Goal: Book appointment/travel/reservation

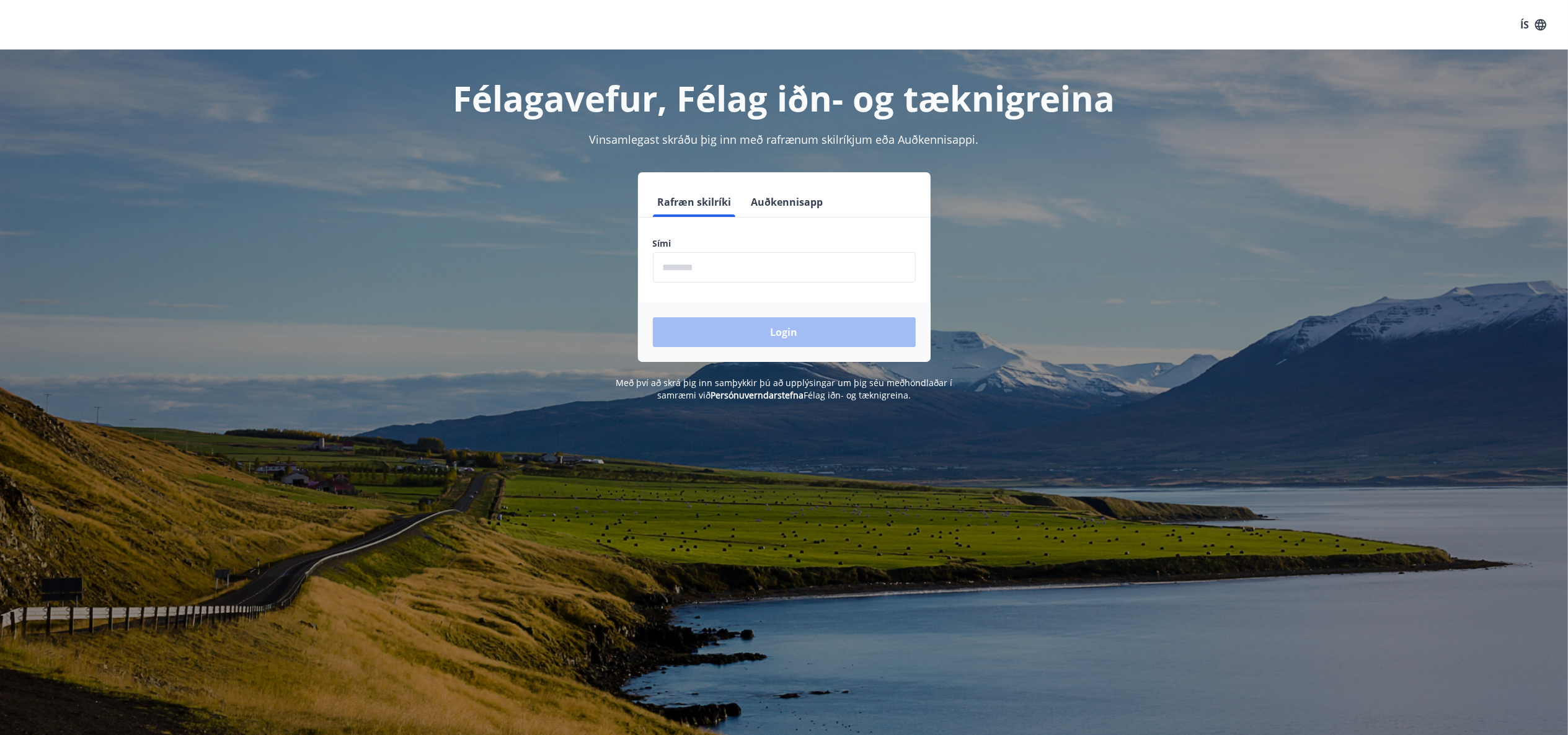
click at [775, 267] on input "phone" at bounding box center [784, 267] width 263 height 30
type input "********"
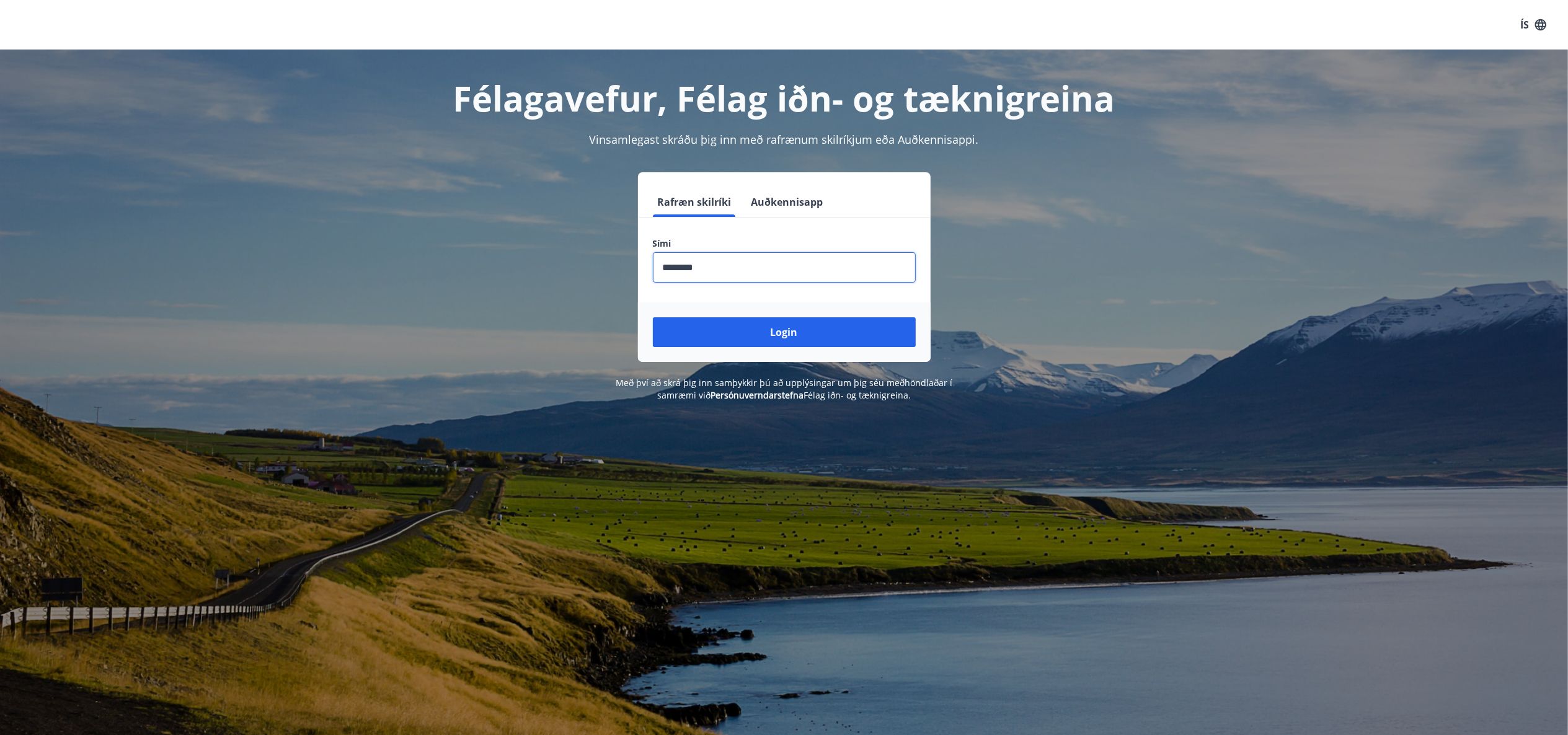
click at [794, 326] on button "Login" at bounding box center [784, 332] width 263 height 30
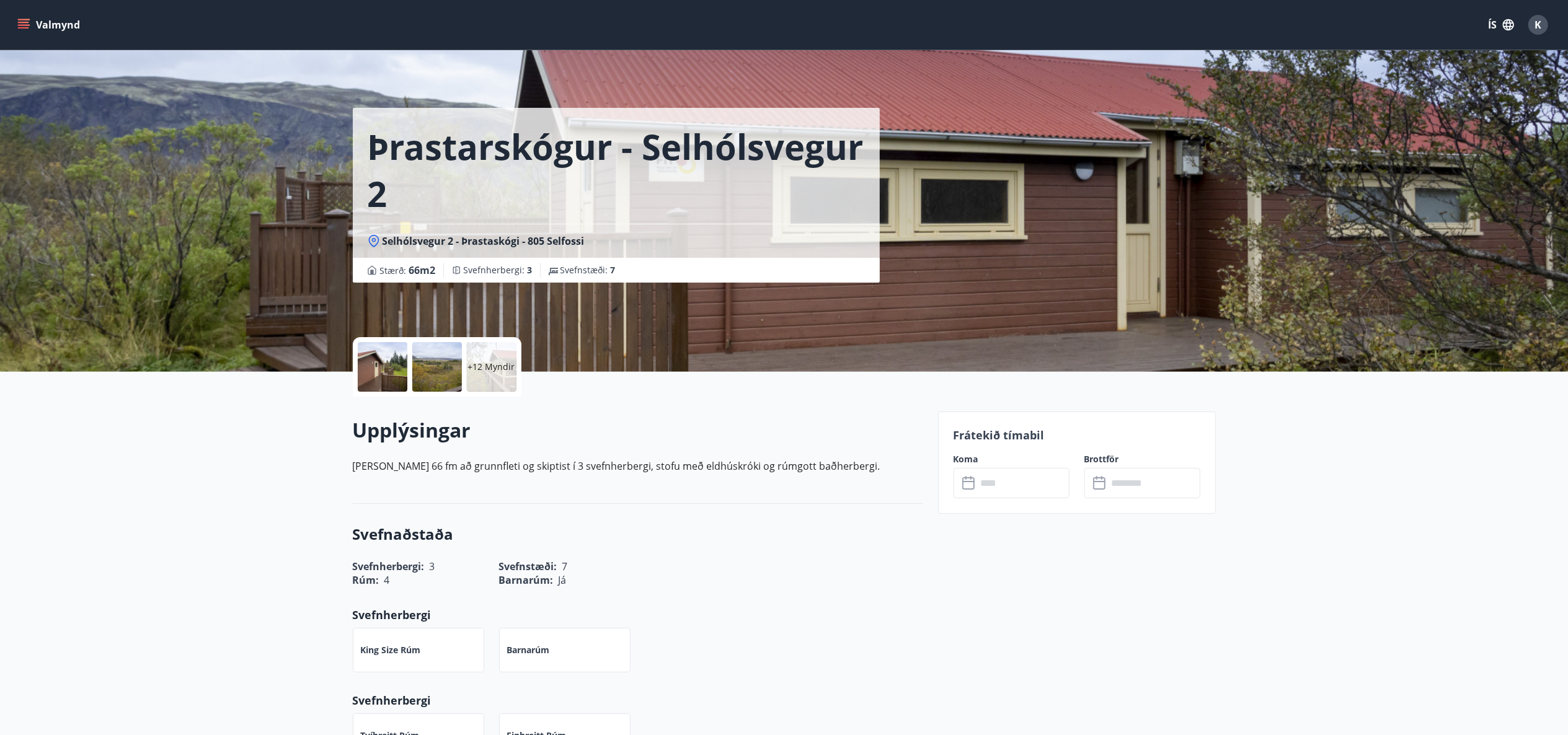
click at [23, 26] on icon "menu" at bounding box center [24, 25] width 13 height 13
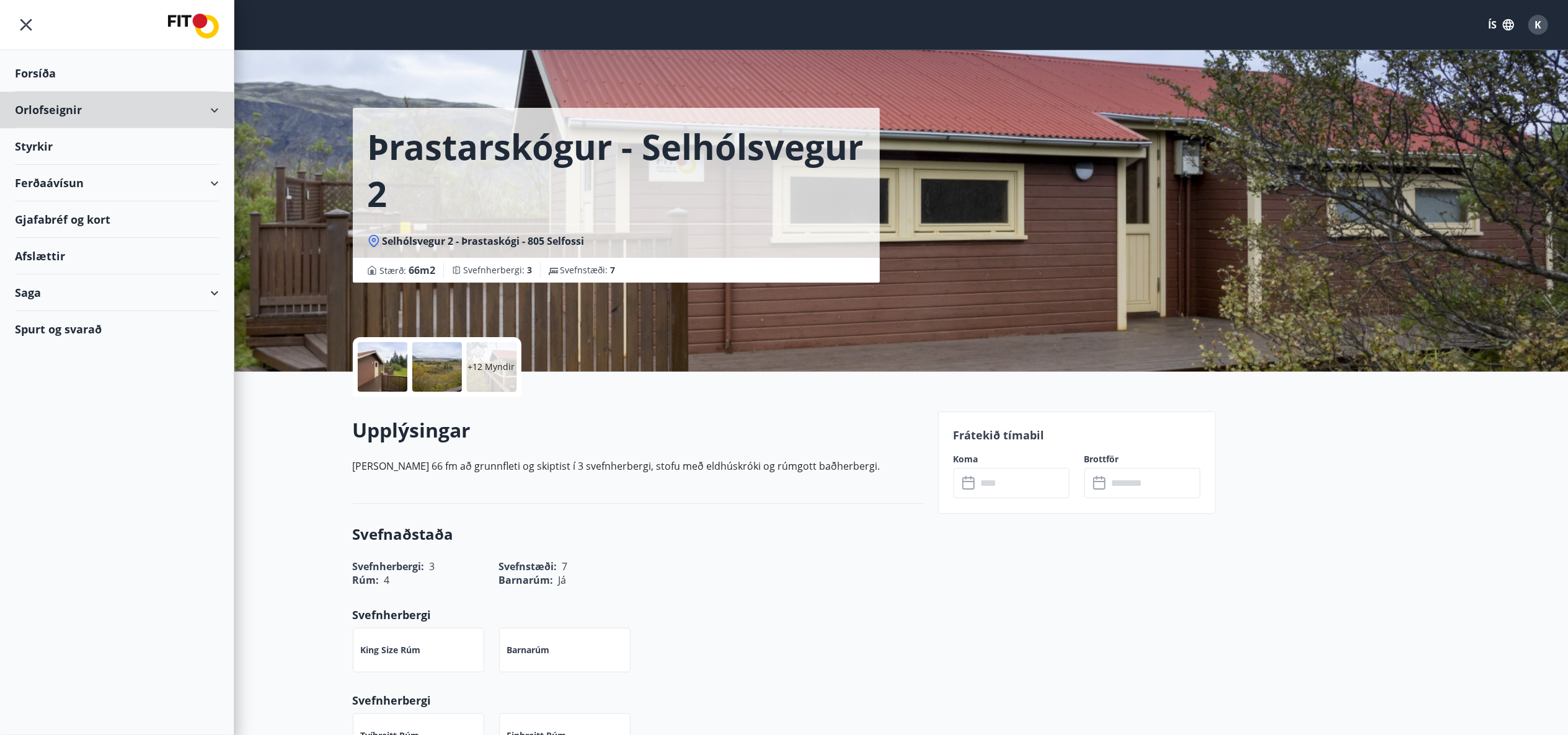
click at [214, 116] on div "Orlofseignir" at bounding box center [117, 110] width 204 height 37
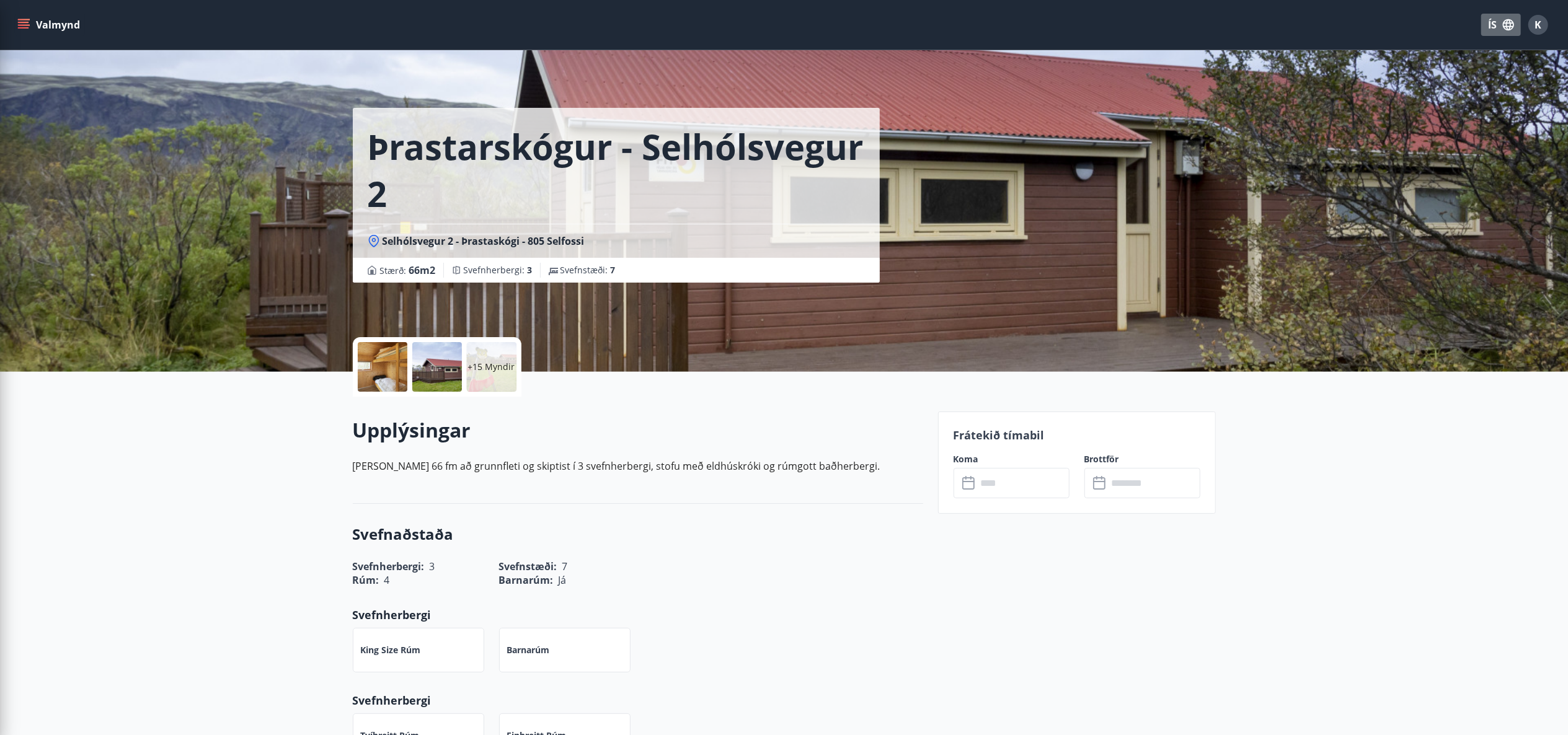
click at [1494, 25] on button "ÍS" at bounding box center [1502, 25] width 40 height 22
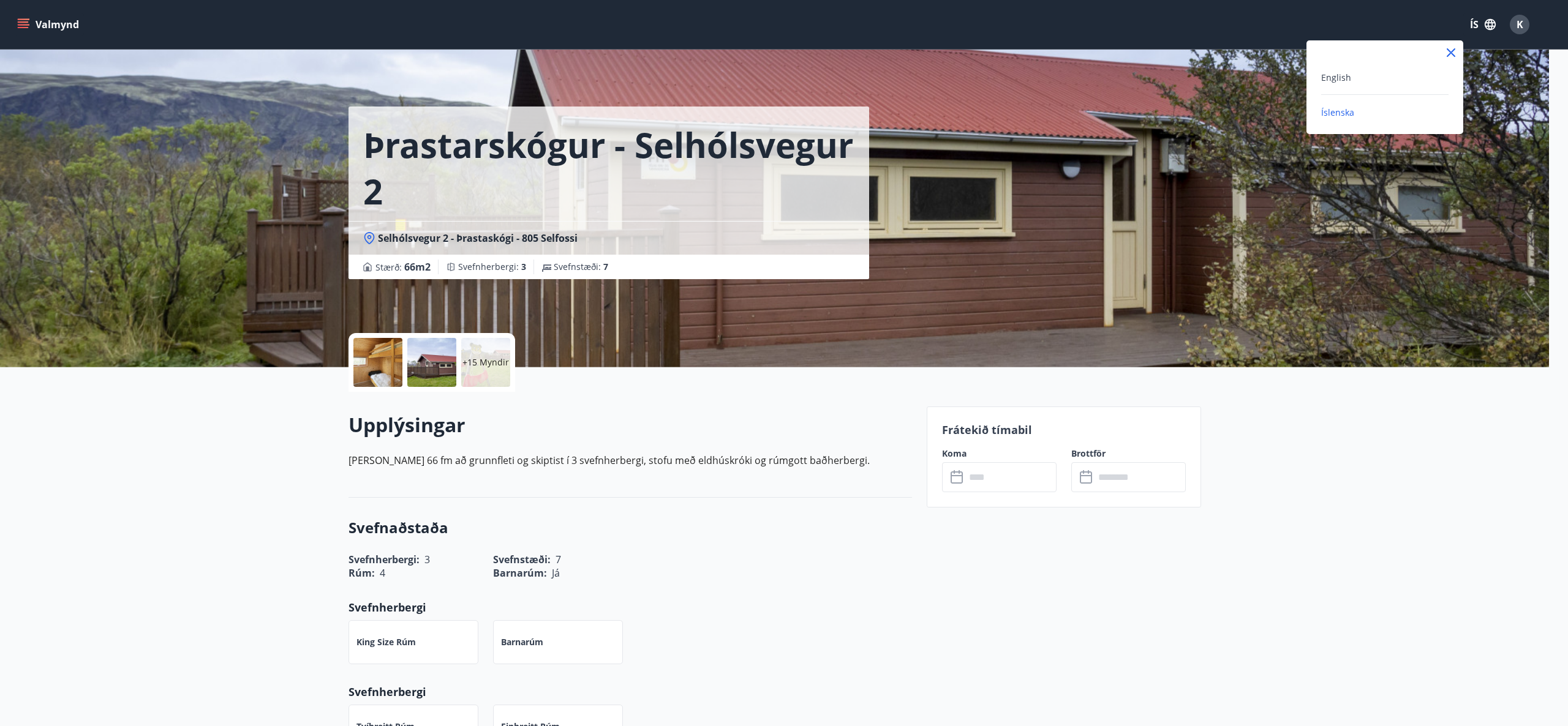
click at [1327, 76] on span "English" at bounding box center [1336, 77] width 30 height 12
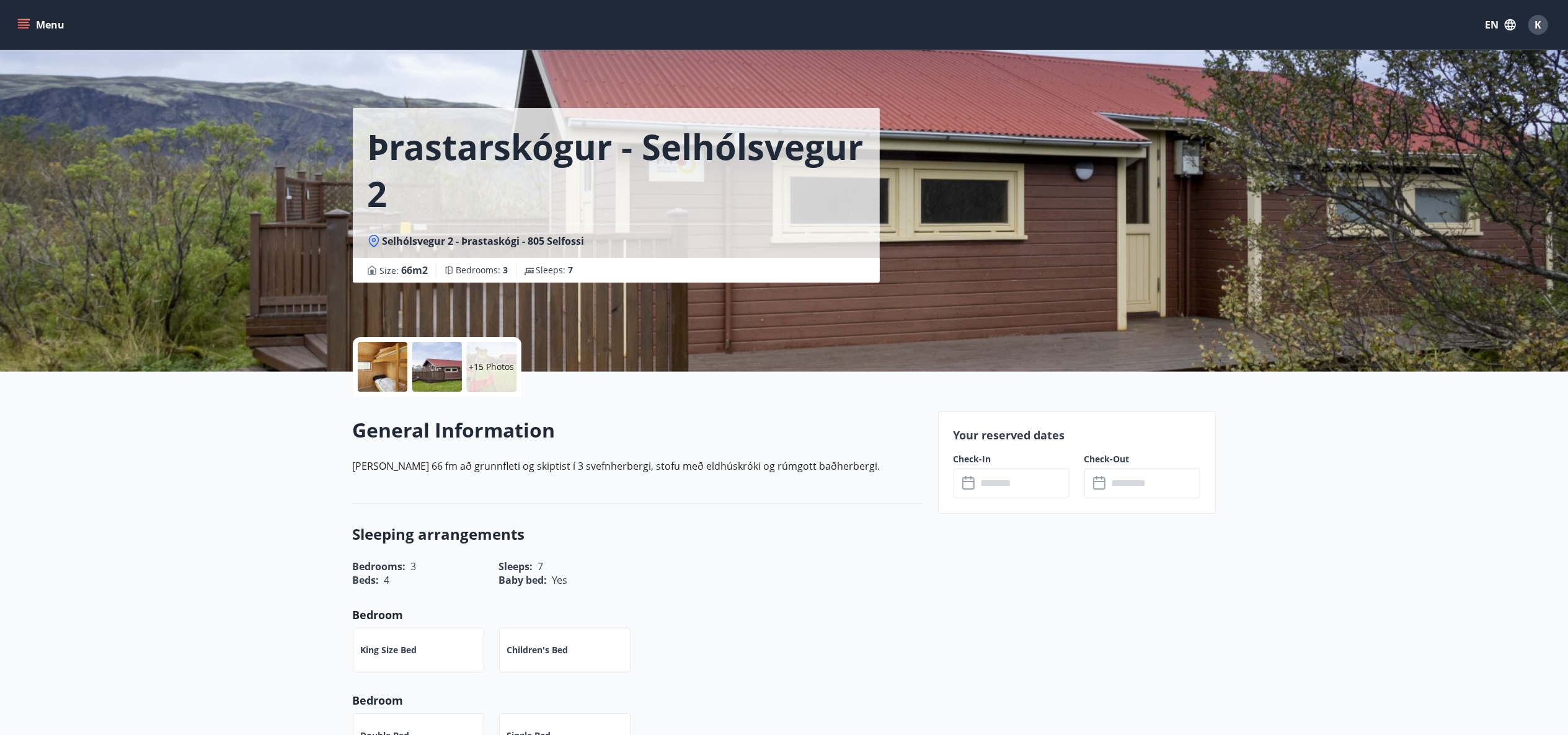
click at [22, 30] on icon "menu" at bounding box center [24, 25] width 13 height 13
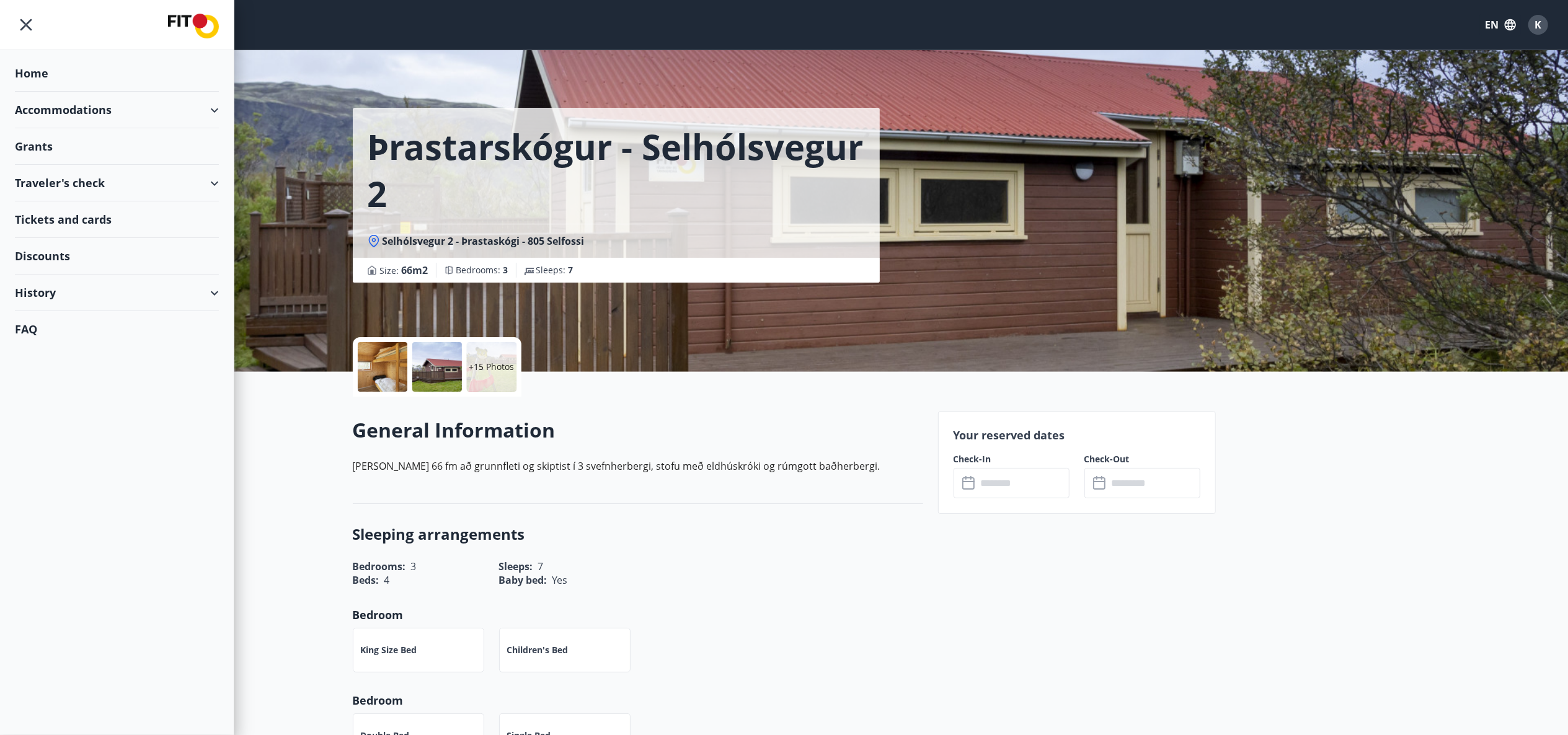
click at [212, 108] on div "Accommodations" at bounding box center [117, 110] width 204 height 37
click at [87, 169] on div "Overview calendar" at bounding box center [117, 167] width 184 height 26
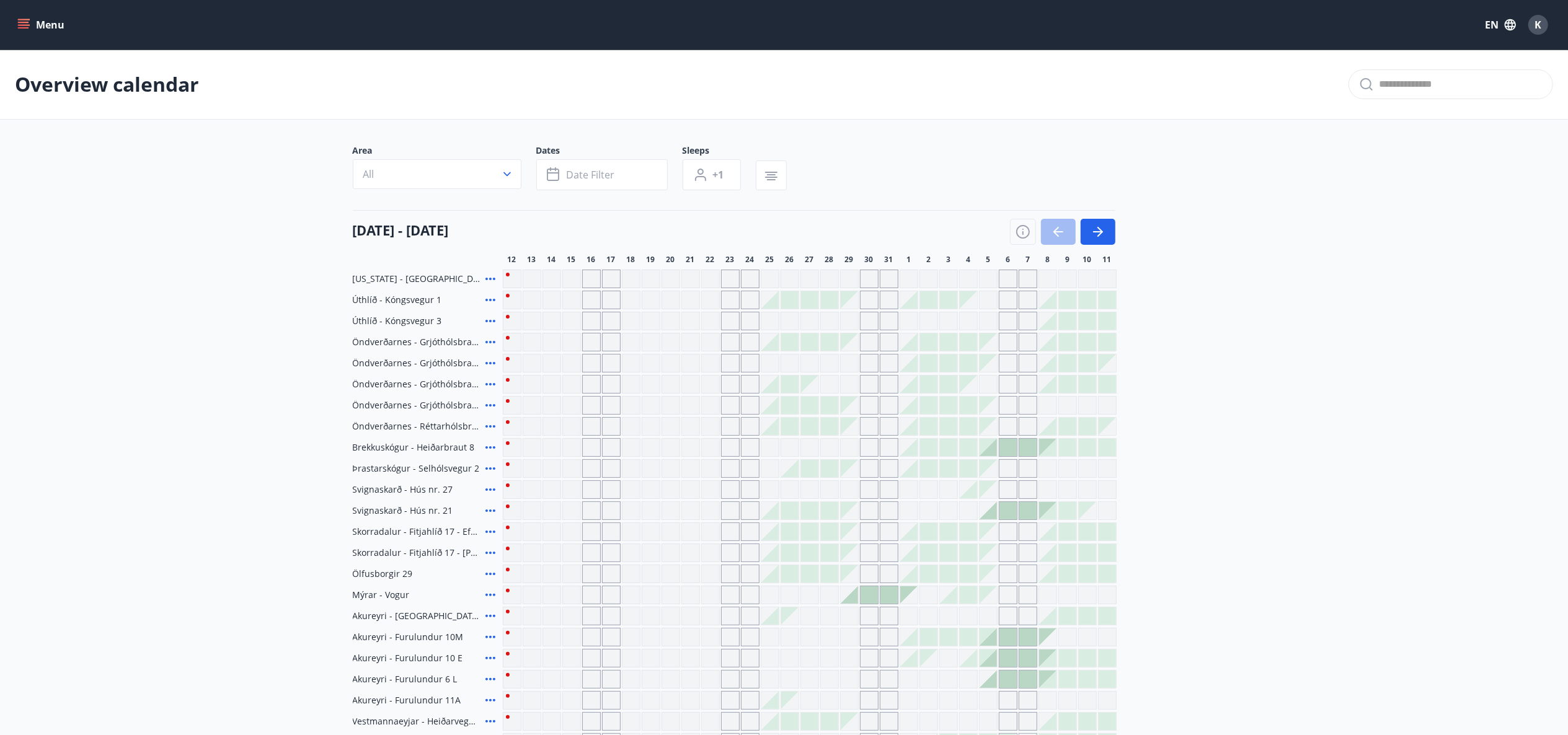
click at [1093, 183] on div "Area All Dates Date filter Sleeps +1" at bounding box center [784, 170] width 863 height 51
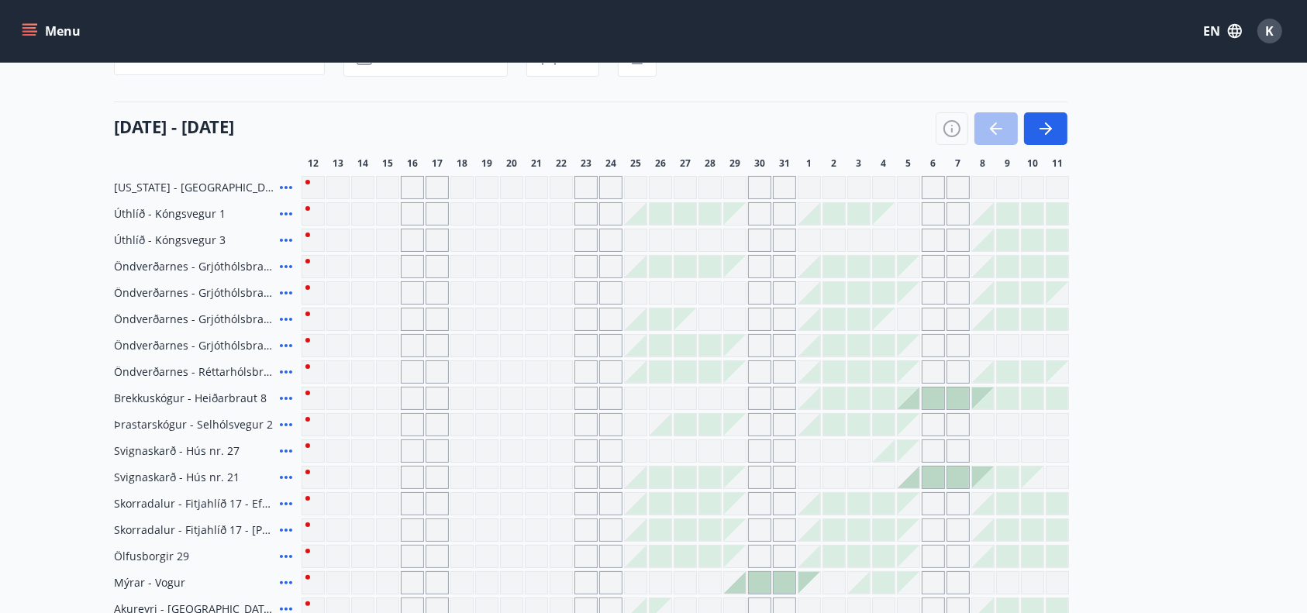
scroll to position [165, 0]
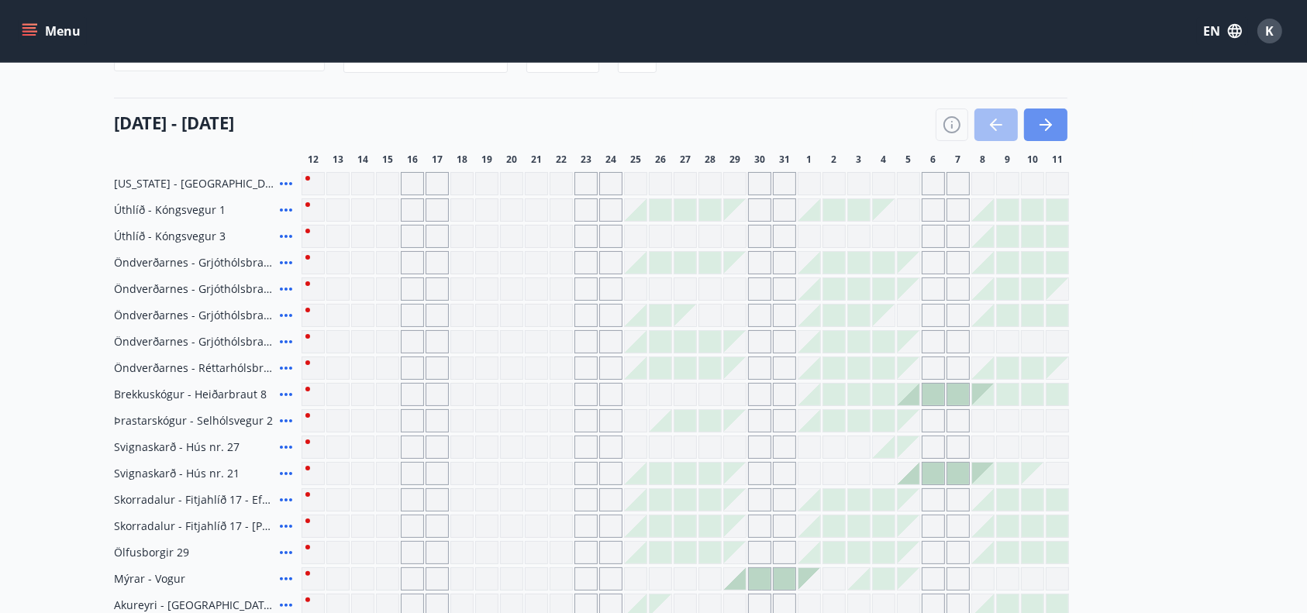
click at [1040, 118] on icon "button" at bounding box center [1045, 124] width 19 height 19
click at [1040, 119] on icon "button" at bounding box center [1045, 124] width 19 height 19
click at [1048, 125] on icon "button" at bounding box center [1045, 125] width 12 height 2
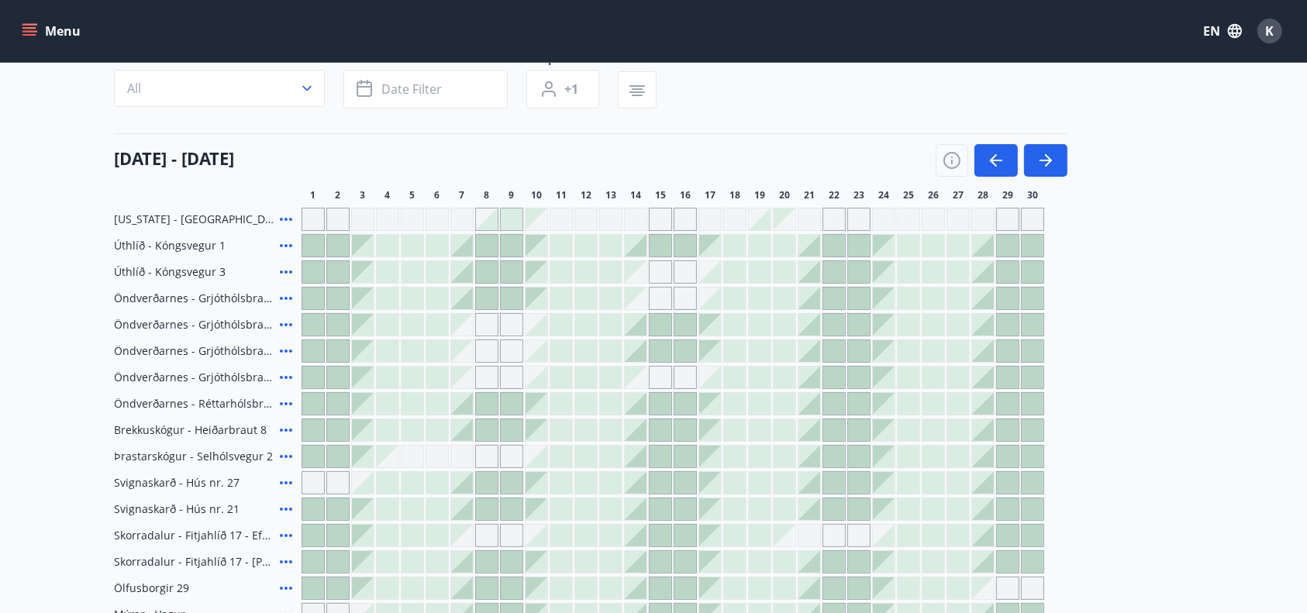
scroll to position [124, 0]
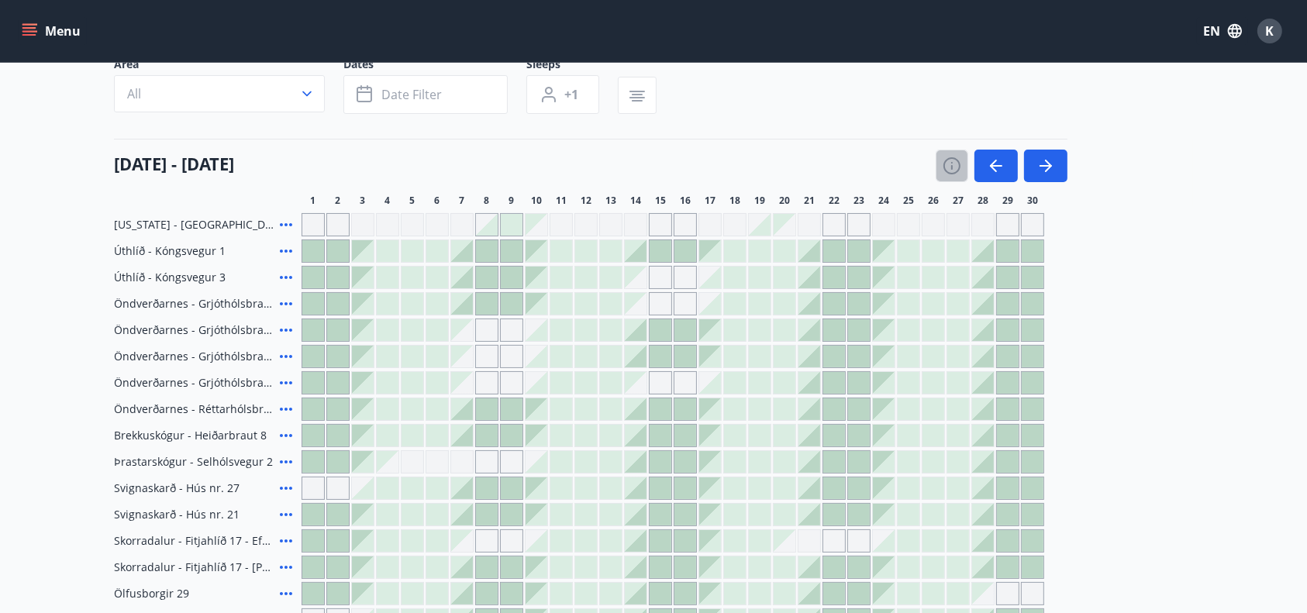
click at [955, 168] on icon "button" at bounding box center [952, 166] width 19 height 19
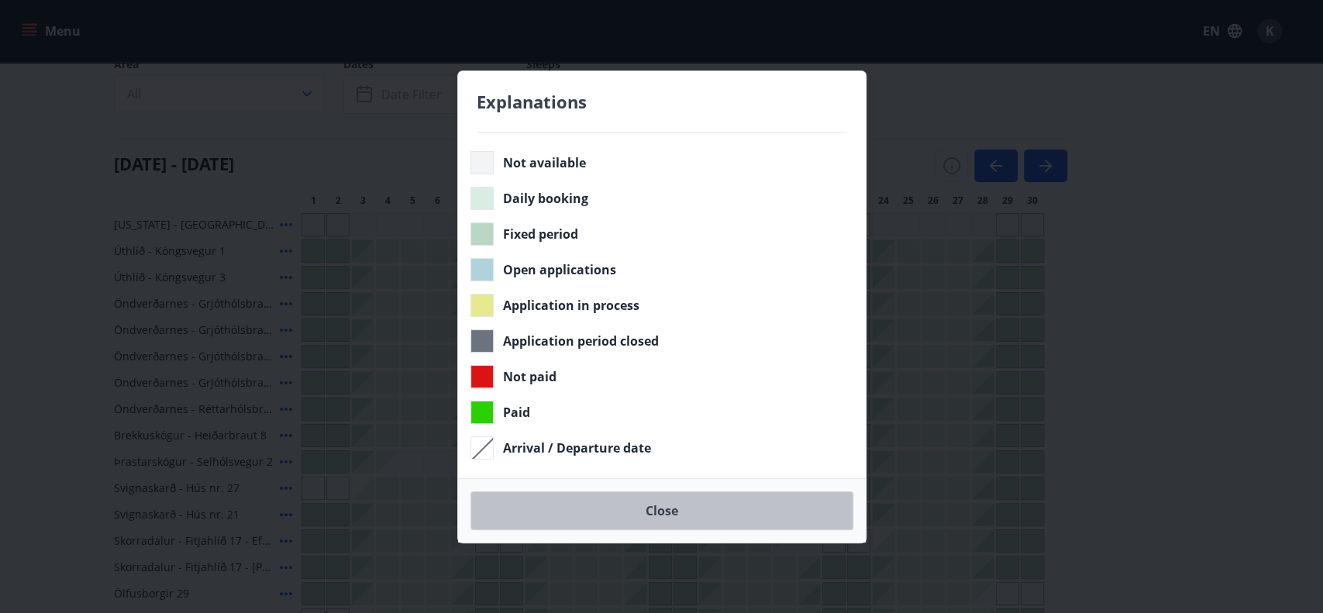
click at [669, 508] on button "Close" at bounding box center [661, 510] width 383 height 39
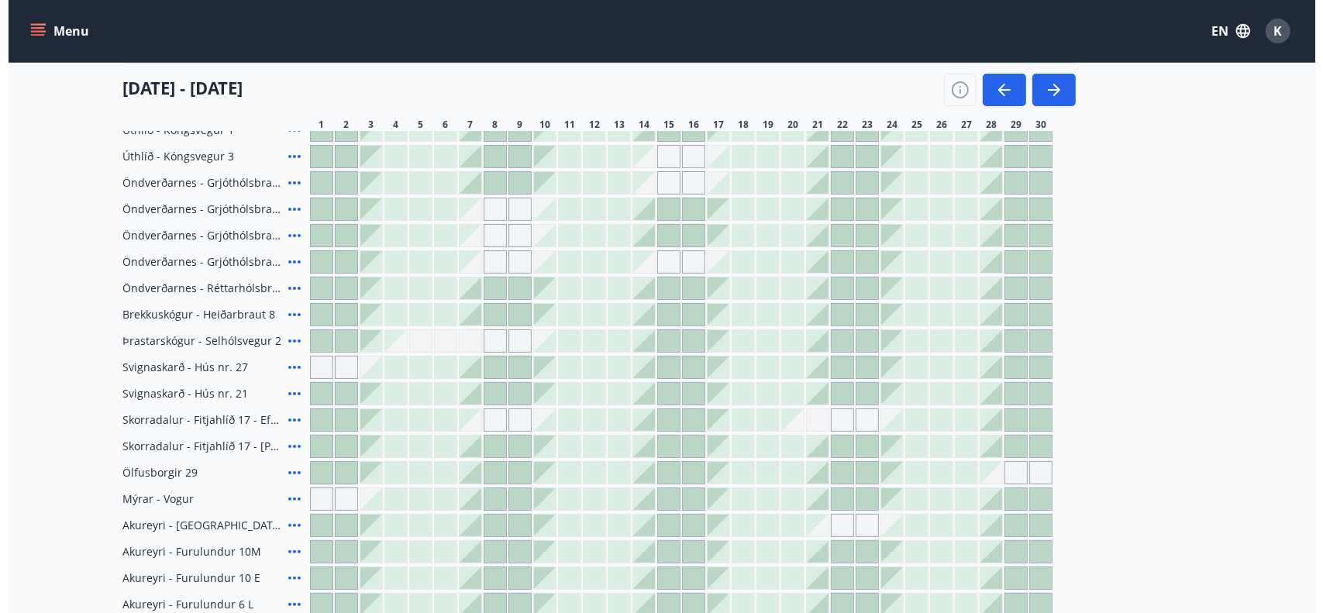
scroll to position [248, 0]
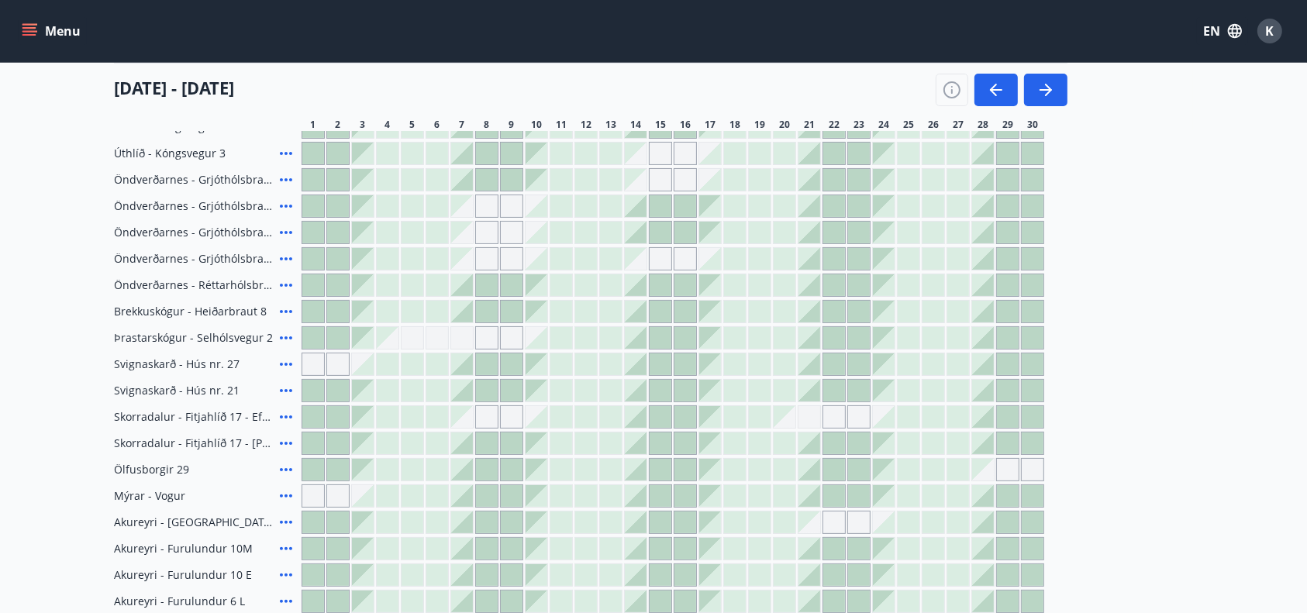
drag, startPoint x: 291, startPoint y: 374, endPoint x: 284, endPoint y: 369, distance: 8.8
drag, startPoint x: 284, startPoint y: 369, endPoint x: 36, endPoint y: 365, distance: 247.3
click at [37, 366] on main "Overview calendar Area All Dates Date filter Sleeps +1 [DATE] - [DATE] 1 2 3 4 …" at bounding box center [653, 345] width 1307 height 1063
drag, startPoint x: 288, startPoint y: 391, endPoint x: 279, endPoint y: 369, distance: 23.6
click at [279, 369] on icon at bounding box center [286, 364] width 19 height 19
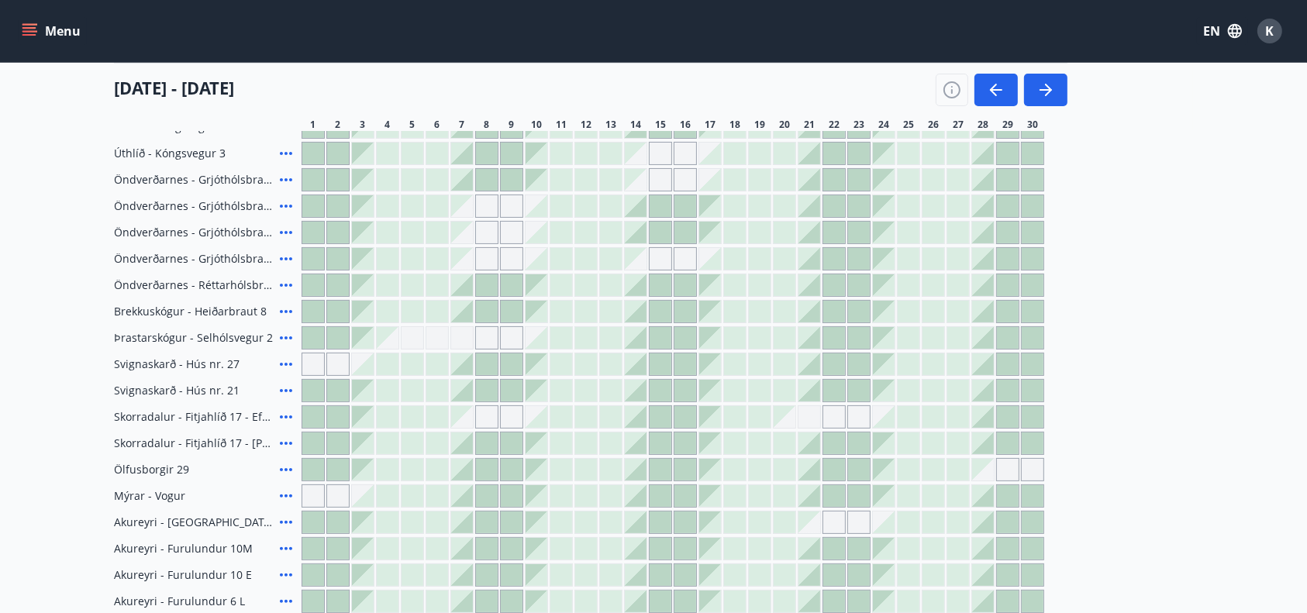
click at [284, 360] on icon at bounding box center [286, 364] width 19 height 19
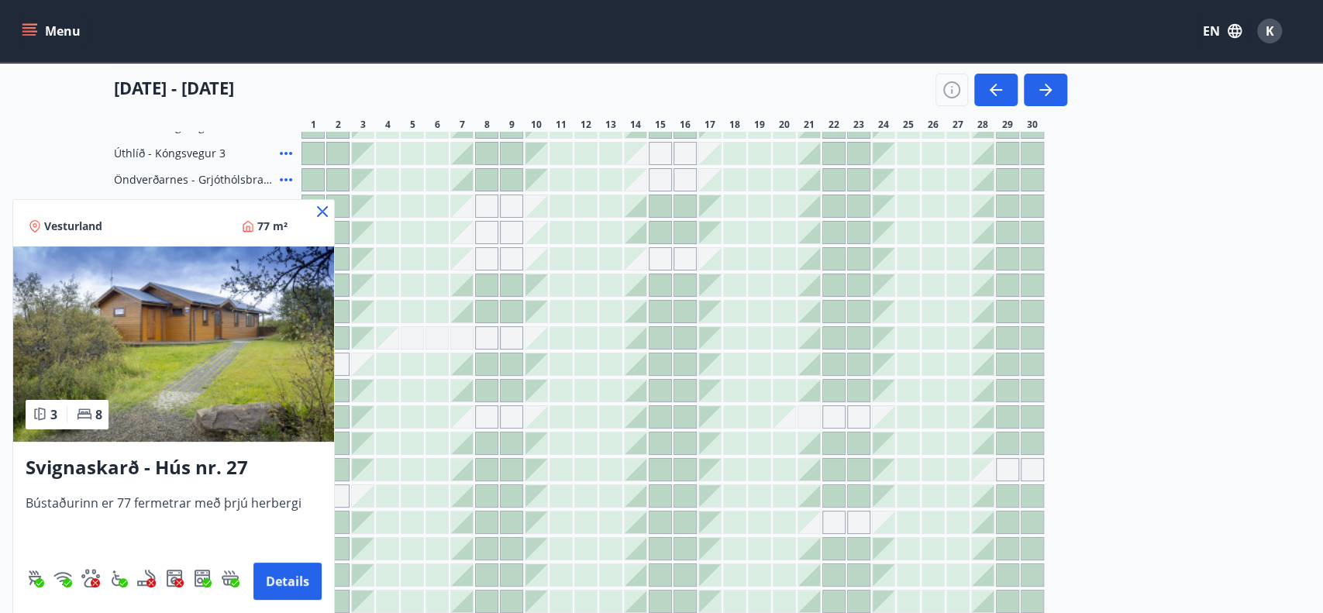
drag, startPoint x: 296, startPoint y: 580, endPoint x: 163, endPoint y: 401, distance: 223.2
click at [295, 600] on div "Svignaskarð - Hús nr. 27 Bústaðurinn er 77 fermetrar með þrjú herbergi Details" at bounding box center [173, 527] width 321 height 171
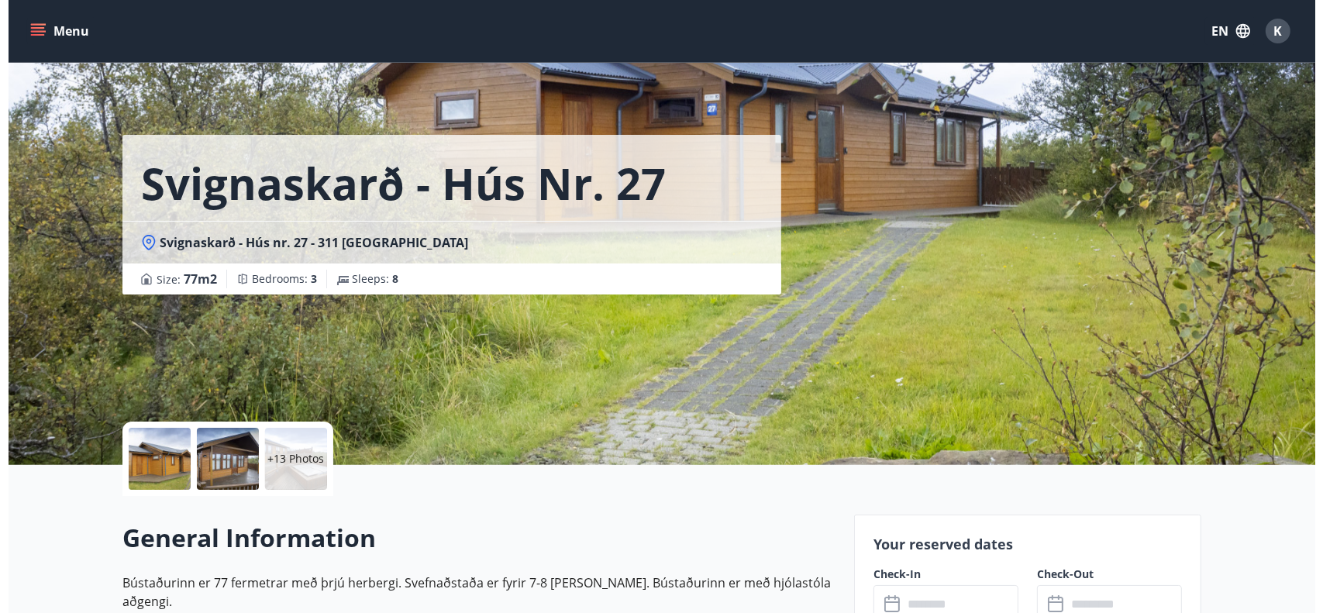
scroll to position [41, 0]
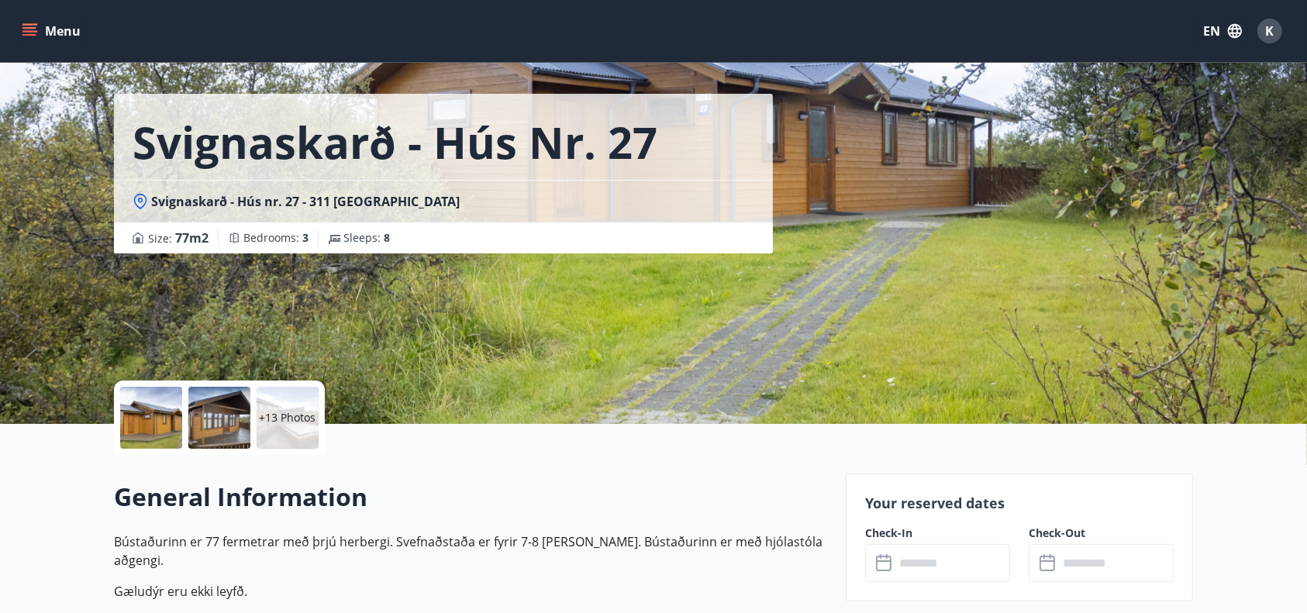
click at [281, 416] on p "+13 Photos" at bounding box center [288, 418] width 57 height 16
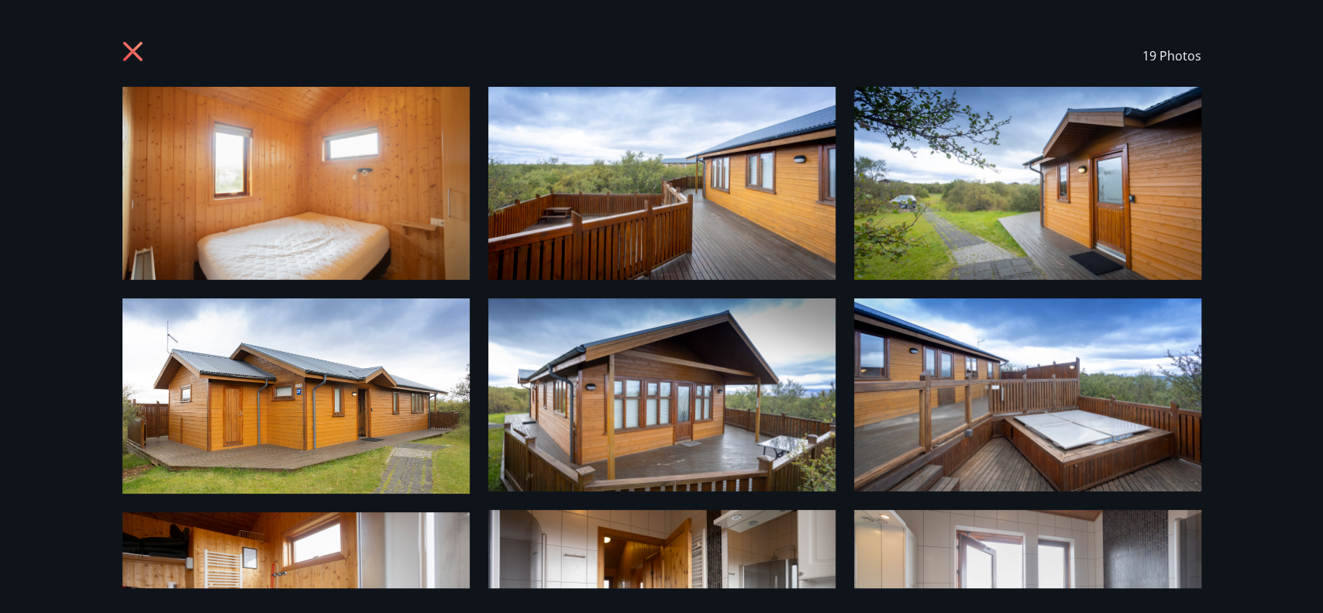
click at [905, 262] on img at bounding box center [1027, 183] width 347 height 193
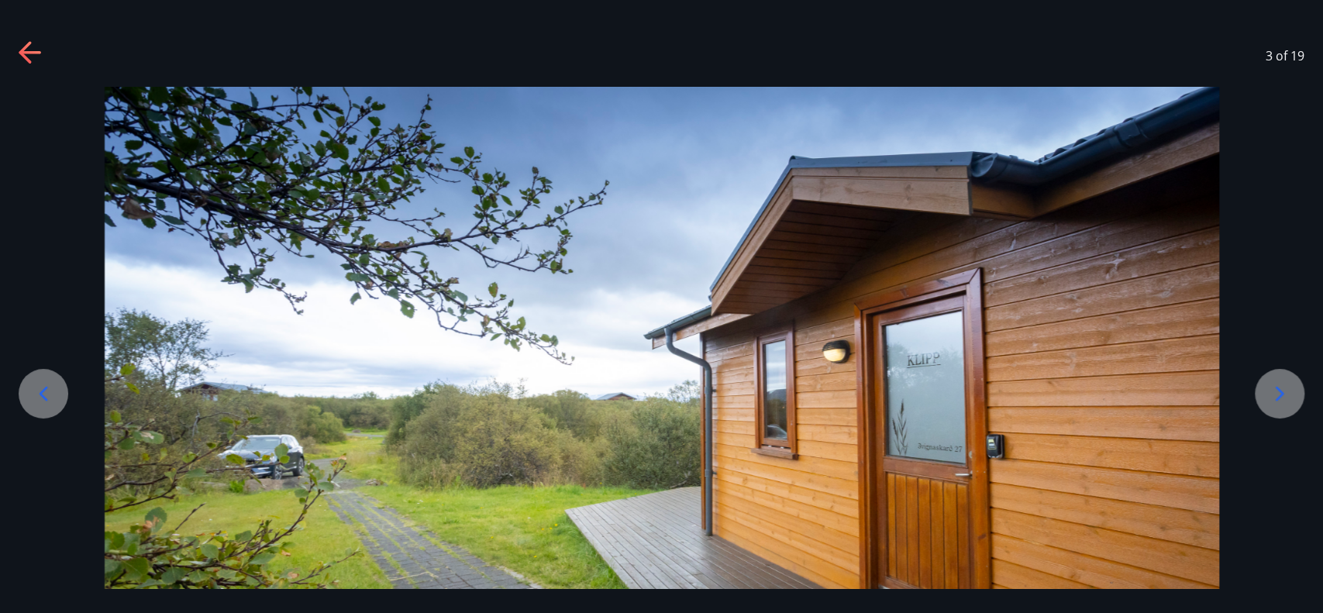
click at [1281, 384] on icon at bounding box center [1279, 393] width 25 height 25
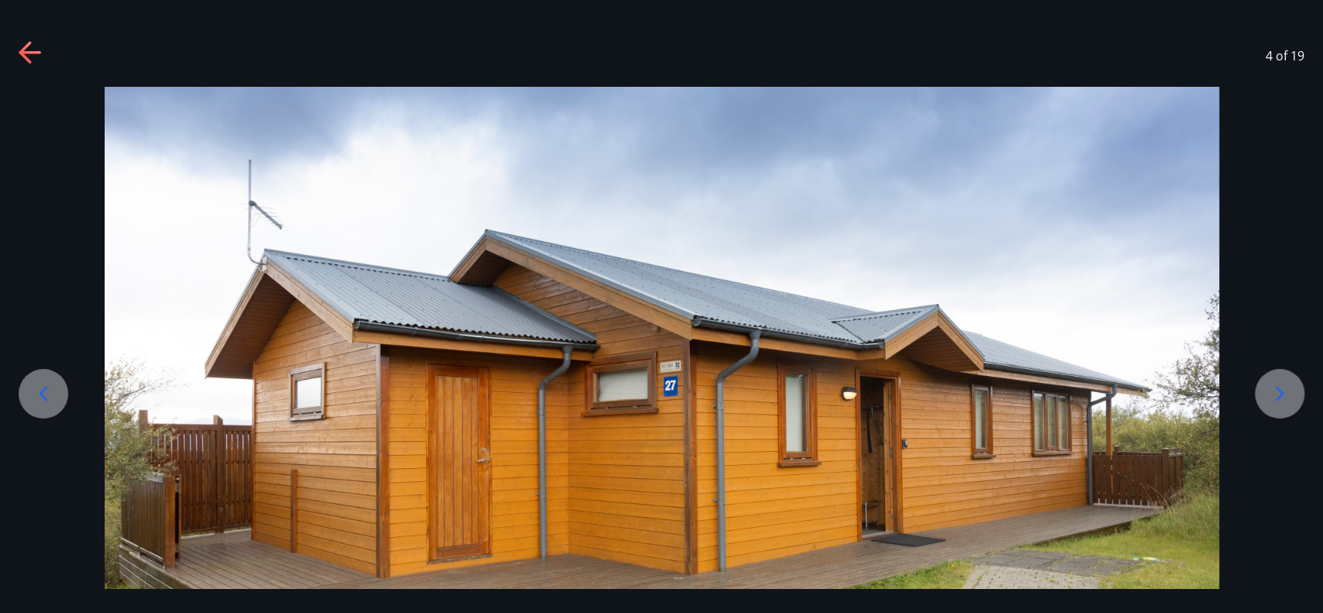
click at [1280, 385] on icon at bounding box center [1279, 393] width 25 height 25
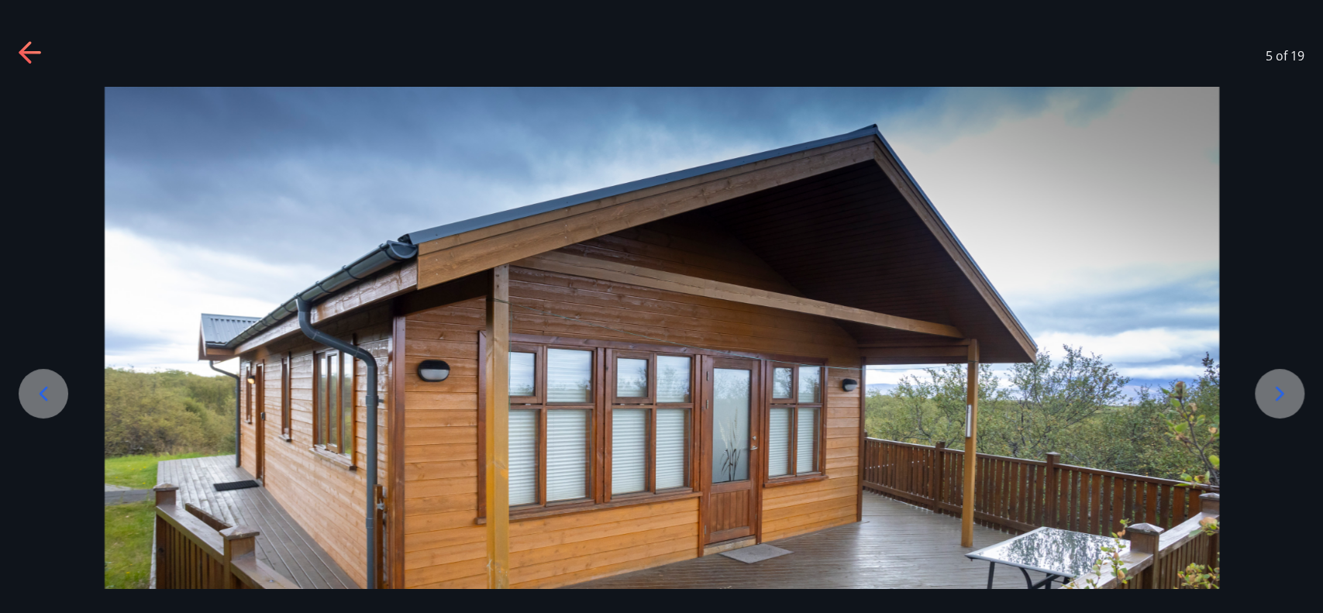
click at [1270, 385] on icon at bounding box center [1279, 393] width 25 height 25
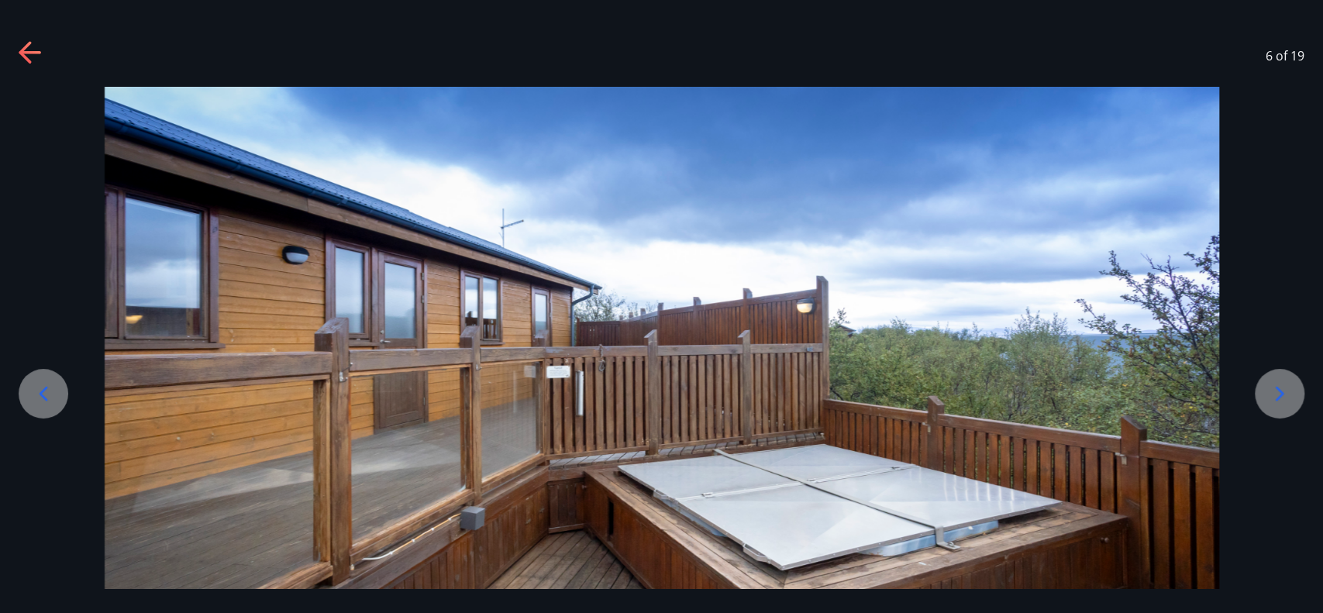
click at [1259, 384] on div at bounding box center [1280, 394] width 50 height 50
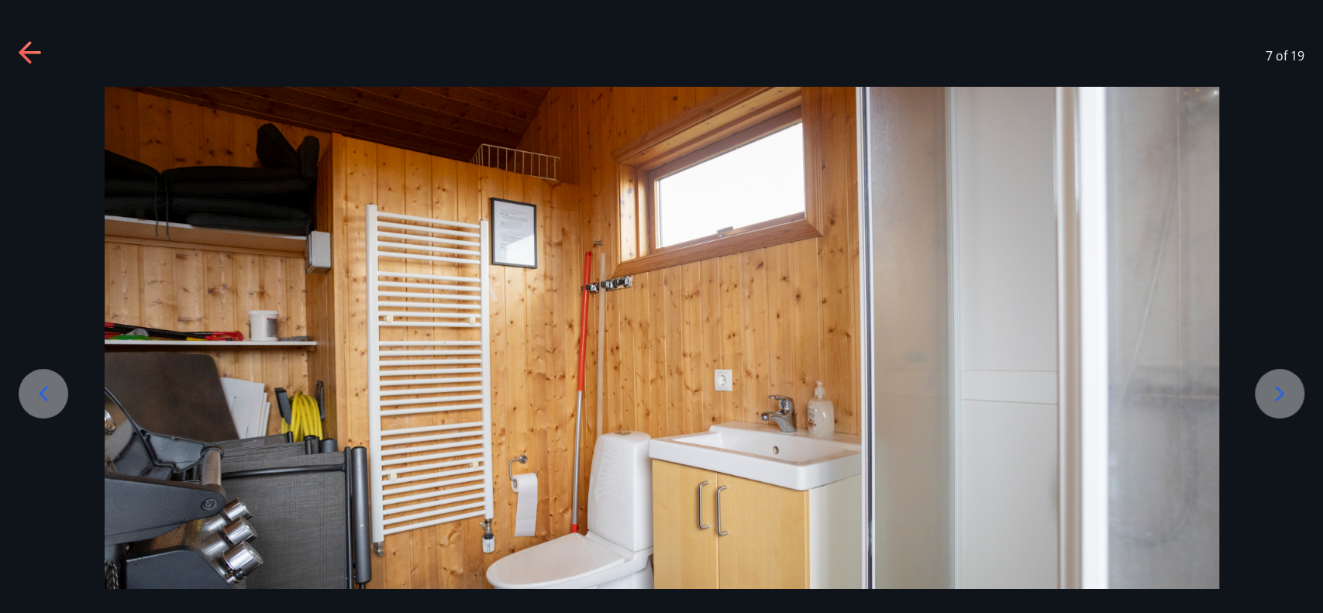
click at [1256, 388] on div at bounding box center [1280, 394] width 50 height 50
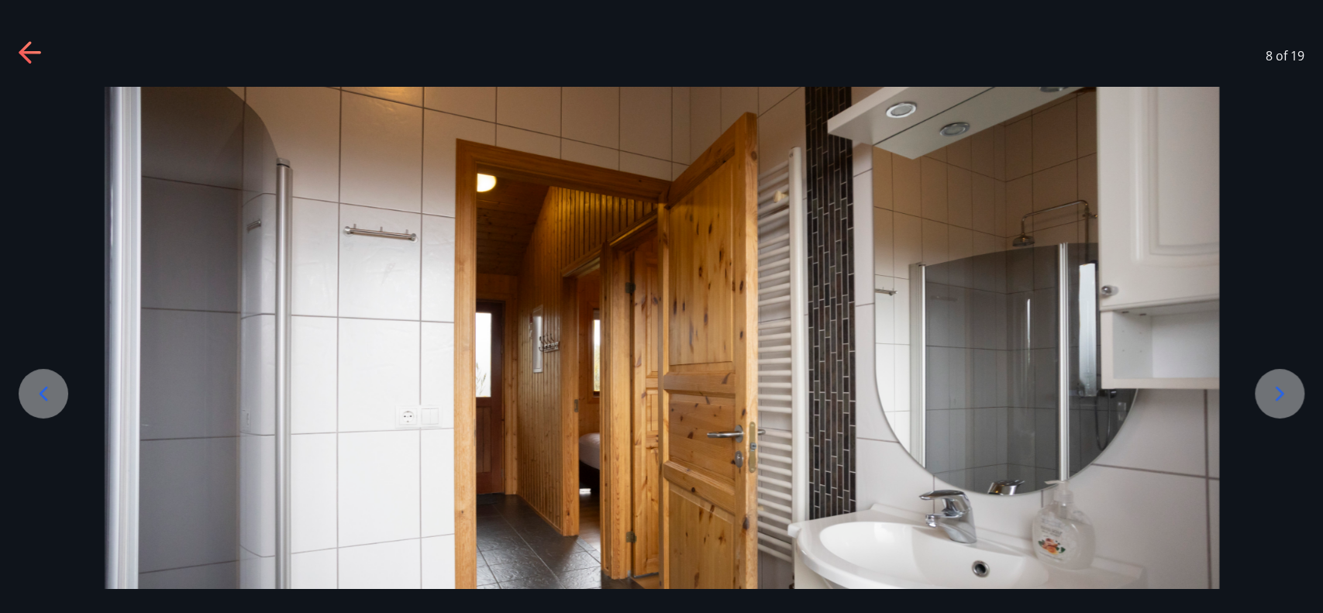
click at [1249, 388] on div at bounding box center [661, 396] width 1323 height 619
click at [1273, 400] on icon at bounding box center [1279, 393] width 25 height 25
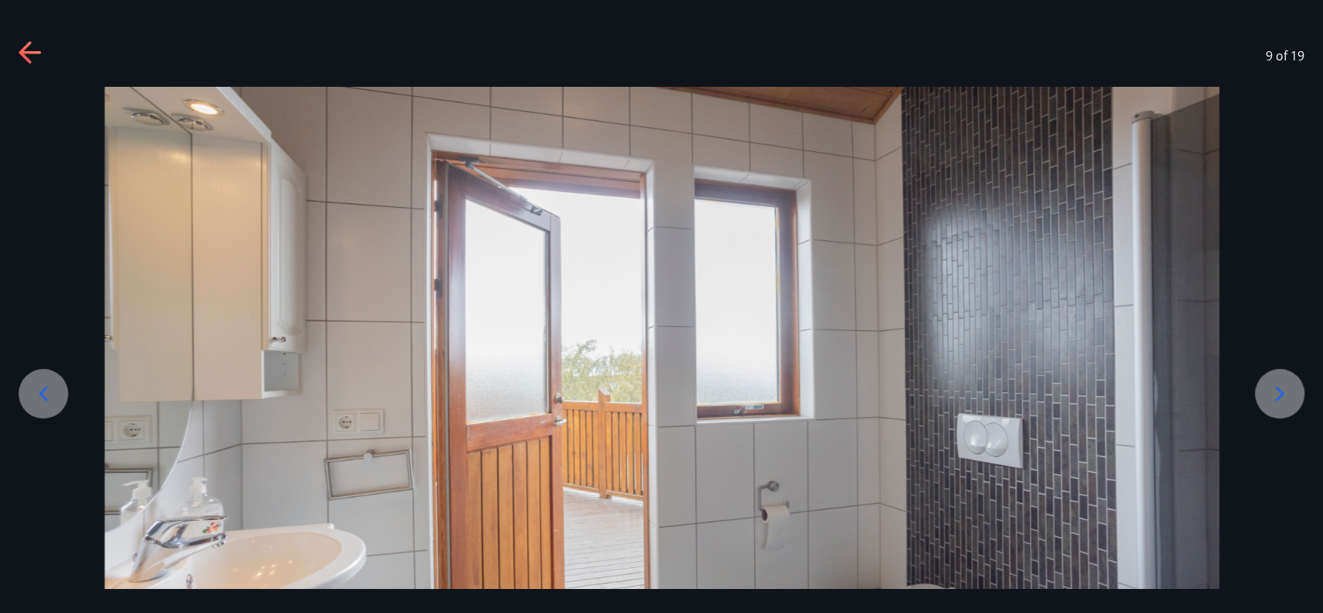
click at [1267, 400] on icon at bounding box center [1279, 393] width 25 height 25
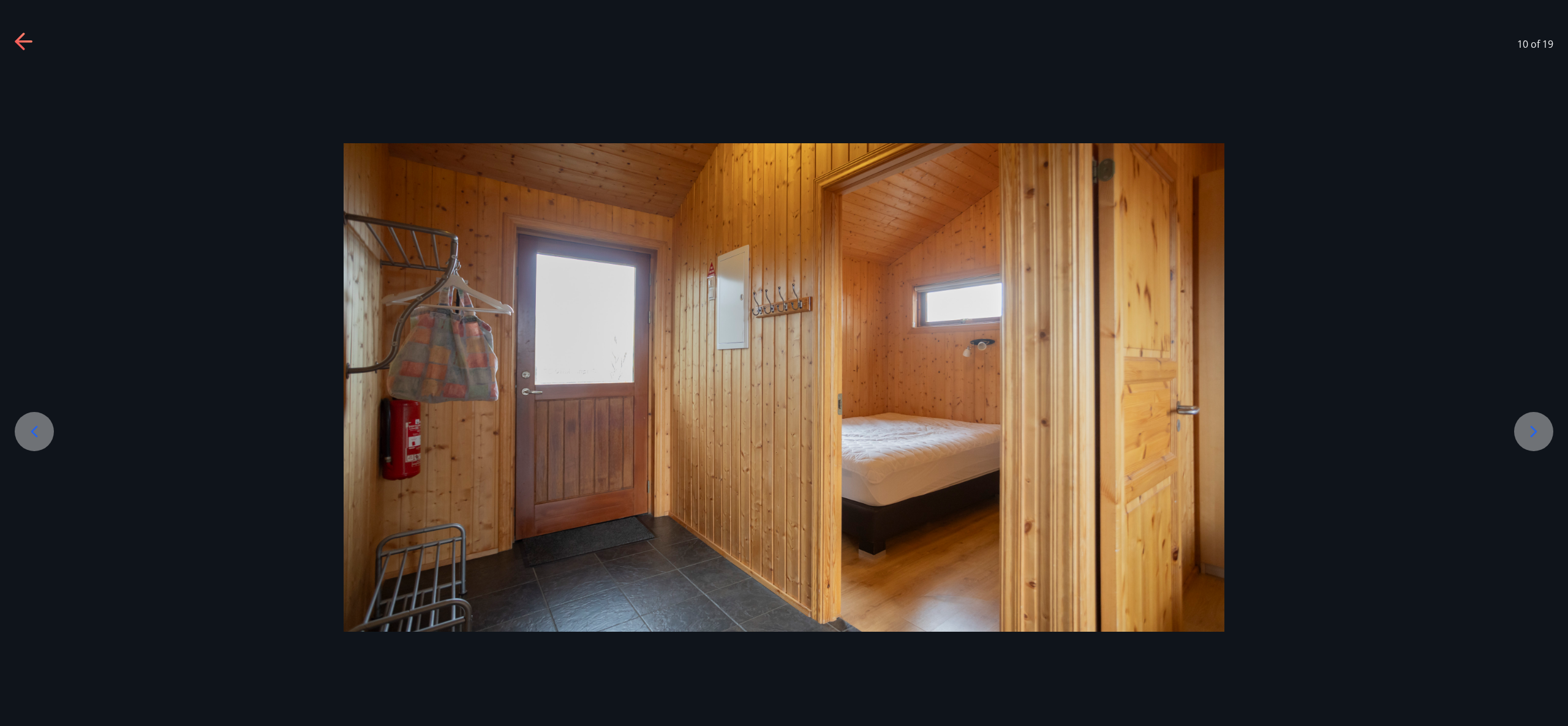
click at [1532, 433] on icon at bounding box center [1533, 431] width 20 height 20
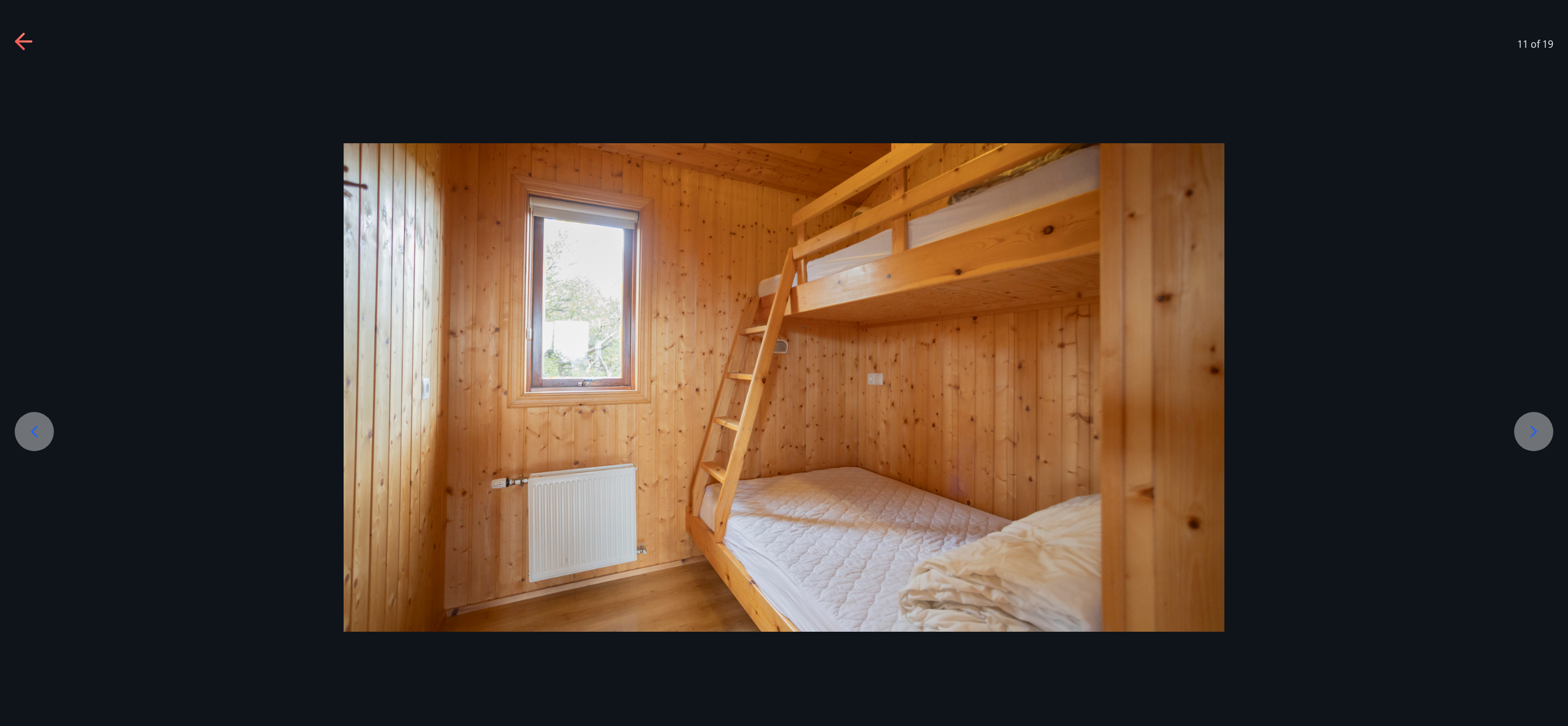
click at [1532, 433] on icon at bounding box center [1533, 431] width 20 height 20
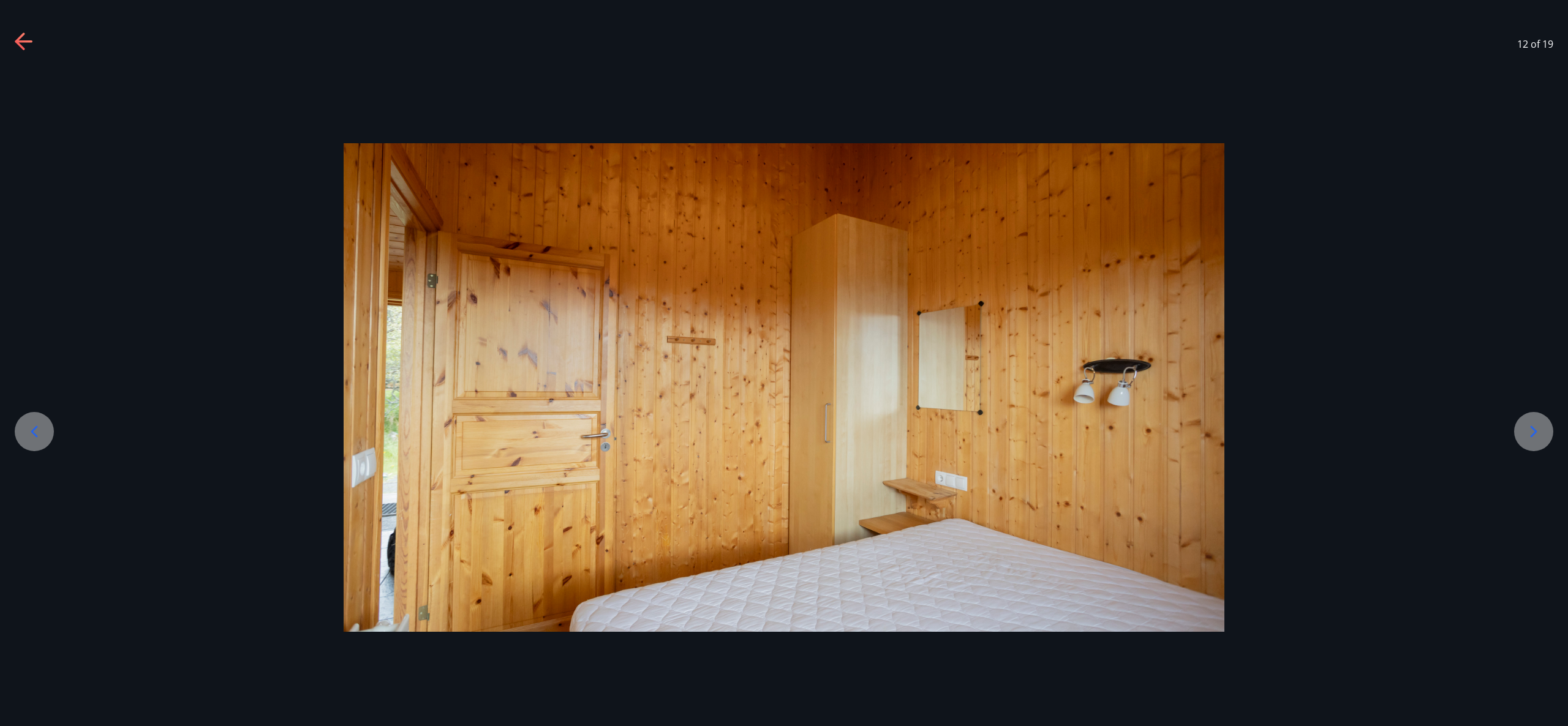
click at [1532, 432] on icon at bounding box center [1533, 431] width 20 height 20
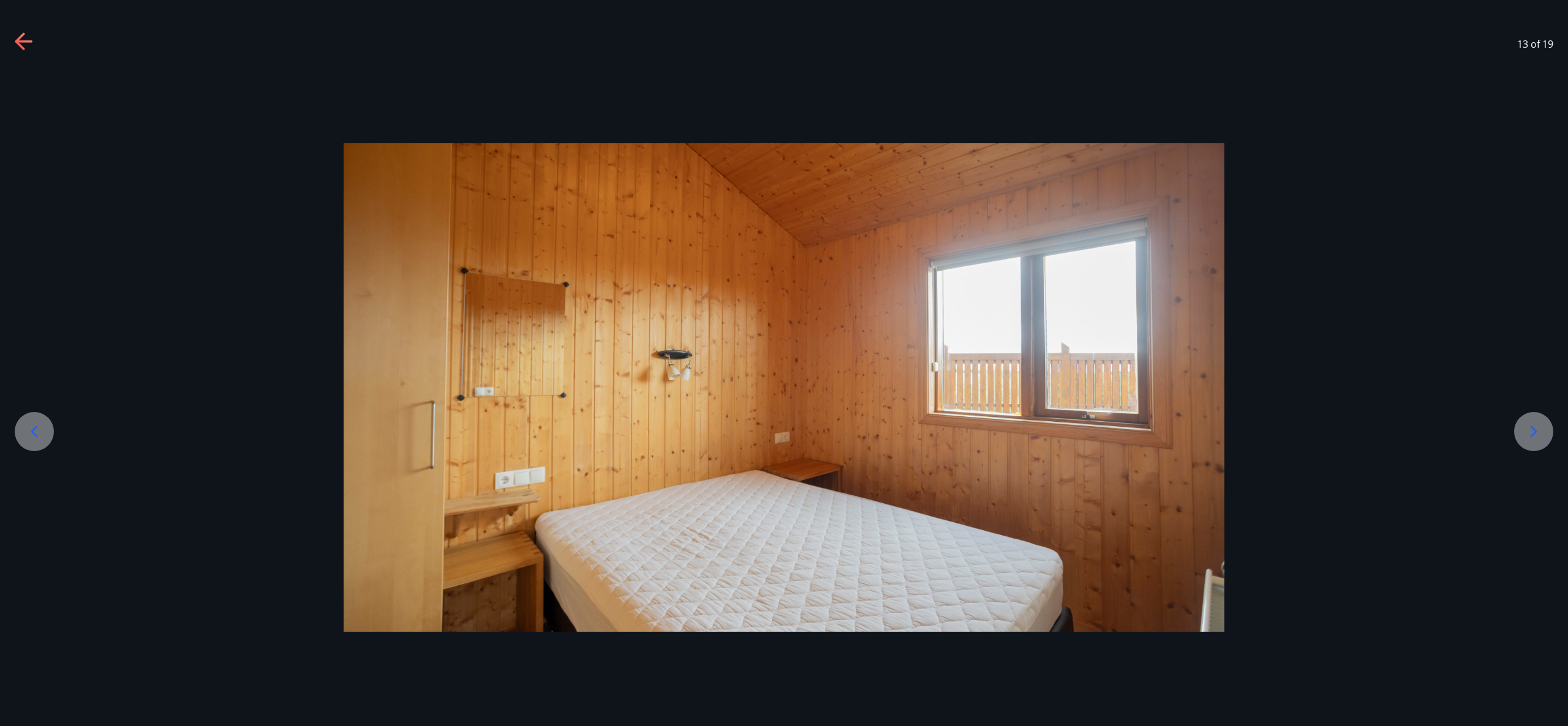
click at [1532, 432] on icon at bounding box center [1533, 431] width 20 height 20
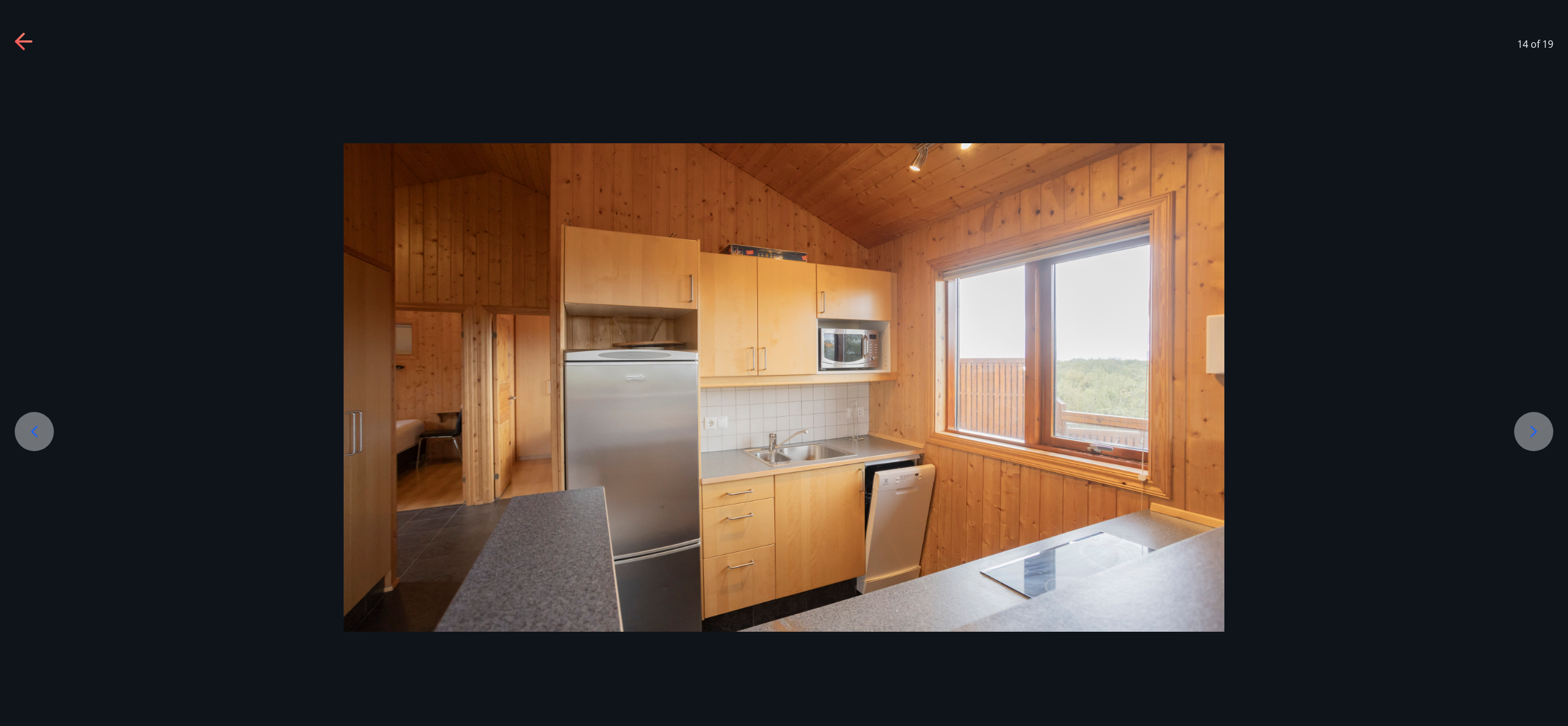
click at [1532, 432] on icon at bounding box center [1533, 431] width 20 height 20
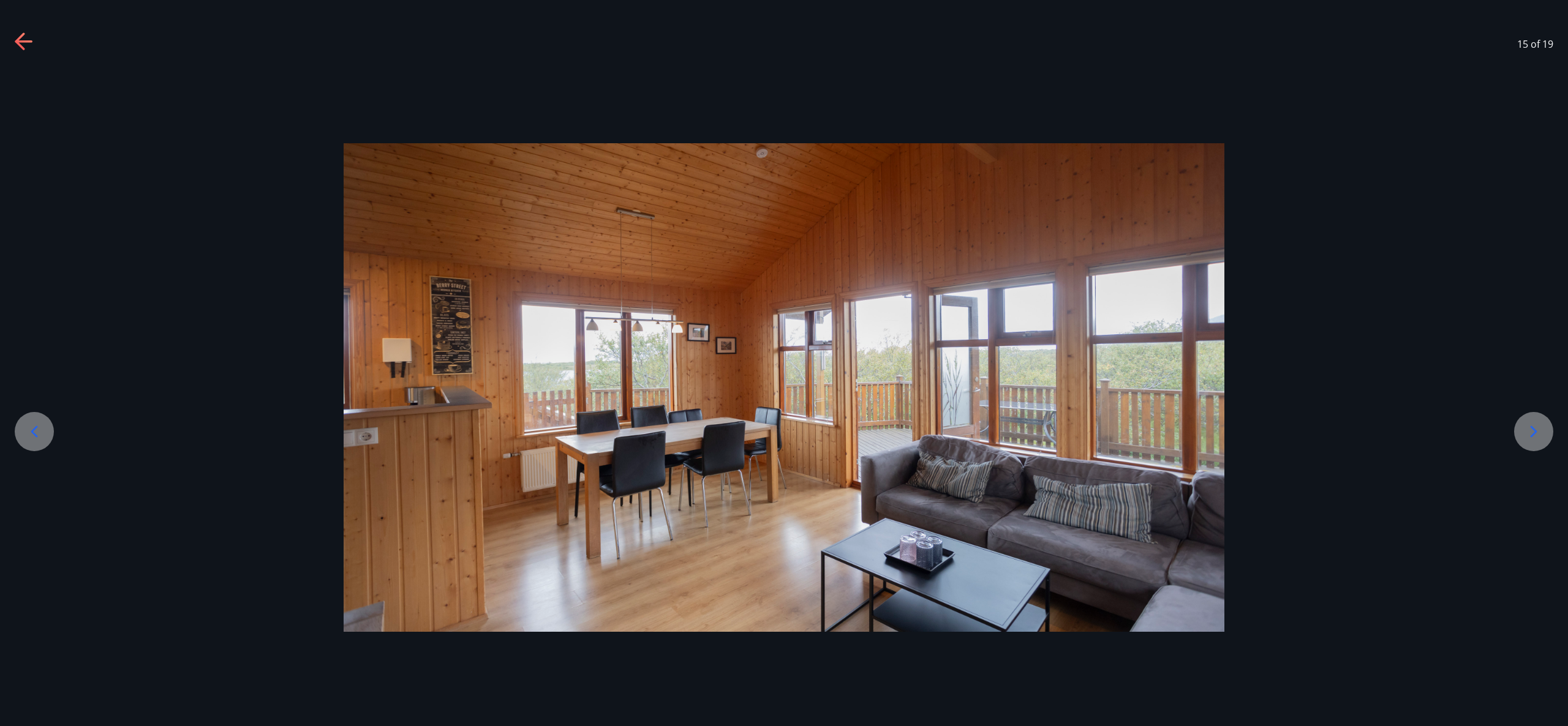
click at [1530, 432] on icon at bounding box center [1533, 431] width 20 height 20
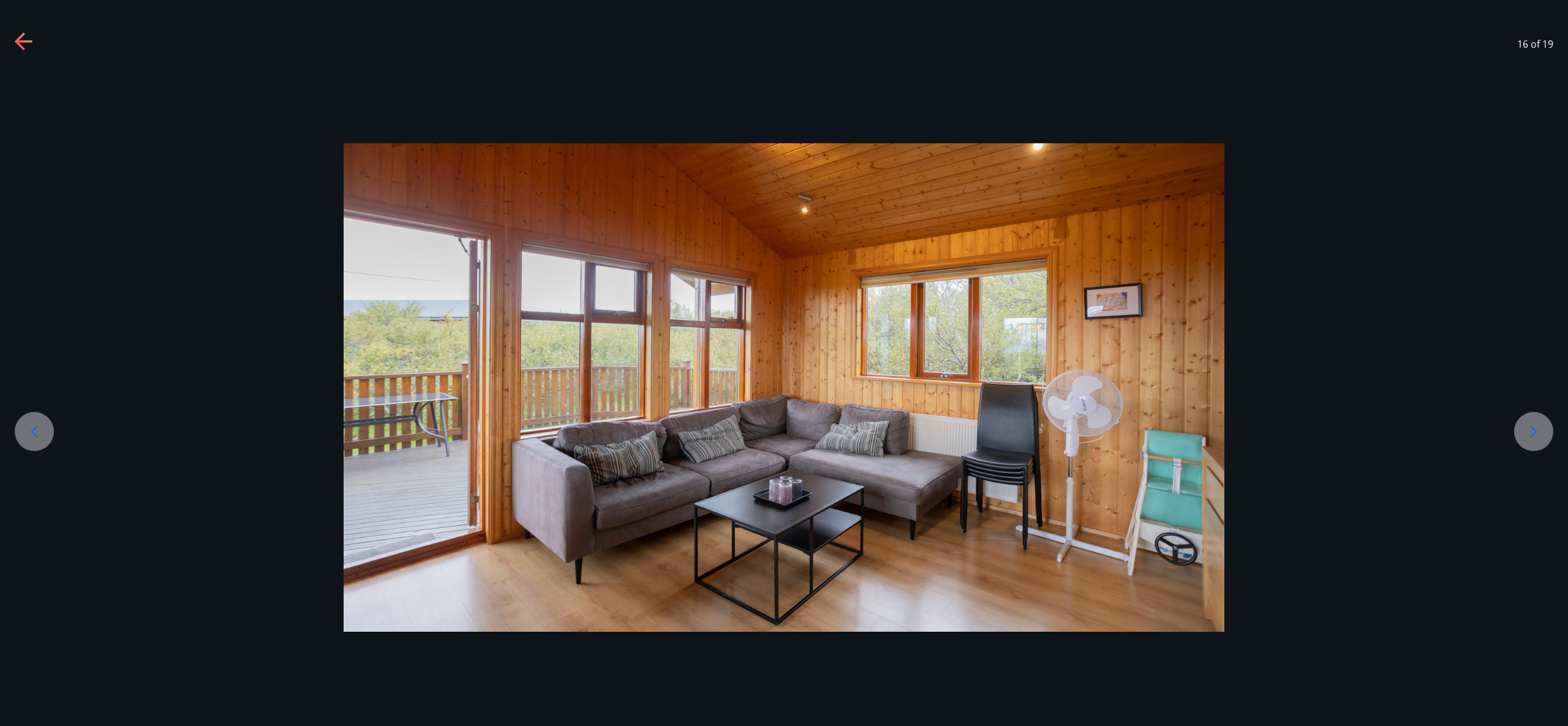
click at [1525, 432] on icon at bounding box center [1533, 431] width 20 height 20
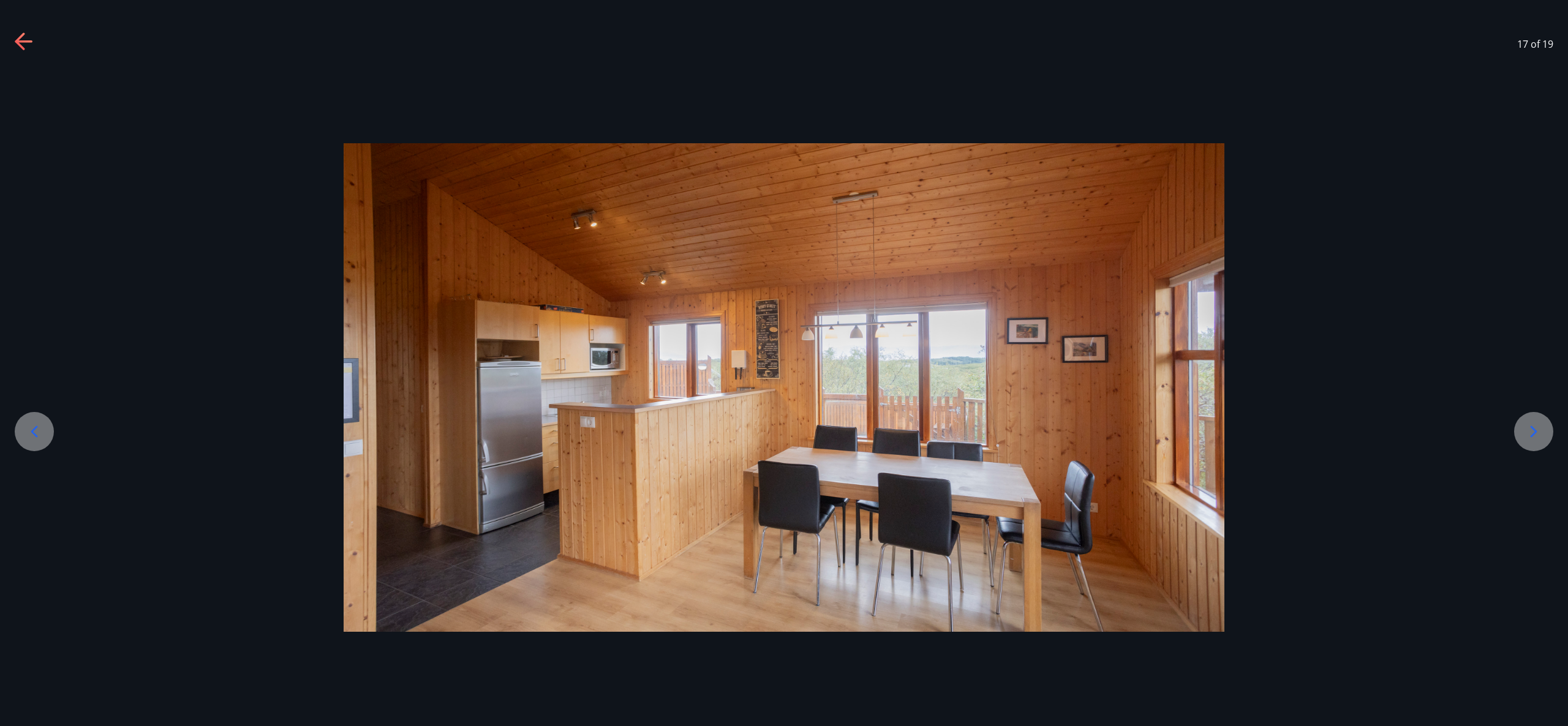
click at [1524, 436] on icon at bounding box center [1533, 431] width 20 height 20
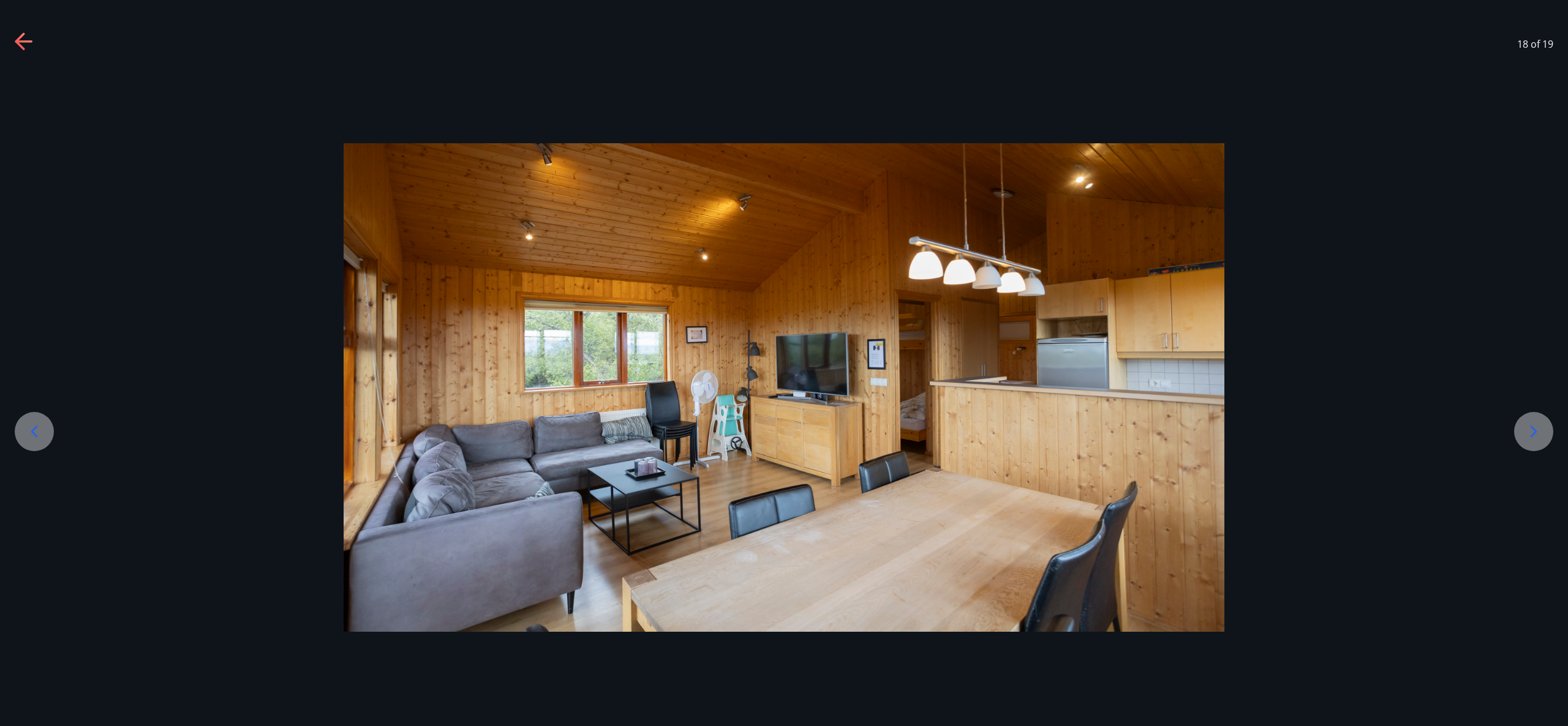
click at [1529, 432] on icon at bounding box center [1533, 431] width 20 height 20
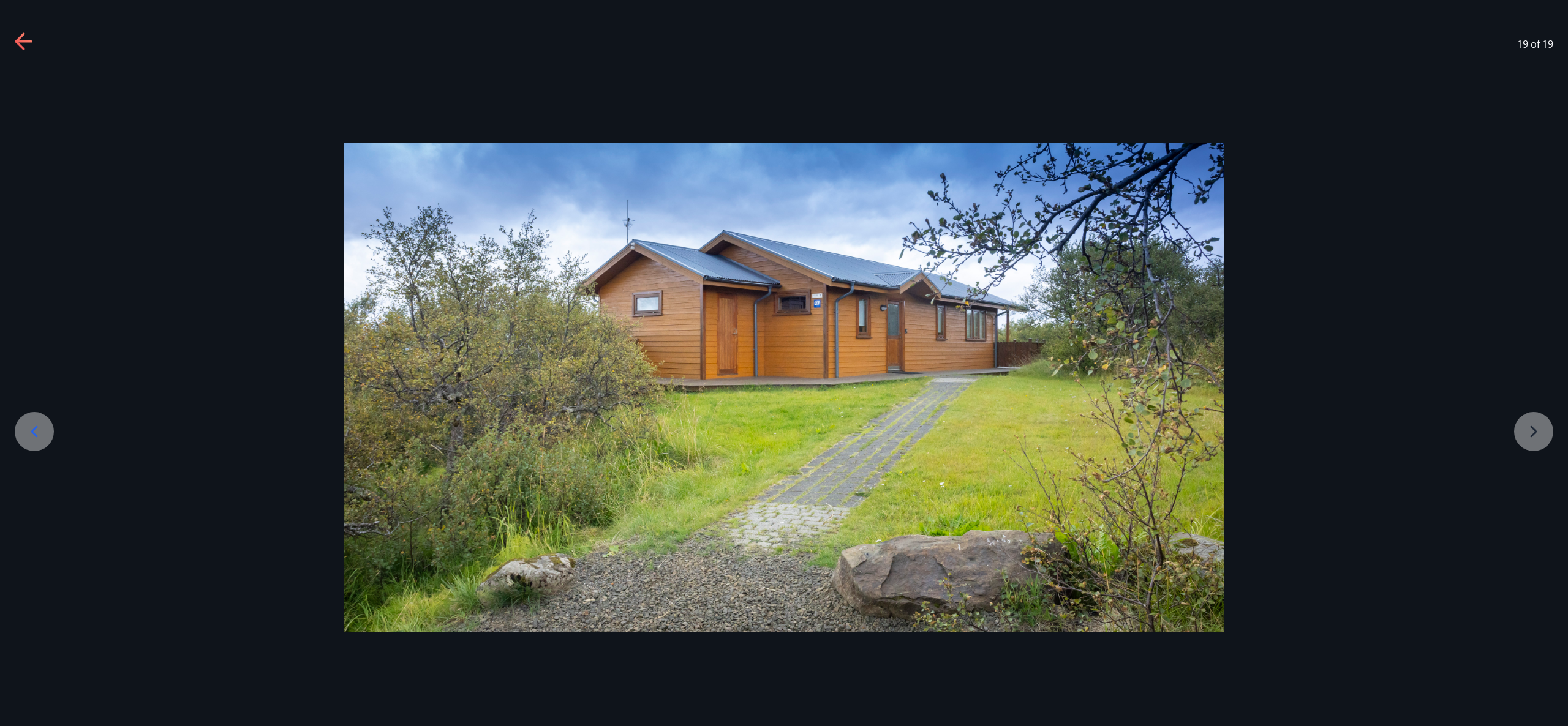
click at [1529, 432] on div at bounding box center [784, 387] width 1568 height 489
click at [18, 39] on icon at bounding box center [20, 41] width 9 height 17
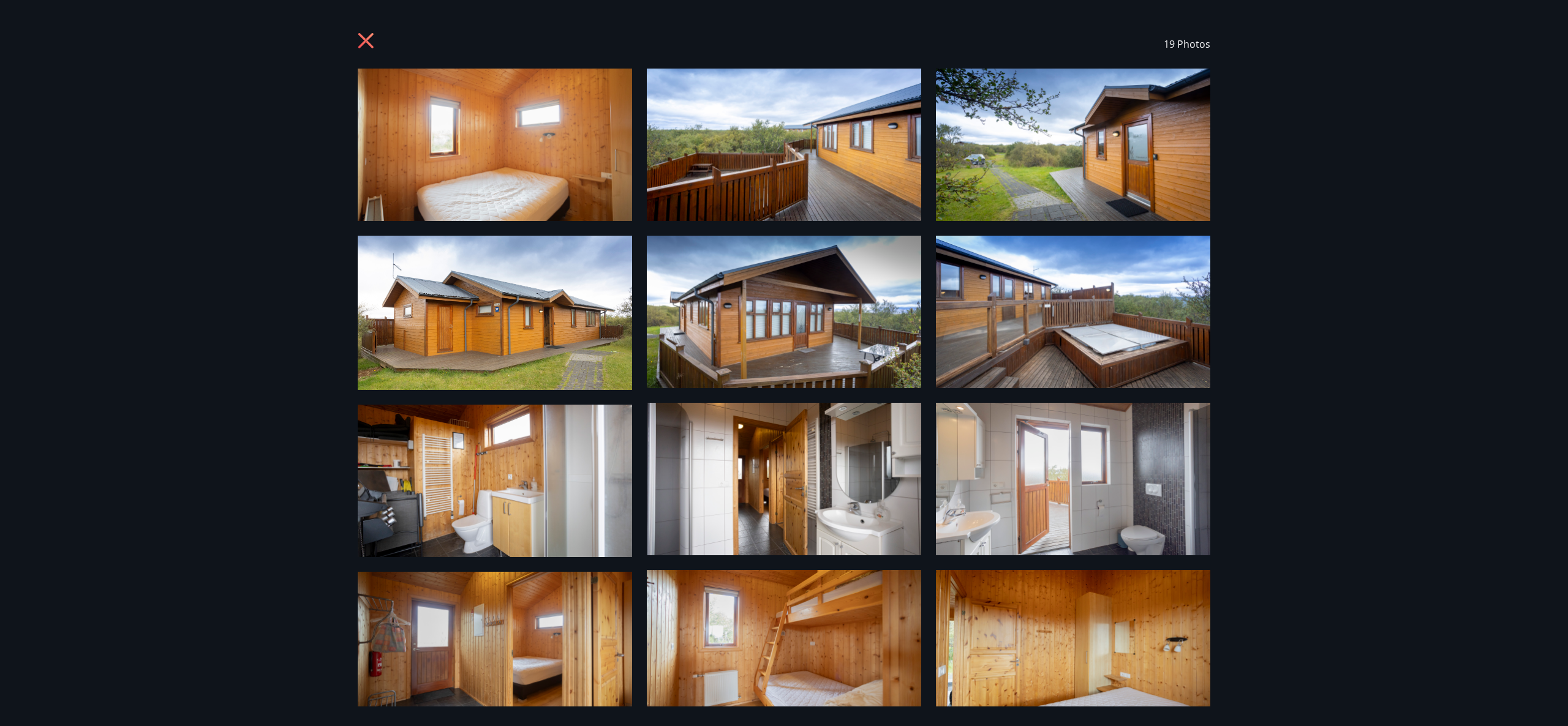
click at [359, 39] on icon at bounding box center [368, 42] width 20 height 20
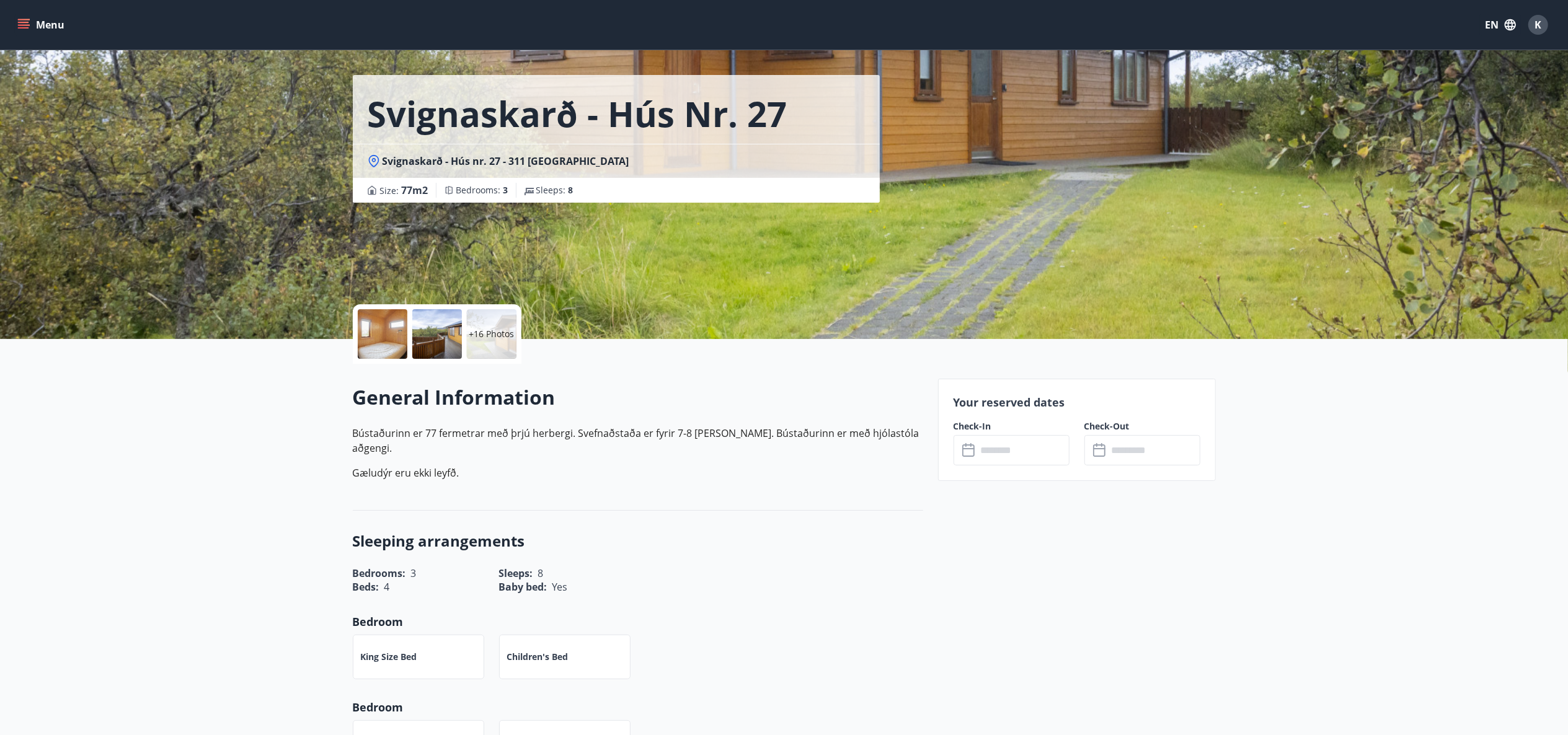
click at [374, 38] on div "Menu EN K" at bounding box center [784, 24] width 1538 height 30
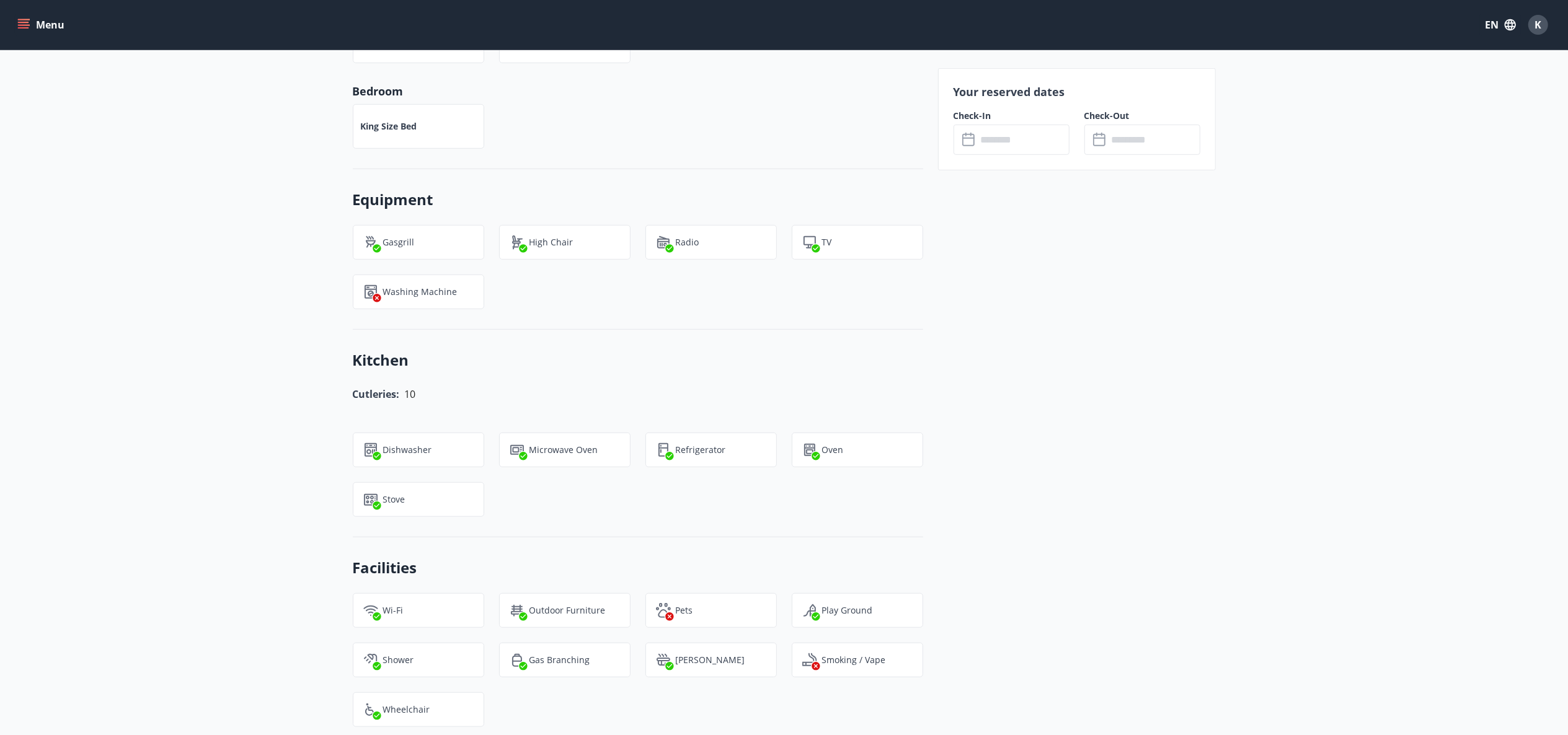
scroll to position [724, 0]
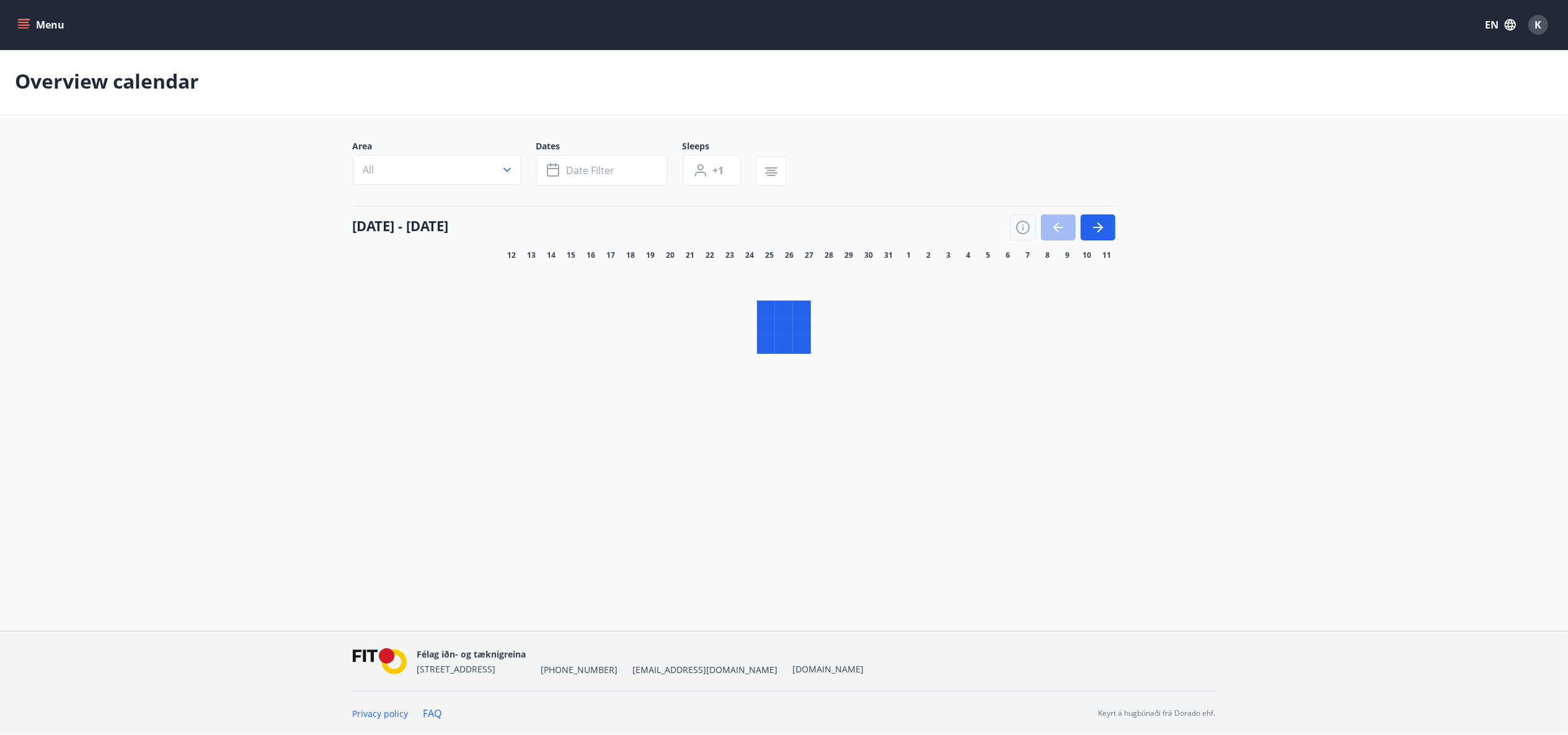
scroll to position [2, 0]
click at [1110, 214] on button "button" at bounding box center [1098, 227] width 34 height 26
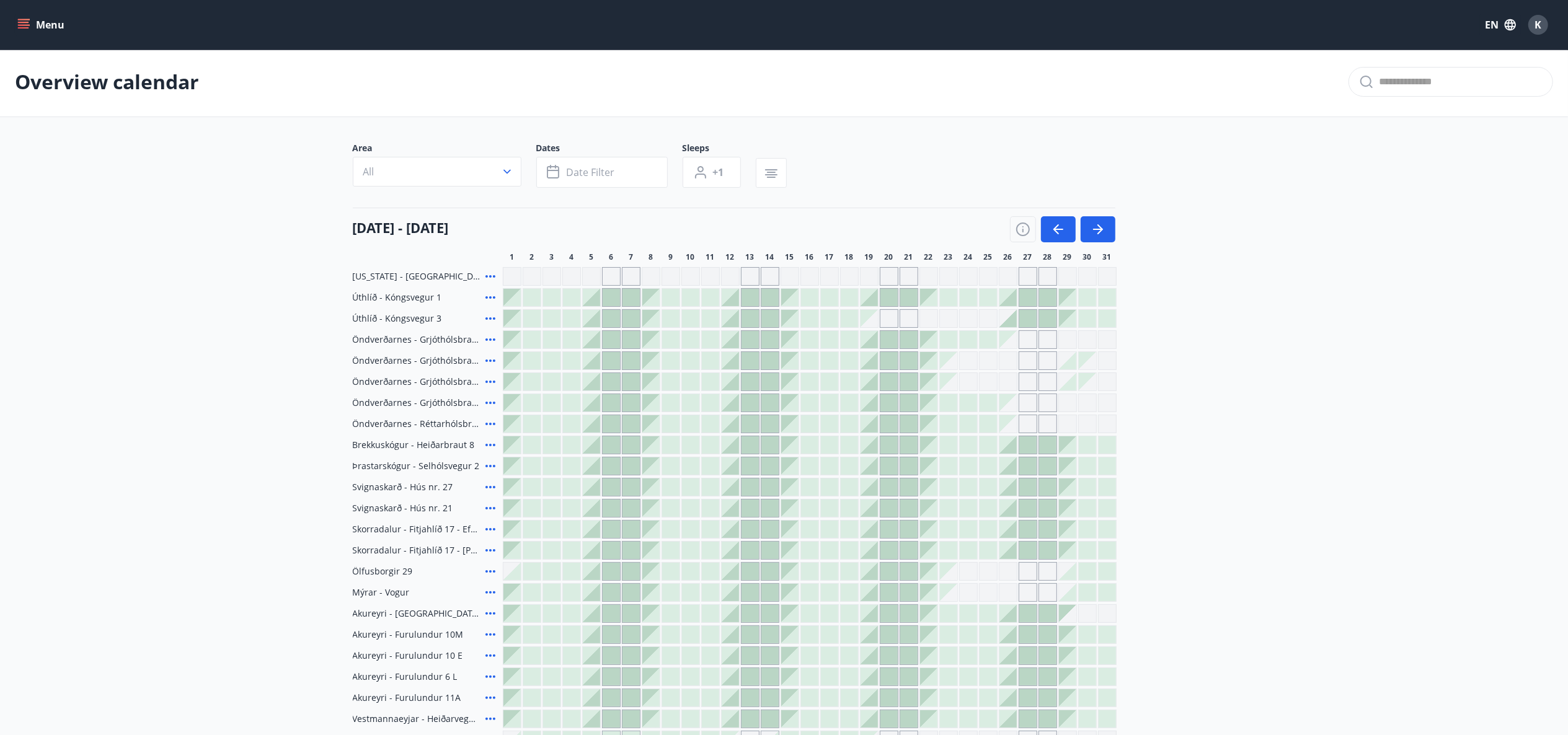
scroll to position [318, 0]
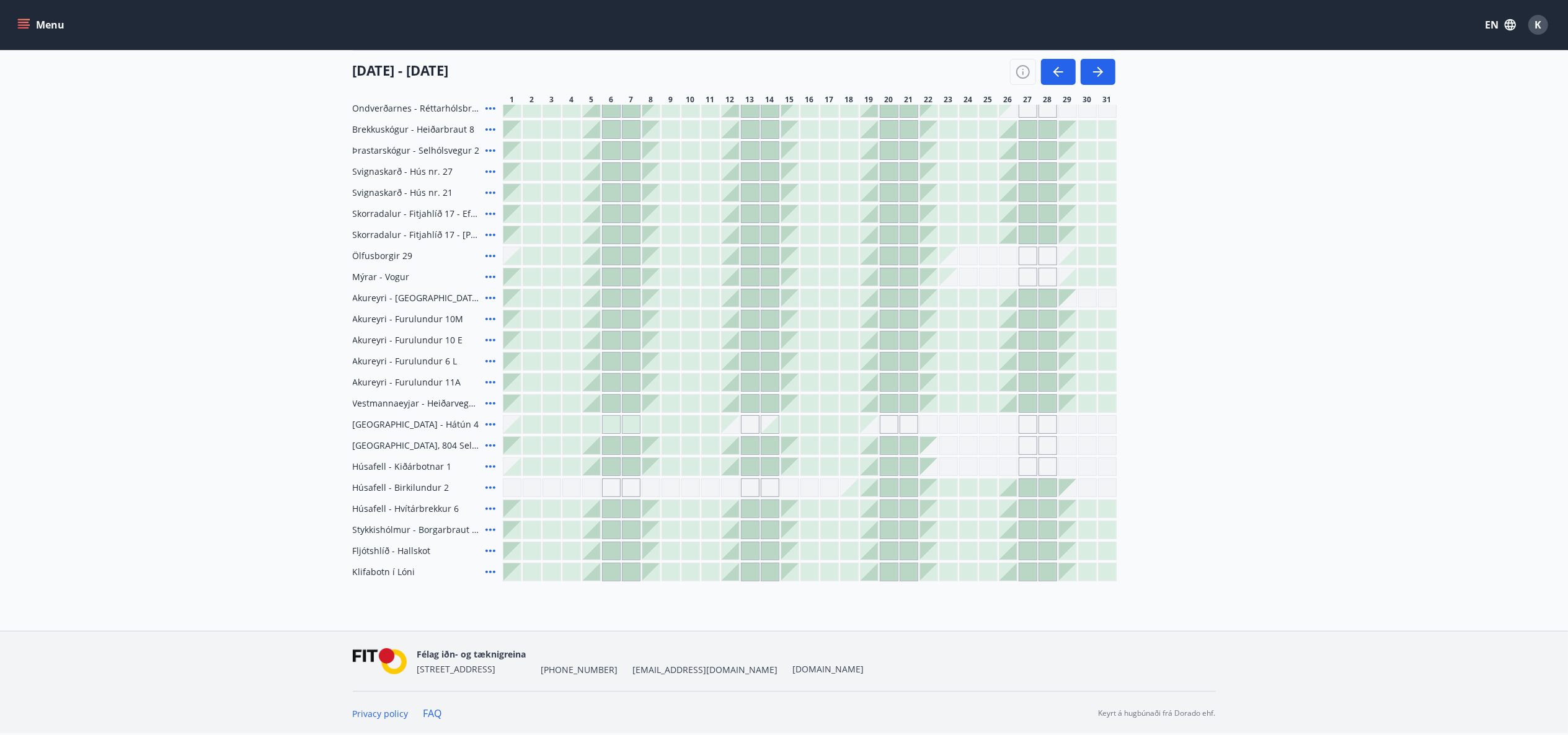
click at [1054, 78] on icon "button" at bounding box center [1058, 72] width 15 height 15
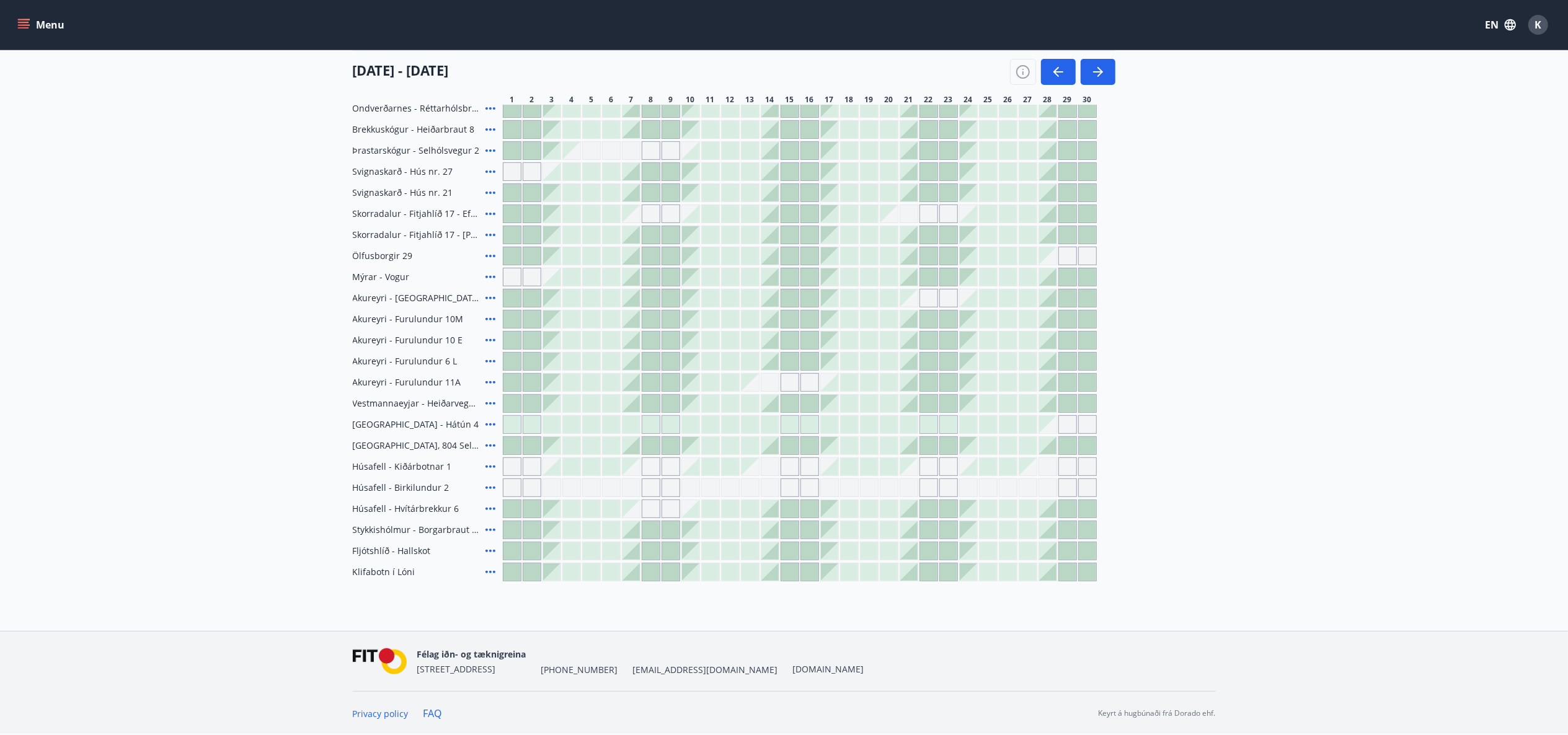
click at [490, 192] on icon at bounding box center [490, 193] width 10 height 2
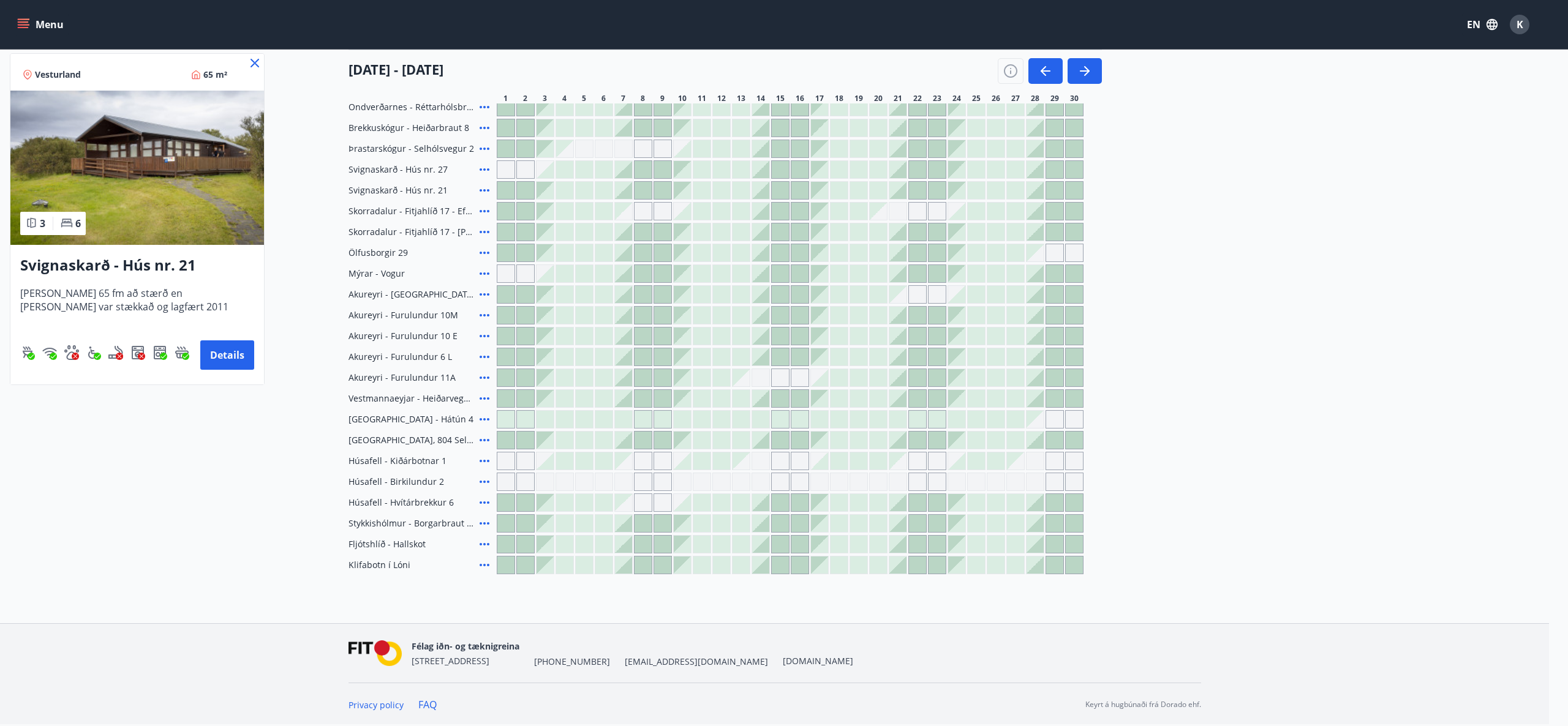
click at [491, 169] on div at bounding box center [784, 363] width 1568 height 726
click at [484, 167] on icon at bounding box center [484, 169] width 15 height 15
click at [253, 63] on main "Overview calendar Area All Dates Date filter Sleeps +1 [DATE] - [DATE] 1 2 3 4 …" at bounding box center [775, 154] width 1549 height 840
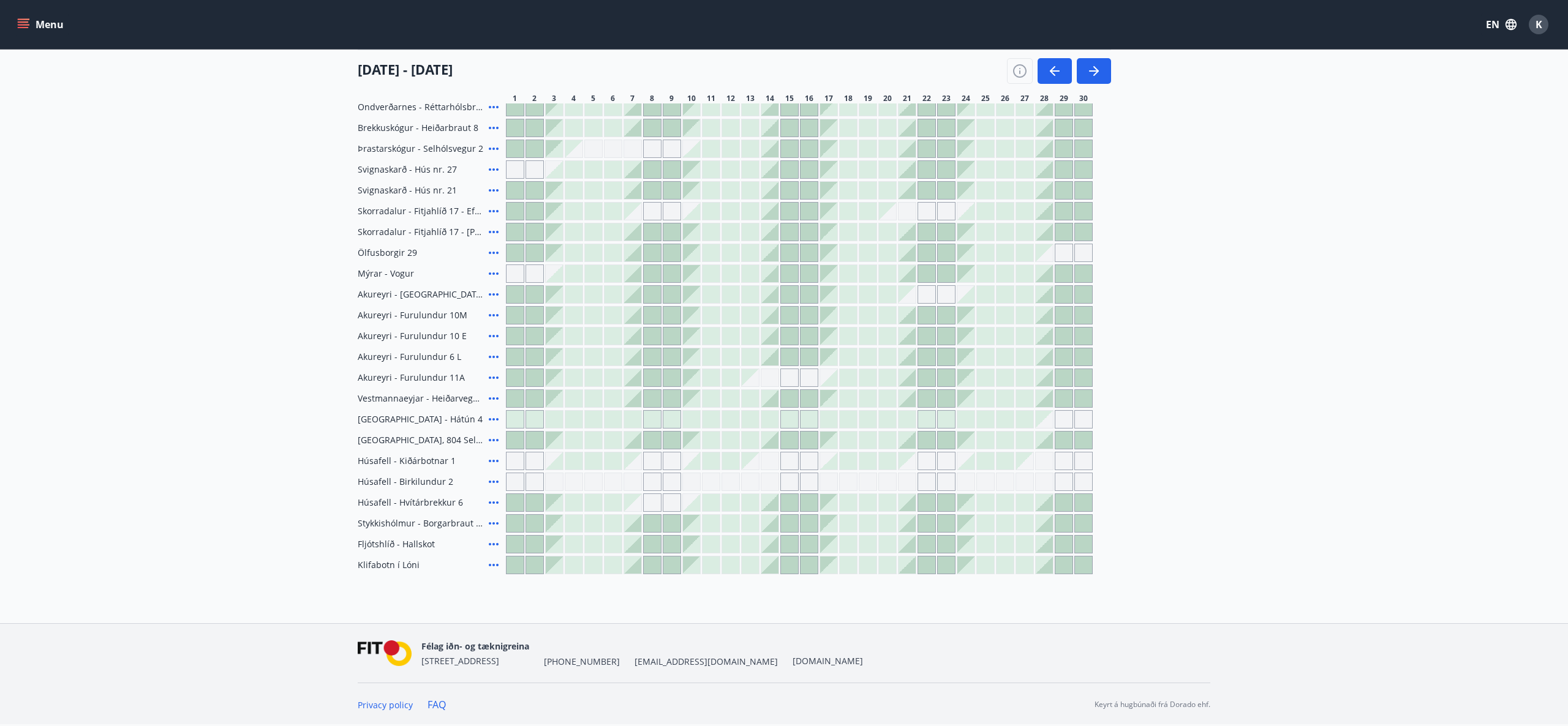
click at [256, 66] on main "Overview calendar Area All Dates Date filter Sleeps +1 [DATE] - [DATE] 1 2 3 4 …" at bounding box center [784, 154] width 1568 height 840
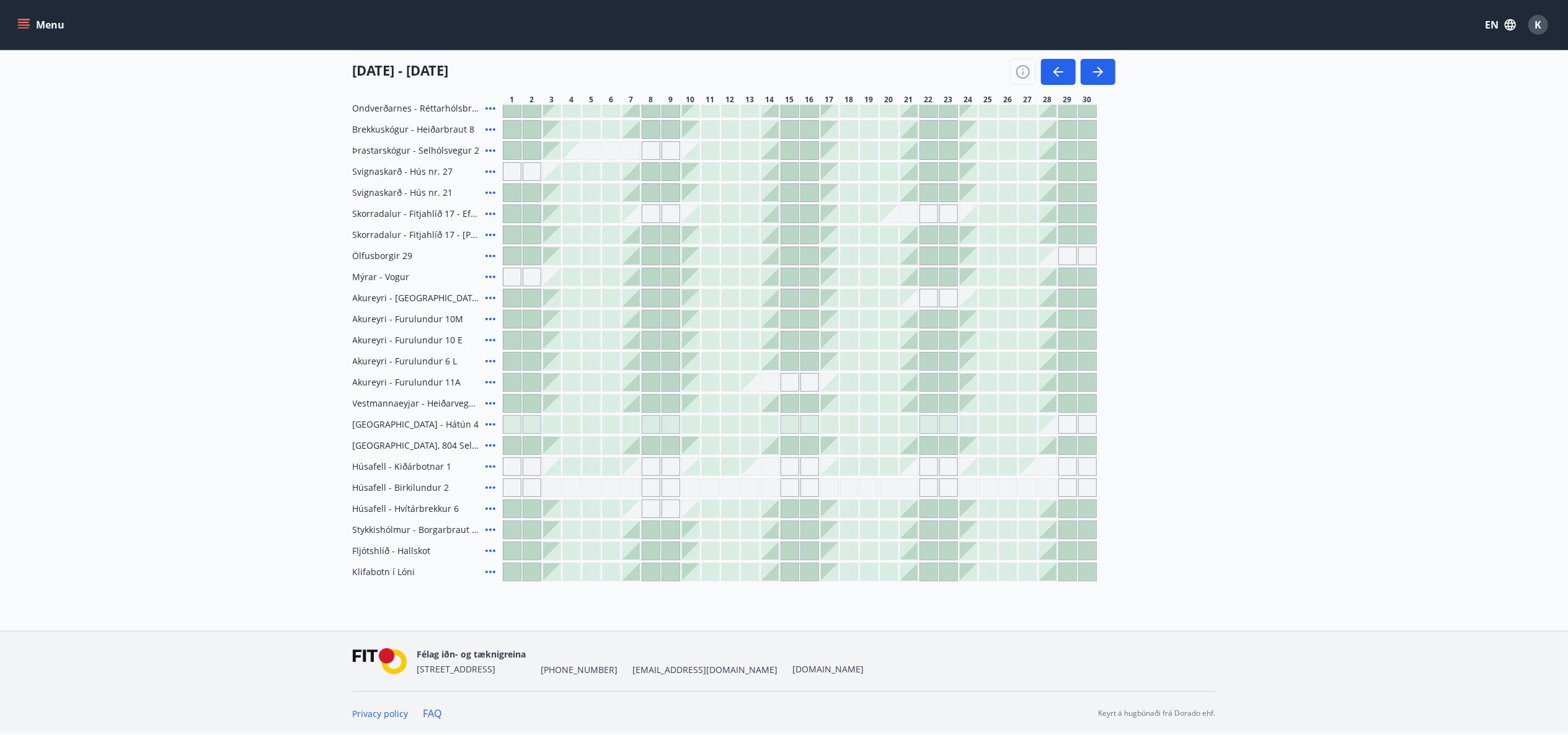
click at [491, 169] on icon at bounding box center [490, 171] width 15 height 15
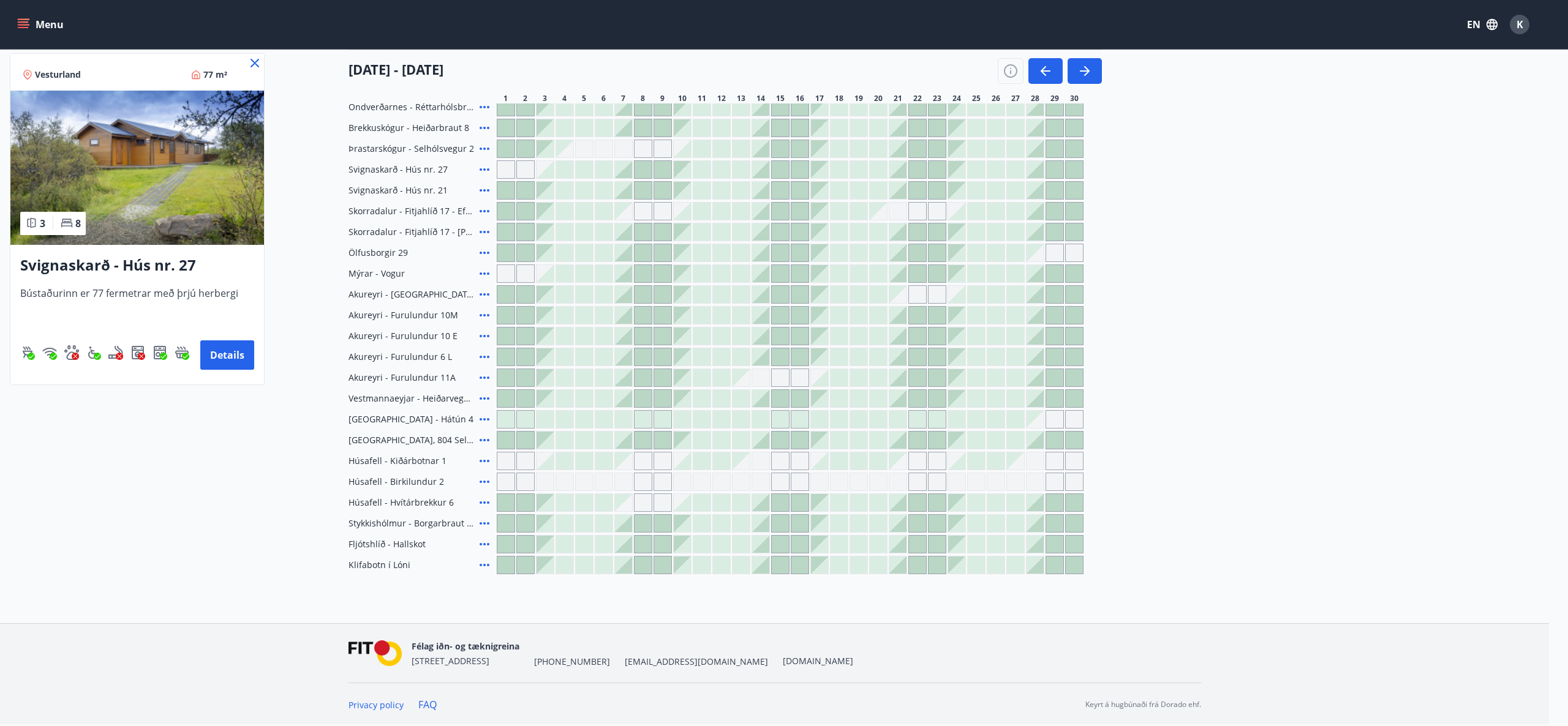
click at [254, 61] on icon at bounding box center [254, 63] width 15 height 15
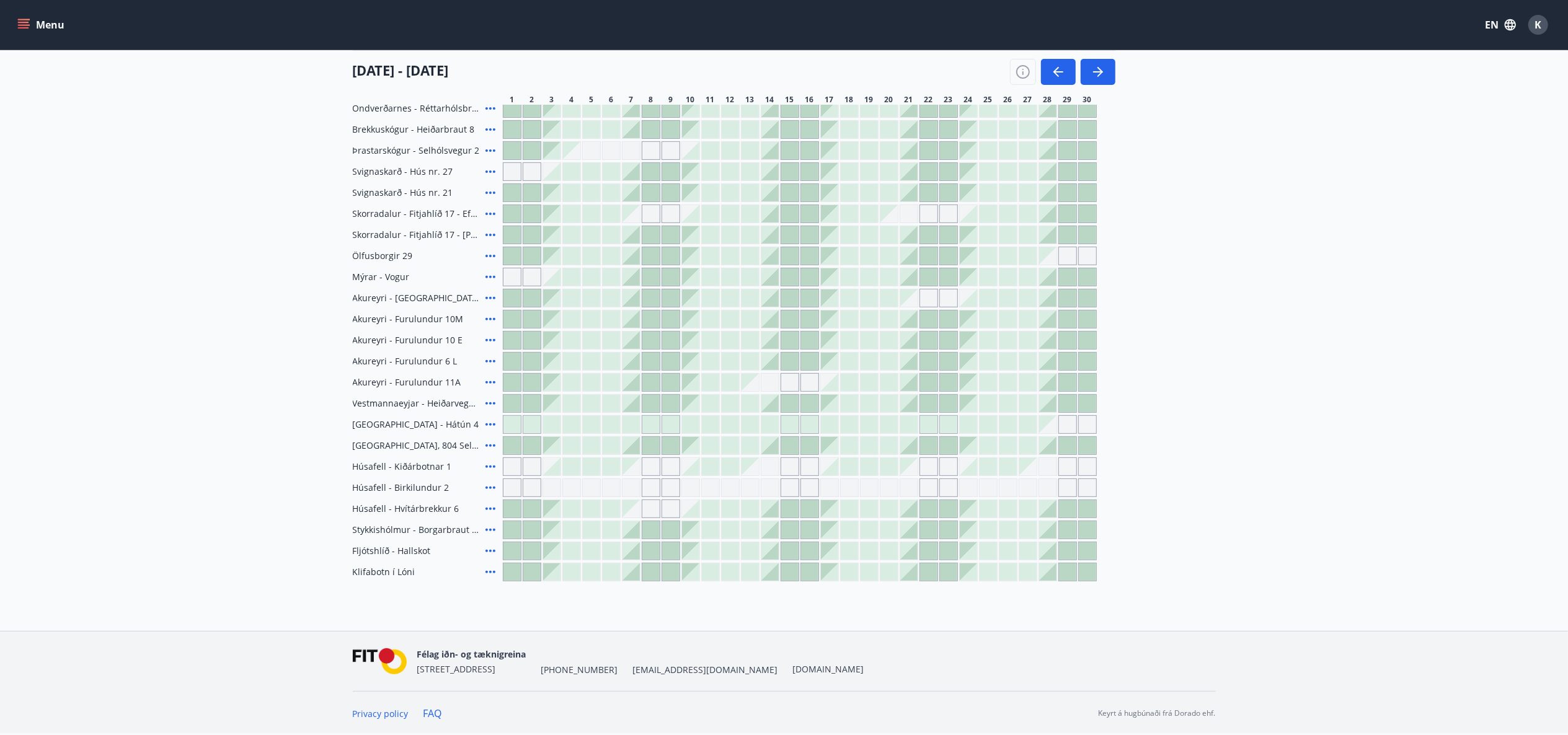
click at [486, 131] on icon at bounding box center [490, 130] width 15 height 15
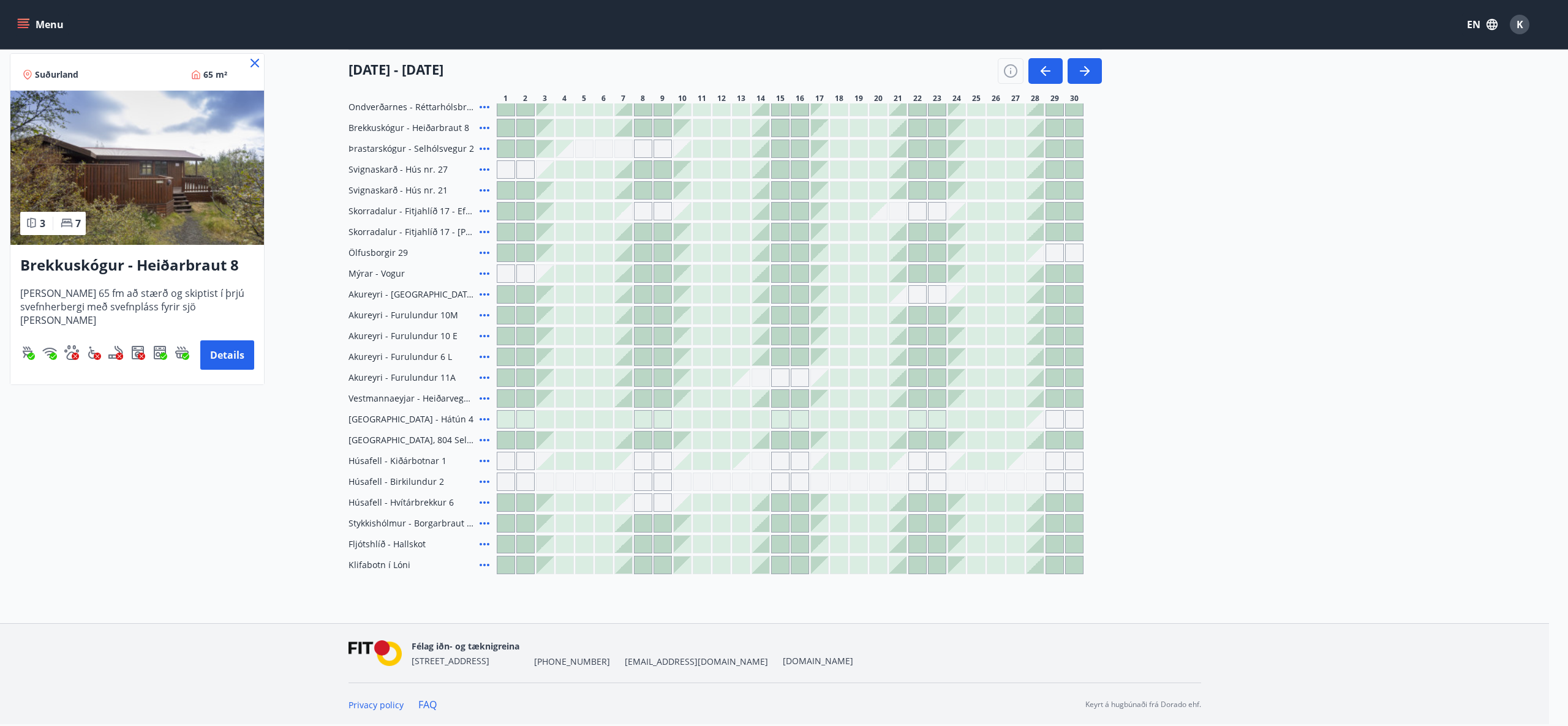
click at [253, 62] on icon at bounding box center [254, 62] width 9 height 9
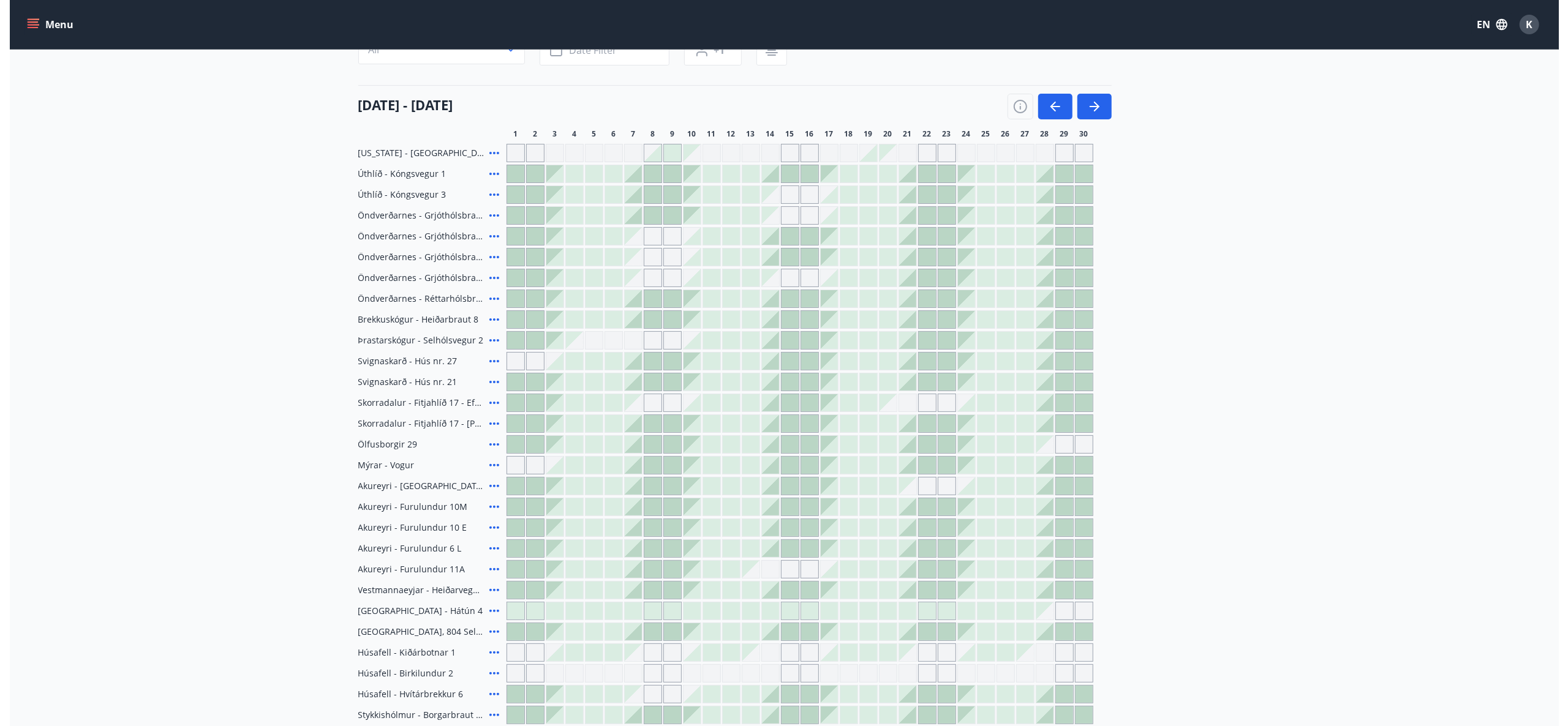
scroll to position [126, 0]
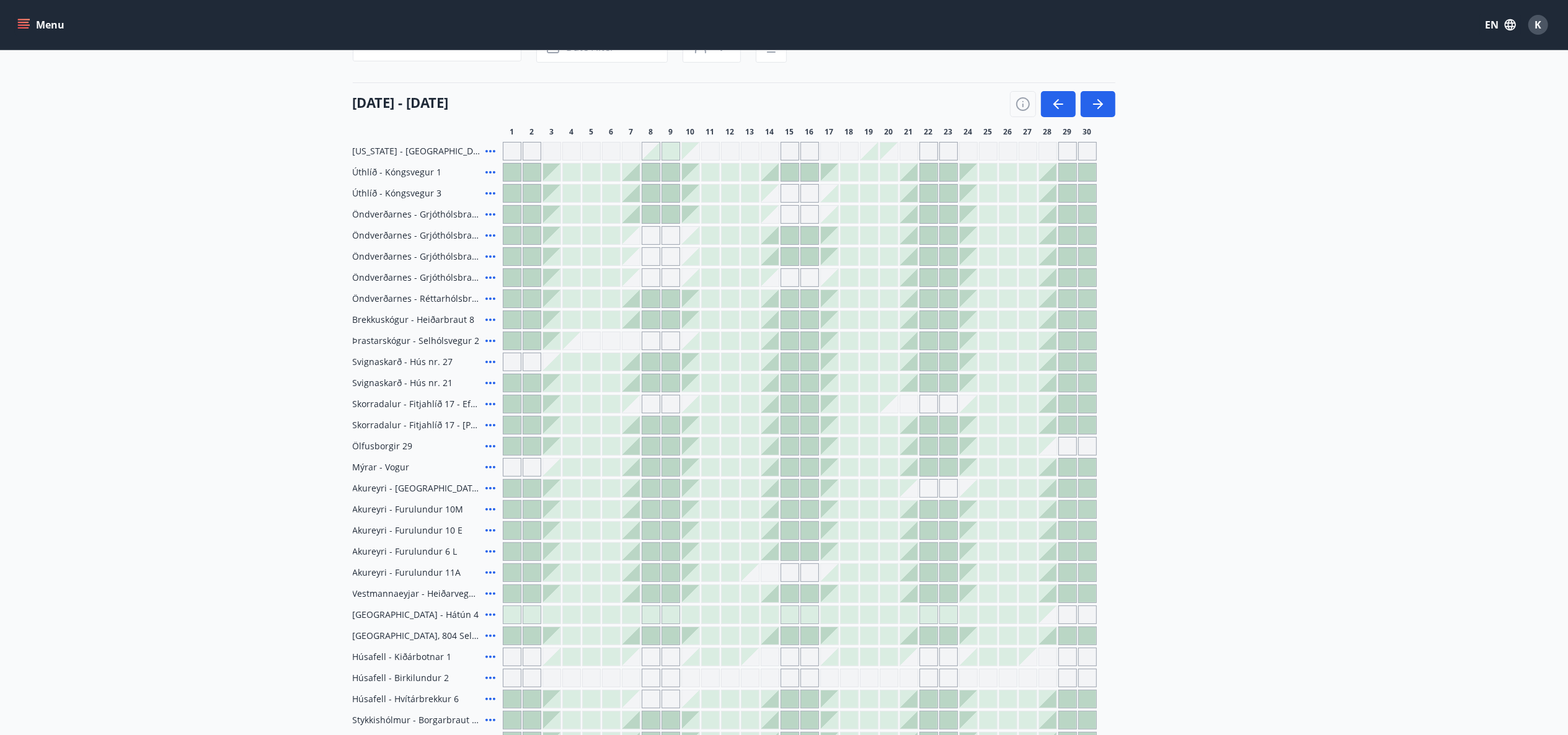
click at [490, 467] on icon at bounding box center [490, 467] width 10 height 2
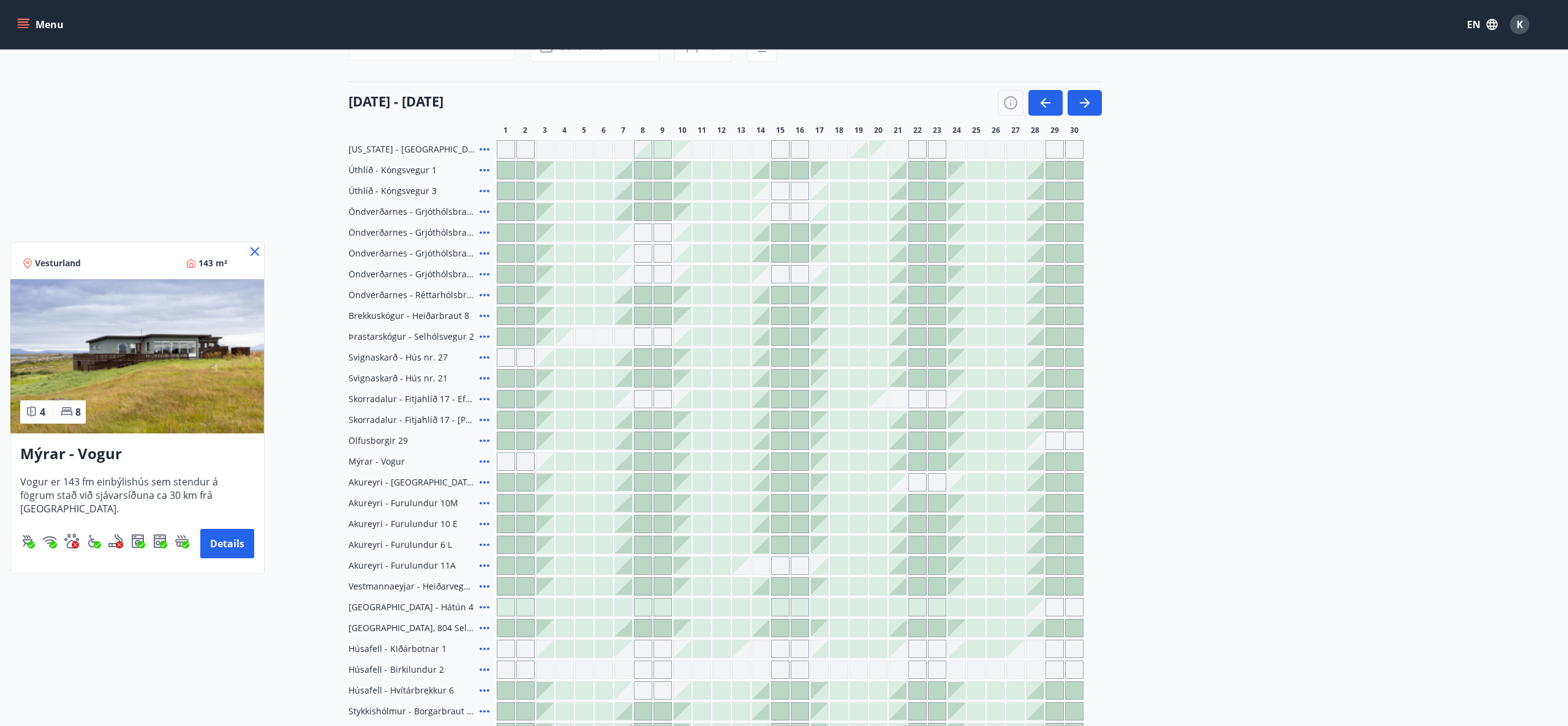
click at [229, 536] on button "Details" at bounding box center [227, 544] width 54 height 29
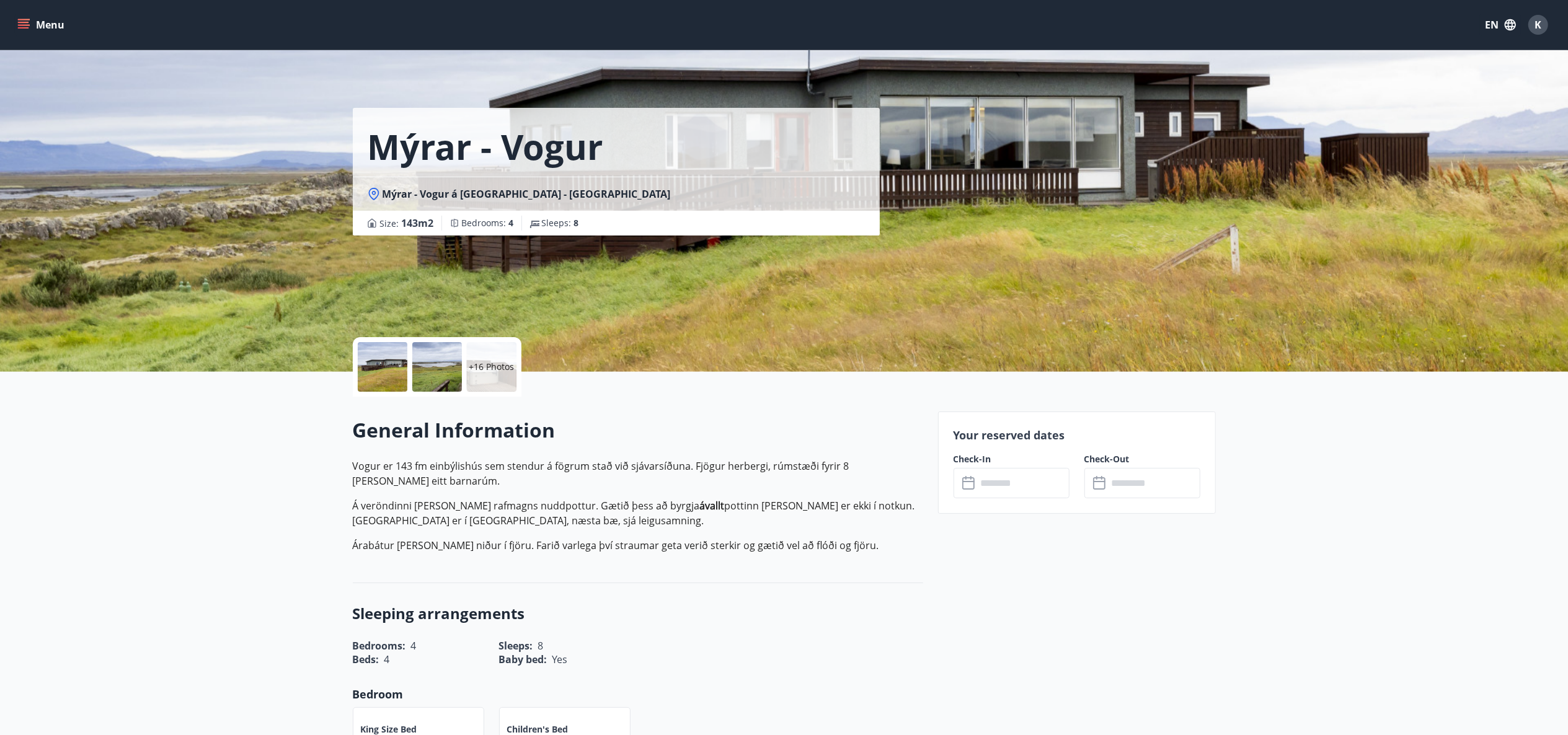
click at [374, 381] on div at bounding box center [382, 367] width 50 height 50
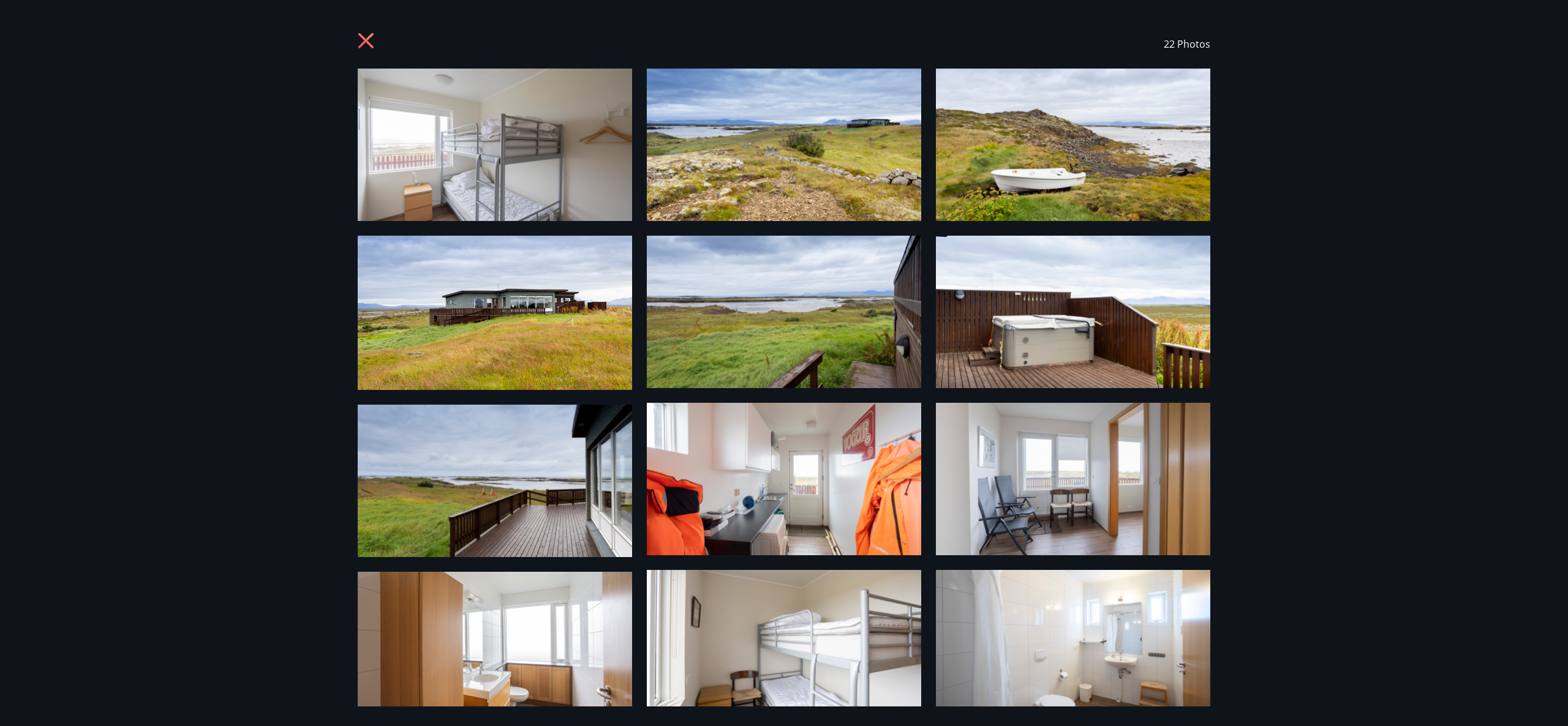
click at [367, 32] on div "22 Photos" at bounding box center [784, 44] width 853 height 49
click at [372, 44] on icon at bounding box center [368, 42] width 20 height 20
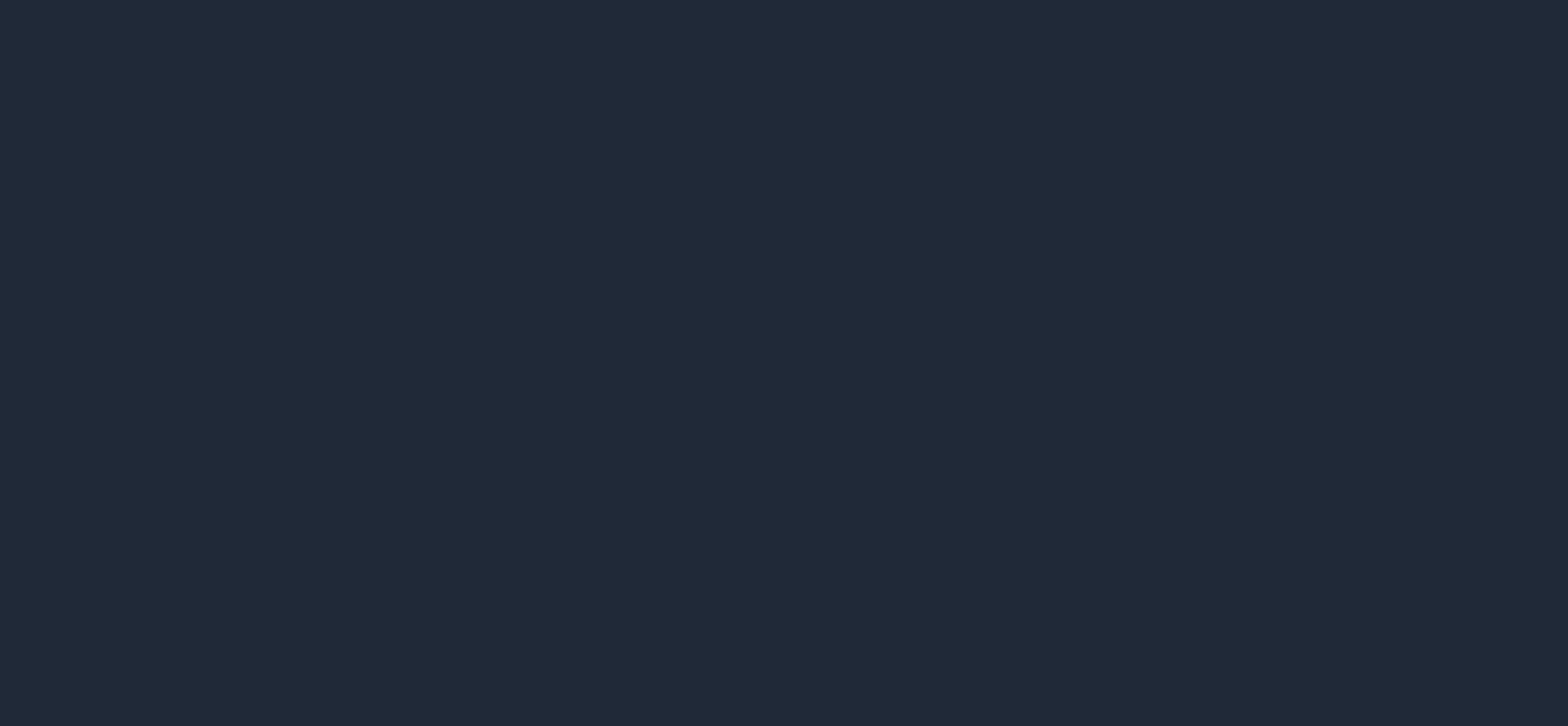
click at [372, 44] on icon at bounding box center [368, 42] width 20 height 20
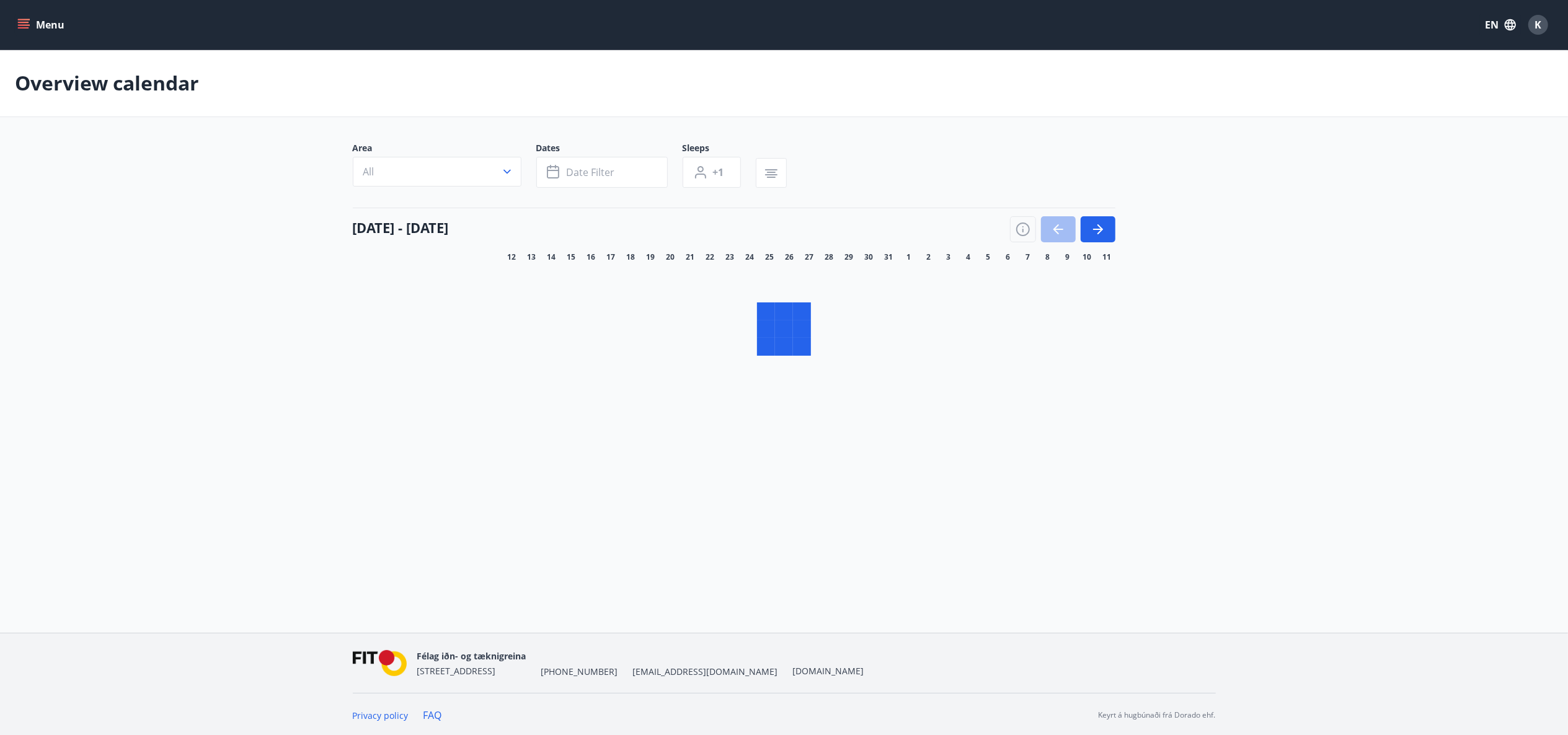
scroll to position [2, 0]
click at [1102, 232] on icon "button" at bounding box center [1098, 227] width 15 height 15
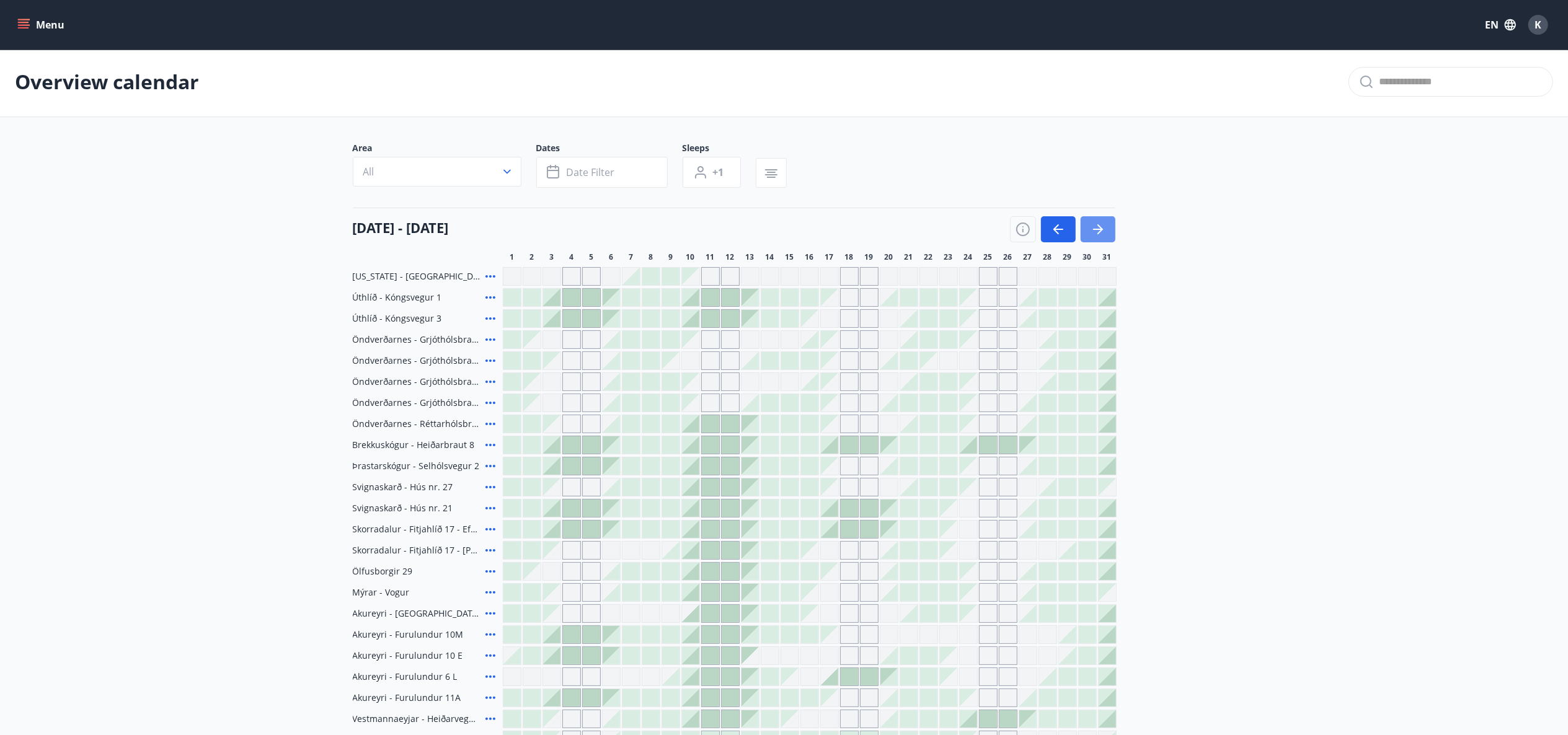
click at [1098, 236] on icon "button" at bounding box center [1098, 229] width 15 height 15
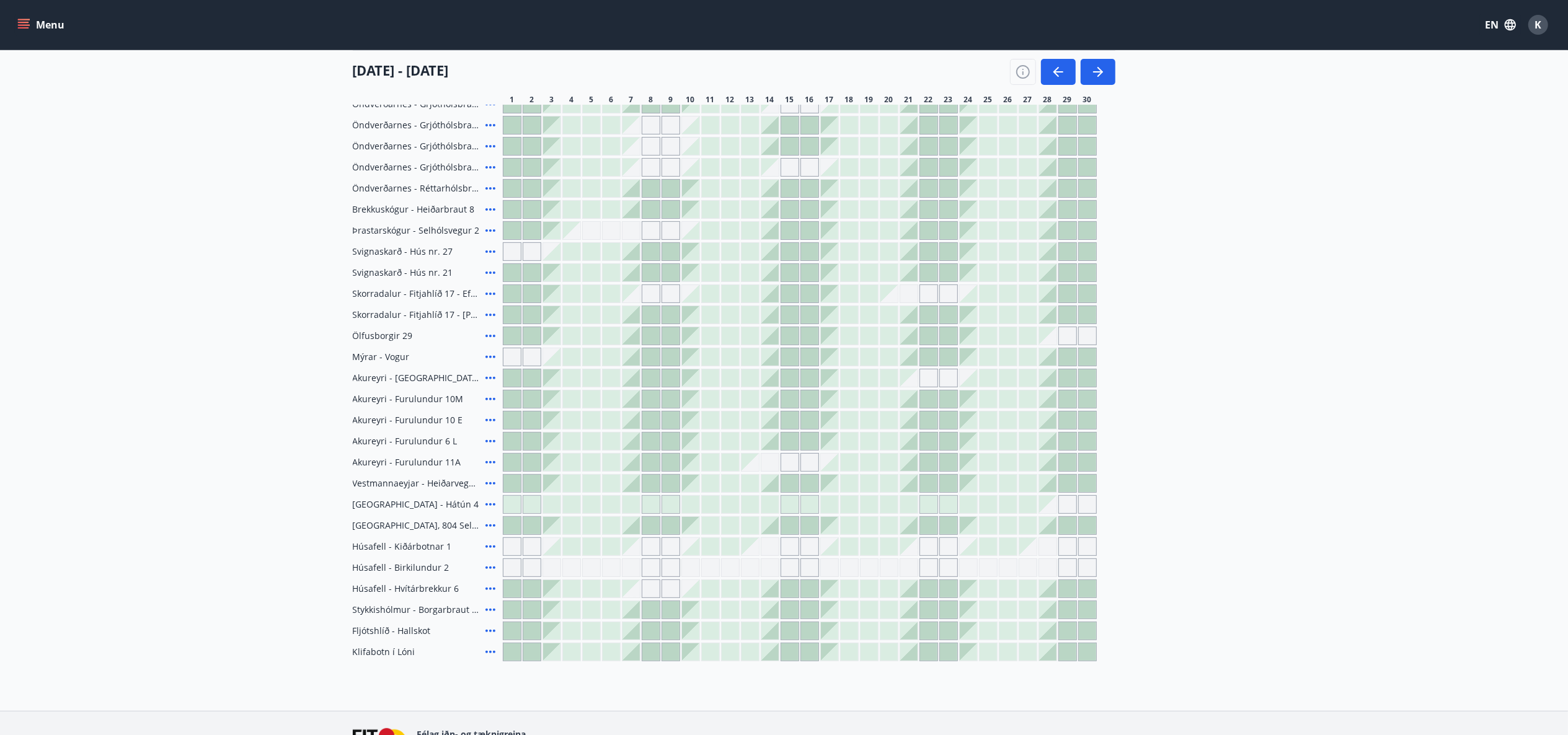
scroll to position [248, 0]
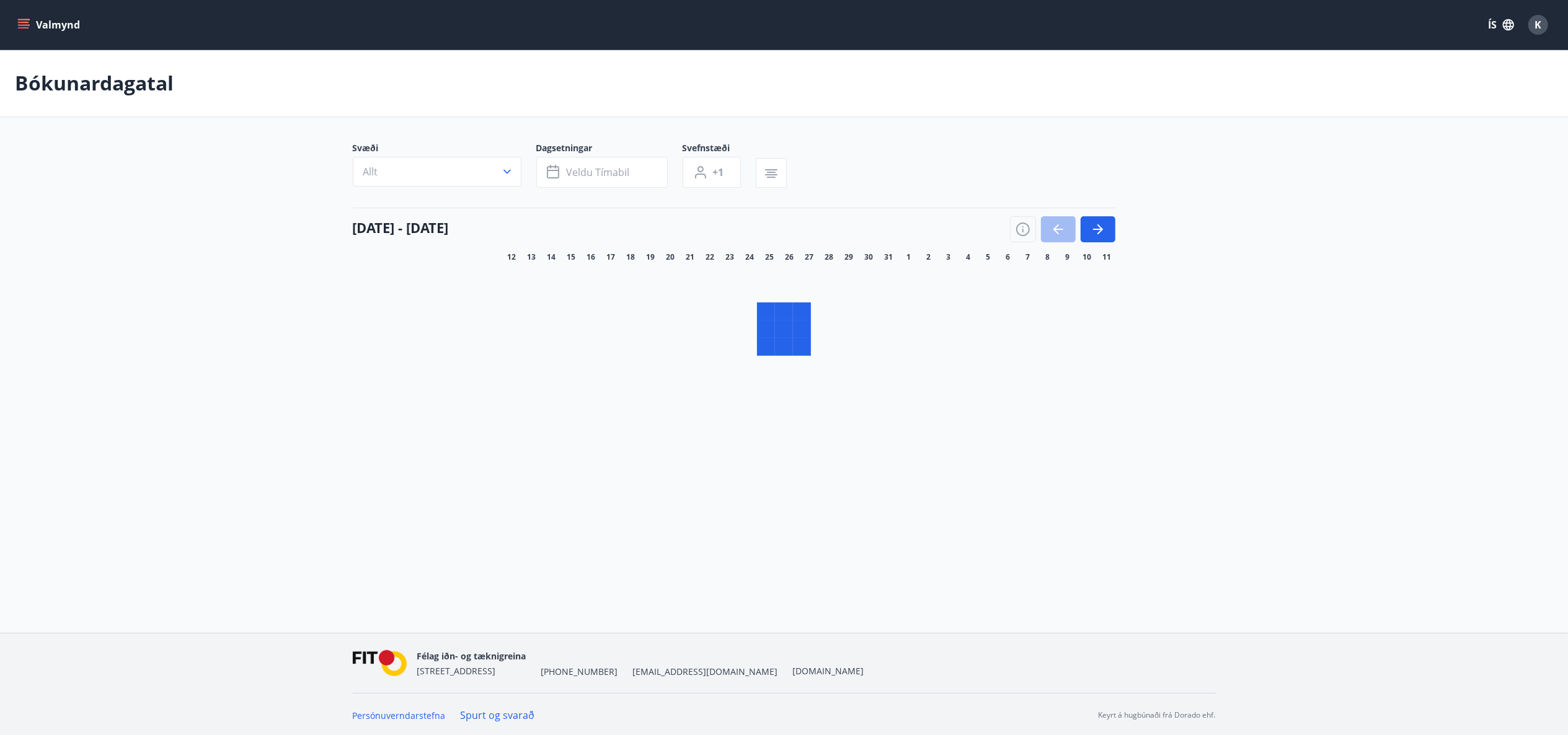
click at [21, 26] on icon "menu" at bounding box center [24, 25] width 13 height 13
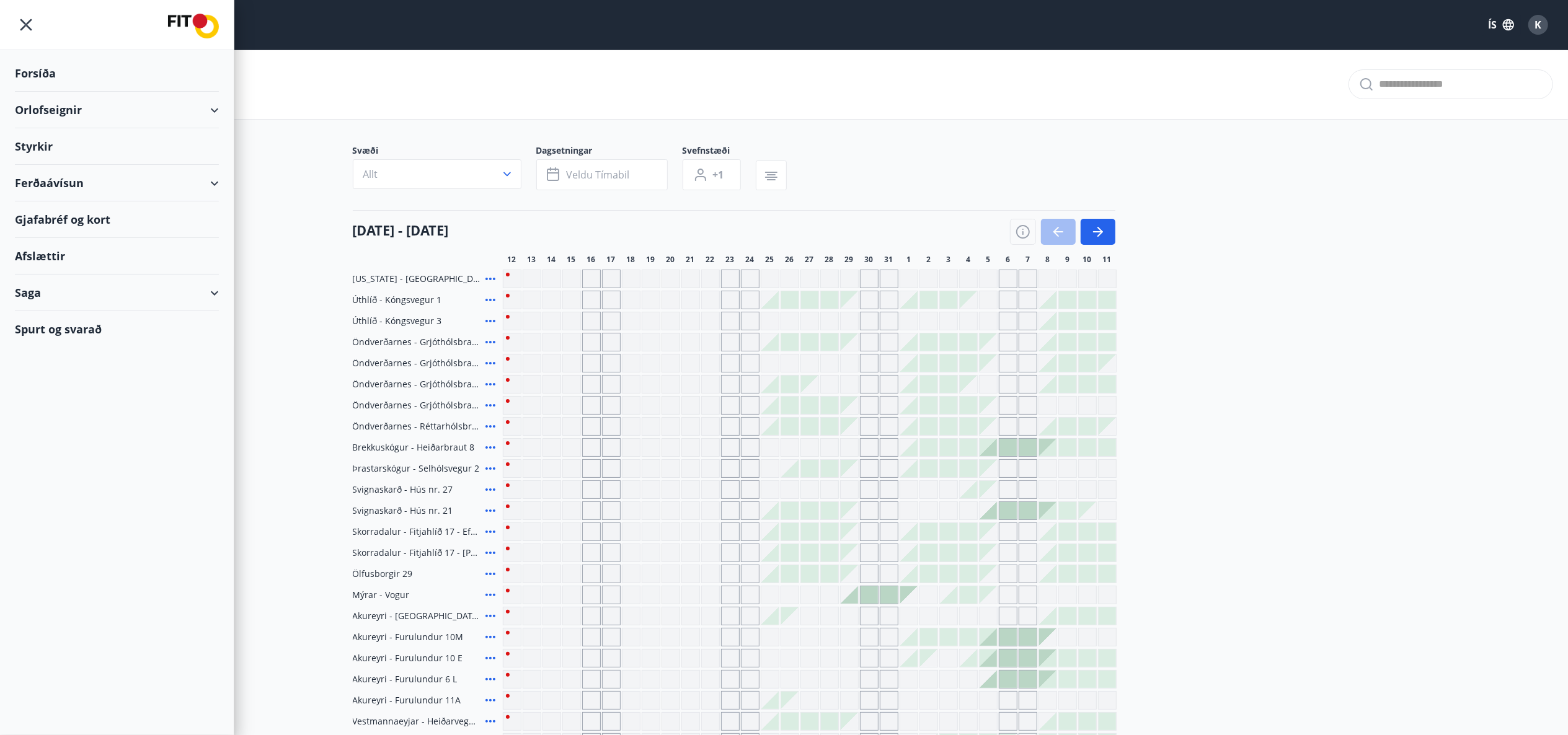
click at [1494, 18] on button "ÍS" at bounding box center [1502, 25] width 40 height 22
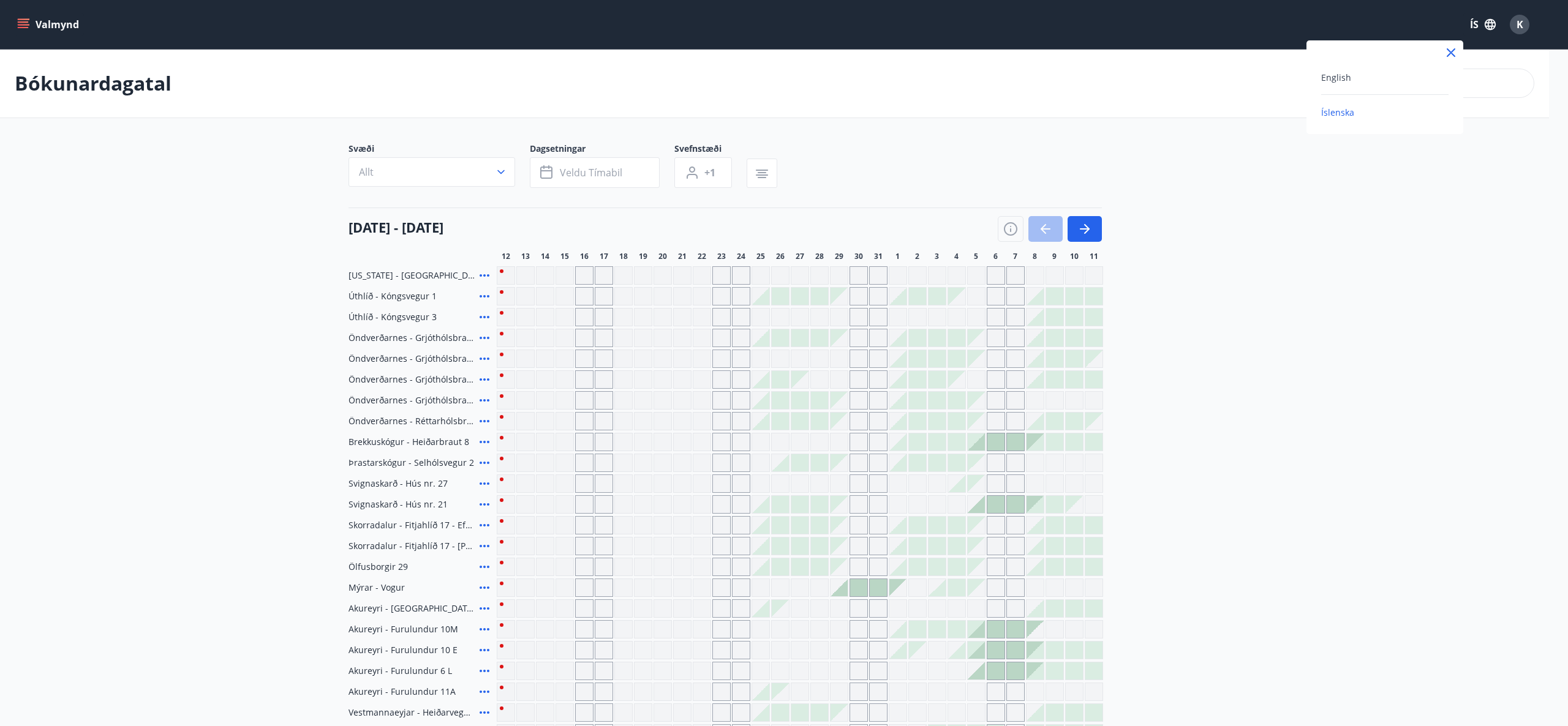
click at [1344, 76] on span "English" at bounding box center [1336, 77] width 30 height 12
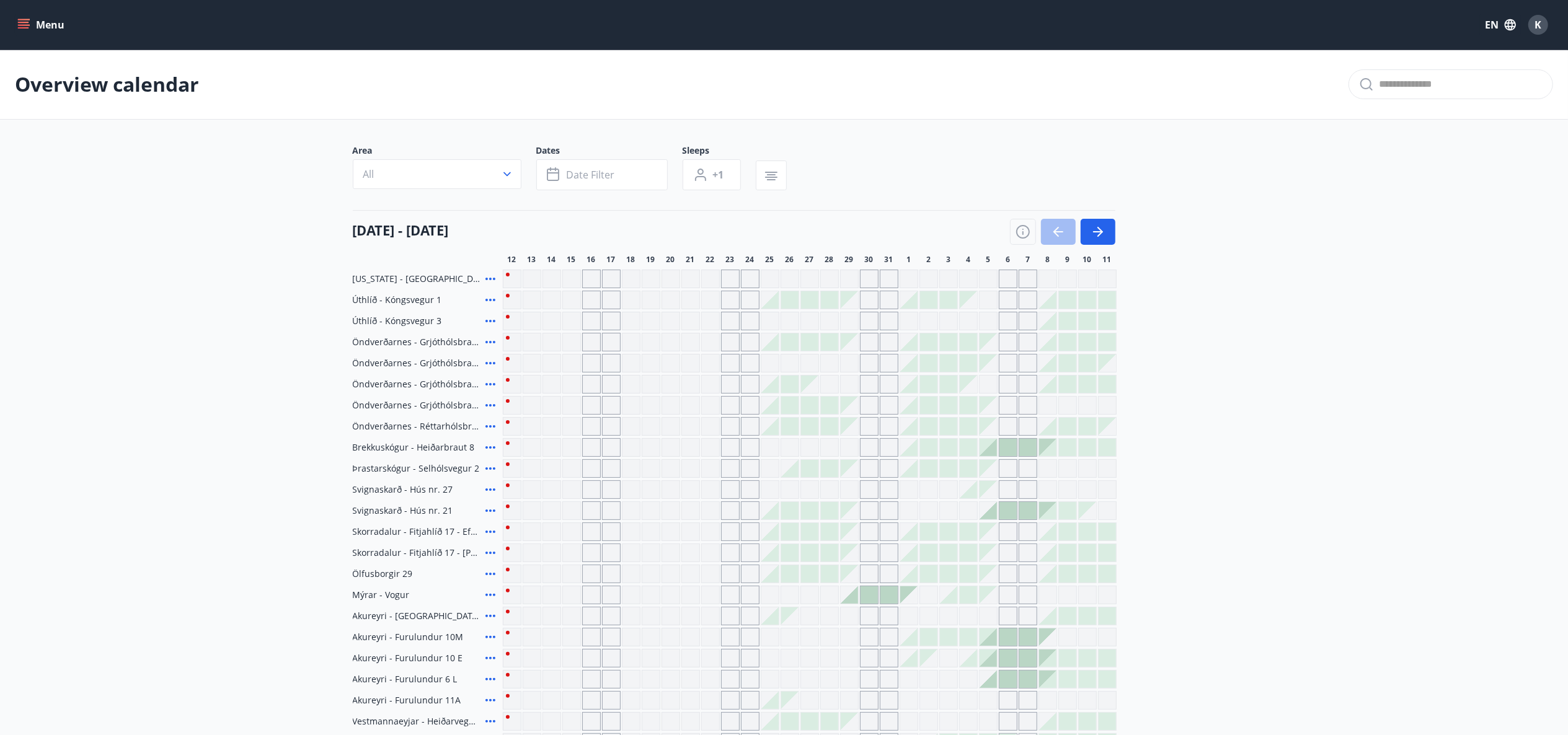
click at [56, 146] on main "Overview calendar Area All Dates Date filter Sleeps +1 12 August - 11 September…" at bounding box center [784, 474] width 1568 height 850
drag, startPoint x: 27, startPoint y: 41, endPoint x: 18, endPoint y: 34, distance: 11.4
click at [18, 34] on div "Menu EN K" at bounding box center [784, 25] width 1568 height 50
click at [18, 34] on button "Menu" at bounding box center [42, 25] width 54 height 22
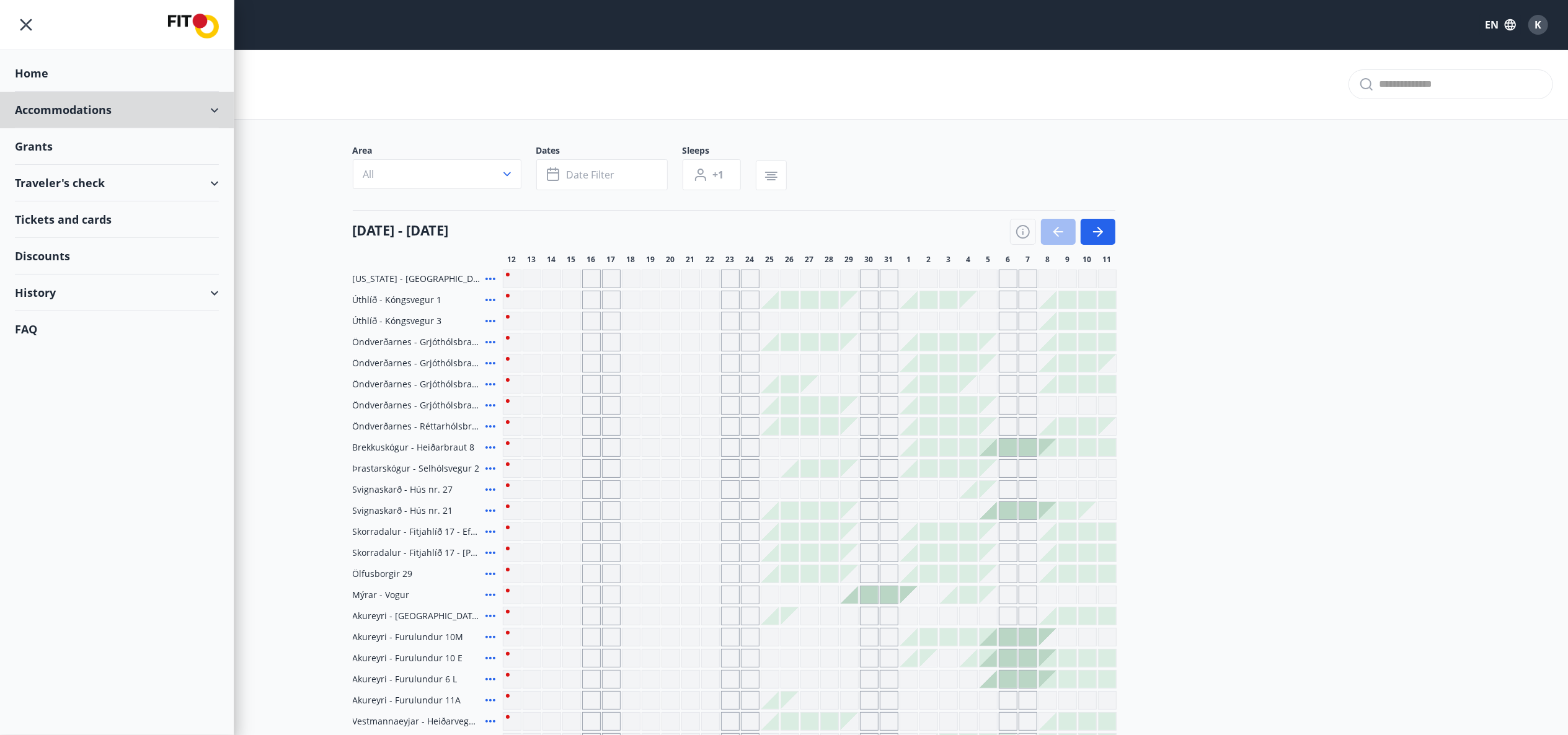
click at [226, 113] on div "Accommodations" at bounding box center [117, 110] width 234 height 37
click at [214, 113] on div "Accommodations" at bounding box center [117, 110] width 204 height 37
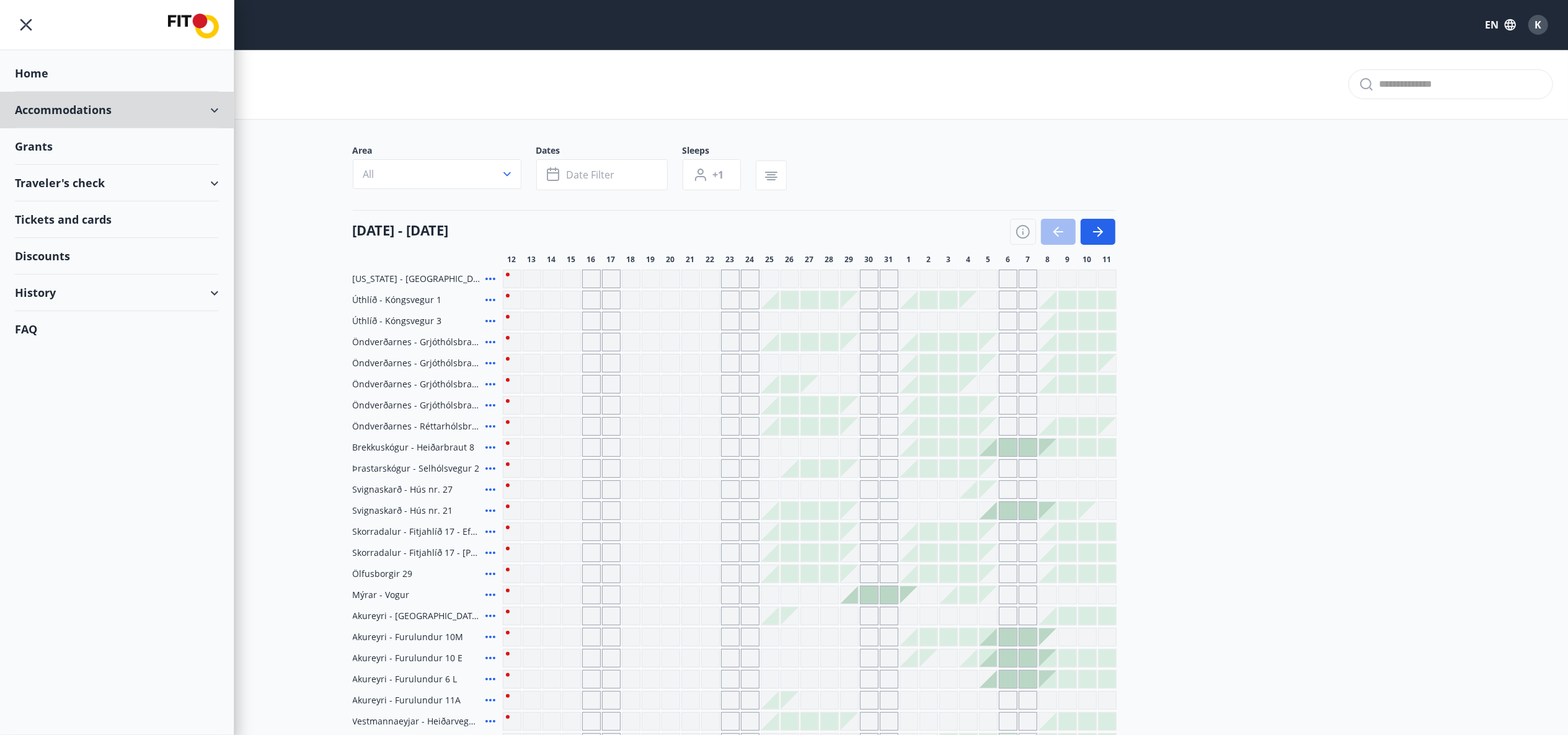
click at [214, 106] on div "Accommodations" at bounding box center [117, 110] width 204 height 37
click at [203, 108] on div "Accommodations" at bounding box center [117, 110] width 204 height 37
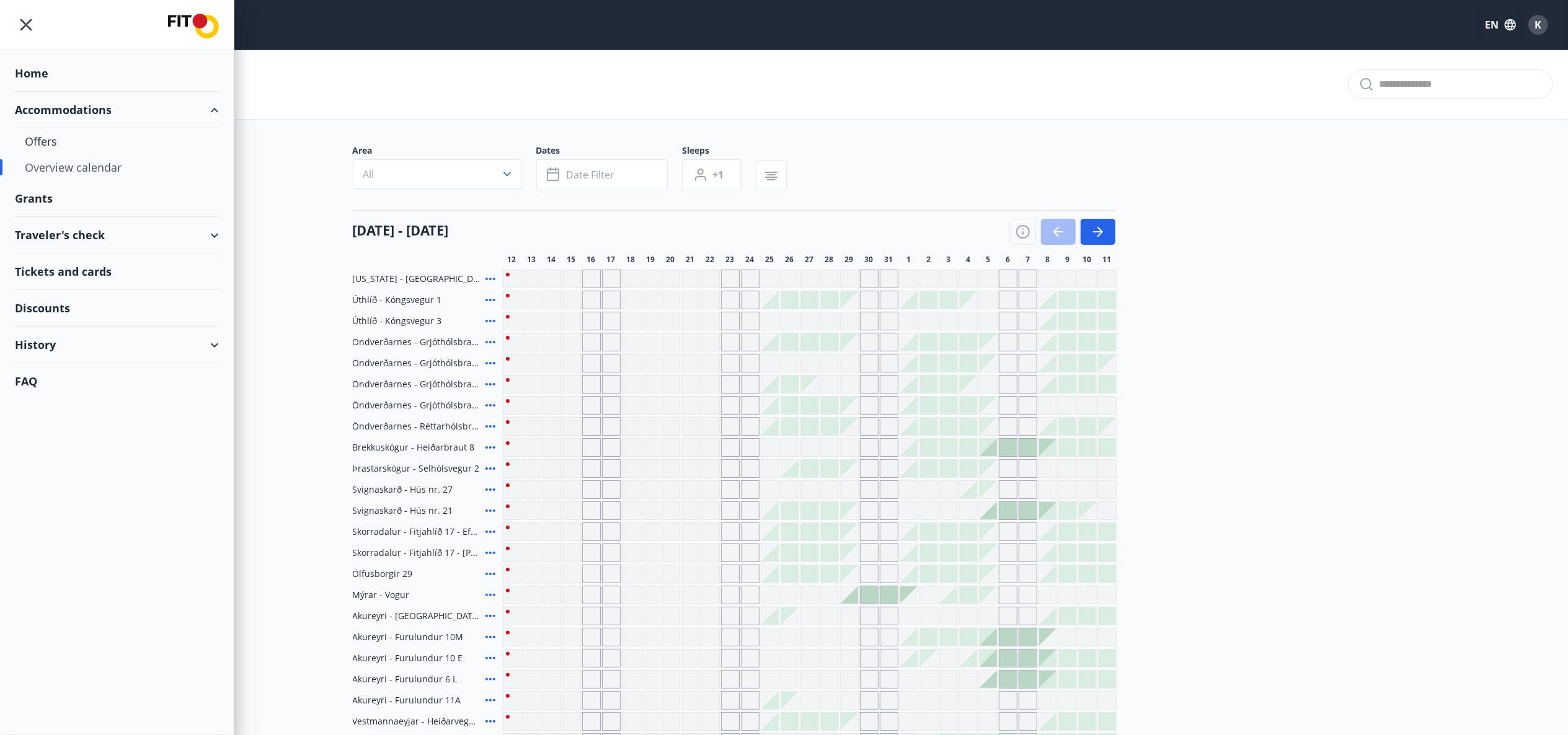
click at [46, 144] on div "Offers" at bounding box center [117, 141] width 184 height 26
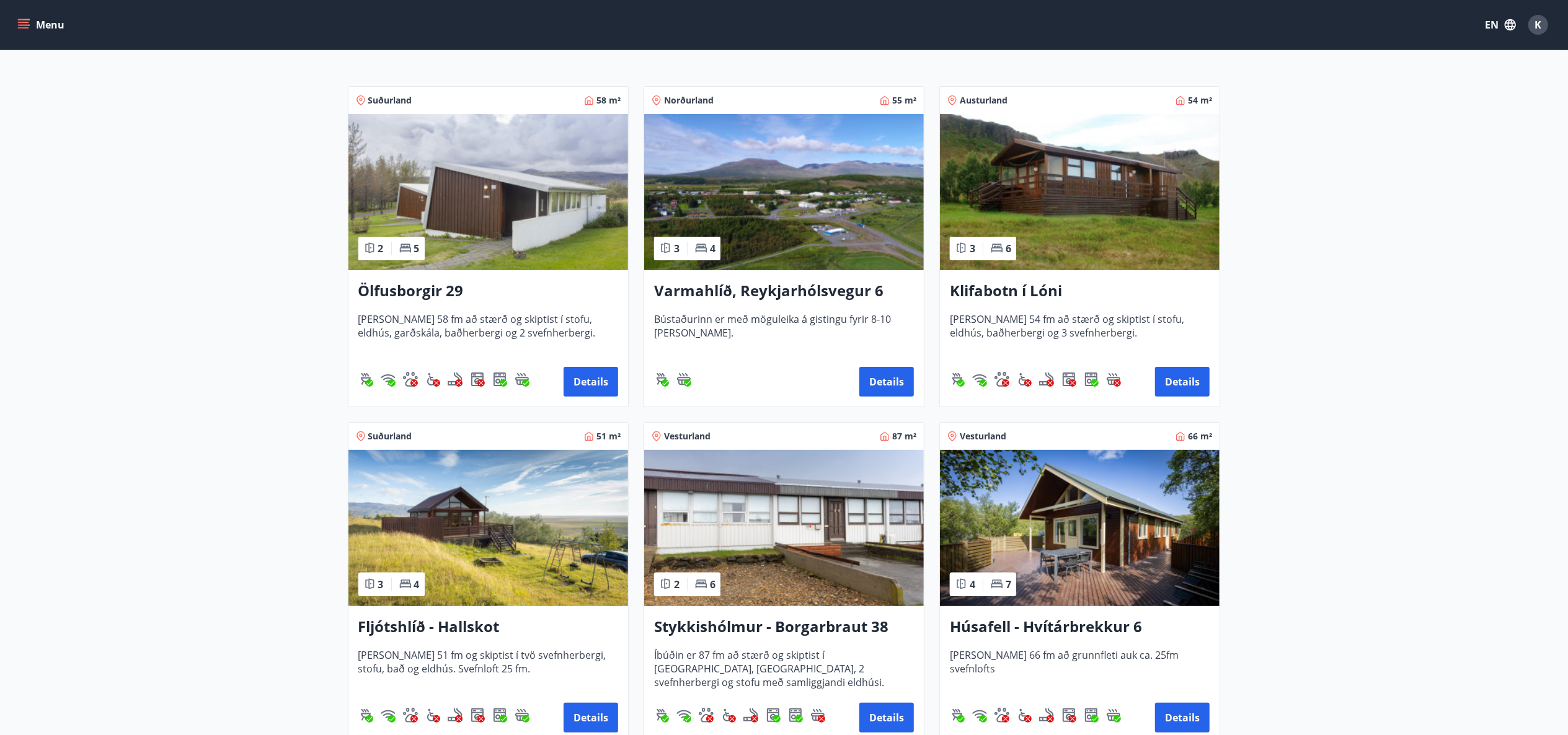
scroll to position [149, 0]
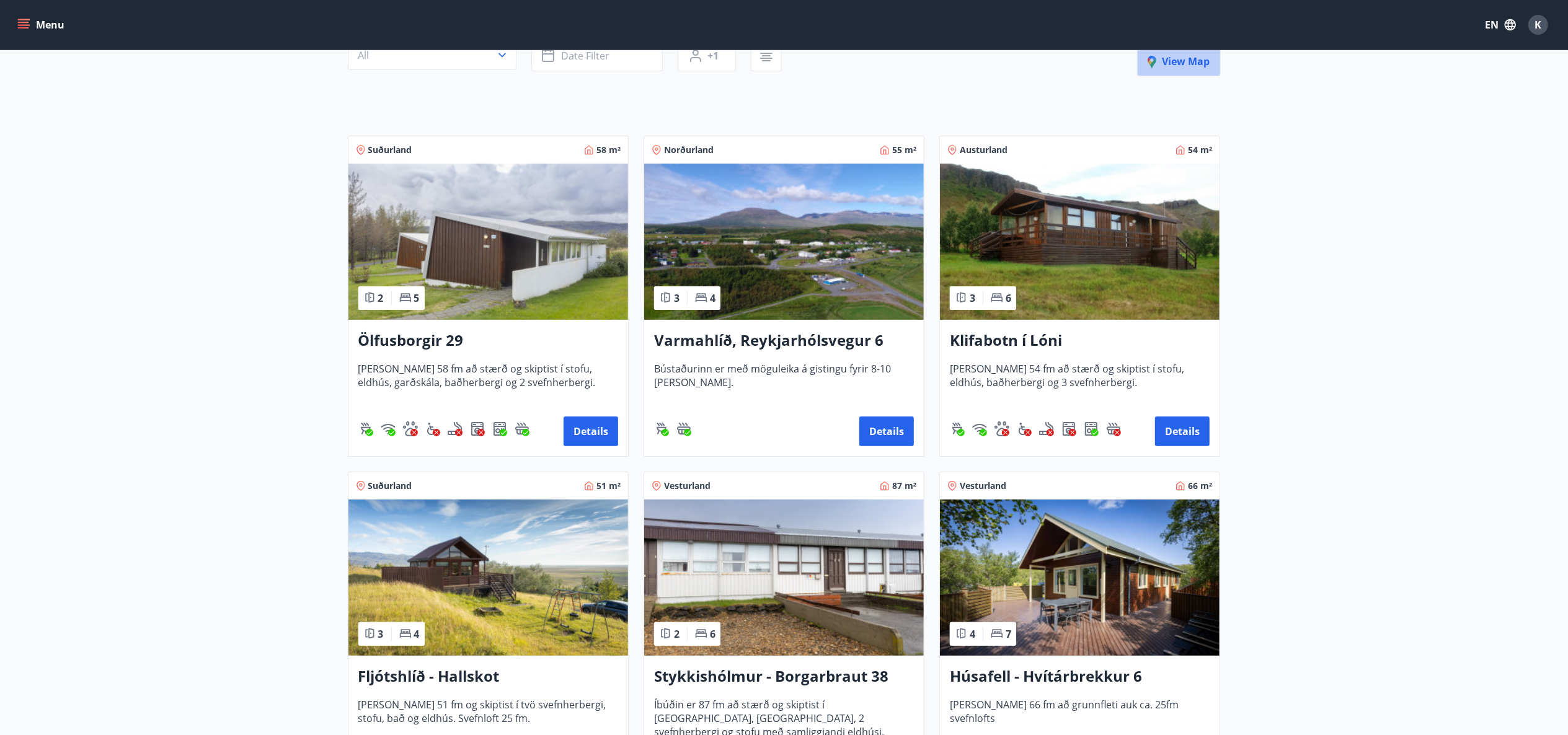
click at [1186, 63] on span "View map" at bounding box center [1179, 61] width 62 height 14
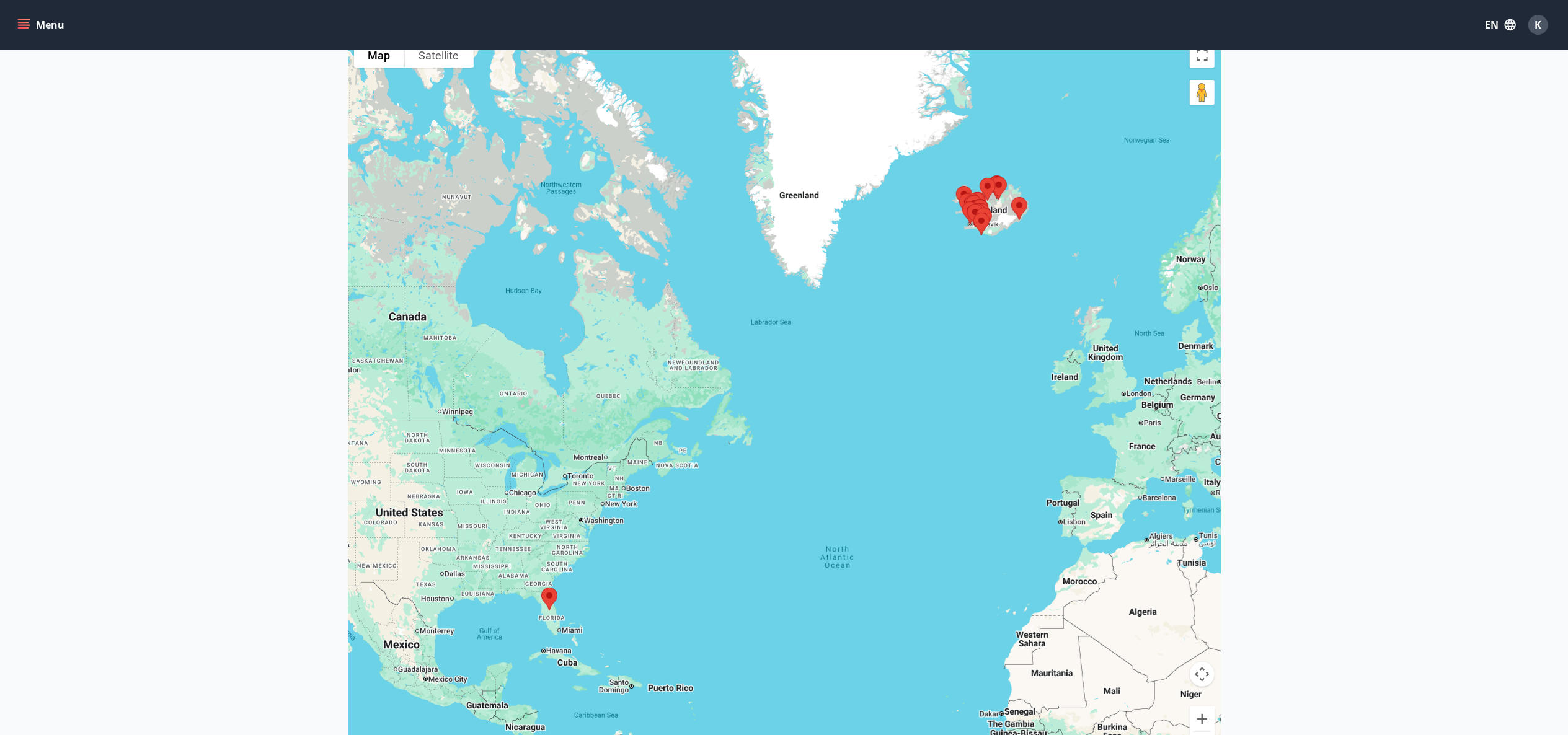
scroll to position [99, 0]
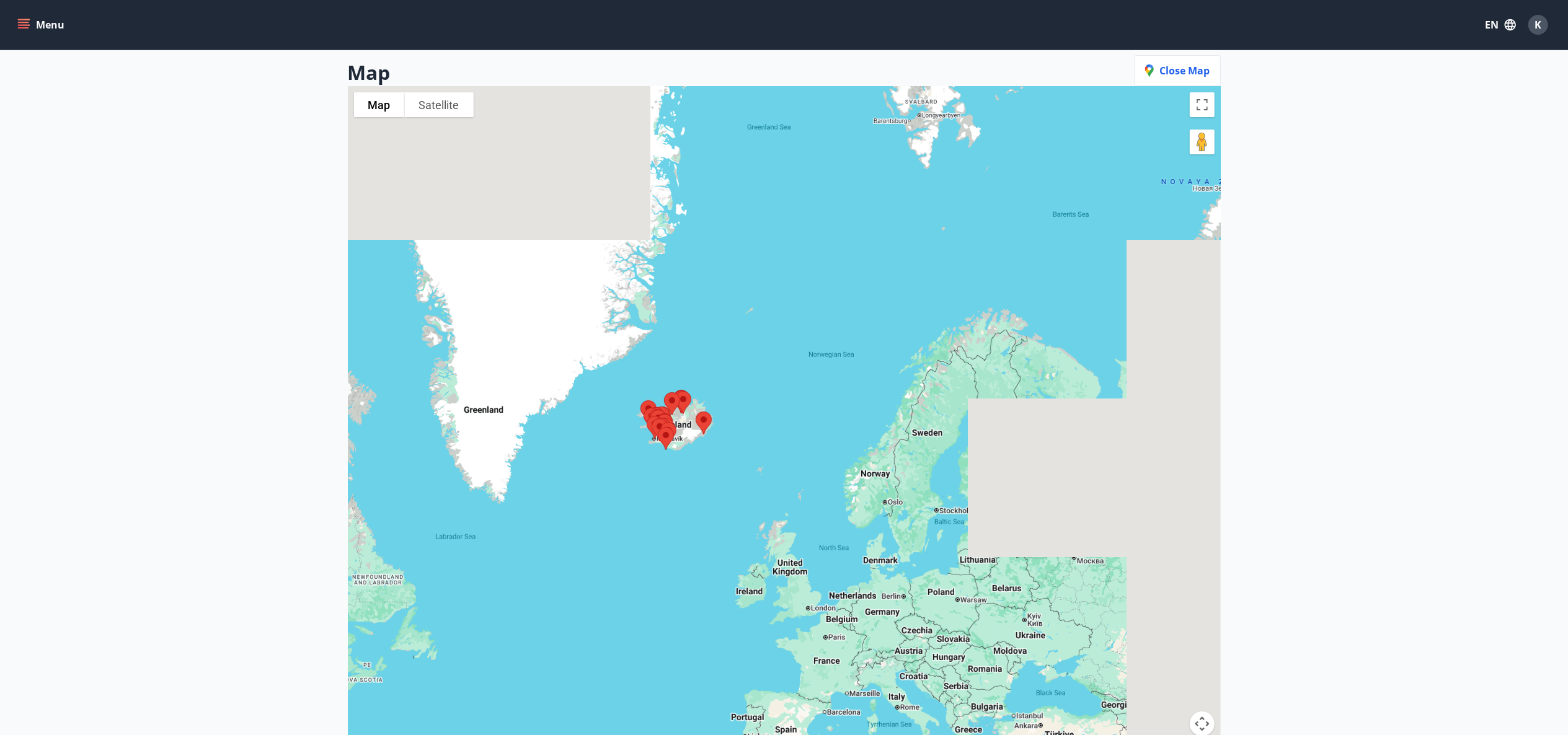
drag, startPoint x: 999, startPoint y: 349, endPoint x: 917, endPoint y: 396, distance: 94.5
click at [680, 514] on div at bounding box center [784, 453] width 873 height 735
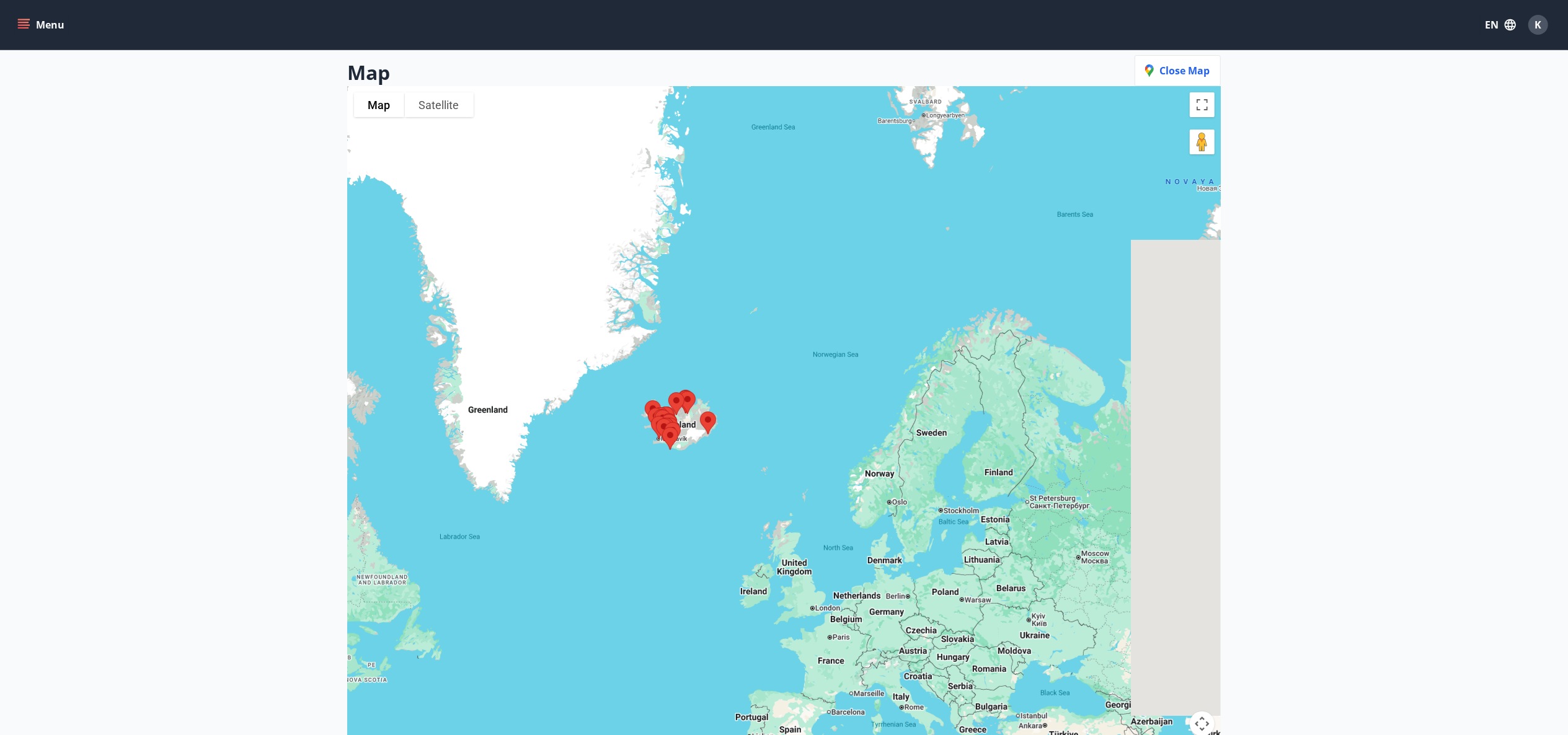
click at [1049, 293] on div at bounding box center [784, 453] width 873 height 735
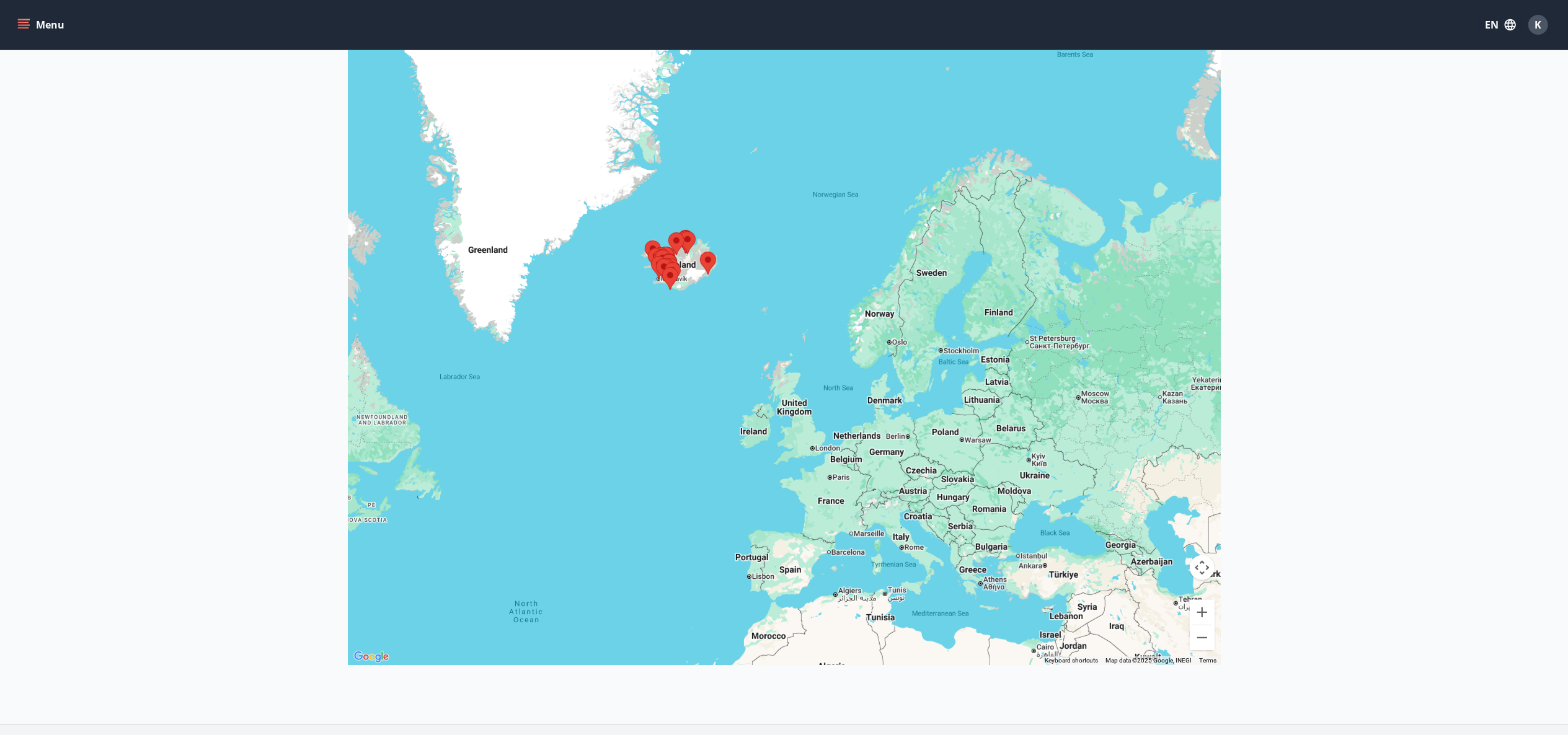
scroll to position [257, 0]
click at [1213, 612] on button "Zoom in" at bounding box center [1202, 611] width 25 height 25
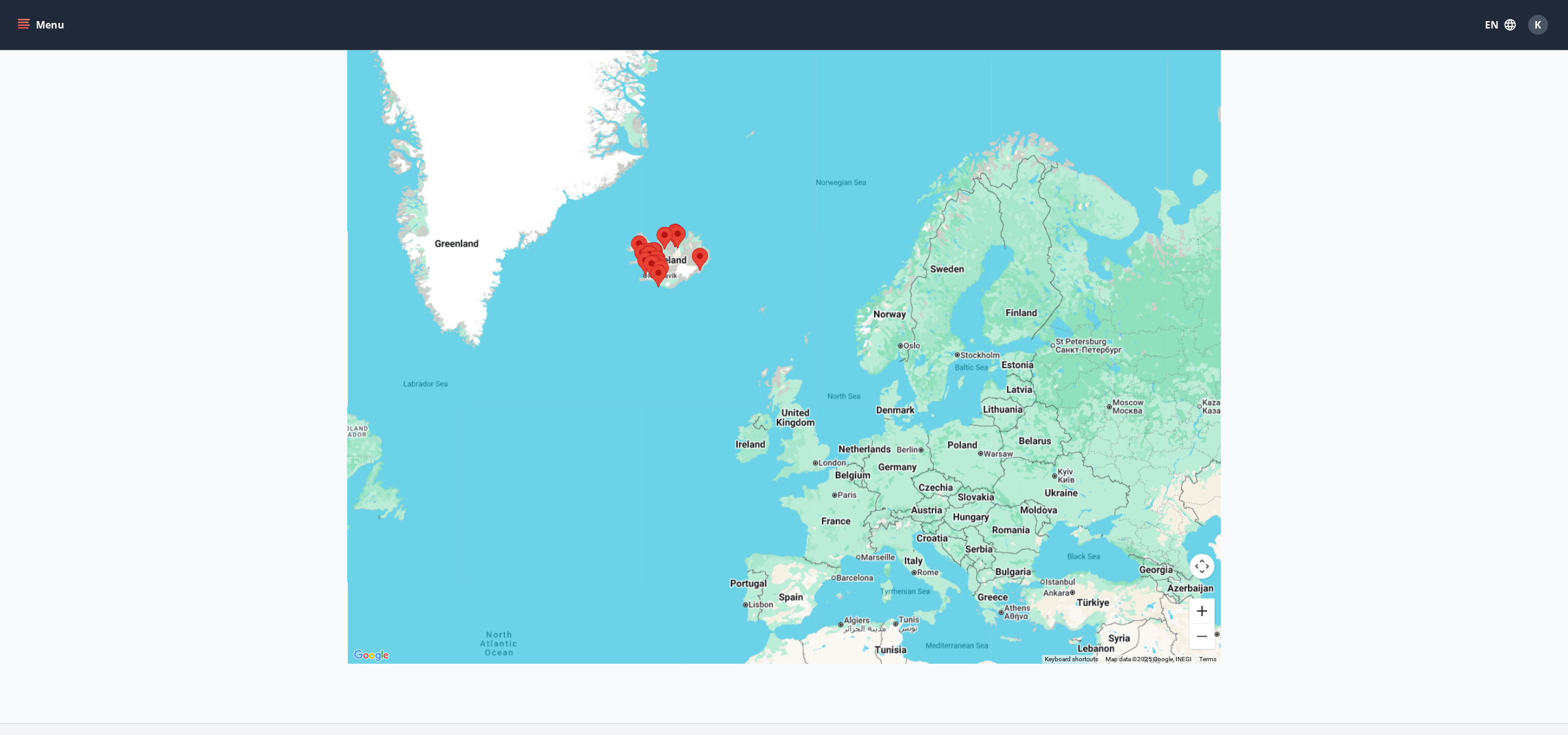
click at [1213, 612] on button "Zoom in" at bounding box center [1202, 611] width 25 height 25
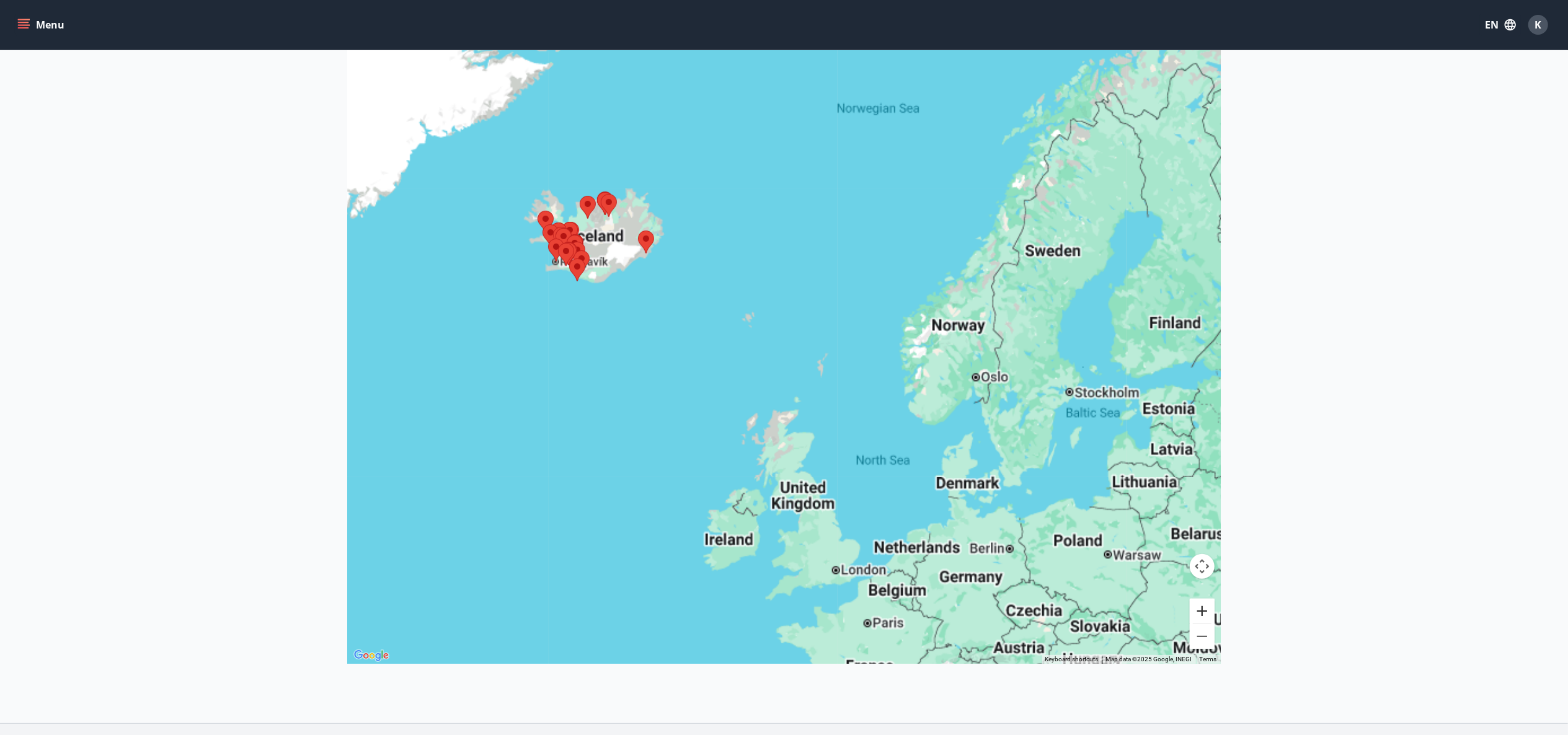
click at [1213, 612] on button "Zoom in" at bounding box center [1202, 611] width 25 height 25
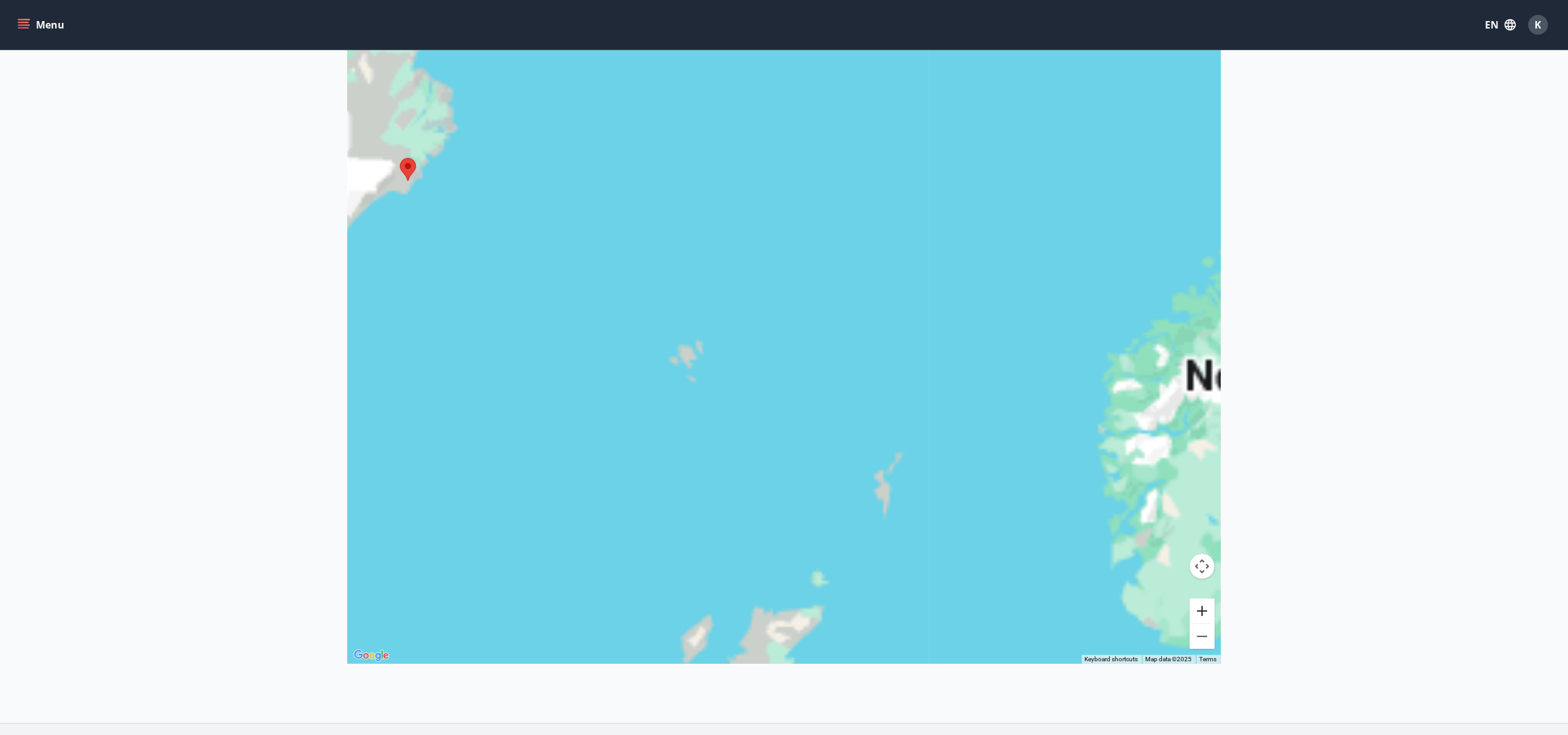
click at [1213, 612] on button "Zoom in" at bounding box center [1202, 611] width 25 height 25
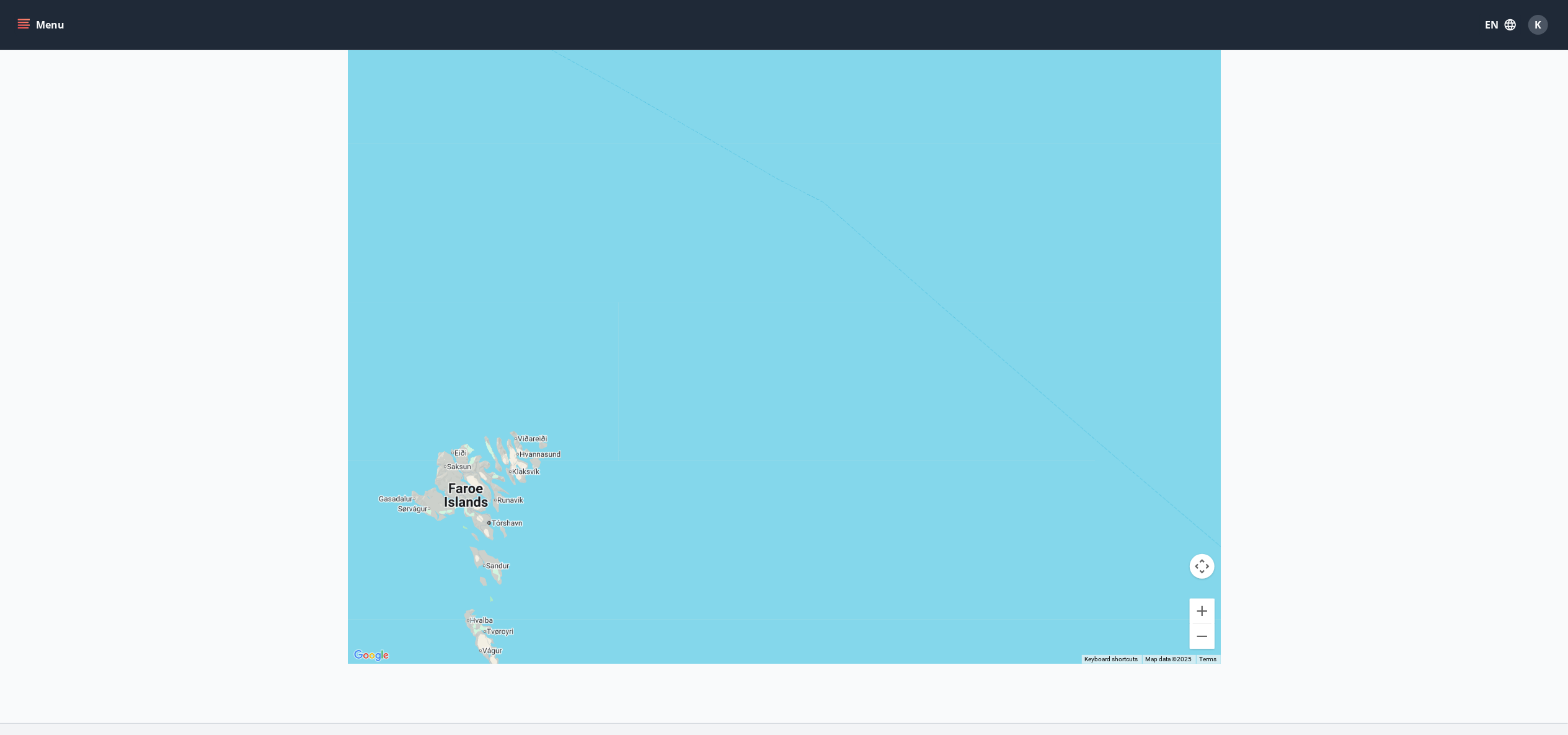
drag, startPoint x: 274, startPoint y: 449, endPoint x: 458, endPoint y: 445, distance: 184.0
click at [458, 445] on main "Offers Map Close map To navigate the map with touch gestures double-tap and hol…" at bounding box center [784, 233] width 1568 height 881
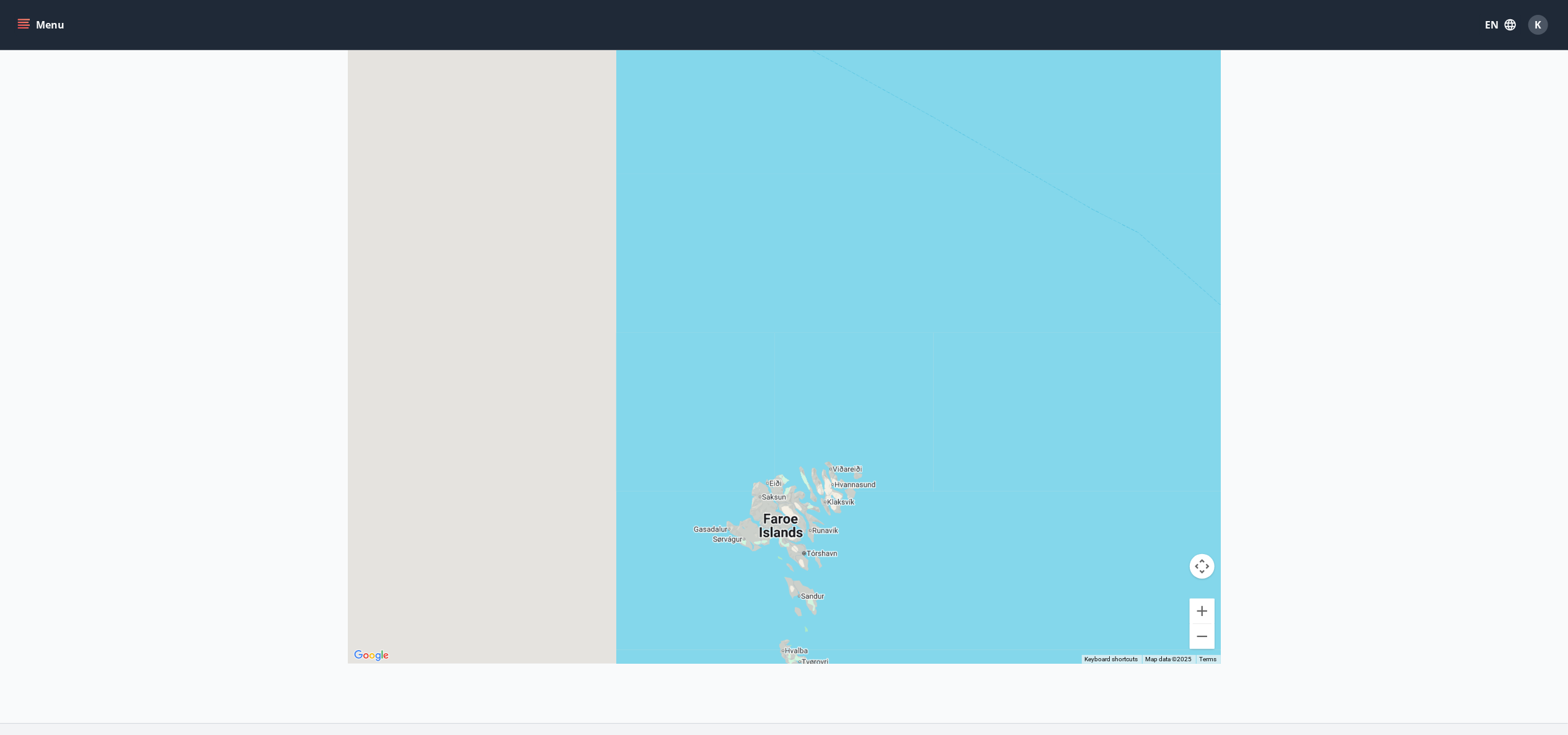
drag, startPoint x: 445, startPoint y: 426, endPoint x: 964, endPoint y: 511, distance: 525.9
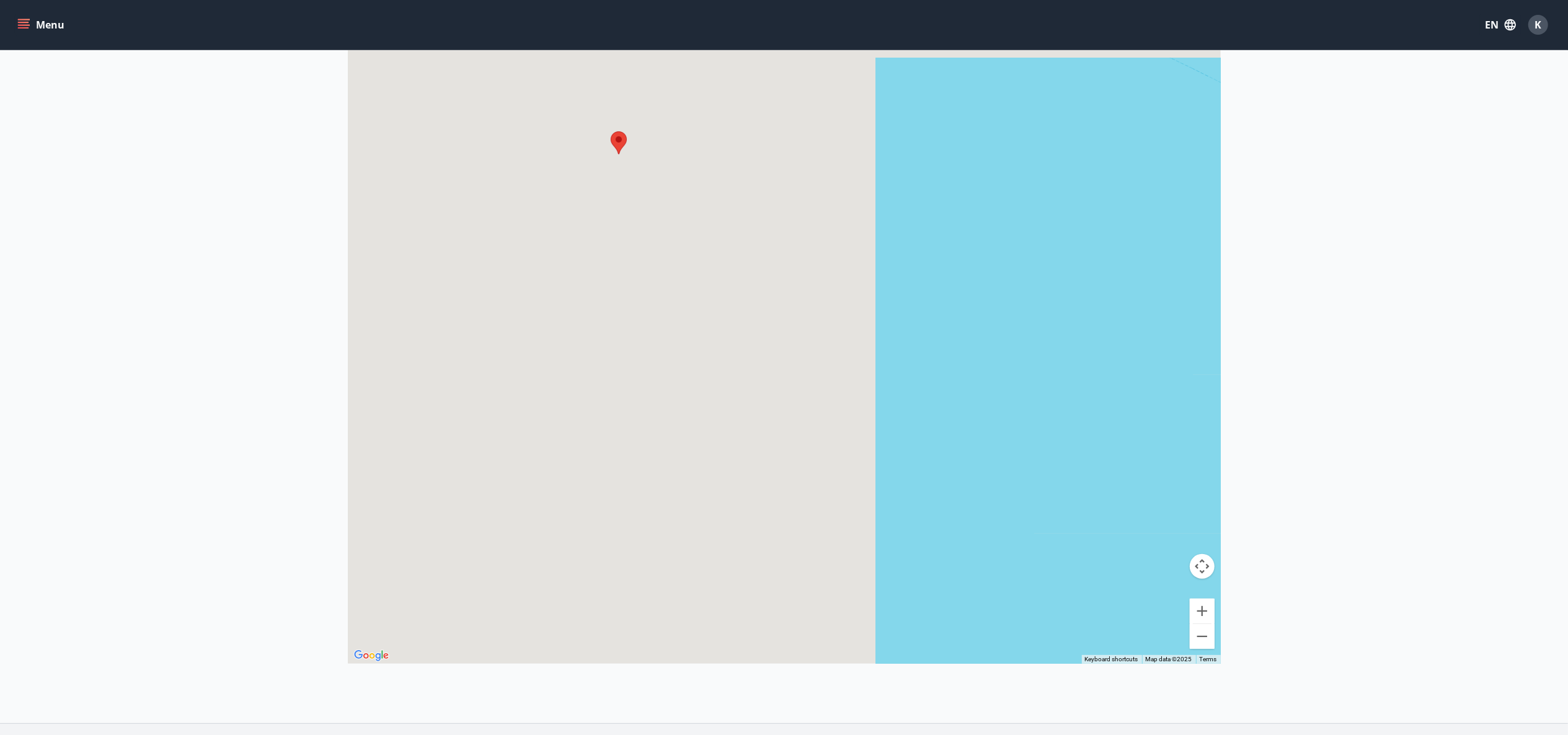
drag, startPoint x: 594, startPoint y: 362, endPoint x: 1179, endPoint y: 482, distance: 597.2
click at [1179, 482] on div at bounding box center [784, 296] width 873 height 735
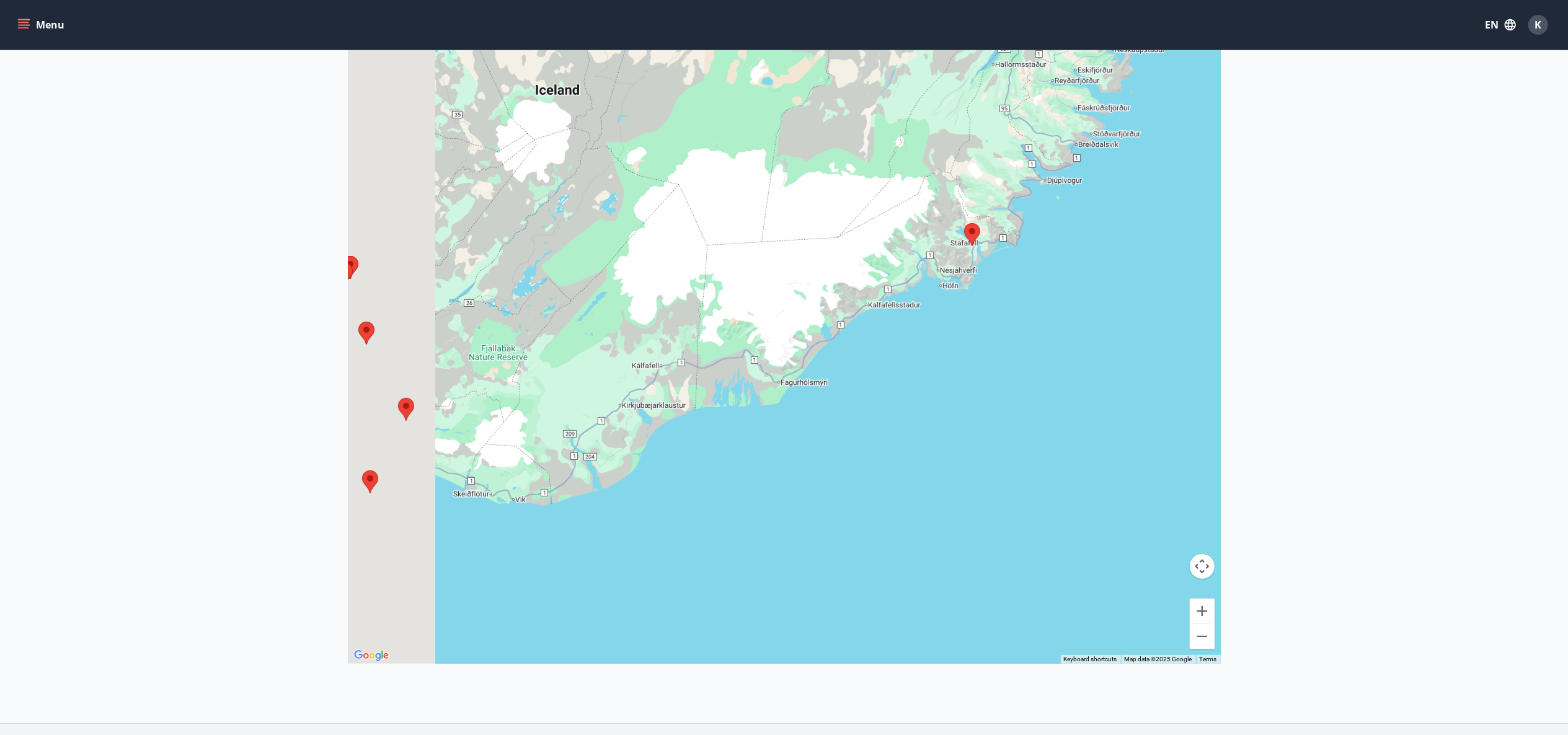
drag, startPoint x: 730, startPoint y: 360, endPoint x: 1062, endPoint y: 481, distance: 353.4
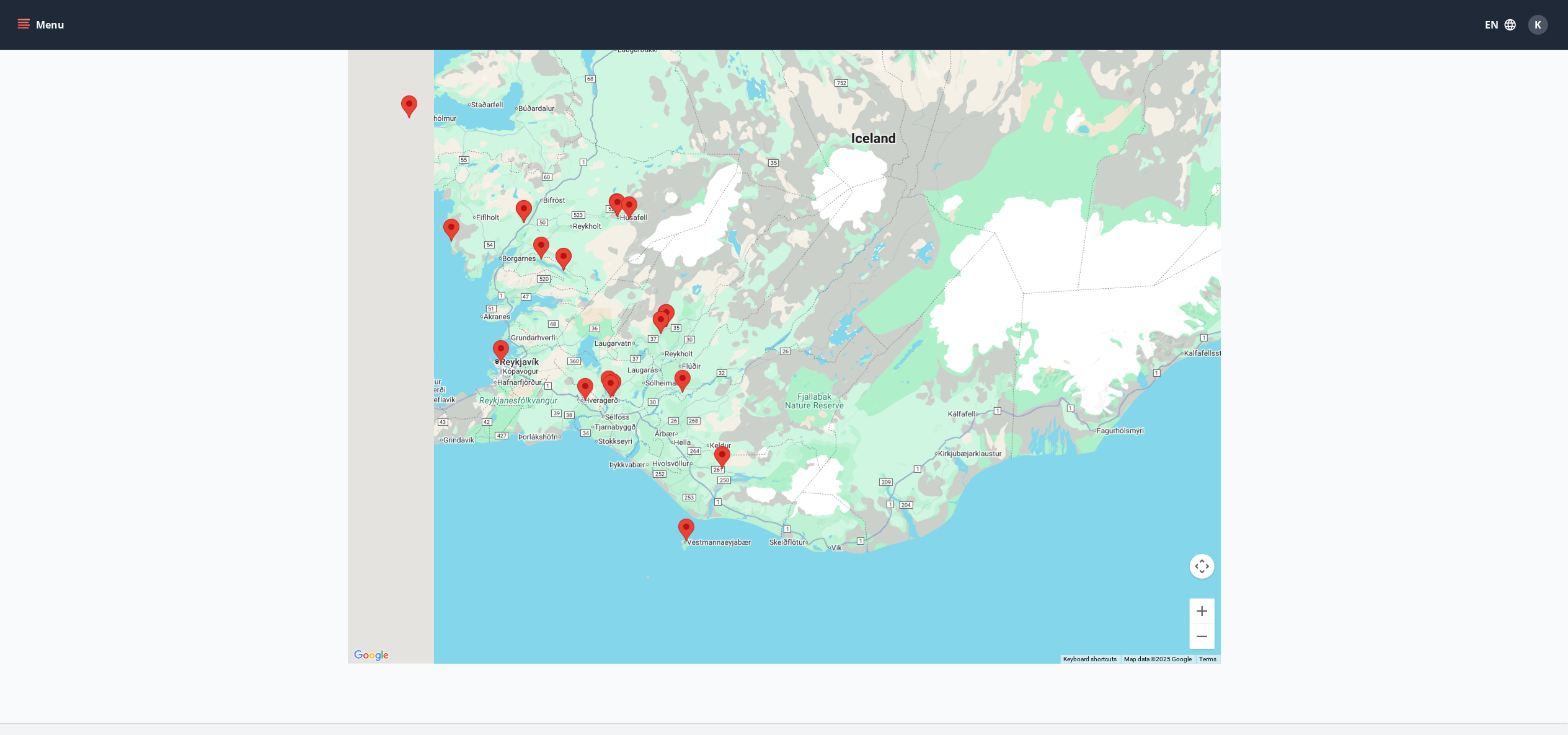
drag, startPoint x: 479, startPoint y: 354, endPoint x: 794, endPoint y: 409, distance: 319.8
click at [796, 408] on div at bounding box center [784, 296] width 873 height 735
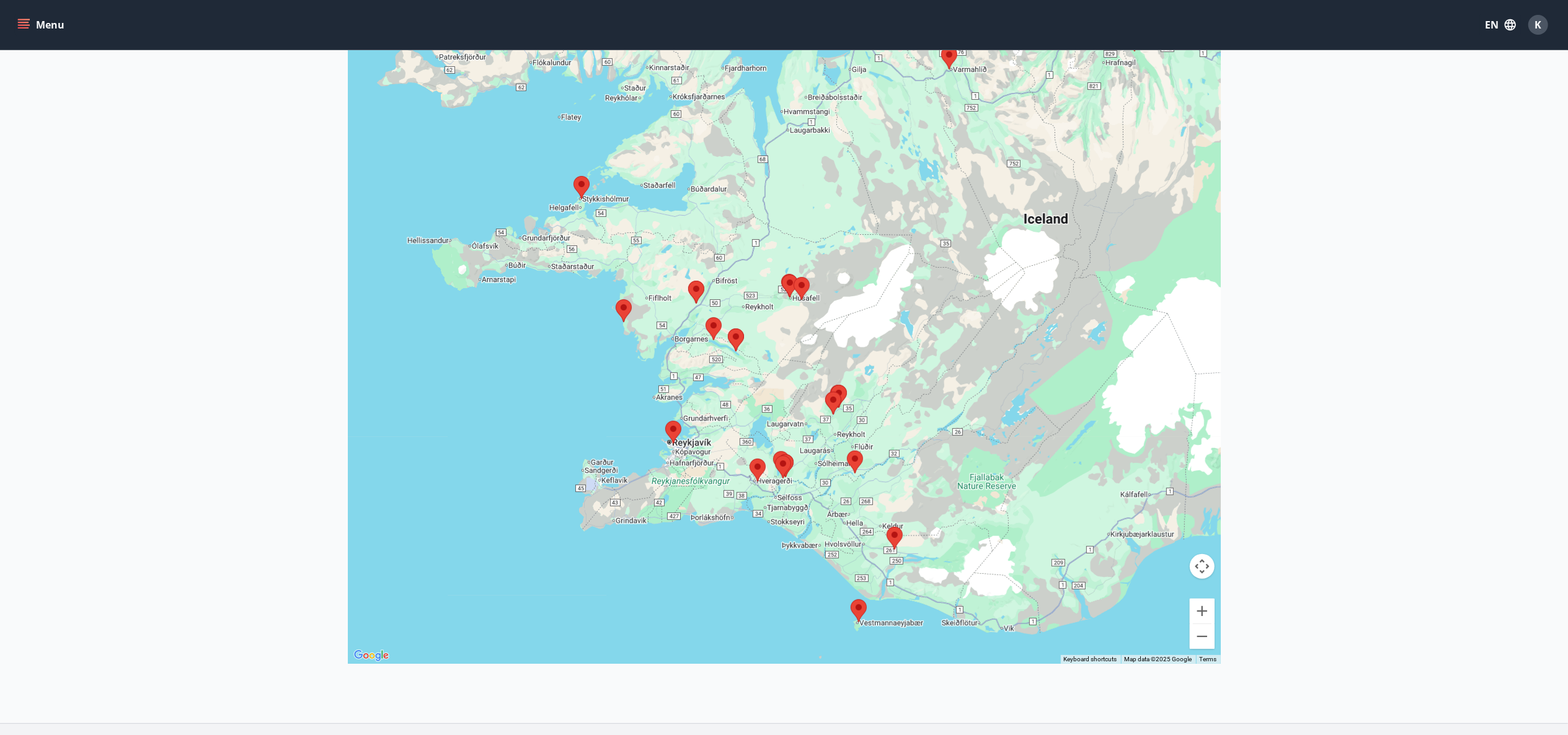
drag, startPoint x: 456, startPoint y: 351, endPoint x: 524, endPoint y: 401, distance: 84.4
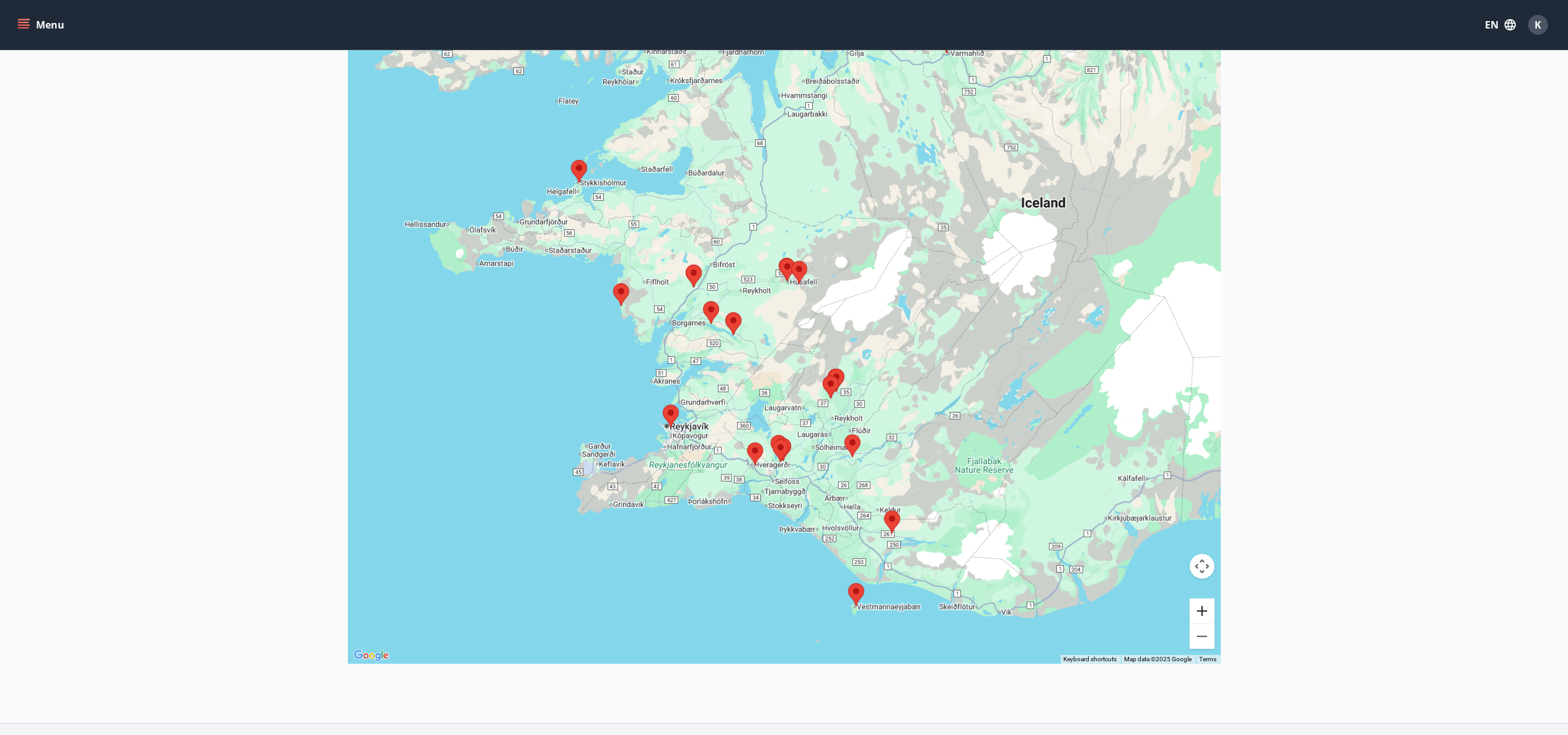
click at [1206, 609] on button "Zoom in" at bounding box center [1202, 611] width 25 height 25
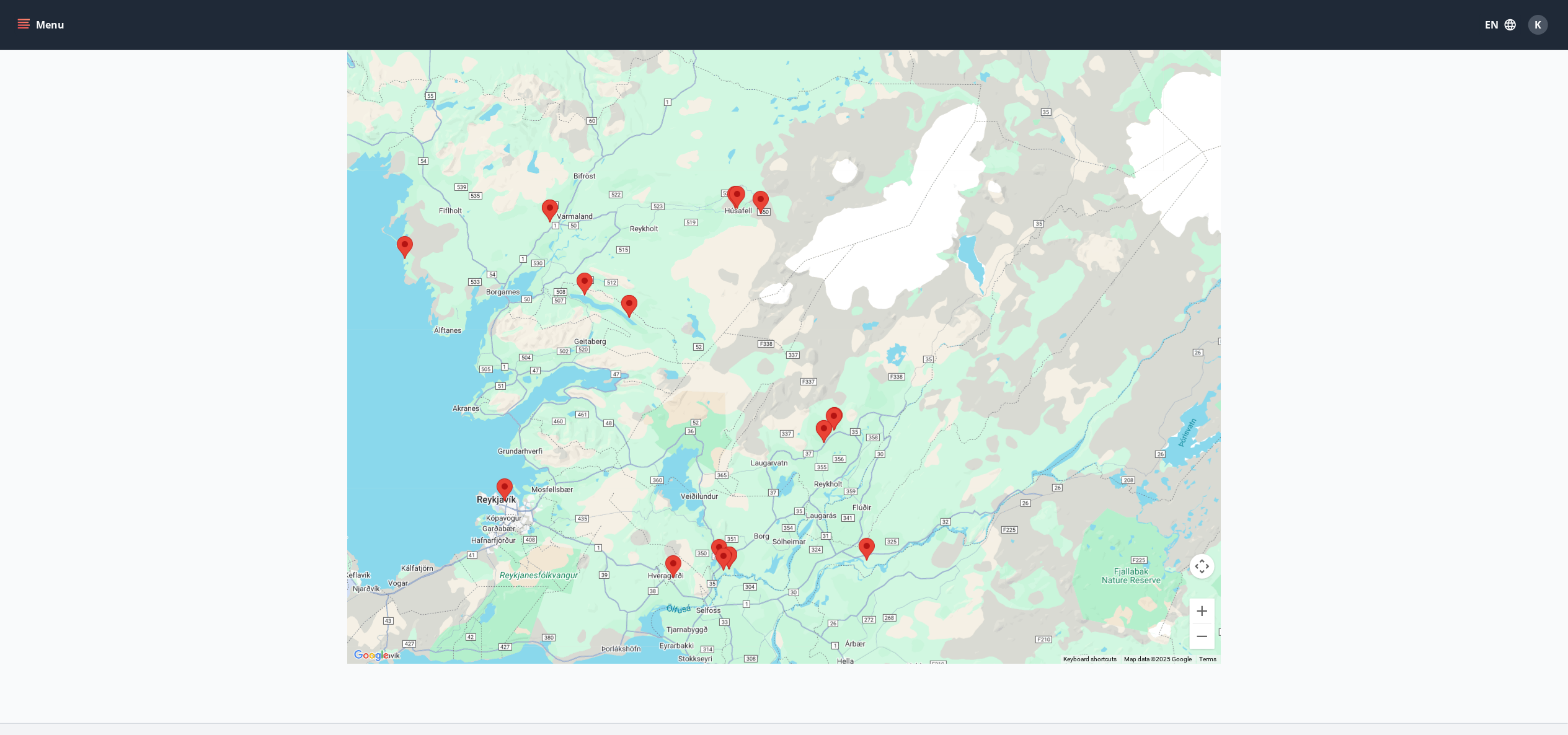
drag, startPoint x: 745, startPoint y: 460, endPoint x: 688, endPoint y: 404, distance: 79.9
click at [688, 404] on div at bounding box center [784, 296] width 873 height 735
click at [551, 210] on img at bounding box center [550, 210] width 26 height 33
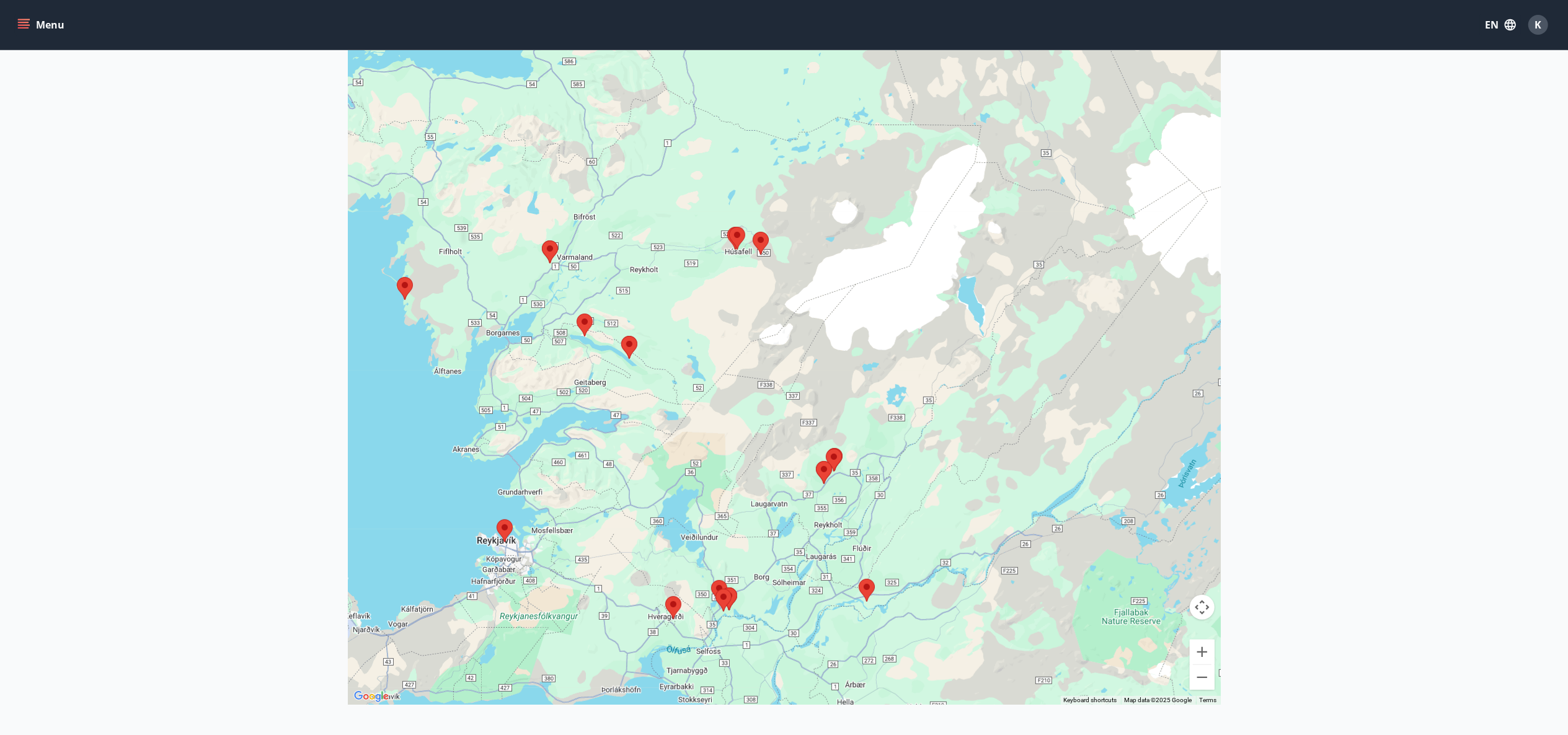
scroll to position [226, 0]
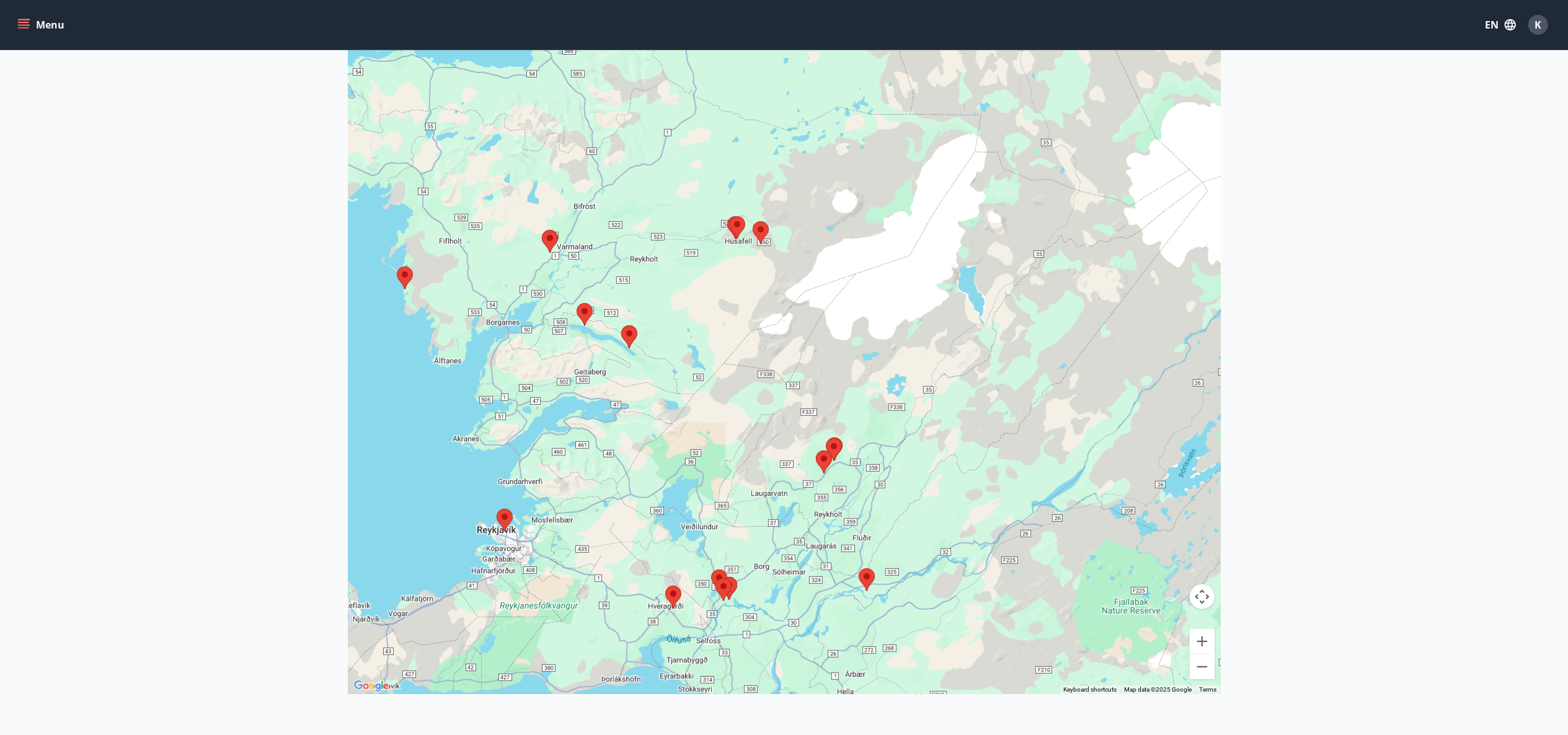
click at [866, 581] on img at bounding box center [866, 580] width 26 height 33
click at [864, 585] on img at bounding box center [866, 580] width 26 height 33
click at [870, 581] on img at bounding box center [866, 580] width 26 height 33
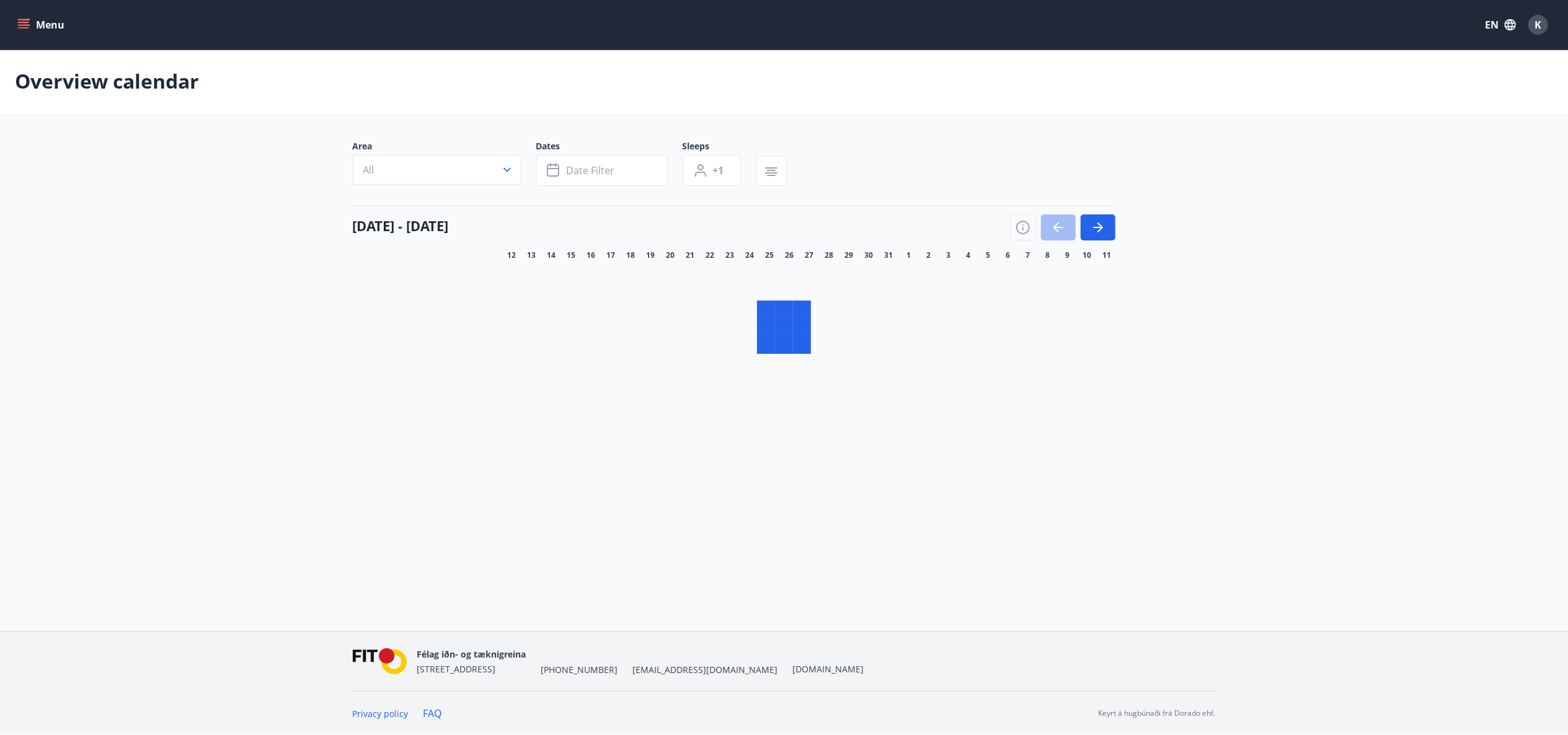
scroll to position [2, 0]
click at [28, 29] on icon "menu" at bounding box center [24, 25] width 13 height 13
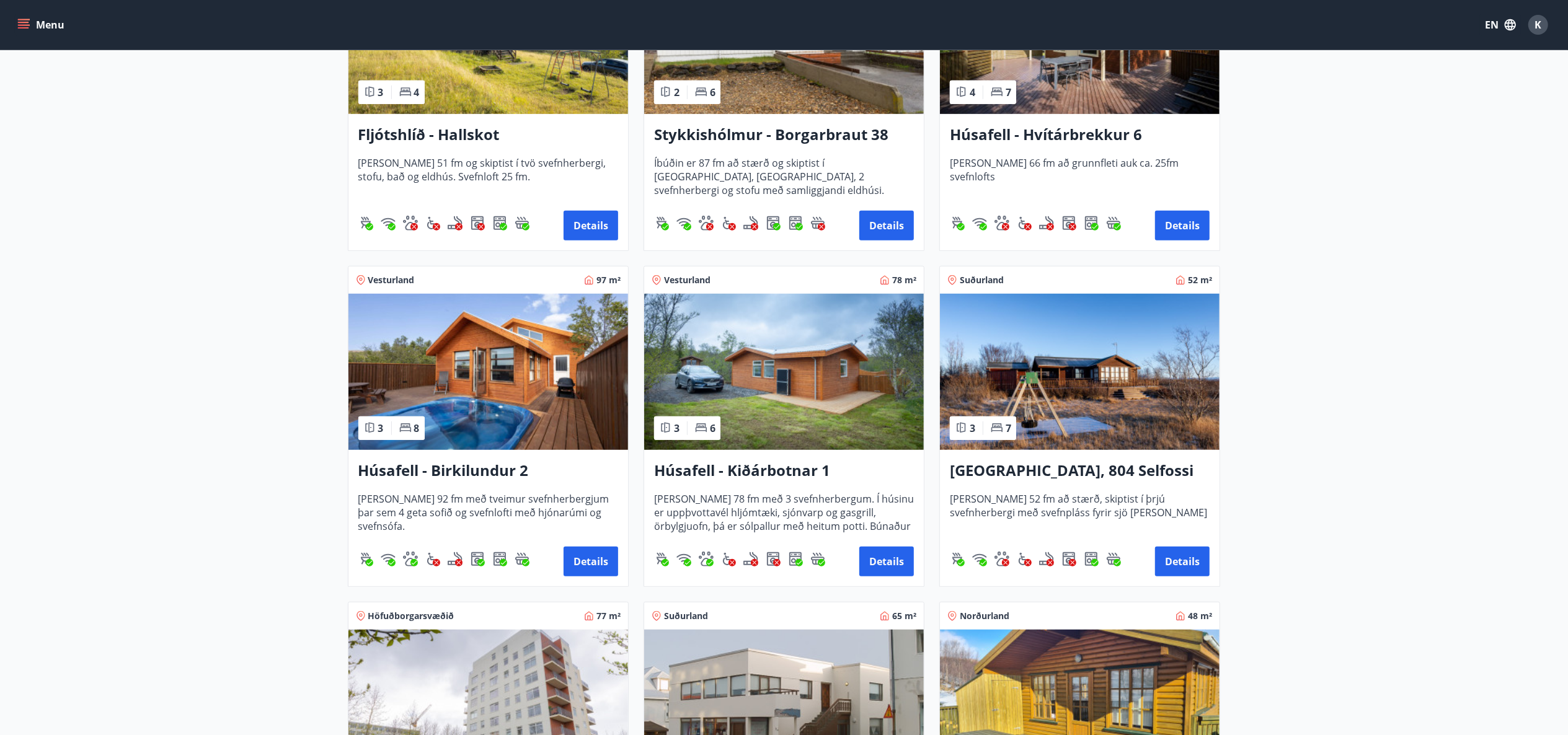
scroll to position [694, 0]
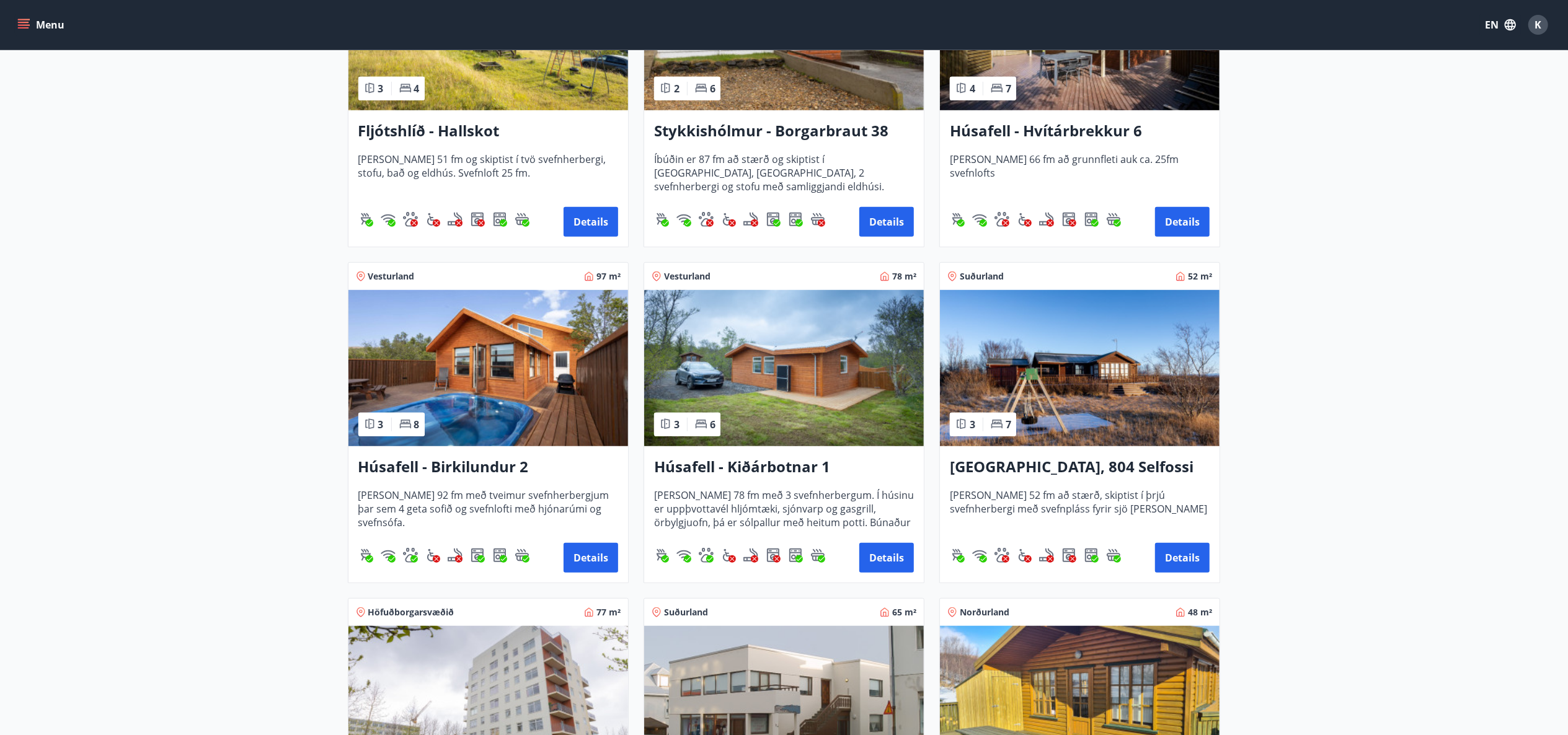
drag, startPoint x: 1167, startPoint y: 398, endPoint x: 1332, endPoint y: 272, distance: 207.6
drag, startPoint x: 1166, startPoint y: 564, endPoint x: 1353, endPoint y: 657, distance: 208.8
drag, startPoint x: 1120, startPoint y: 463, endPoint x: 1450, endPoint y: 91, distance: 497.3
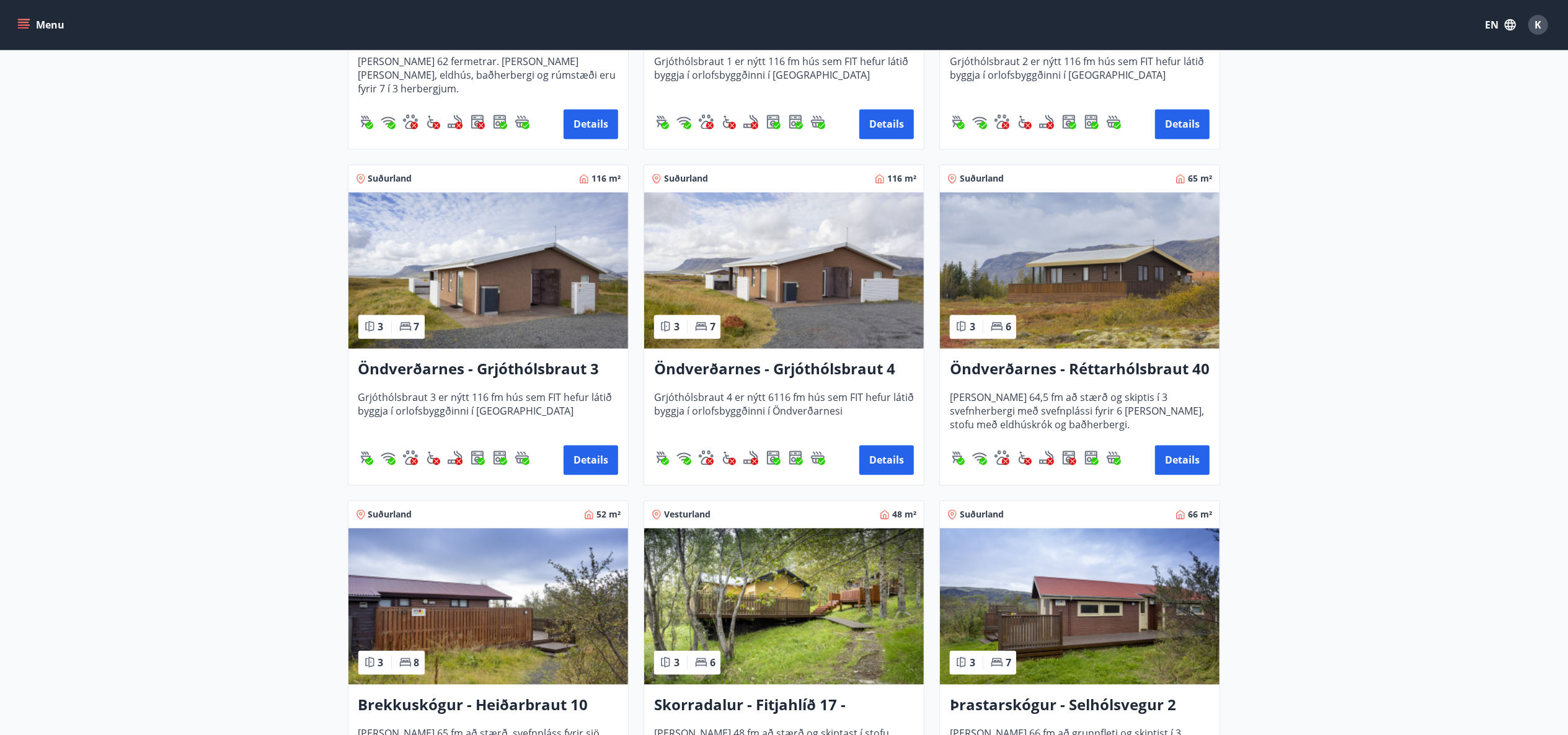
scroll to position [2479, 0]
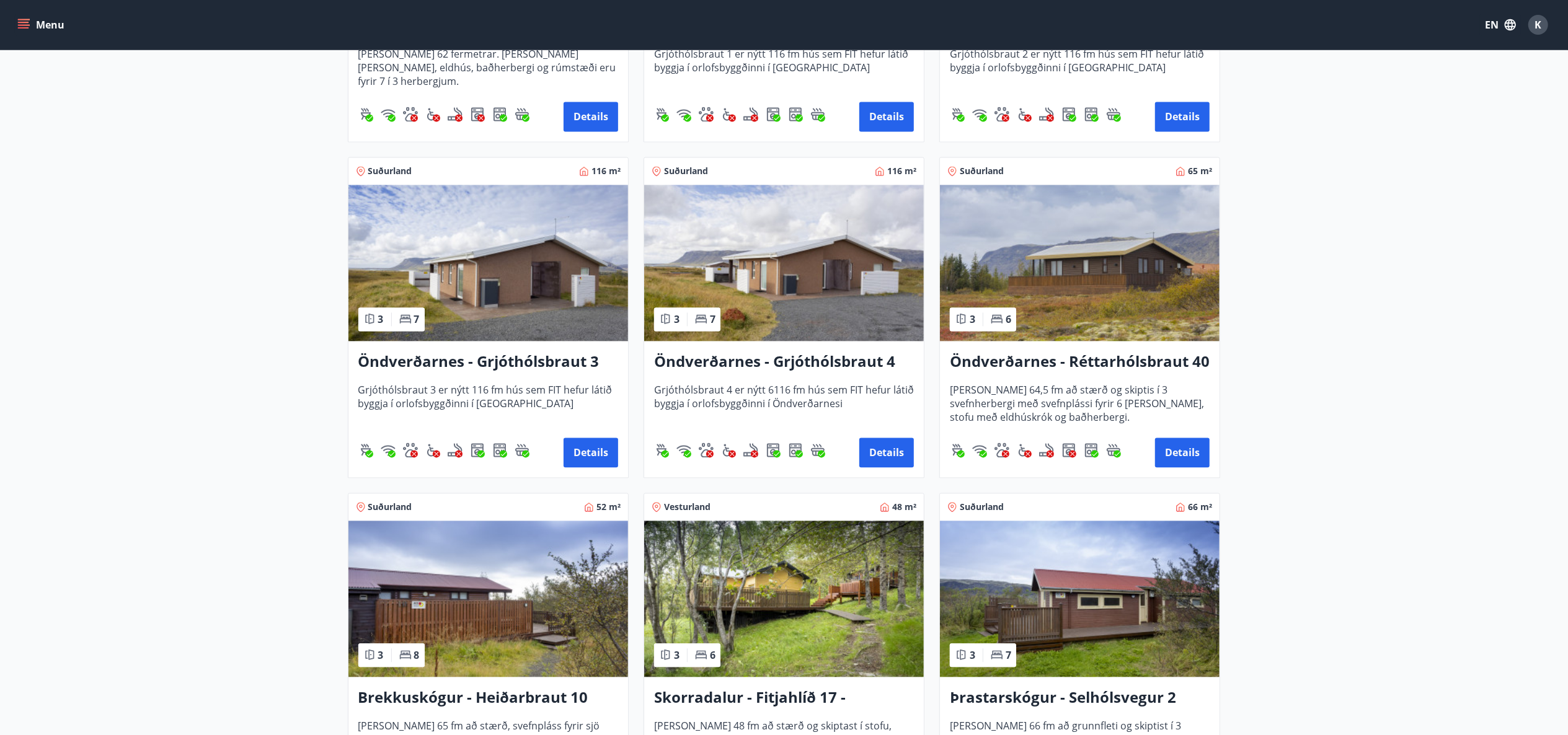
click at [894, 449] on button "Details" at bounding box center [886, 452] width 54 height 30
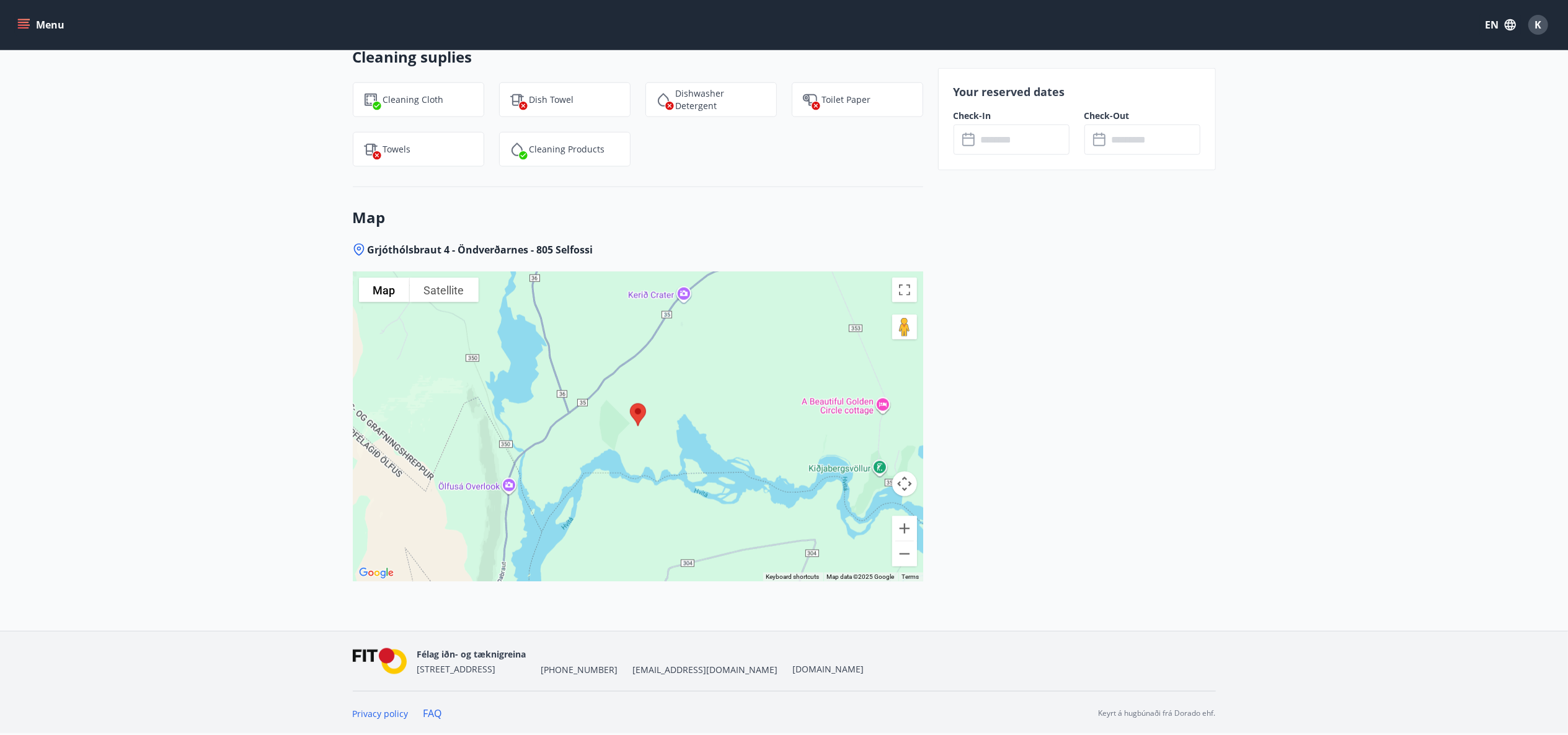
scroll to position [1472, 0]
click at [903, 555] on button "Zoom out" at bounding box center [904, 553] width 25 height 25
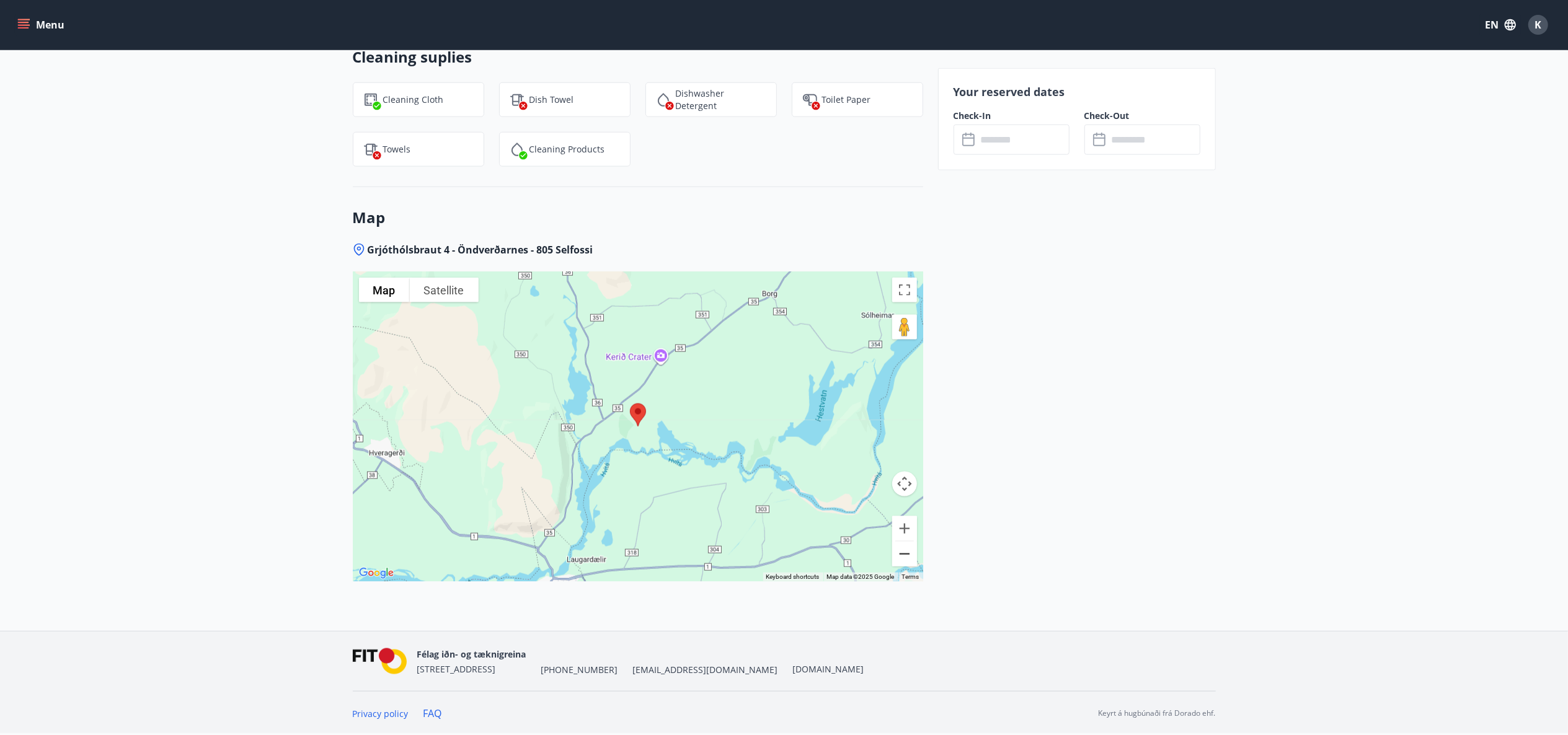
click at [903, 555] on button "Zoom out" at bounding box center [904, 553] width 25 height 25
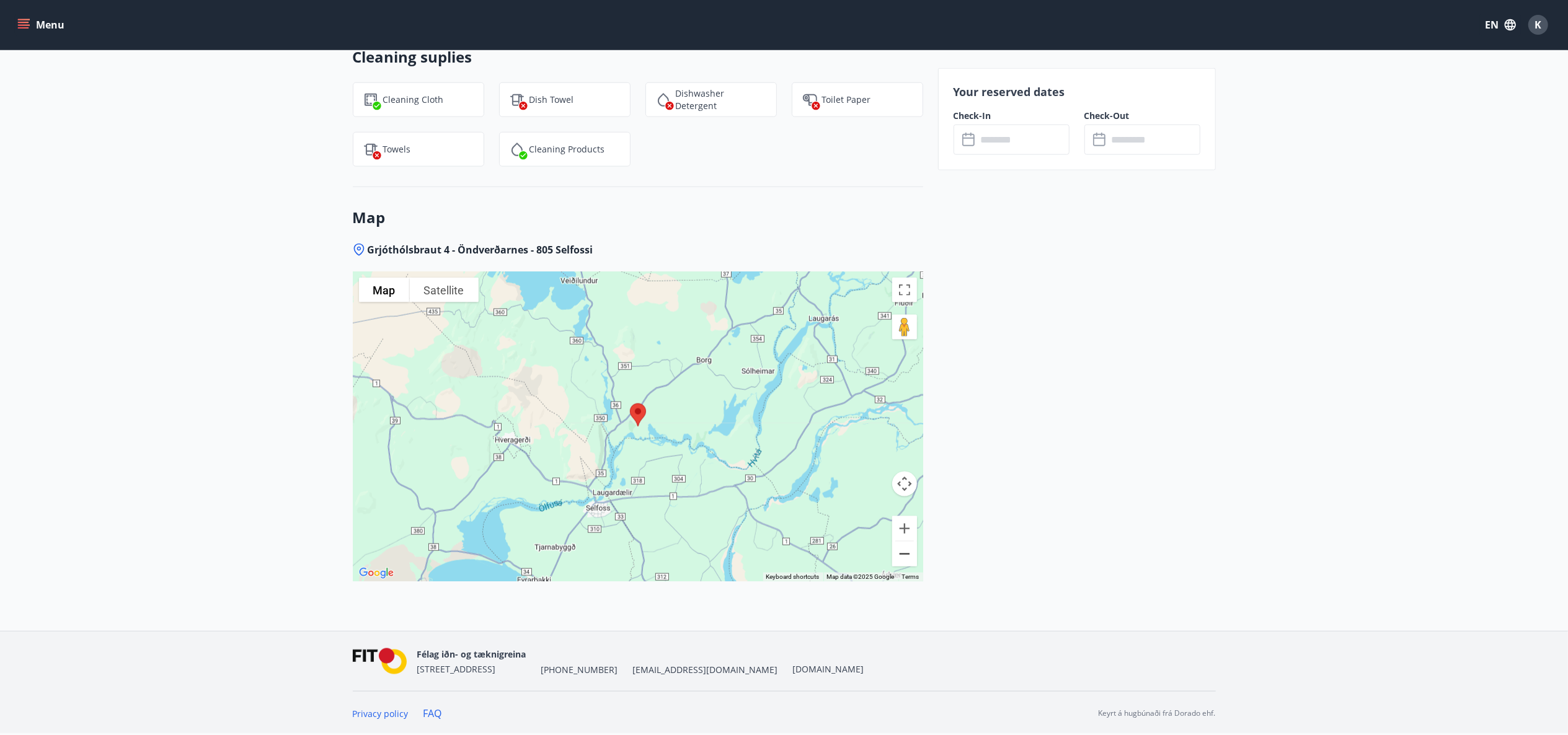
click at [902, 555] on button "Zoom out" at bounding box center [904, 553] width 25 height 25
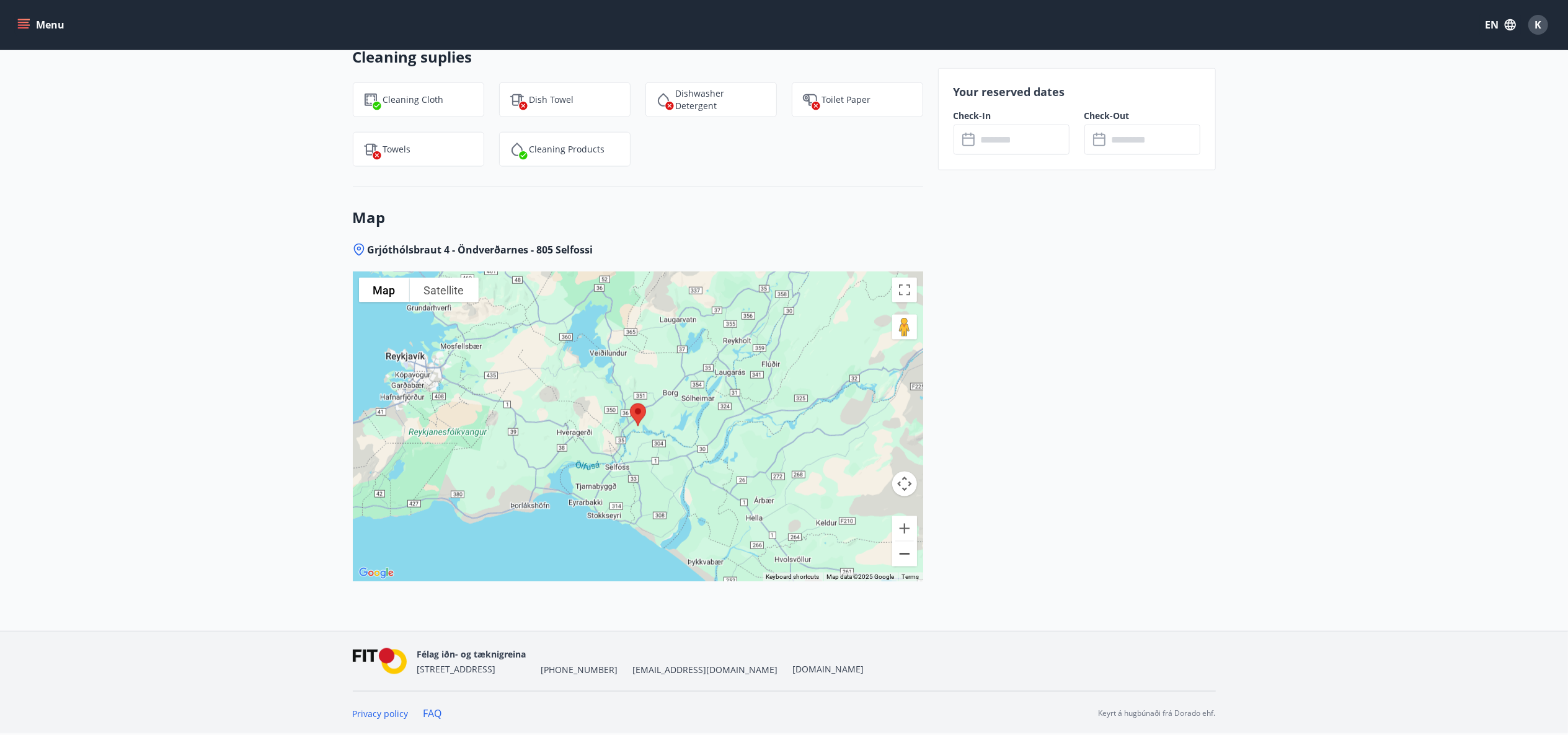
click at [902, 555] on button "Zoom out" at bounding box center [904, 553] width 25 height 25
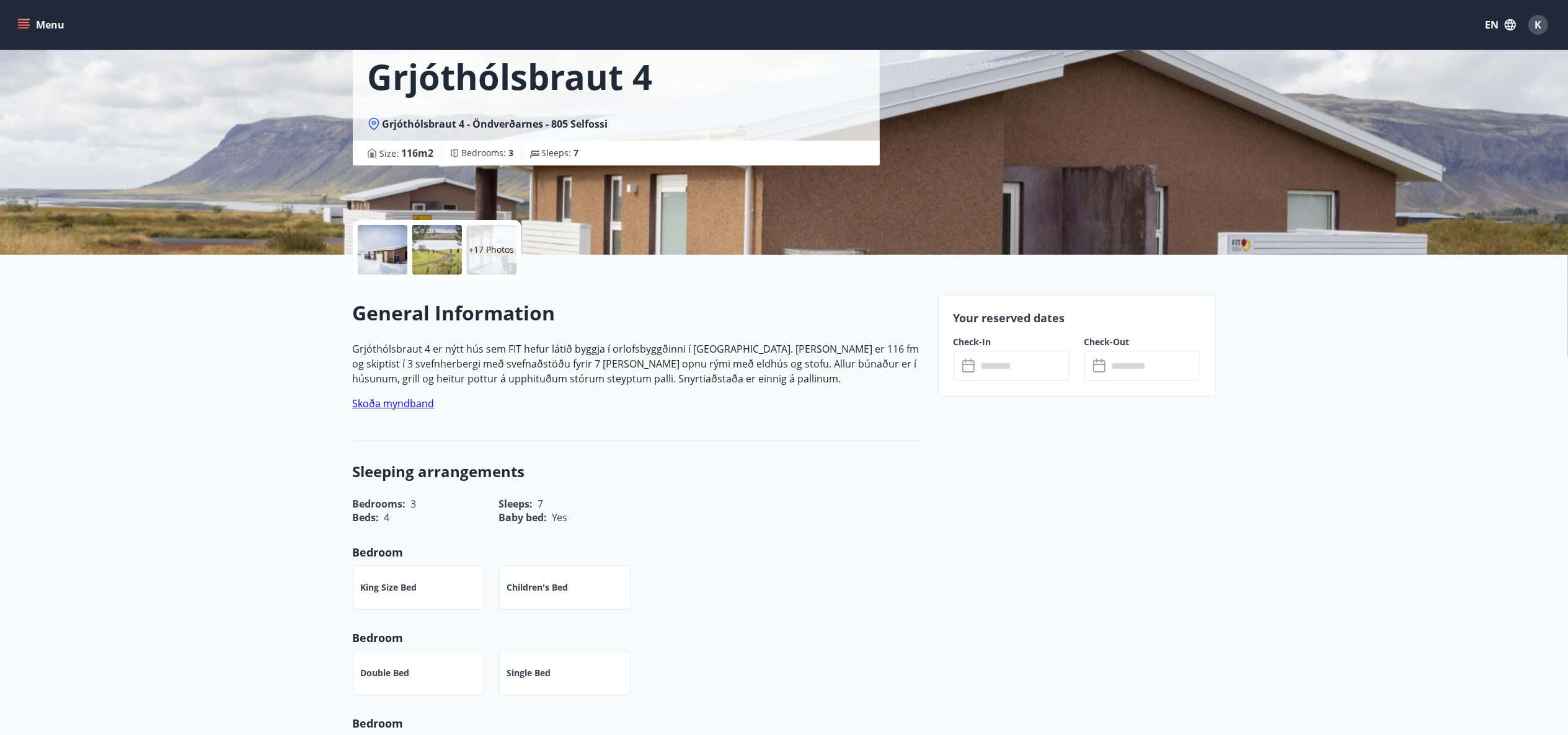
scroll to position [0, 0]
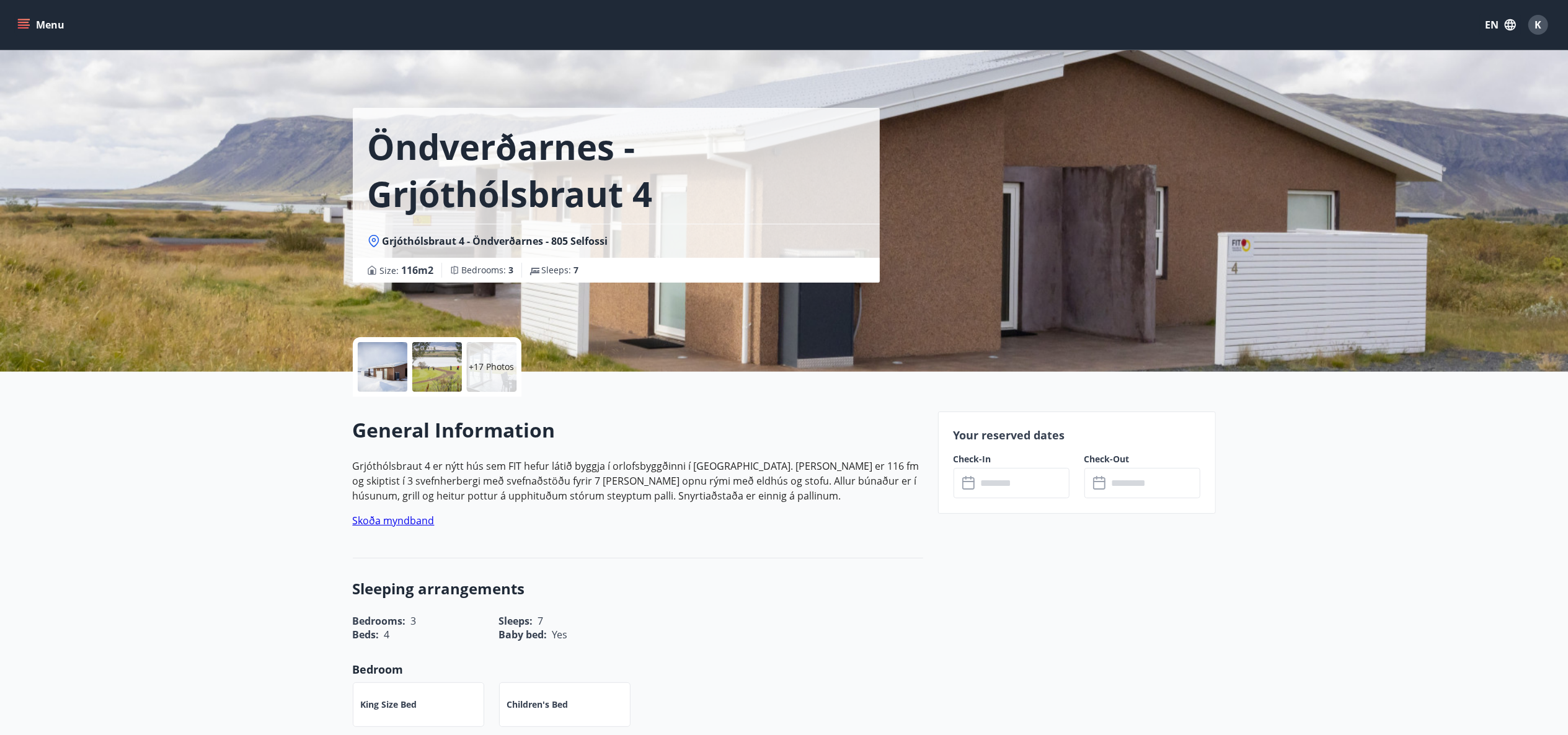
click at [498, 363] on p "+17 Photos" at bounding box center [491, 367] width 46 height 13
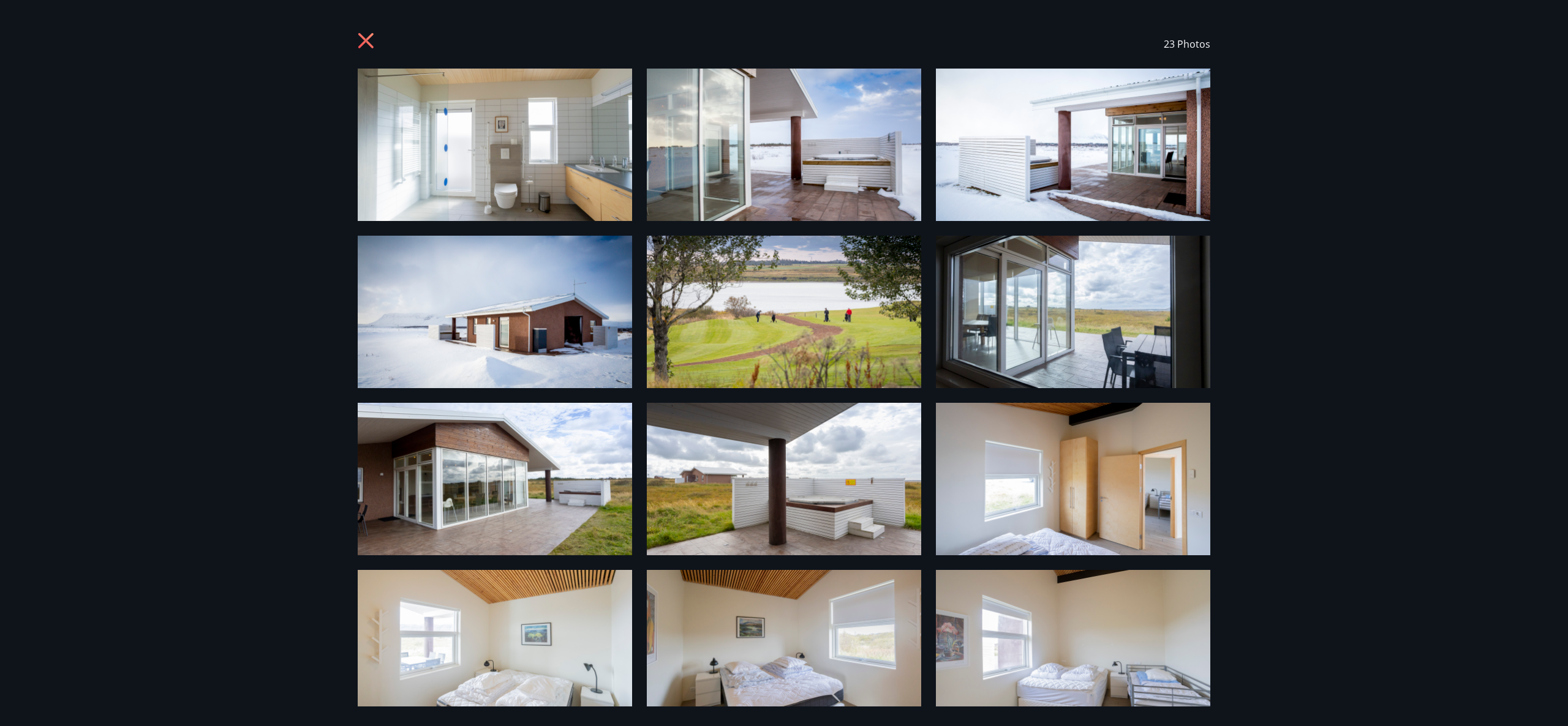
click at [772, 194] on img at bounding box center [784, 145] width 274 height 152
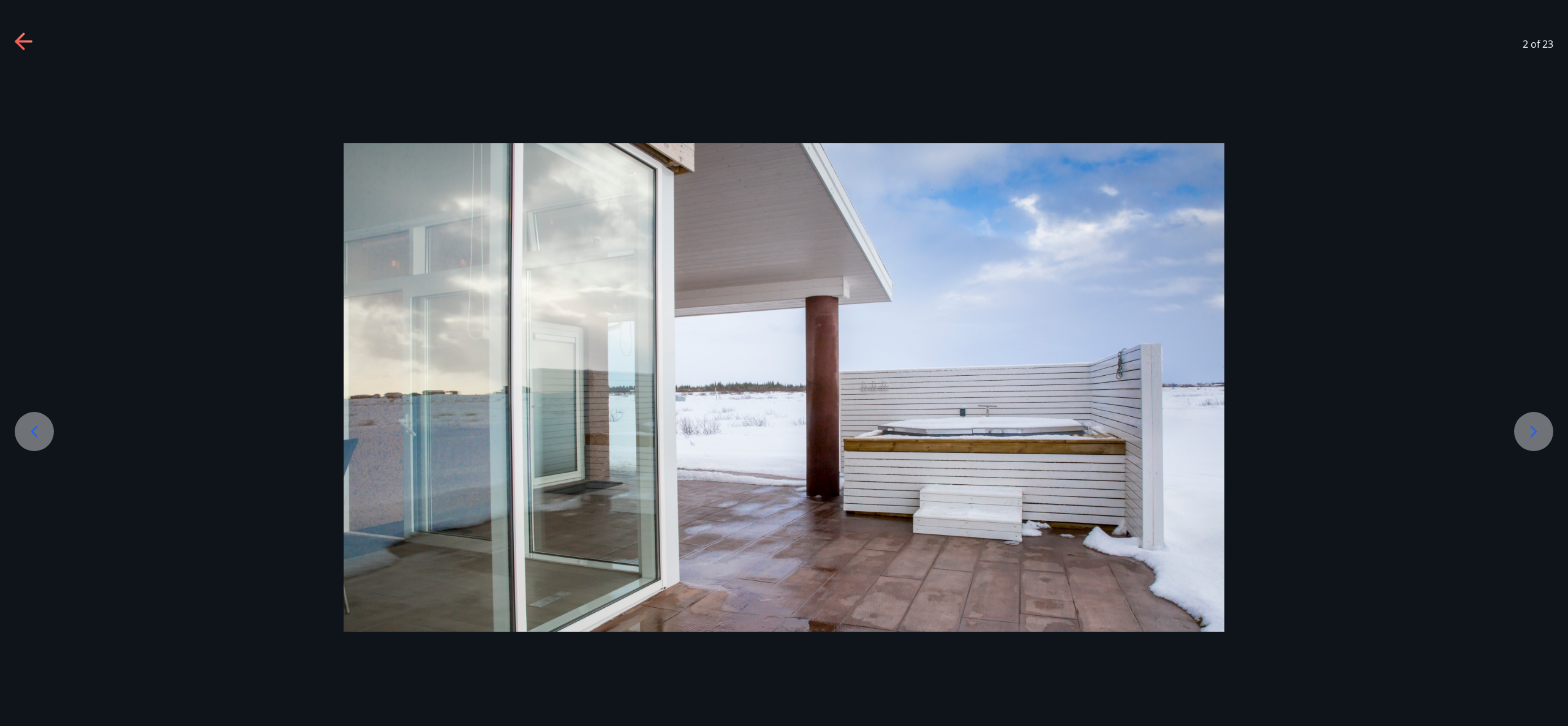
click at [1535, 431] on icon at bounding box center [1534, 431] width 7 height 12
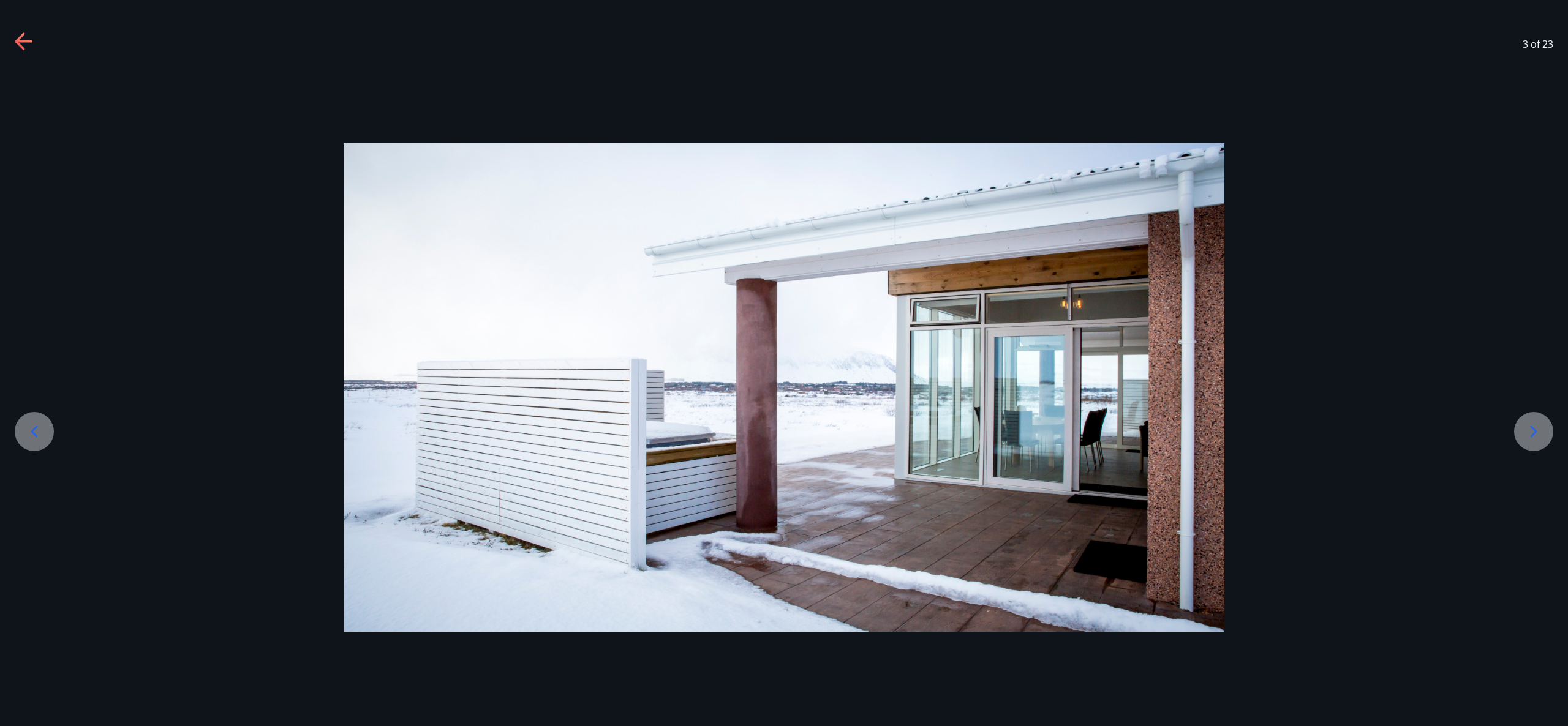
click at [1535, 431] on icon at bounding box center [1534, 431] width 7 height 12
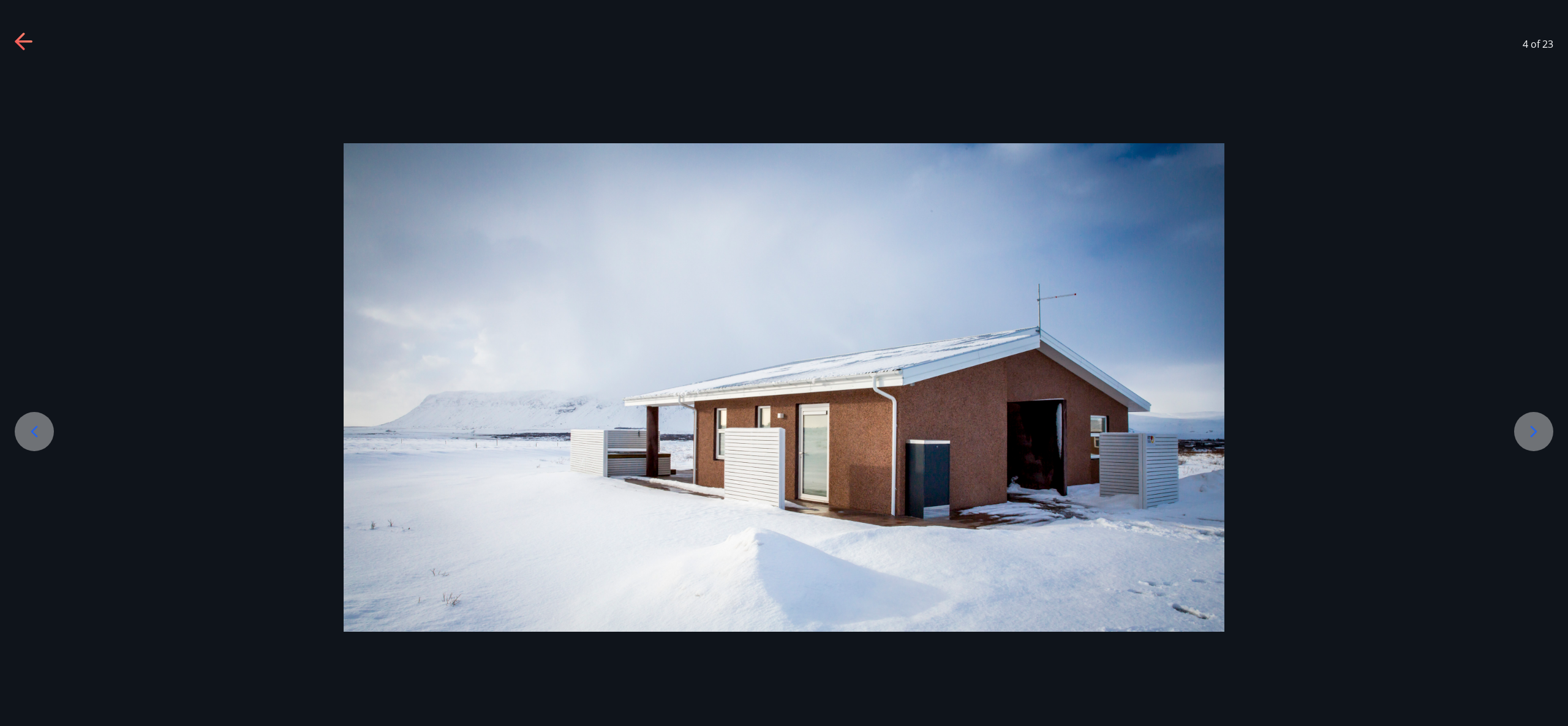
click at [1535, 431] on icon at bounding box center [1534, 431] width 7 height 12
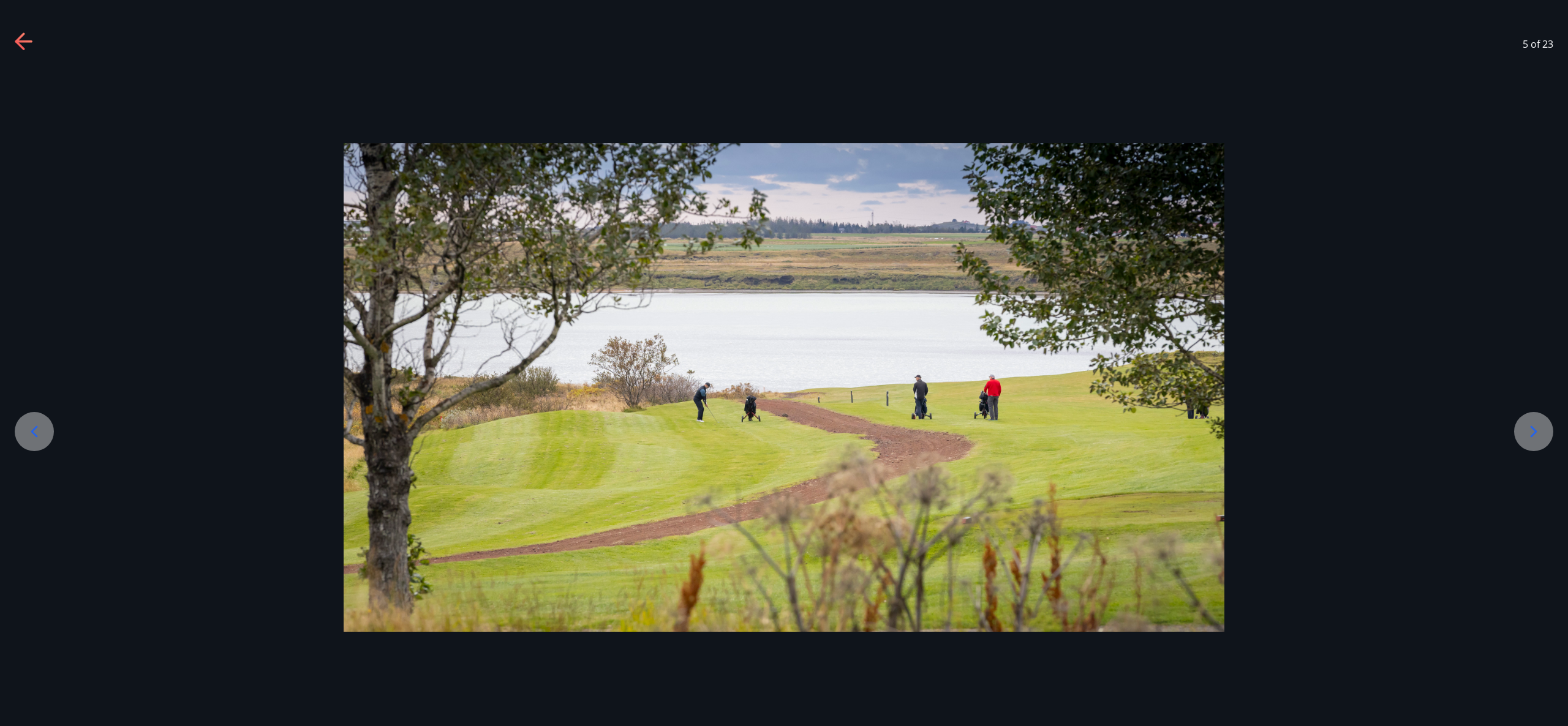
click at [1535, 431] on icon at bounding box center [1534, 431] width 7 height 12
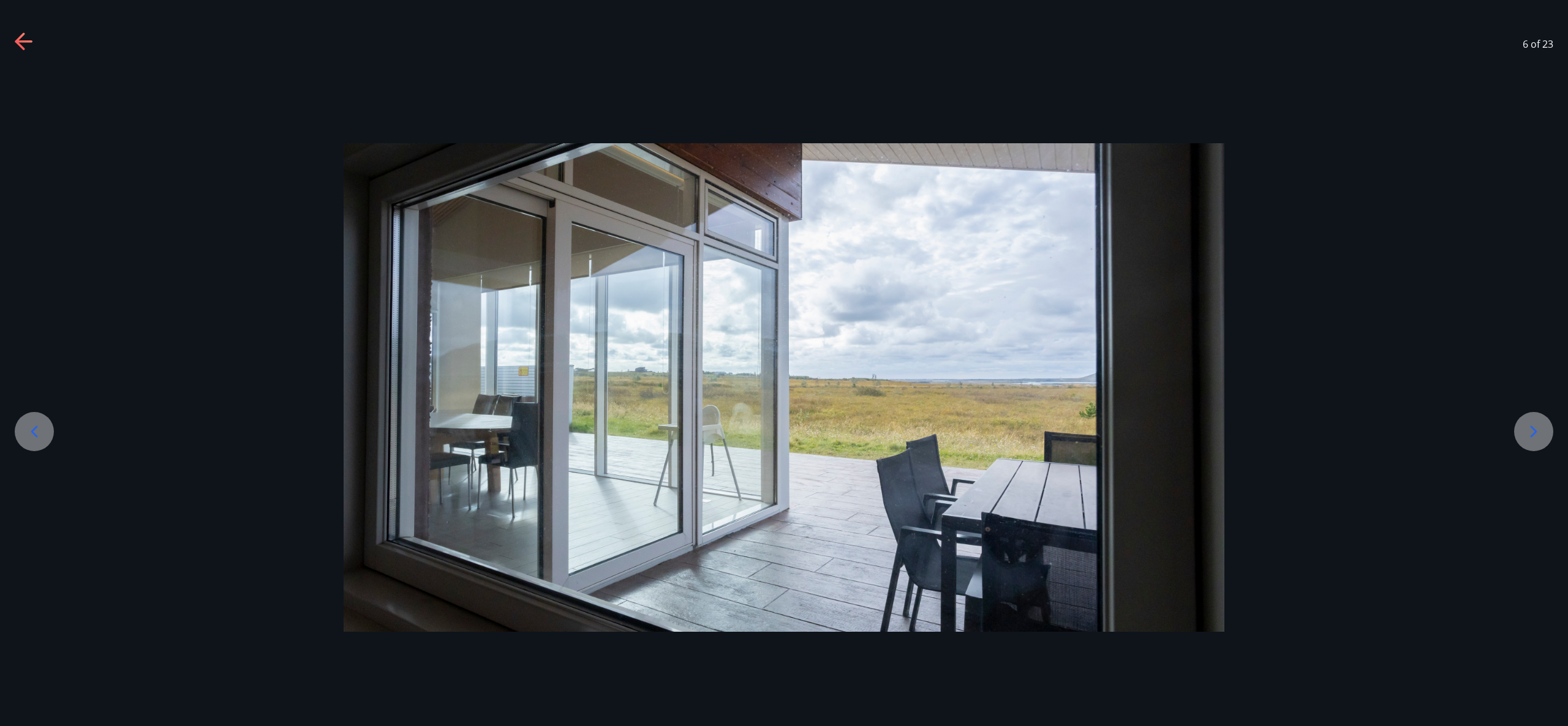
click at [1535, 431] on icon at bounding box center [1534, 431] width 7 height 12
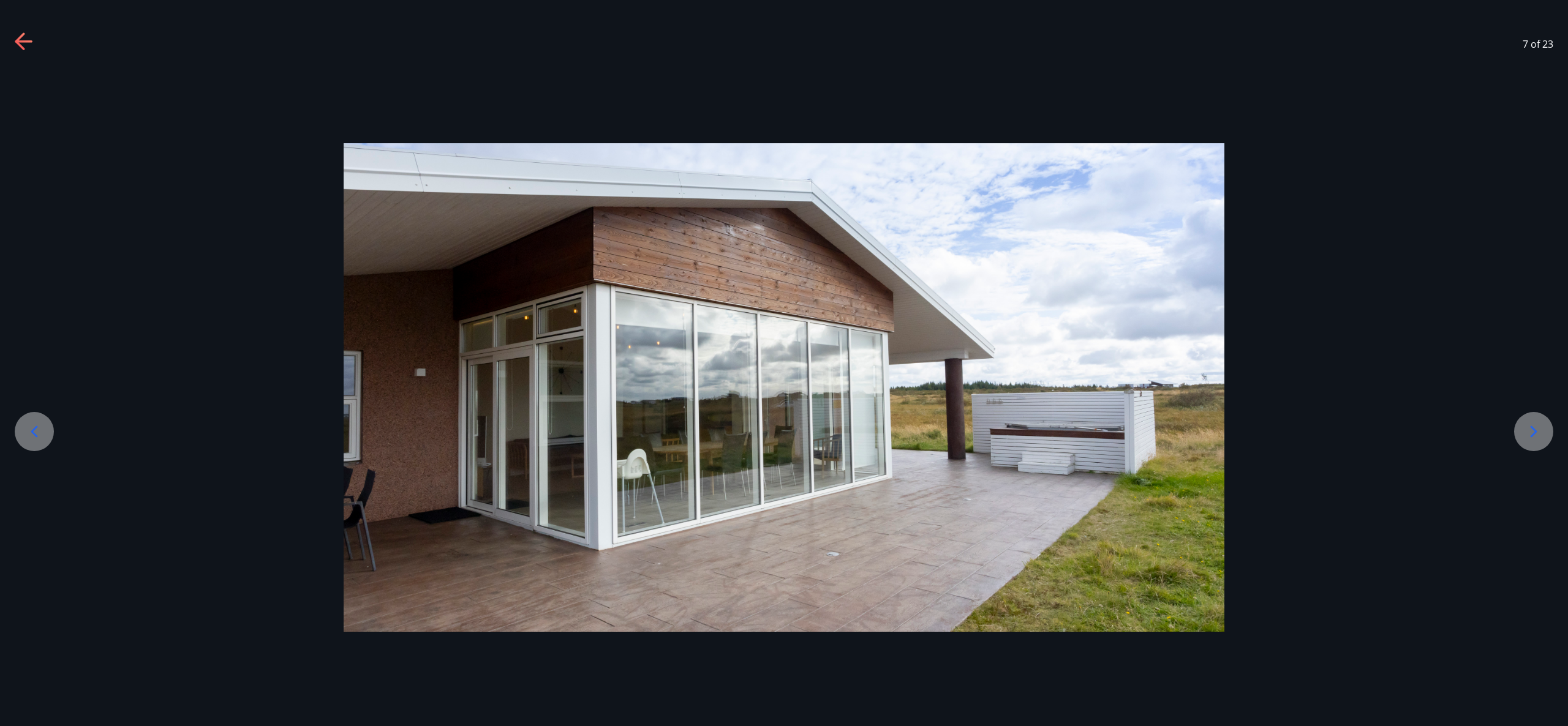
click at [1535, 431] on icon at bounding box center [1533, 431] width 20 height 20
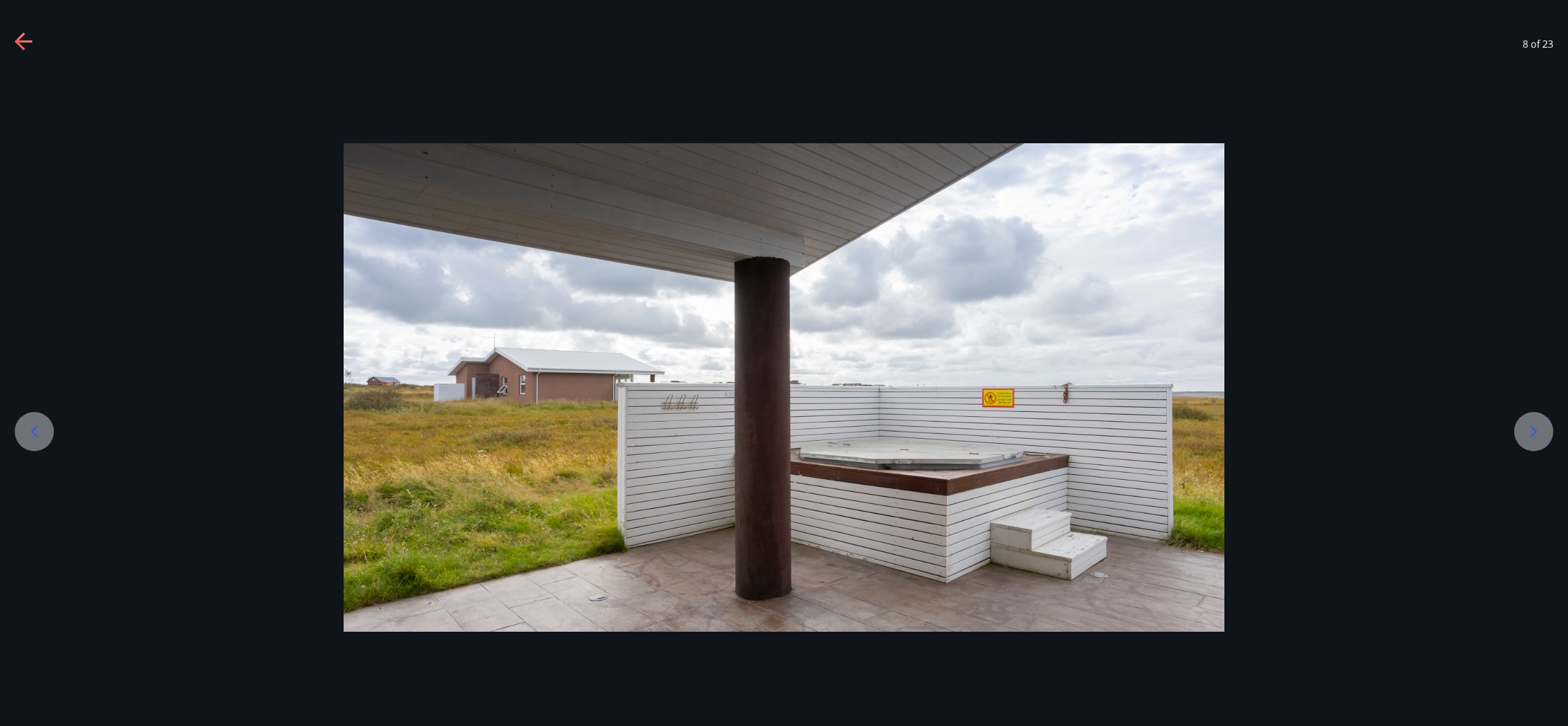
click at [1535, 431] on icon at bounding box center [1533, 431] width 20 height 20
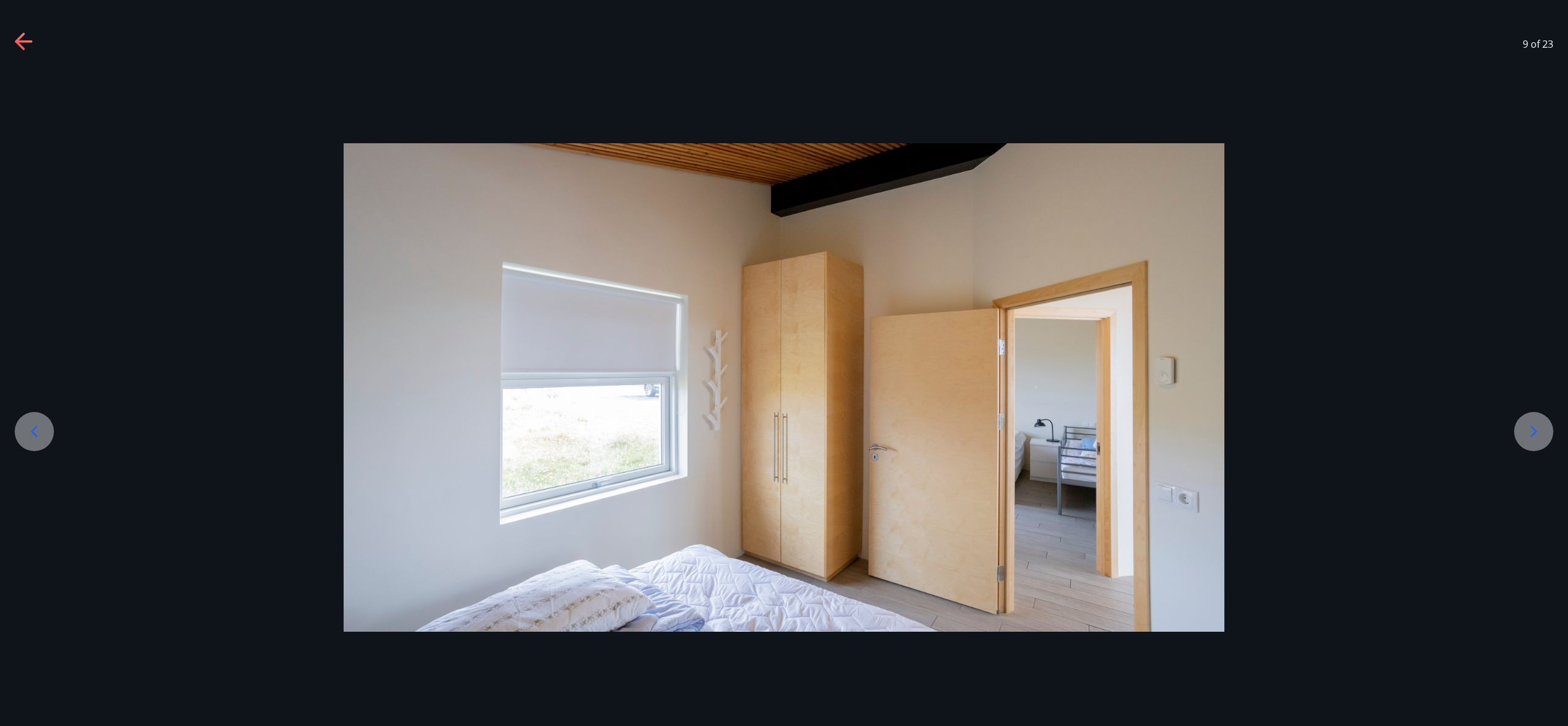
click at [1535, 431] on icon at bounding box center [1534, 431] width 7 height 12
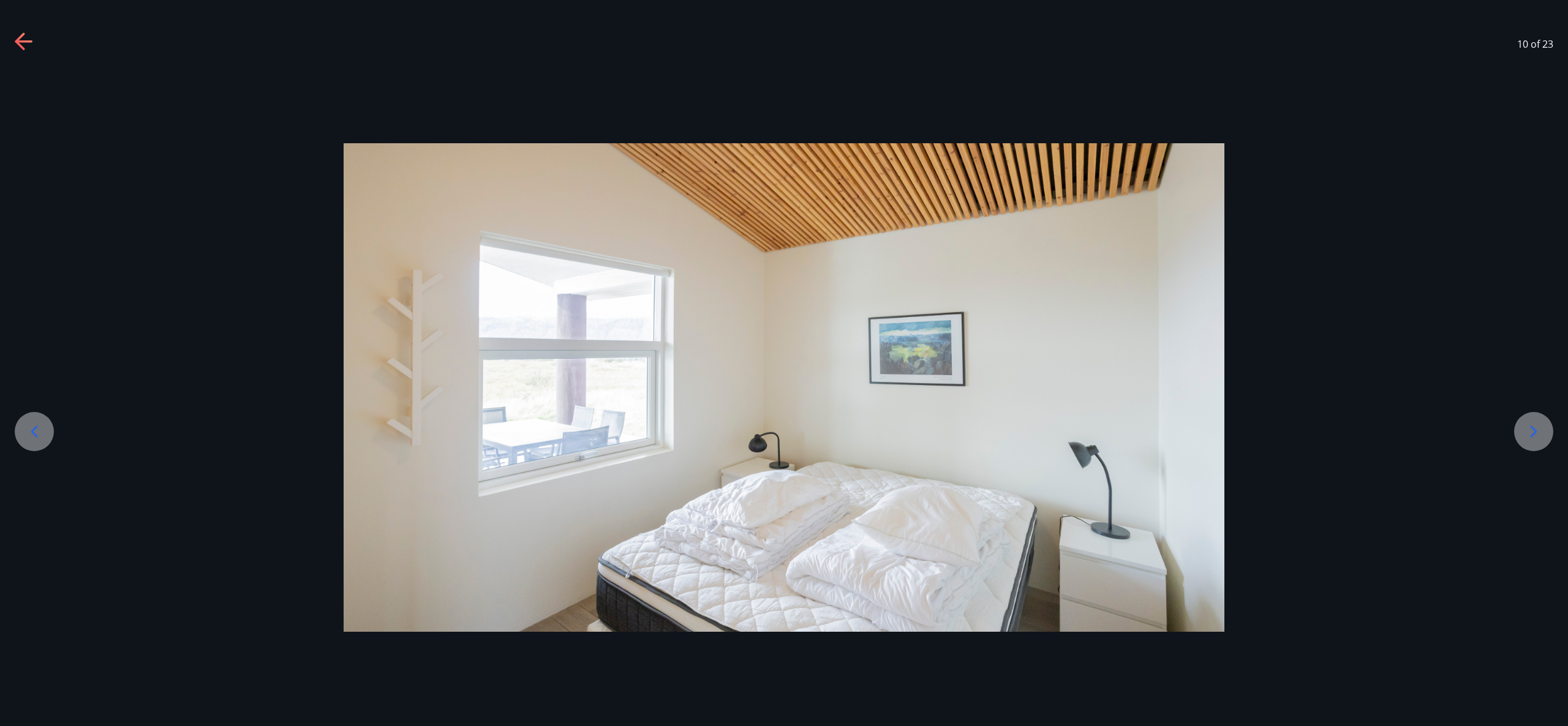
click at [1535, 431] on icon at bounding box center [1534, 431] width 7 height 12
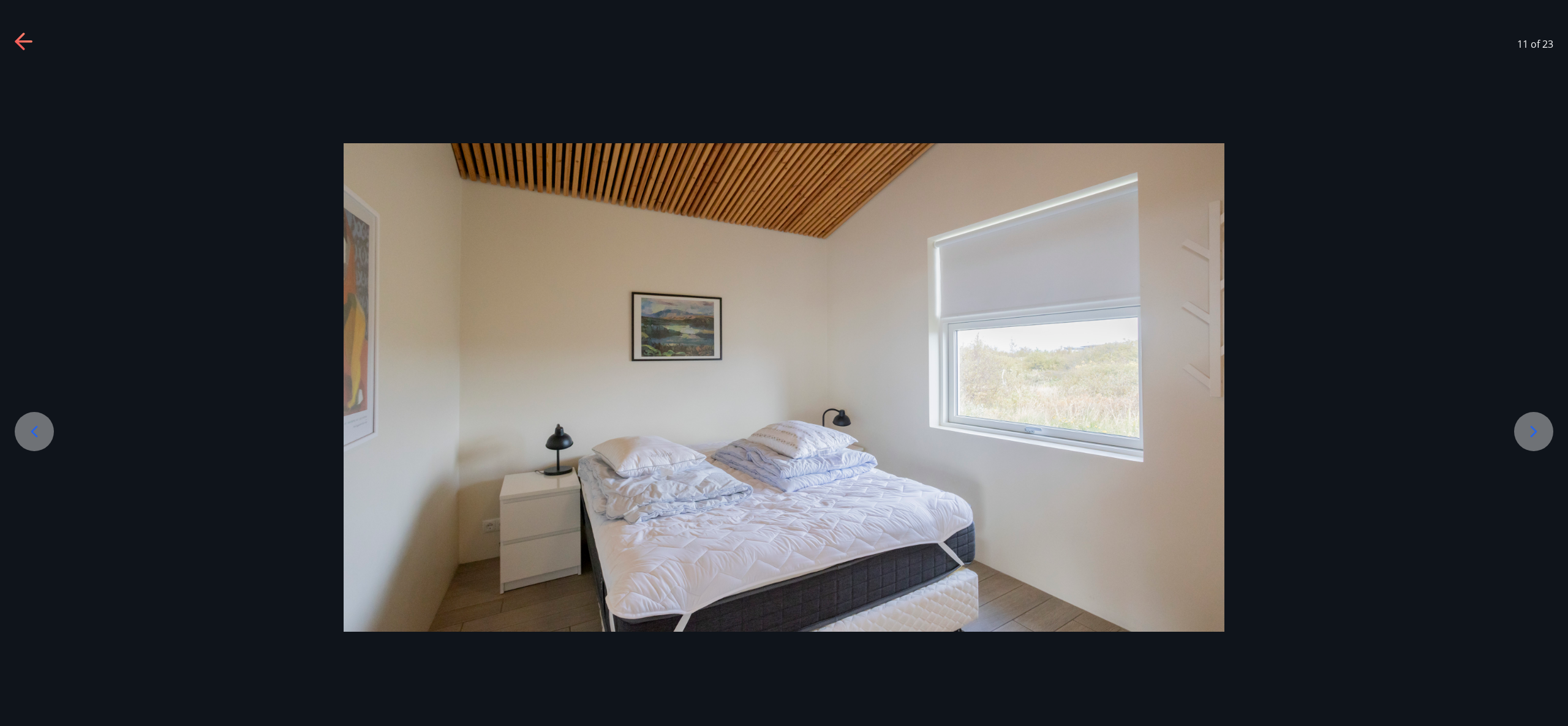
click at [1535, 431] on icon at bounding box center [1534, 431] width 7 height 12
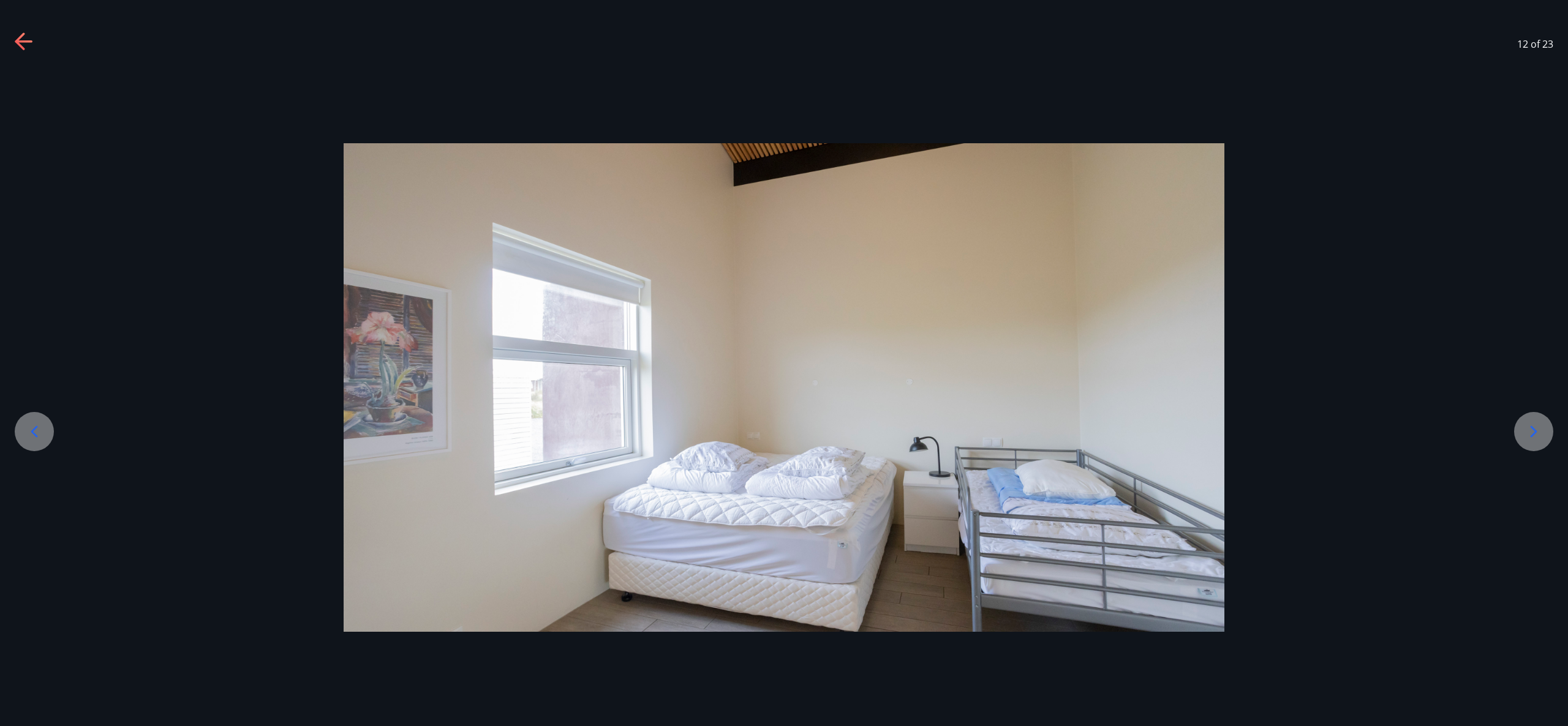
click at [1535, 431] on icon at bounding box center [1534, 431] width 7 height 12
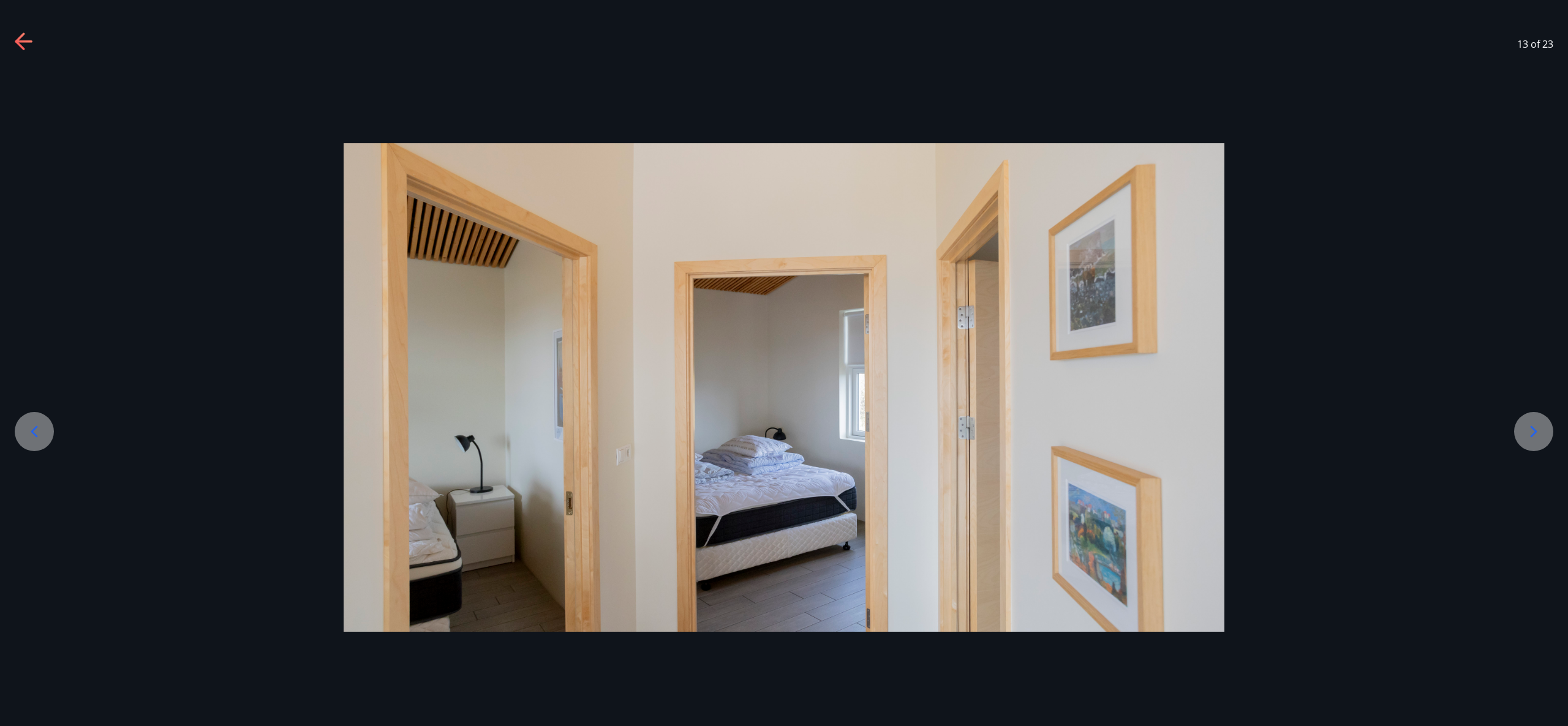
click at [1535, 431] on icon at bounding box center [1534, 431] width 7 height 12
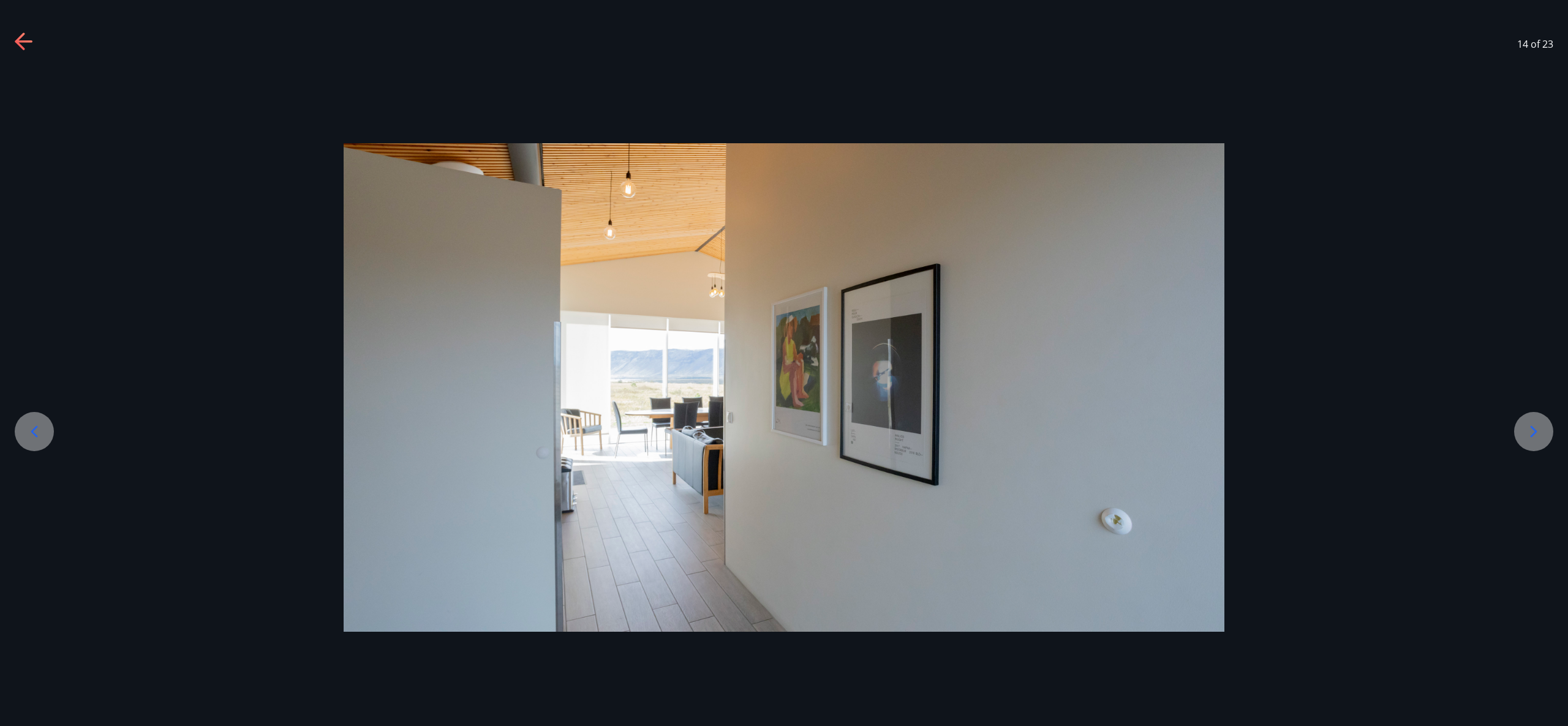
click at [1535, 431] on icon at bounding box center [1534, 431] width 7 height 12
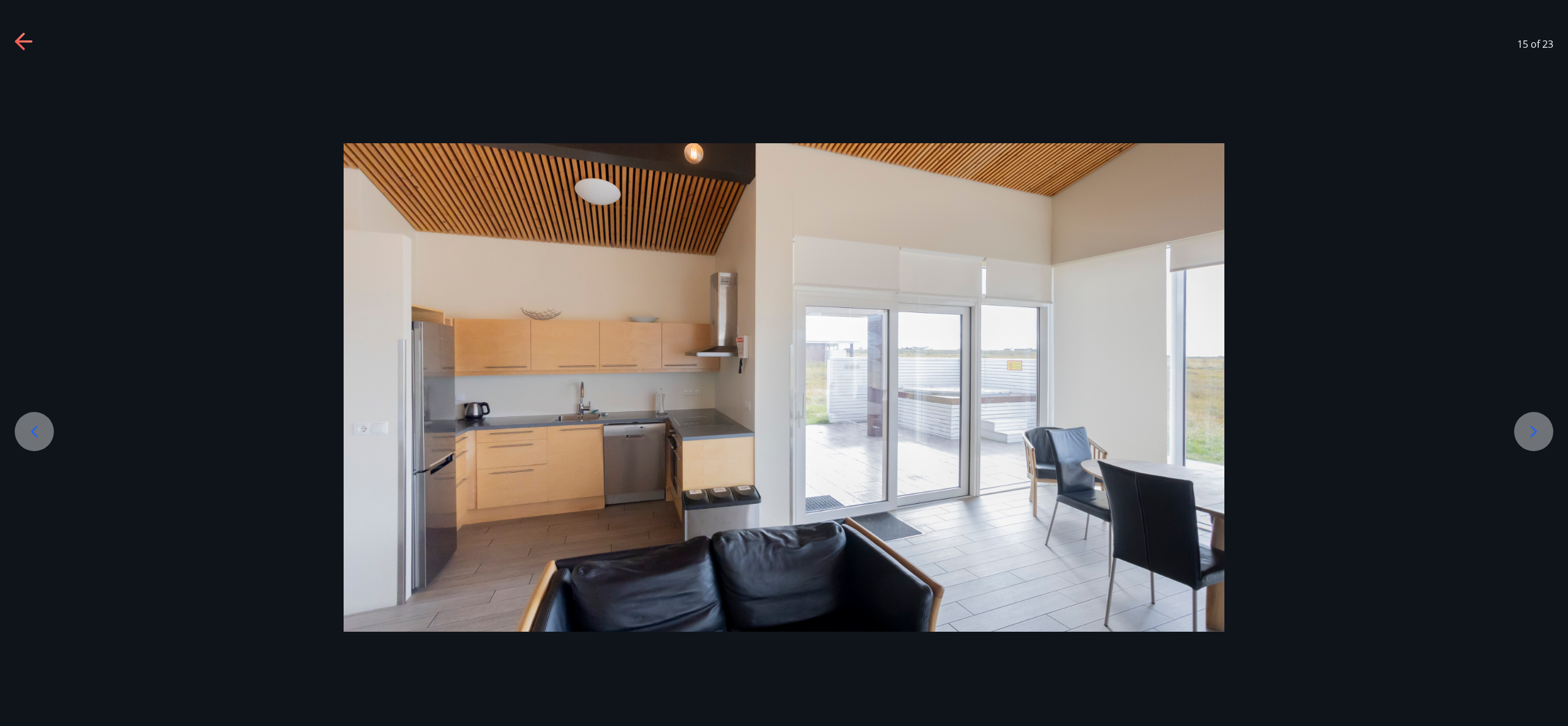
click at [1535, 431] on icon at bounding box center [1534, 431] width 7 height 12
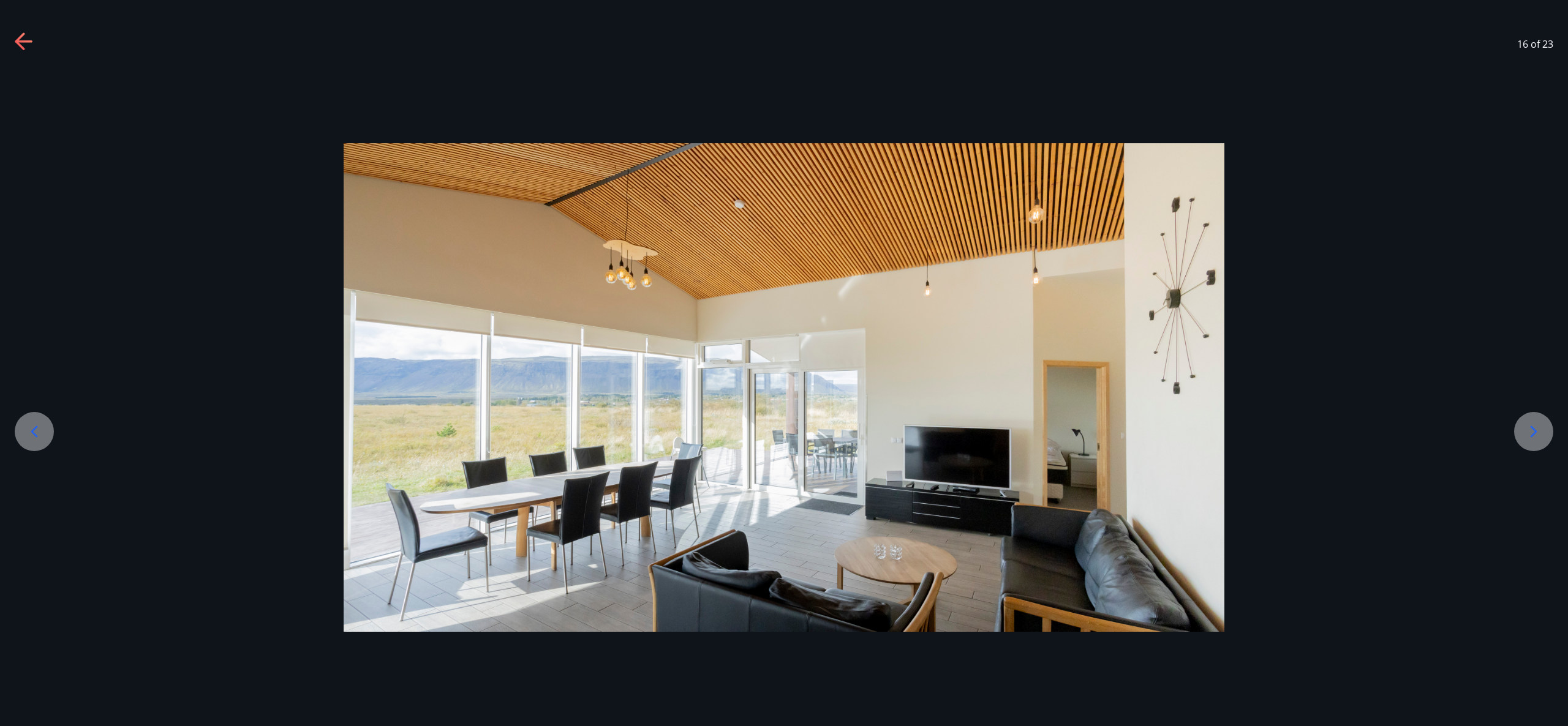
click at [1535, 431] on icon at bounding box center [1534, 431] width 7 height 12
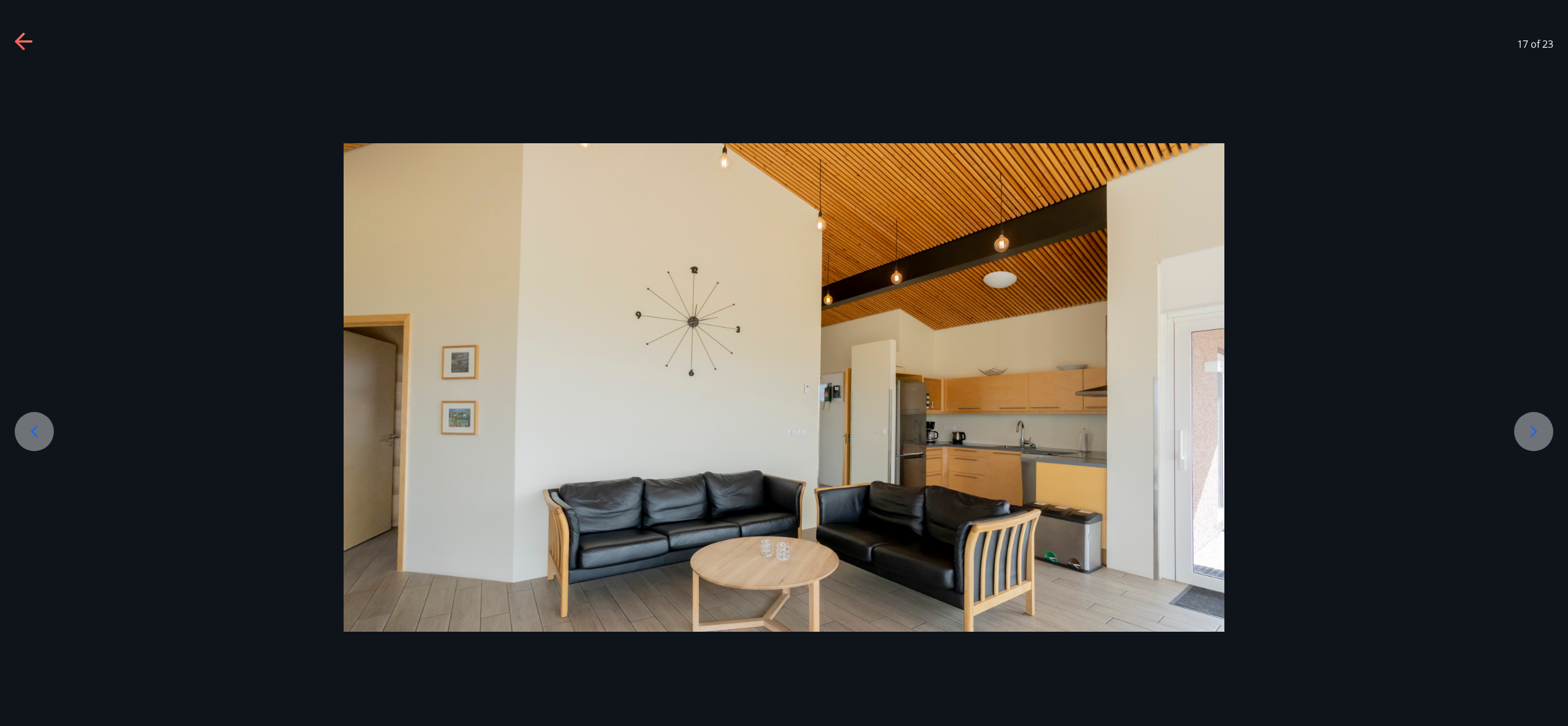
click at [1535, 431] on icon at bounding box center [1534, 431] width 7 height 12
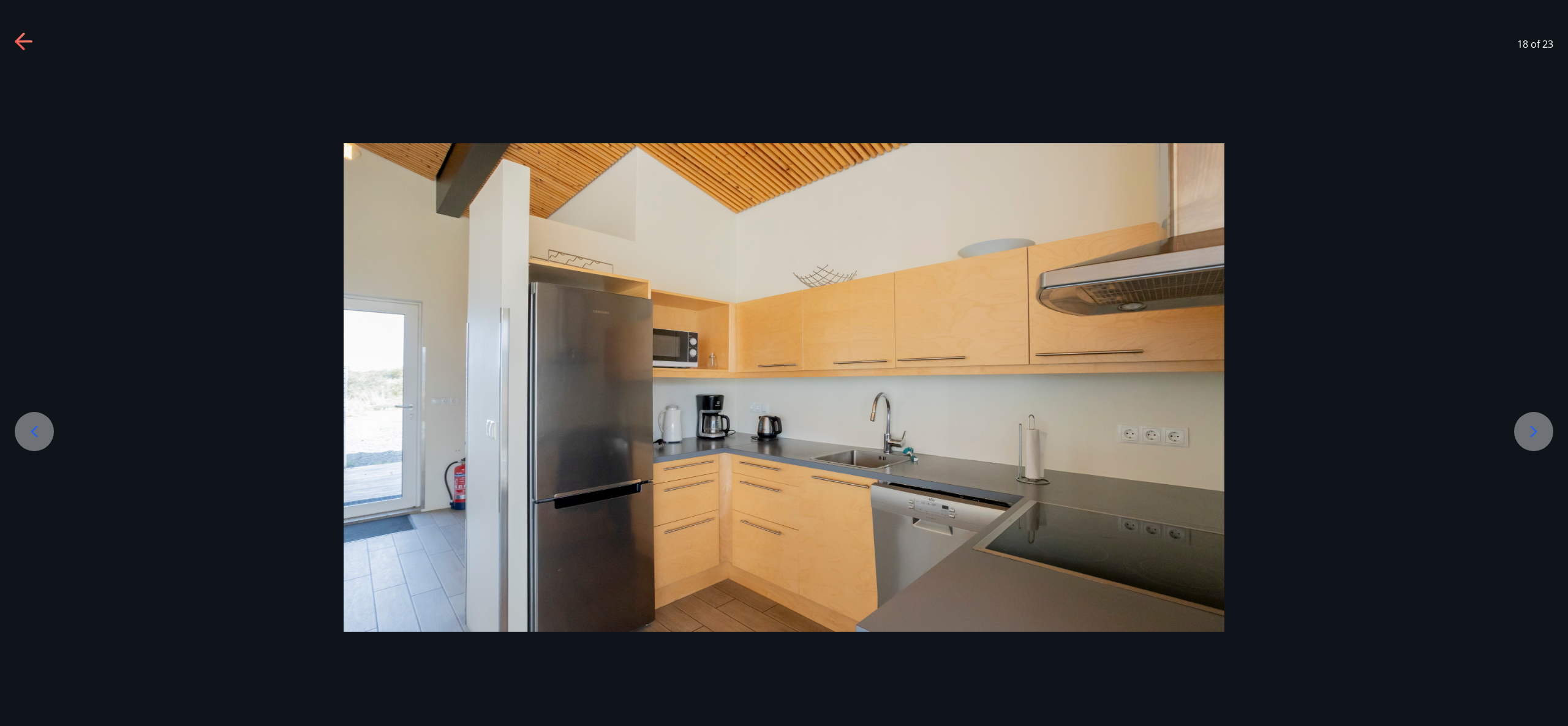
click at [1535, 431] on icon at bounding box center [1534, 431] width 7 height 12
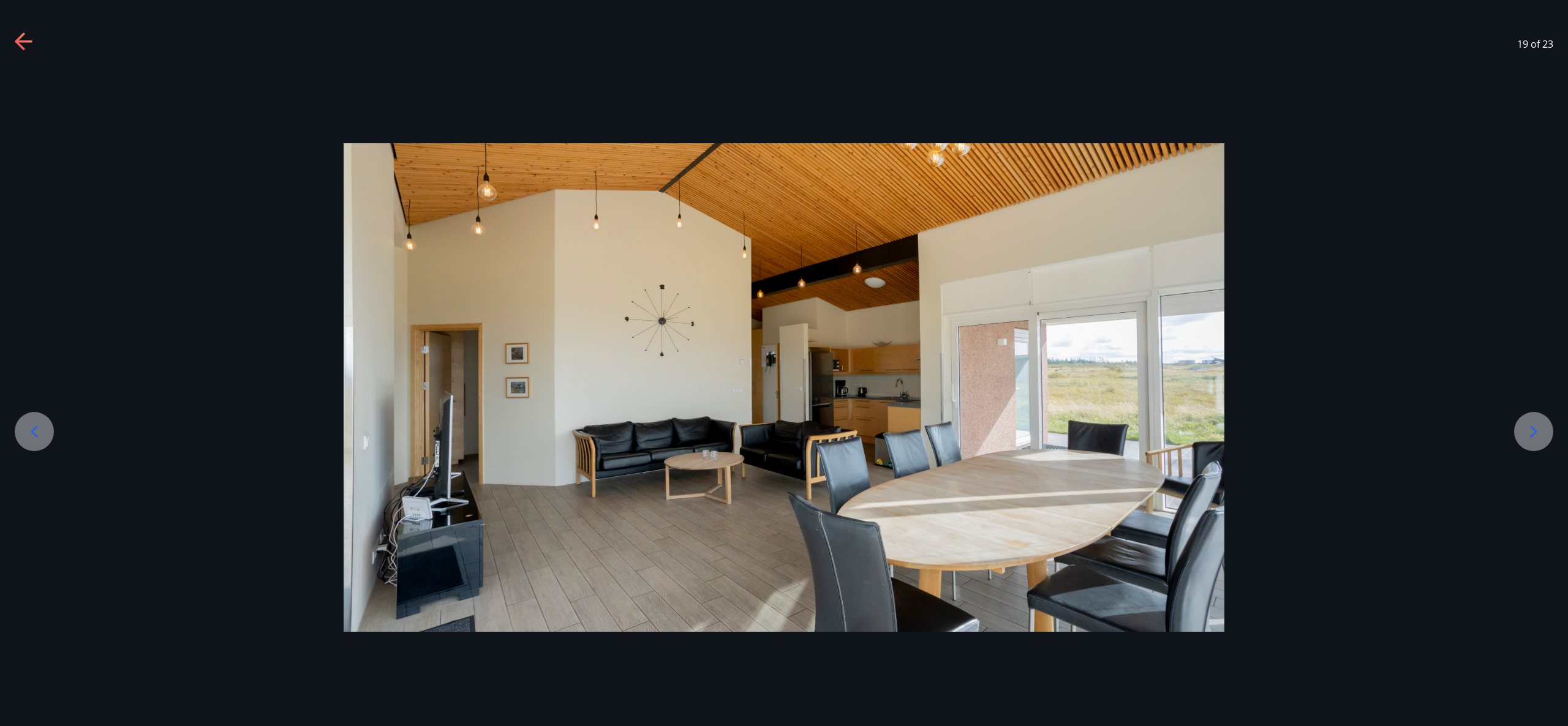
click at [34, 53] on div "19 of 23" at bounding box center [784, 44] width 1568 height 49
click at [27, 43] on icon at bounding box center [24, 42] width 20 height 20
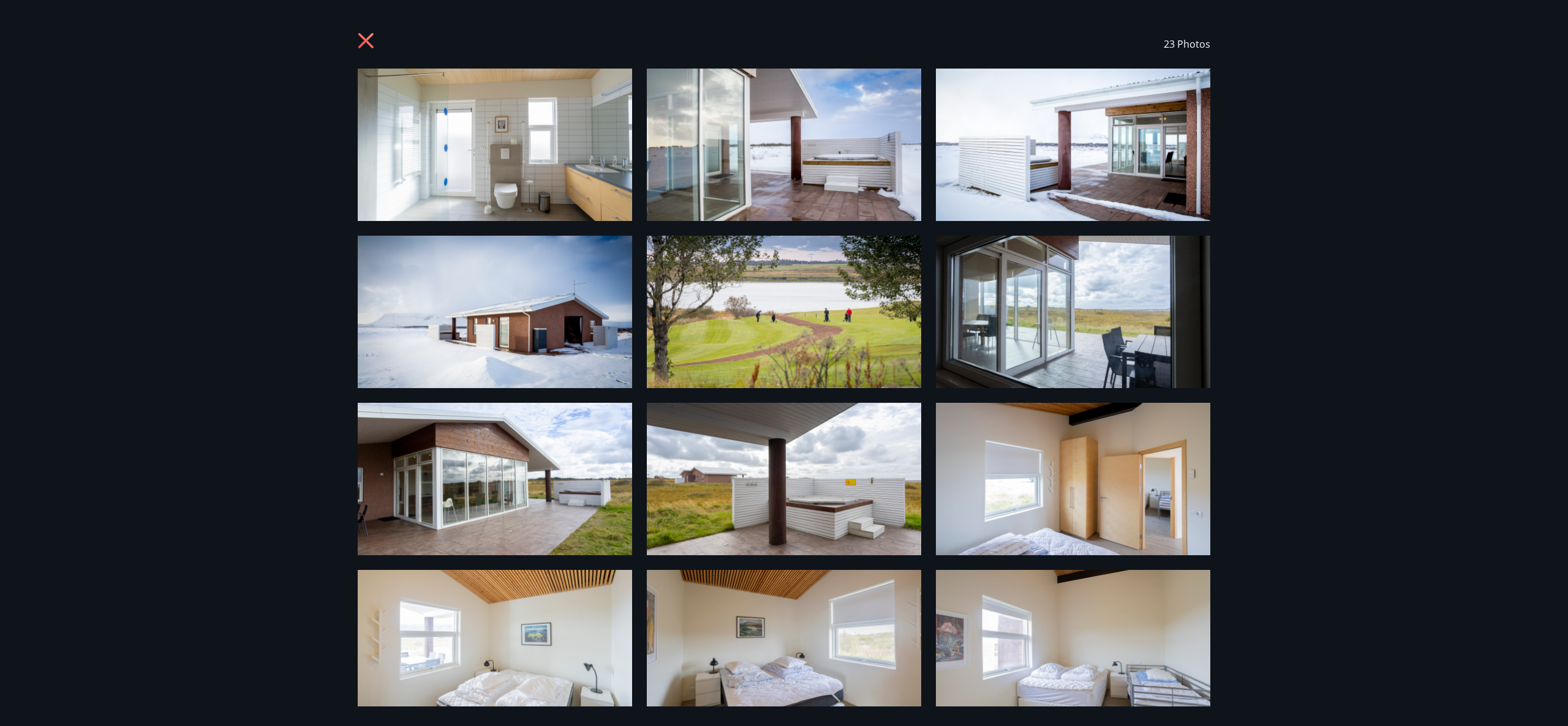
click at [368, 42] on icon at bounding box center [365, 40] width 15 height 15
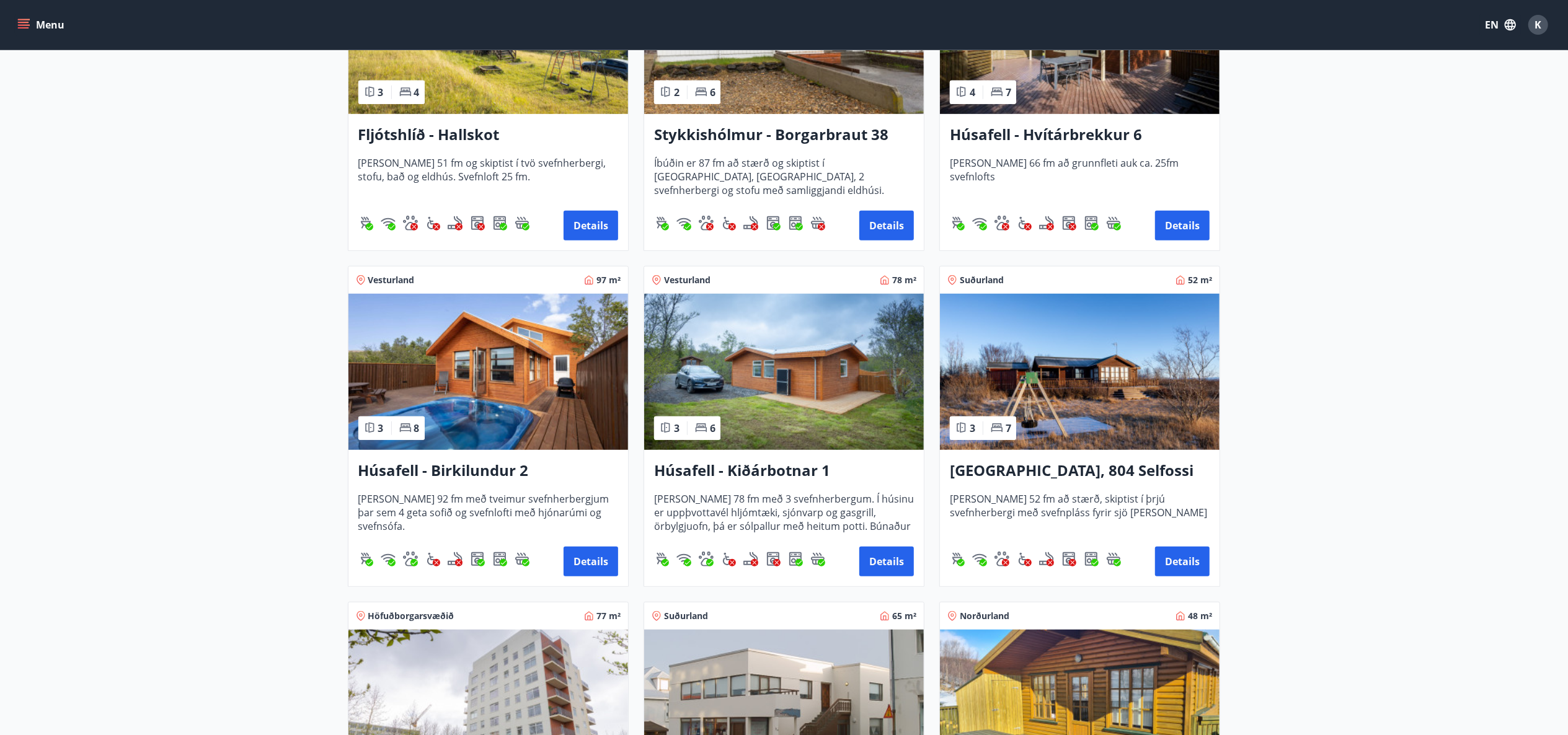
scroll to position [694, 0]
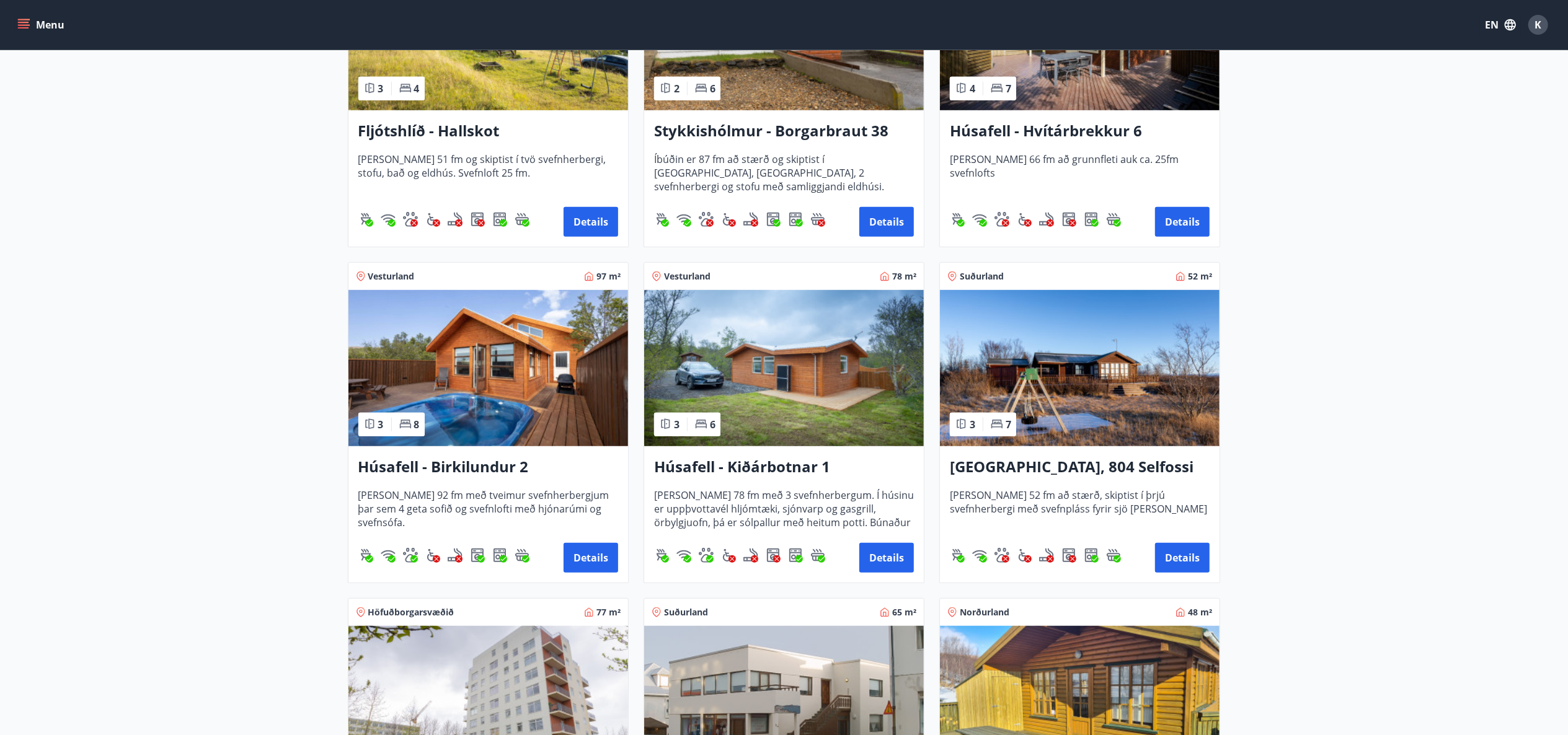
click at [586, 569] on button "Details" at bounding box center [591, 557] width 54 height 30
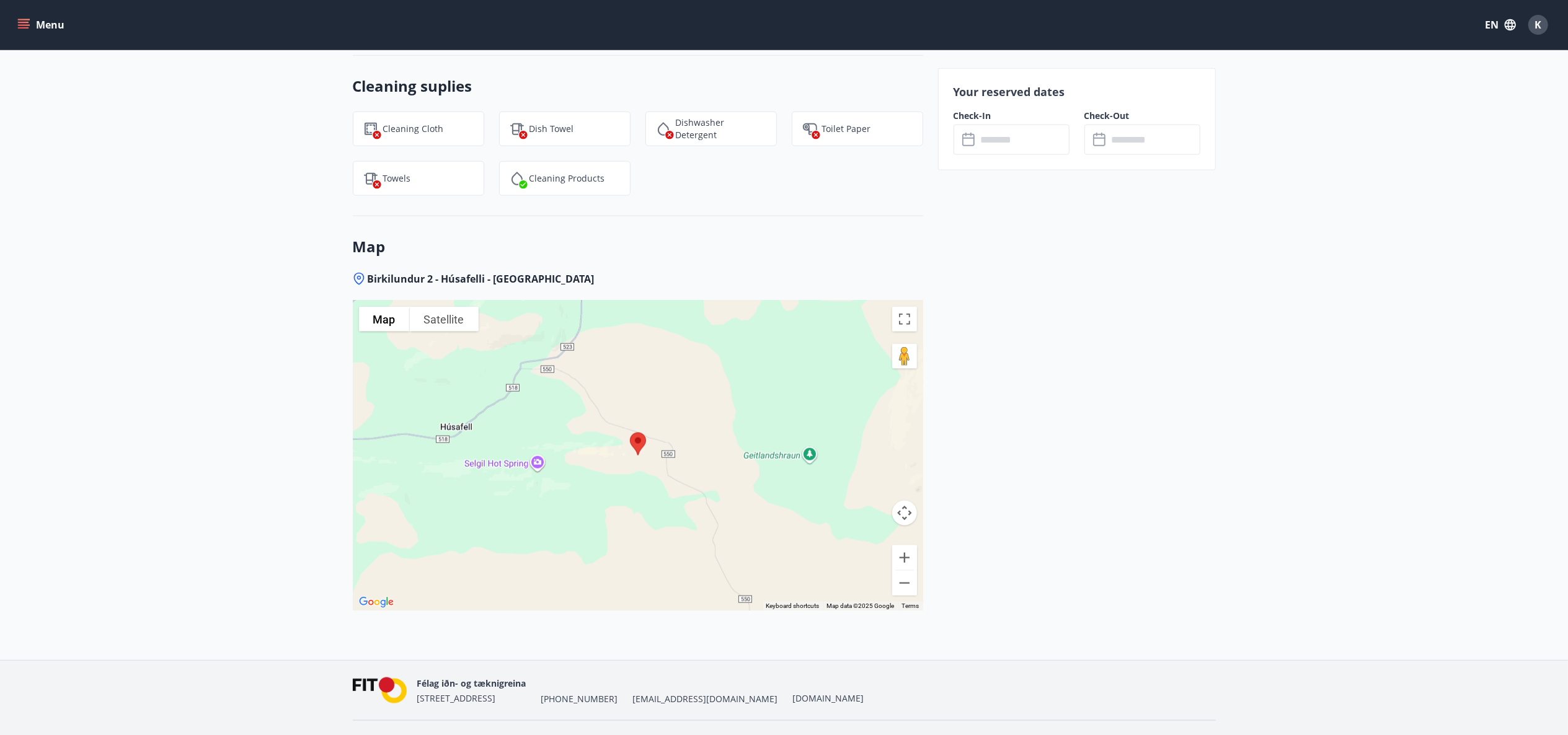
scroll to position [1432, 0]
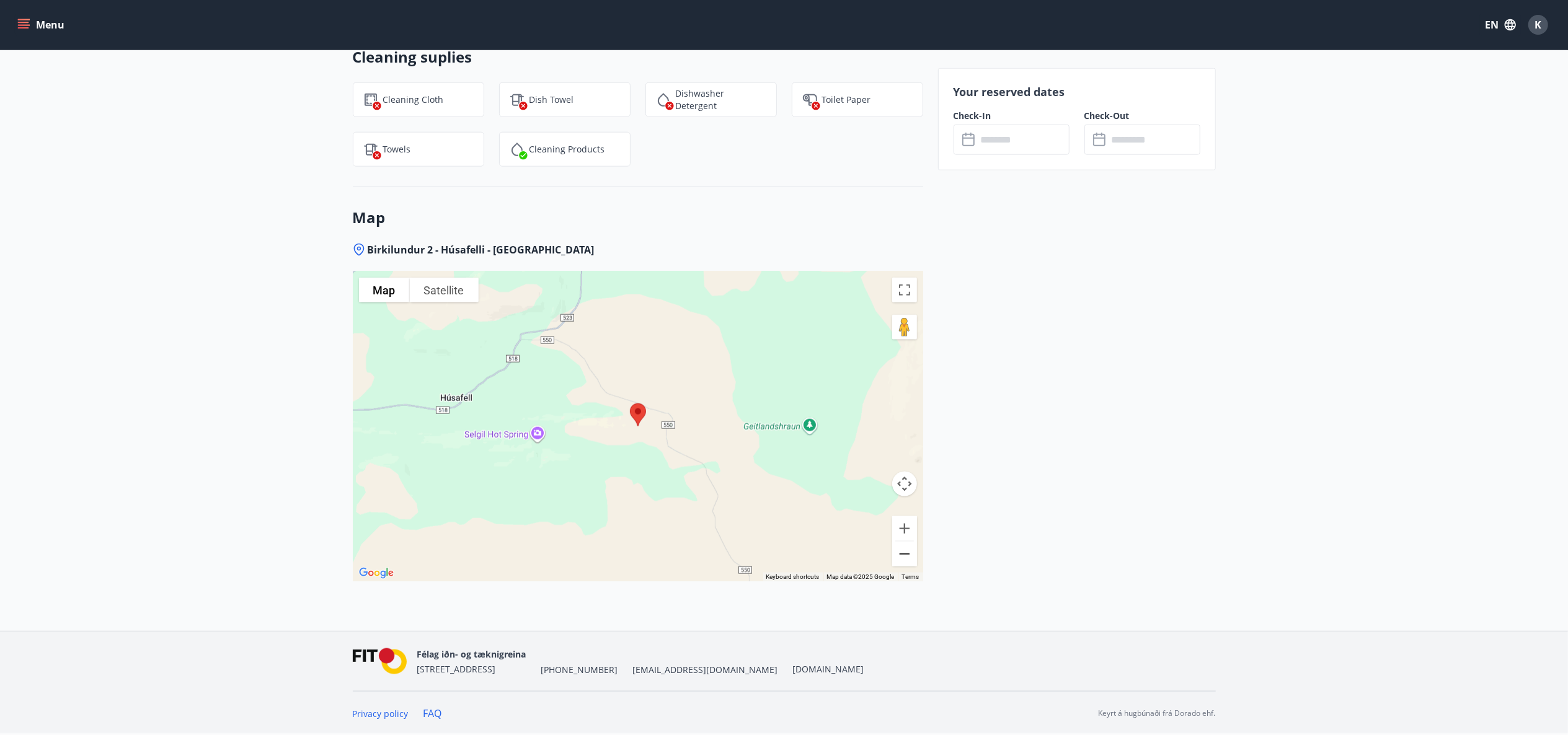
click at [906, 557] on button "Zoom out" at bounding box center [904, 553] width 25 height 25
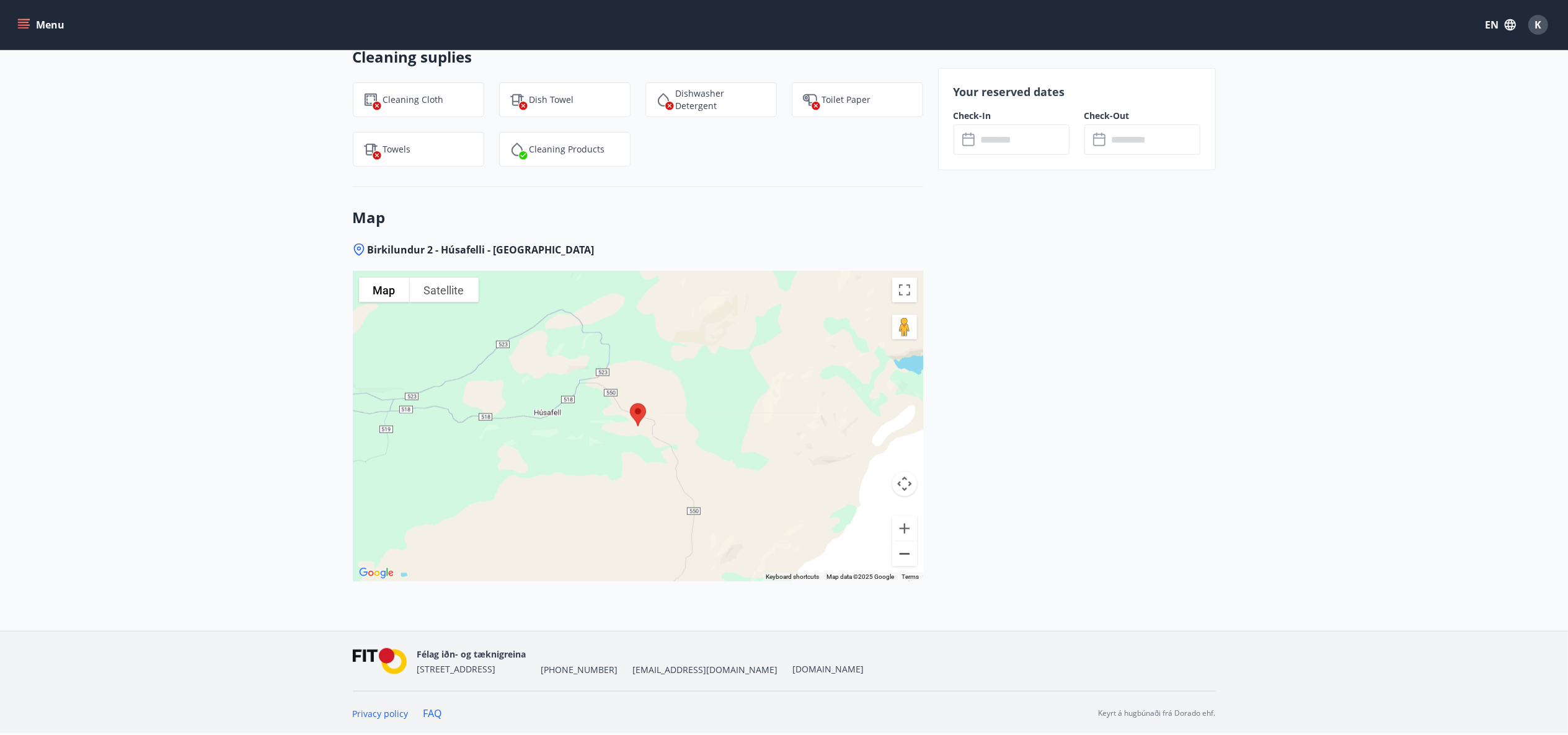
click at [906, 558] on button "Zoom out" at bounding box center [904, 553] width 25 height 25
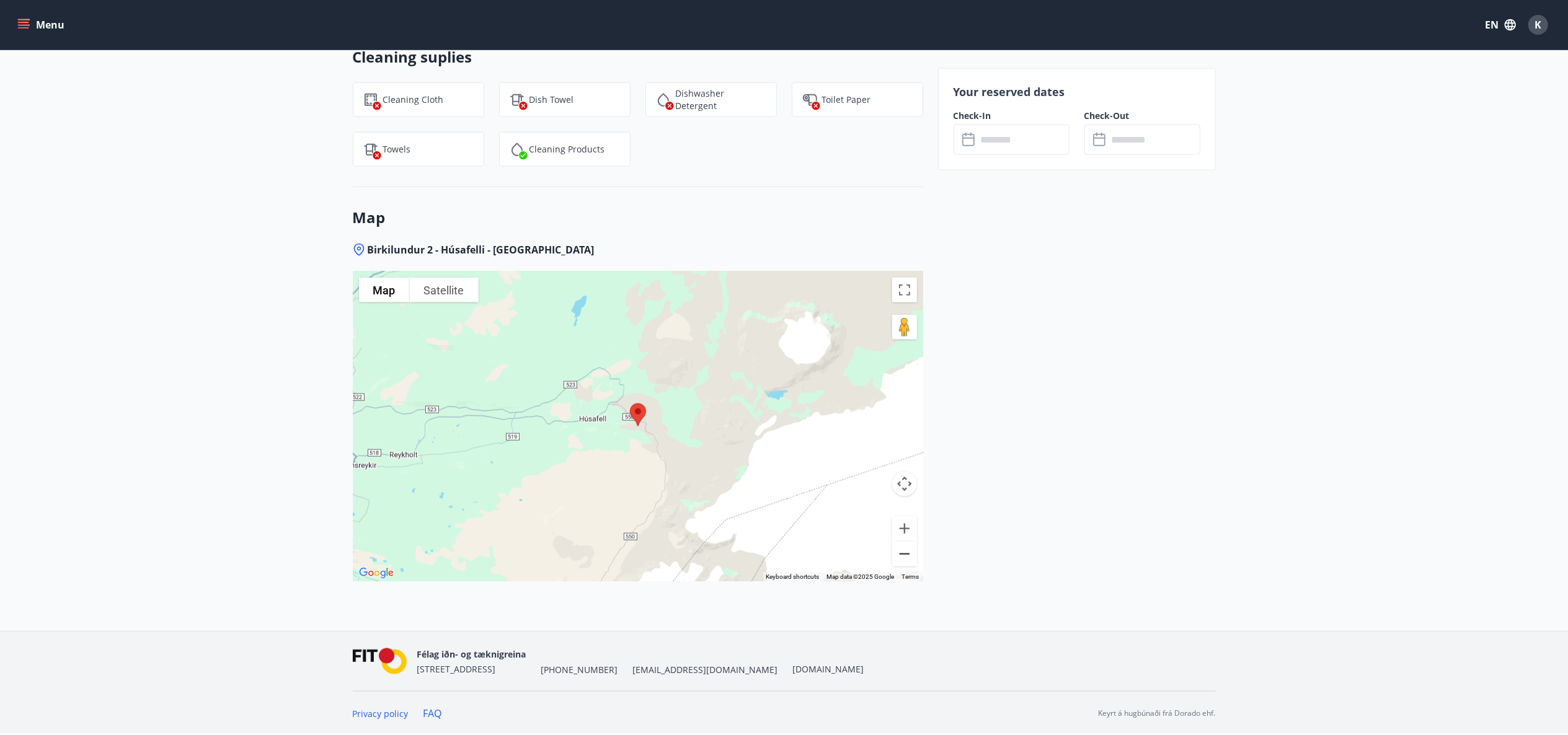
click at [906, 558] on button "Zoom out" at bounding box center [904, 553] width 25 height 25
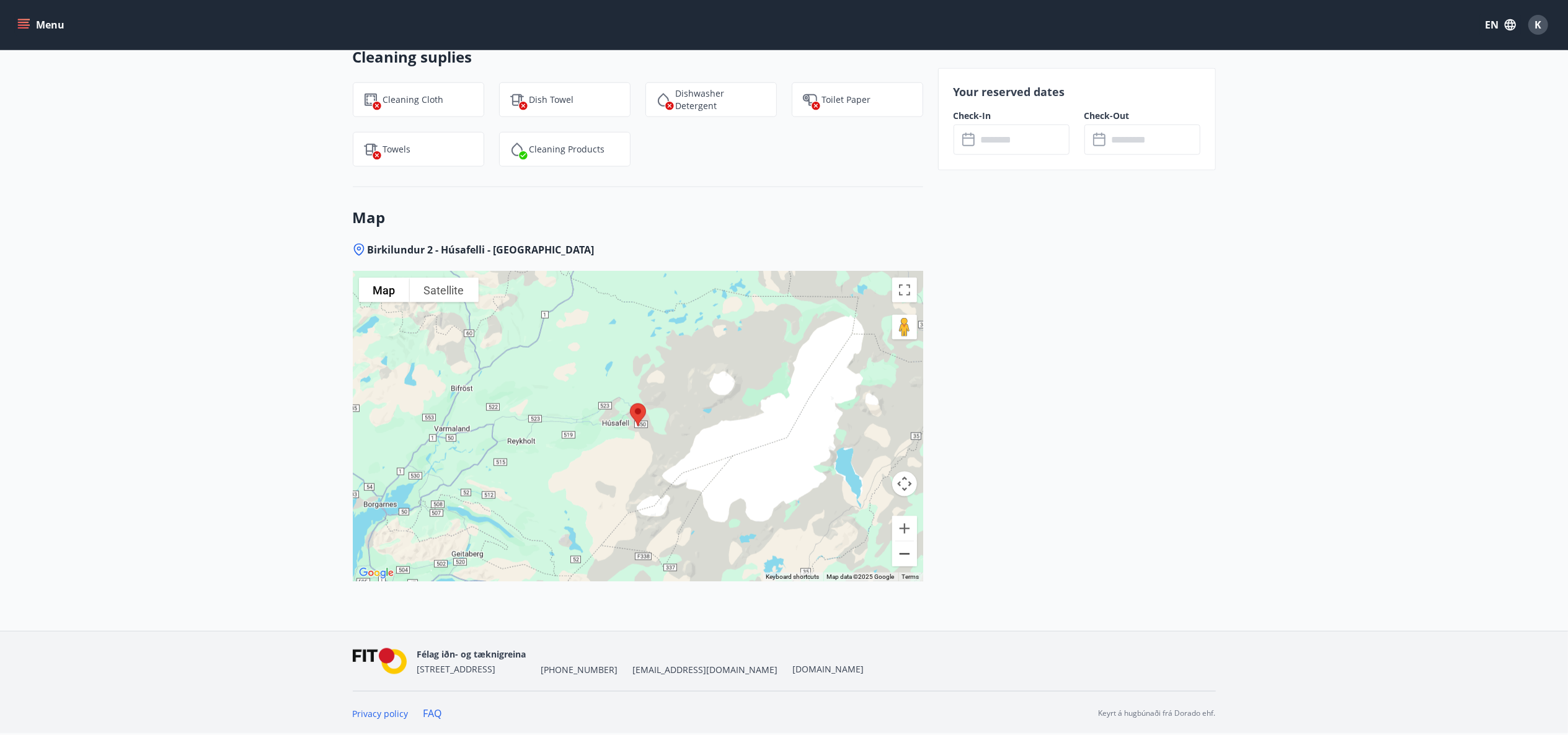
click at [906, 558] on button "Zoom out" at bounding box center [904, 553] width 25 height 25
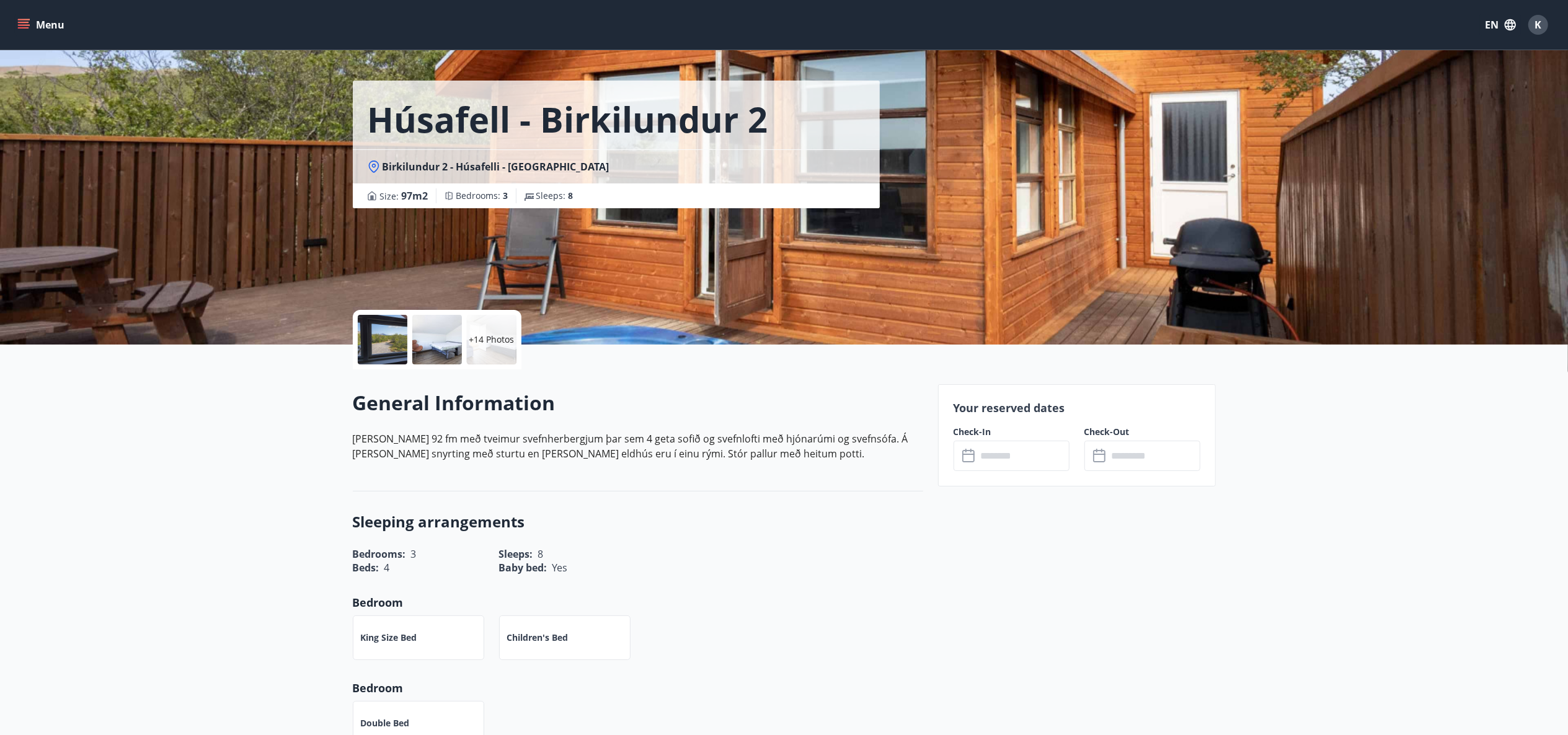
scroll to position [0, 0]
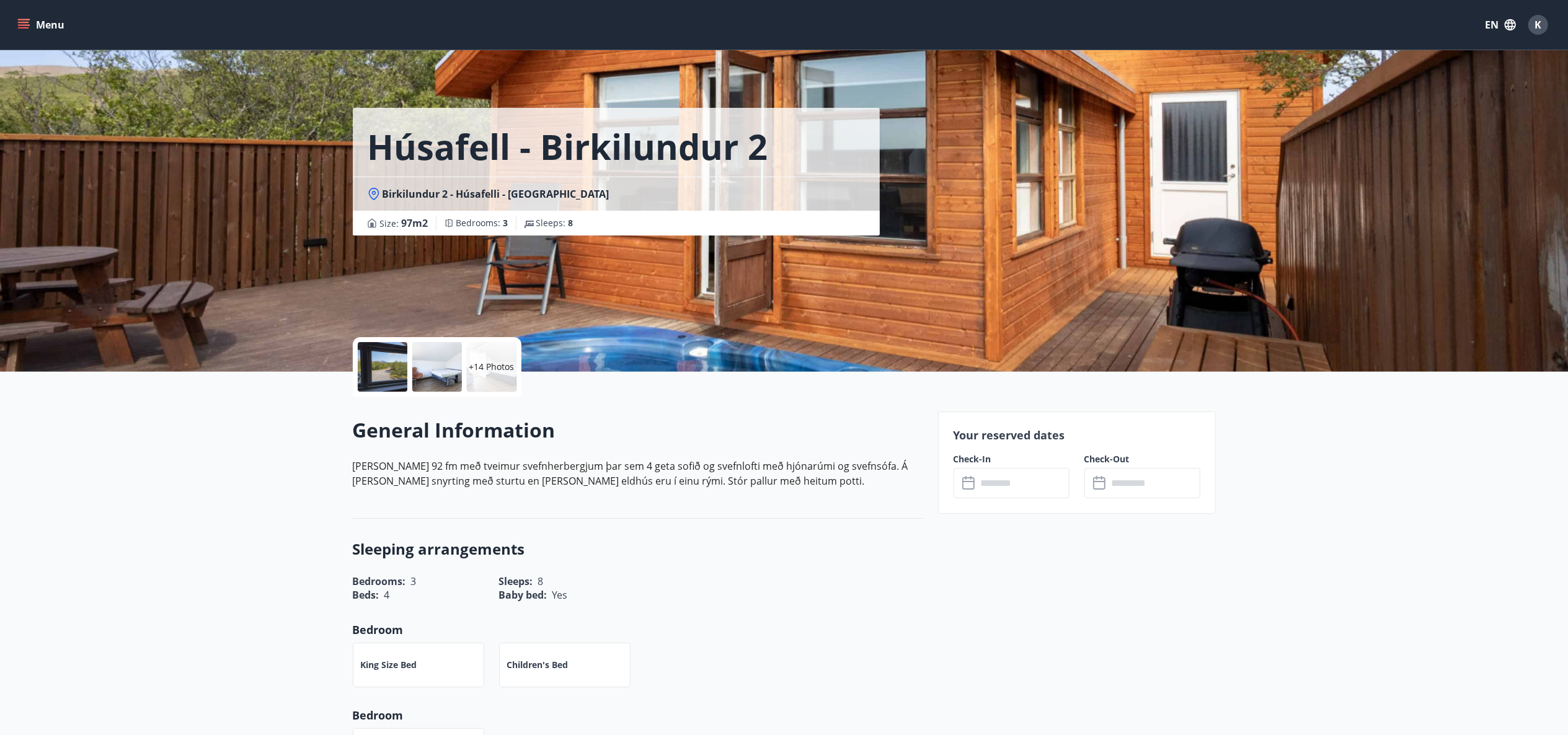
click at [385, 361] on div at bounding box center [382, 367] width 50 height 50
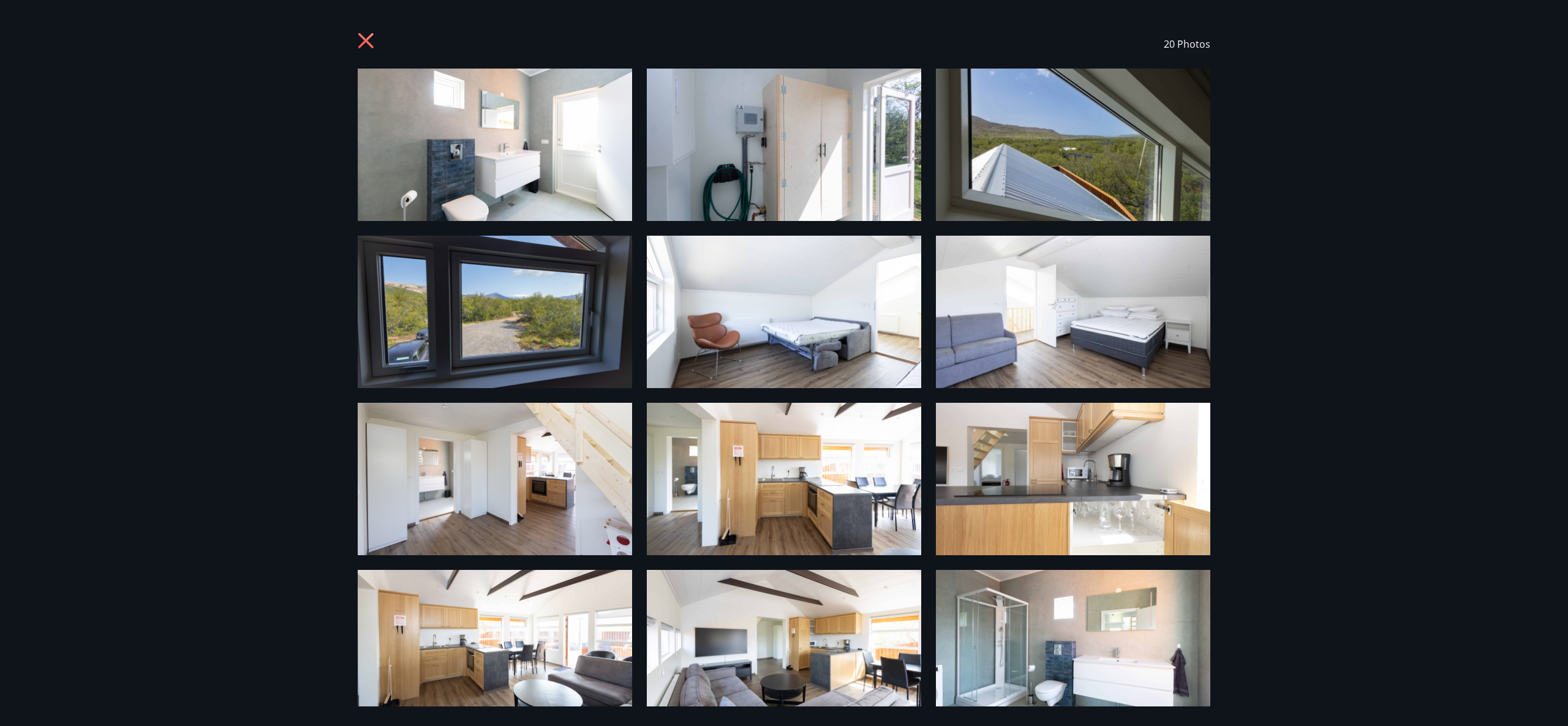
click at [500, 131] on img at bounding box center [495, 145] width 274 height 152
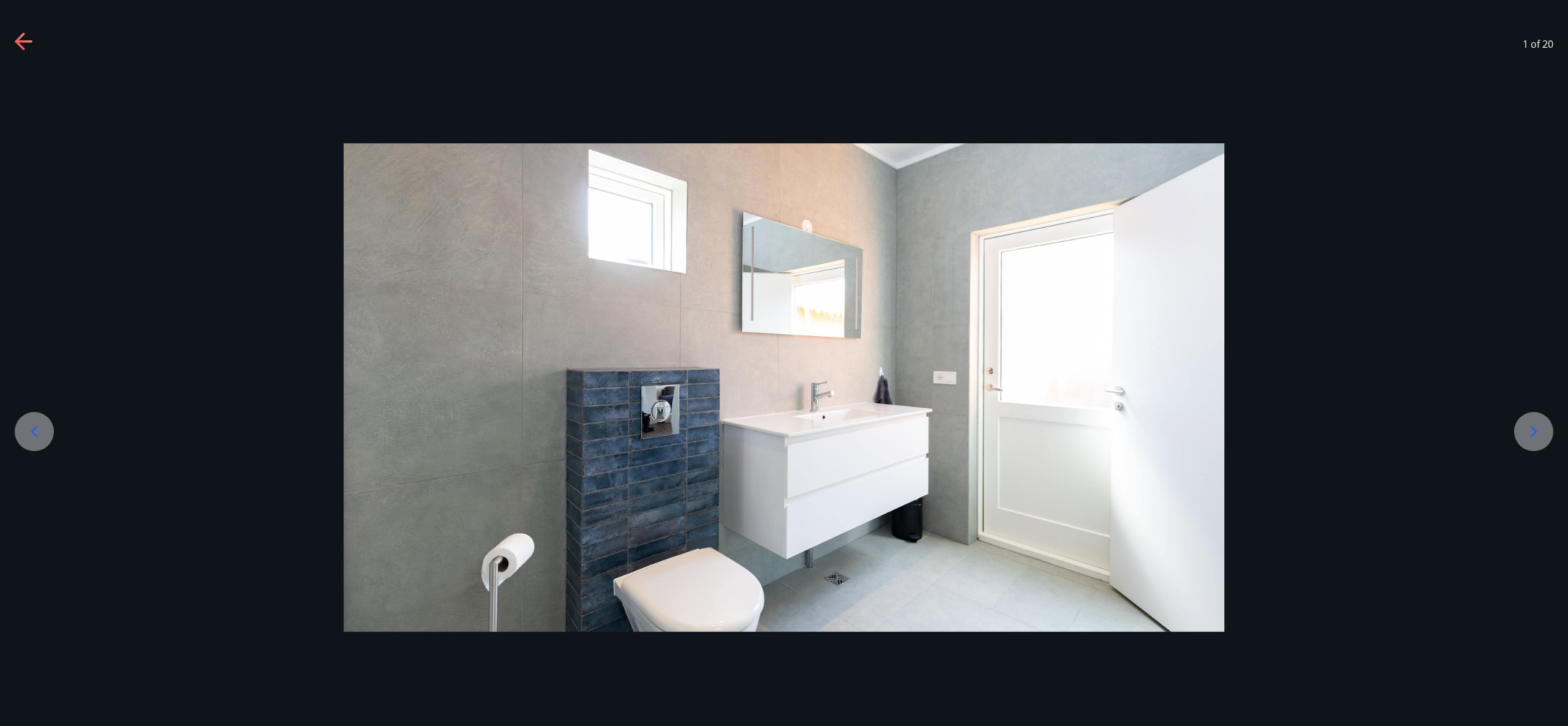
click at [1525, 423] on icon at bounding box center [1533, 431] width 20 height 20
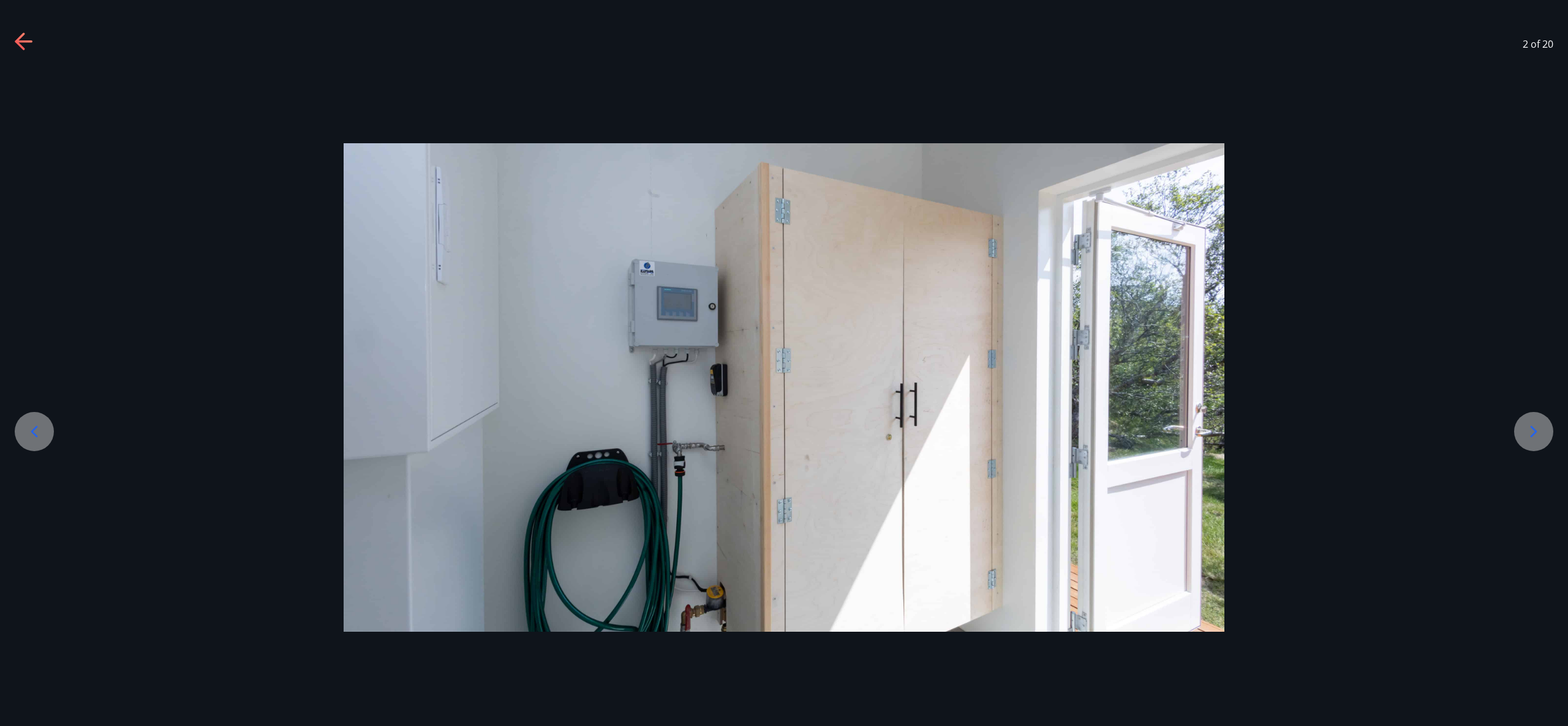
click at [1525, 423] on icon at bounding box center [1533, 431] width 20 height 20
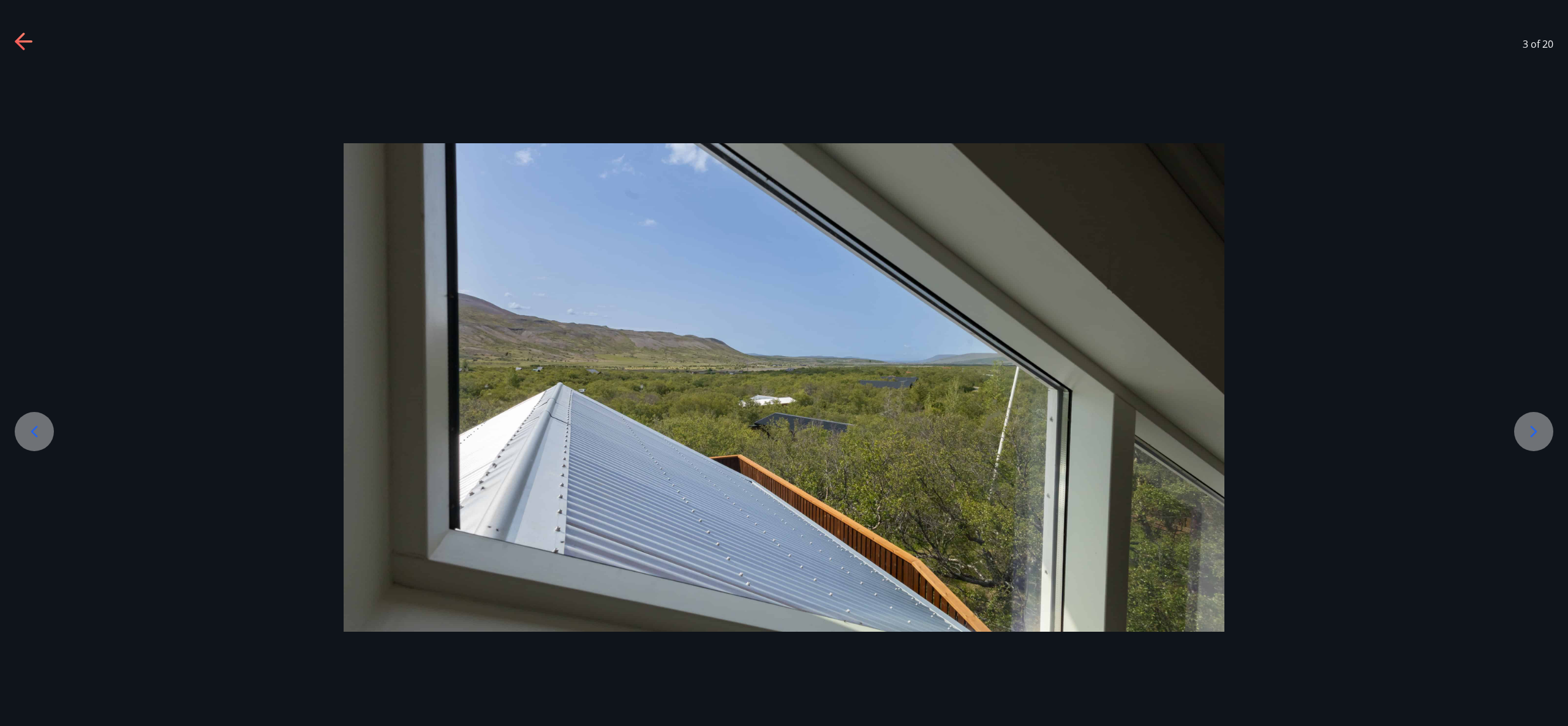
click at [1525, 423] on icon at bounding box center [1533, 431] width 20 height 20
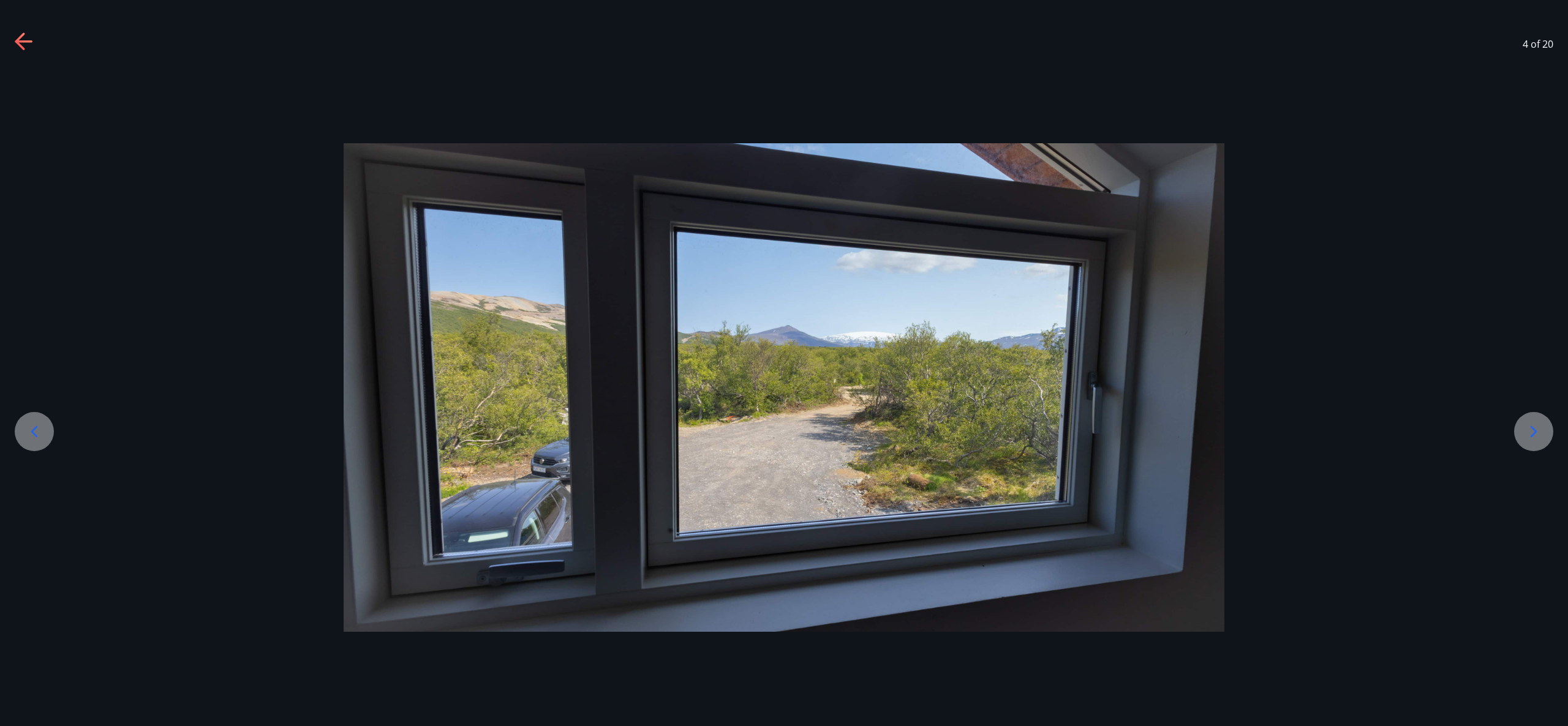
click at [1527, 428] on icon at bounding box center [1533, 431] width 20 height 20
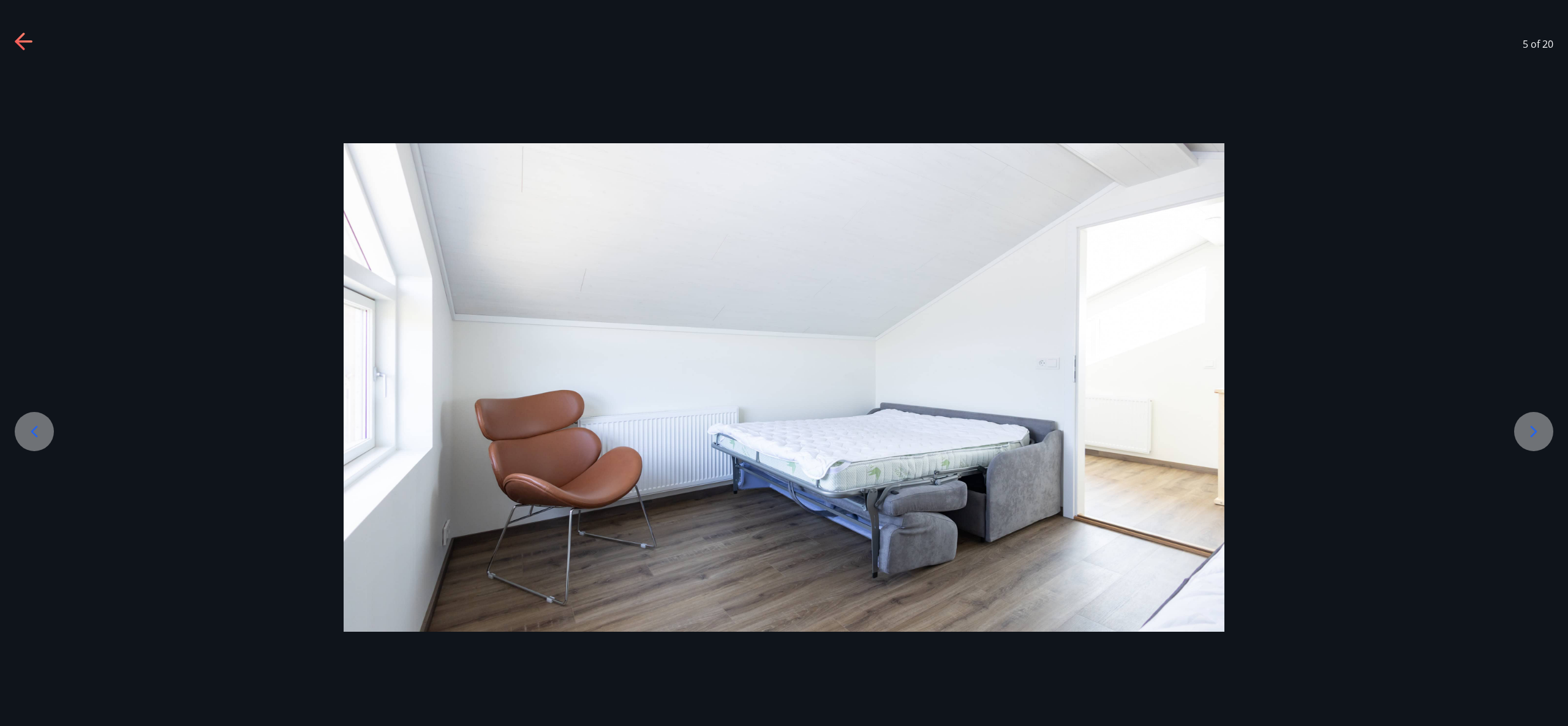
click at [1527, 428] on icon at bounding box center [1533, 431] width 20 height 20
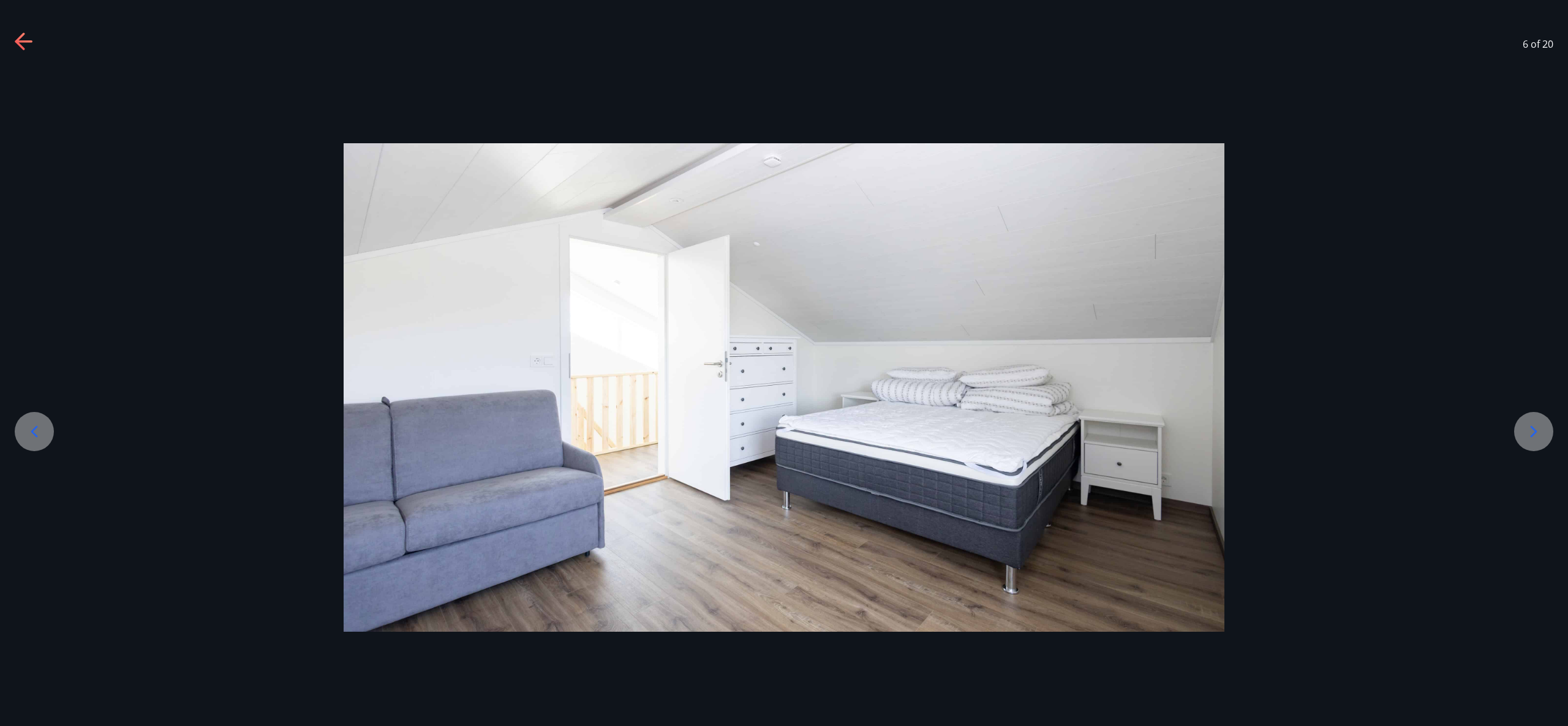
click at [1527, 428] on icon at bounding box center [1533, 431] width 20 height 20
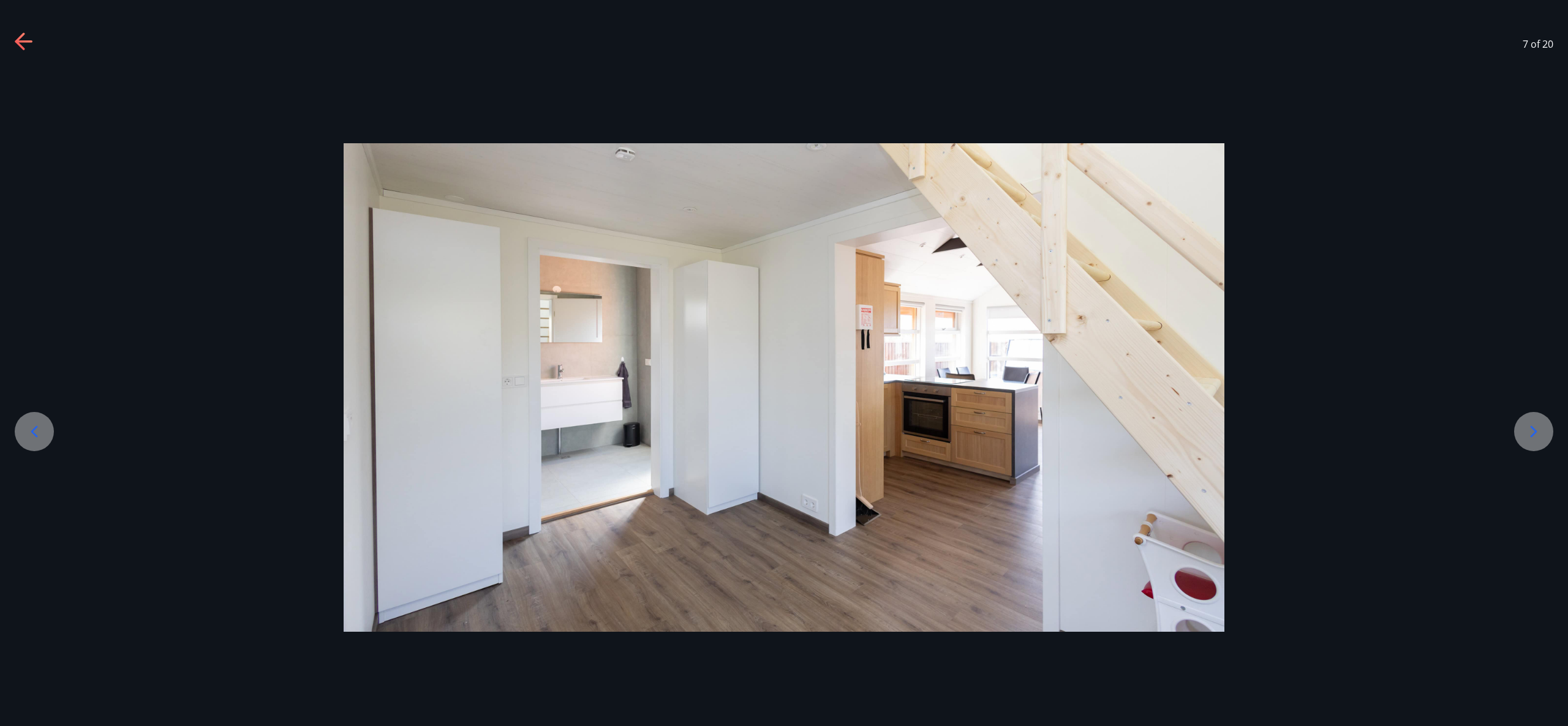
click at [1527, 428] on icon at bounding box center [1533, 431] width 20 height 20
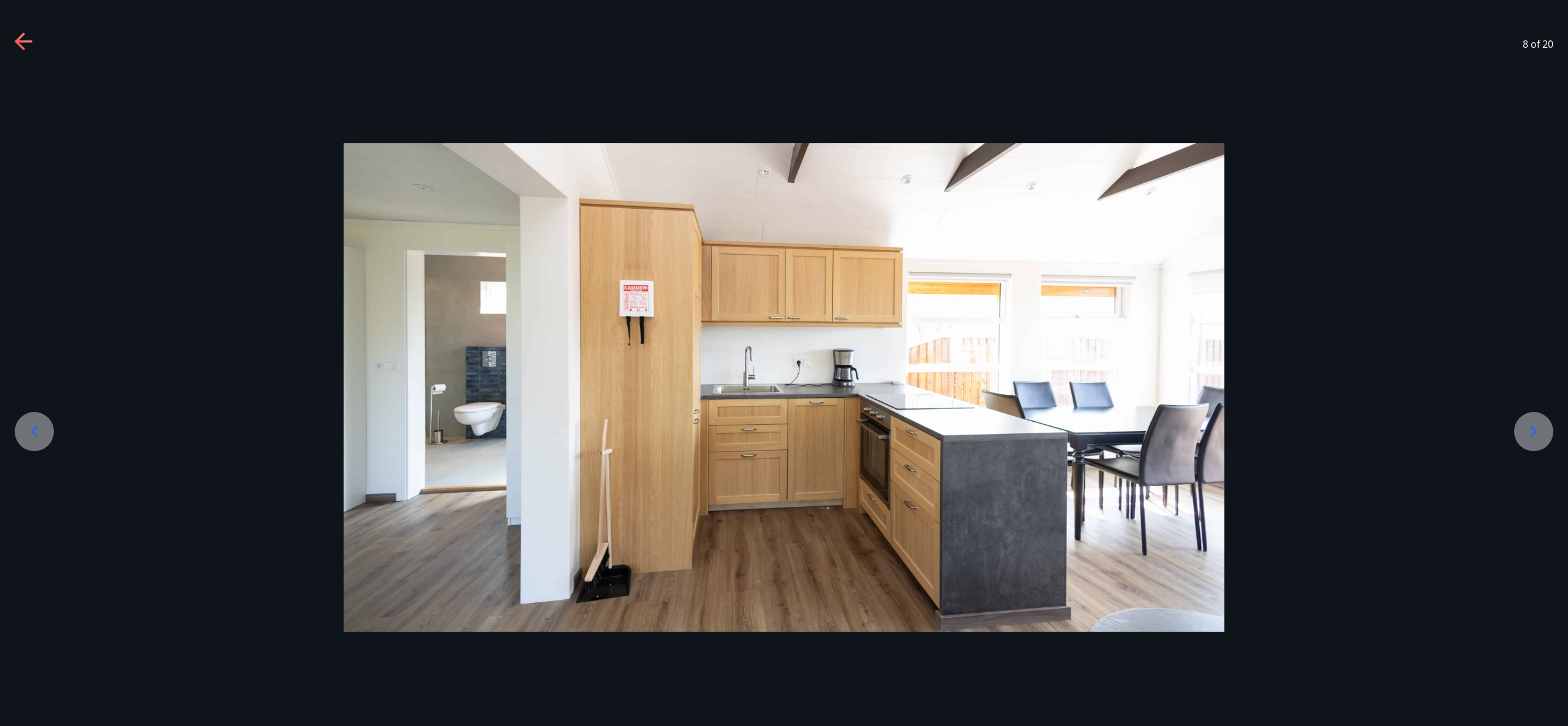
click at [1527, 428] on icon at bounding box center [1533, 431] width 20 height 20
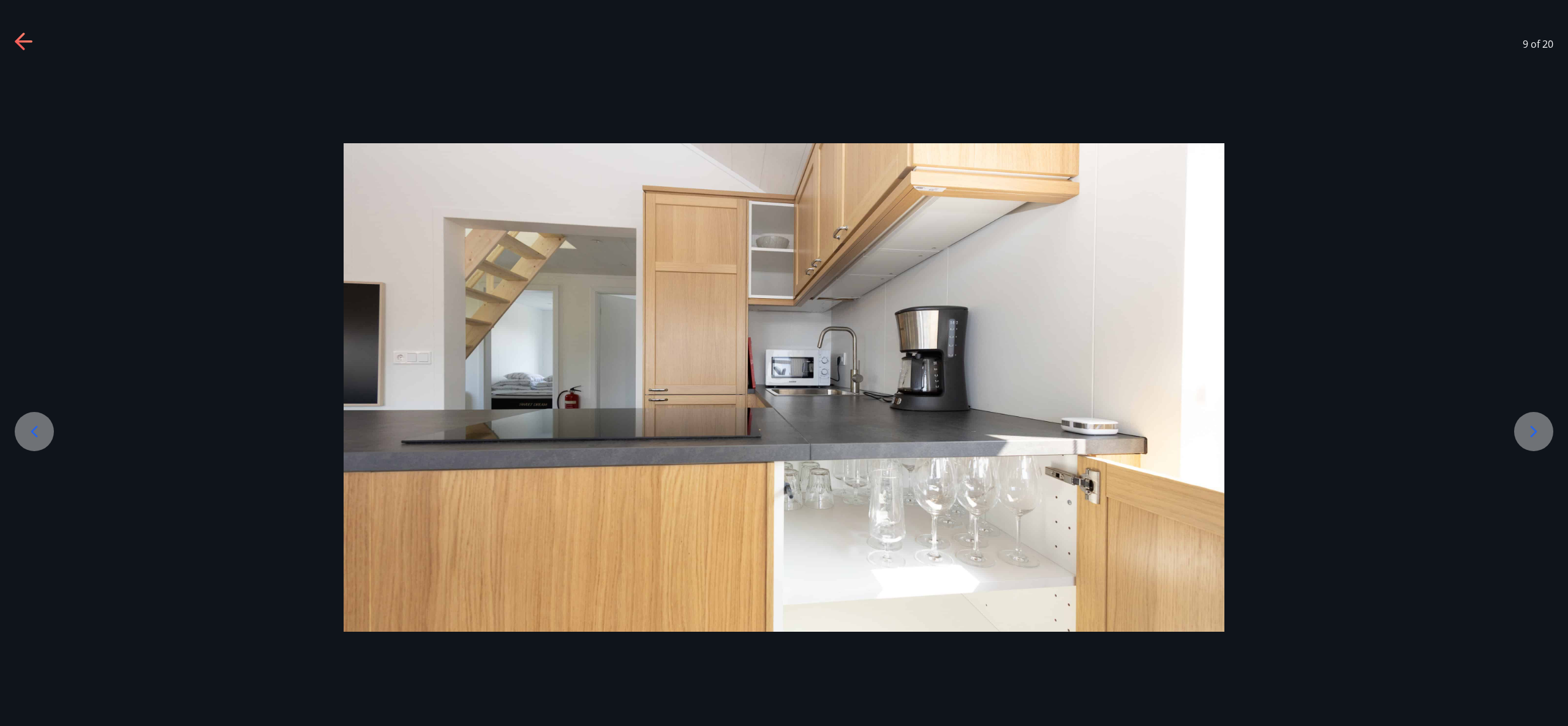
click at [1527, 428] on icon at bounding box center [1533, 431] width 20 height 20
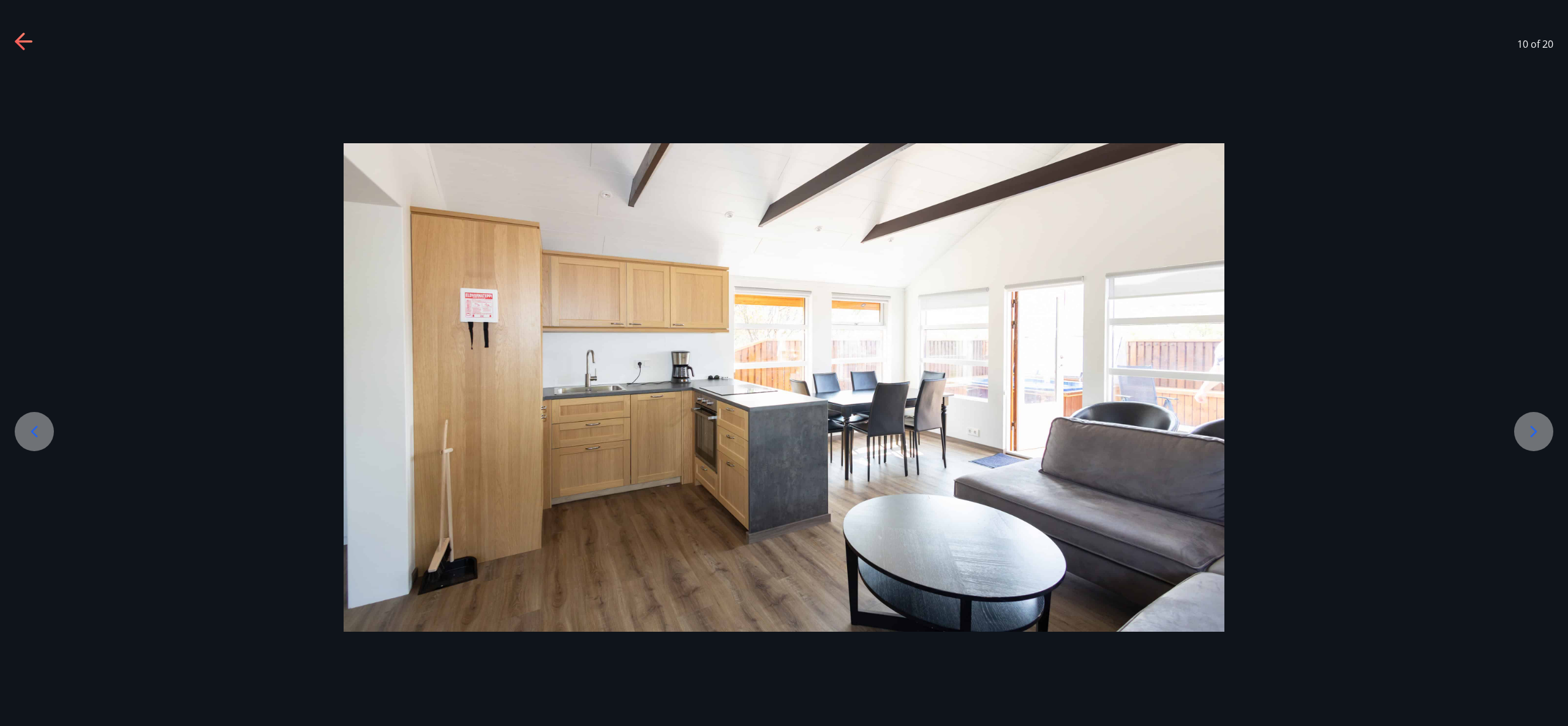
click at [1527, 428] on icon at bounding box center [1533, 431] width 20 height 20
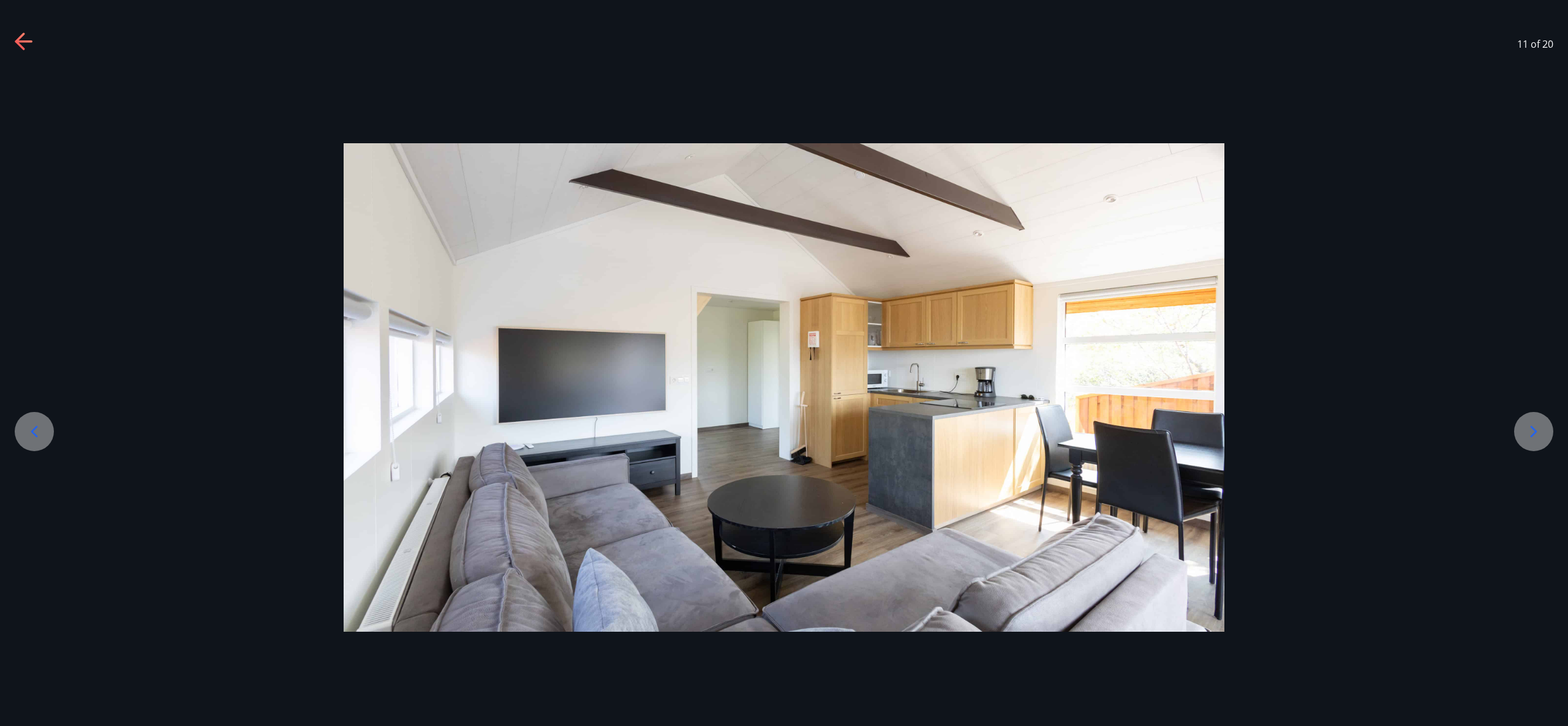
click at [1527, 428] on icon at bounding box center [1533, 431] width 20 height 20
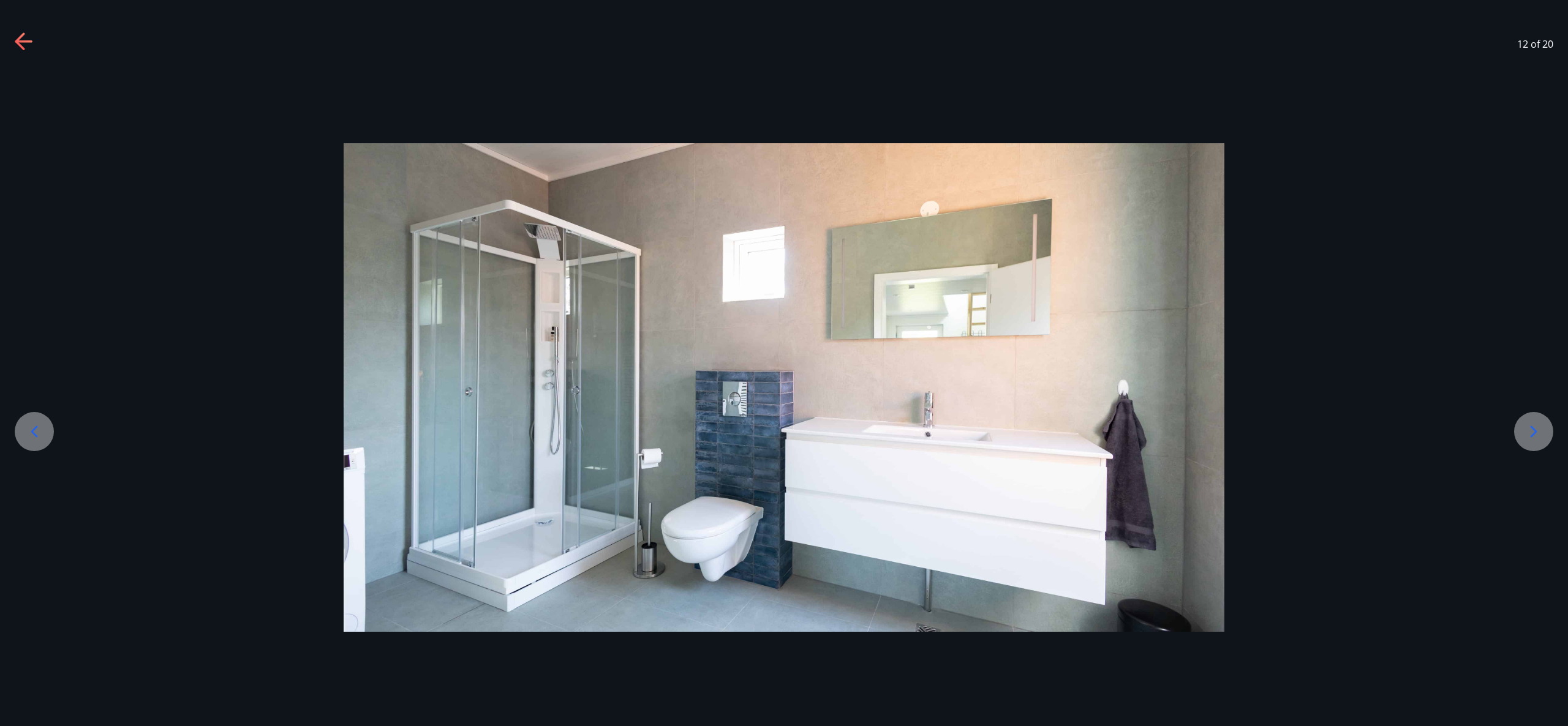
click at [1527, 428] on icon at bounding box center [1533, 431] width 20 height 20
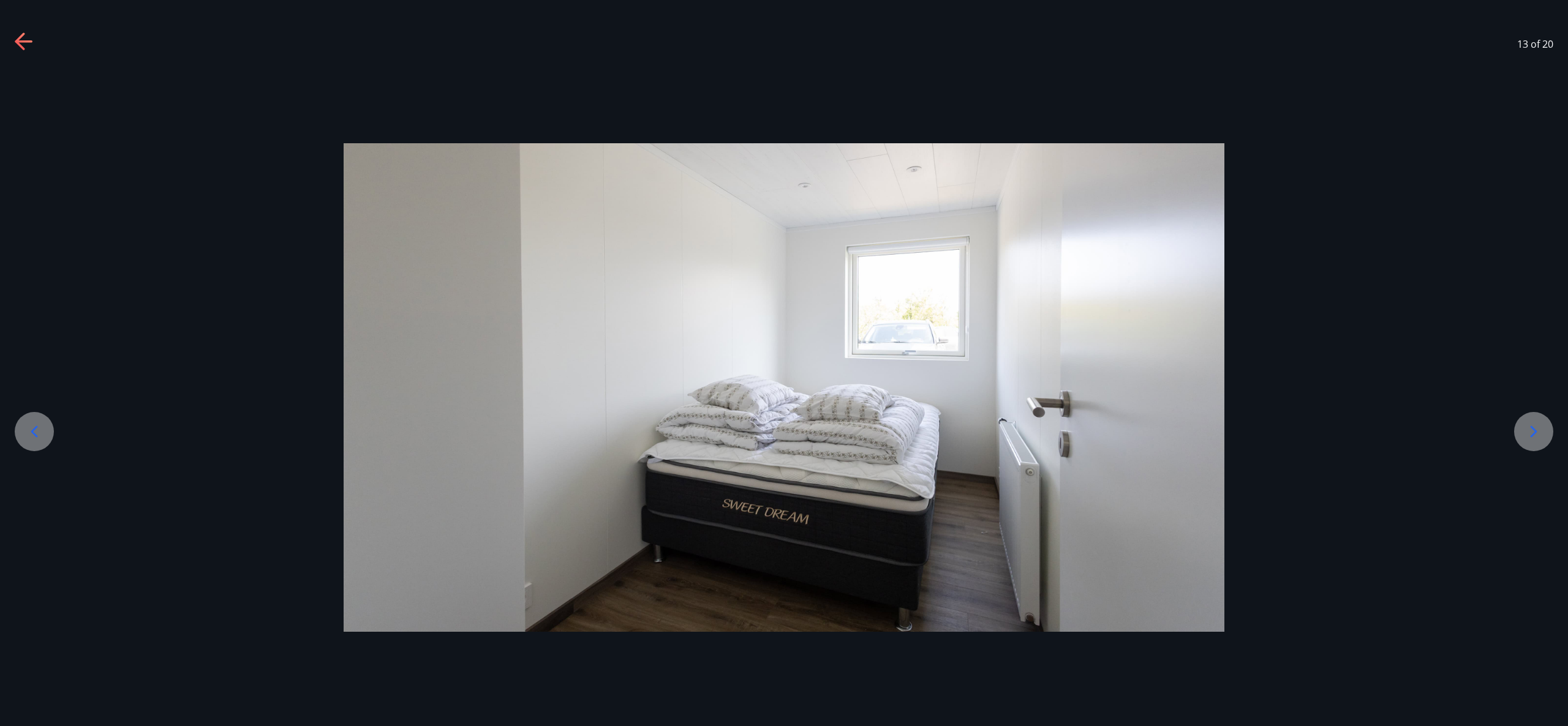
click at [1527, 428] on icon at bounding box center [1533, 431] width 20 height 20
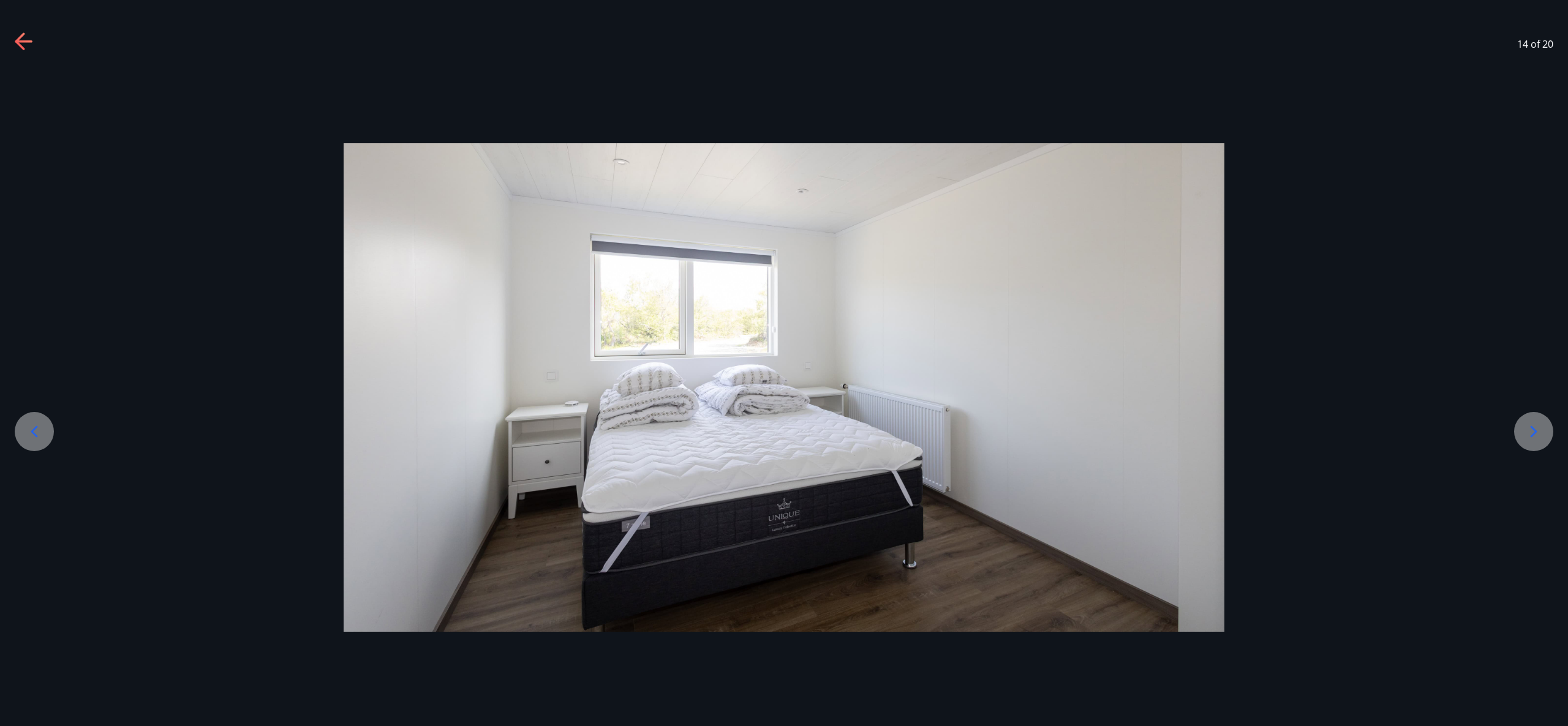
click at [1527, 427] on icon at bounding box center [1533, 431] width 20 height 20
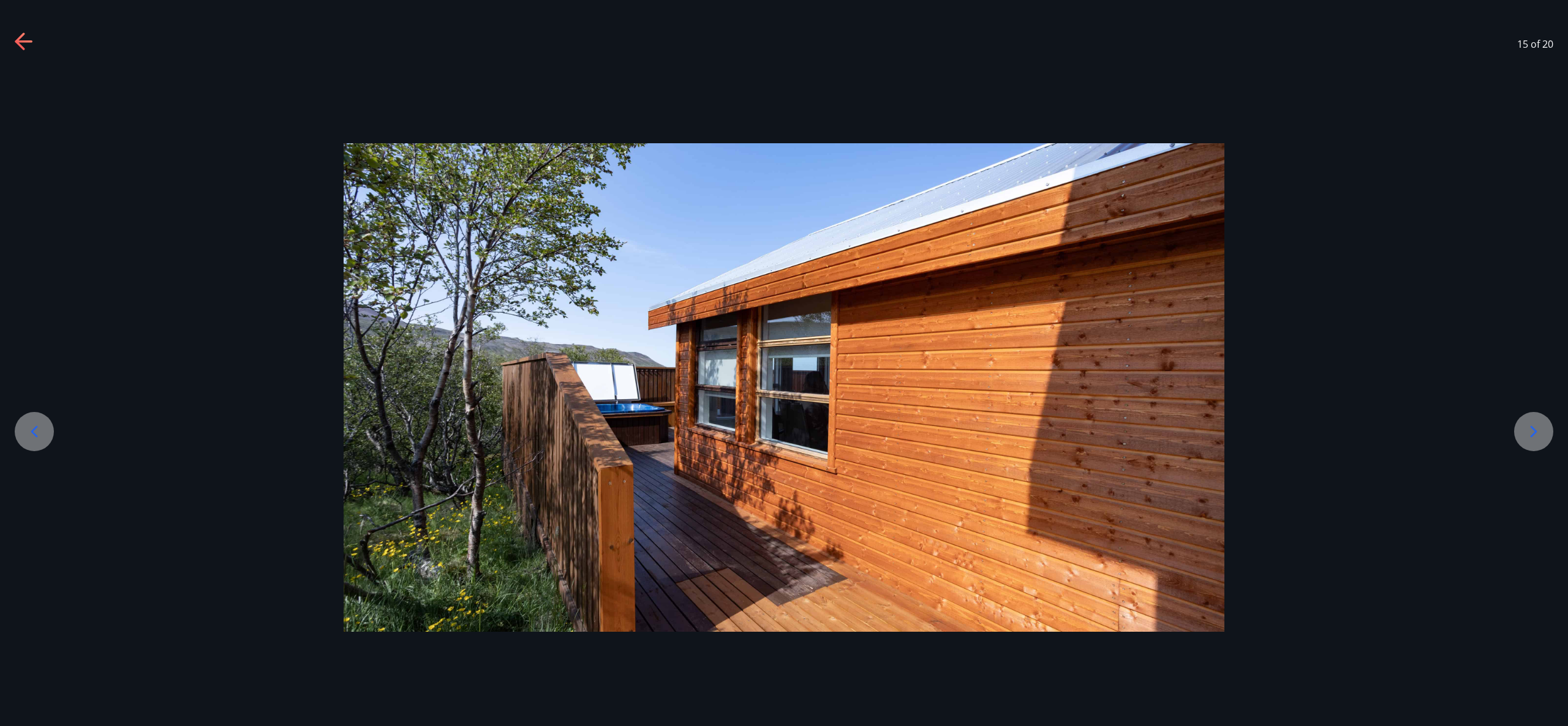
click at [1527, 427] on icon at bounding box center [1533, 431] width 20 height 20
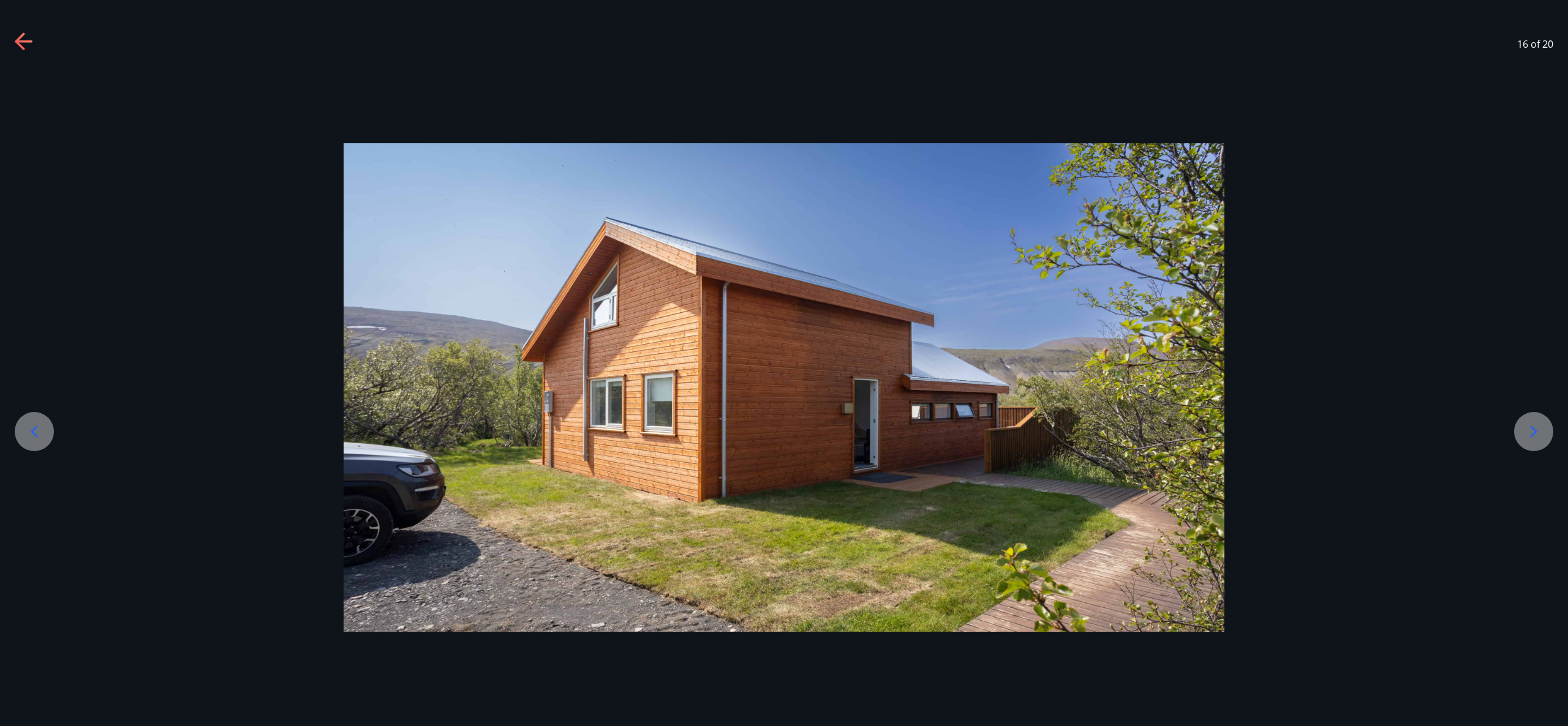
click at [1527, 427] on icon at bounding box center [1533, 431] width 20 height 20
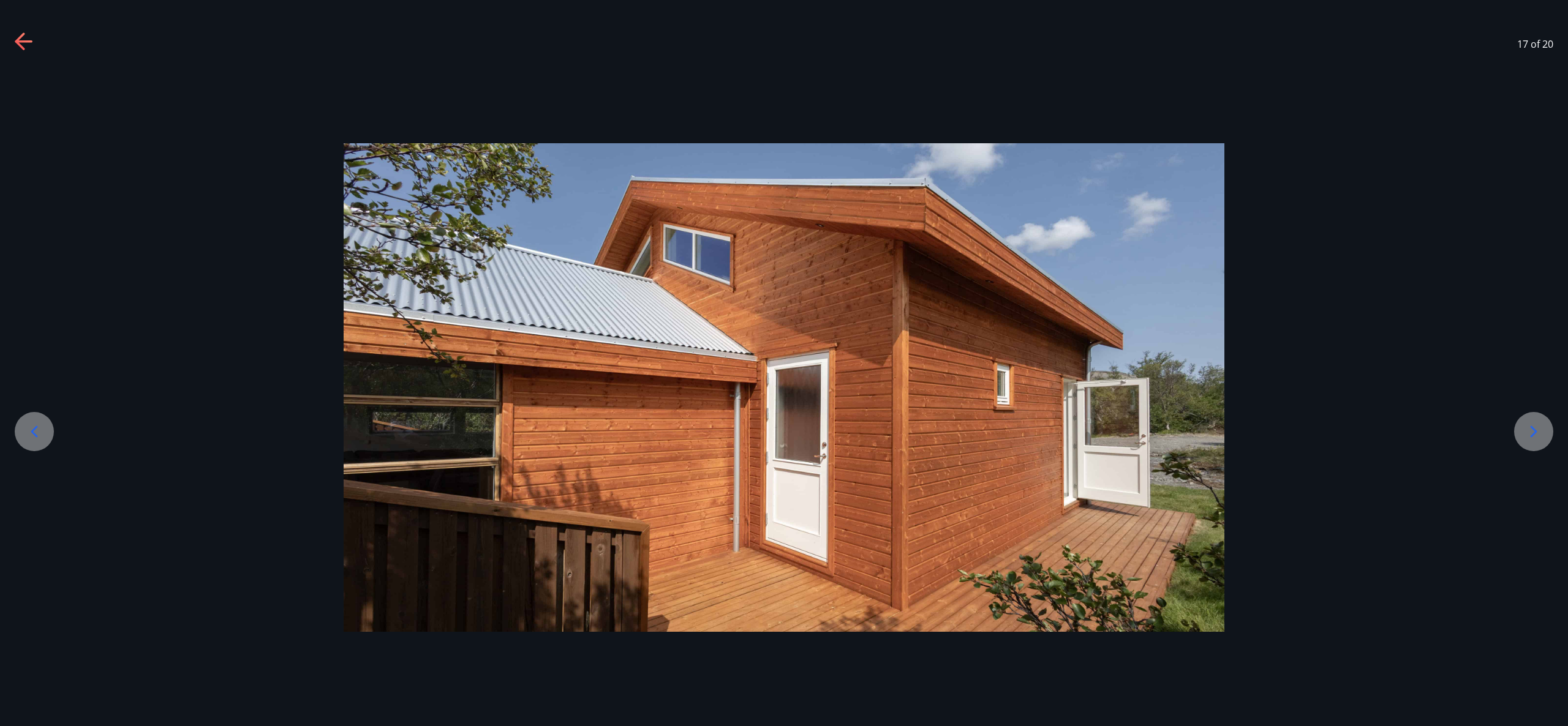
click at [1527, 427] on icon at bounding box center [1533, 431] width 20 height 20
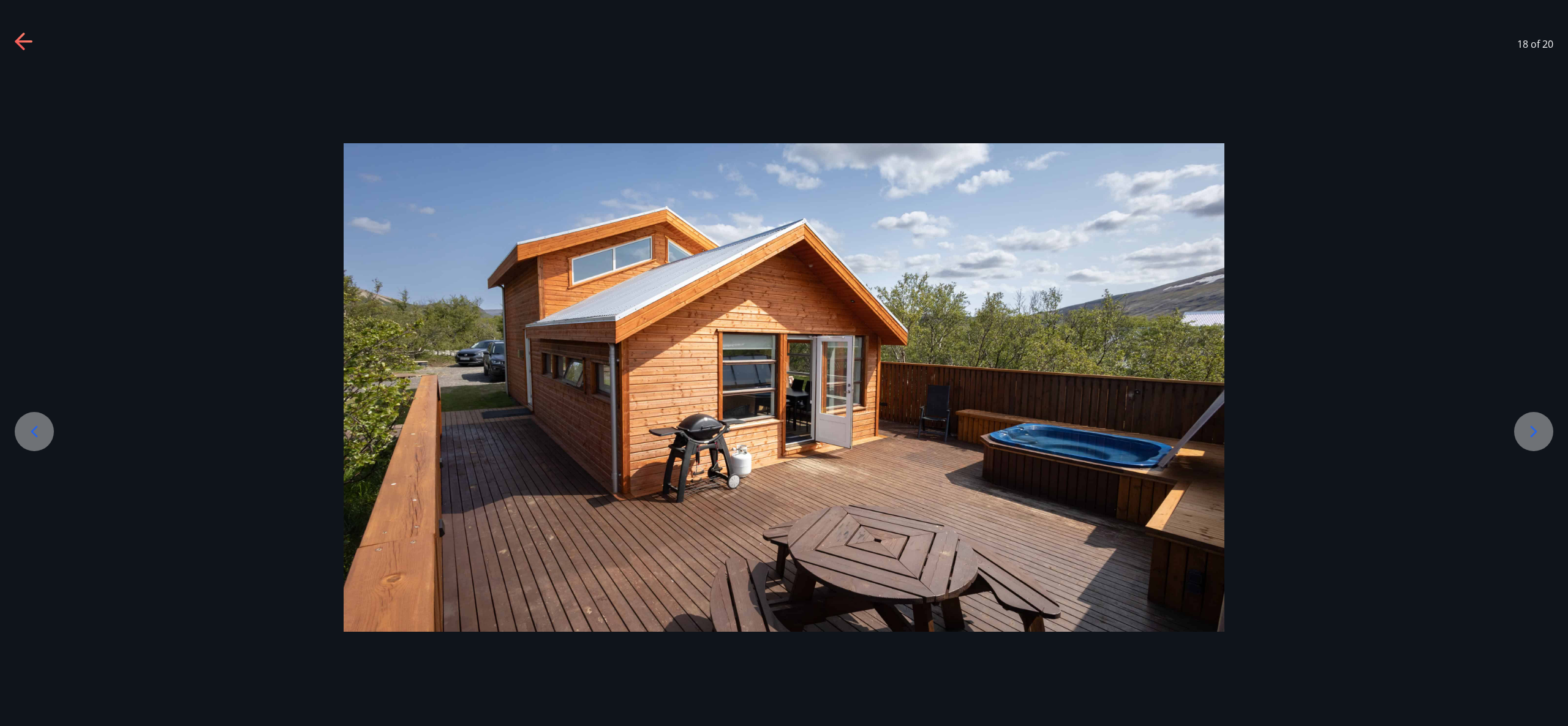
click at [1527, 427] on icon at bounding box center [1533, 431] width 20 height 20
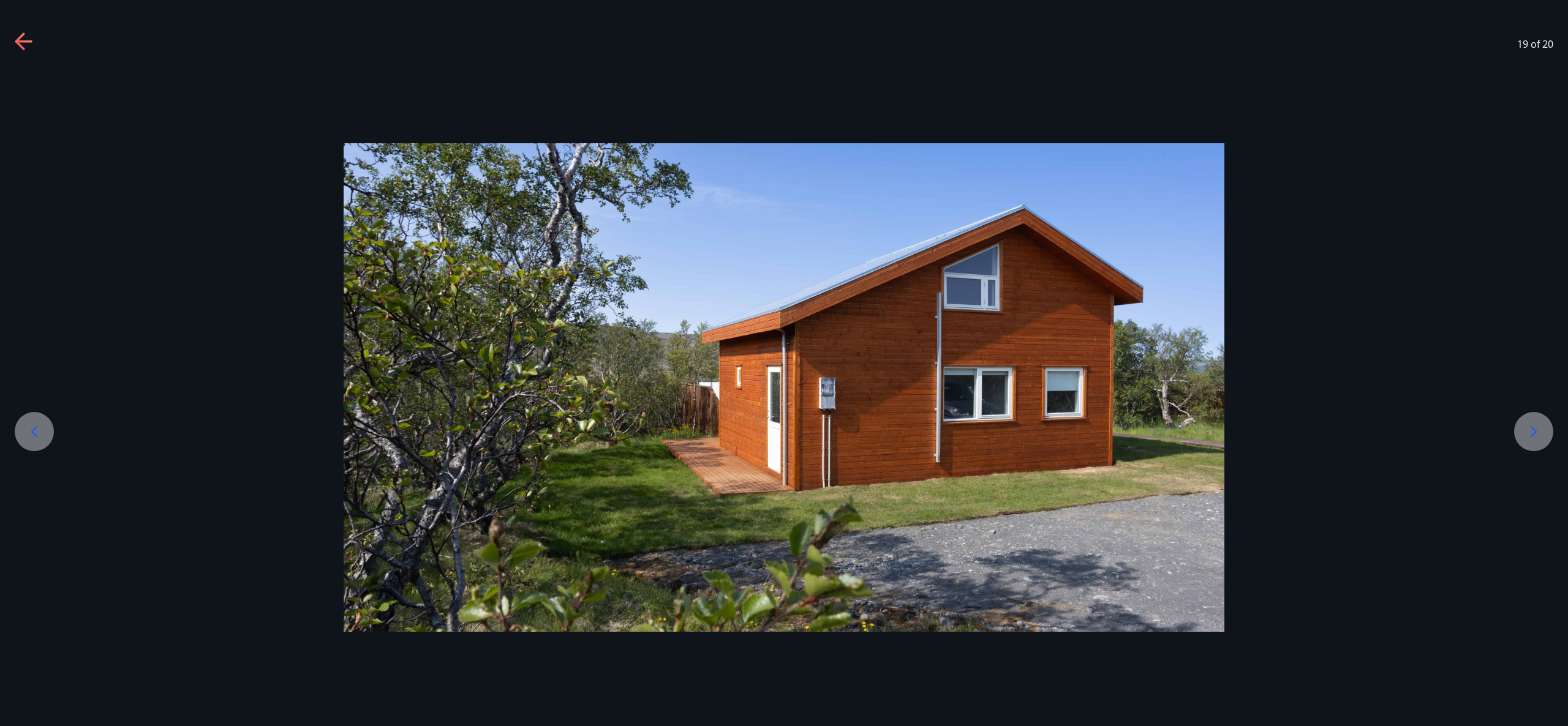
click at [1527, 427] on icon at bounding box center [1533, 431] width 20 height 20
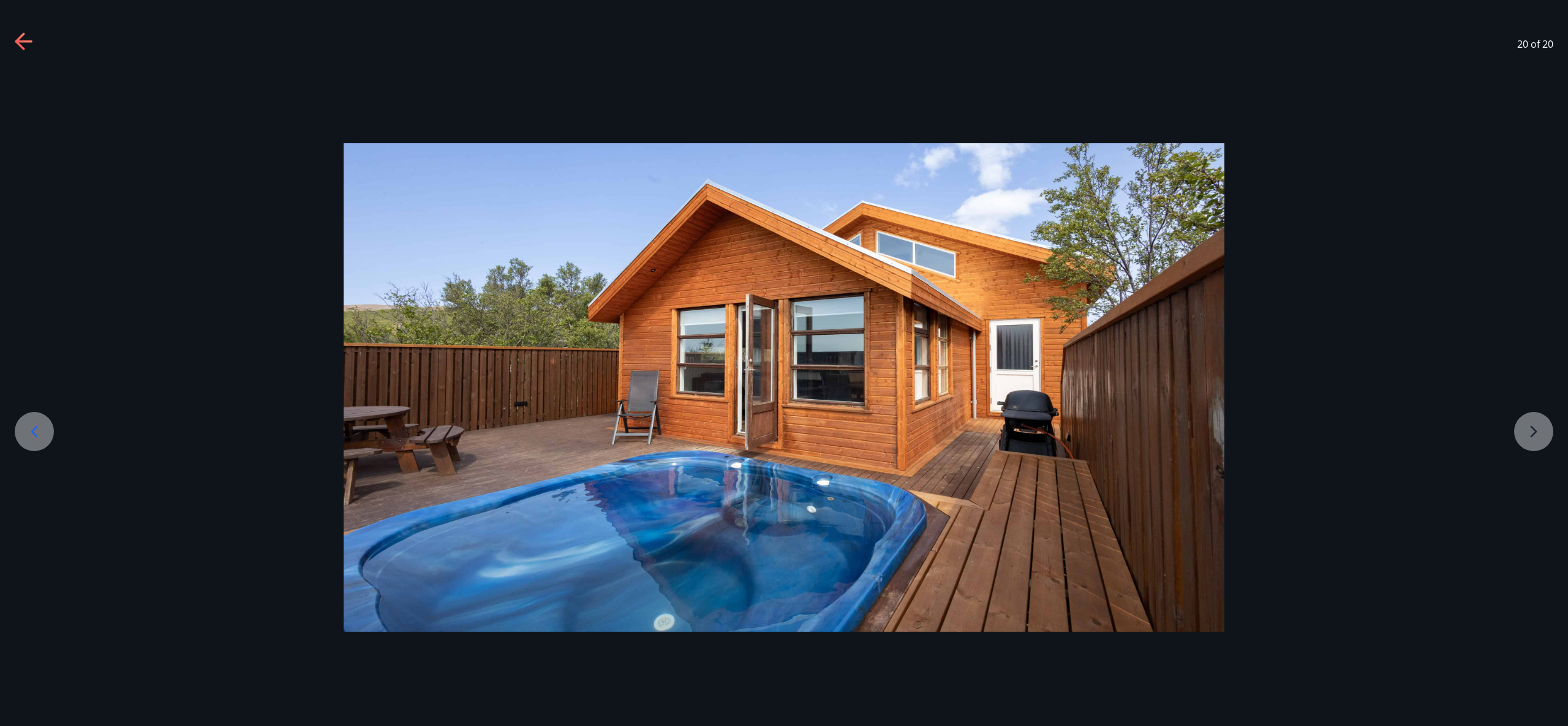
click at [1527, 427] on div at bounding box center [784, 387] width 1568 height 489
click at [28, 43] on icon at bounding box center [24, 42] width 20 height 20
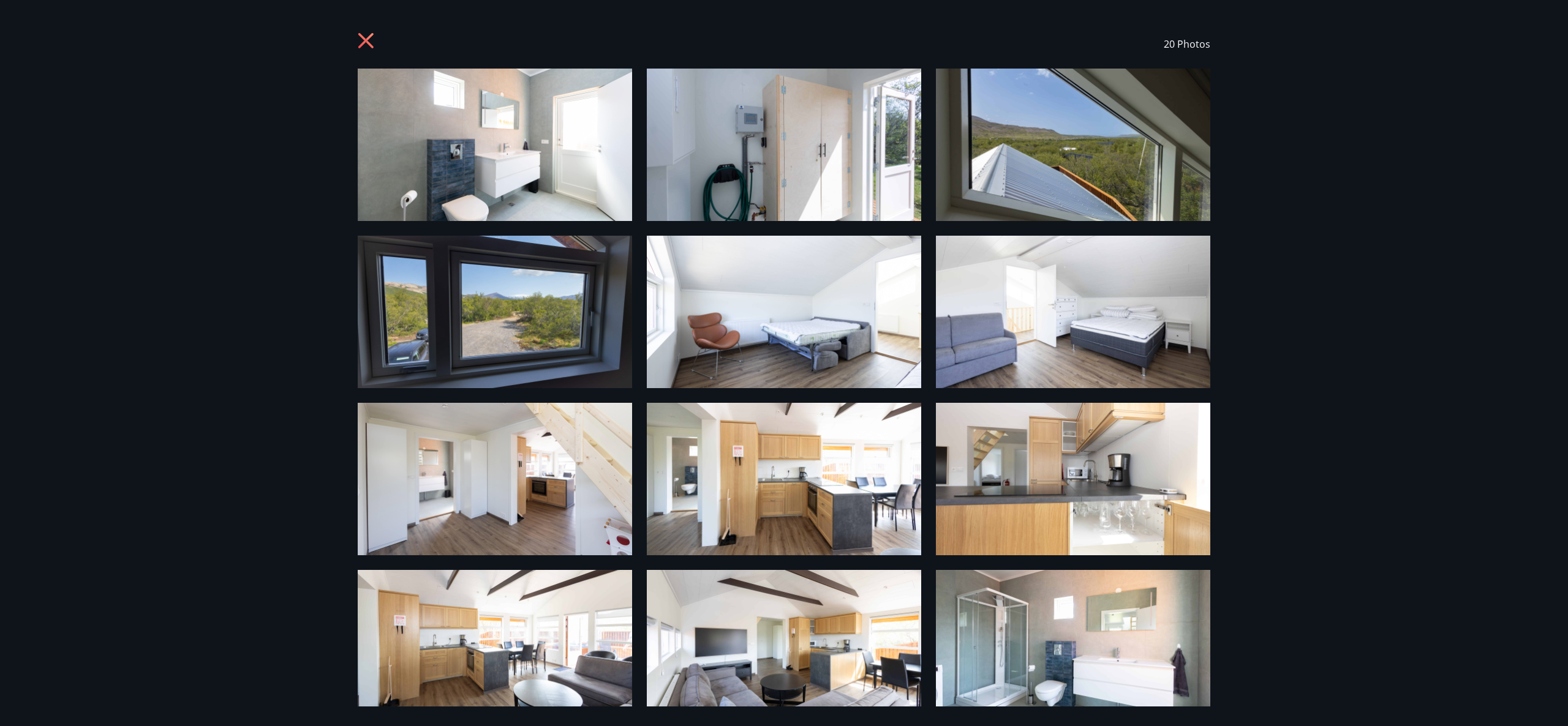
click at [358, 40] on icon at bounding box center [368, 42] width 20 height 20
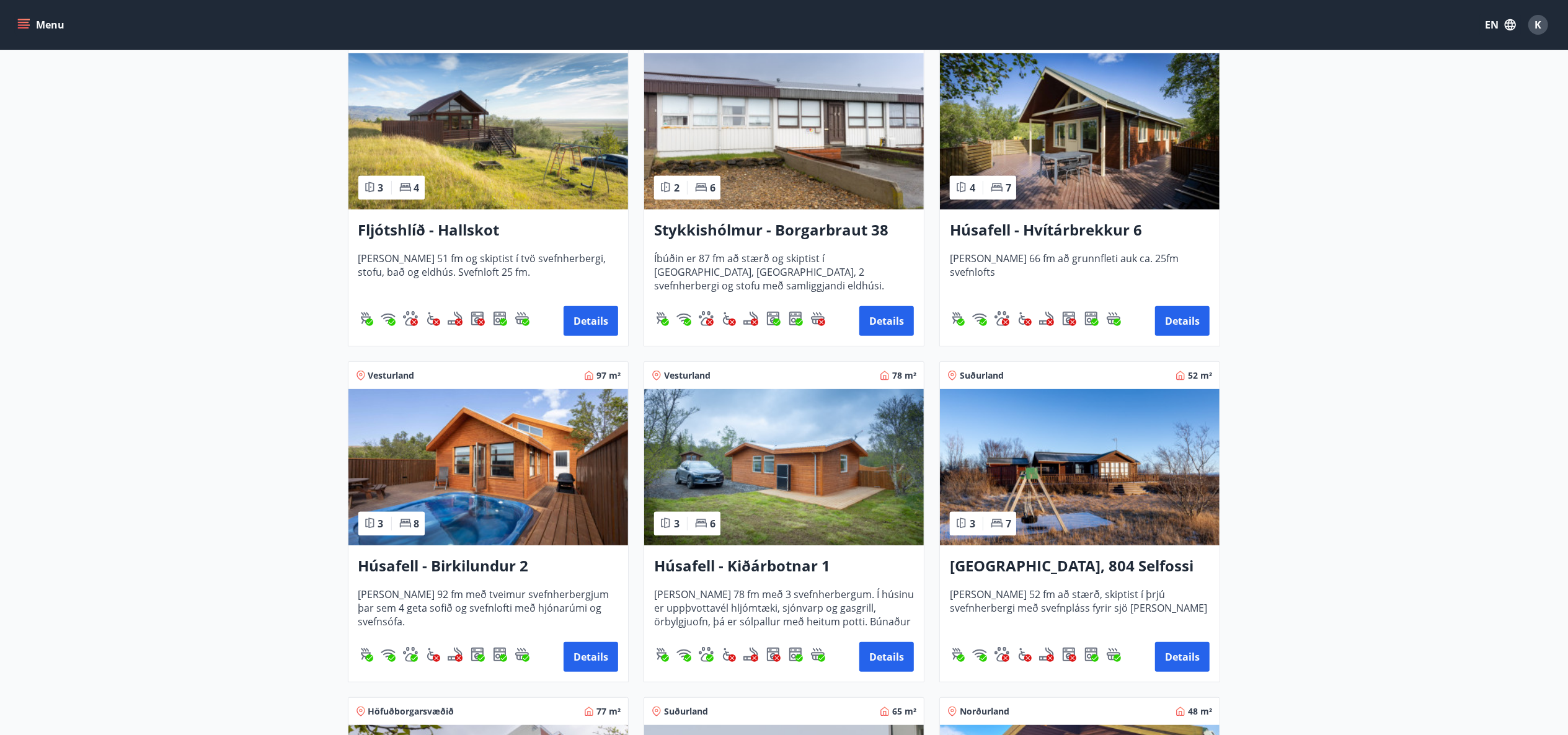
scroll to position [645, 0]
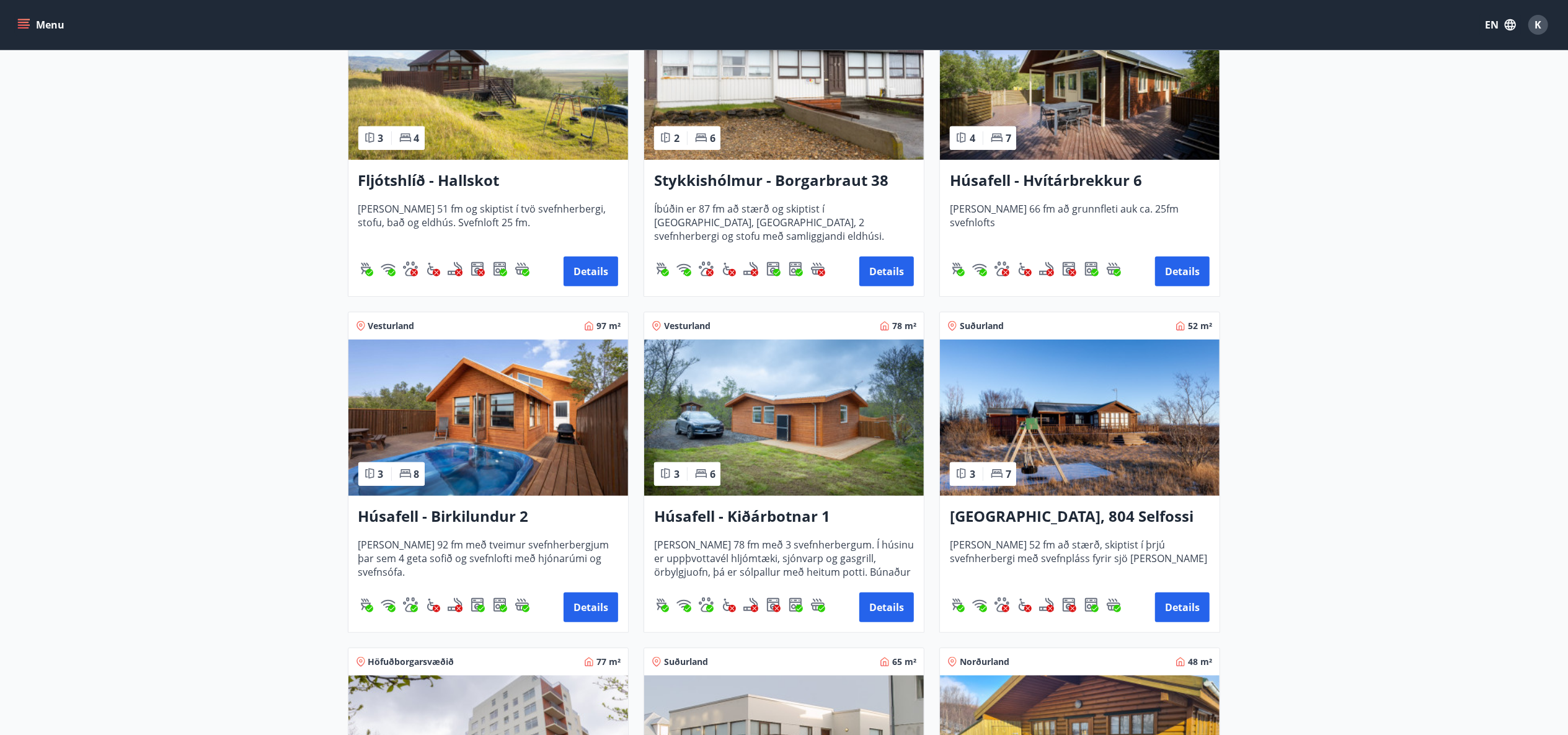
click at [889, 614] on button "Details" at bounding box center [886, 607] width 54 height 30
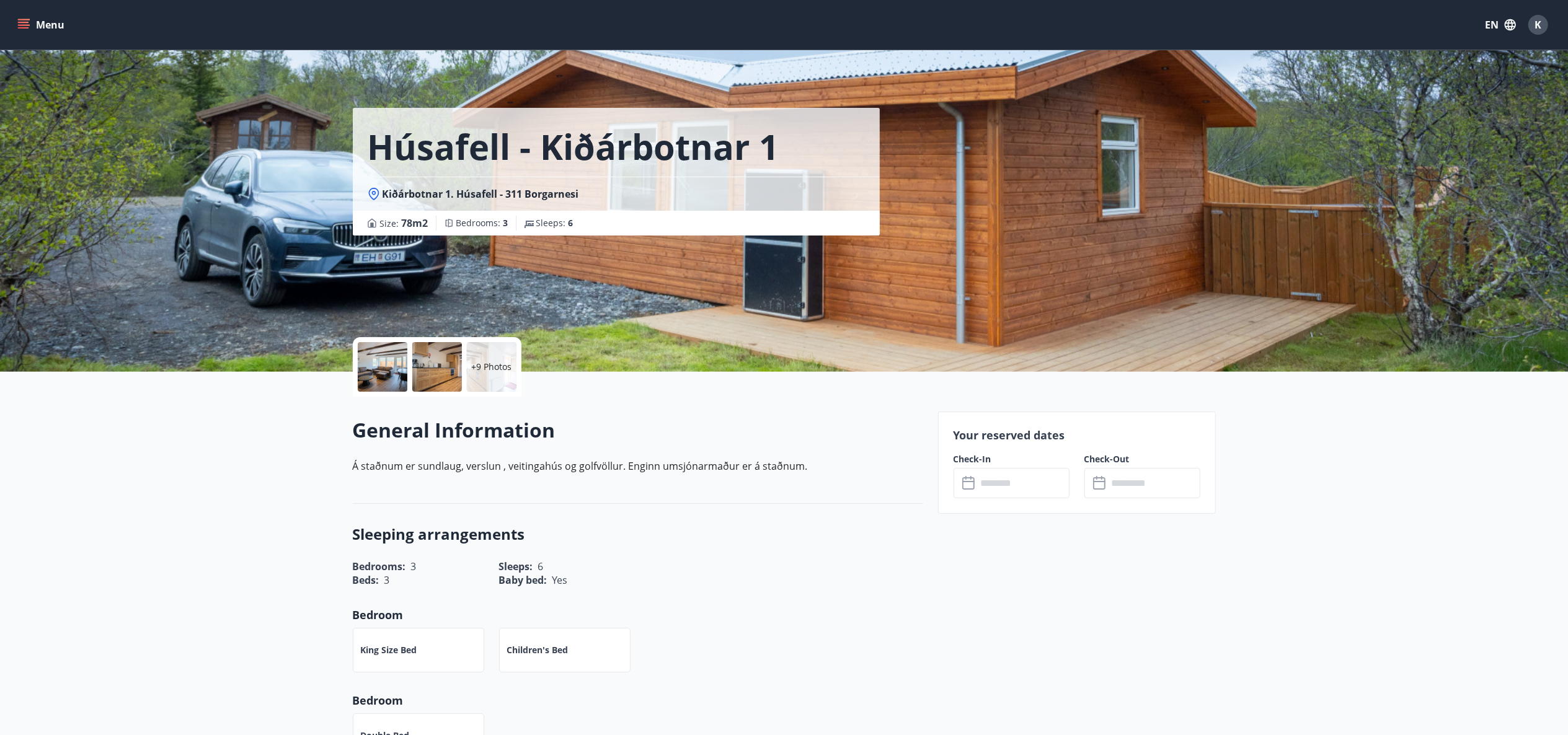
click at [385, 356] on div at bounding box center [382, 367] width 50 height 50
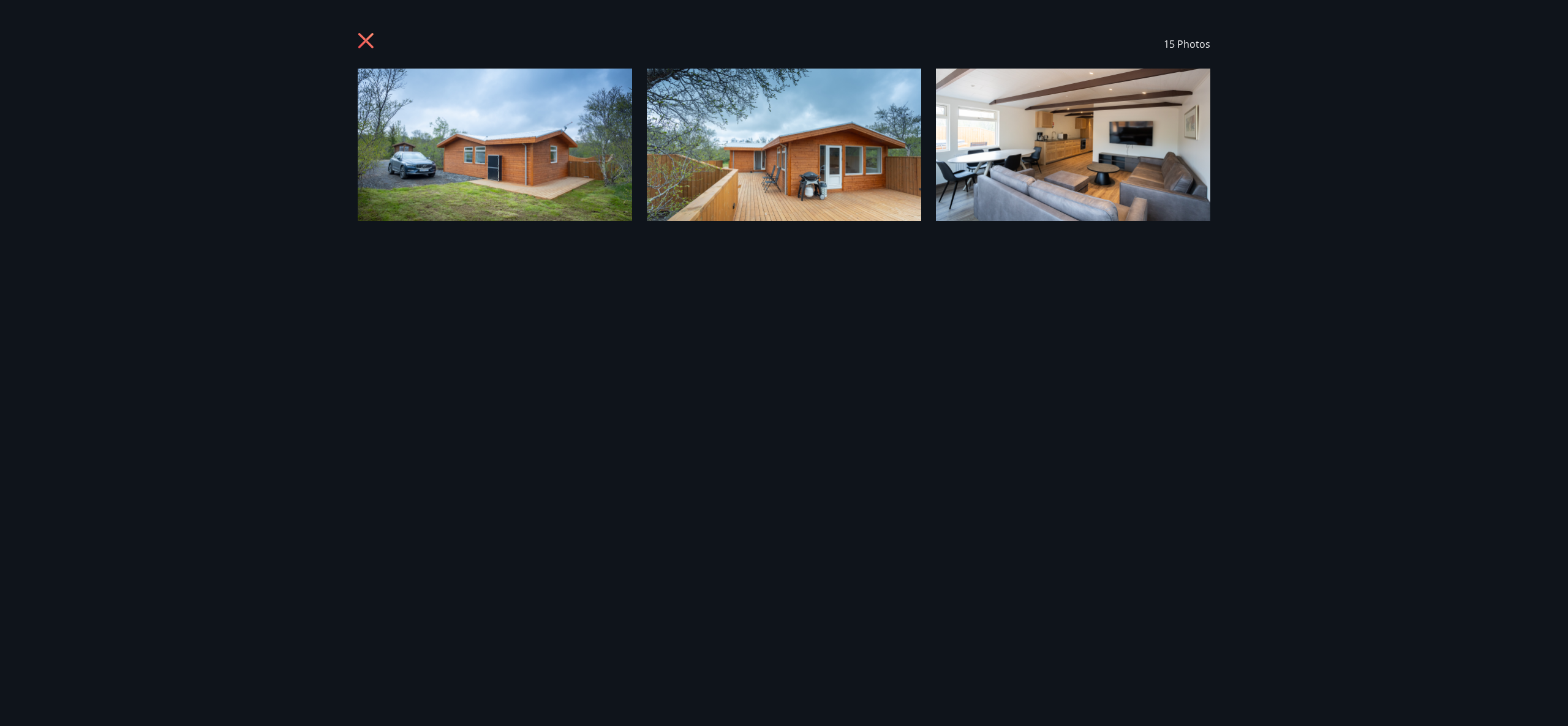
click at [505, 137] on img at bounding box center [495, 145] width 274 height 152
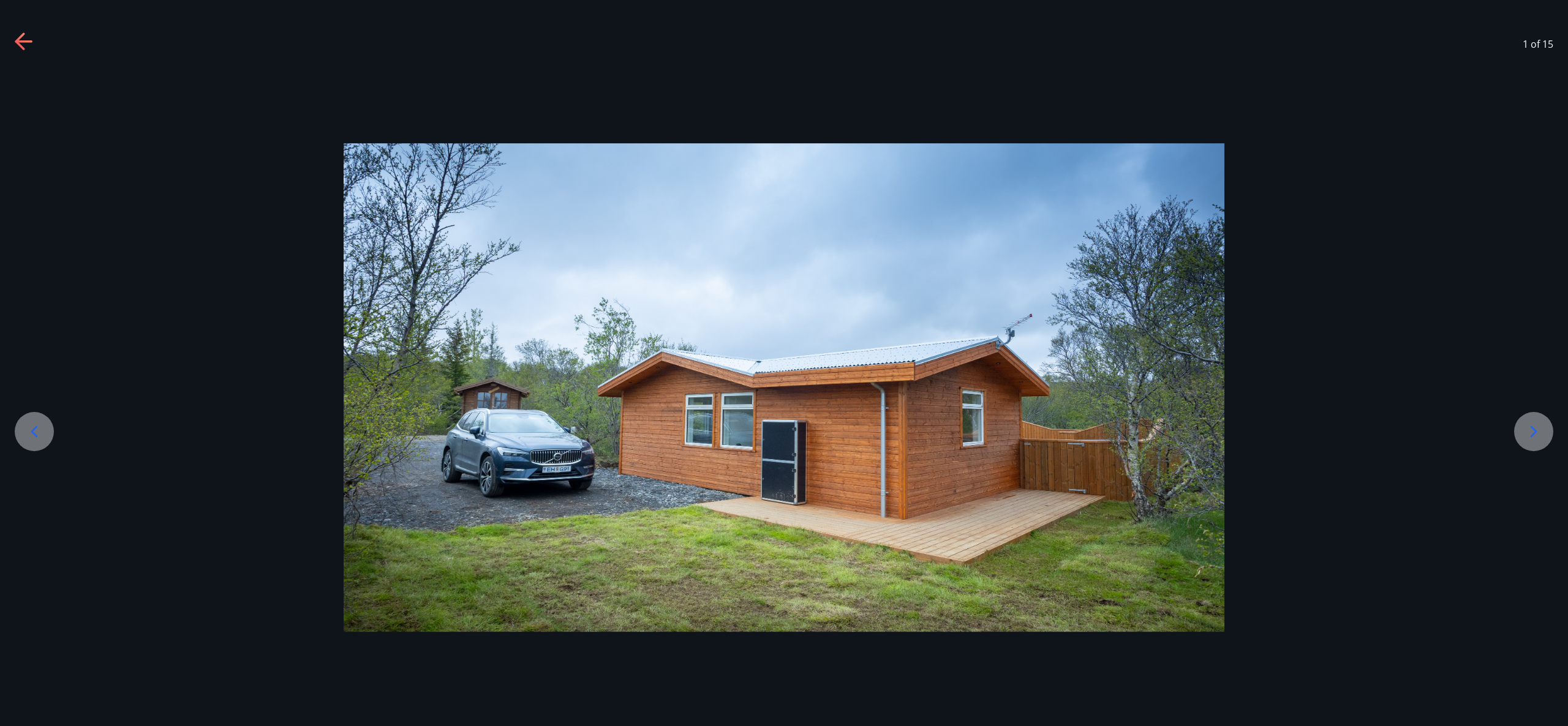
click at [1527, 429] on icon at bounding box center [1533, 431] width 20 height 20
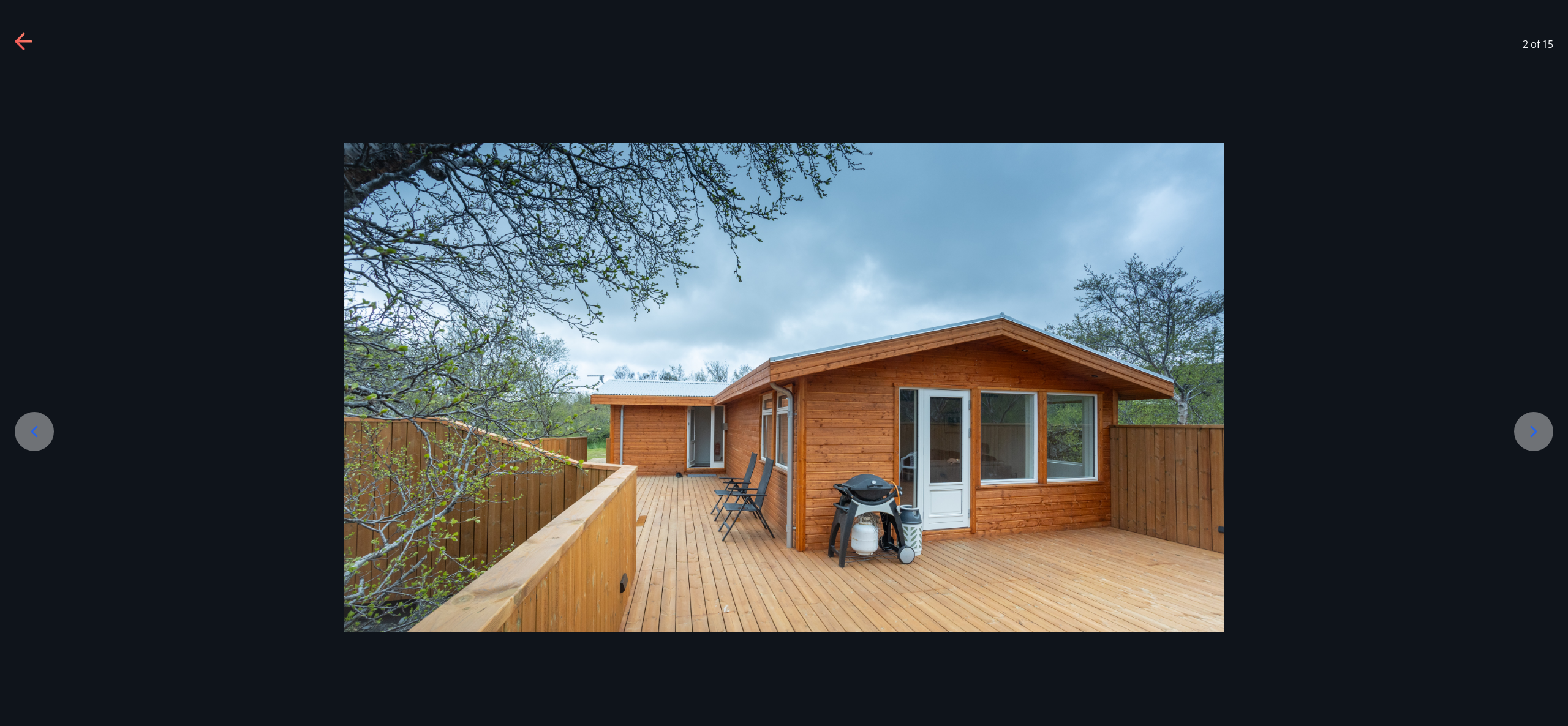
click at [1527, 429] on icon at bounding box center [1533, 431] width 20 height 20
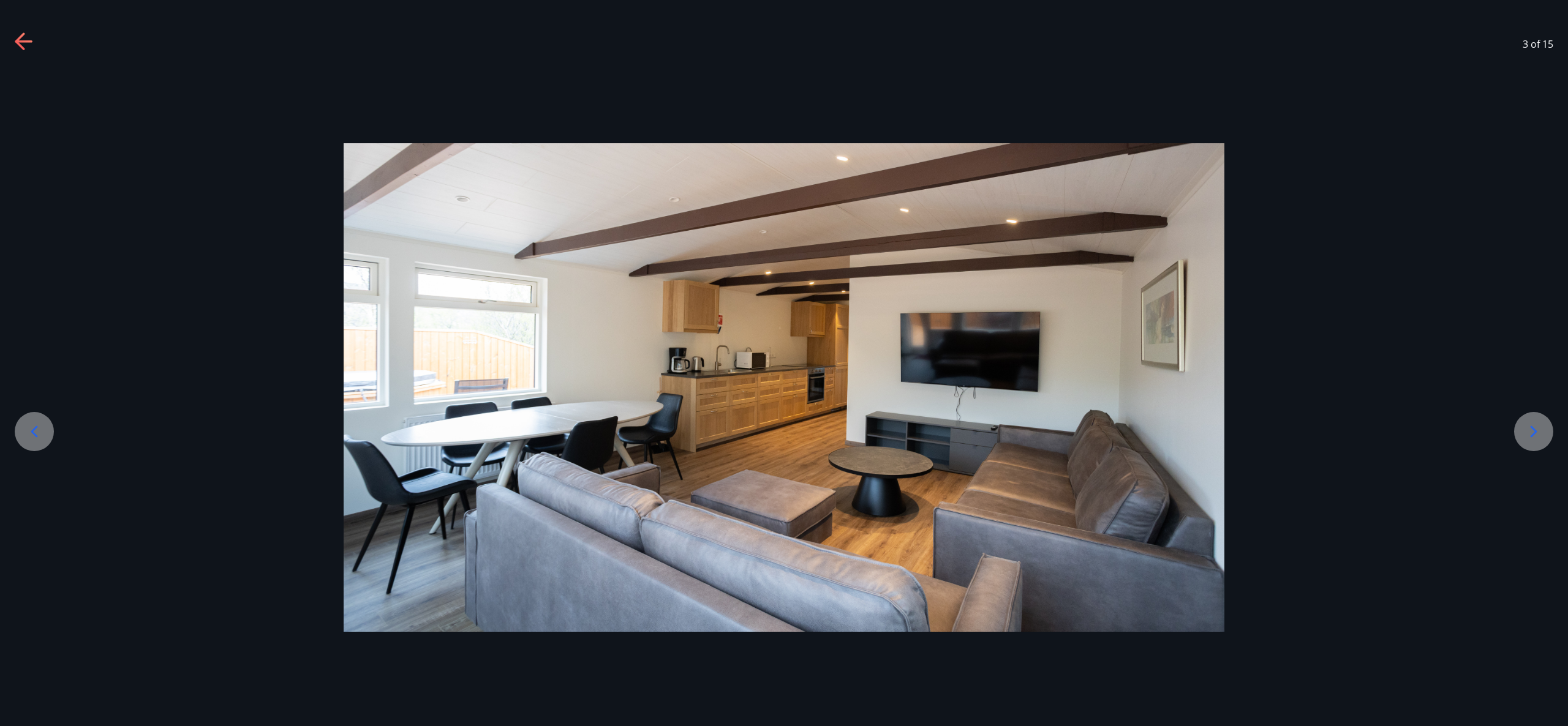
click at [1527, 429] on icon at bounding box center [1533, 431] width 20 height 20
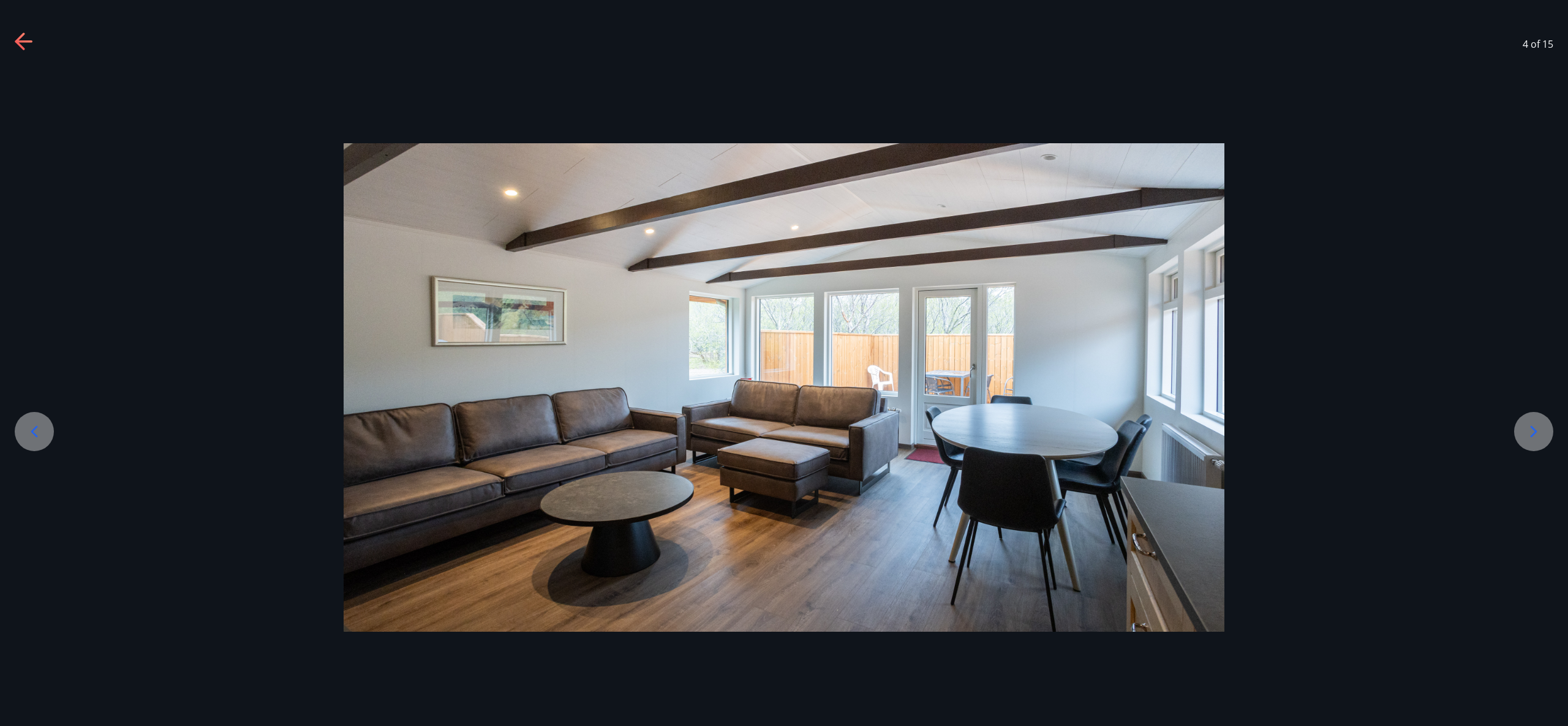
click at [1527, 429] on icon at bounding box center [1533, 431] width 20 height 20
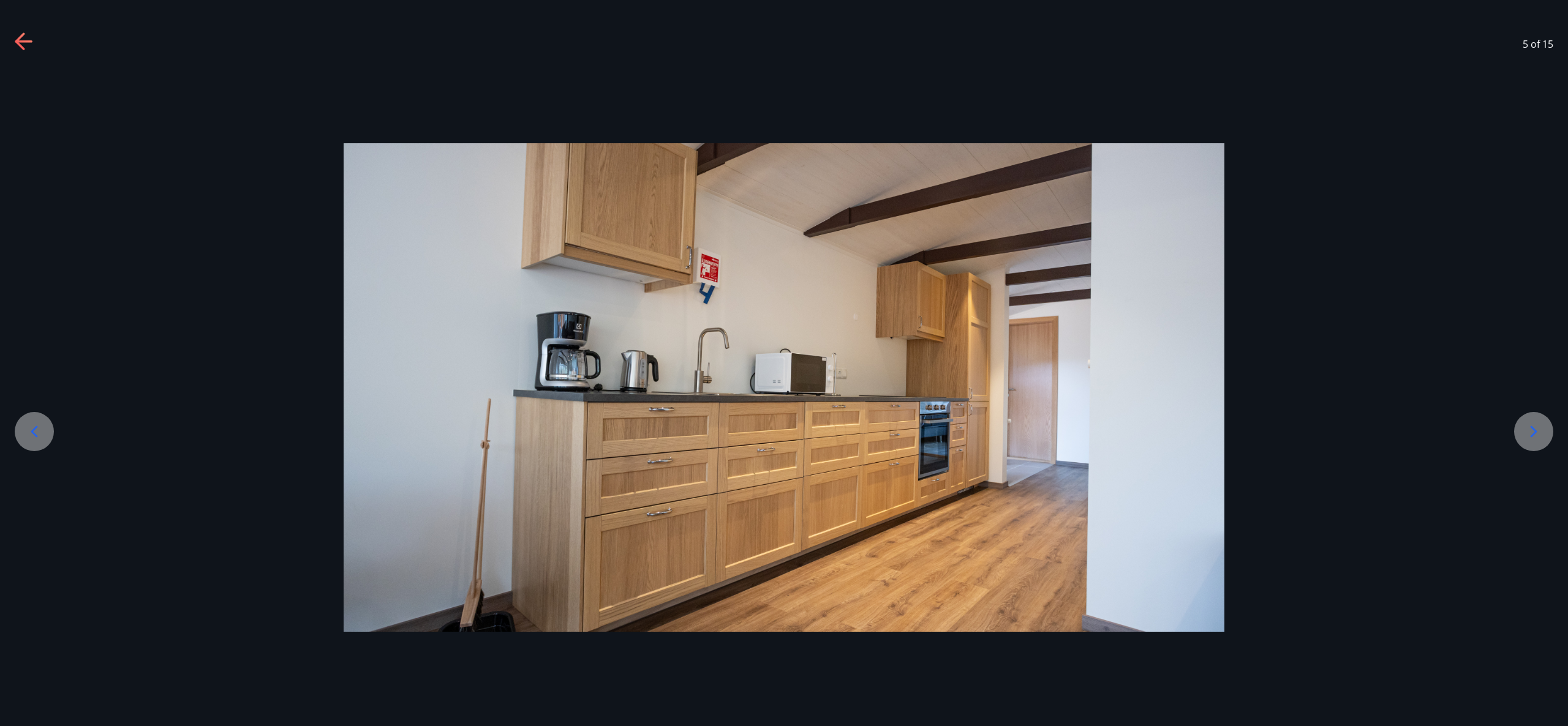
click at [1527, 429] on icon at bounding box center [1533, 431] width 20 height 20
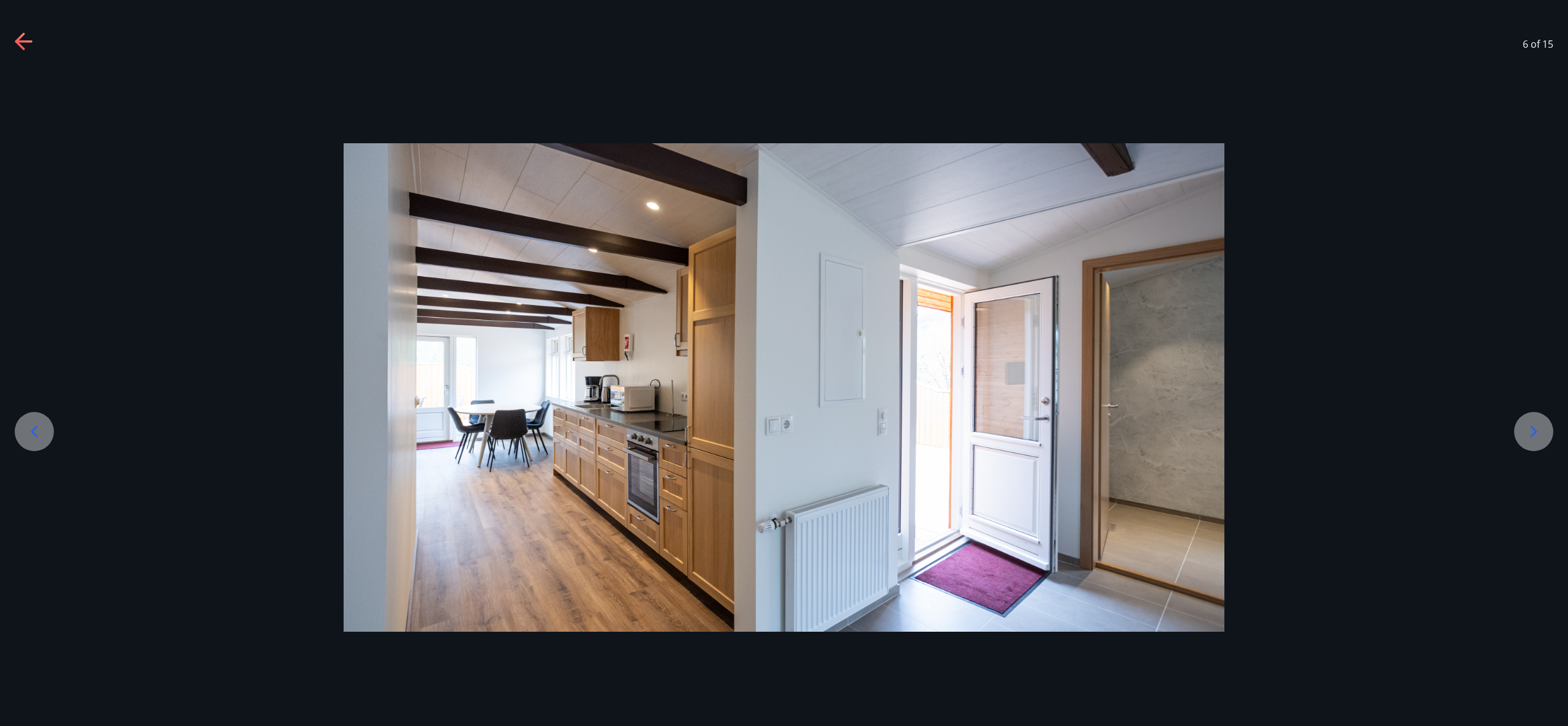
click at [1527, 429] on icon at bounding box center [1533, 431] width 20 height 20
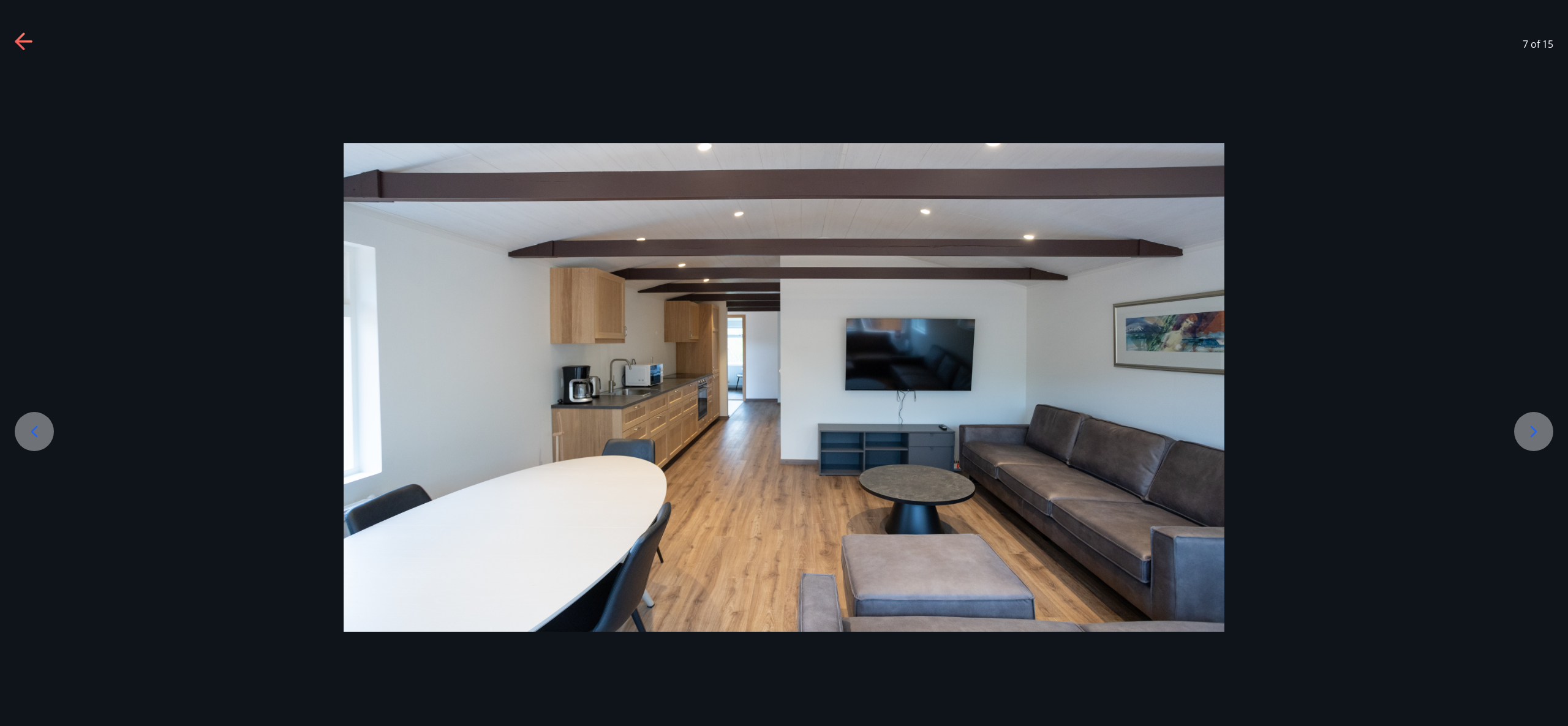
click at [1525, 429] on icon at bounding box center [1533, 431] width 20 height 20
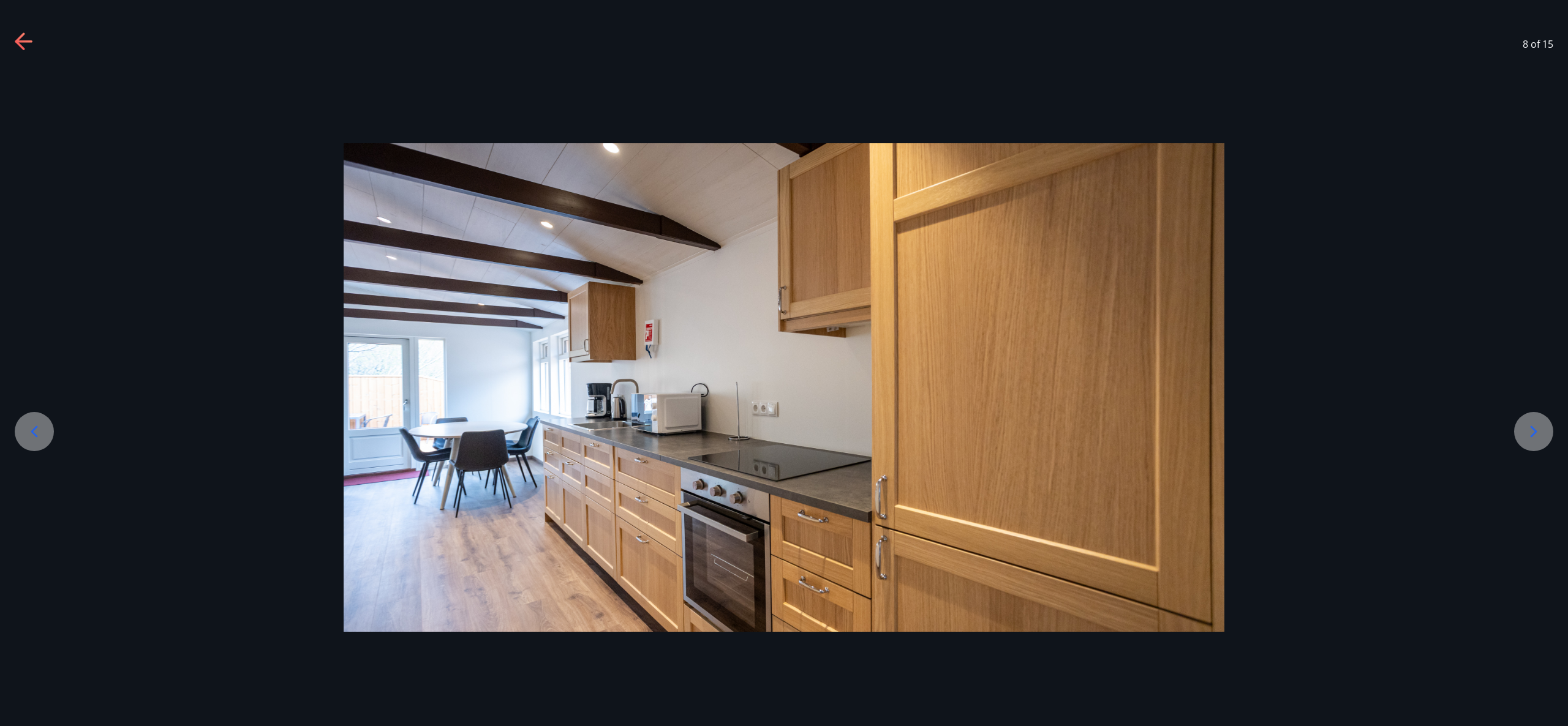
click at [1525, 429] on icon at bounding box center [1533, 431] width 20 height 20
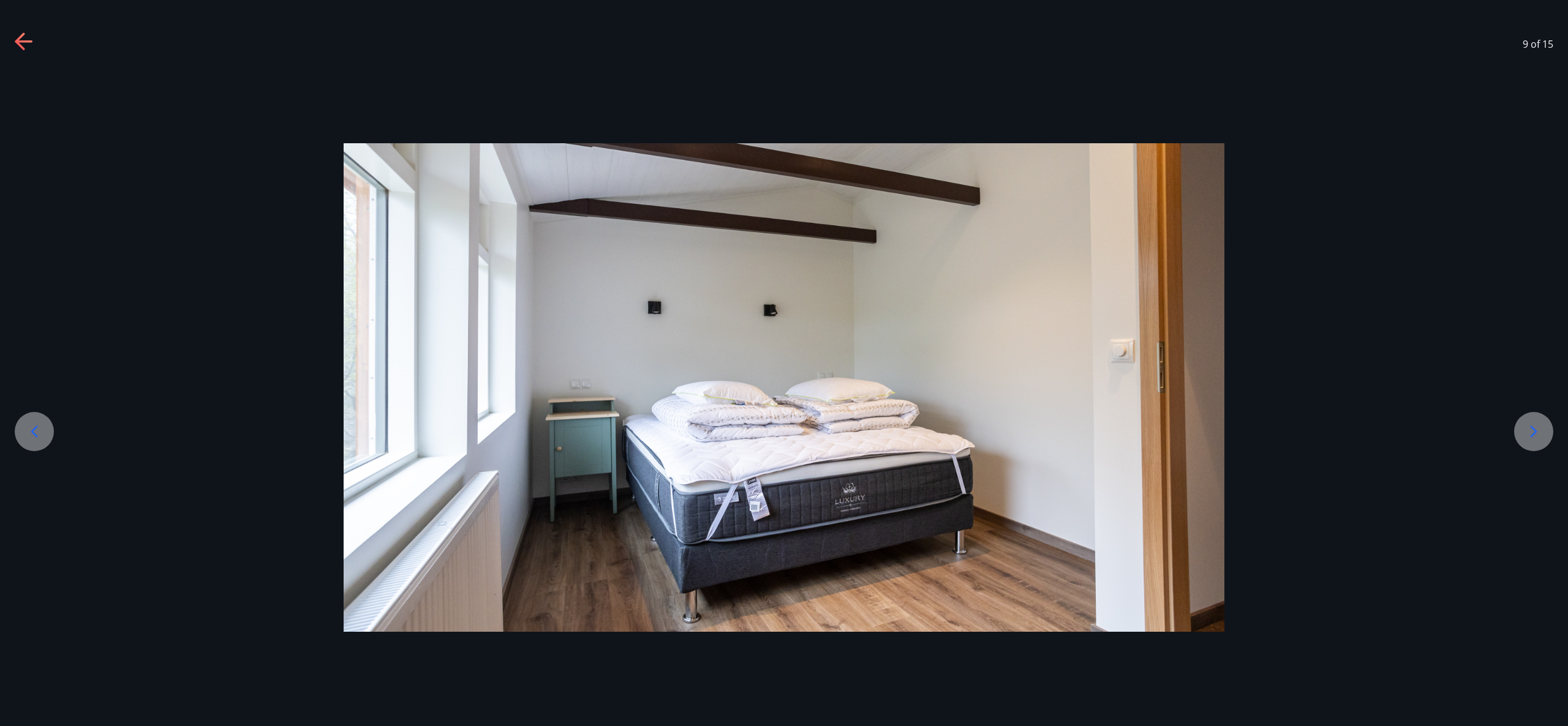
click at [1525, 429] on icon at bounding box center [1533, 431] width 20 height 20
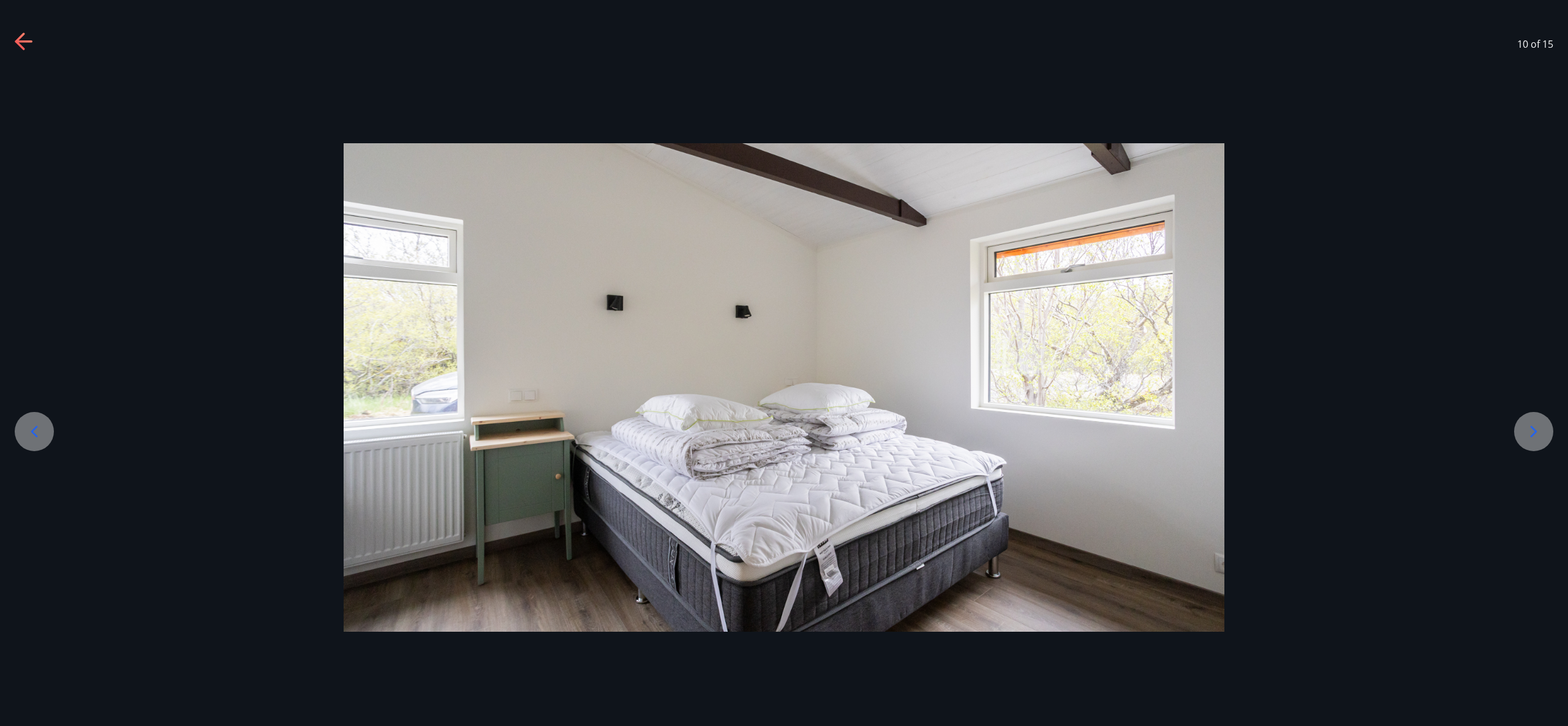
click at [1525, 429] on icon at bounding box center [1533, 431] width 20 height 20
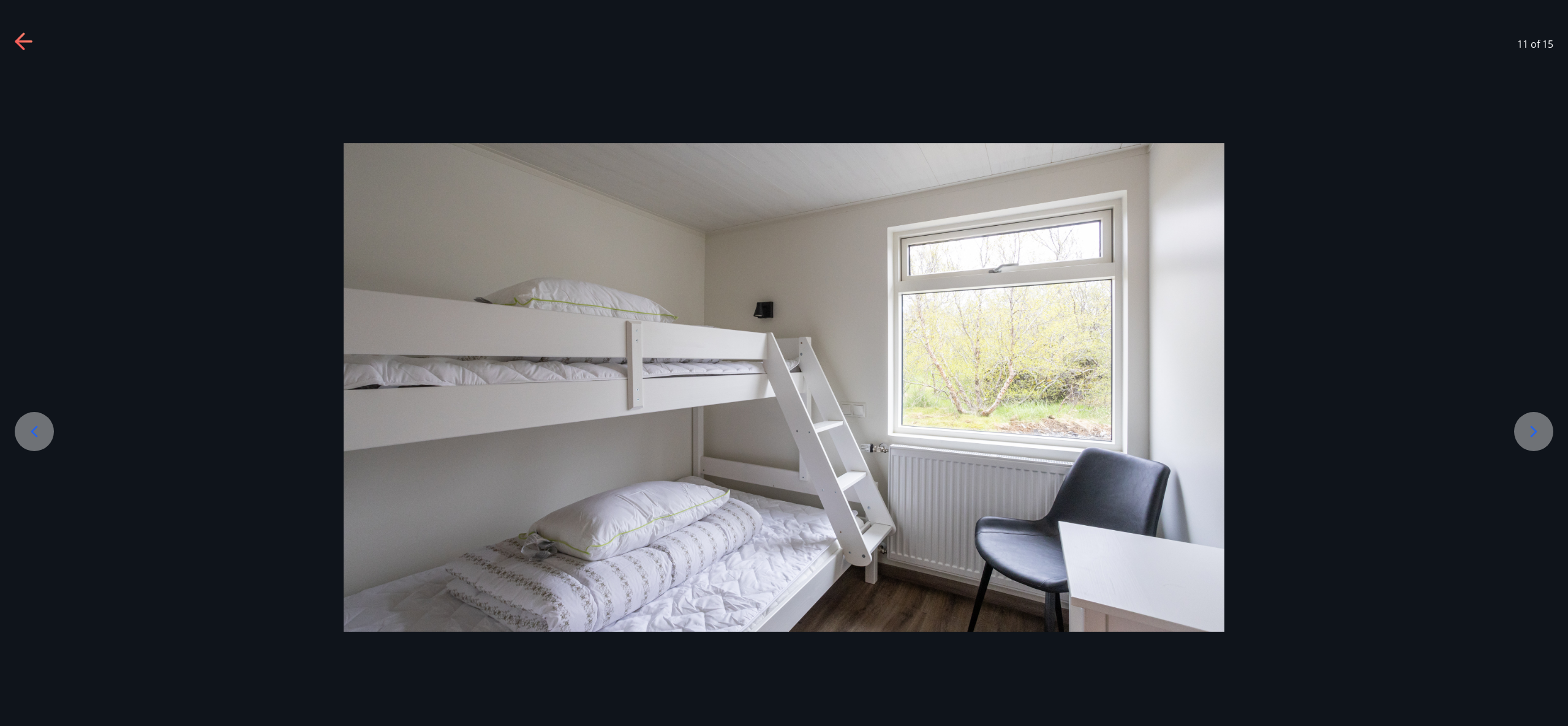
click at [1525, 429] on icon at bounding box center [1533, 431] width 20 height 20
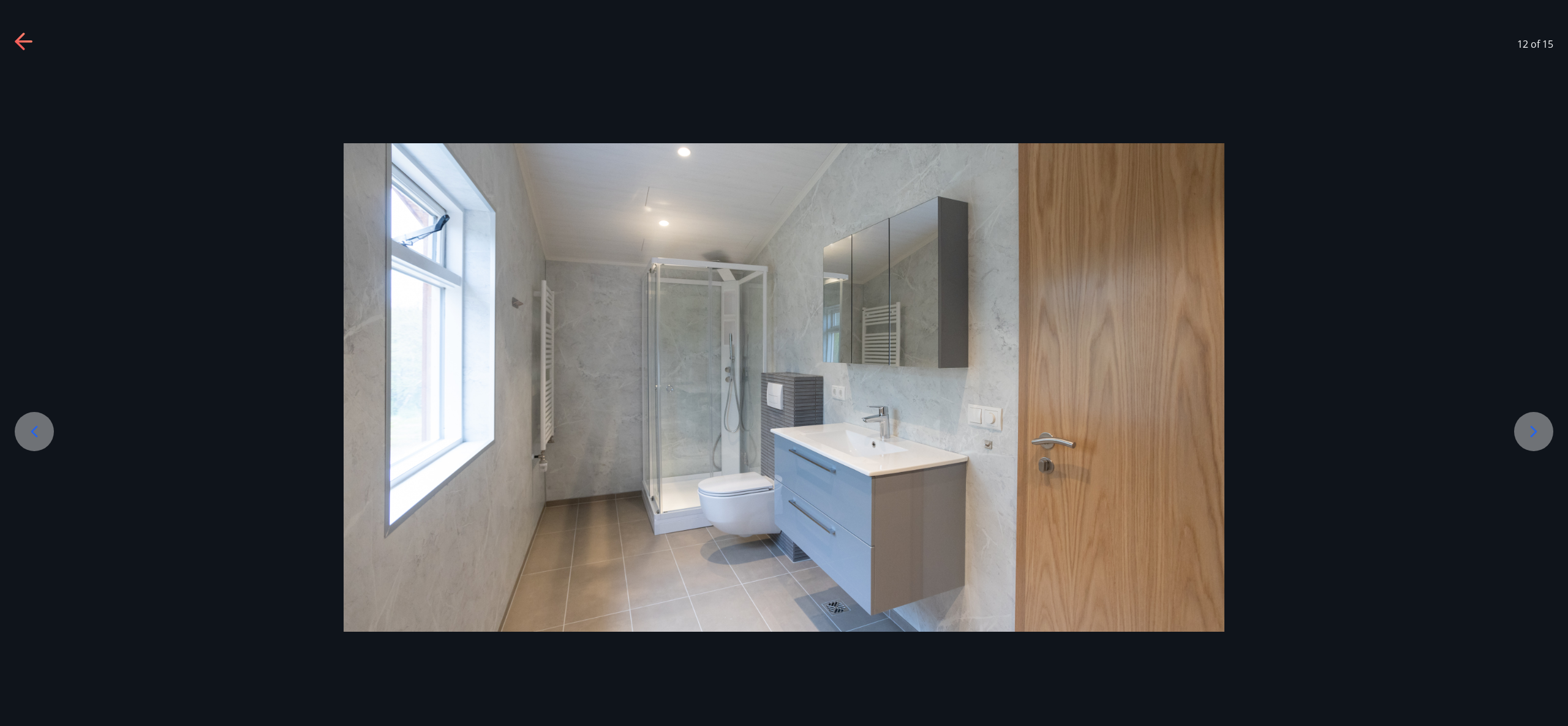
click at [1525, 429] on icon at bounding box center [1533, 431] width 20 height 20
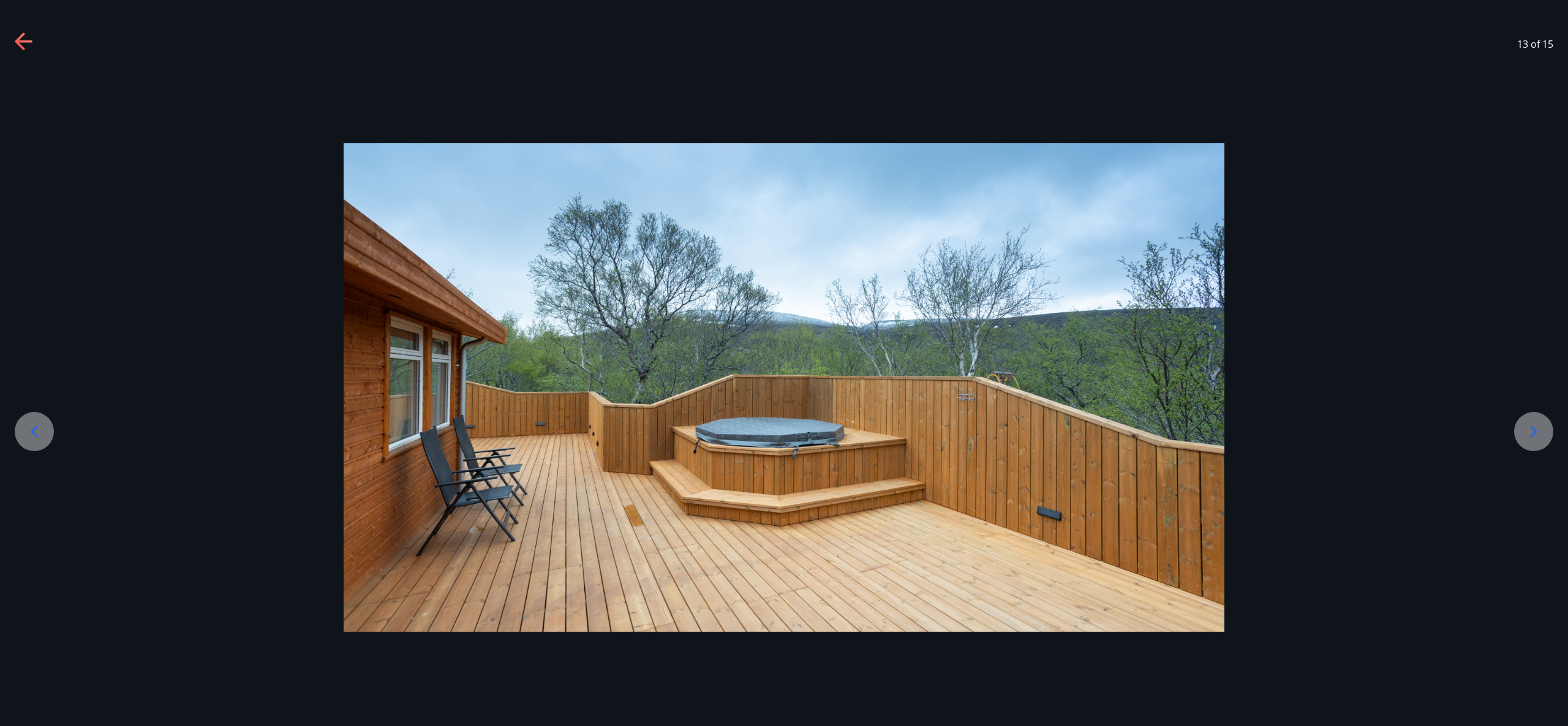
click at [1525, 429] on icon at bounding box center [1533, 431] width 20 height 20
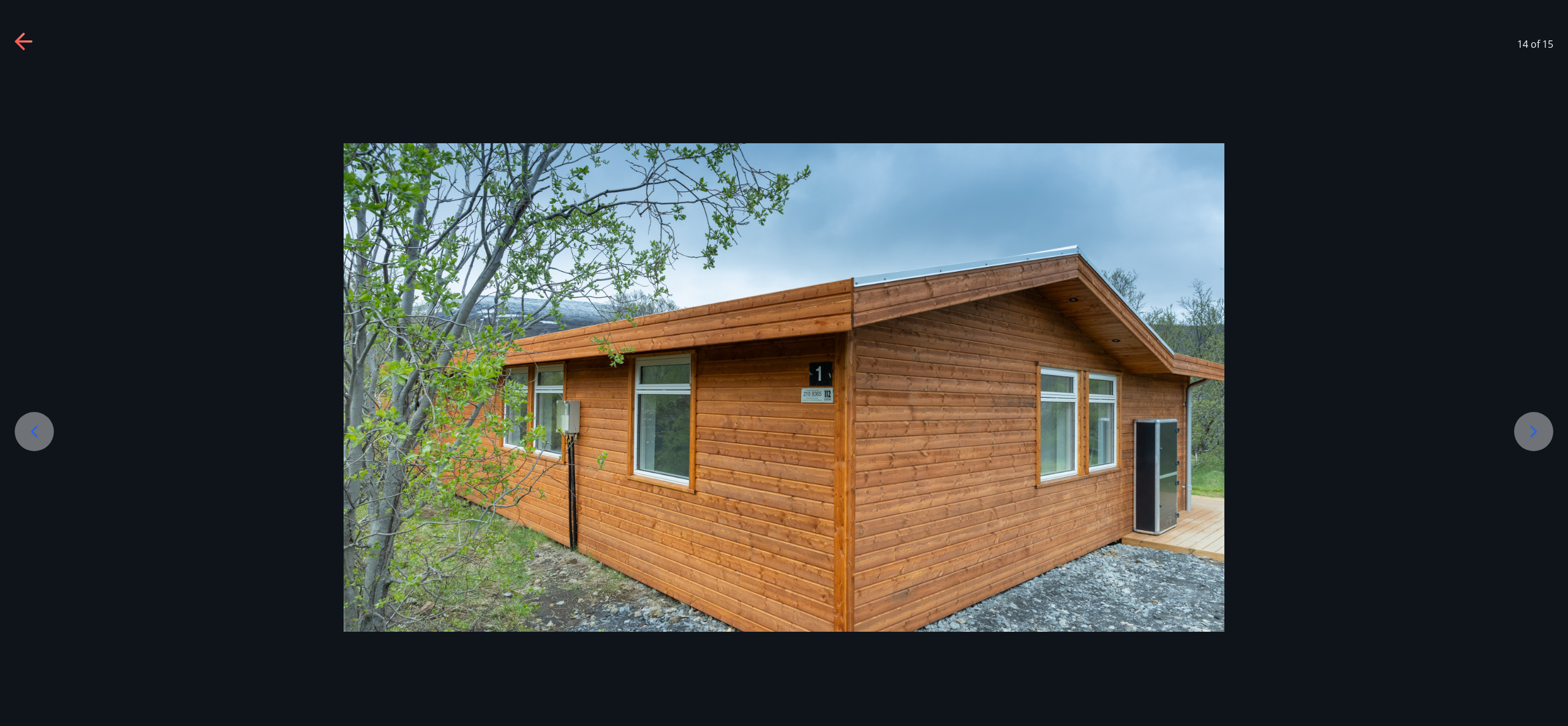
click at [1525, 429] on icon at bounding box center [1533, 431] width 20 height 20
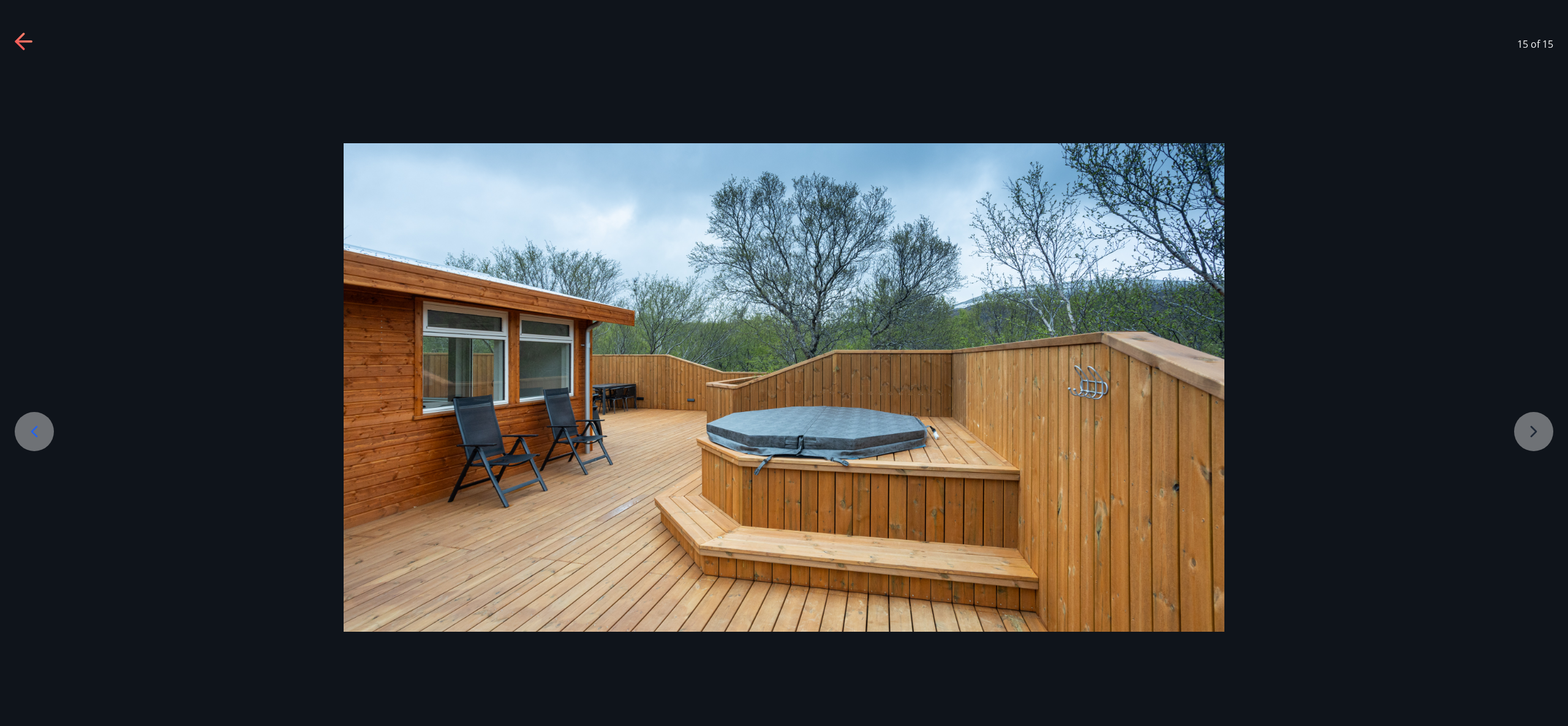
click at [1525, 429] on div at bounding box center [784, 387] width 1568 height 489
click at [25, 41] on icon at bounding box center [24, 41] width 17 height 2
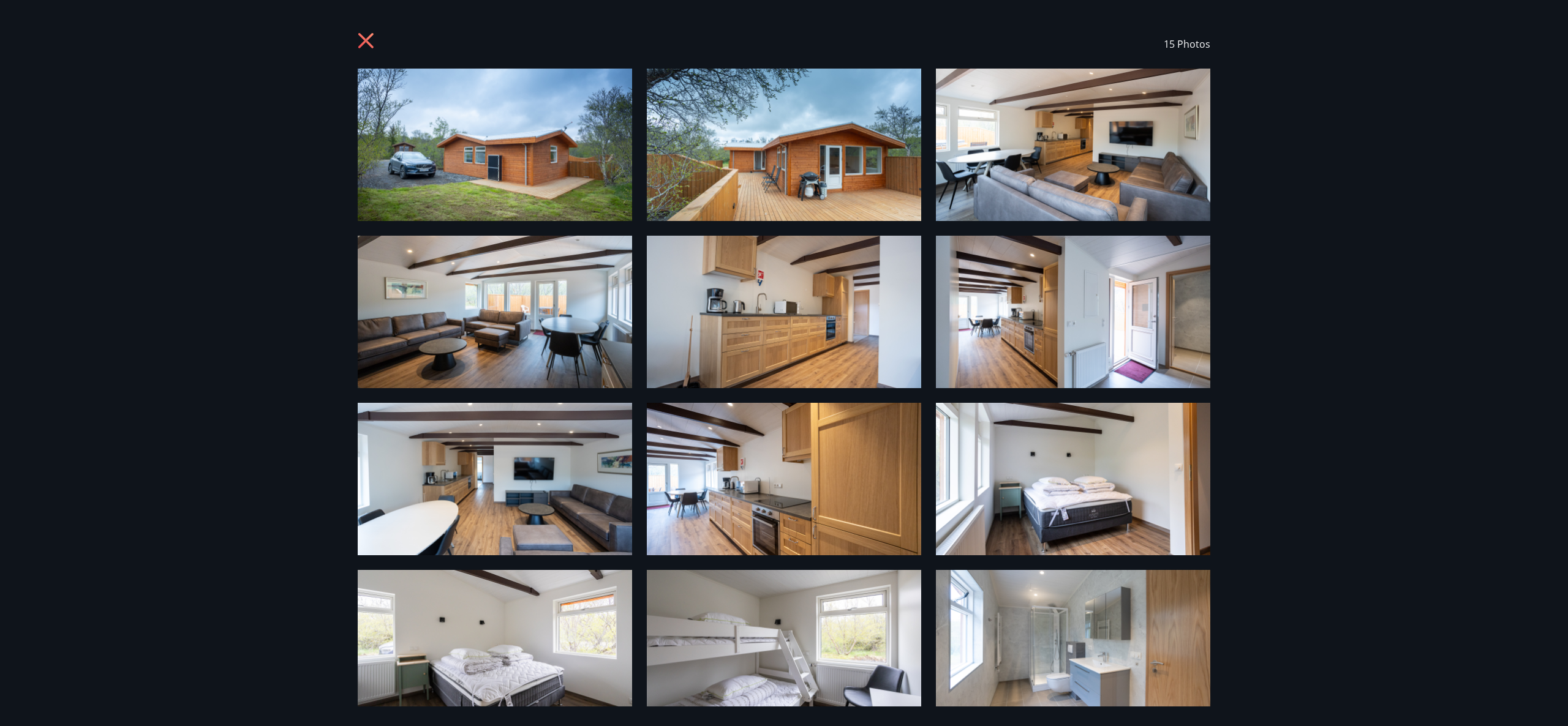
click at [368, 39] on icon at bounding box center [365, 40] width 15 height 15
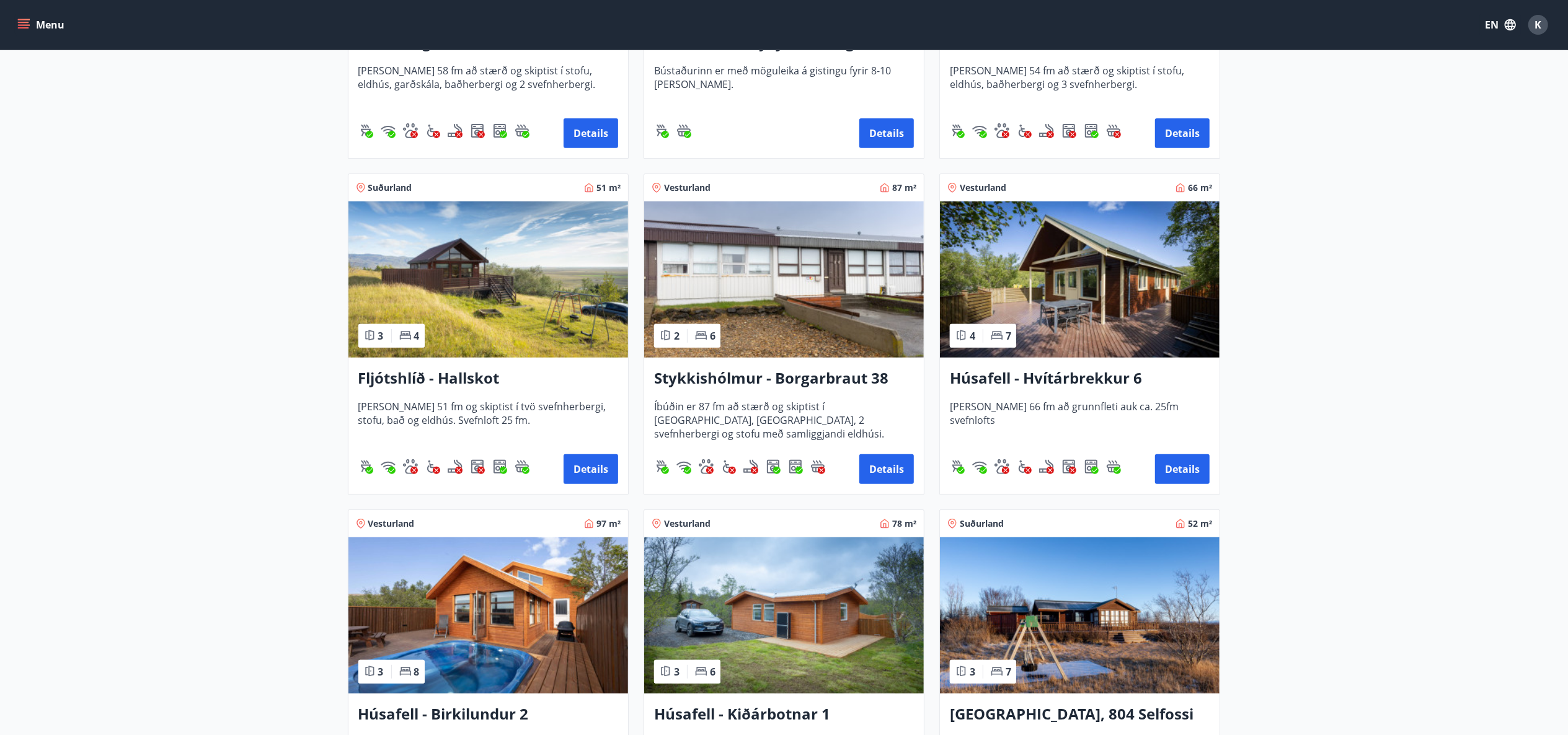
scroll to position [446, 0]
click at [1177, 465] on button "Details" at bounding box center [1182, 469] width 54 height 30
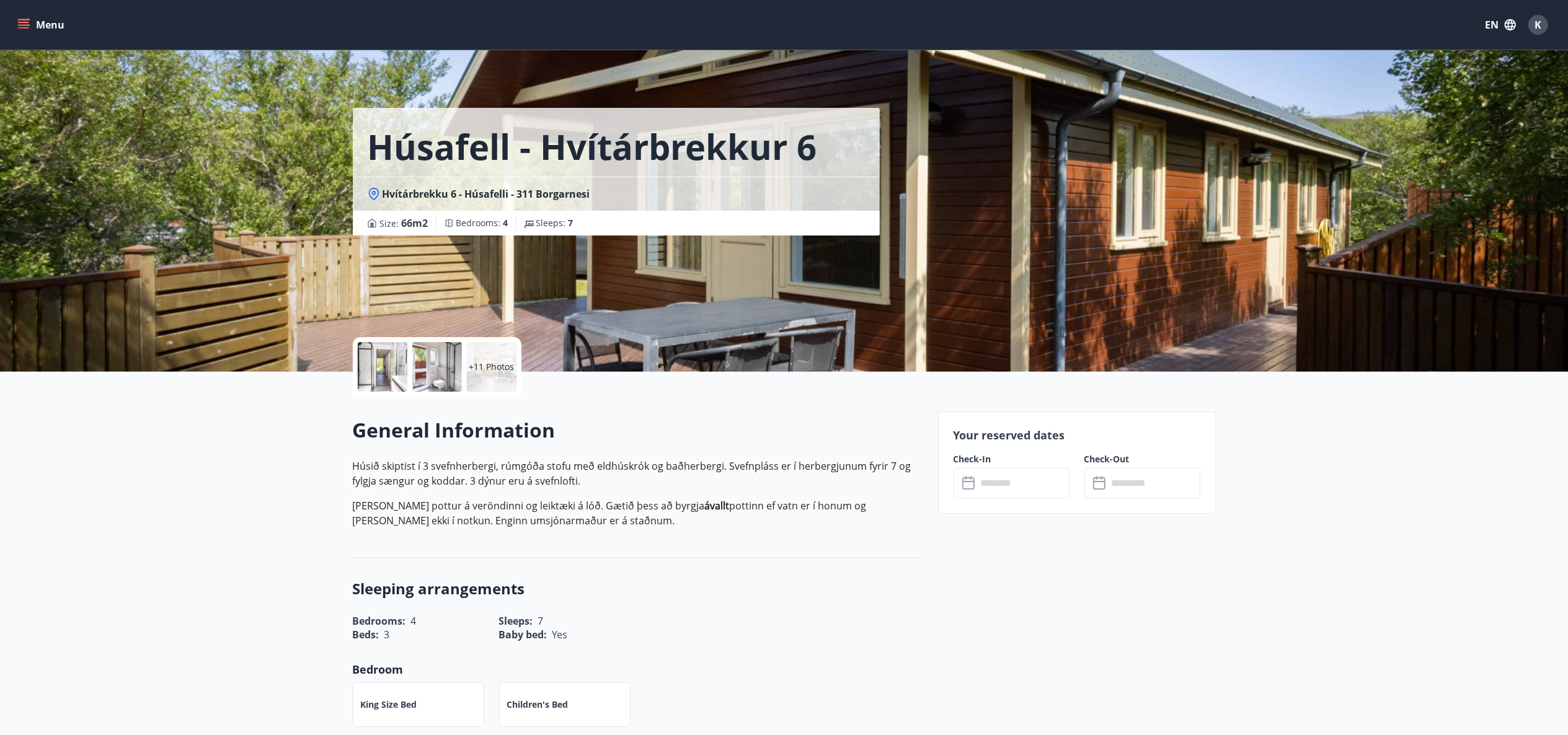
click at [380, 369] on div at bounding box center [382, 367] width 50 height 50
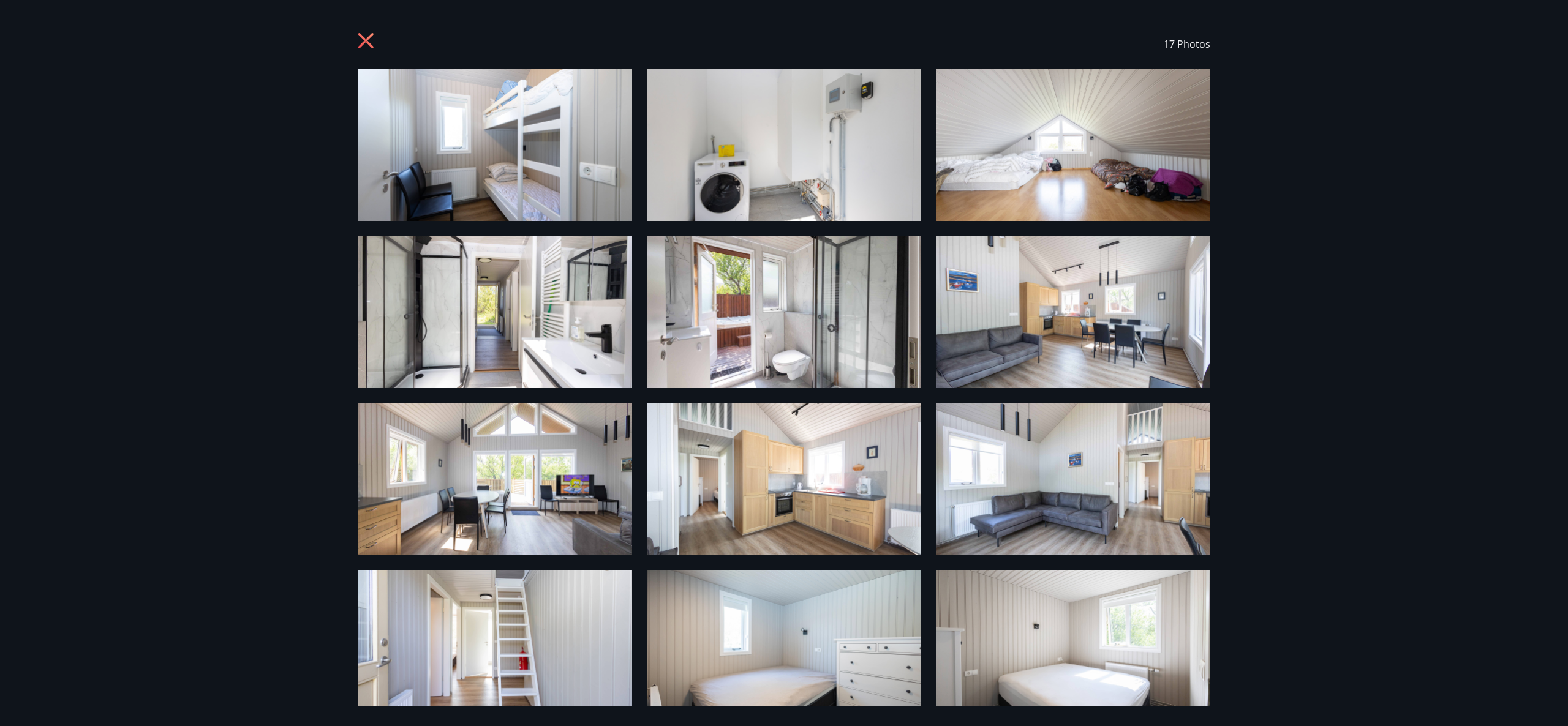
click at [486, 186] on img at bounding box center [495, 145] width 274 height 152
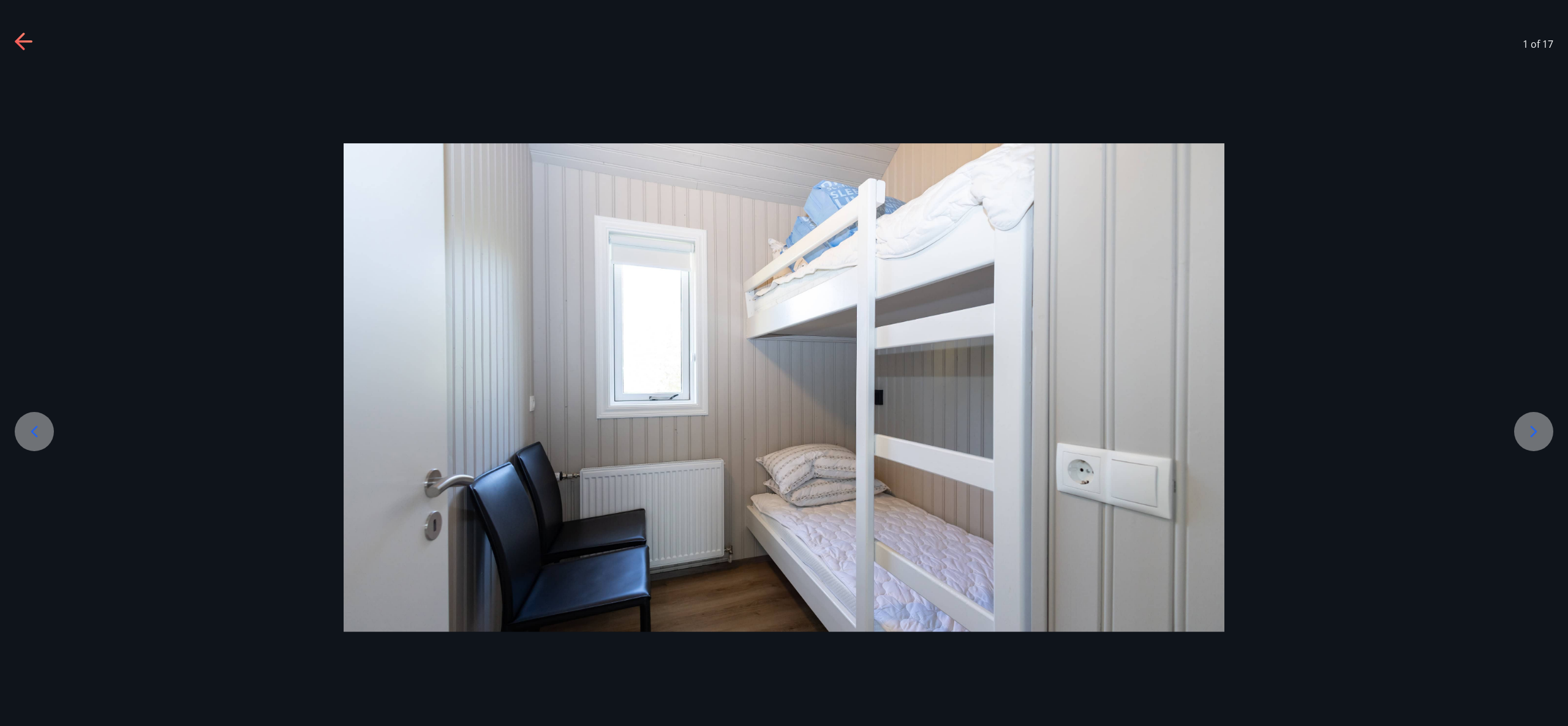
click at [1535, 423] on icon at bounding box center [1533, 431] width 20 height 20
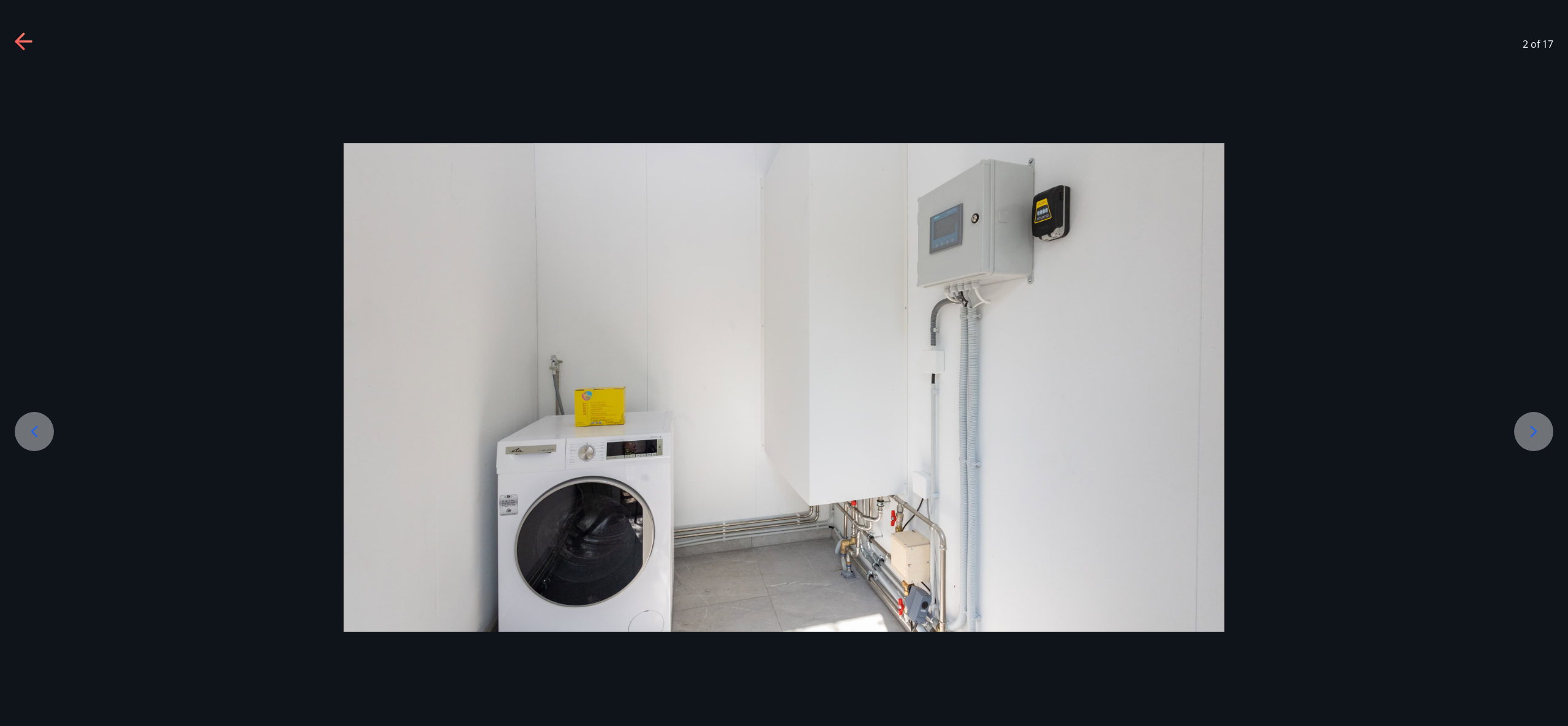
click at [1535, 423] on icon at bounding box center [1533, 431] width 20 height 20
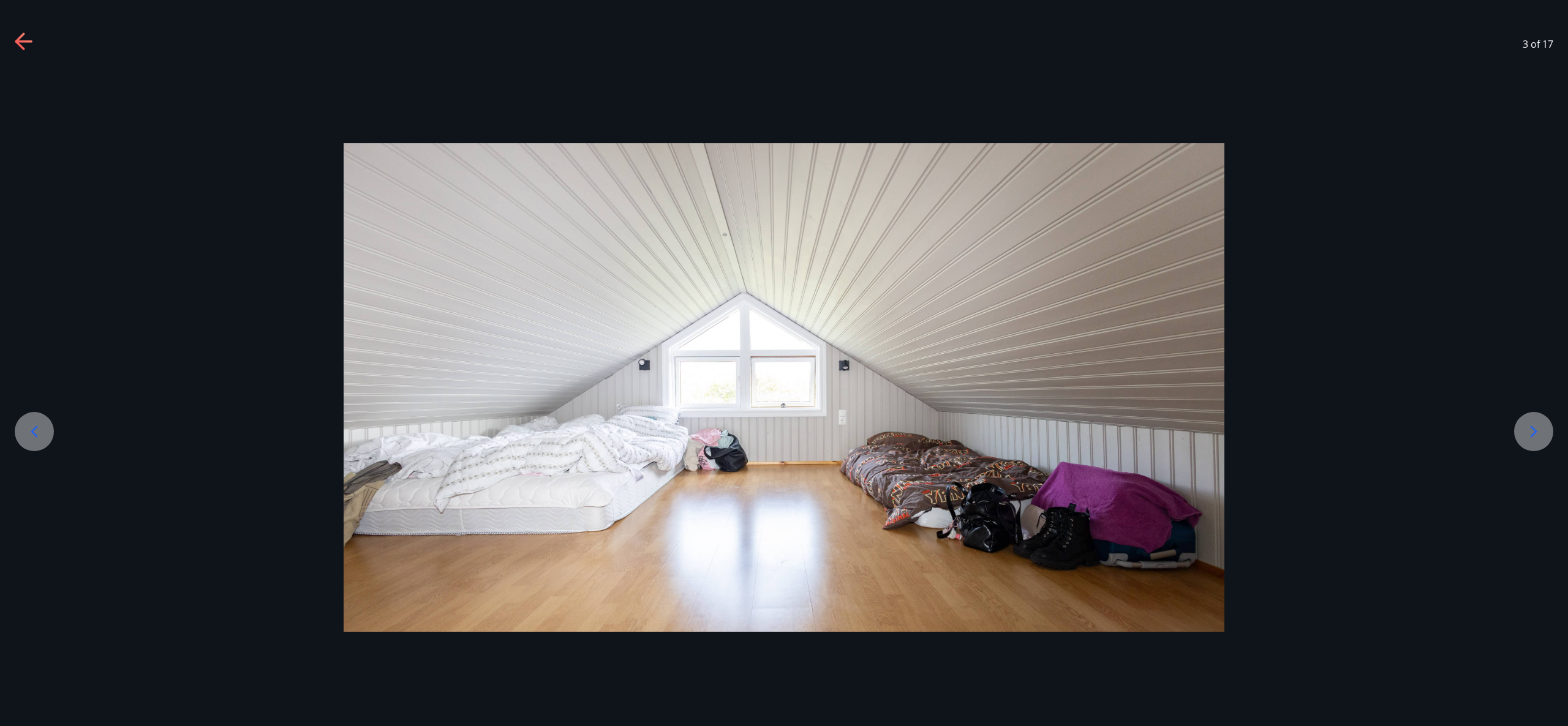
click at [1535, 423] on icon at bounding box center [1533, 431] width 20 height 20
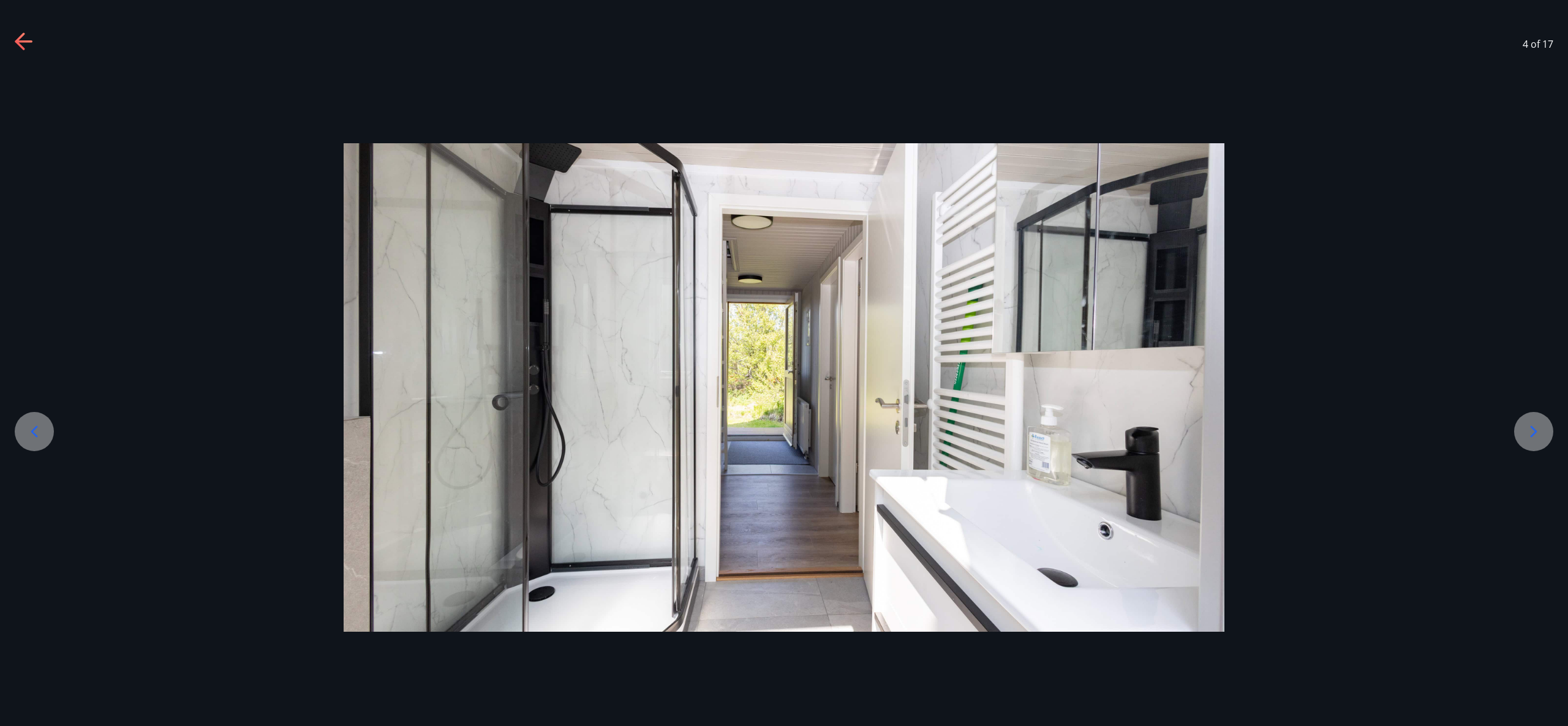
click at [1535, 423] on icon at bounding box center [1533, 431] width 20 height 20
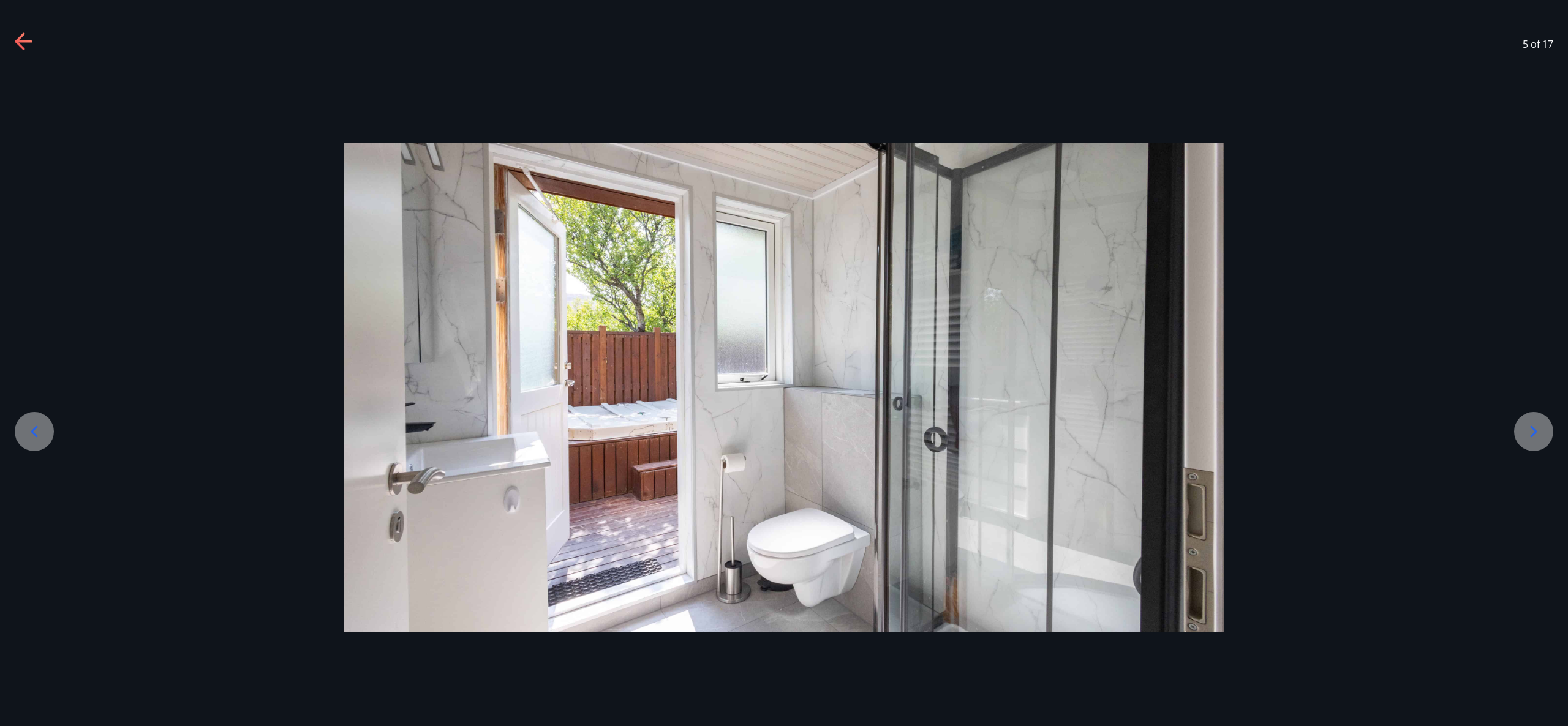
click at [1535, 422] on icon at bounding box center [1533, 431] width 20 height 20
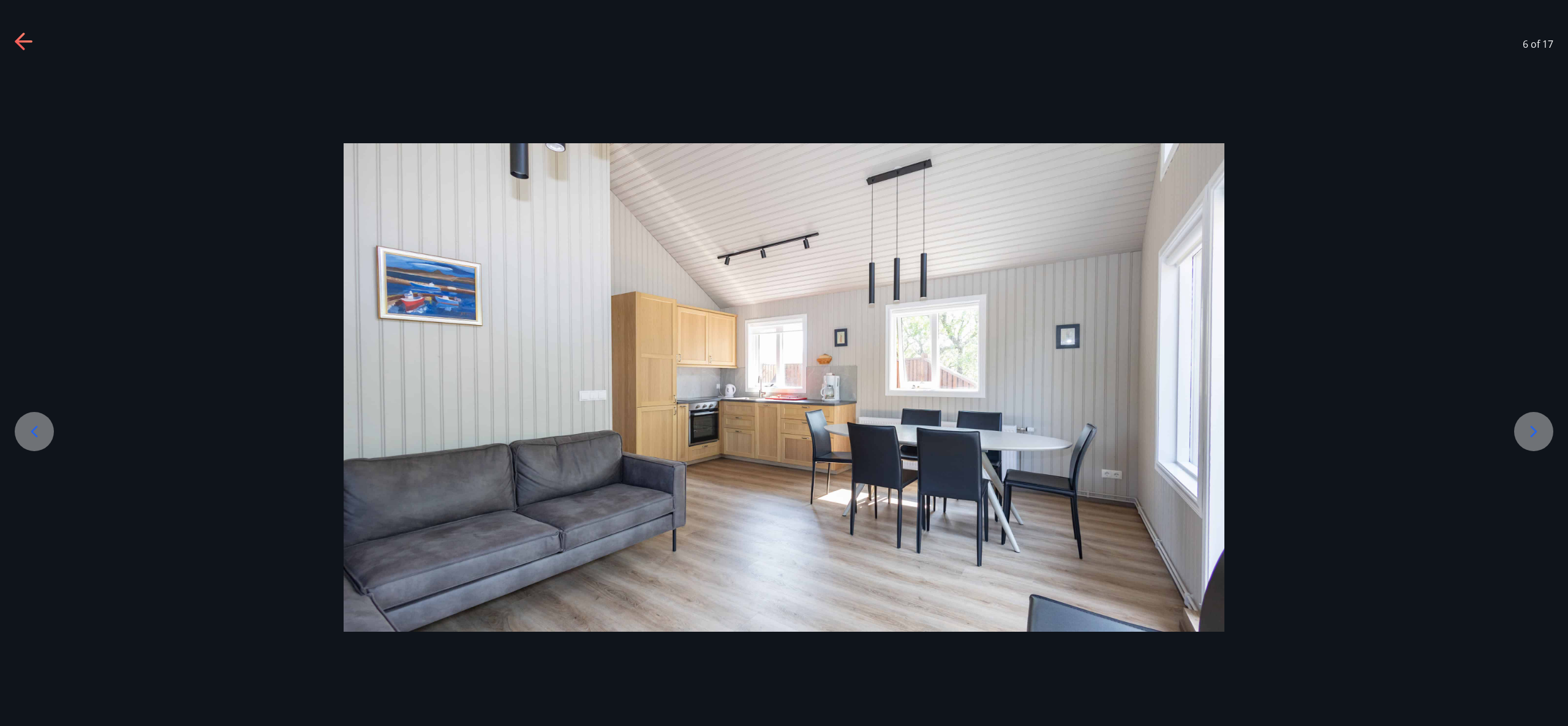
click at [1535, 422] on icon at bounding box center [1533, 431] width 20 height 20
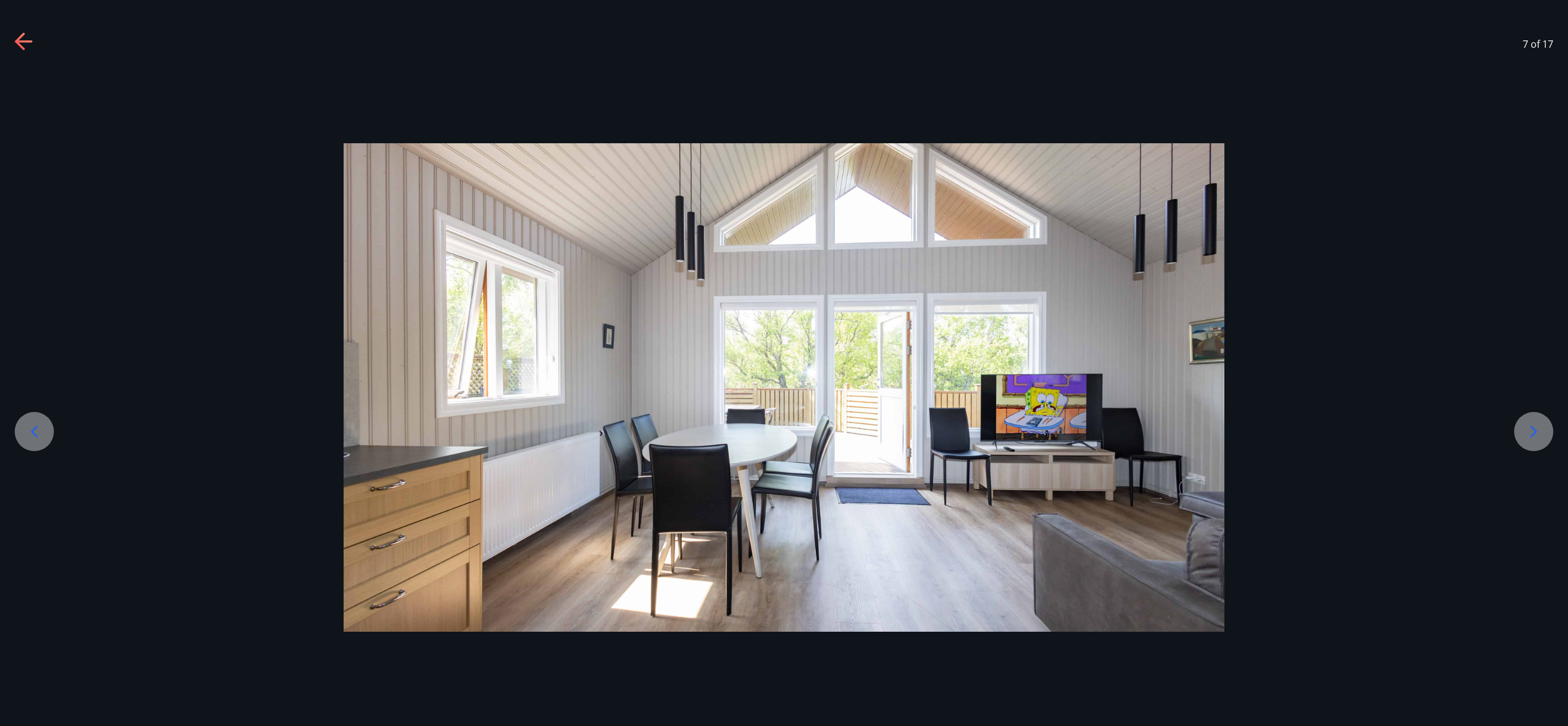
click at [1535, 422] on icon at bounding box center [1533, 431] width 20 height 20
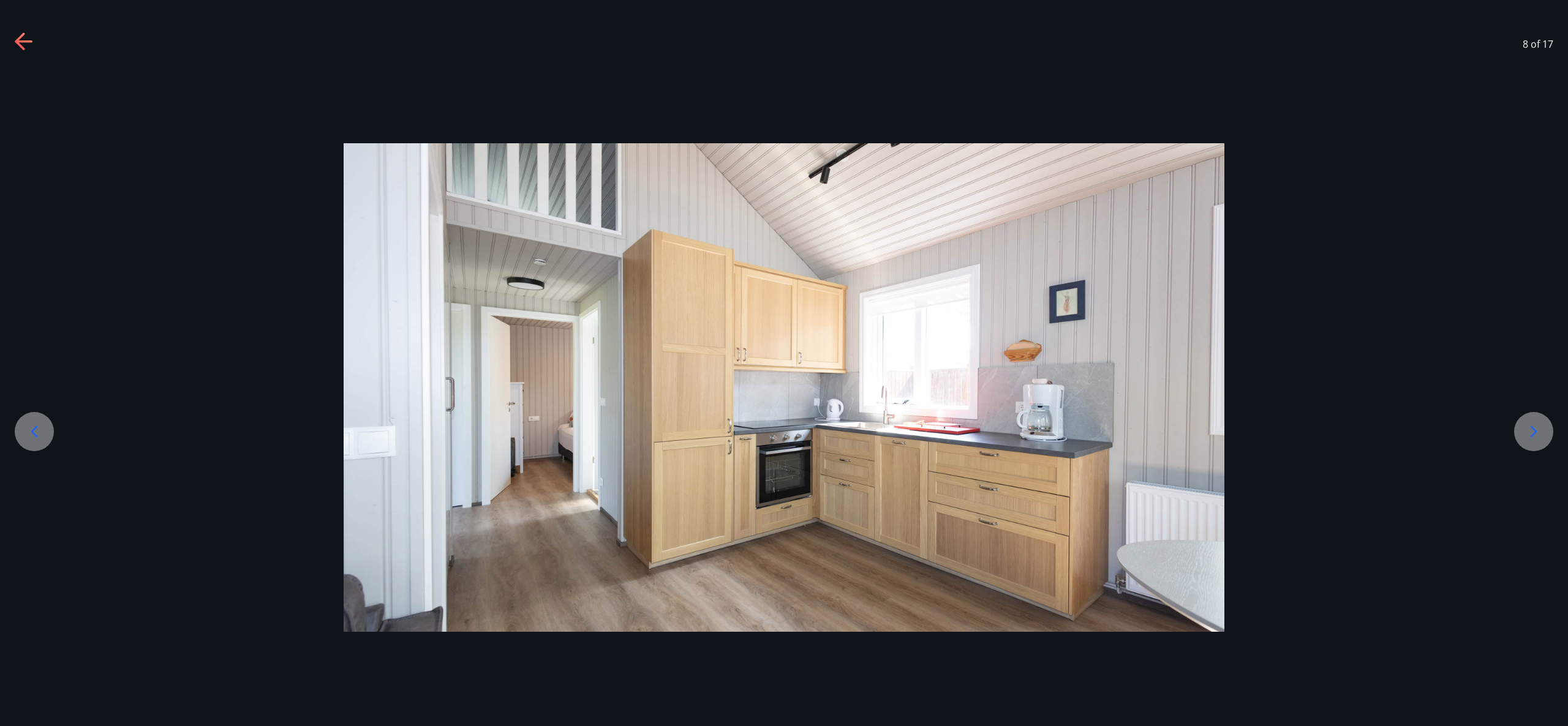
click at [1535, 422] on icon at bounding box center [1533, 431] width 20 height 20
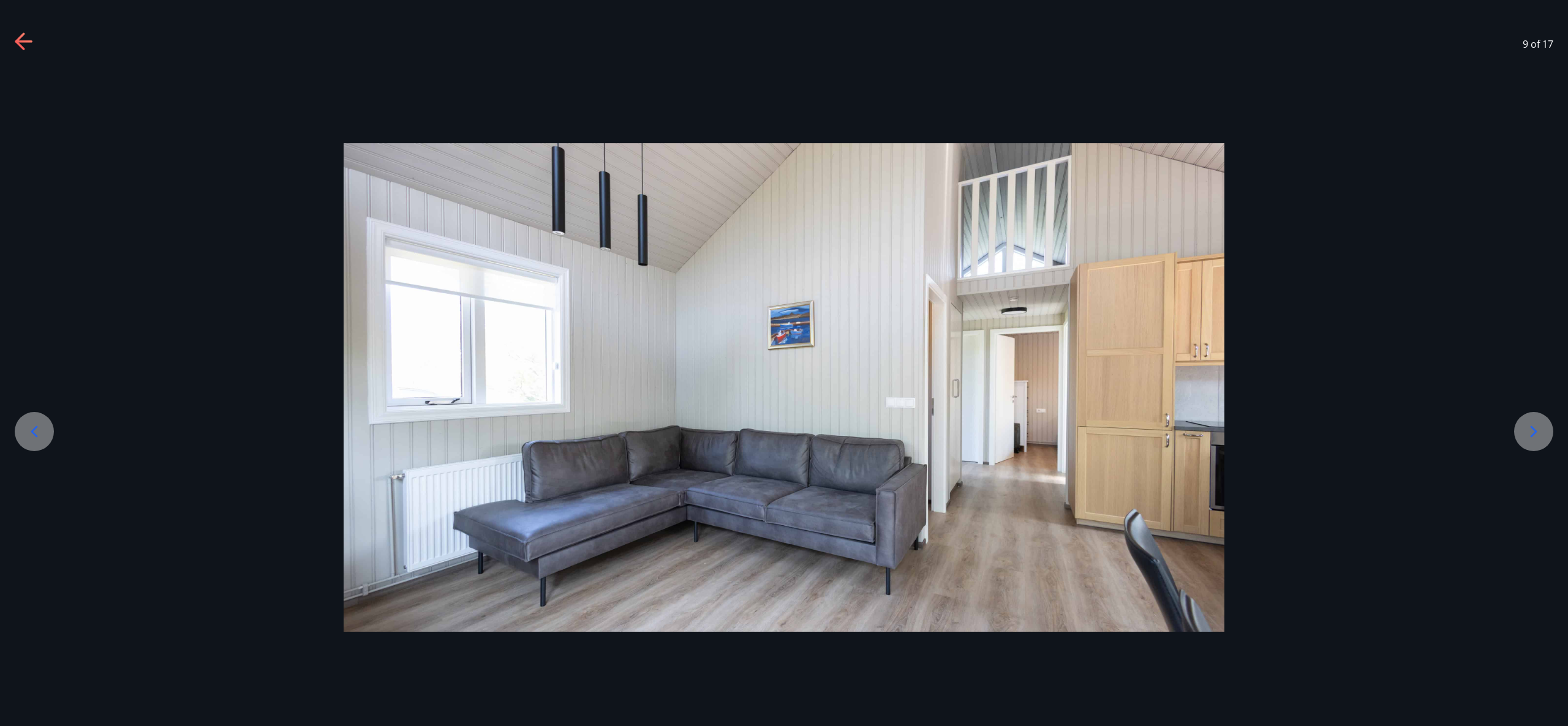
click at [1535, 422] on icon at bounding box center [1533, 431] width 20 height 20
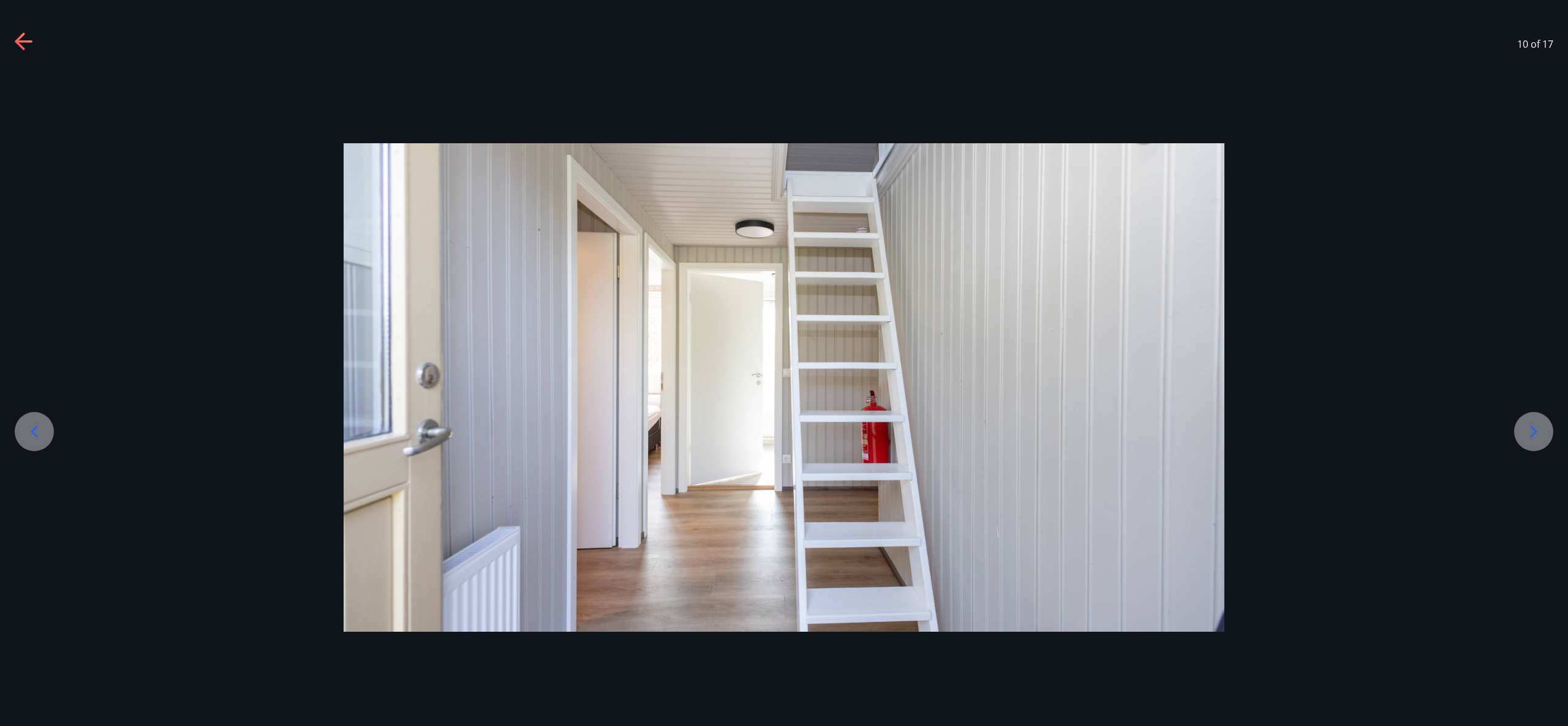
click at [1535, 420] on div at bounding box center [1534, 432] width 40 height 39
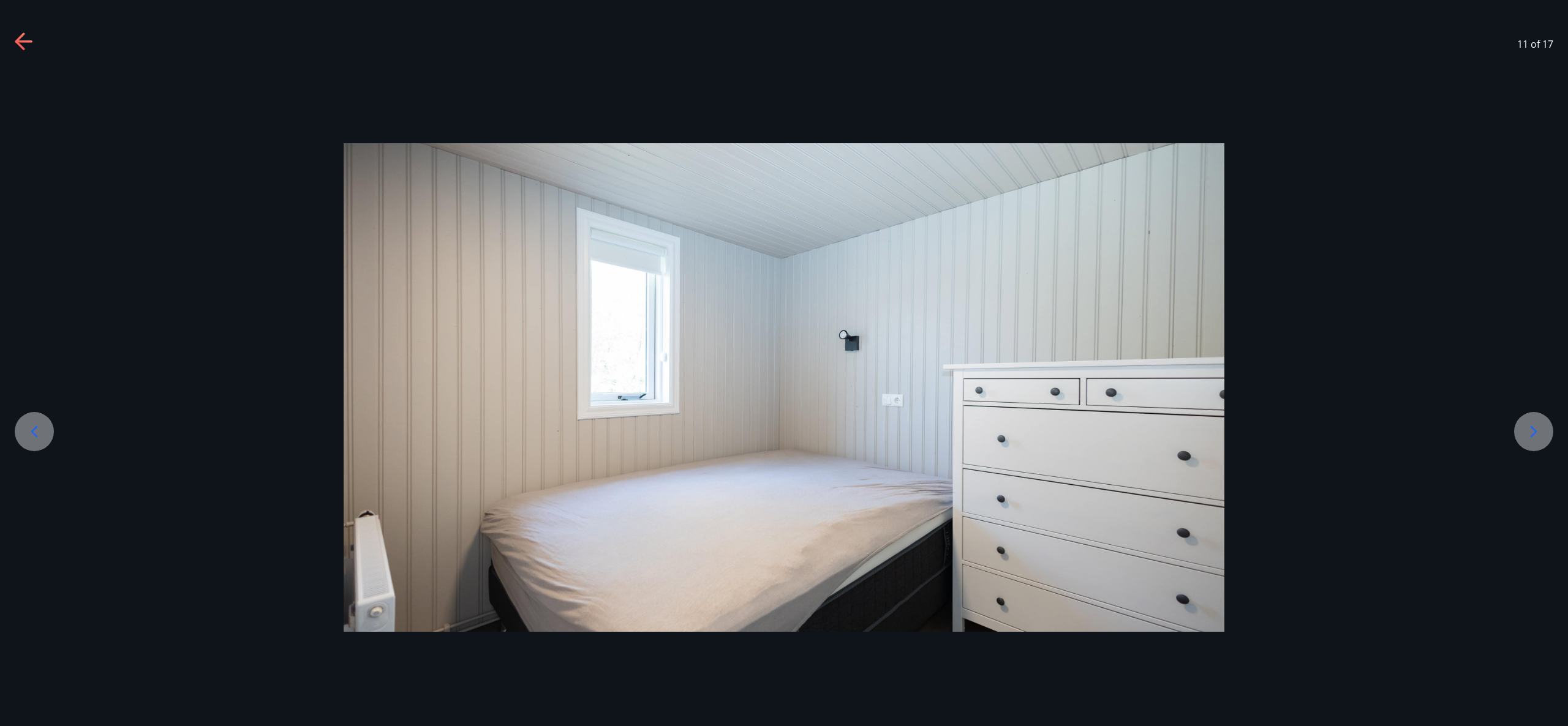
click at [1535, 420] on div at bounding box center [1534, 432] width 40 height 39
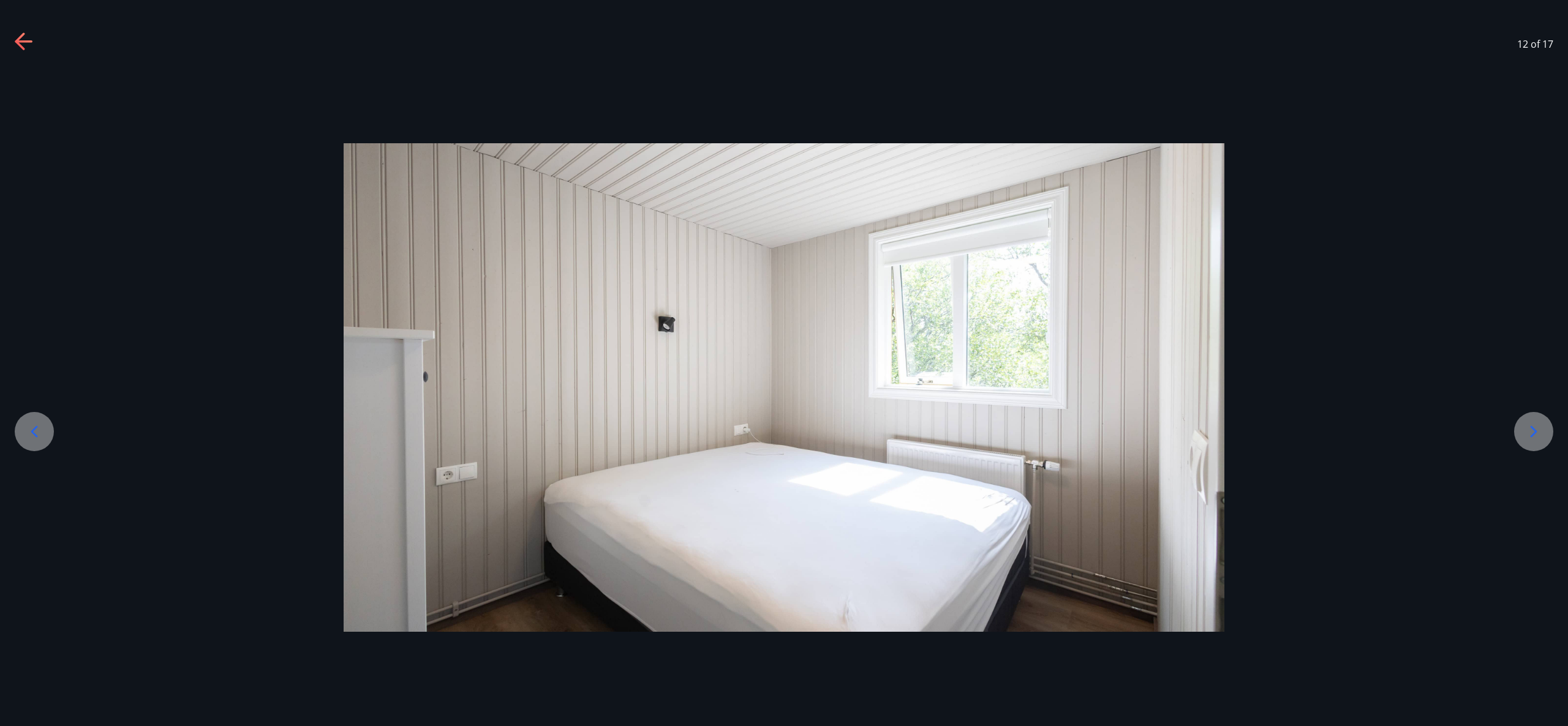
click at [1535, 420] on div at bounding box center [1534, 432] width 40 height 39
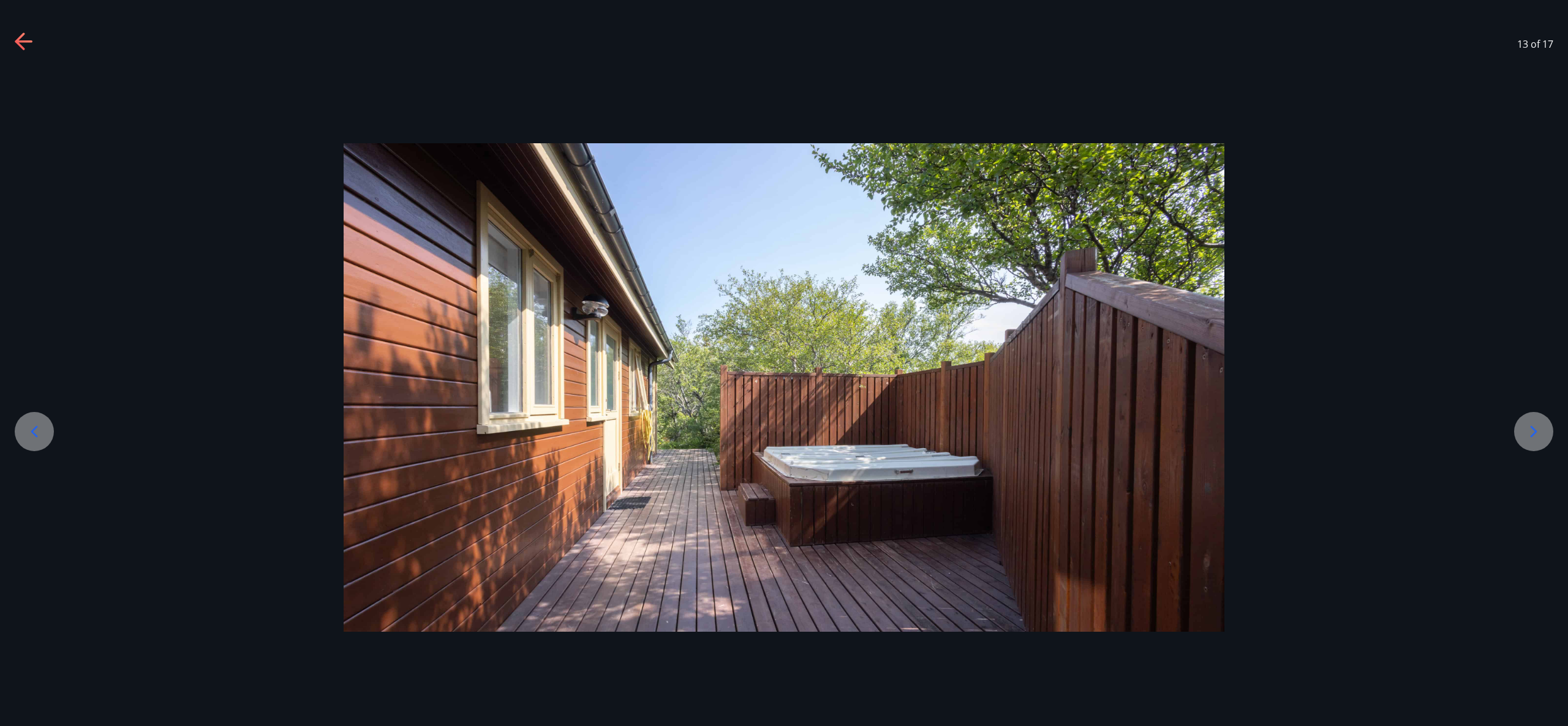
click at [1534, 420] on div at bounding box center [1534, 432] width 40 height 39
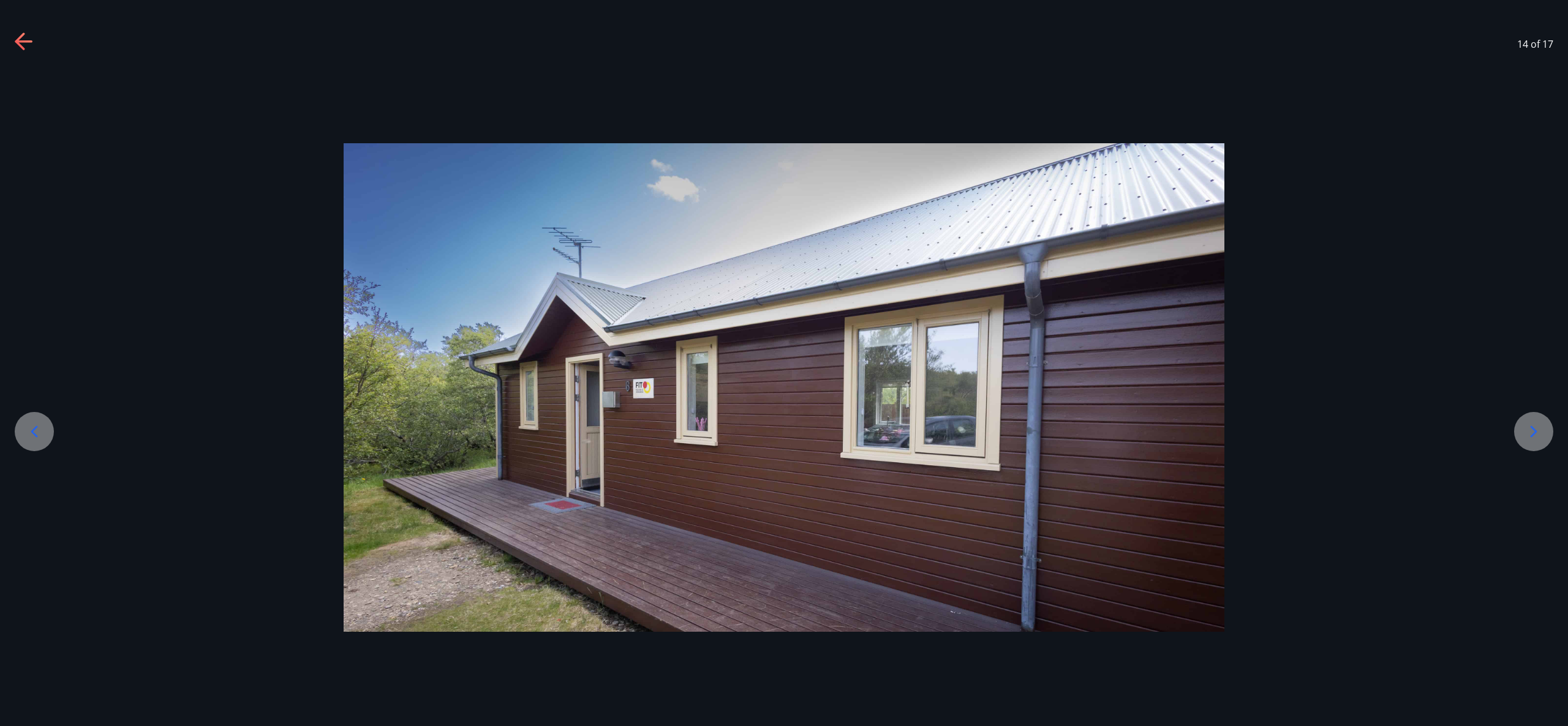
click at [1535, 420] on div at bounding box center [1534, 432] width 40 height 39
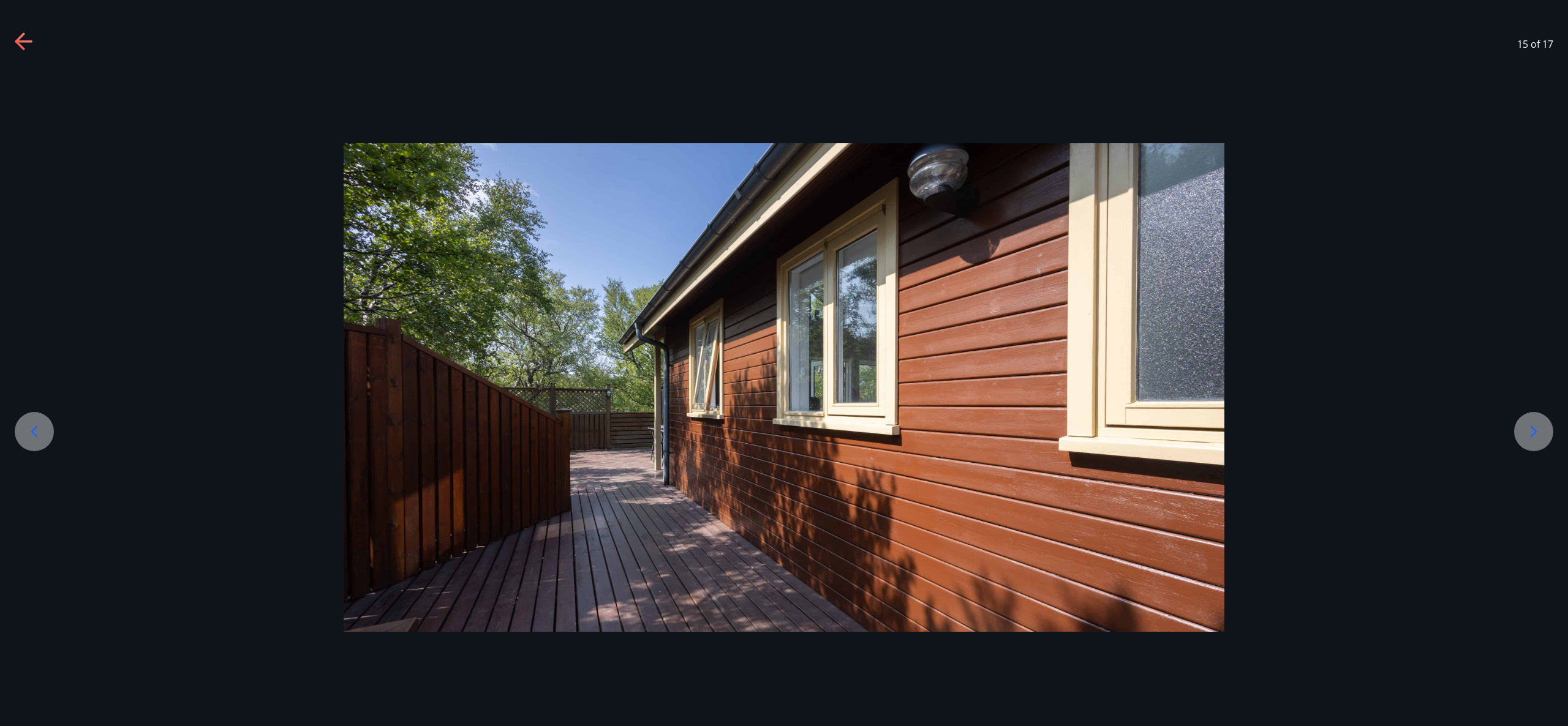
click at [1535, 420] on div at bounding box center [1534, 432] width 40 height 39
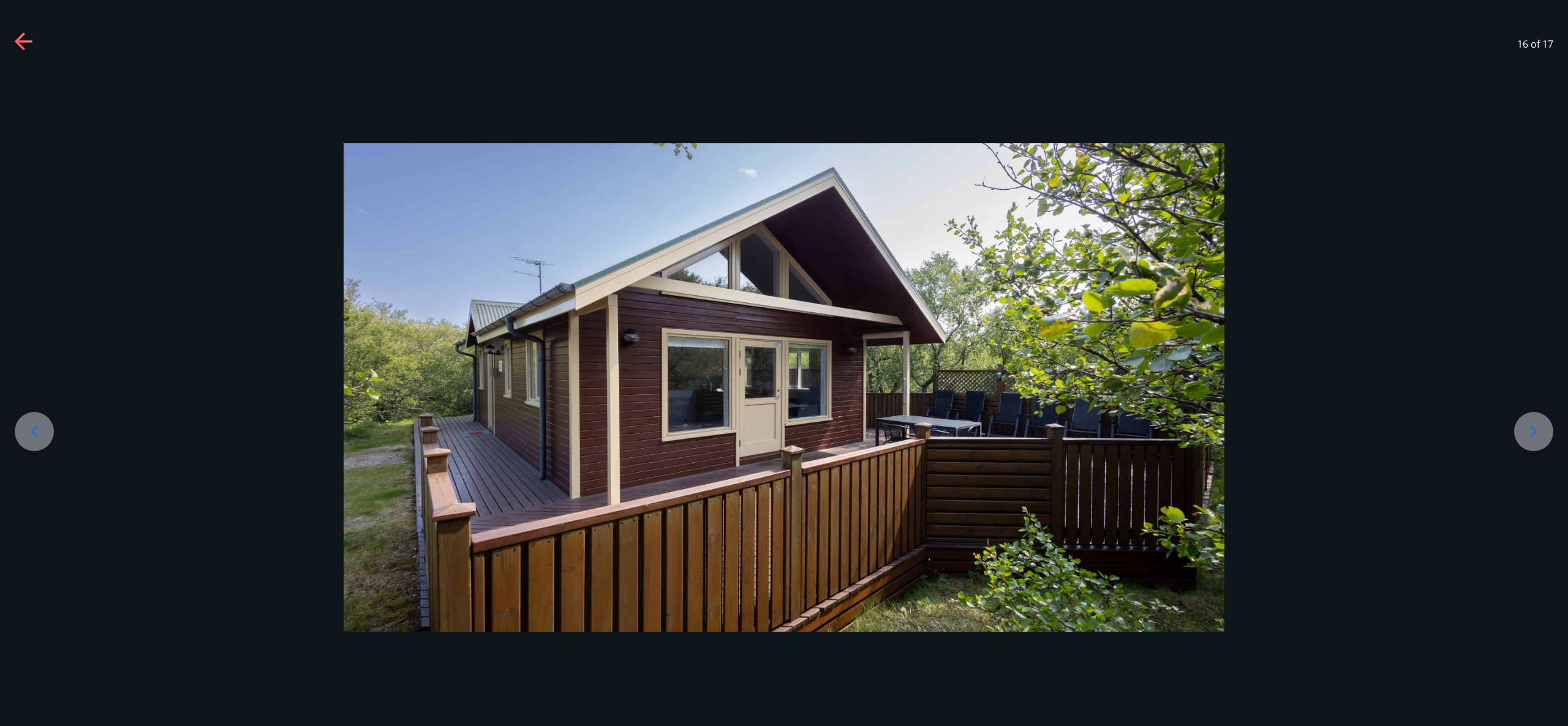
click at [1535, 420] on div at bounding box center [1534, 432] width 40 height 39
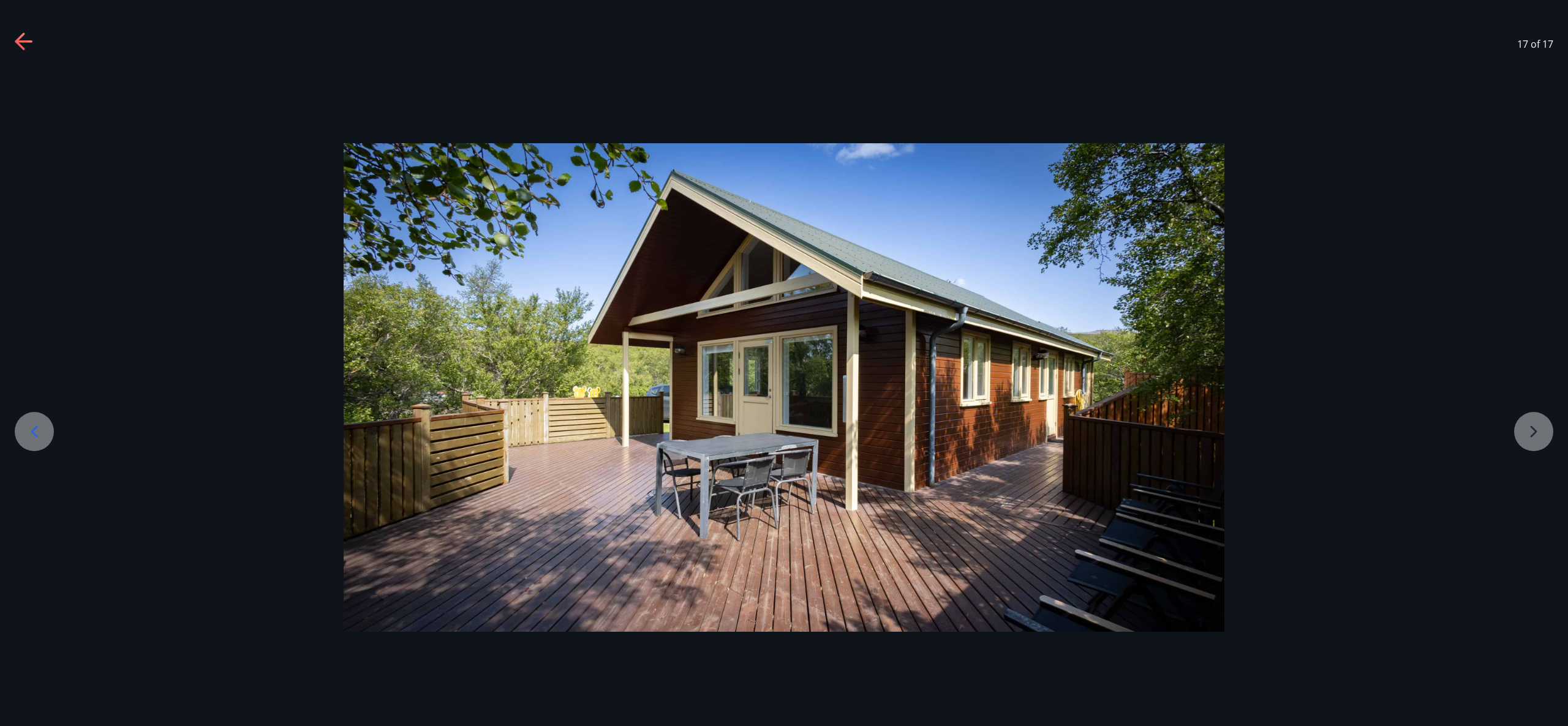
click at [33, 38] on icon at bounding box center [24, 42] width 20 height 20
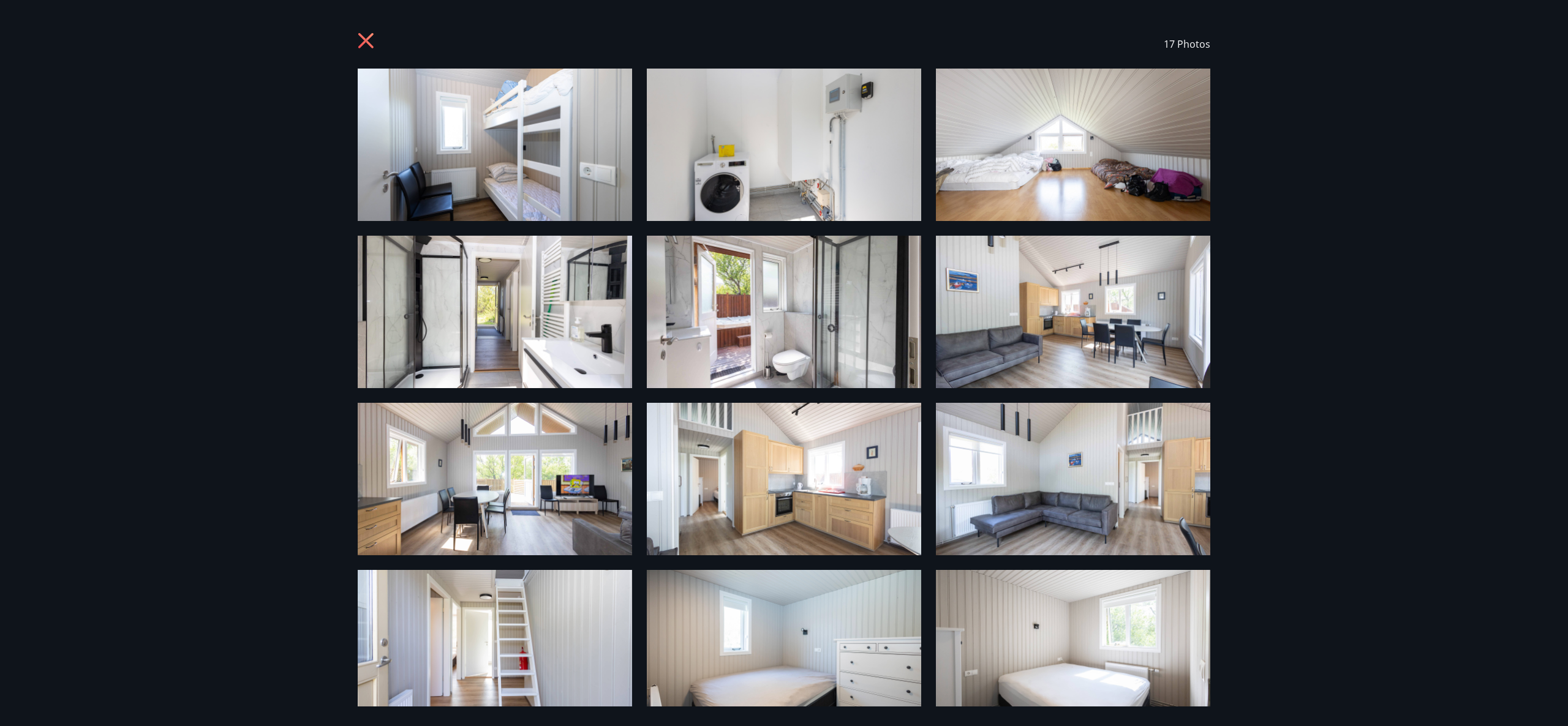
click at [571, 623] on img at bounding box center [495, 646] width 274 height 152
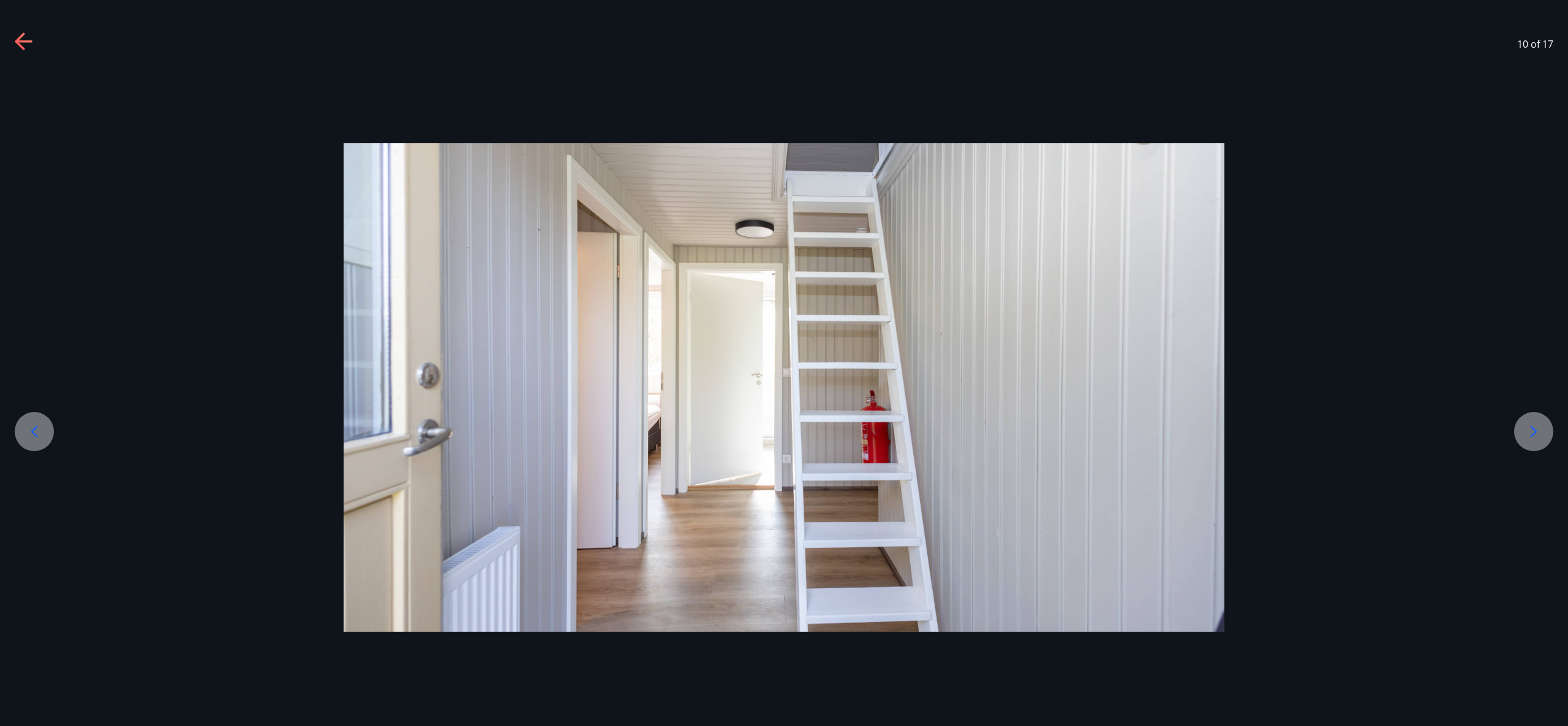
click at [40, 423] on icon at bounding box center [34, 431] width 20 height 20
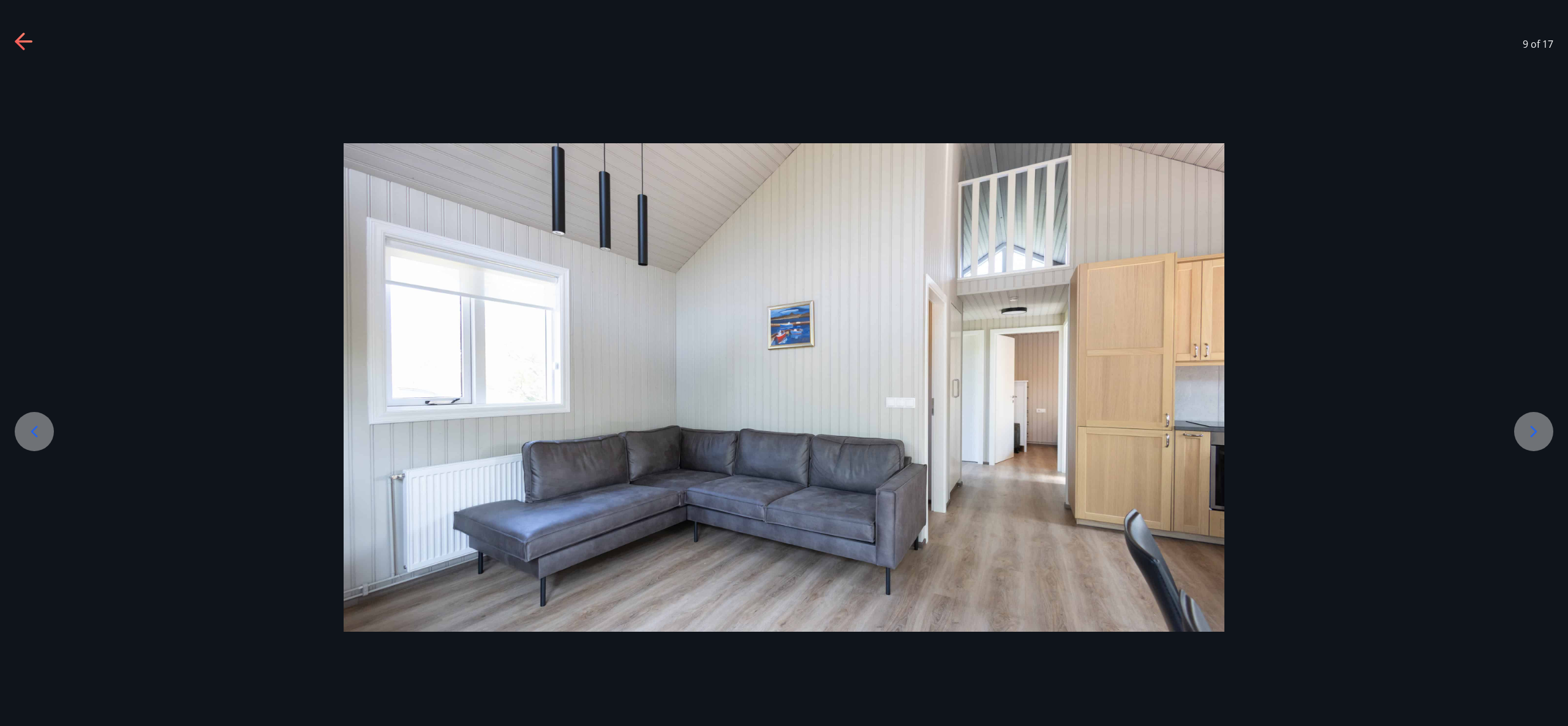
click at [40, 423] on icon at bounding box center [34, 431] width 20 height 20
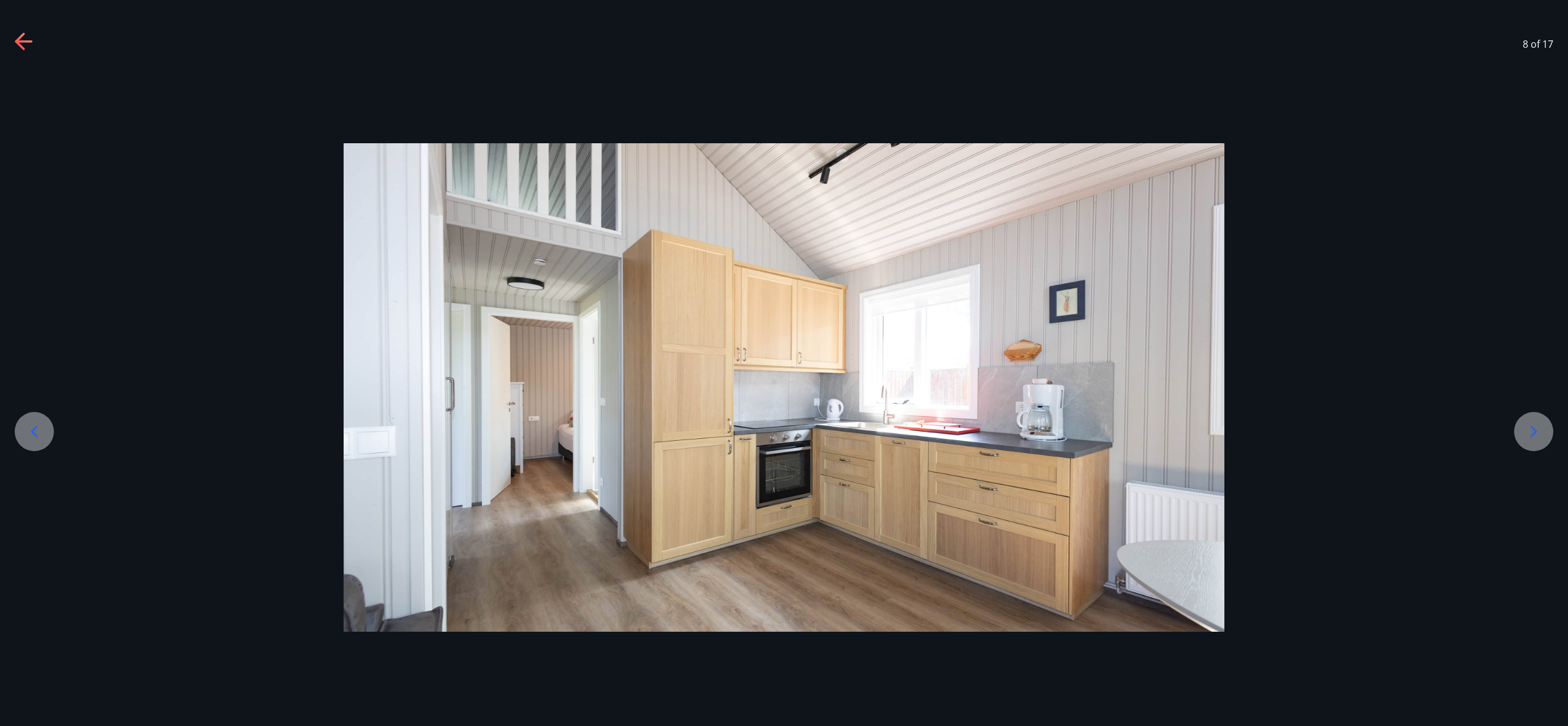
click at [40, 423] on icon at bounding box center [34, 431] width 20 height 20
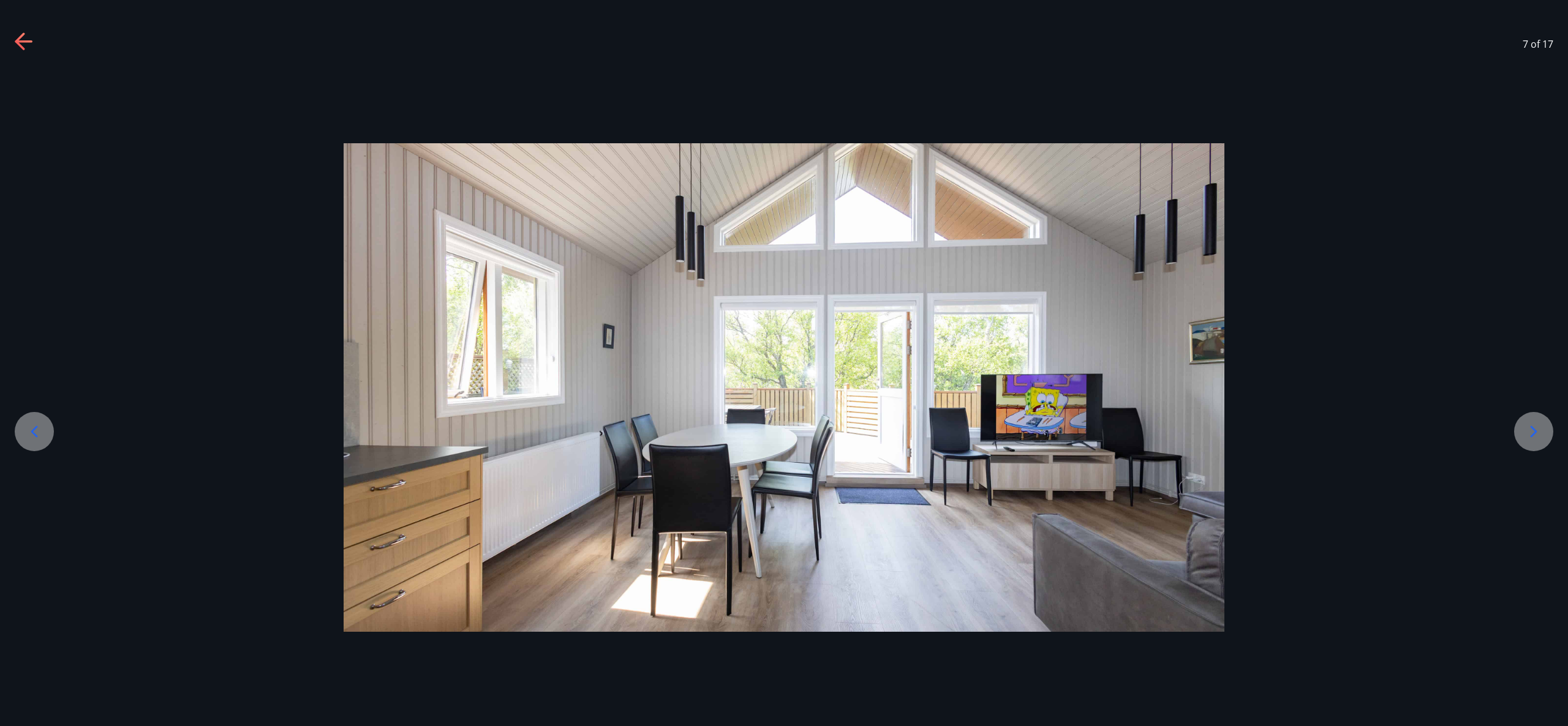
click at [40, 423] on icon at bounding box center [34, 431] width 20 height 20
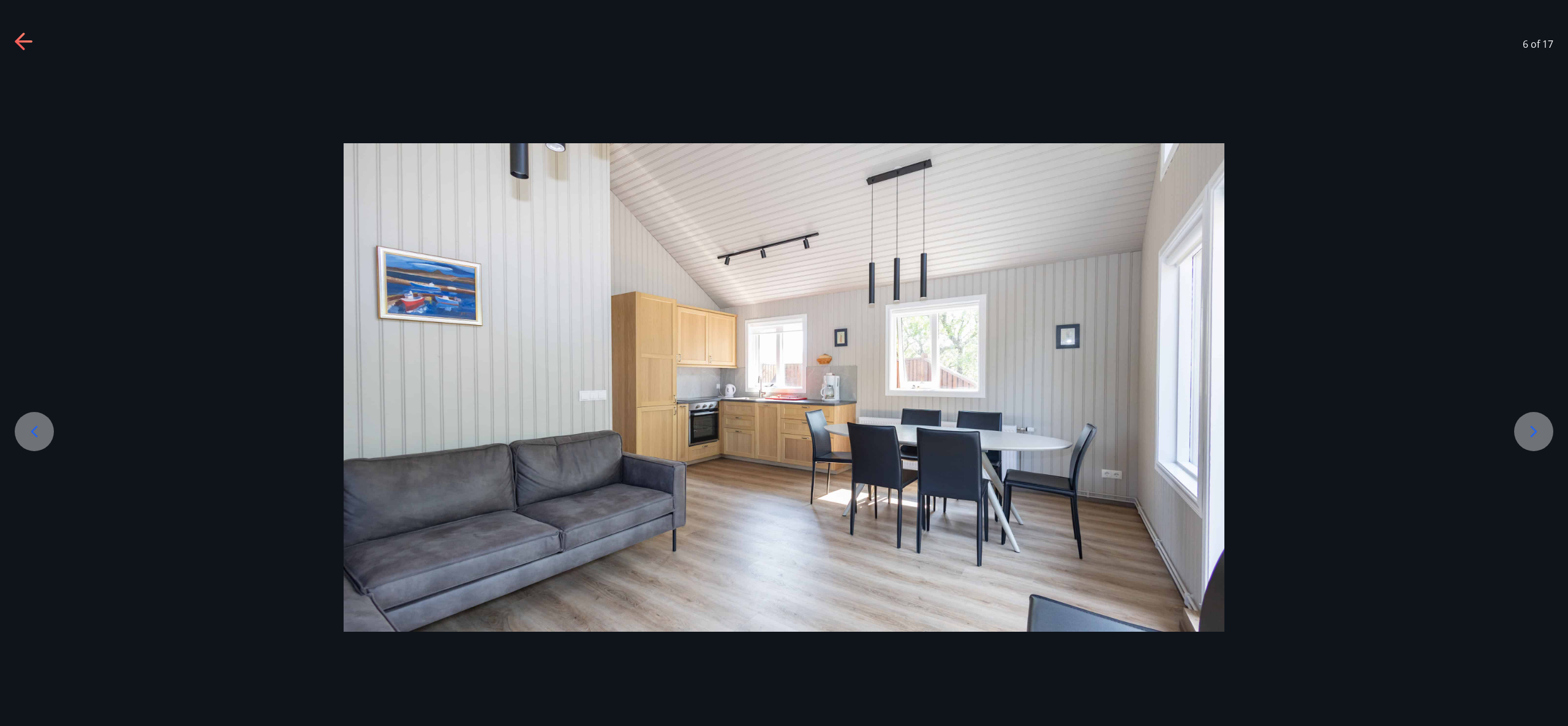
click at [38, 423] on icon at bounding box center [34, 431] width 20 height 20
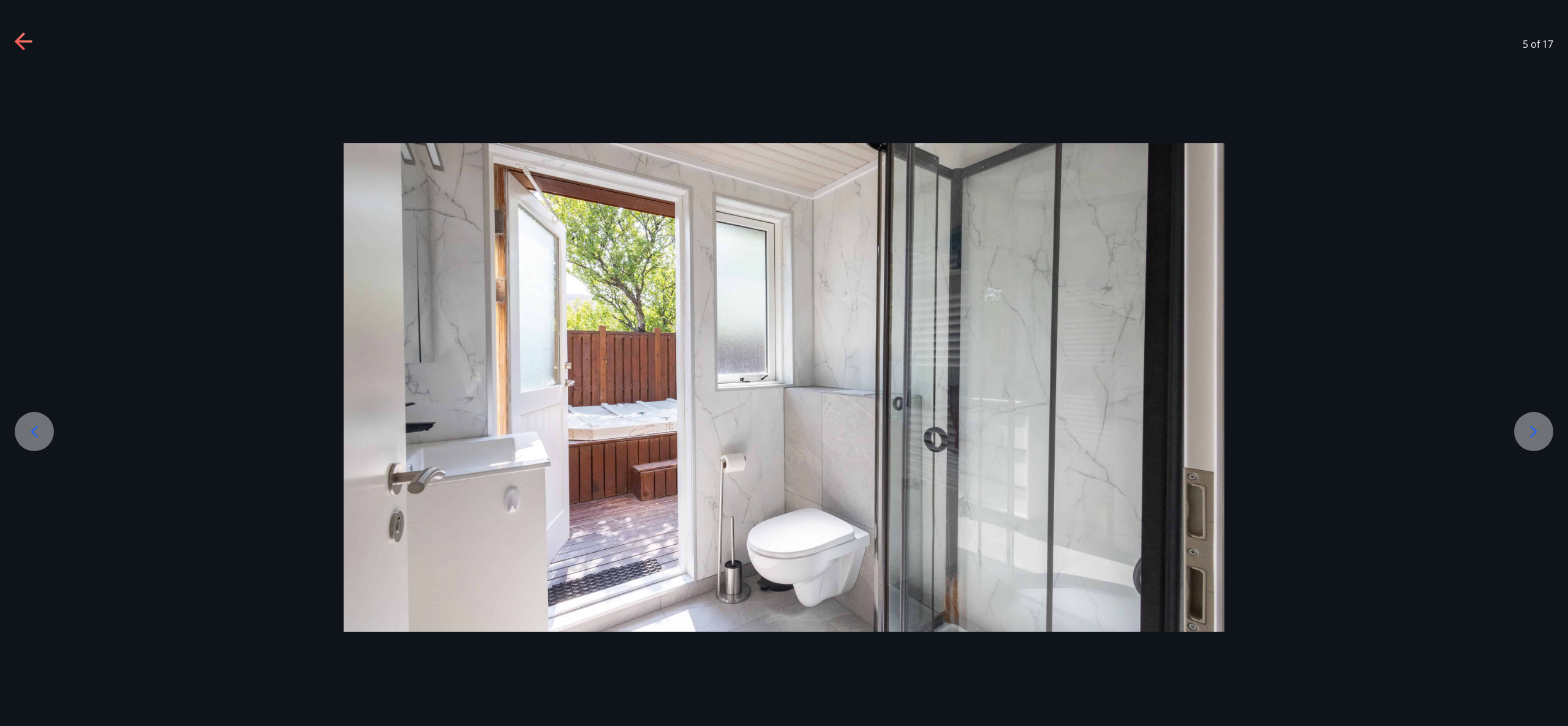
click at [38, 423] on icon at bounding box center [34, 431] width 20 height 20
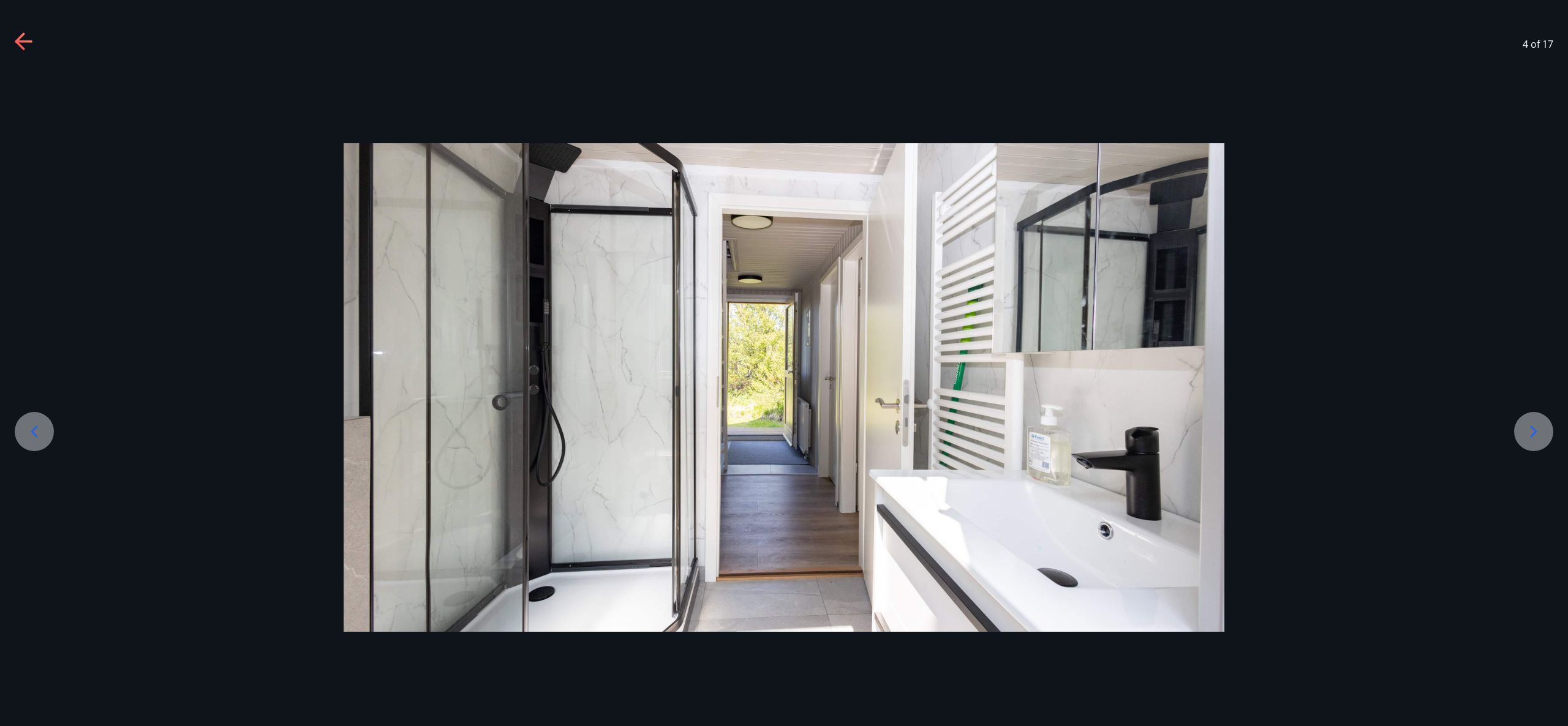
click at [38, 423] on icon at bounding box center [34, 431] width 20 height 20
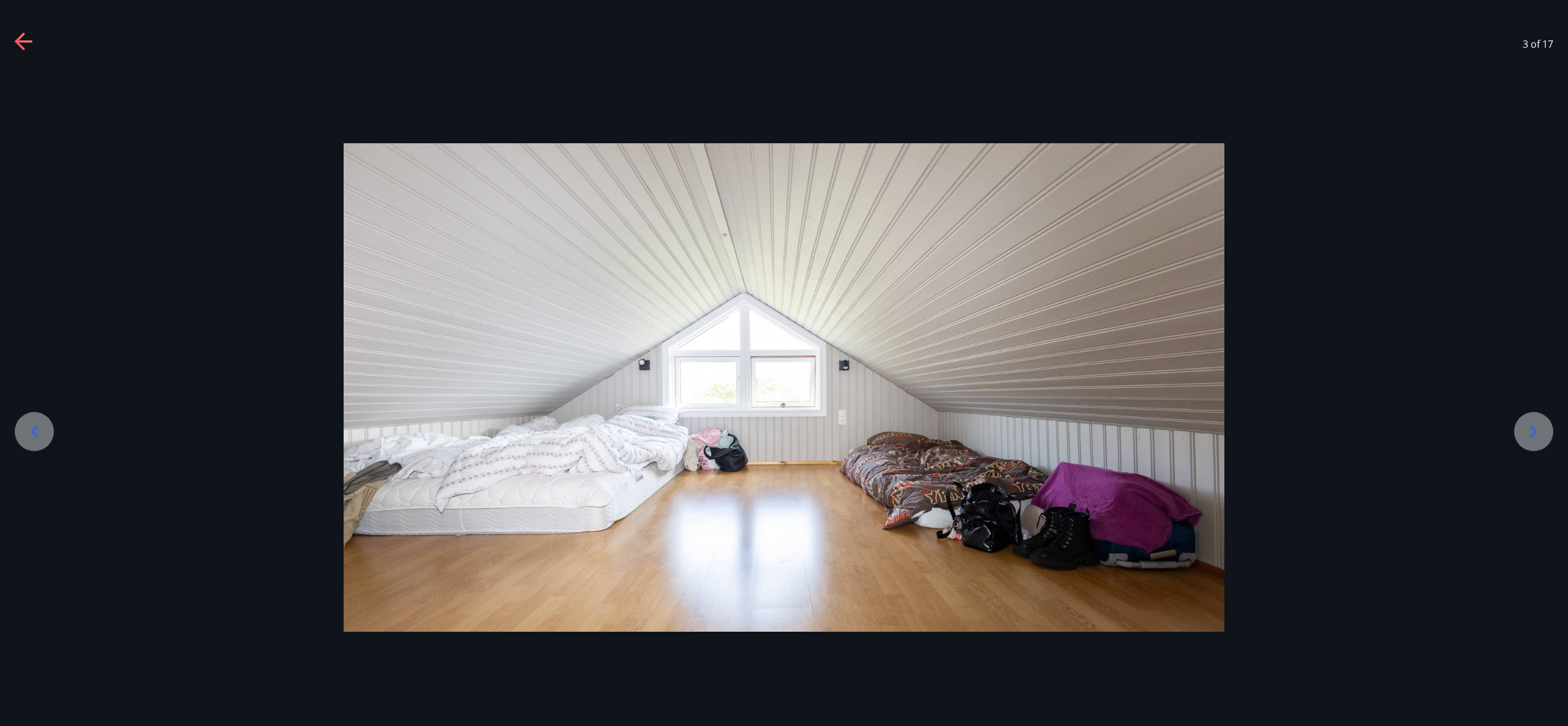
click at [23, 45] on icon at bounding box center [24, 42] width 20 height 20
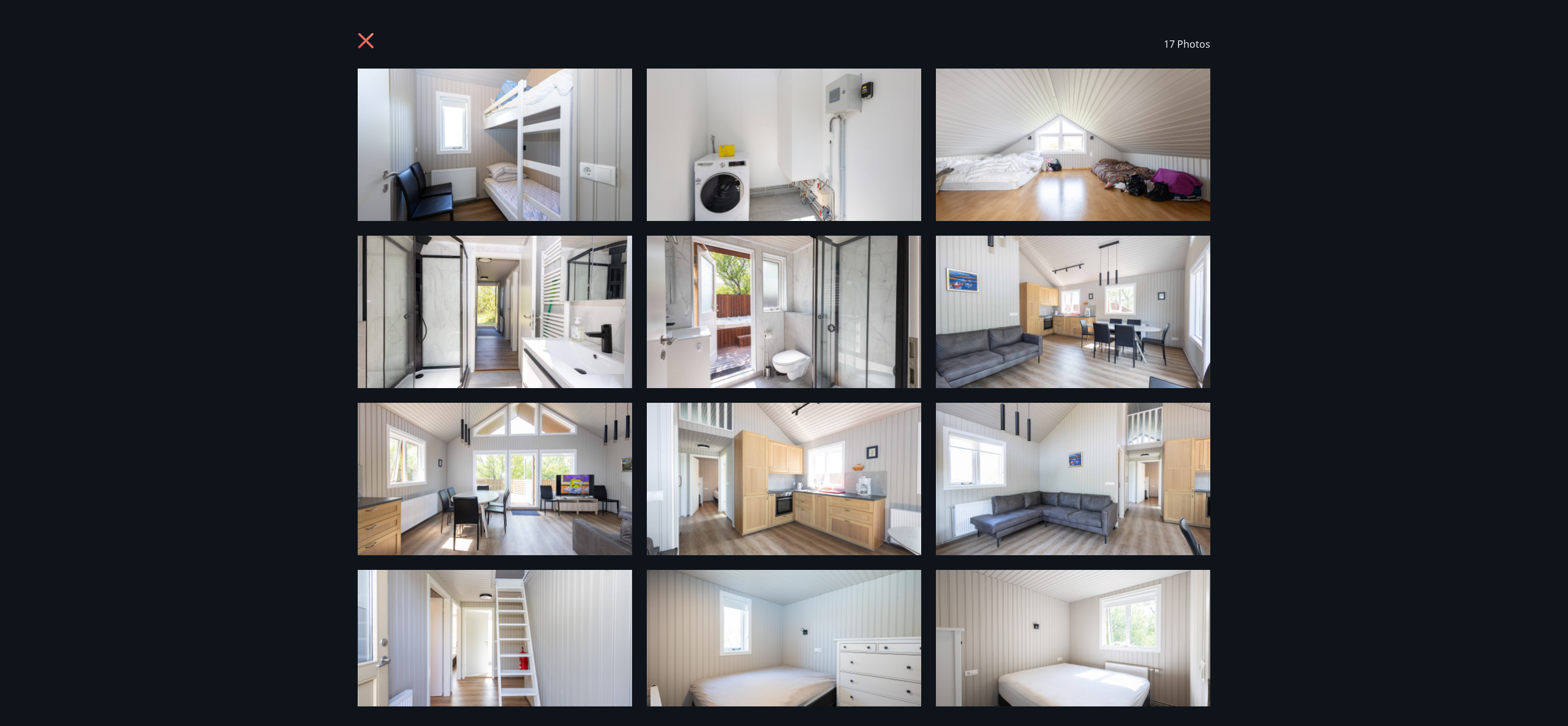
click at [533, 644] on img at bounding box center [495, 646] width 274 height 152
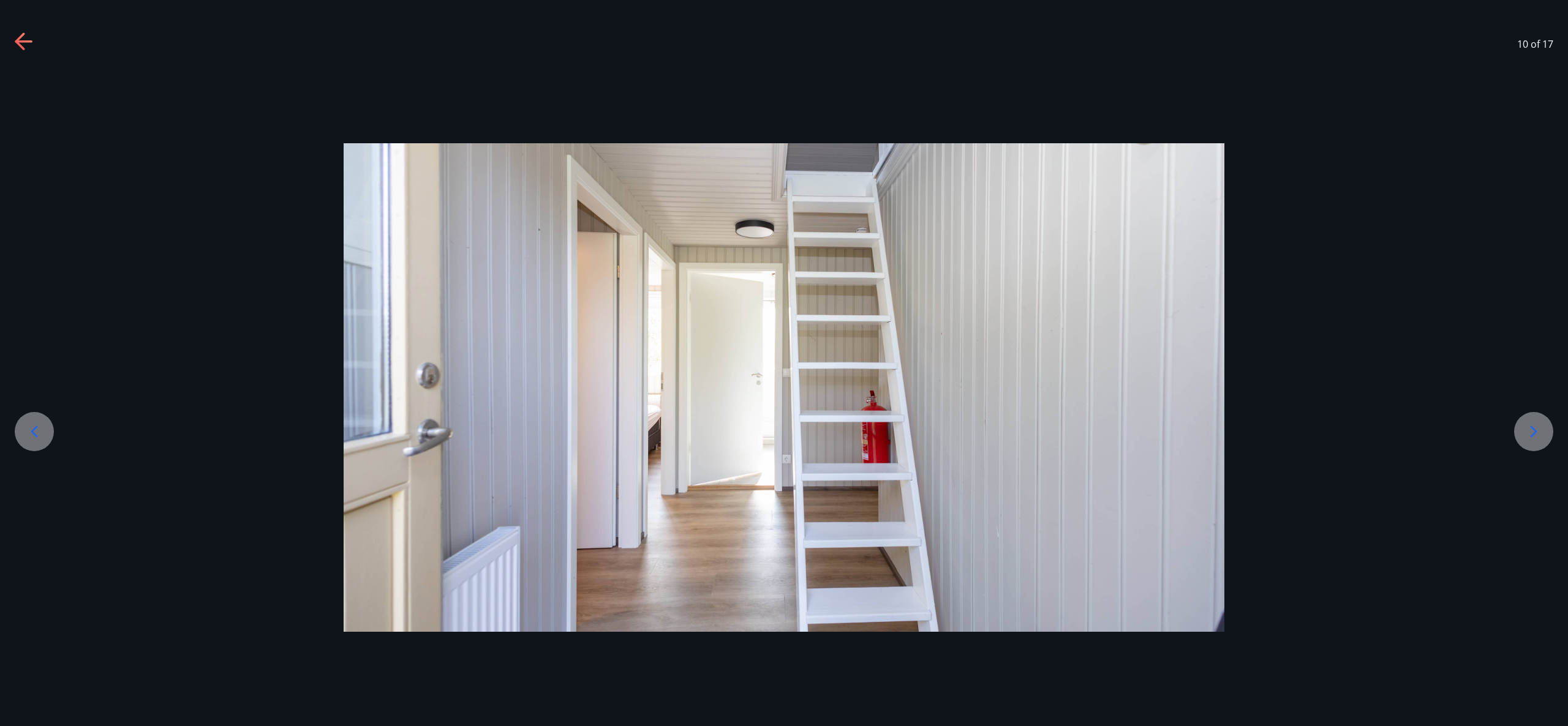
click at [21, 49] on icon at bounding box center [24, 42] width 20 height 20
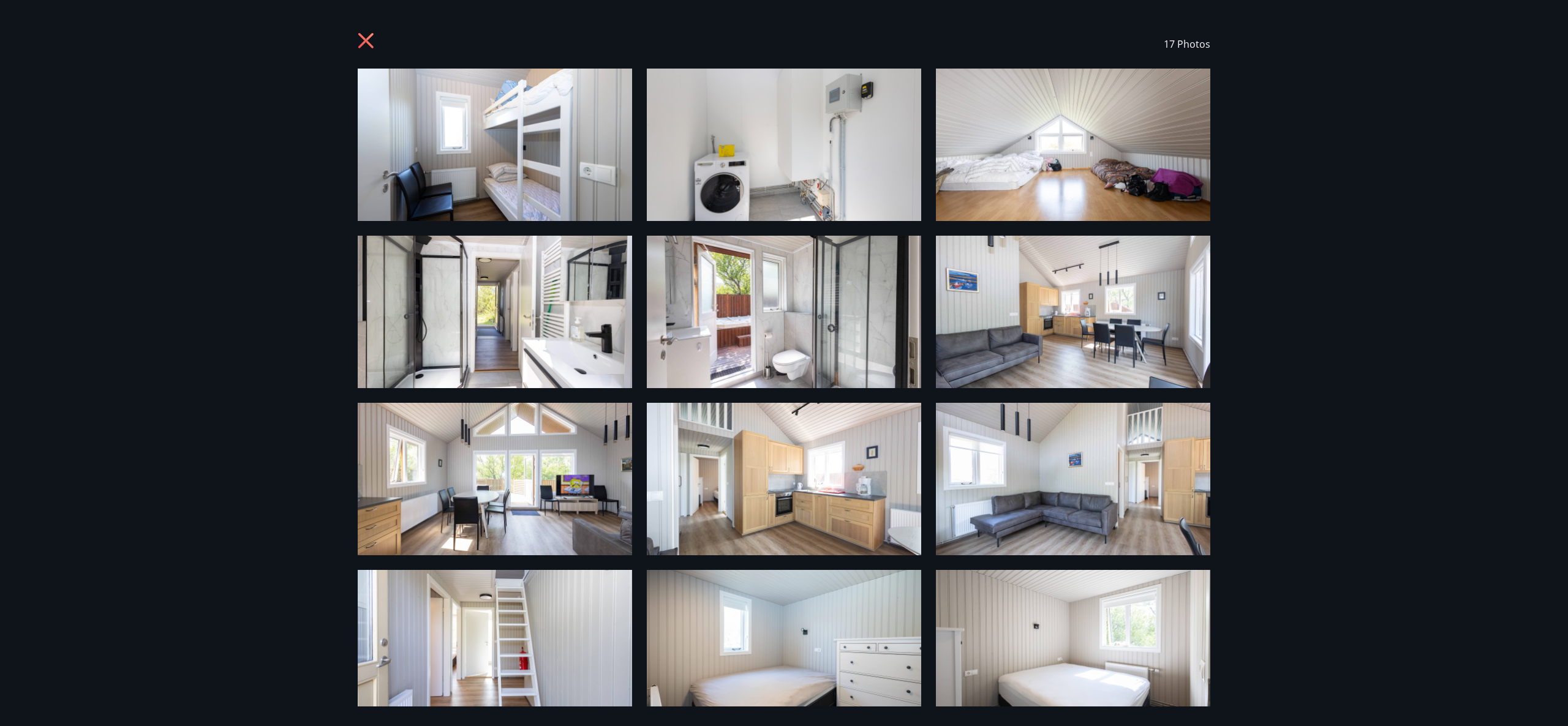
click at [364, 44] on icon at bounding box center [368, 42] width 20 height 20
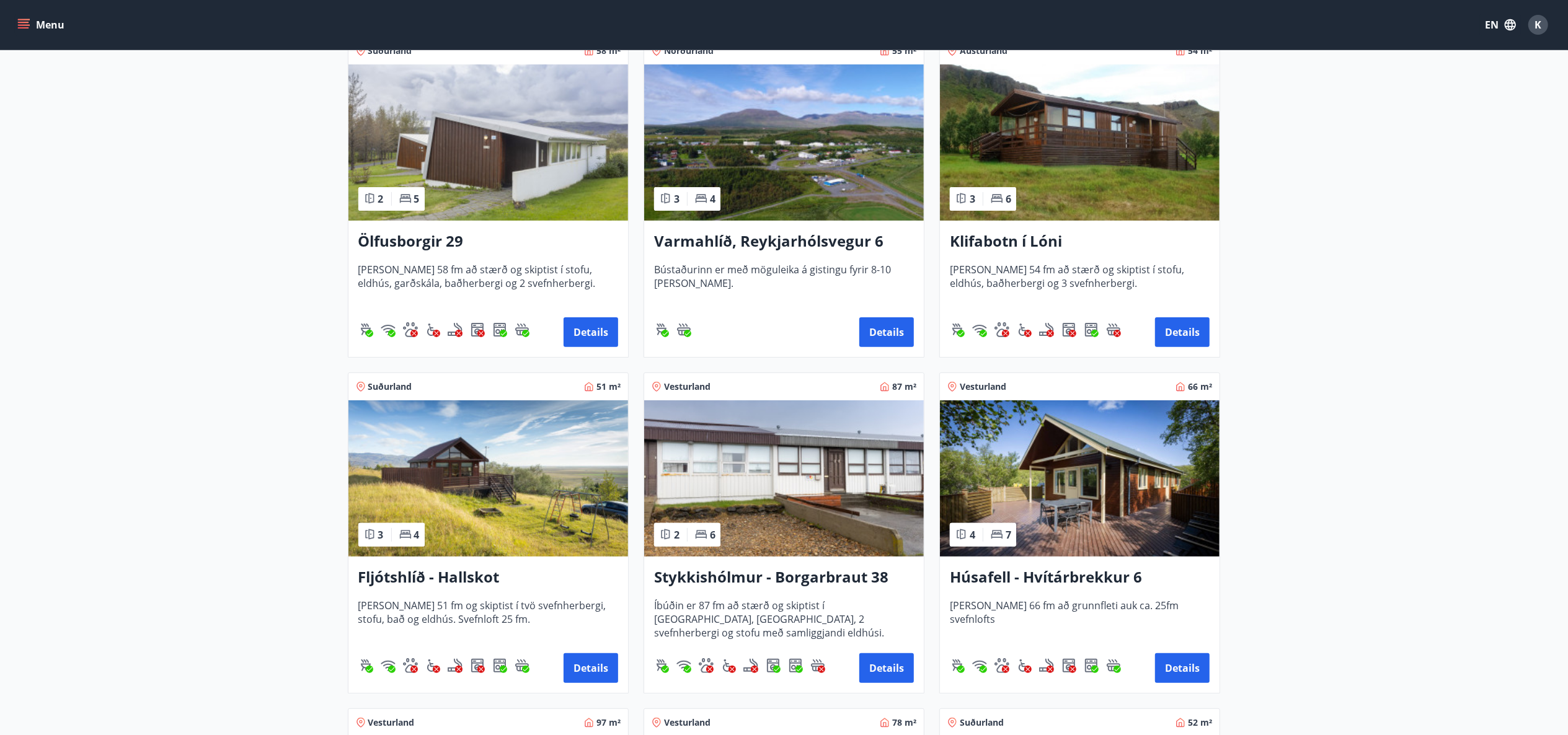
scroll to position [298, 0]
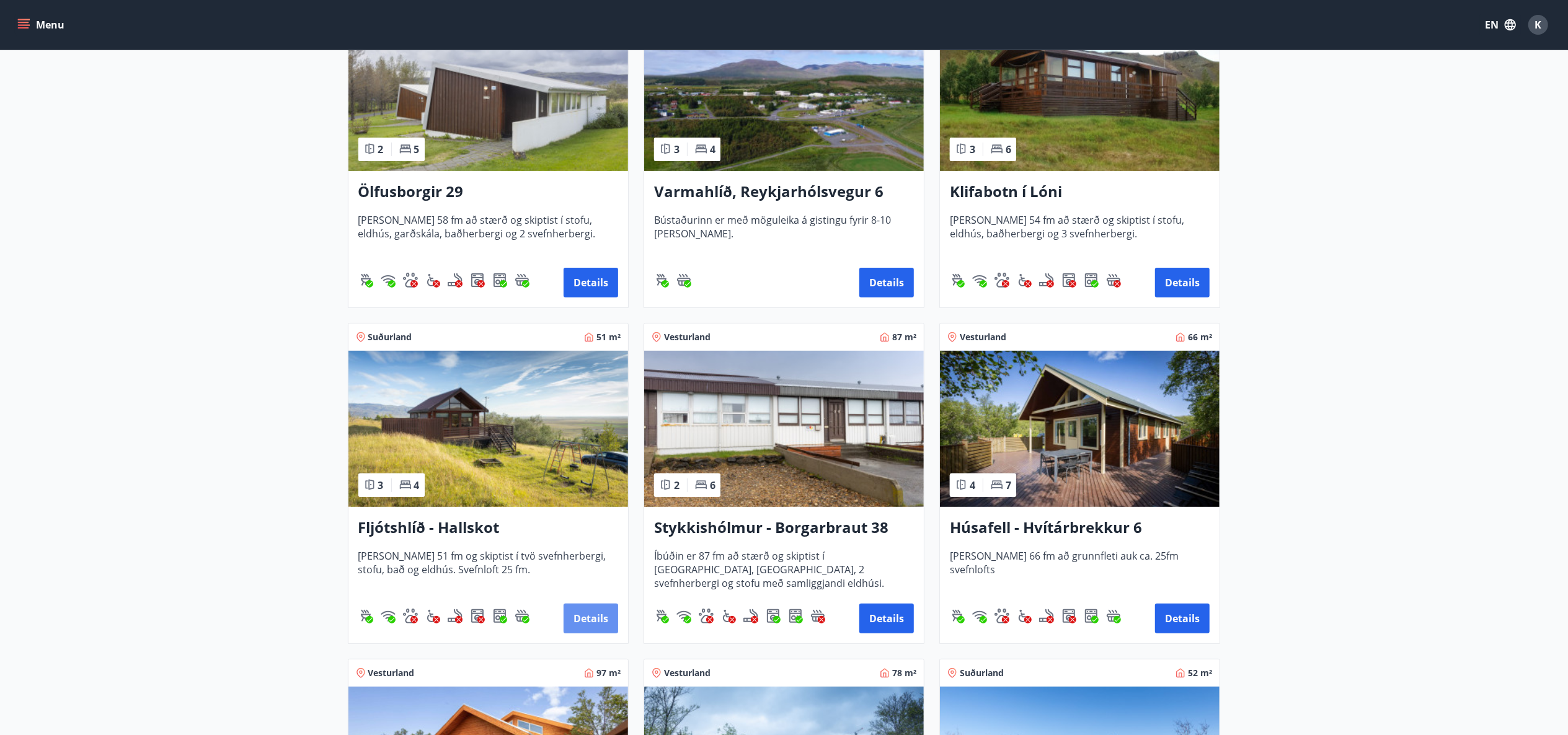
click at [593, 615] on button "Details" at bounding box center [591, 618] width 54 height 30
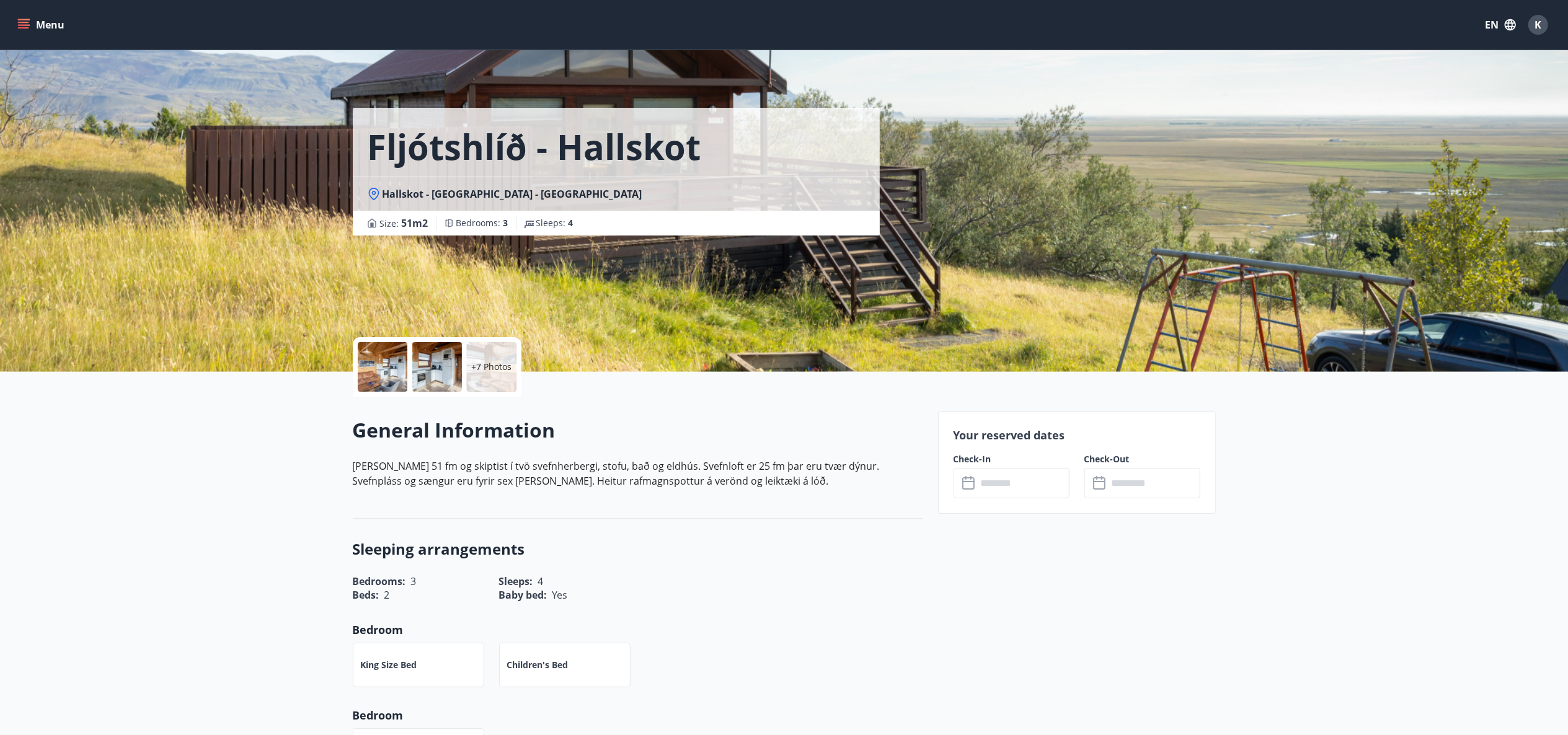
click at [410, 379] on div "+7 Photos" at bounding box center [437, 367] width 169 height 59
click at [372, 376] on div at bounding box center [382, 367] width 50 height 50
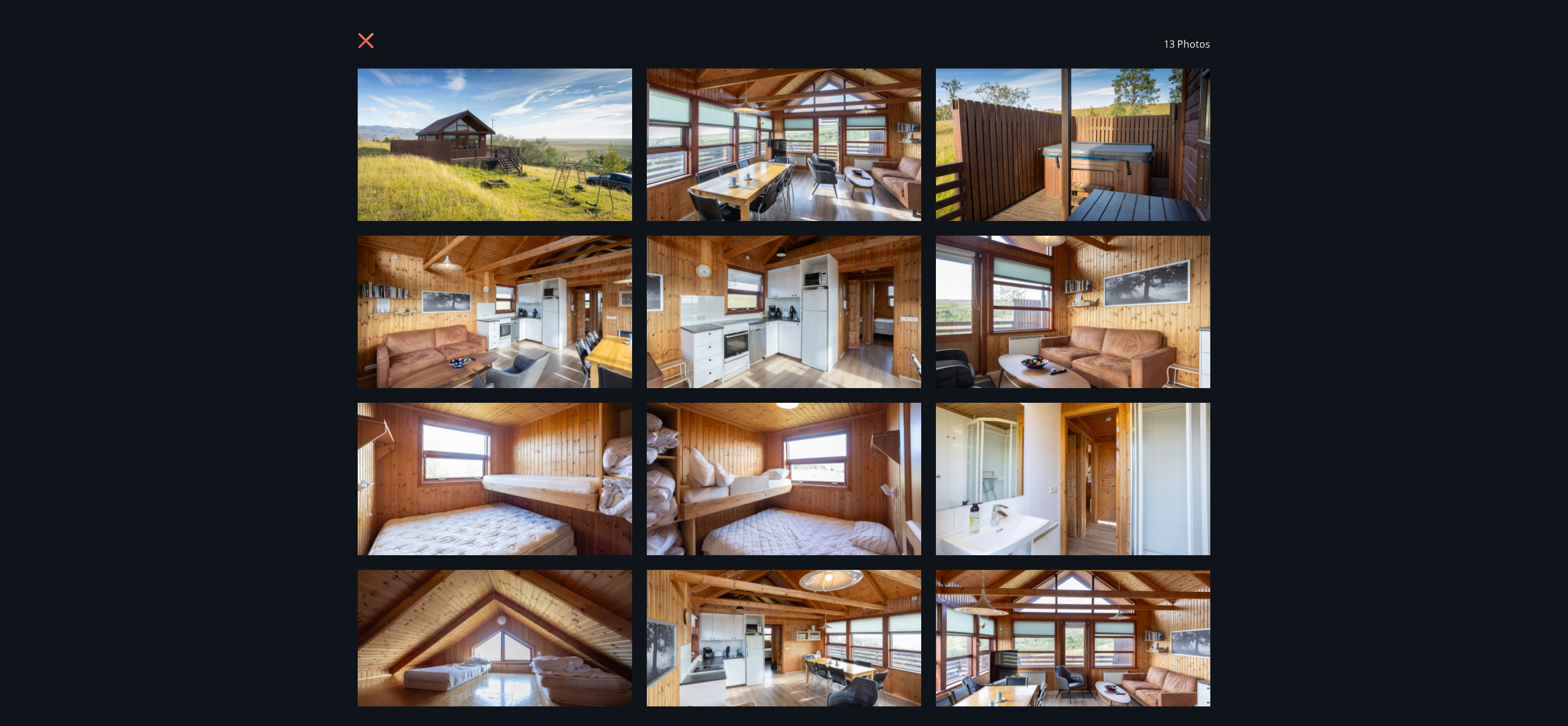
click at [534, 137] on img at bounding box center [495, 145] width 274 height 152
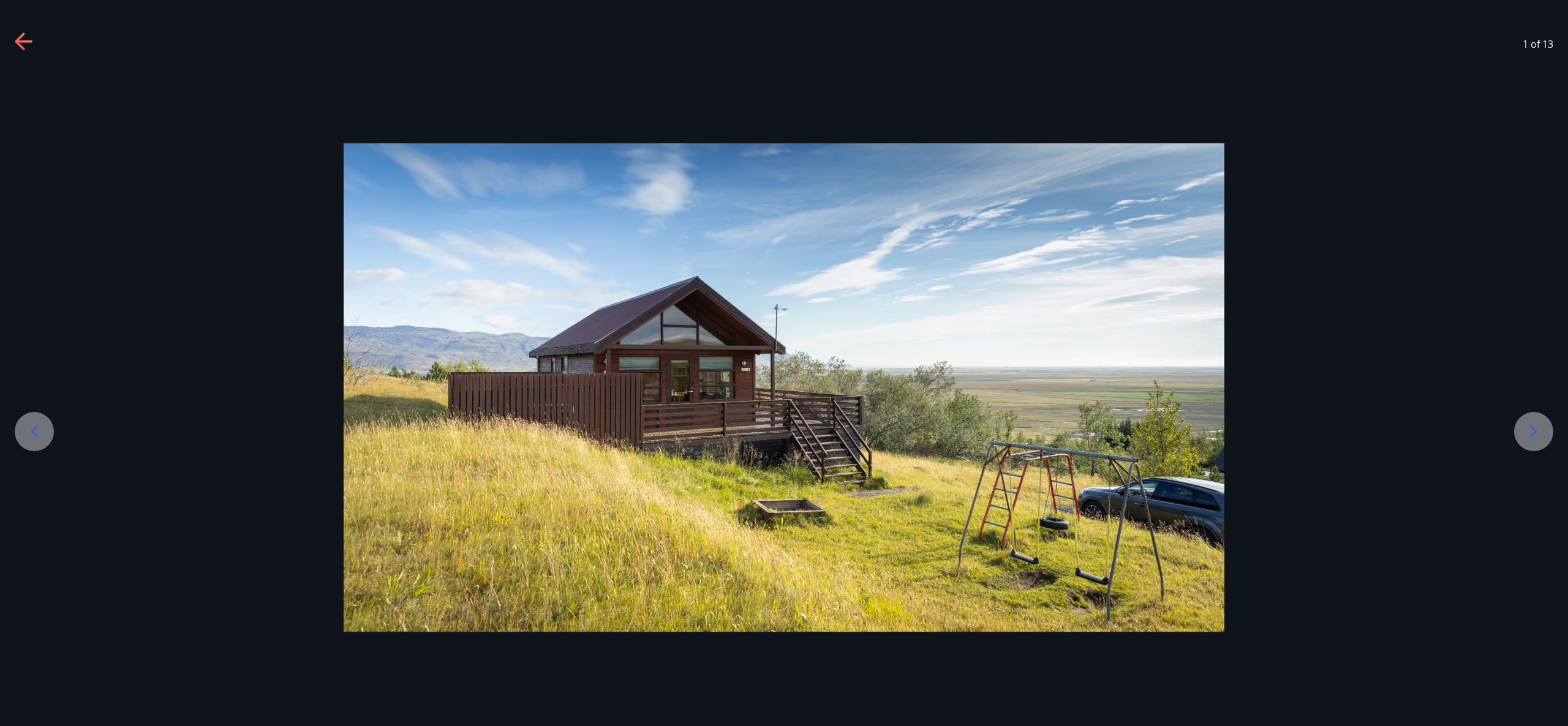
click at [1532, 435] on icon at bounding box center [1534, 431] width 7 height 12
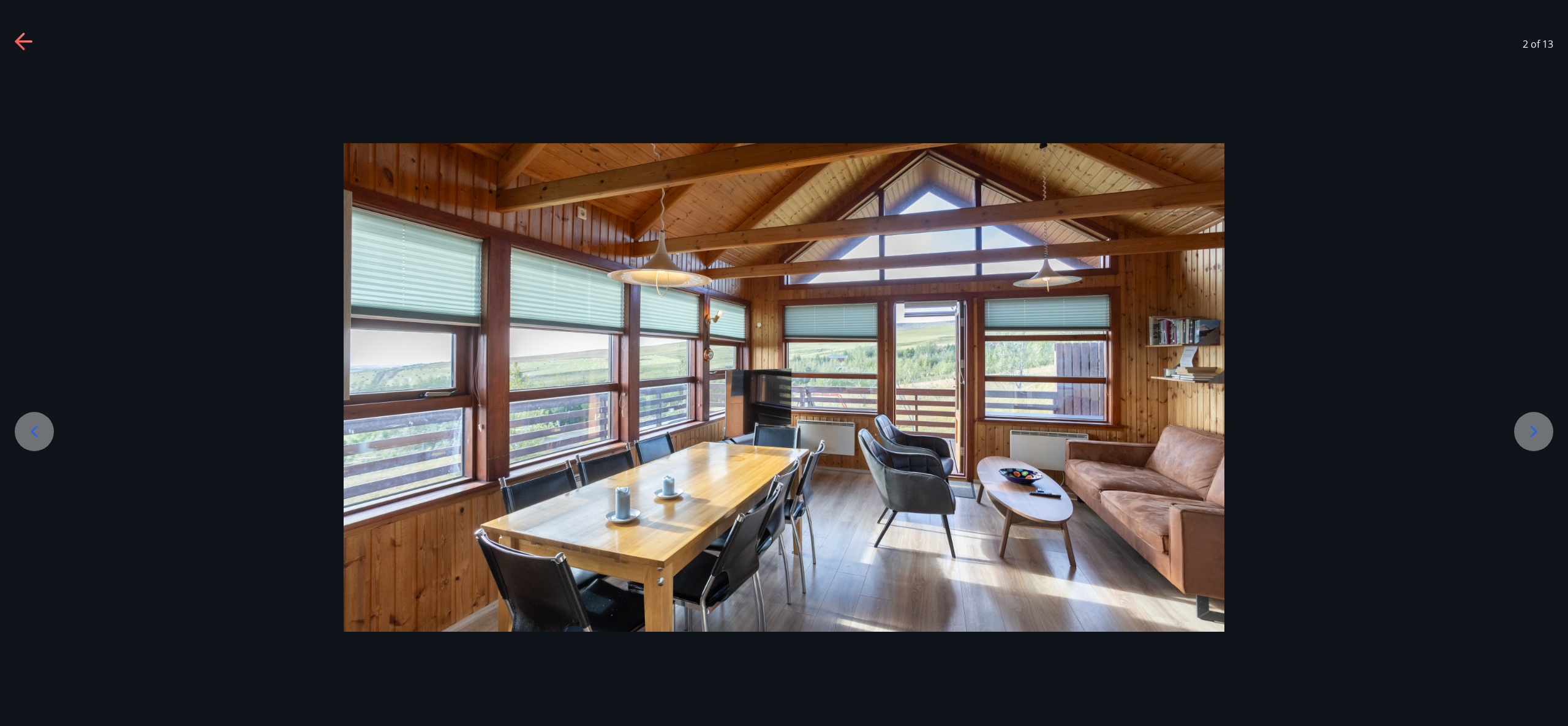
click at [1532, 435] on icon at bounding box center [1534, 431] width 7 height 12
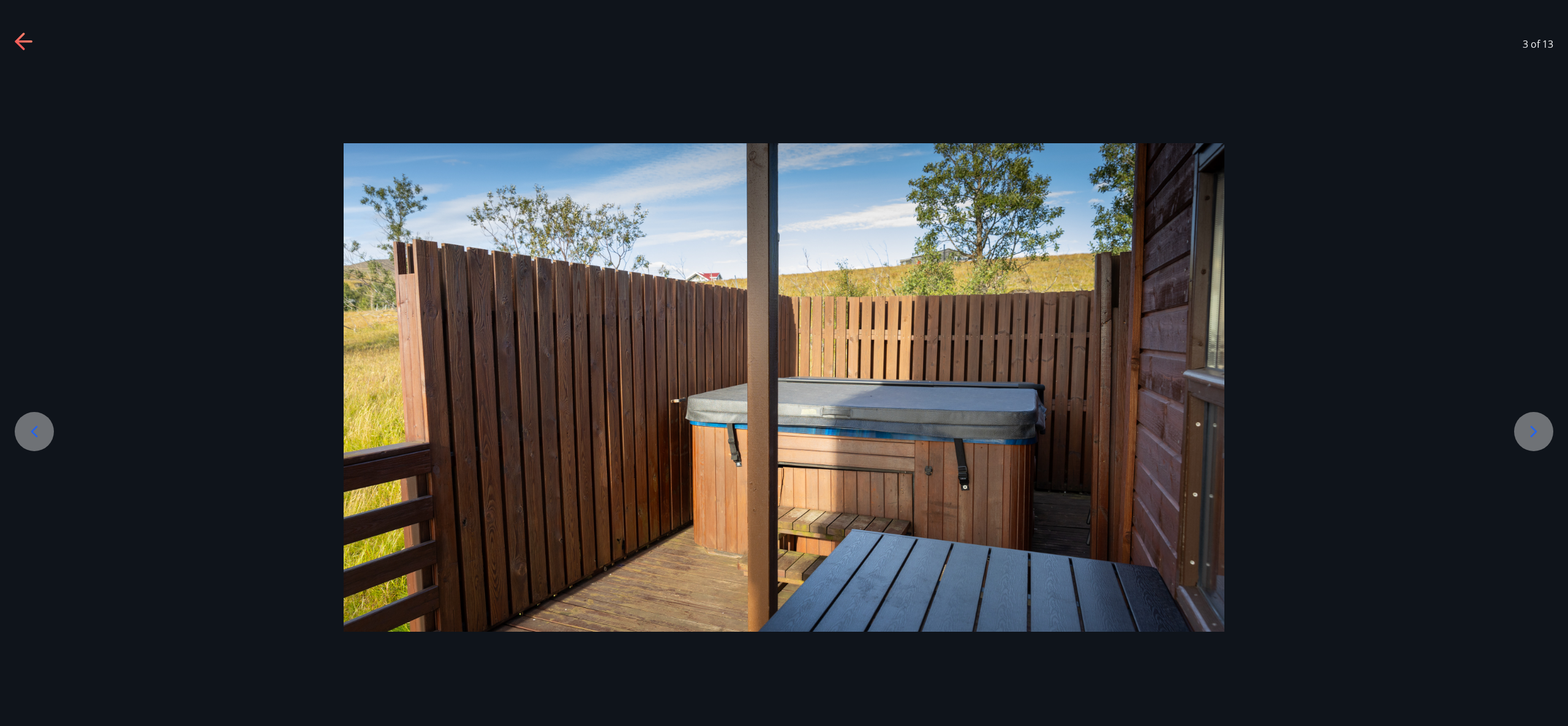
click at [1532, 435] on icon at bounding box center [1534, 431] width 7 height 12
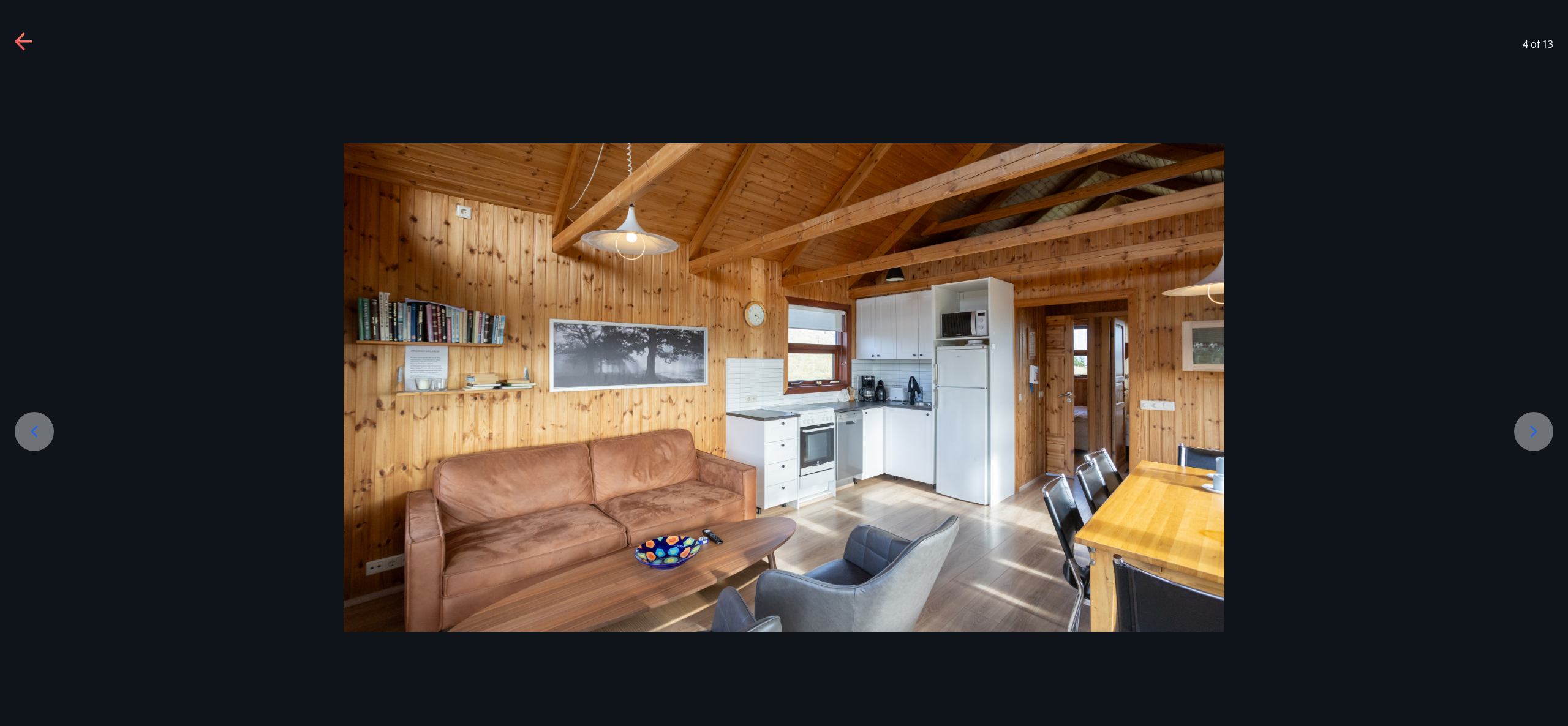
click at [1532, 435] on icon at bounding box center [1534, 431] width 7 height 12
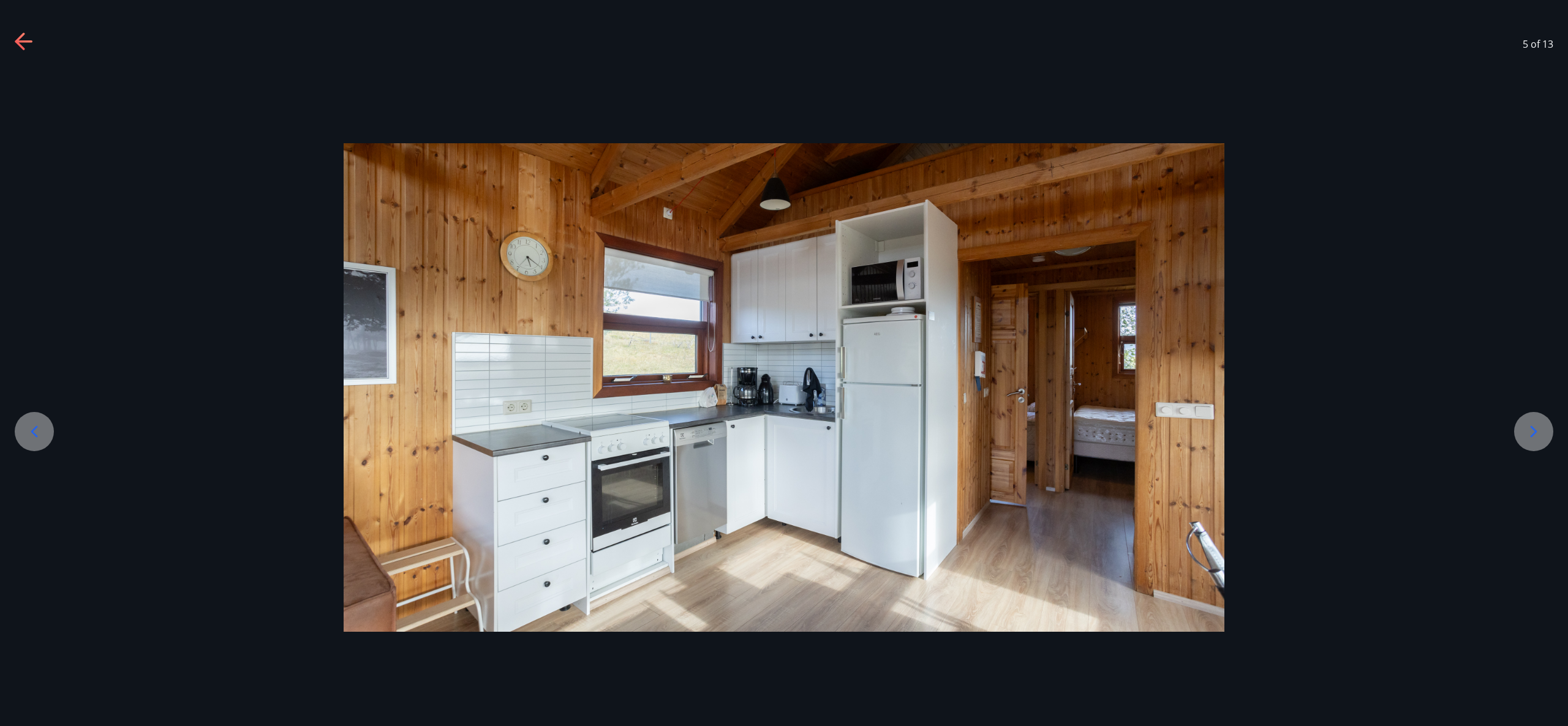
click at [1532, 435] on icon at bounding box center [1534, 431] width 7 height 12
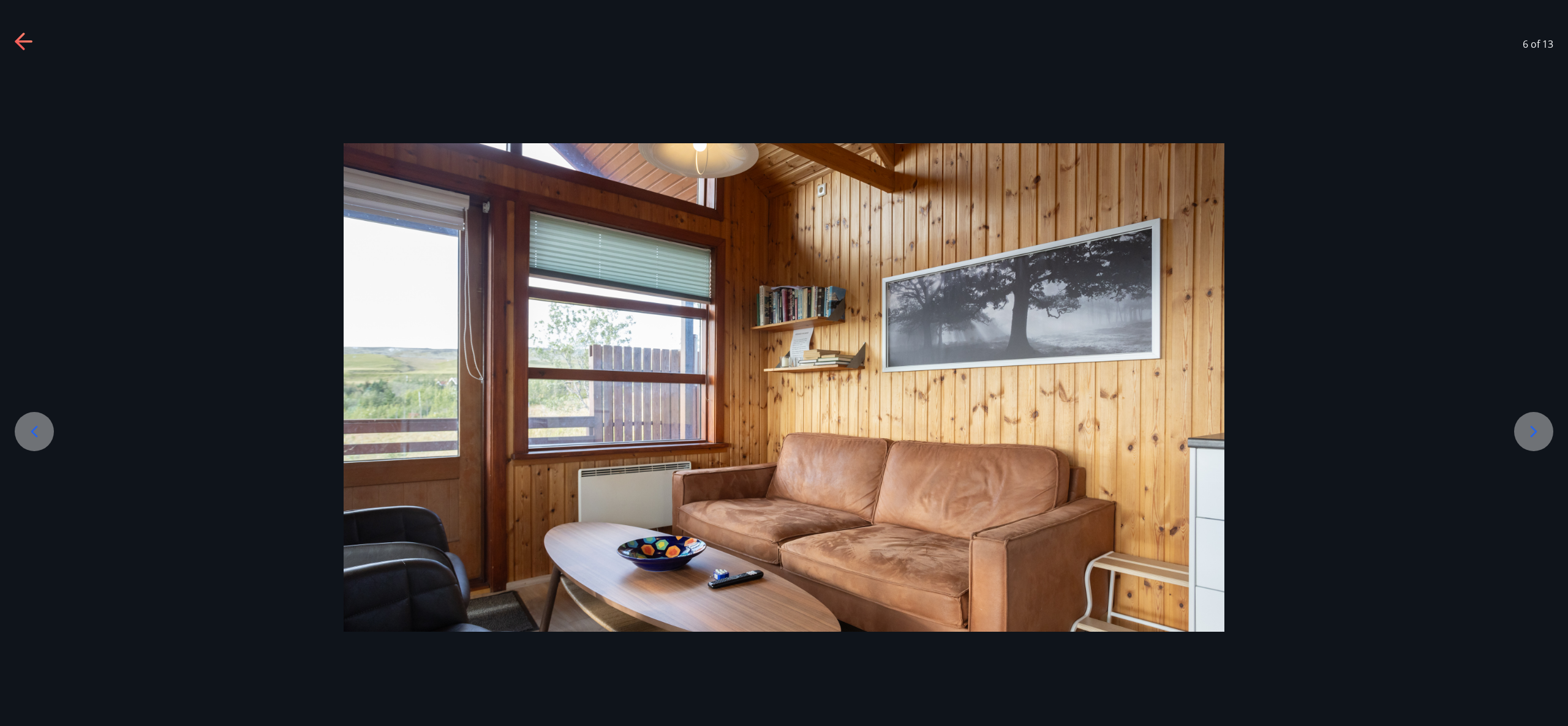
click at [1532, 435] on icon at bounding box center [1534, 431] width 7 height 12
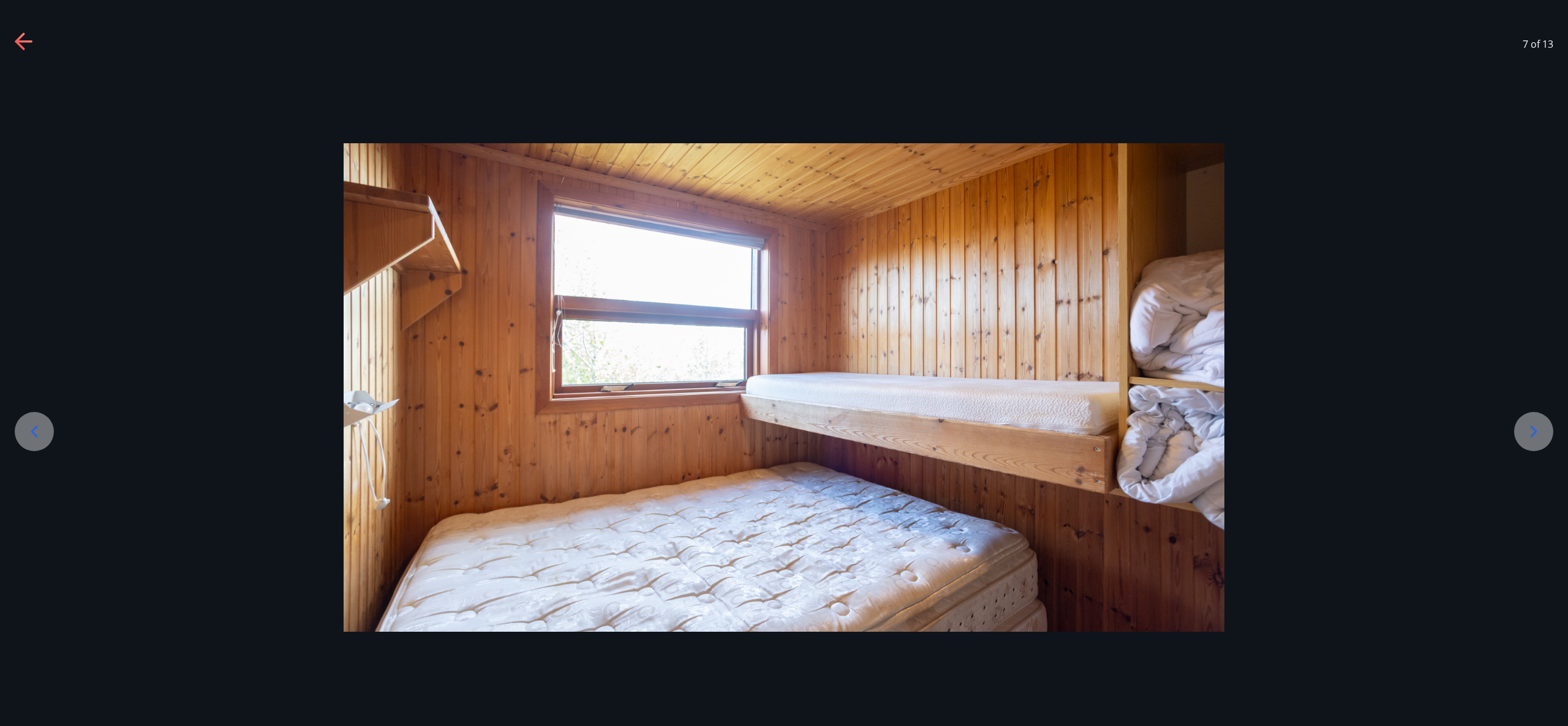
click at [1532, 435] on icon at bounding box center [1534, 431] width 7 height 12
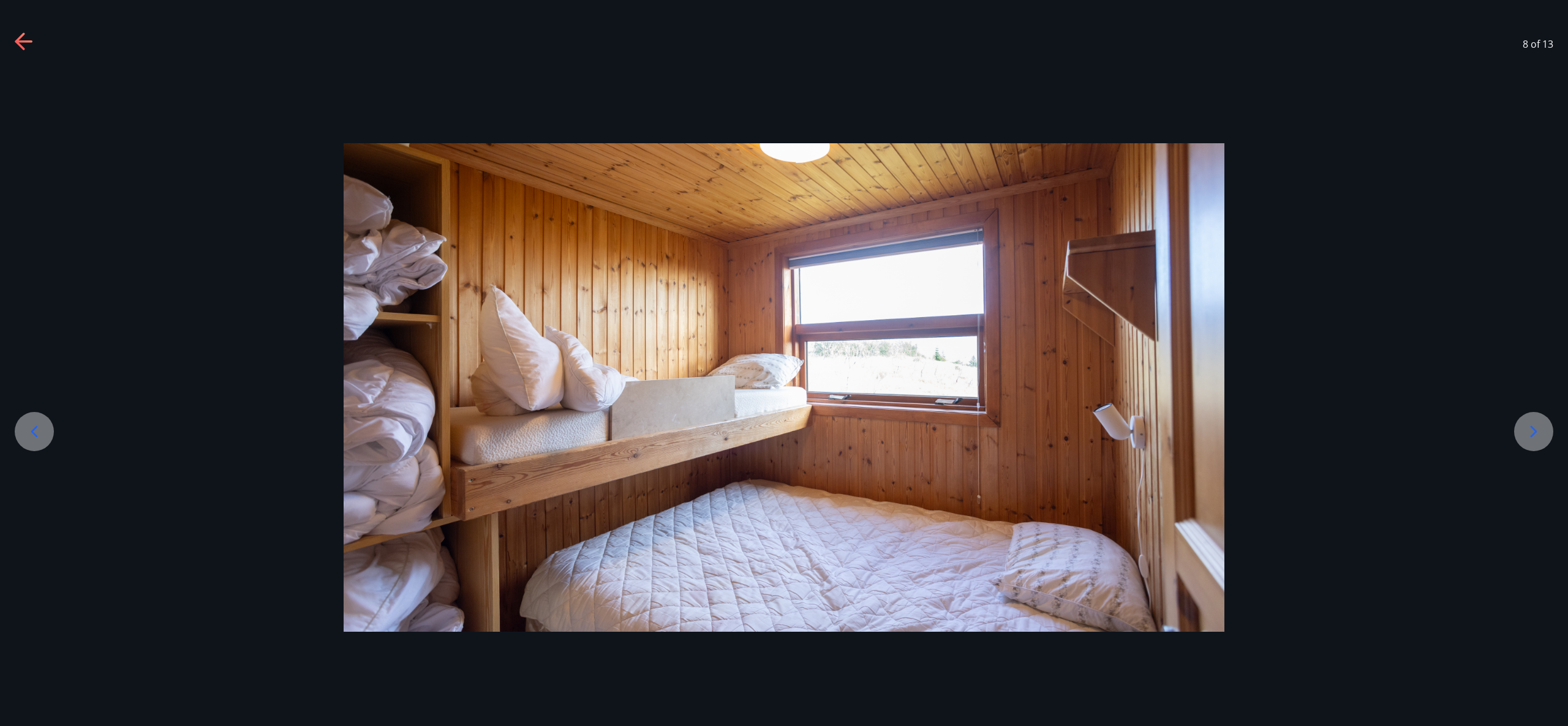
click at [1532, 435] on icon at bounding box center [1534, 431] width 7 height 12
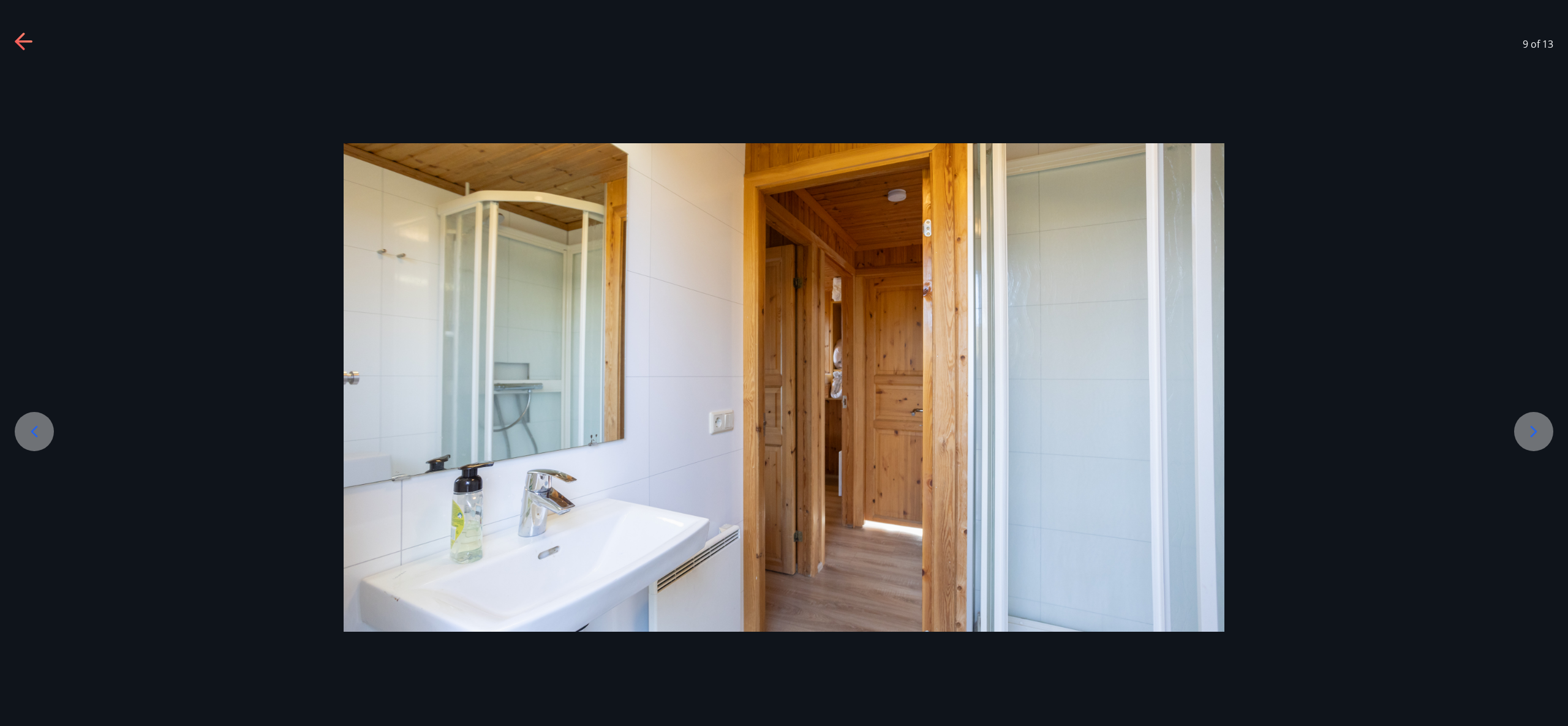
click at [1532, 435] on icon at bounding box center [1534, 431] width 7 height 12
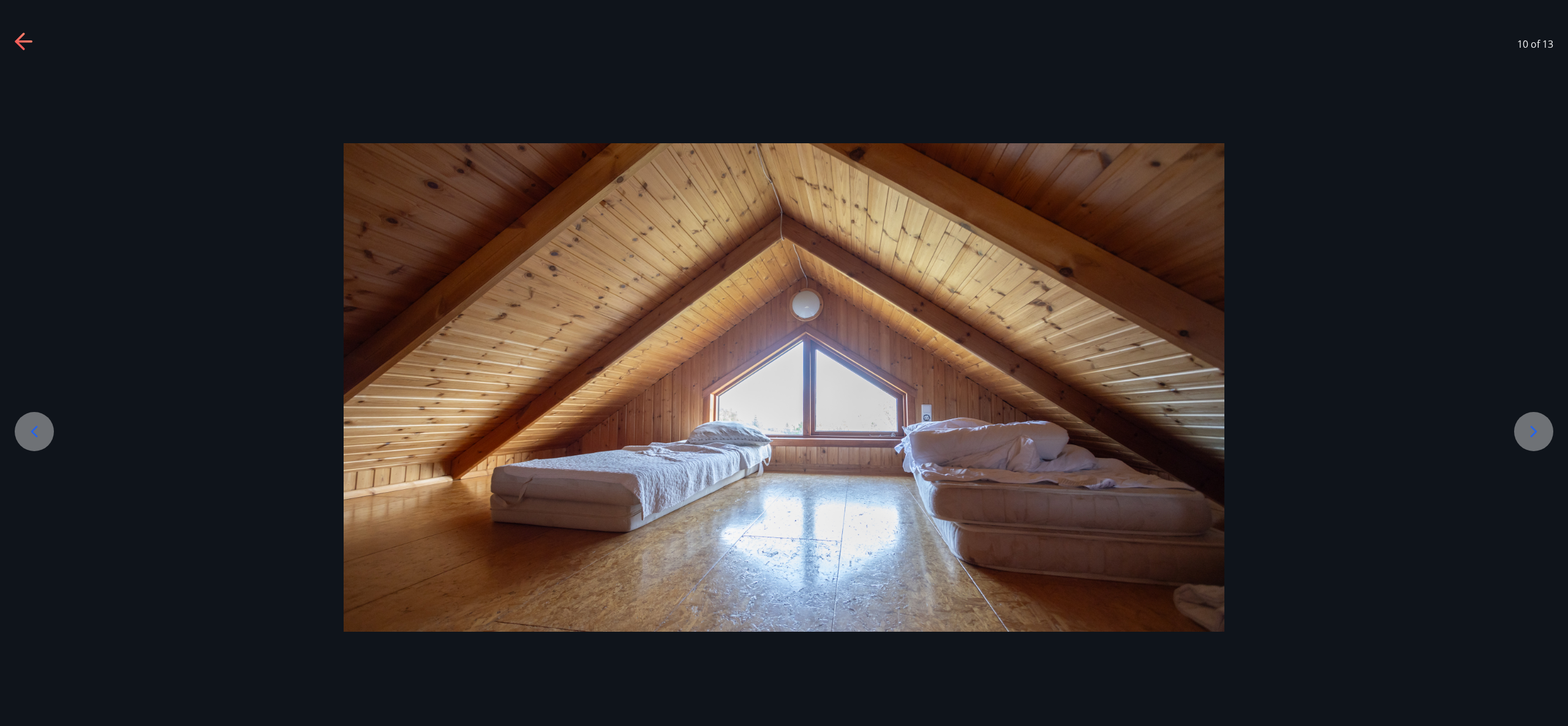
click at [1532, 434] on icon at bounding box center [1533, 431] width 20 height 20
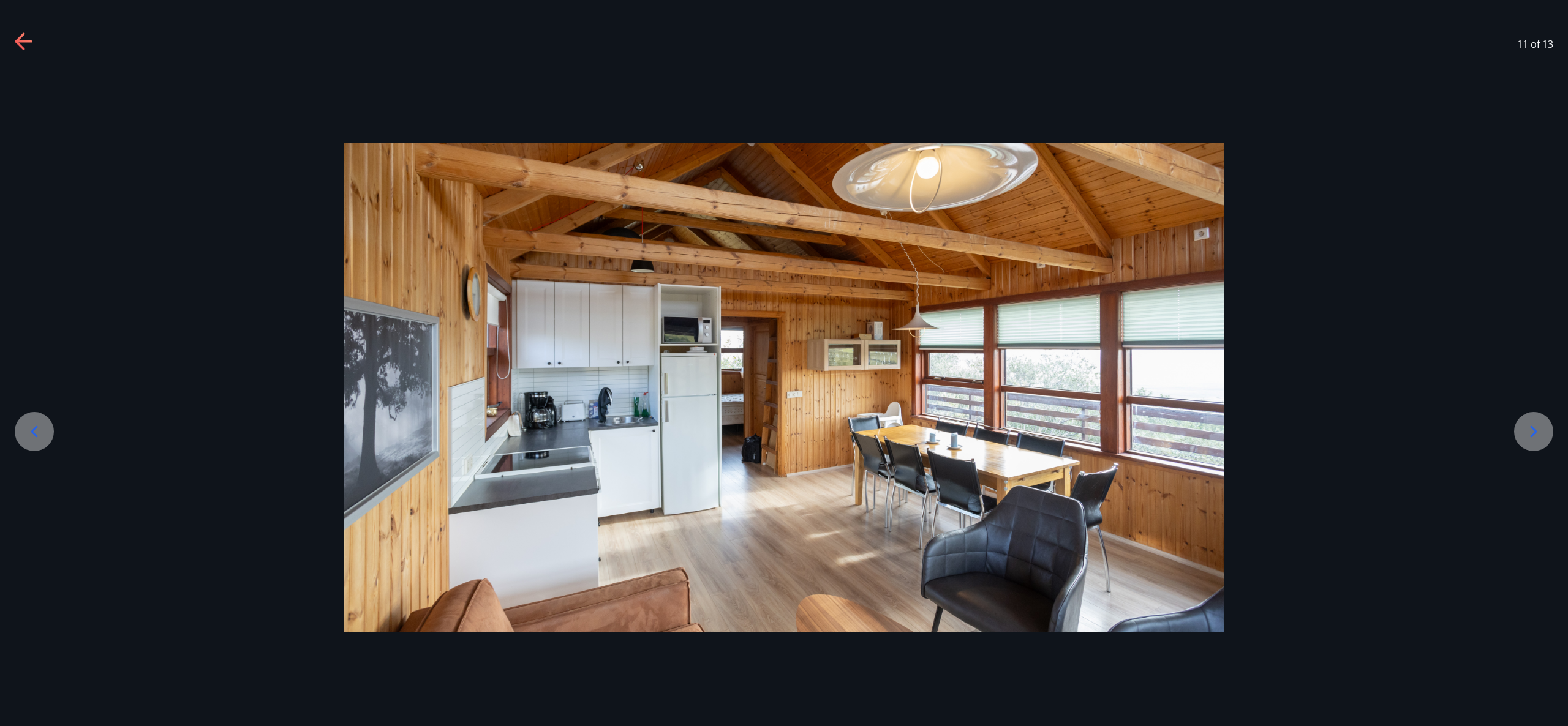
click at [1532, 434] on icon at bounding box center [1533, 431] width 20 height 20
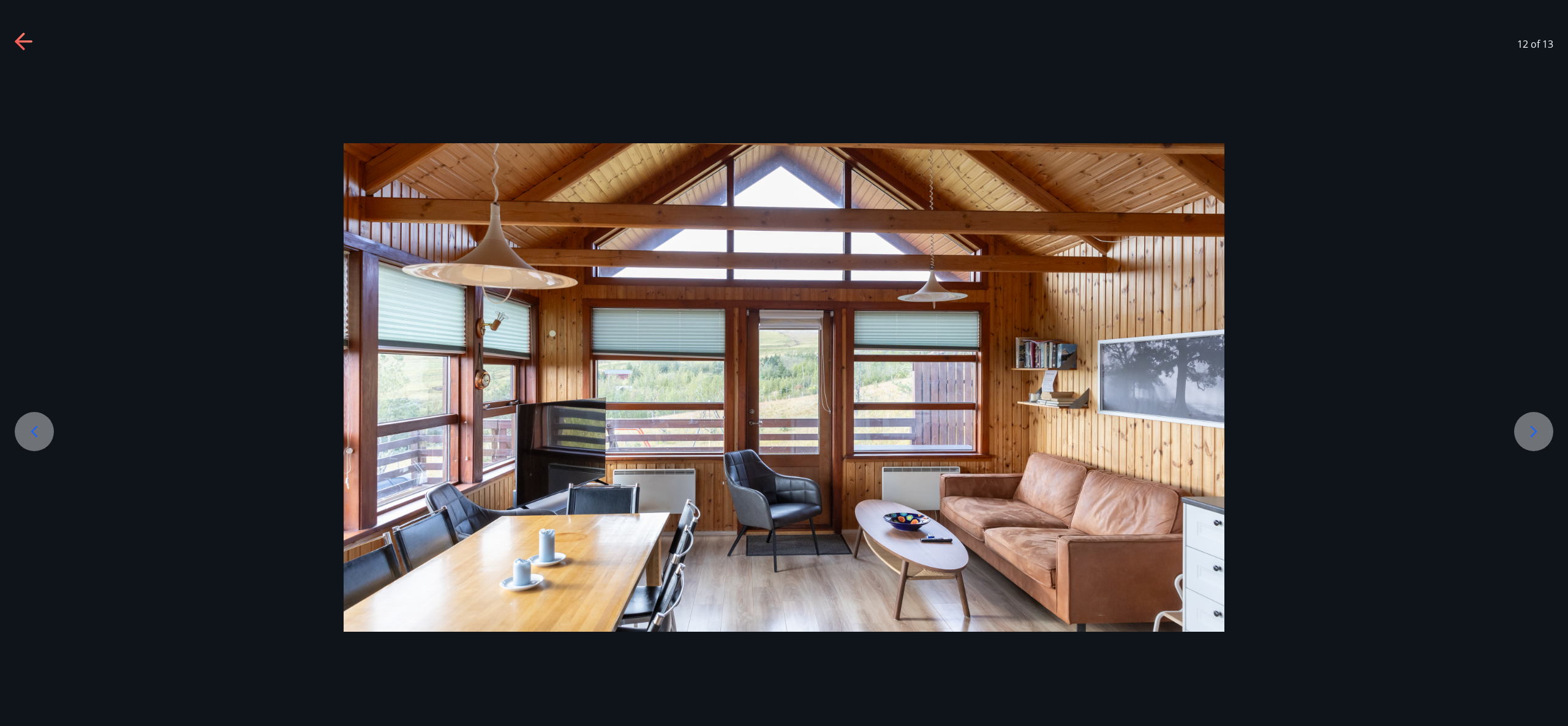
click at [23, 40] on icon at bounding box center [24, 41] width 17 height 2
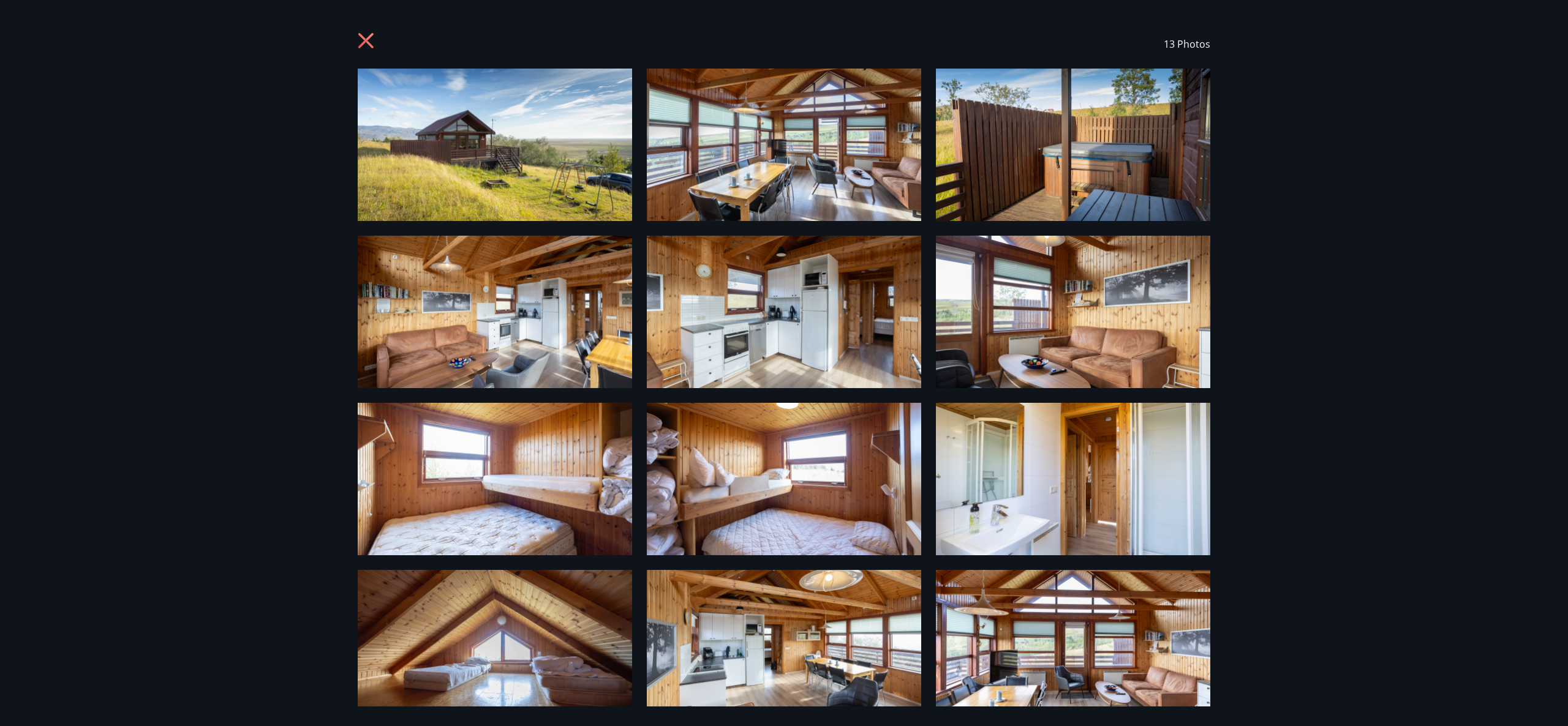
click at [372, 46] on icon at bounding box center [365, 40] width 15 height 15
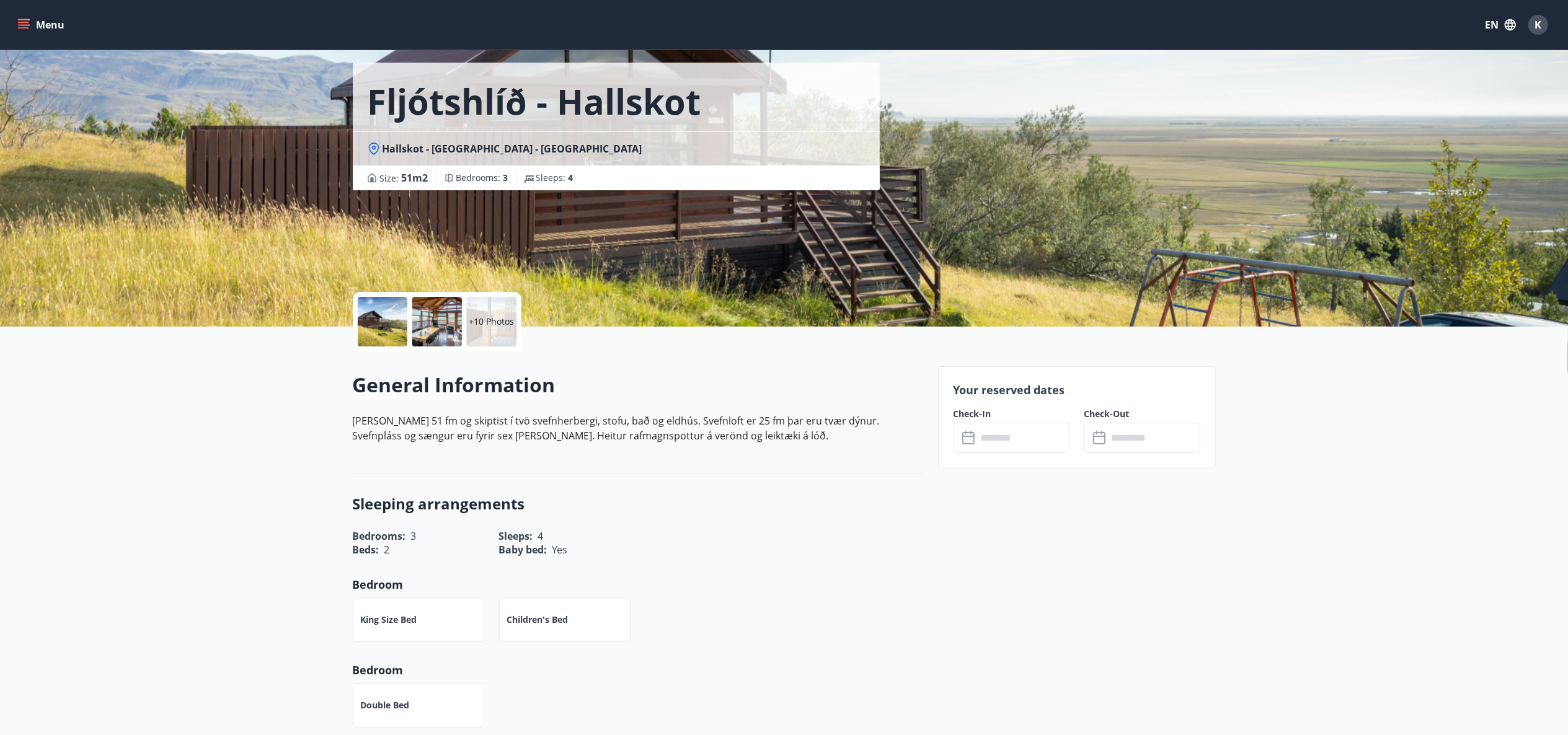
scroll to position [50, 0]
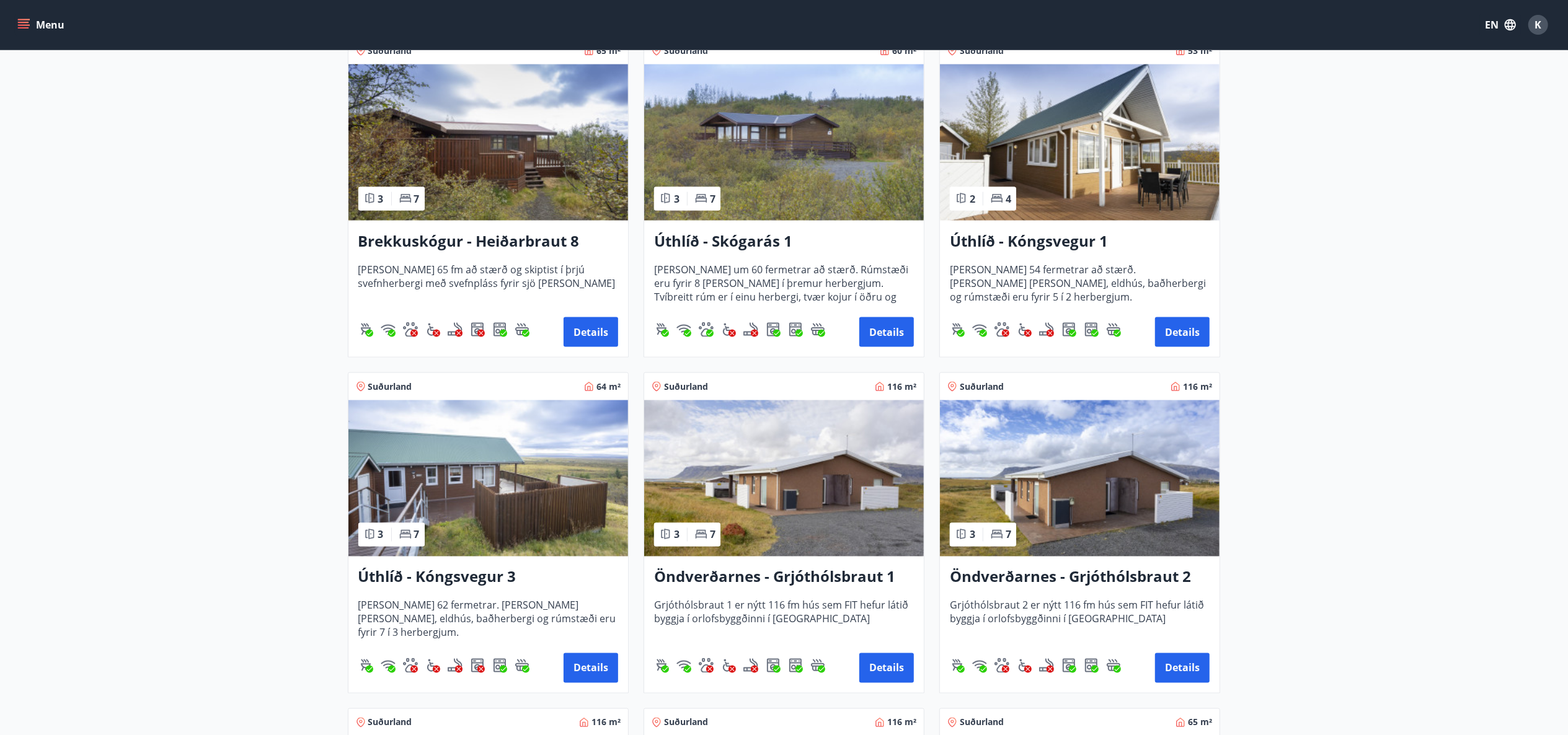
scroll to position [1934, 0]
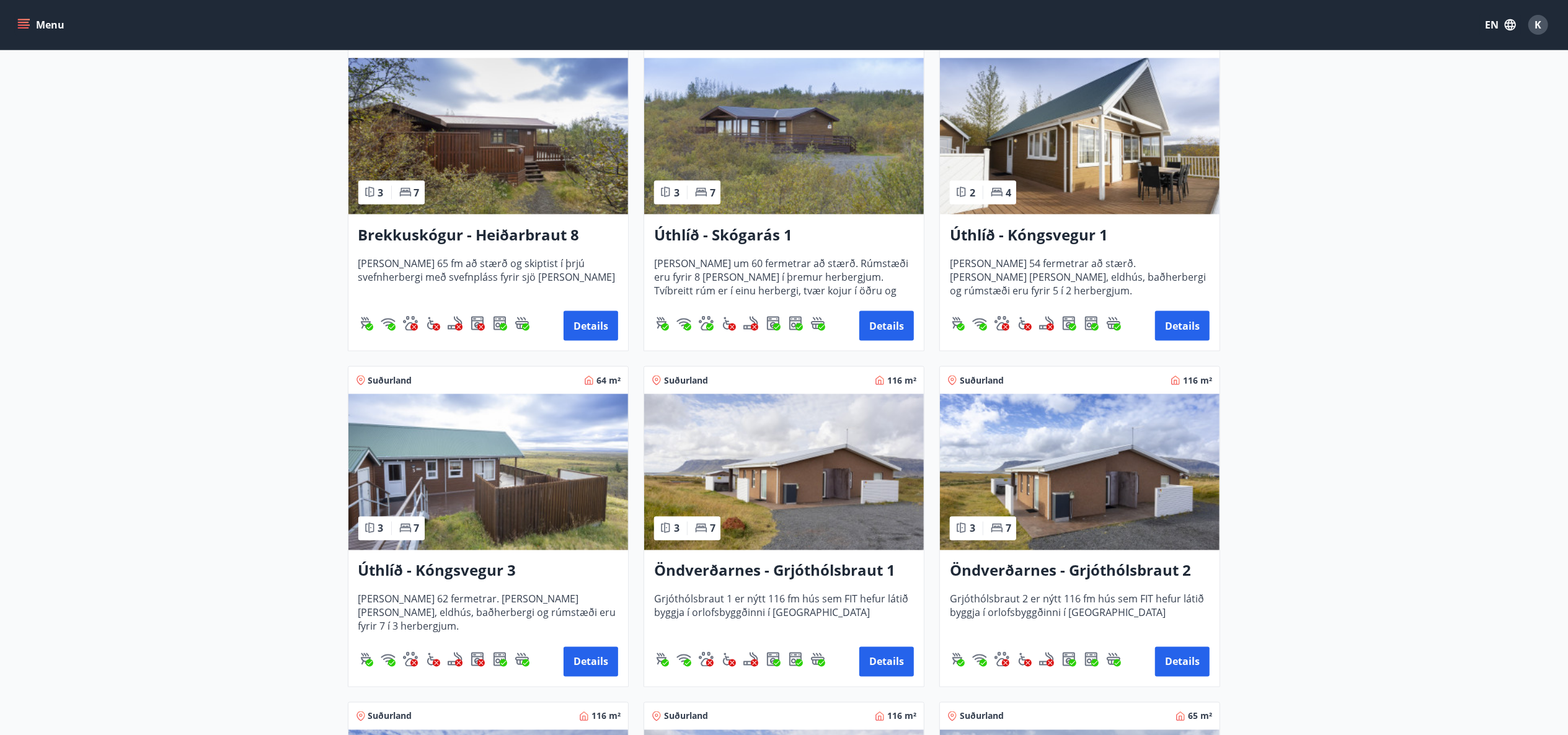
click at [594, 657] on button "Details" at bounding box center [591, 661] width 54 height 30
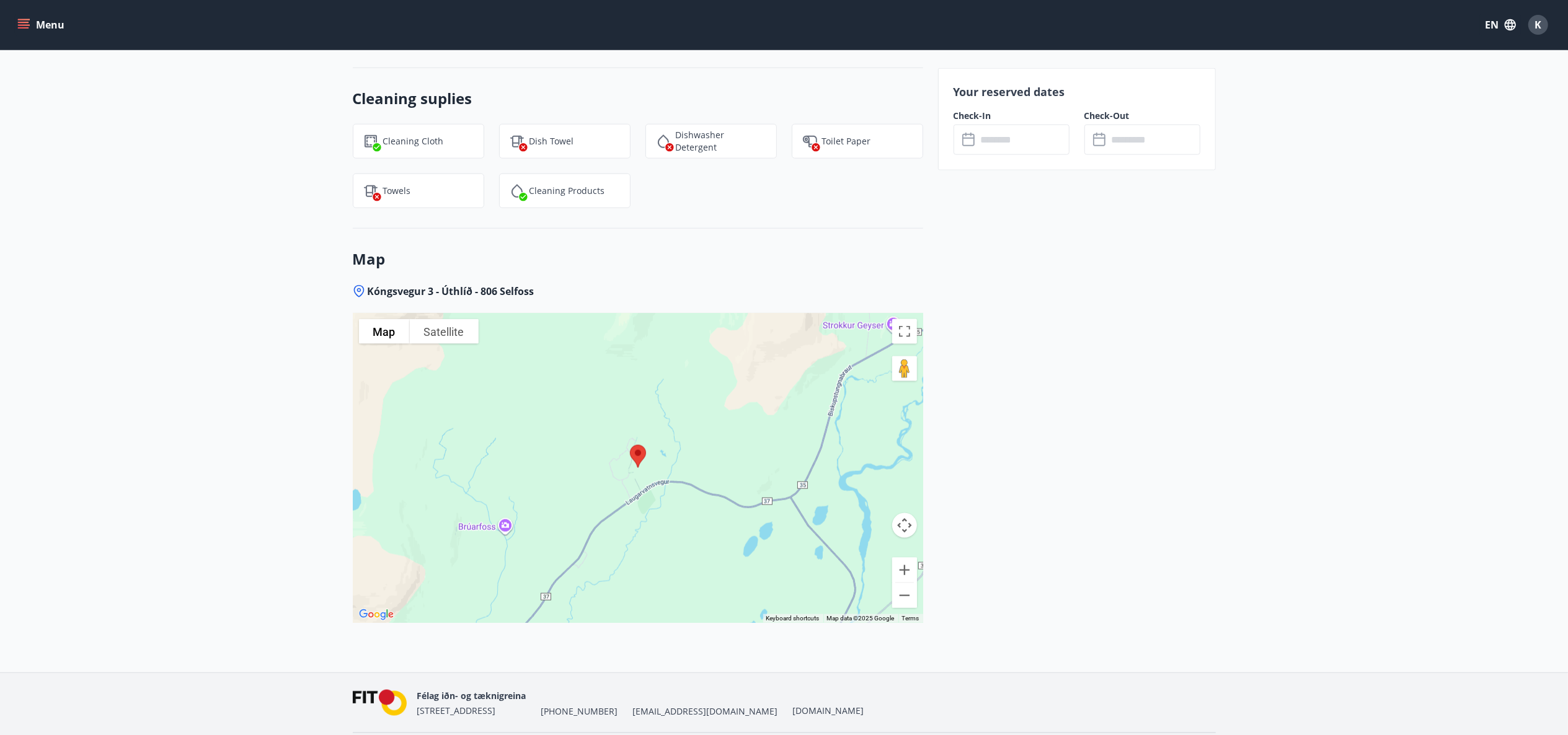
scroll to position [1482, 0]
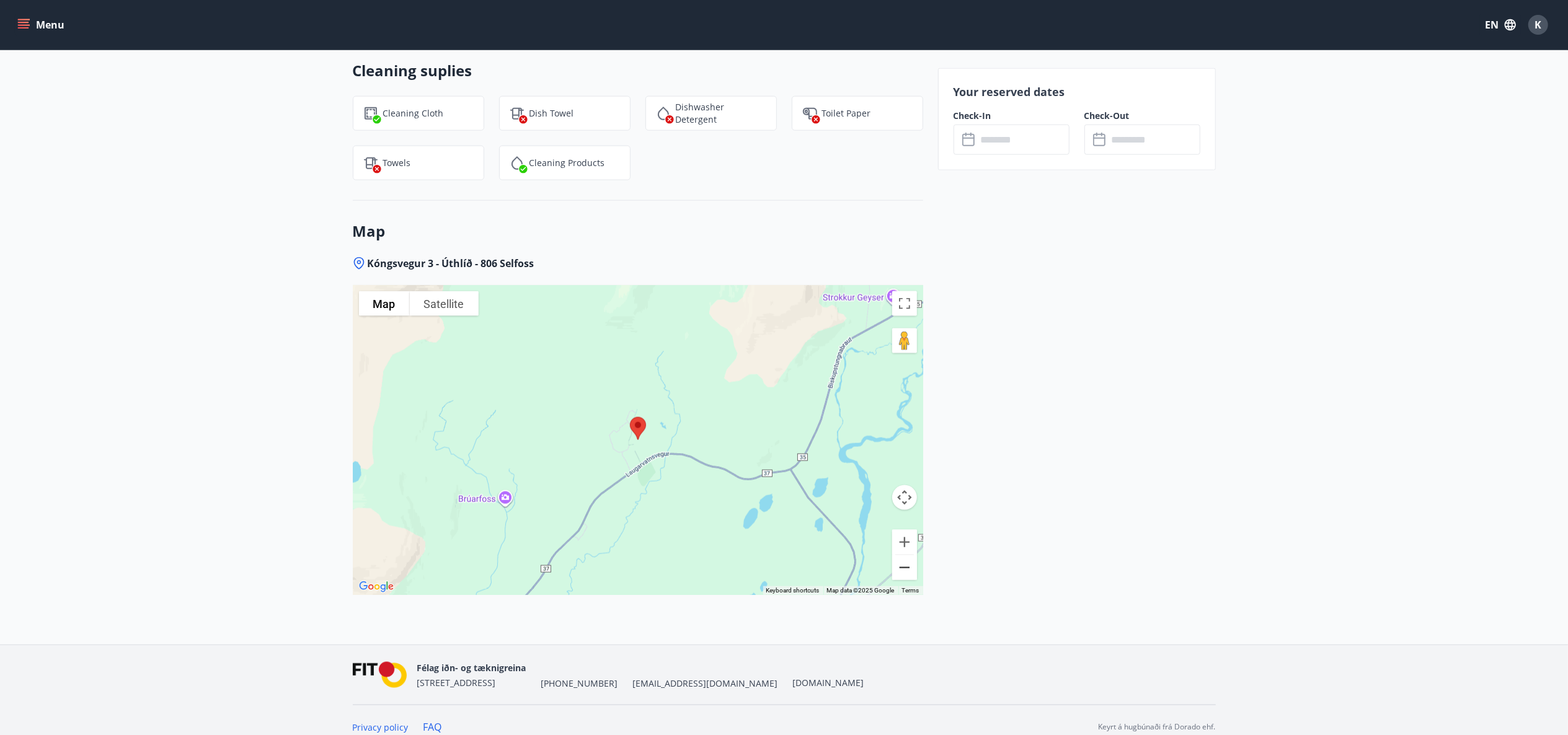
click at [906, 555] on button "Zoom out" at bounding box center [904, 567] width 25 height 25
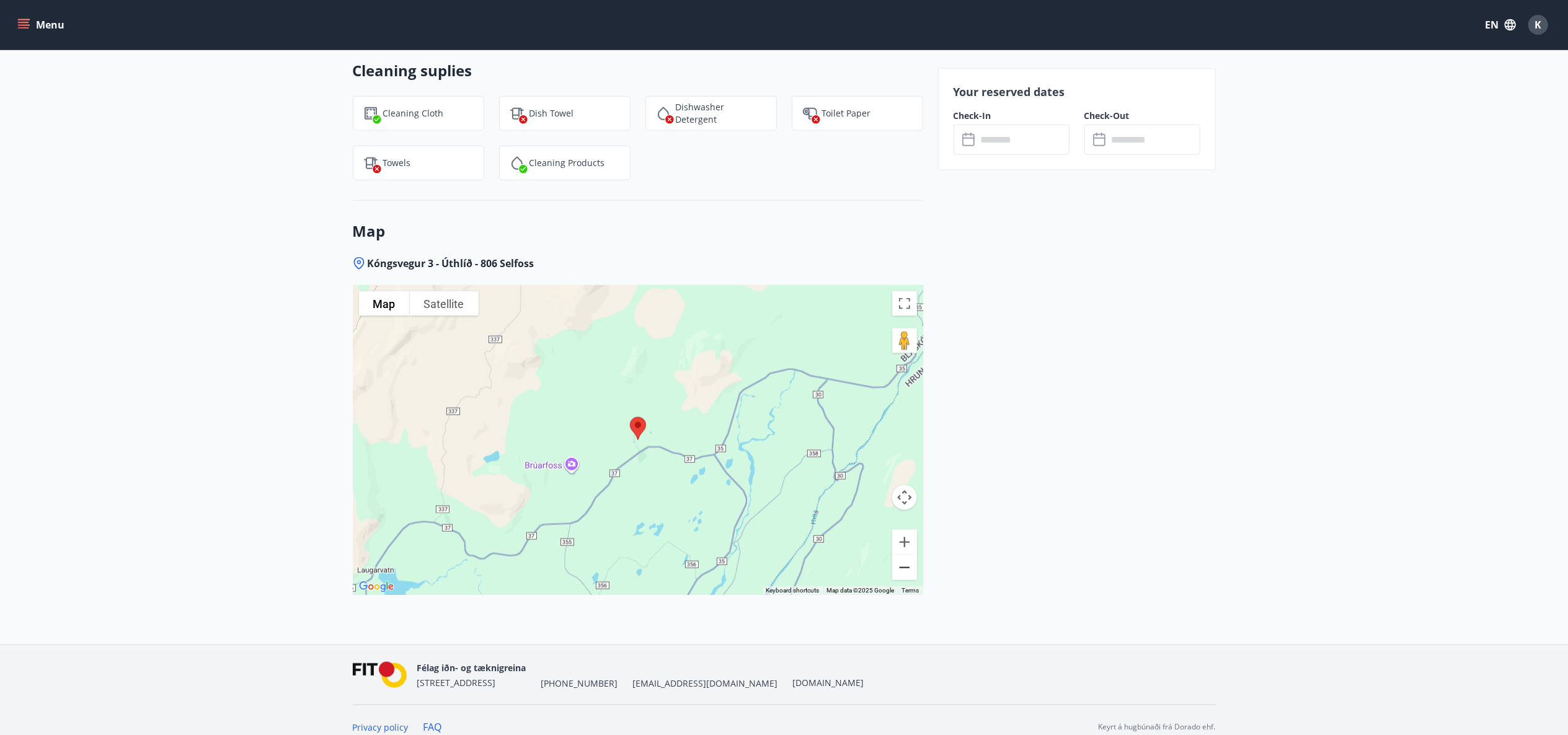
click at [906, 555] on button "Zoom out" at bounding box center [904, 567] width 25 height 25
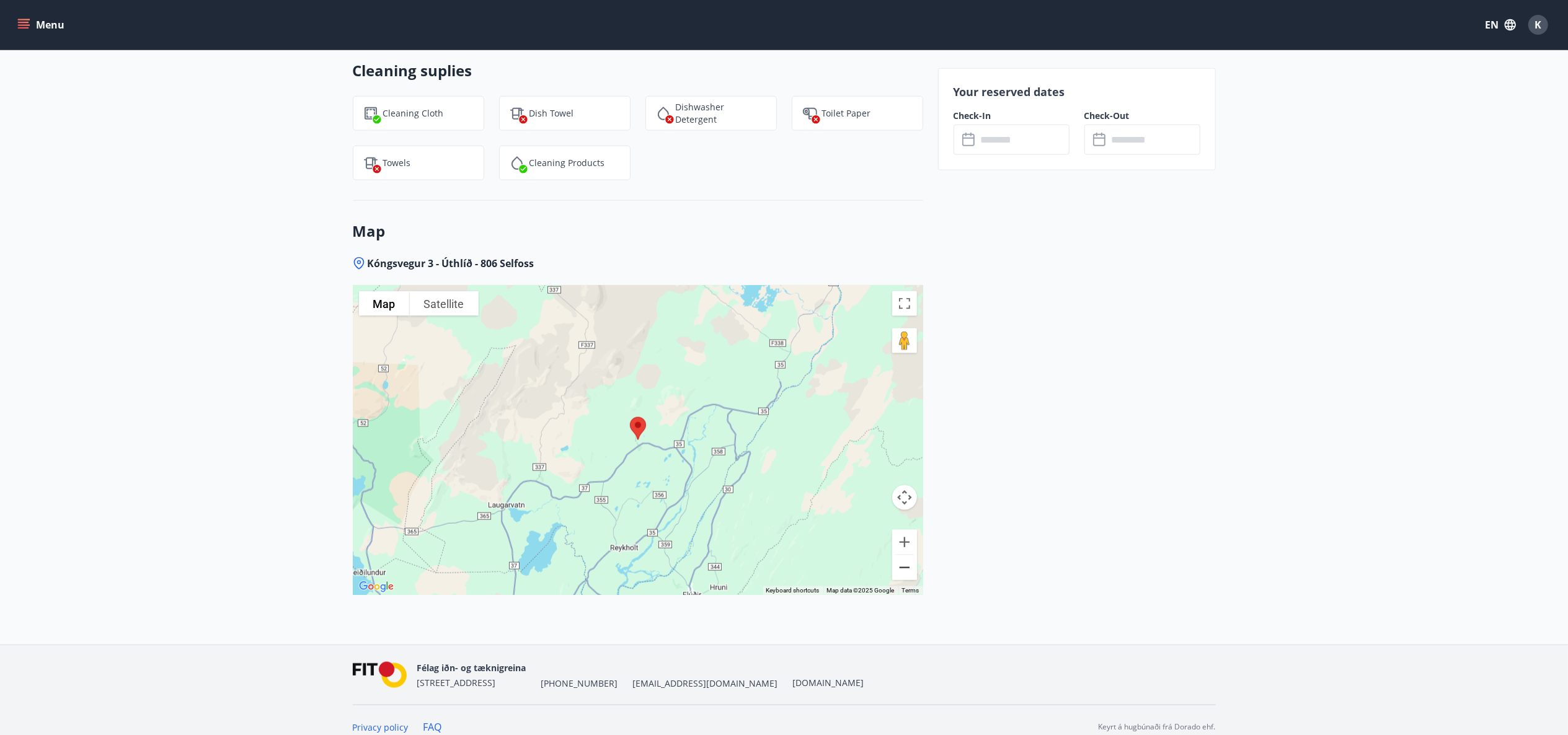
click at [906, 555] on button "Zoom out" at bounding box center [904, 567] width 25 height 25
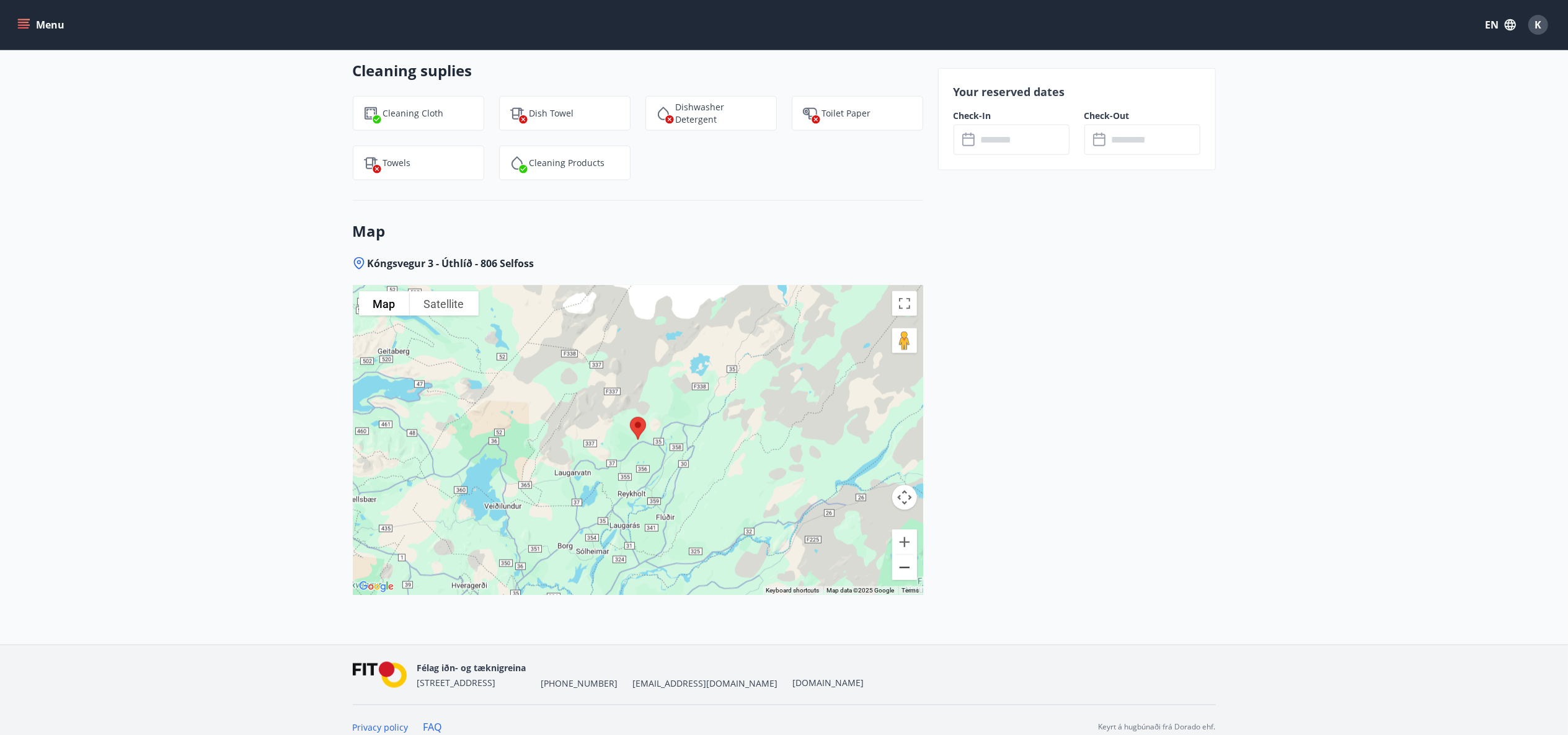
click at [906, 555] on button "Zoom out" at bounding box center [904, 567] width 25 height 25
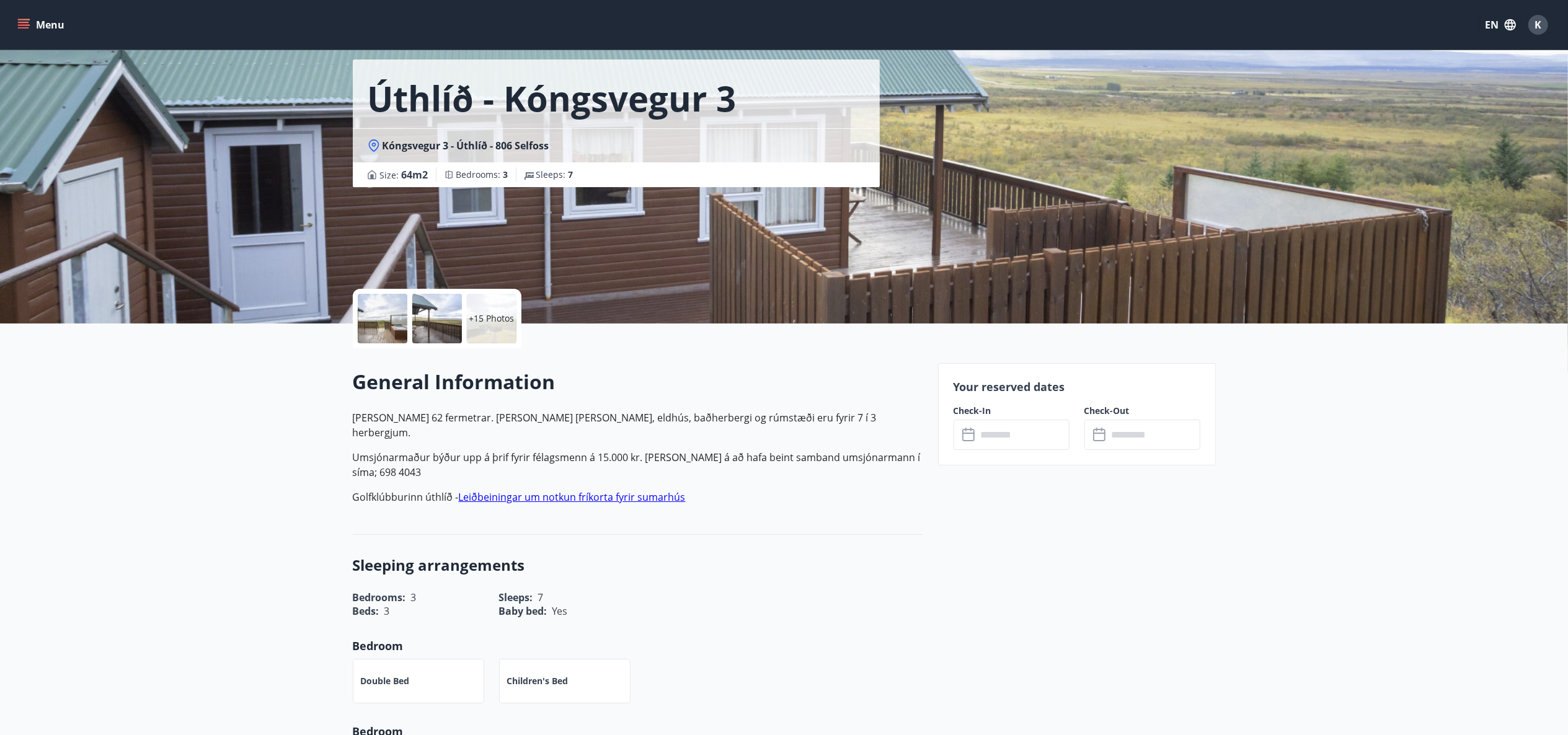
scroll to position [0, 0]
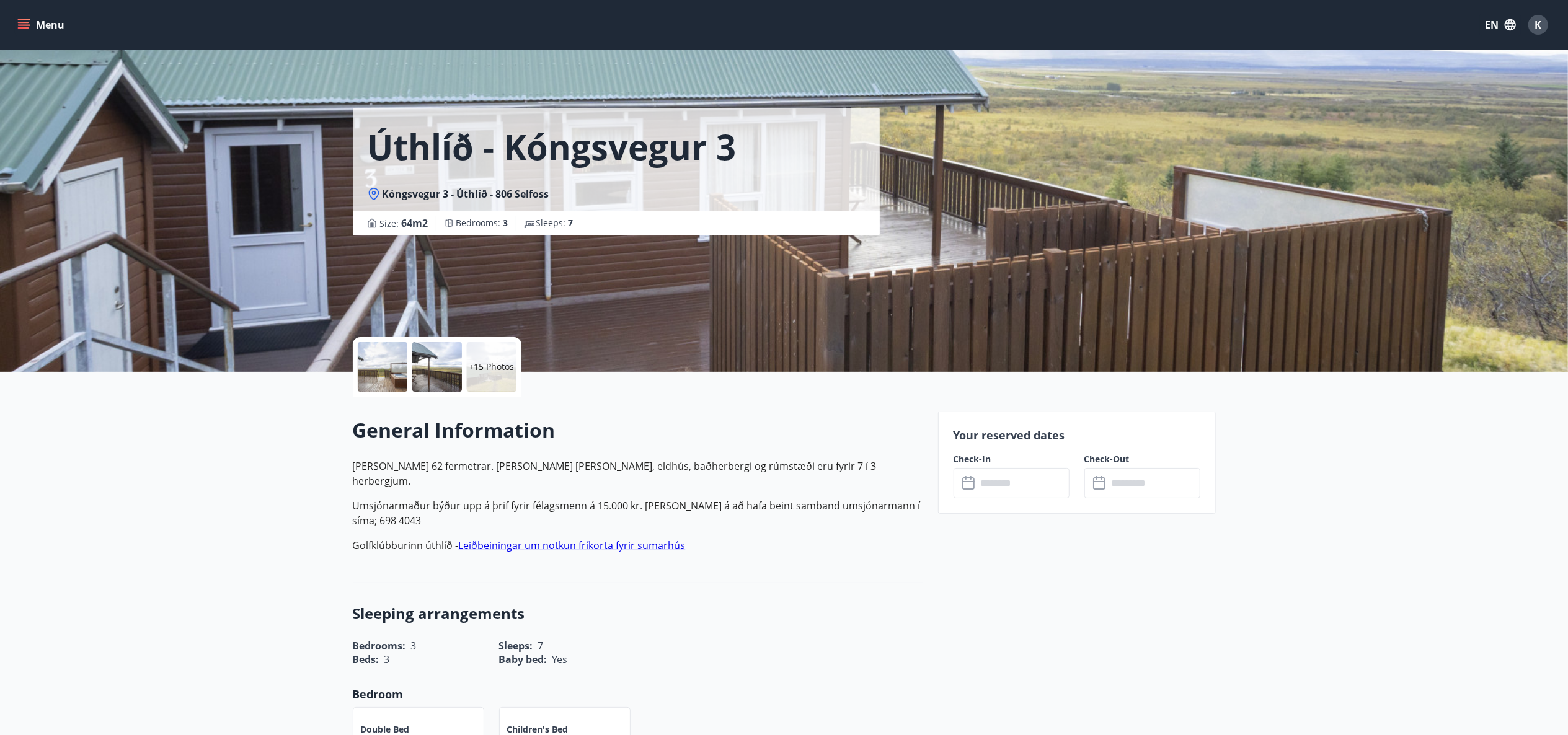
click at [376, 366] on div at bounding box center [382, 367] width 50 height 50
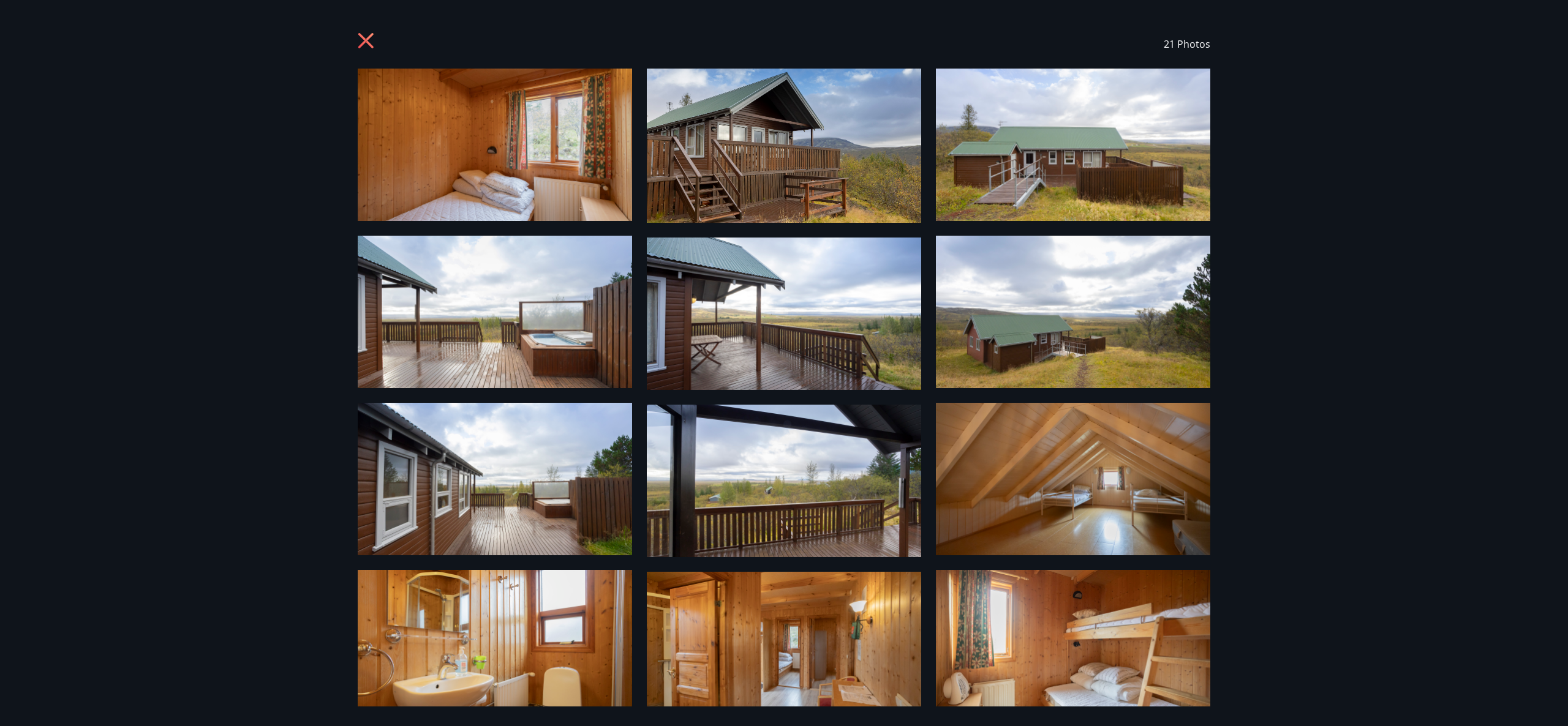
click at [533, 105] on img at bounding box center [495, 145] width 274 height 152
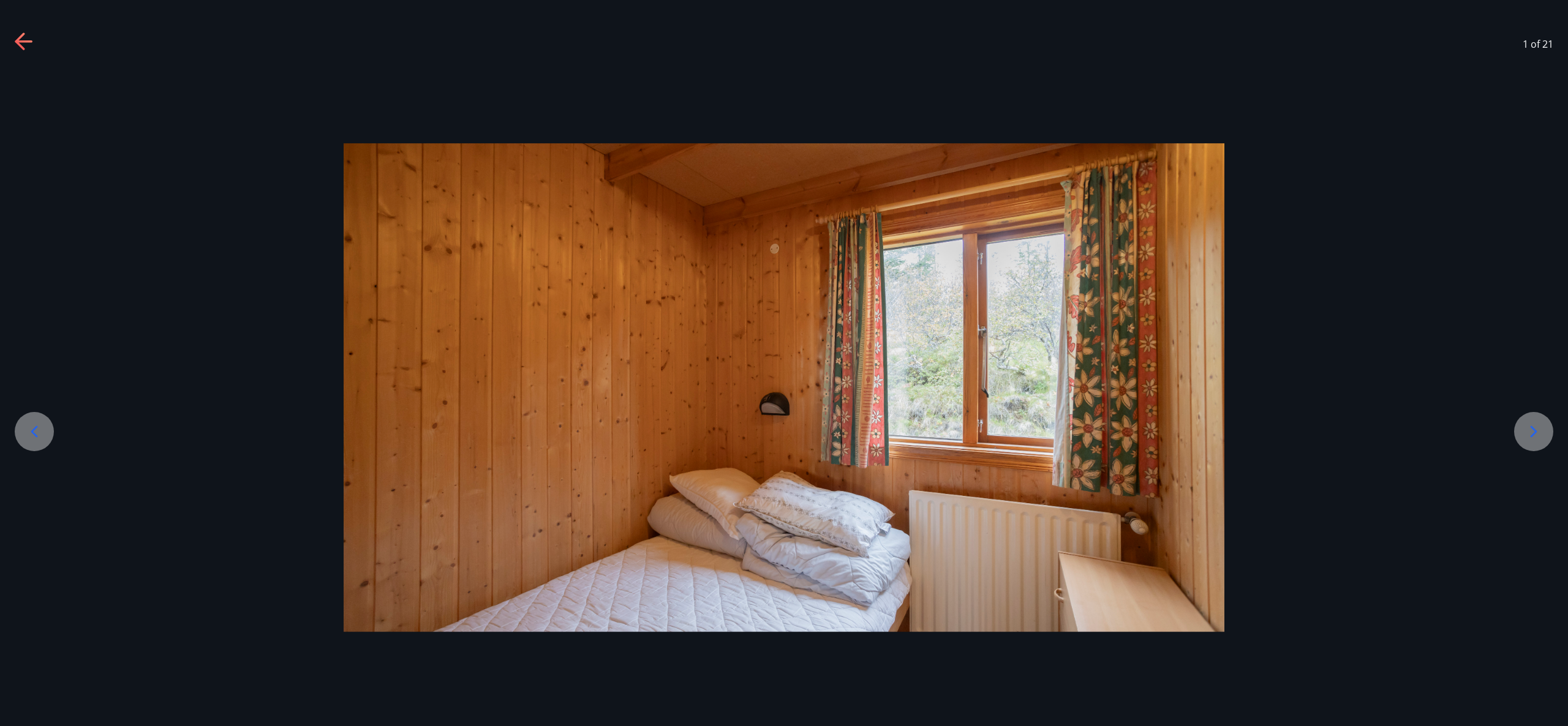
click at [1518, 440] on div at bounding box center [1534, 432] width 40 height 39
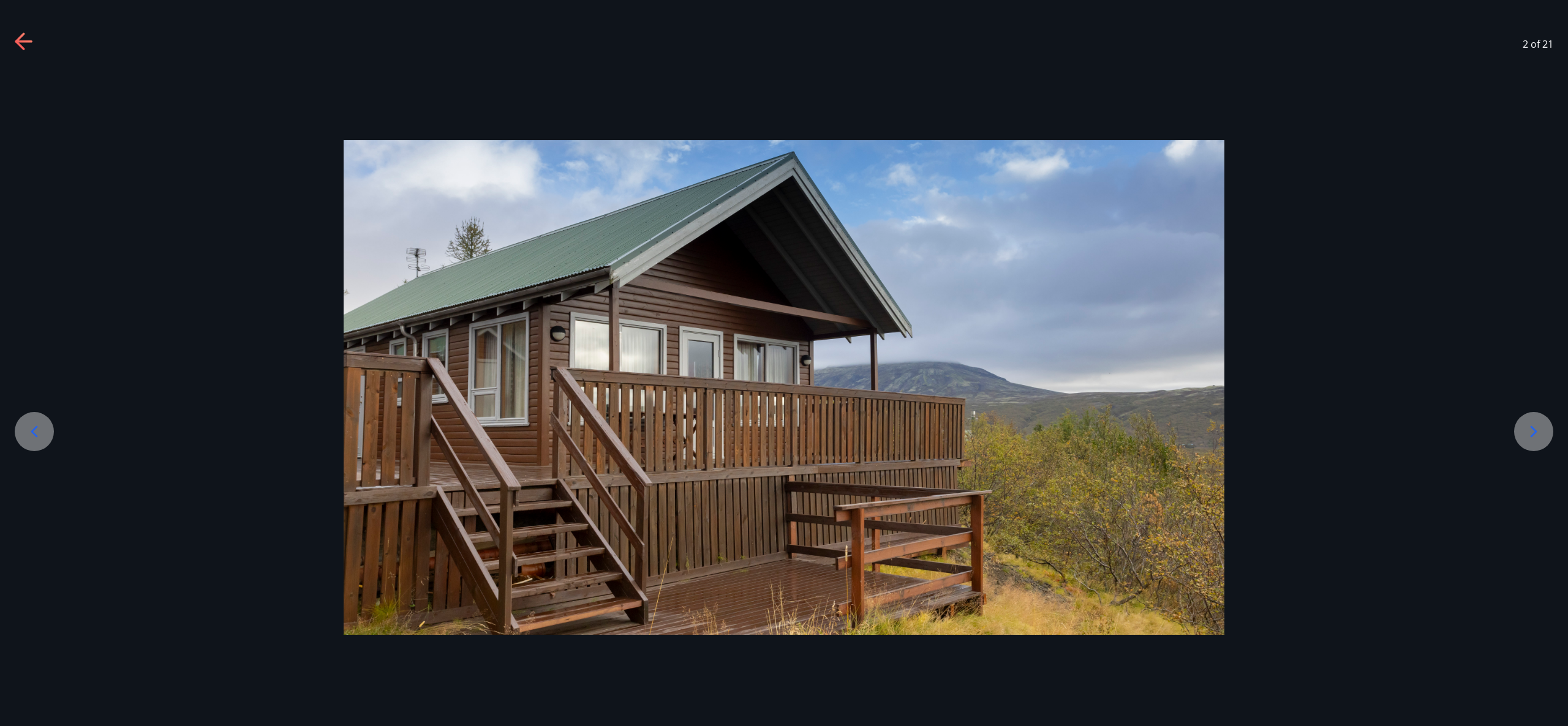
click at [1518, 440] on div at bounding box center [1534, 432] width 40 height 39
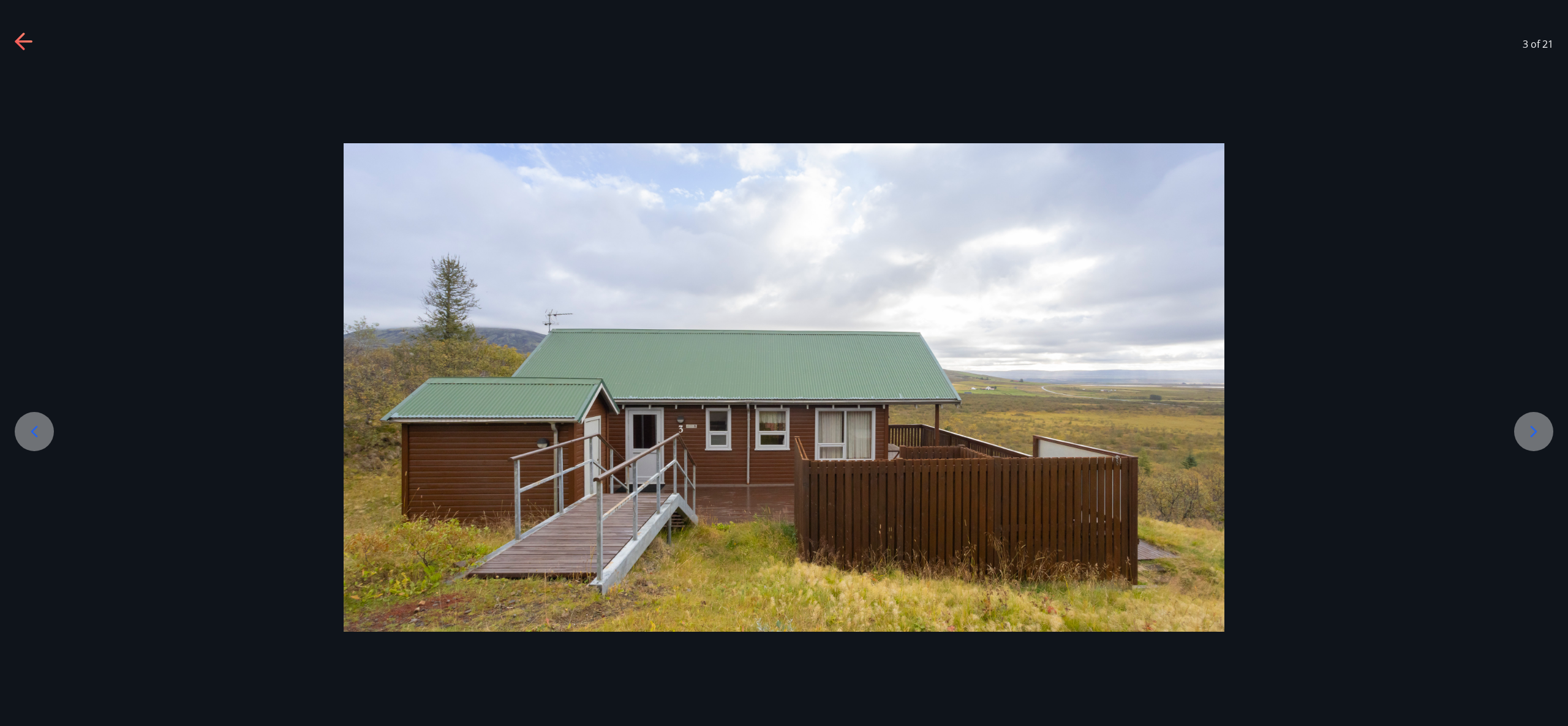
click at [1518, 440] on div at bounding box center [1534, 432] width 40 height 39
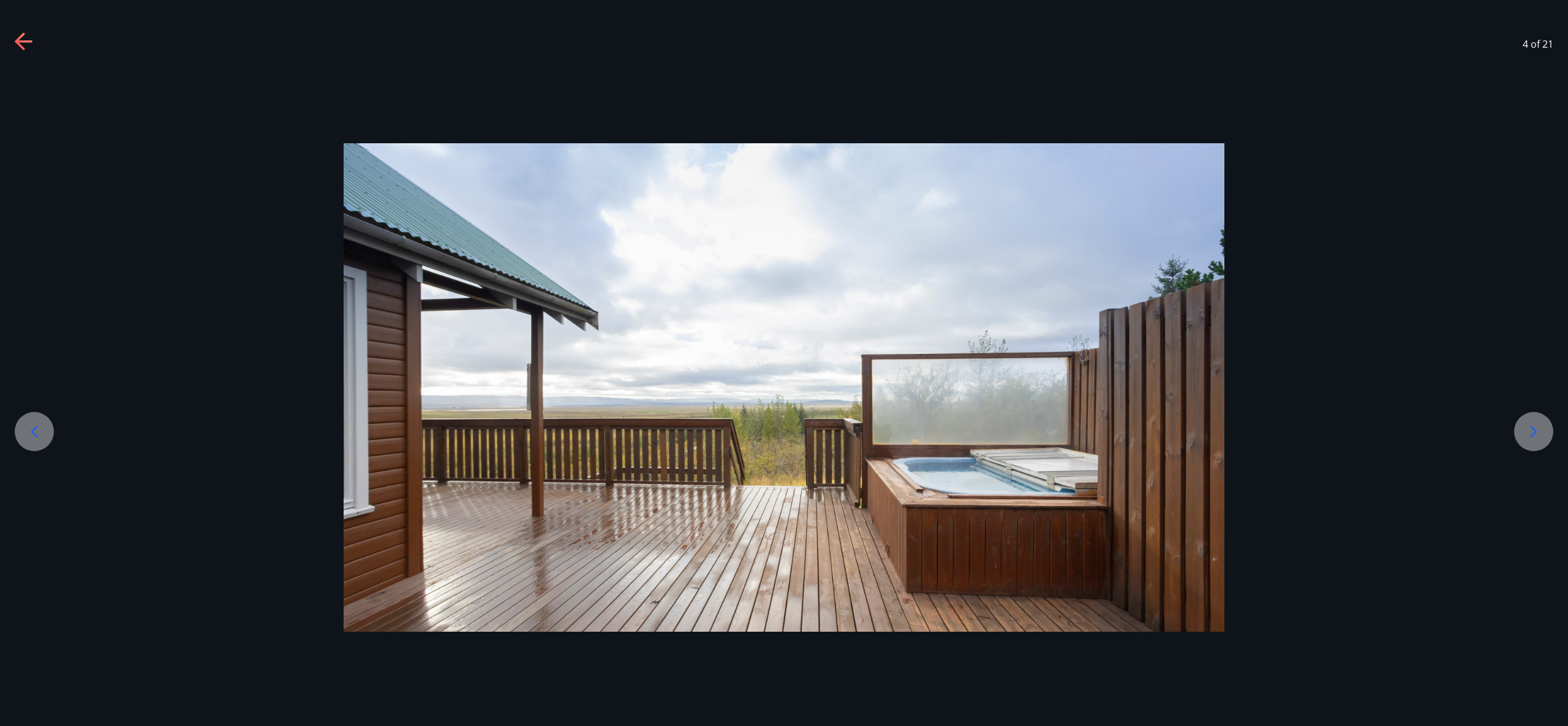
click at [1518, 440] on div at bounding box center [1534, 432] width 40 height 39
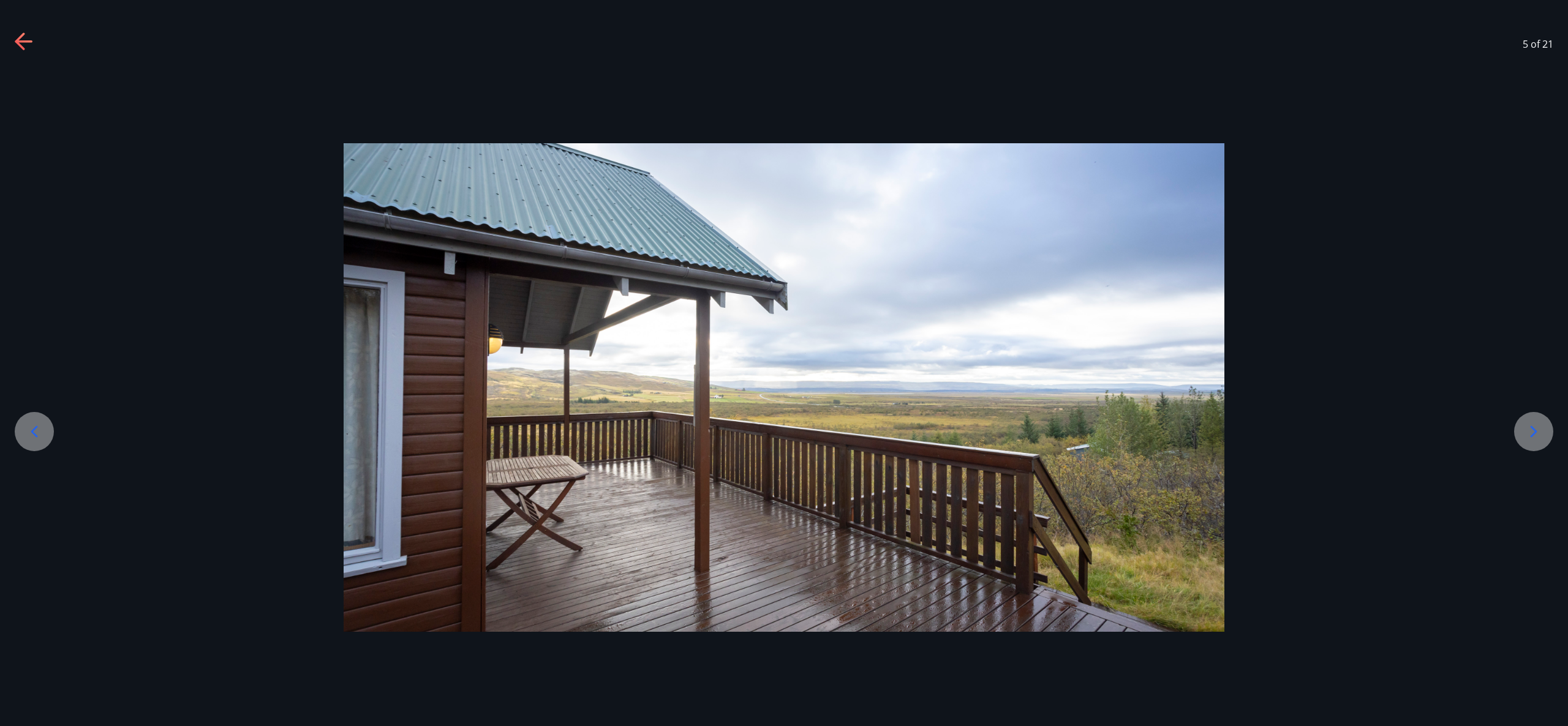
click at [1519, 440] on div at bounding box center [1534, 432] width 40 height 39
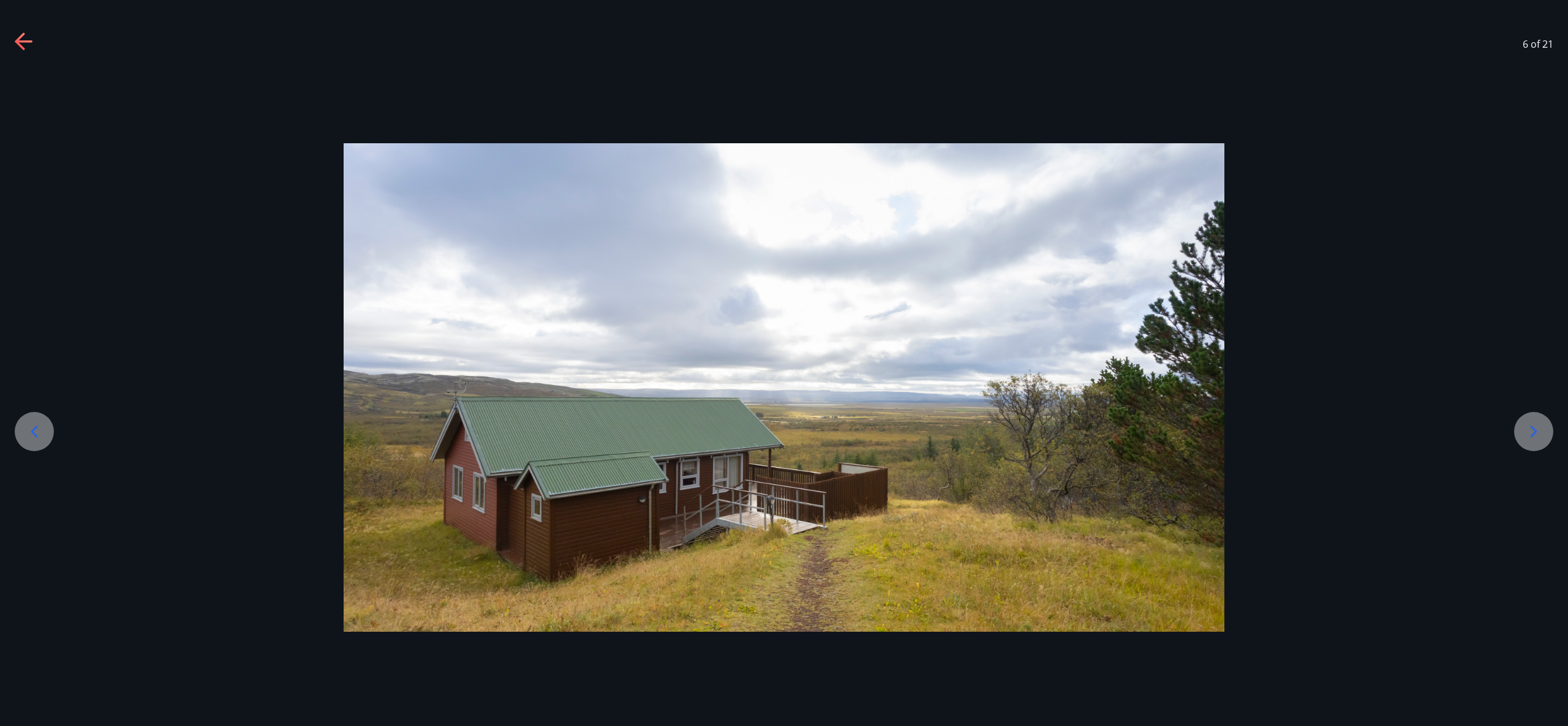
click at [1519, 440] on div at bounding box center [1534, 432] width 40 height 39
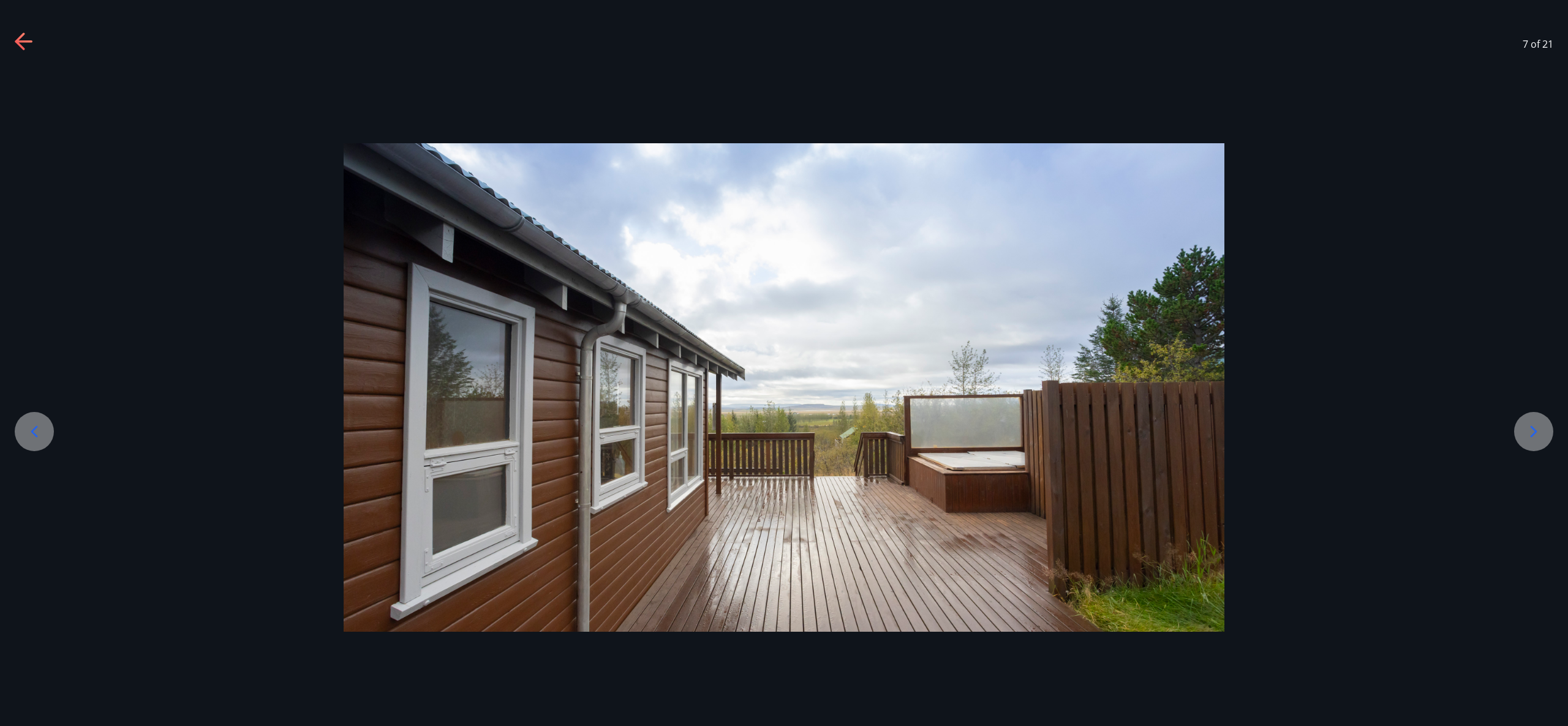
click at [1519, 440] on div at bounding box center [1534, 432] width 40 height 39
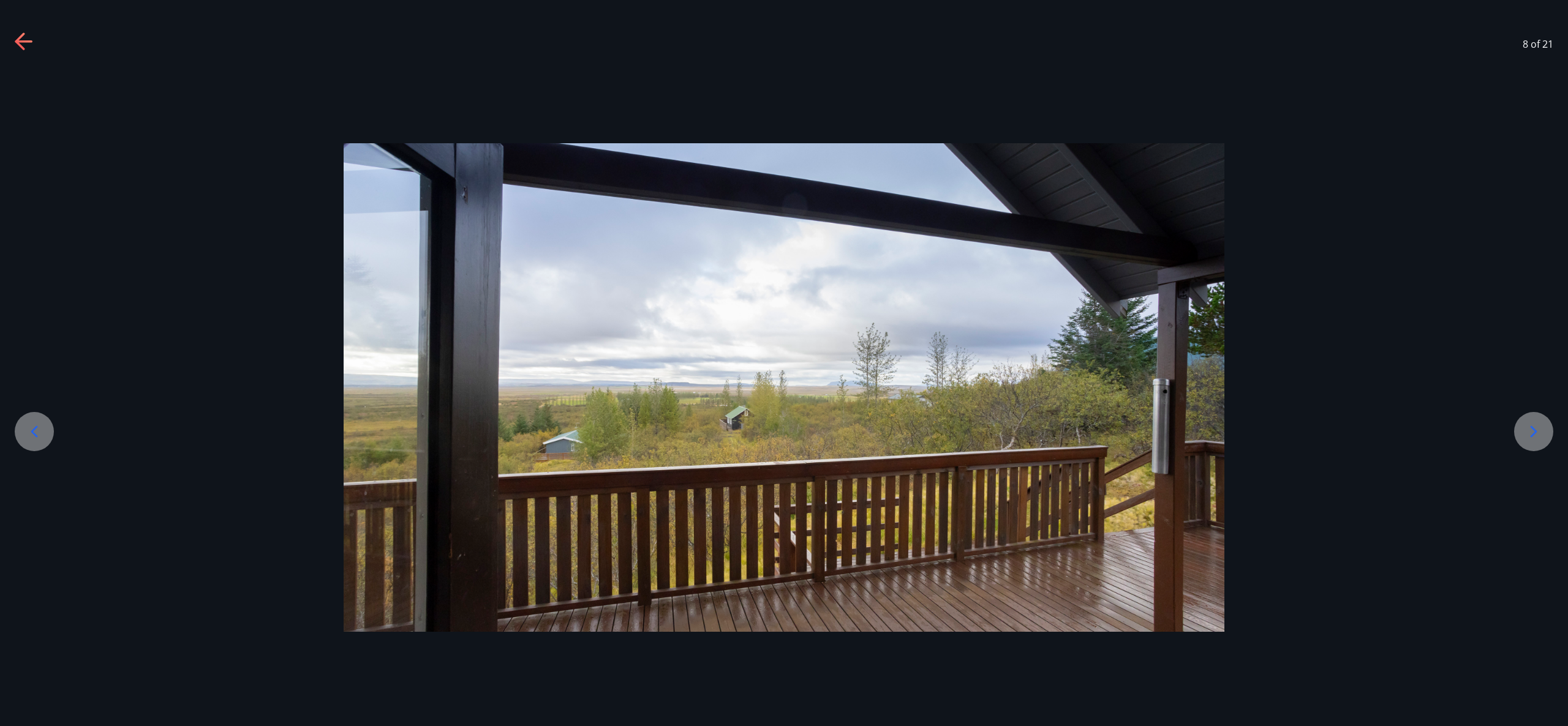
click at [1519, 440] on div at bounding box center [1534, 432] width 40 height 39
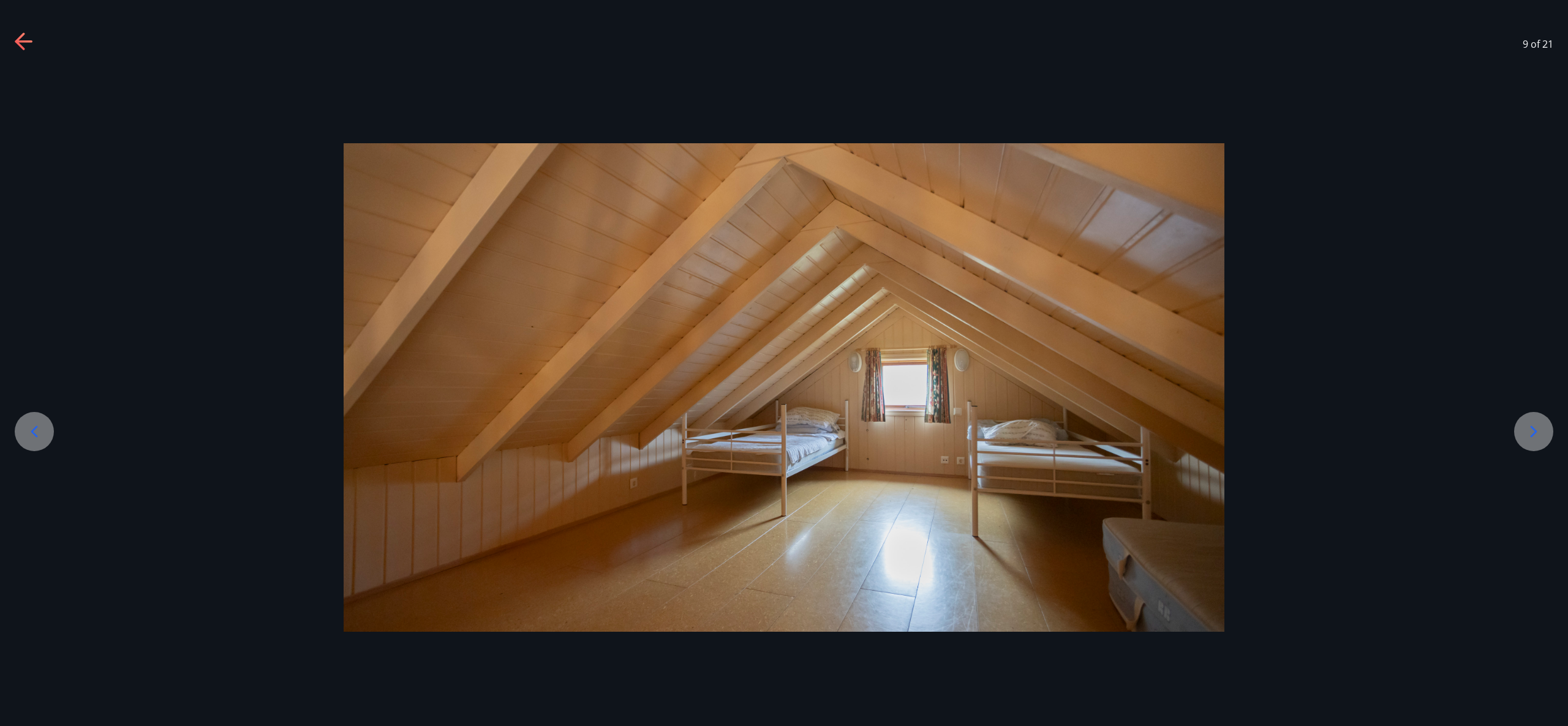
click at [1519, 440] on div at bounding box center [1534, 432] width 40 height 39
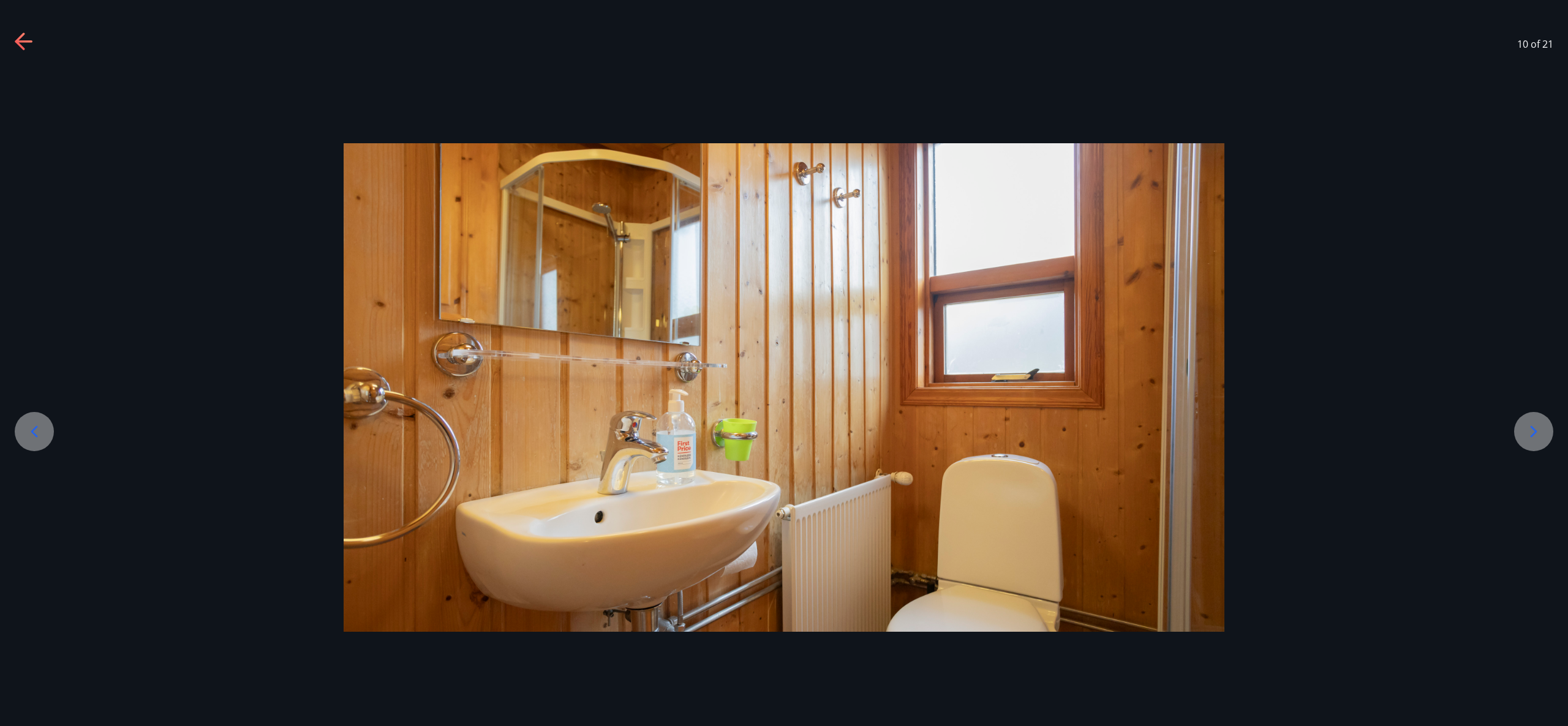
click at [1520, 440] on div at bounding box center [1534, 432] width 40 height 39
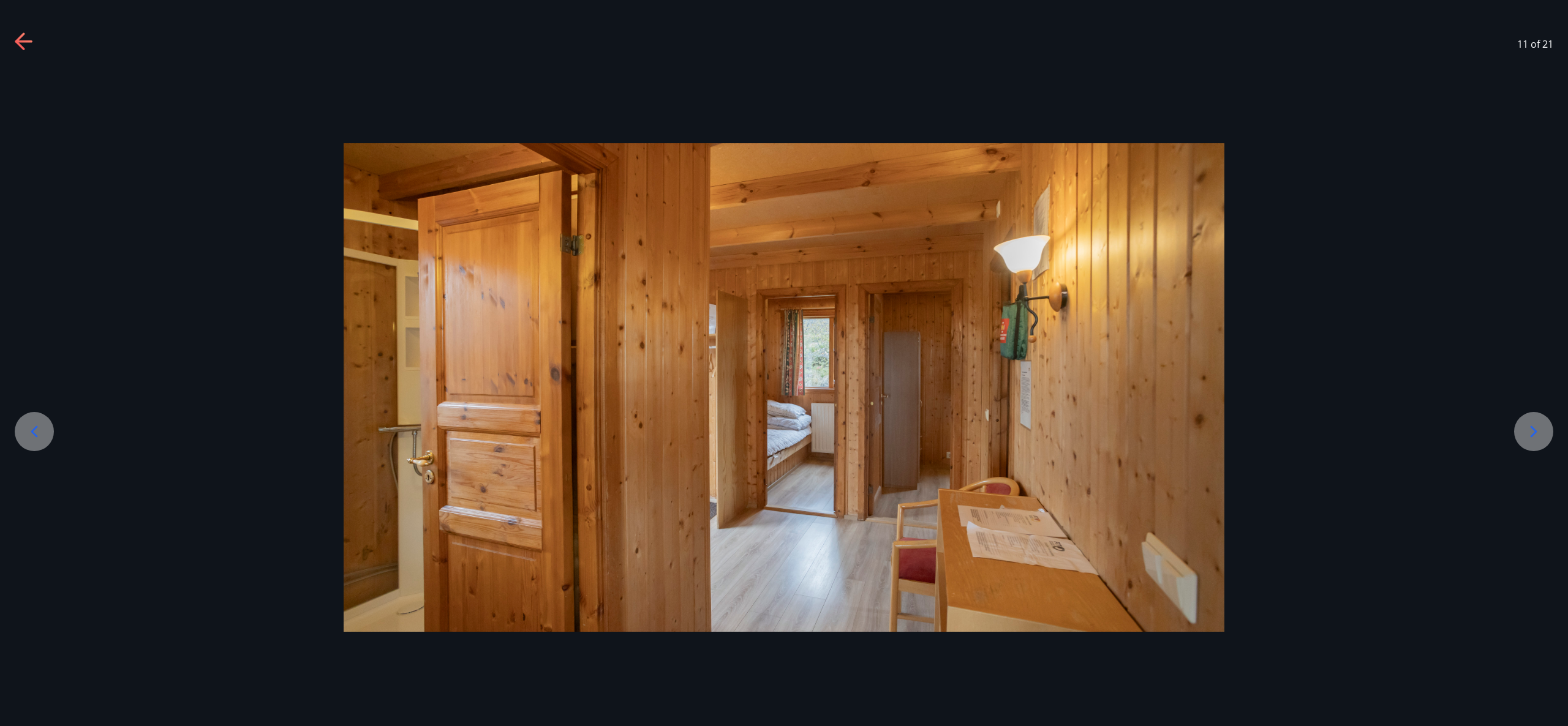
click at [1540, 432] on icon at bounding box center [1533, 431] width 20 height 20
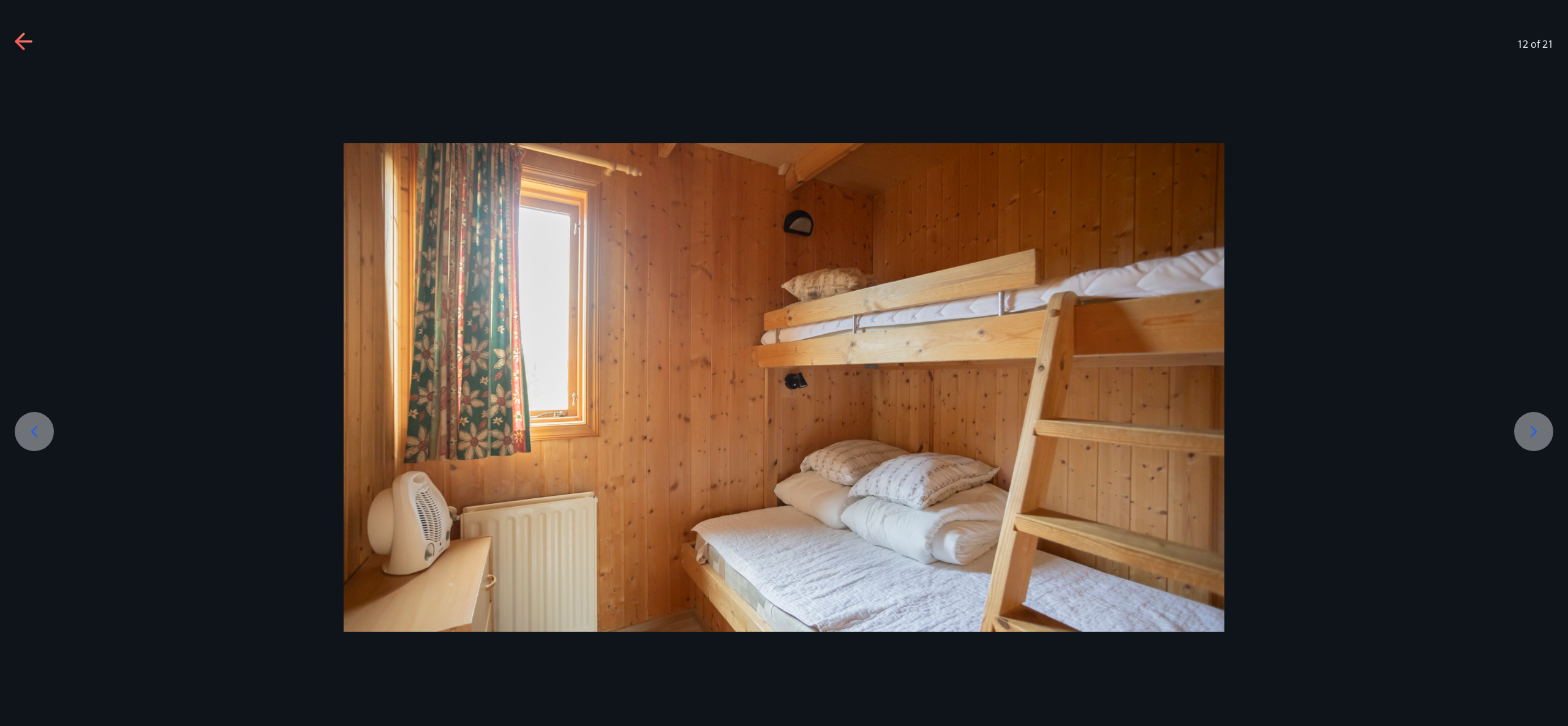
click at [1540, 432] on icon at bounding box center [1533, 431] width 20 height 20
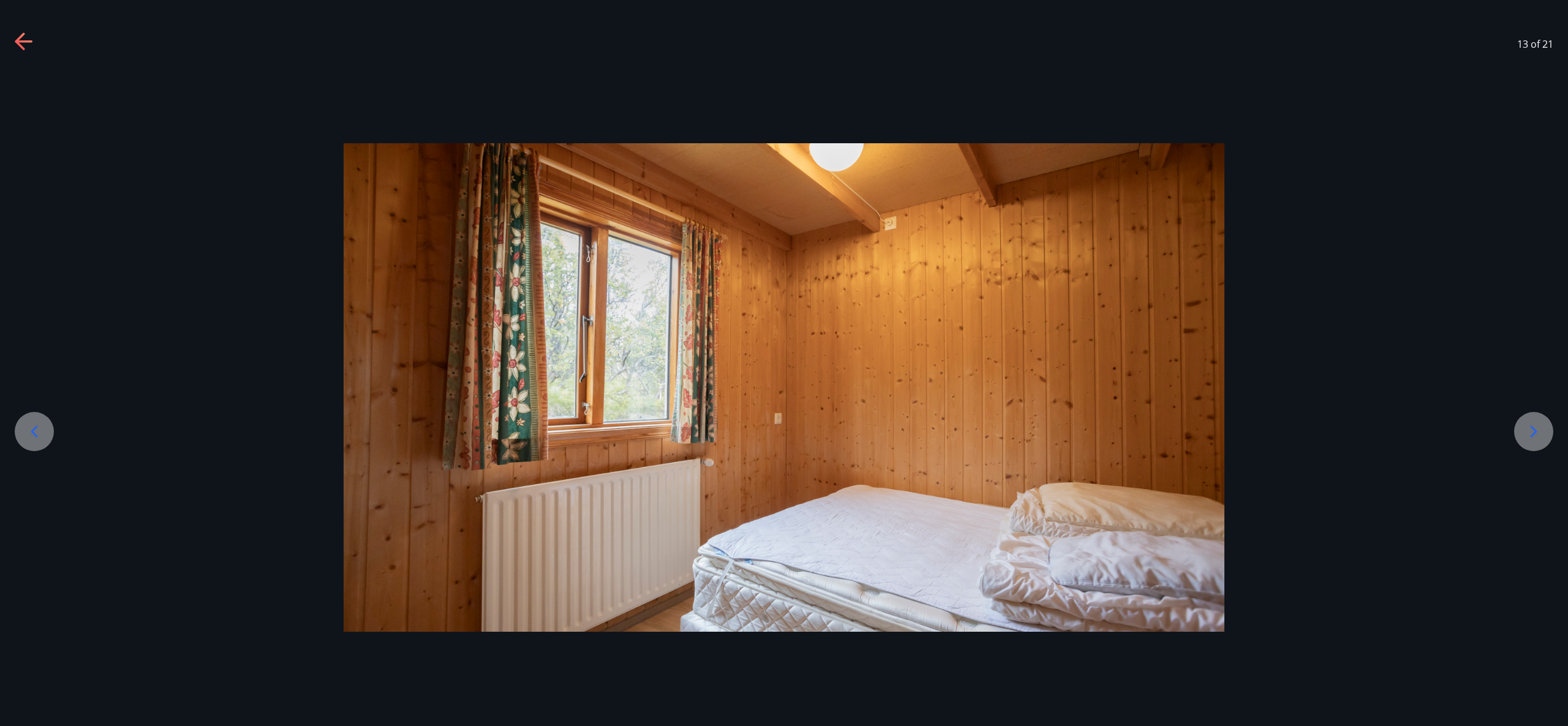
click at [1540, 432] on icon at bounding box center [1533, 431] width 20 height 20
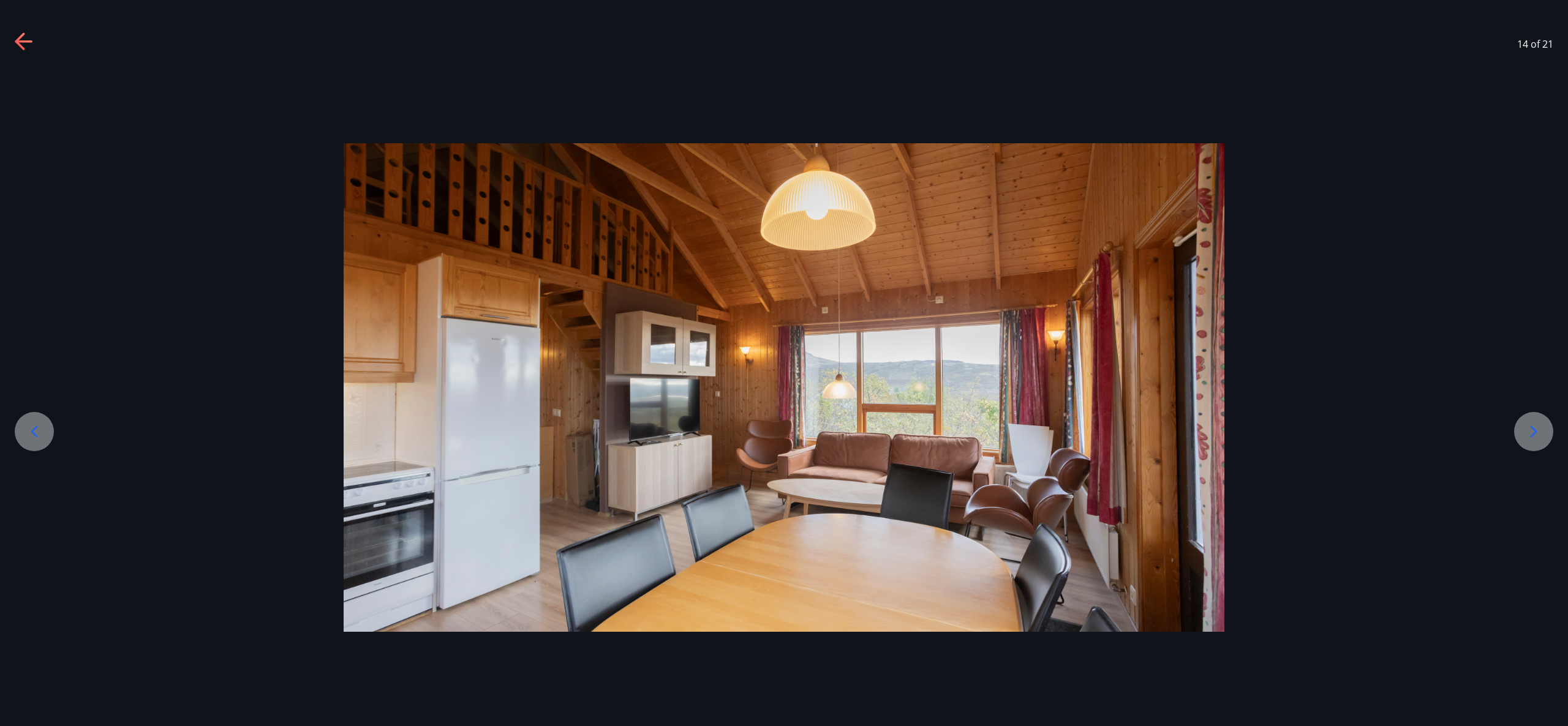
click at [1540, 431] on icon at bounding box center [1533, 431] width 20 height 20
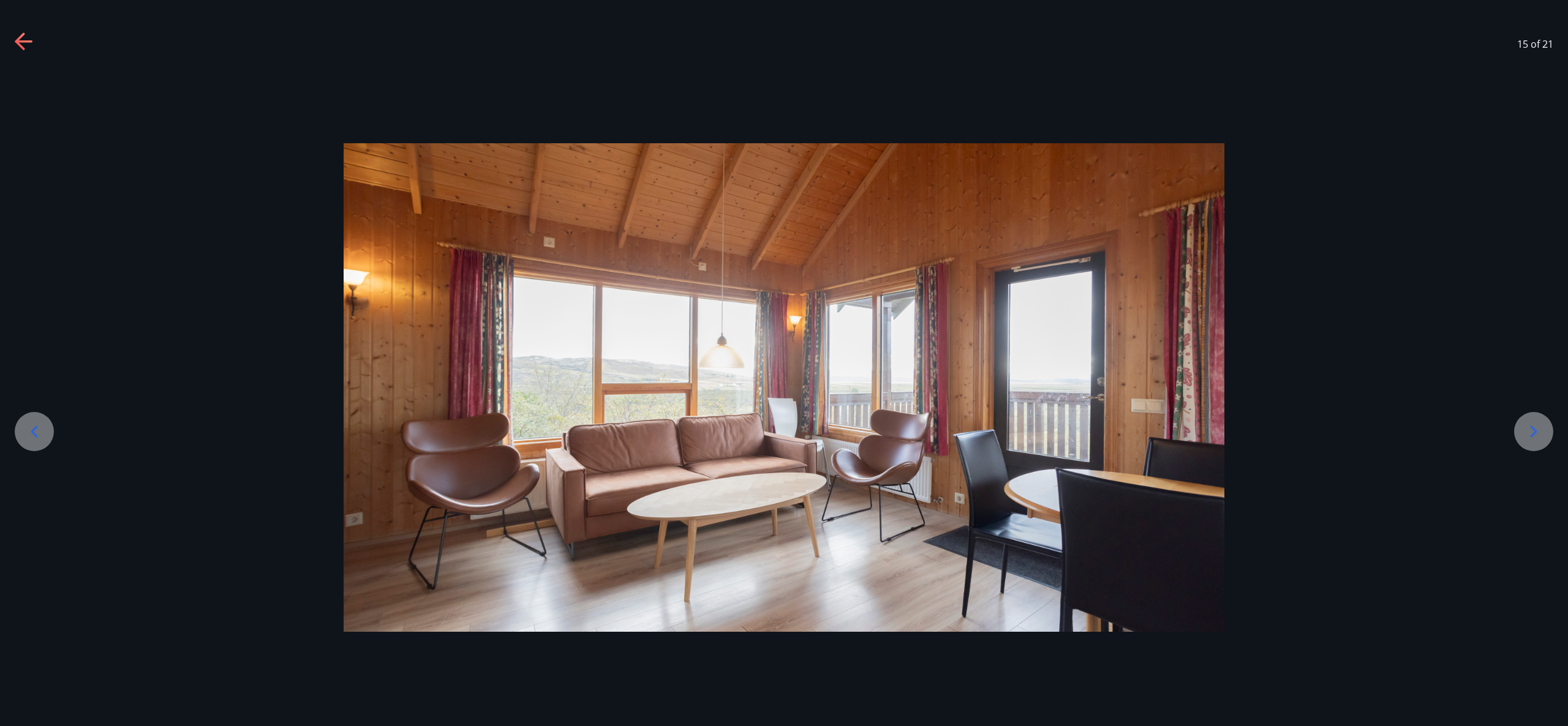
click at [23, 53] on div at bounding box center [24, 43] width 20 height 23
click at [22, 44] on icon at bounding box center [24, 42] width 20 height 20
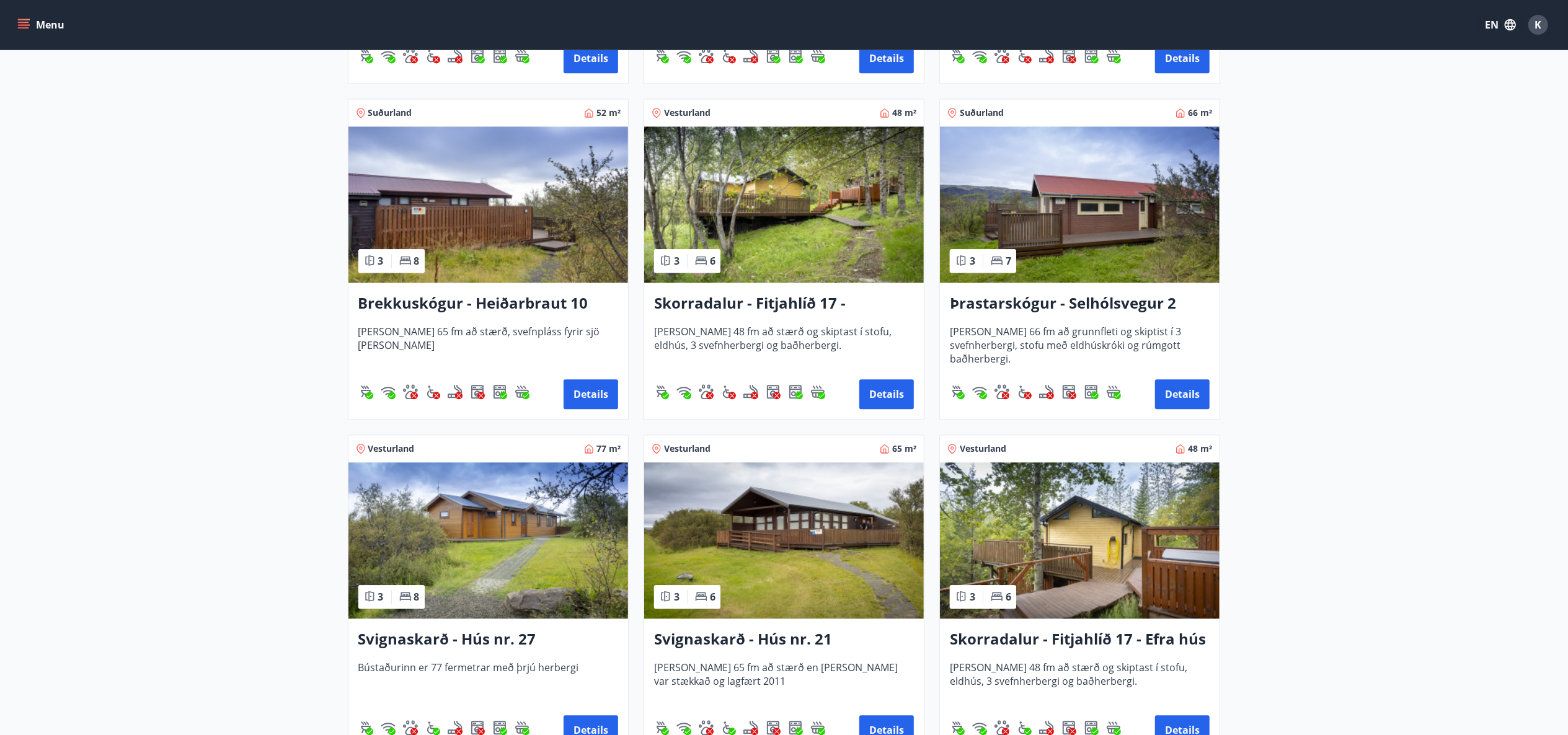
scroll to position [2877, 0]
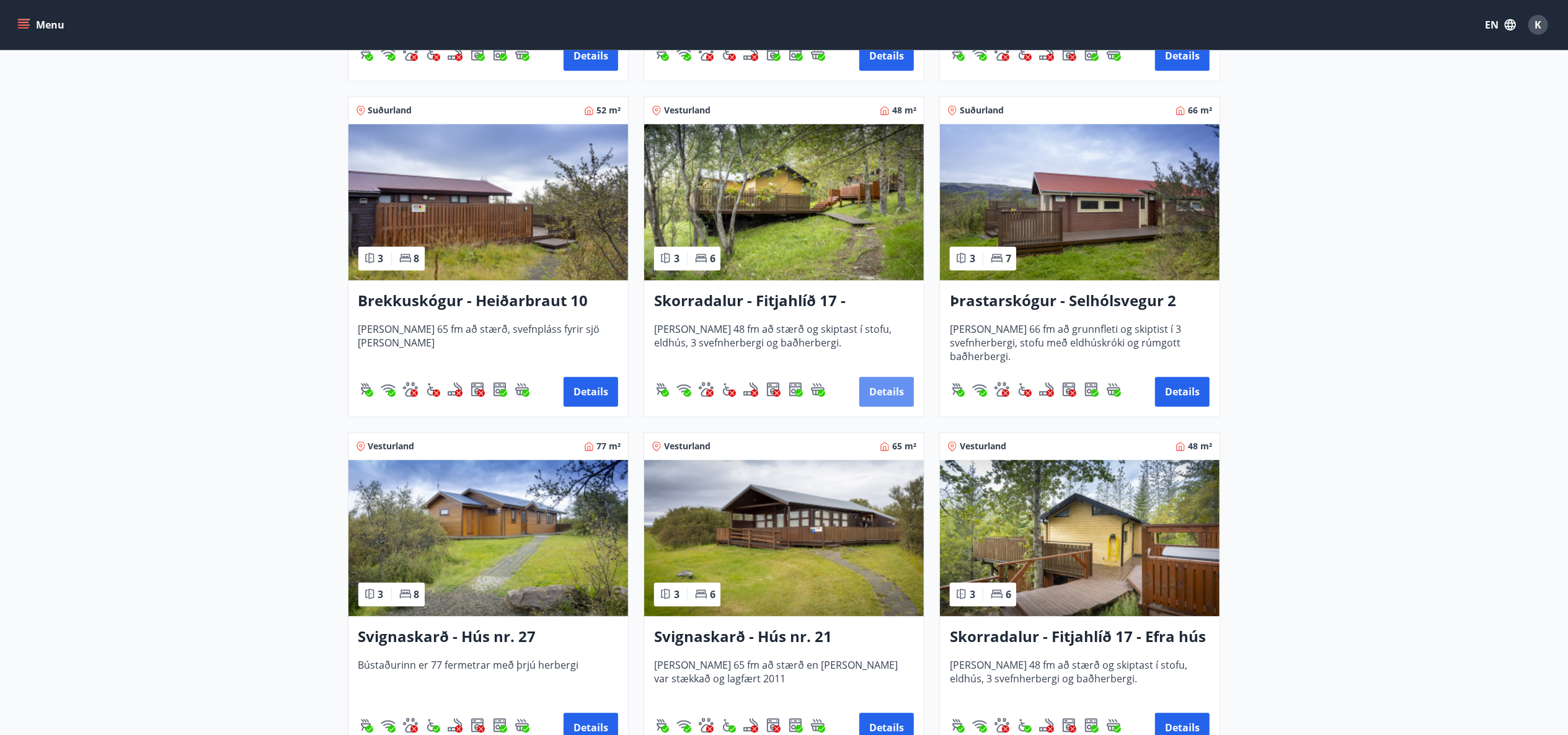
click at [881, 385] on button "Details" at bounding box center [886, 391] width 54 height 30
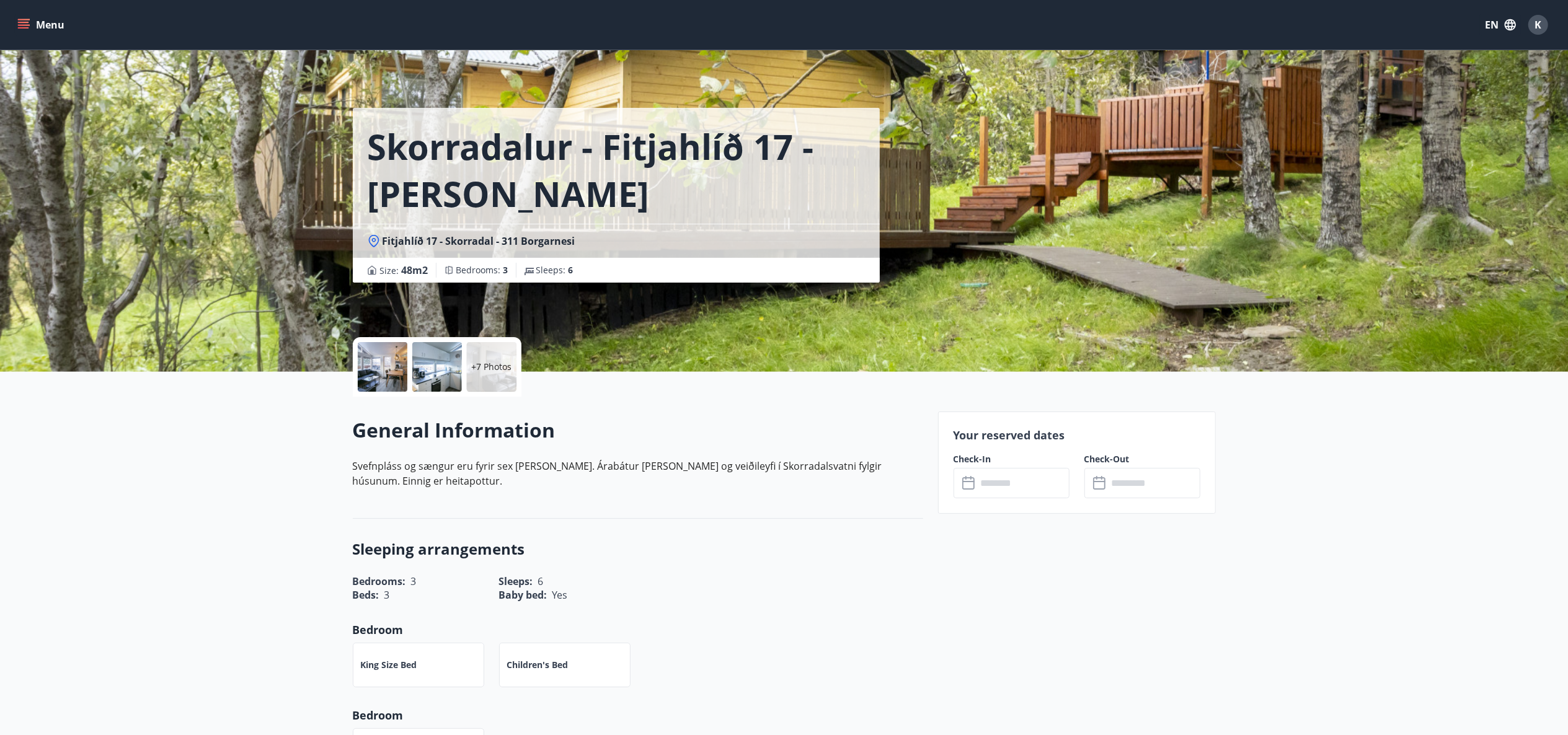
click at [390, 378] on div at bounding box center [382, 367] width 50 height 50
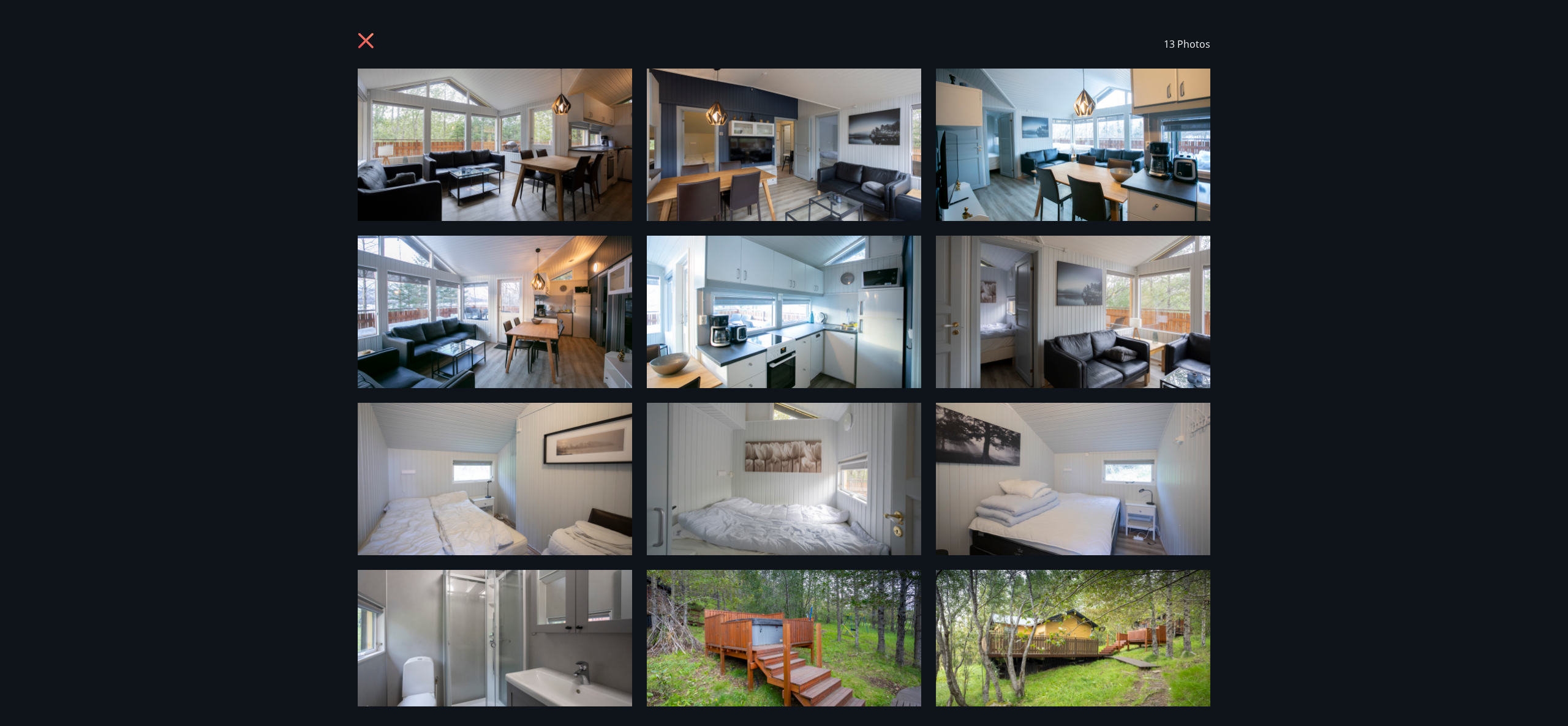
click at [521, 194] on img at bounding box center [495, 145] width 274 height 152
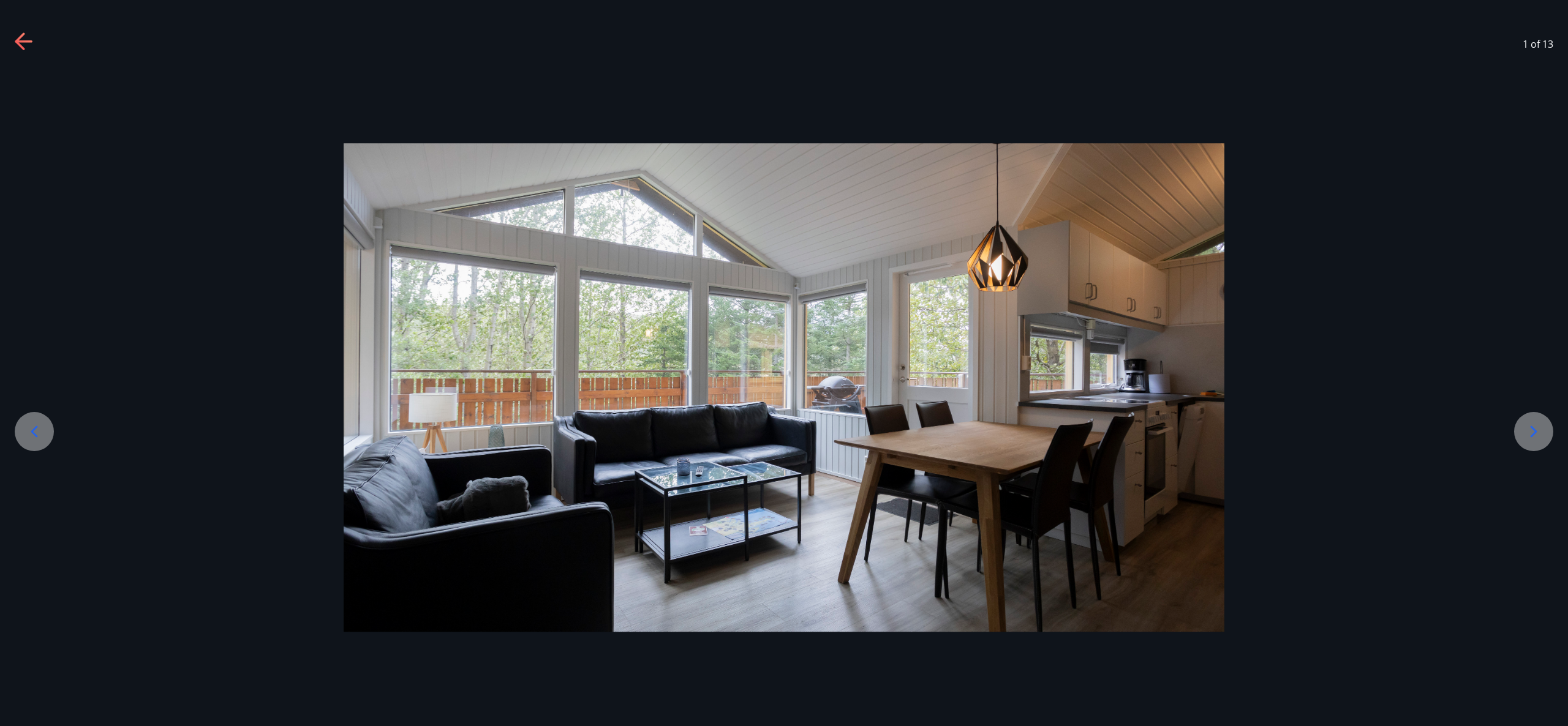
click at [1532, 420] on div at bounding box center [1534, 432] width 40 height 39
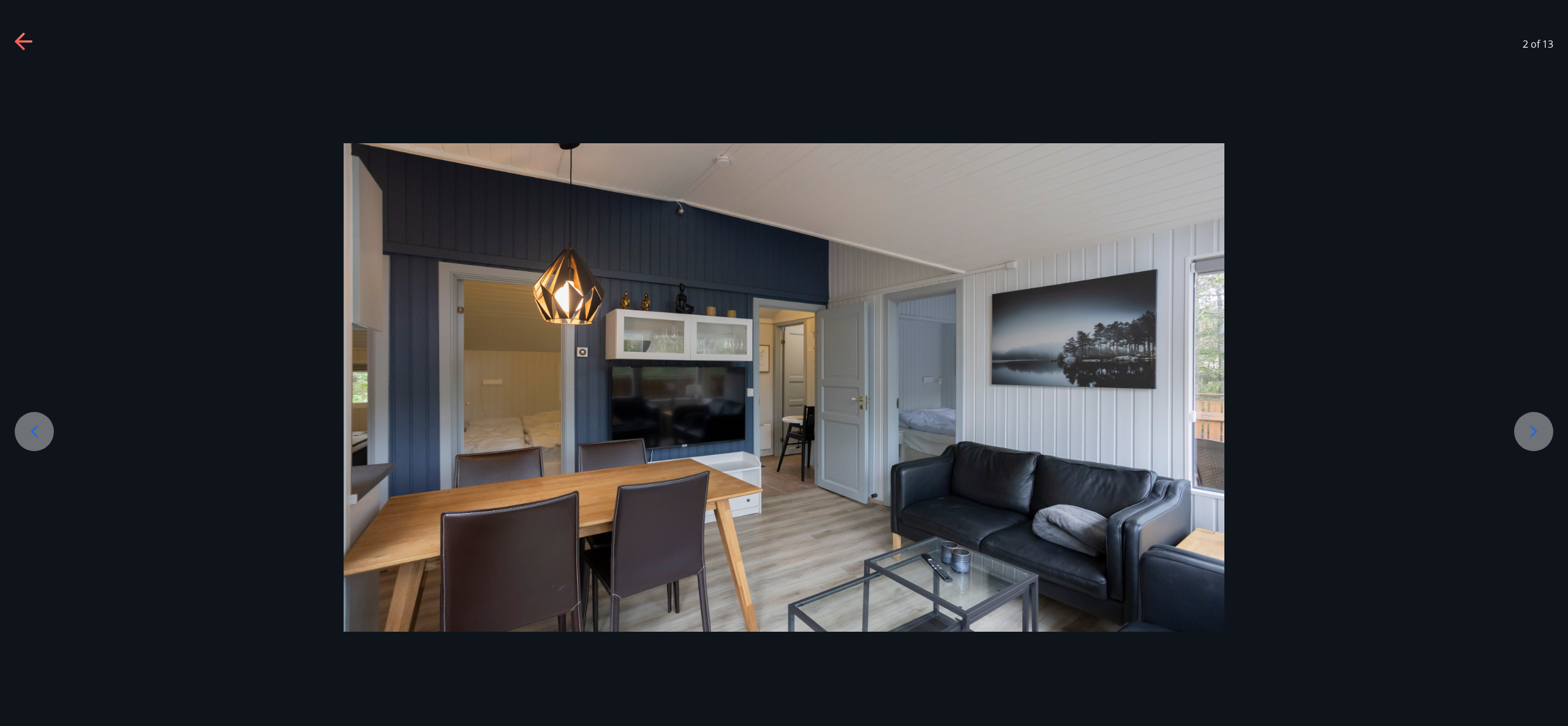
click at [1530, 431] on icon at bounding box center [1533, 431] width 20 height 20
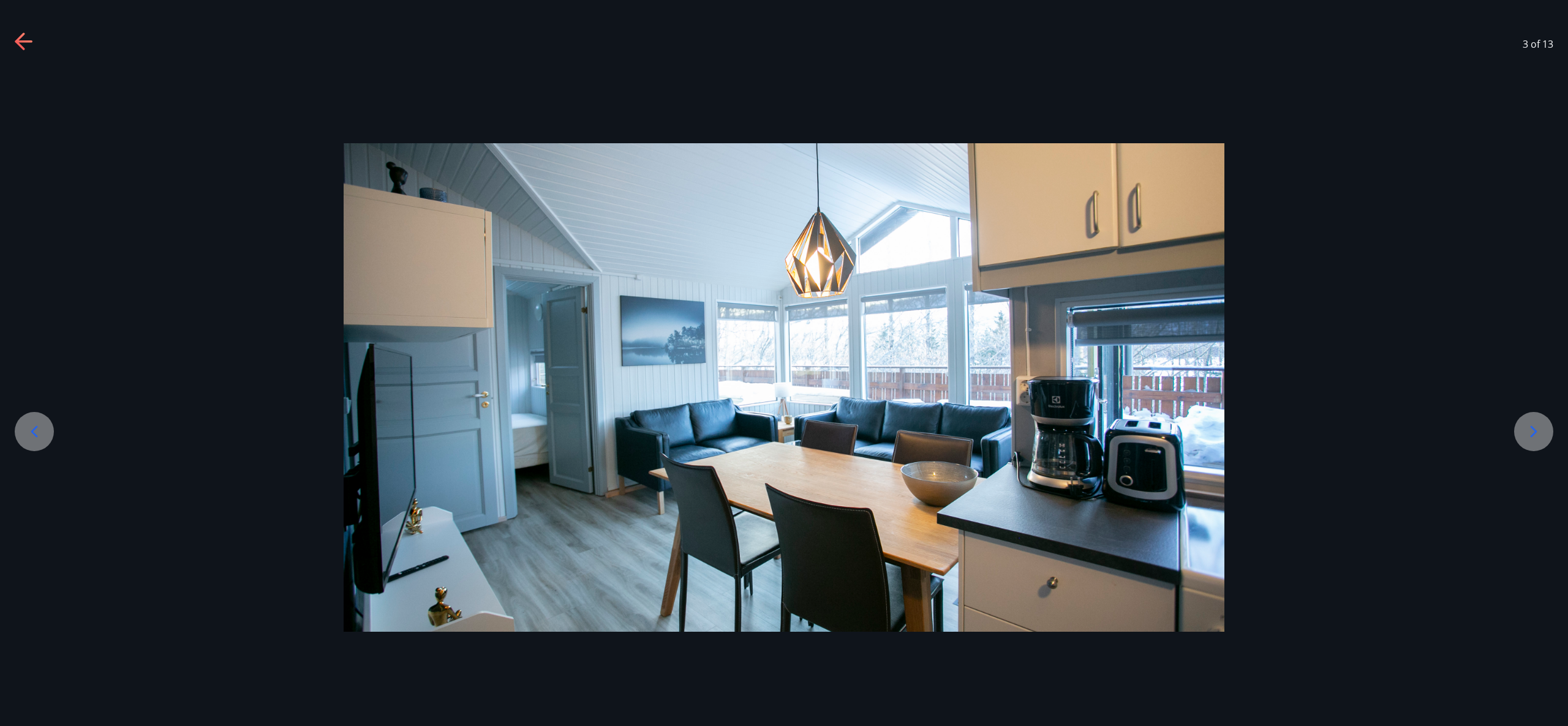
click at [1530, 431] on icon at bounding box center [1533, 431] width 20 height 20
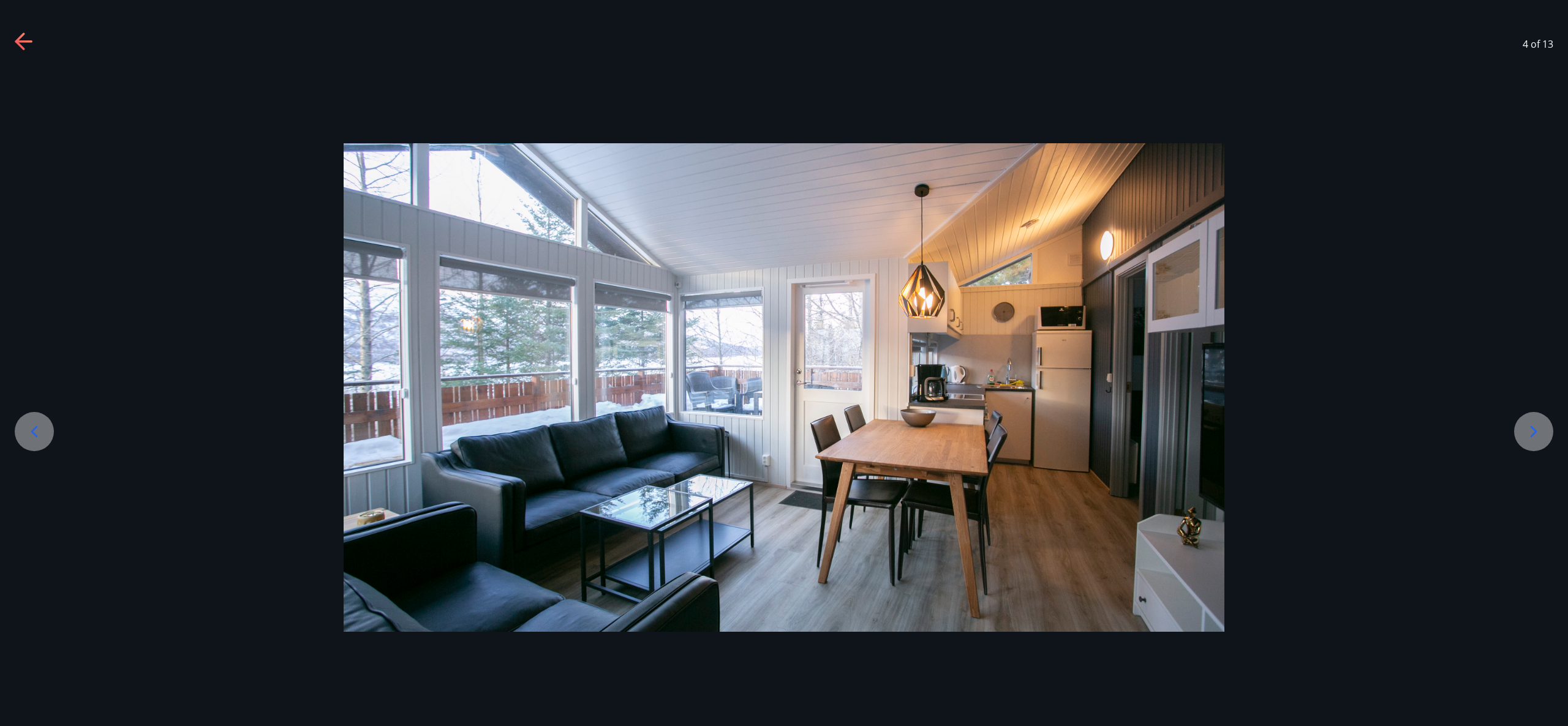
click at [1530, 431] on icon at bounding box center [1533, 431] width 20 height 20
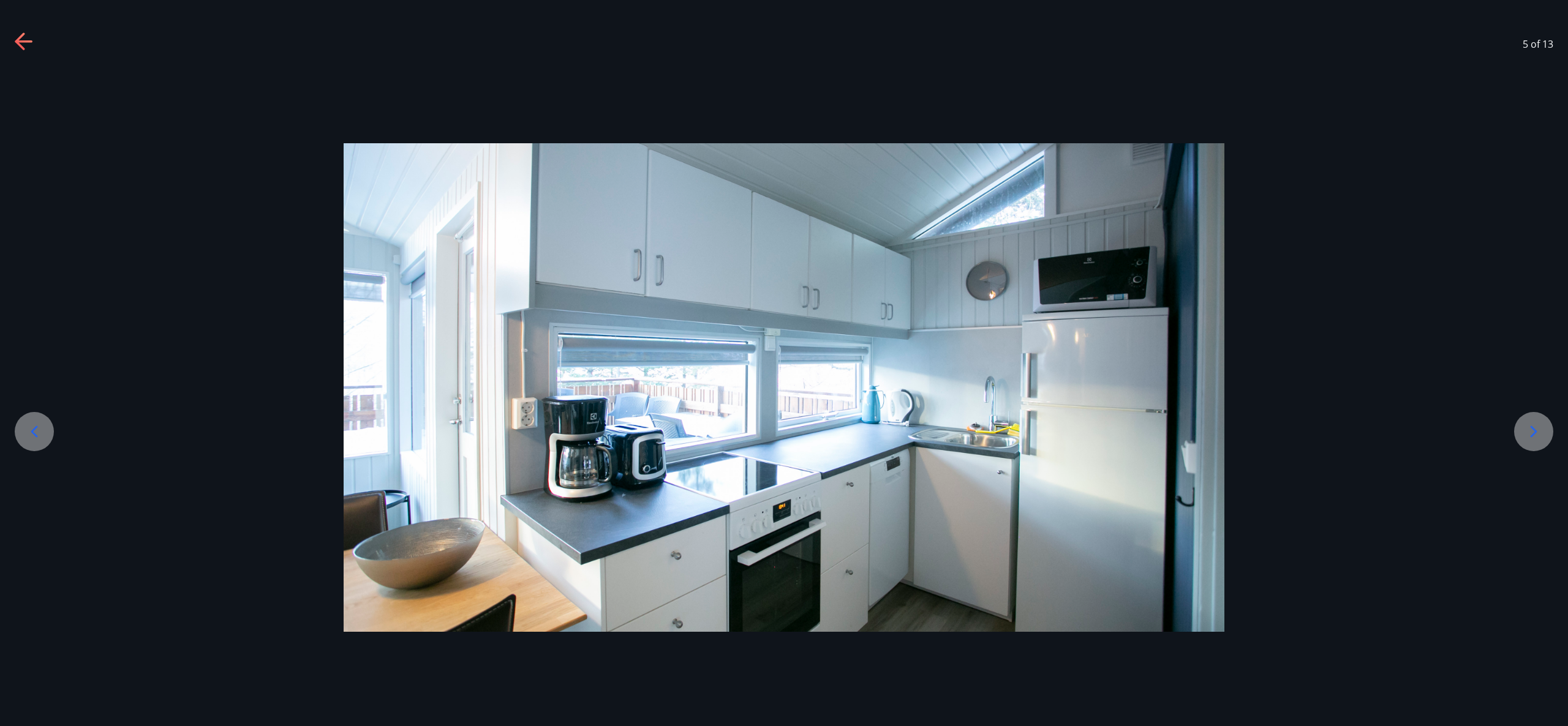
click at [1530, 431] on icon at bounding box center [1533, 431] width 20 height 20
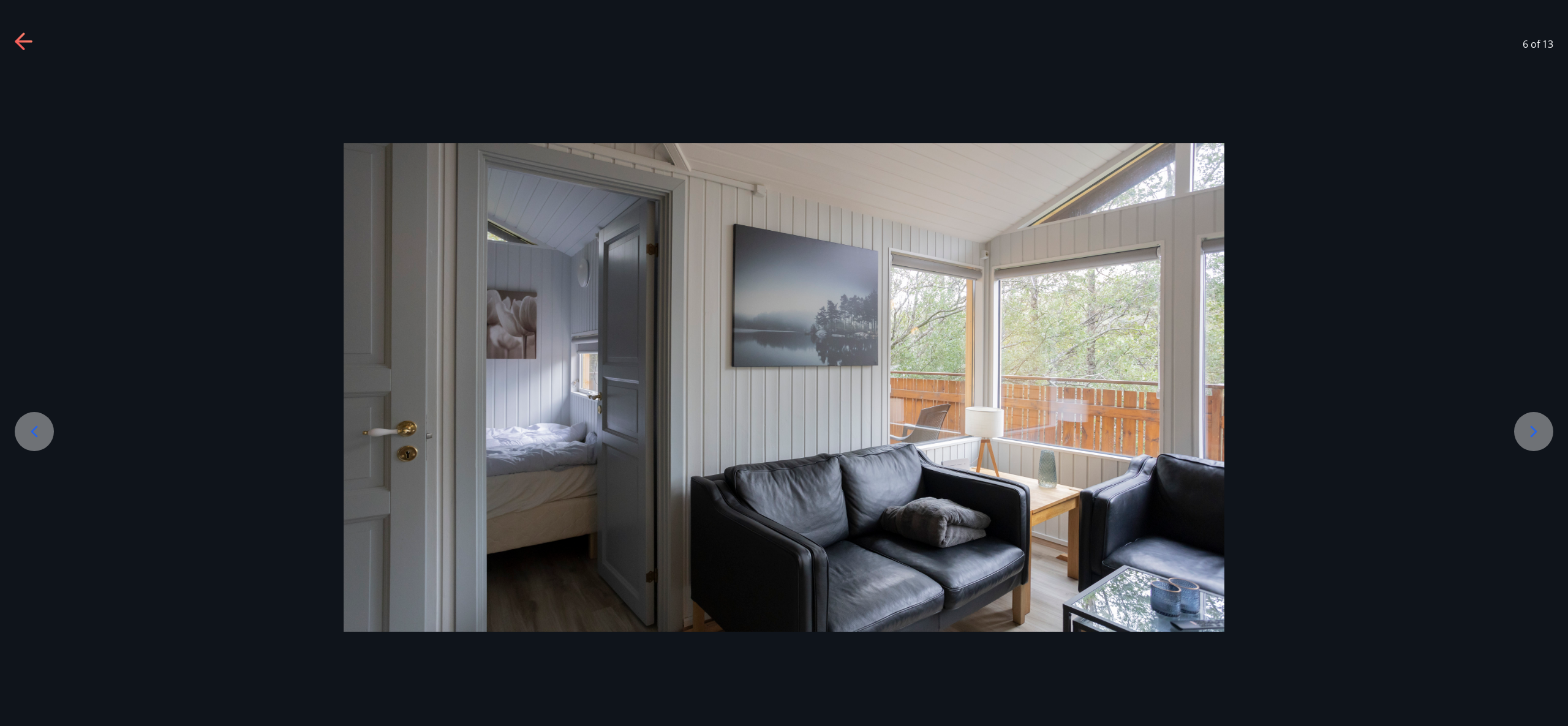
click at [1529, 431] on icon at bounding box center [1533, 431] width 20 height 20
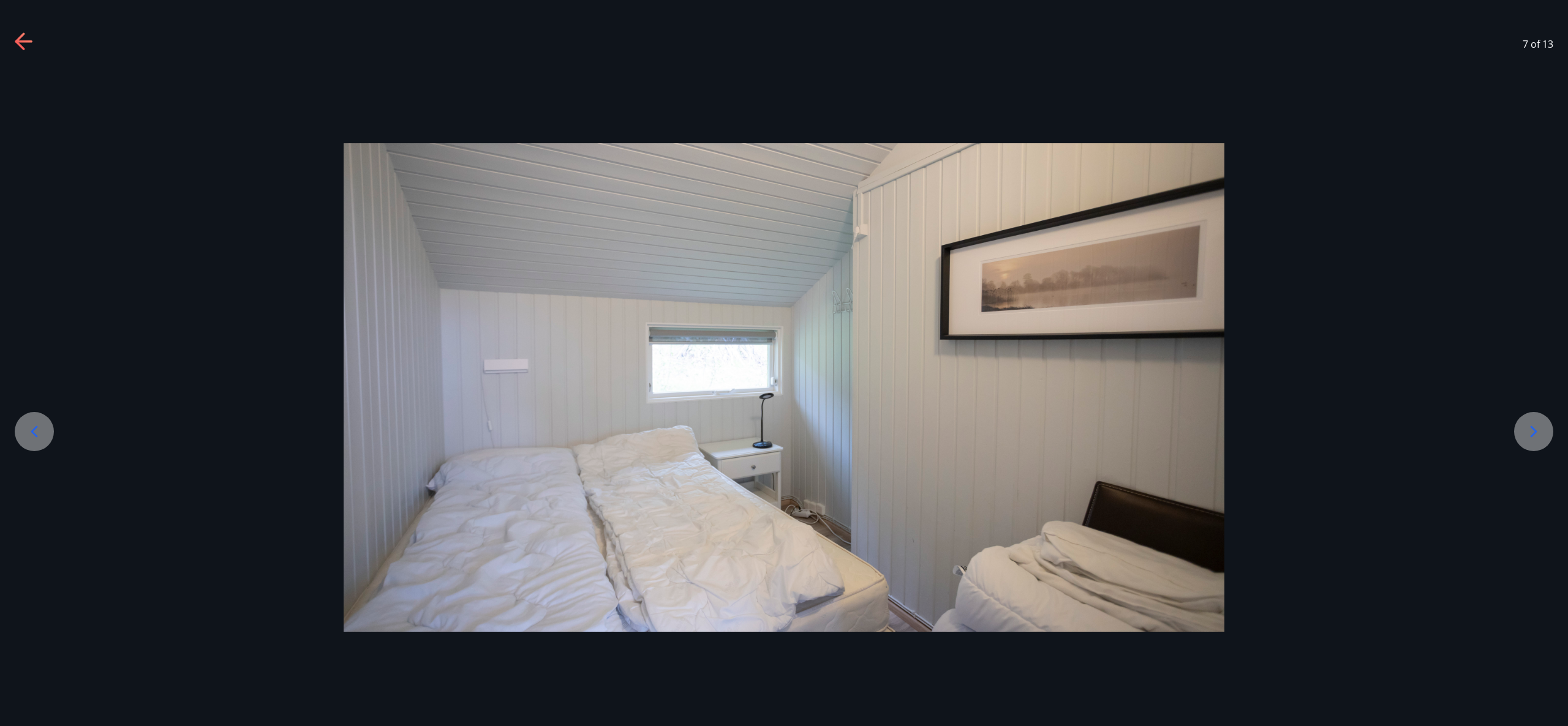
click at [1529, 431] on icon at bounding box center [1533, 431] width 20 height 20
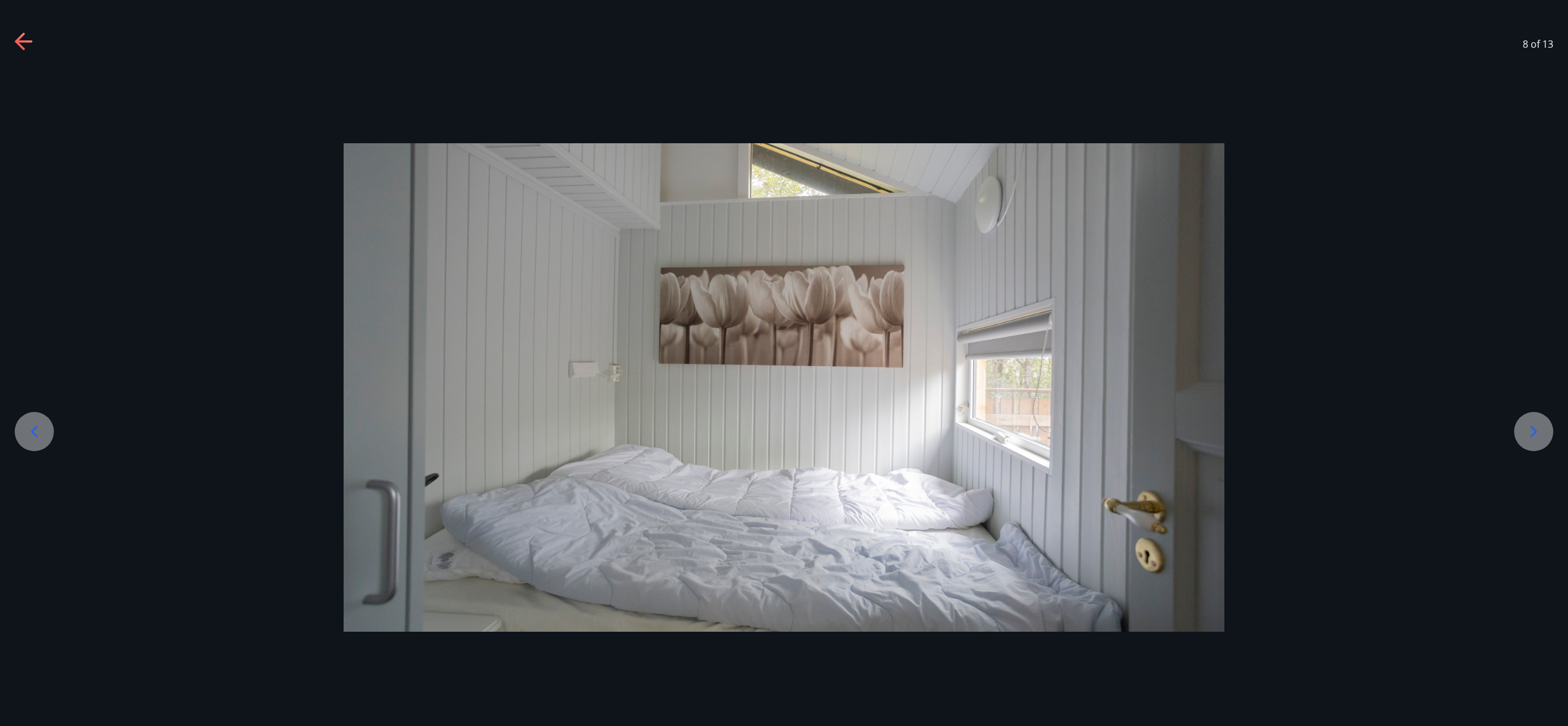
click at [1529, 431] on icon at bounding box center [1533, 431] width 20 height 20
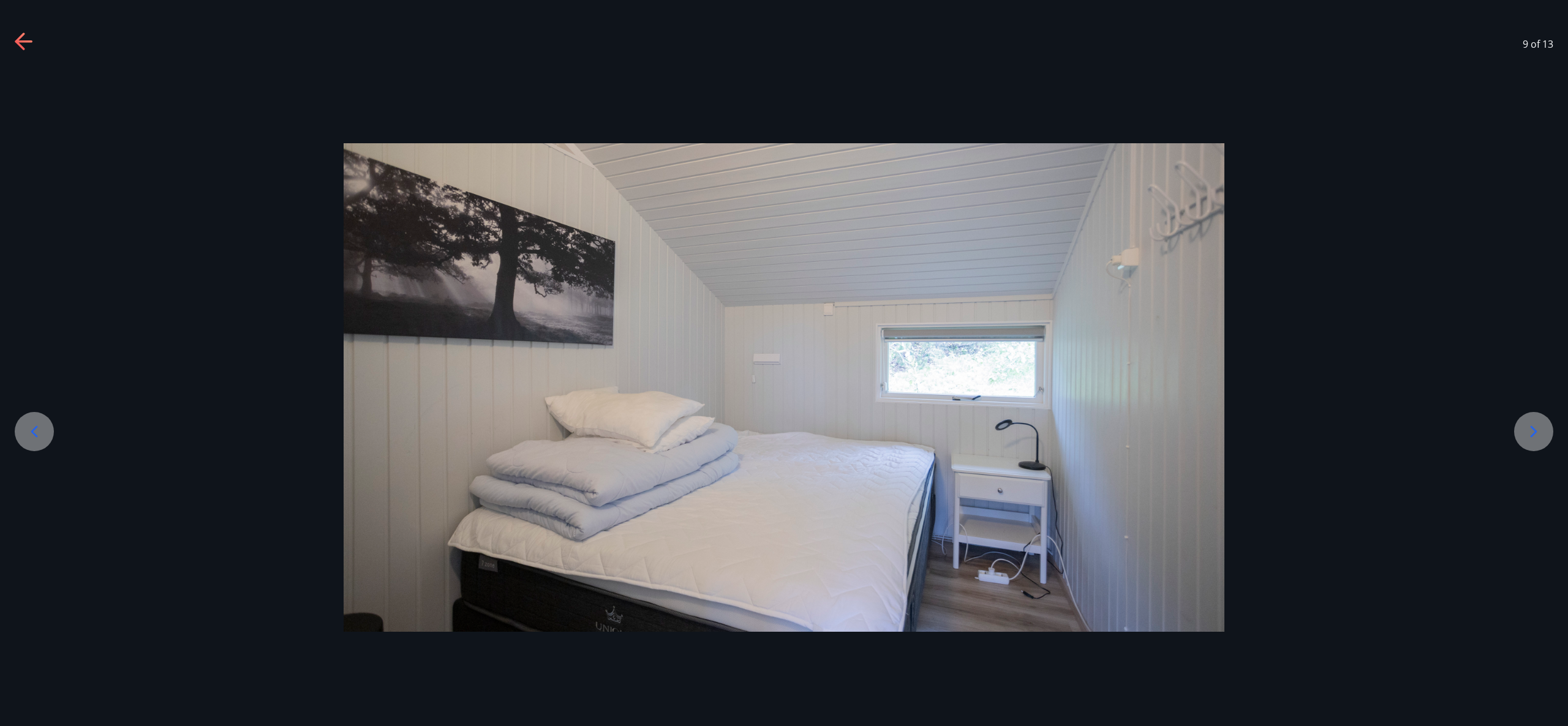
click at [1529, 431] on icon at bounding box center [1533, 431] width 20 height 20
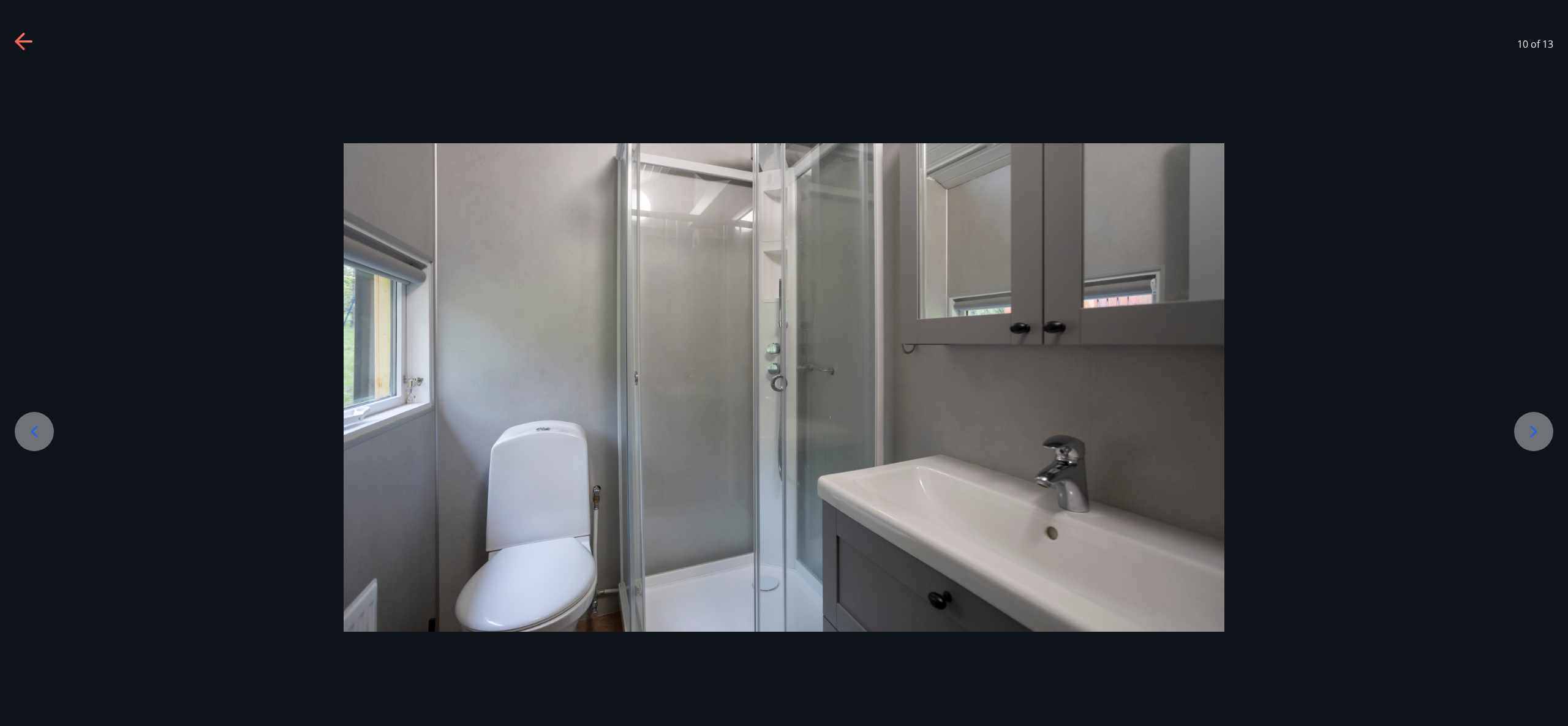
click at [1529, 431] on icon at bounding box center [1533, 431] width 20 height 20
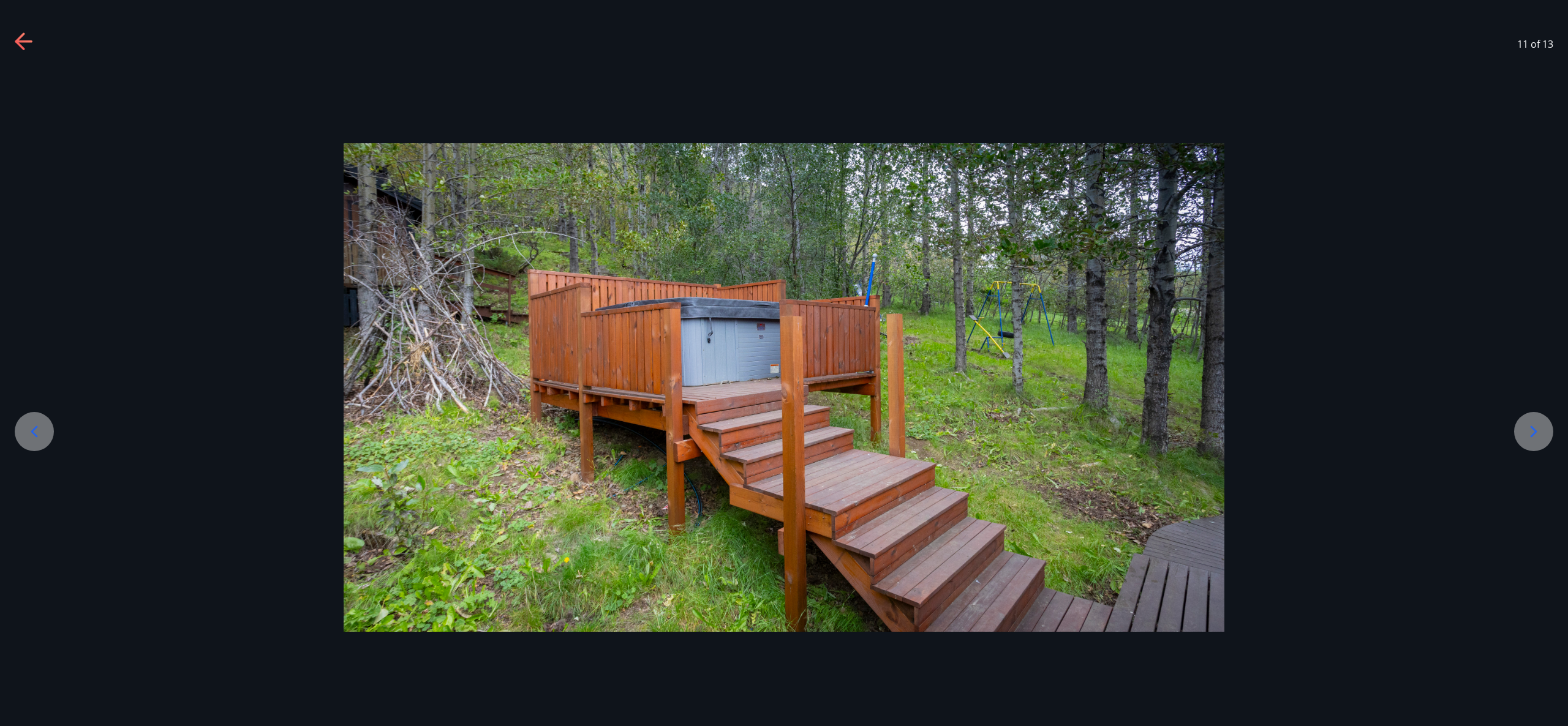
click at [1529, 431] on icon at bounding box center [1533, 431] width 20 height 20
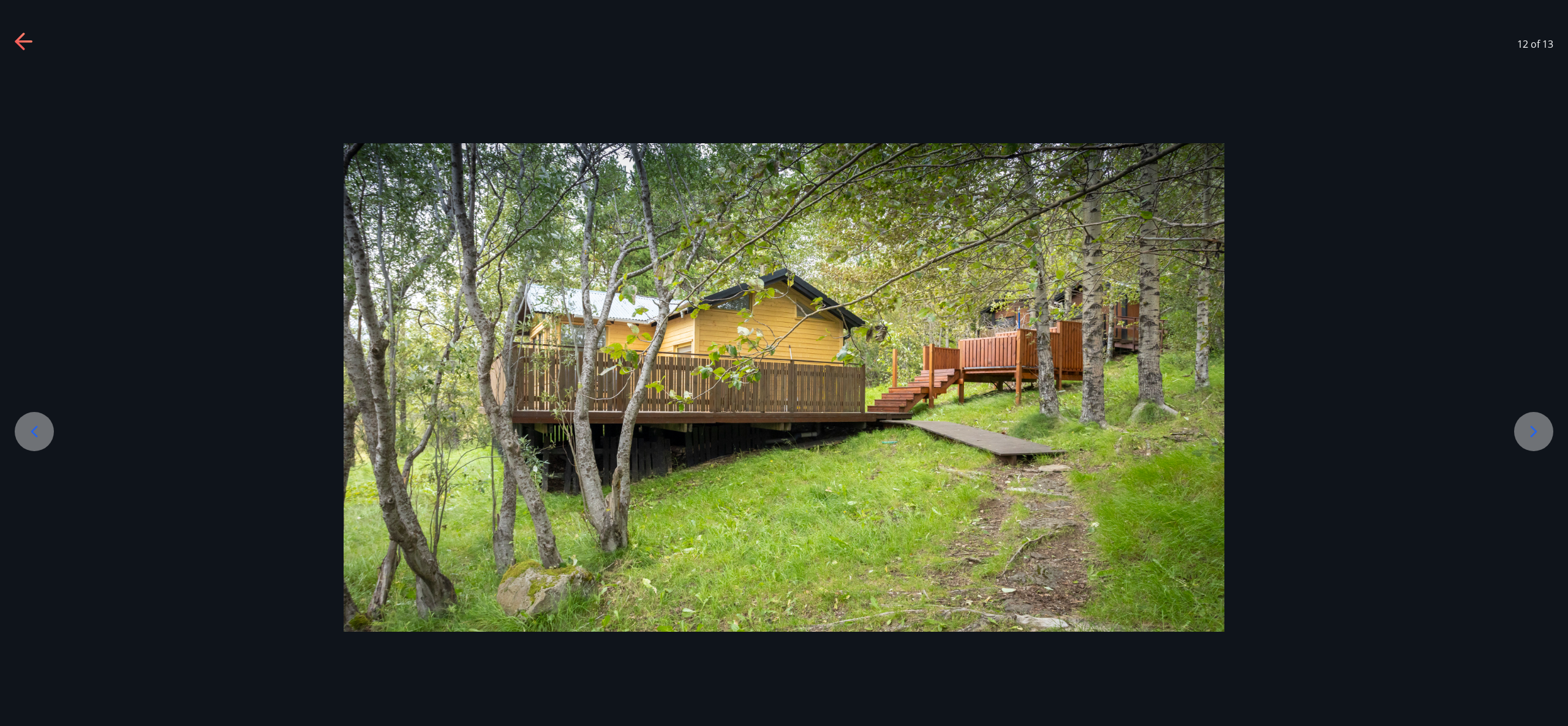
click at [1529, 431] on icon at bounding box center [1533, 431] width 20 height 20
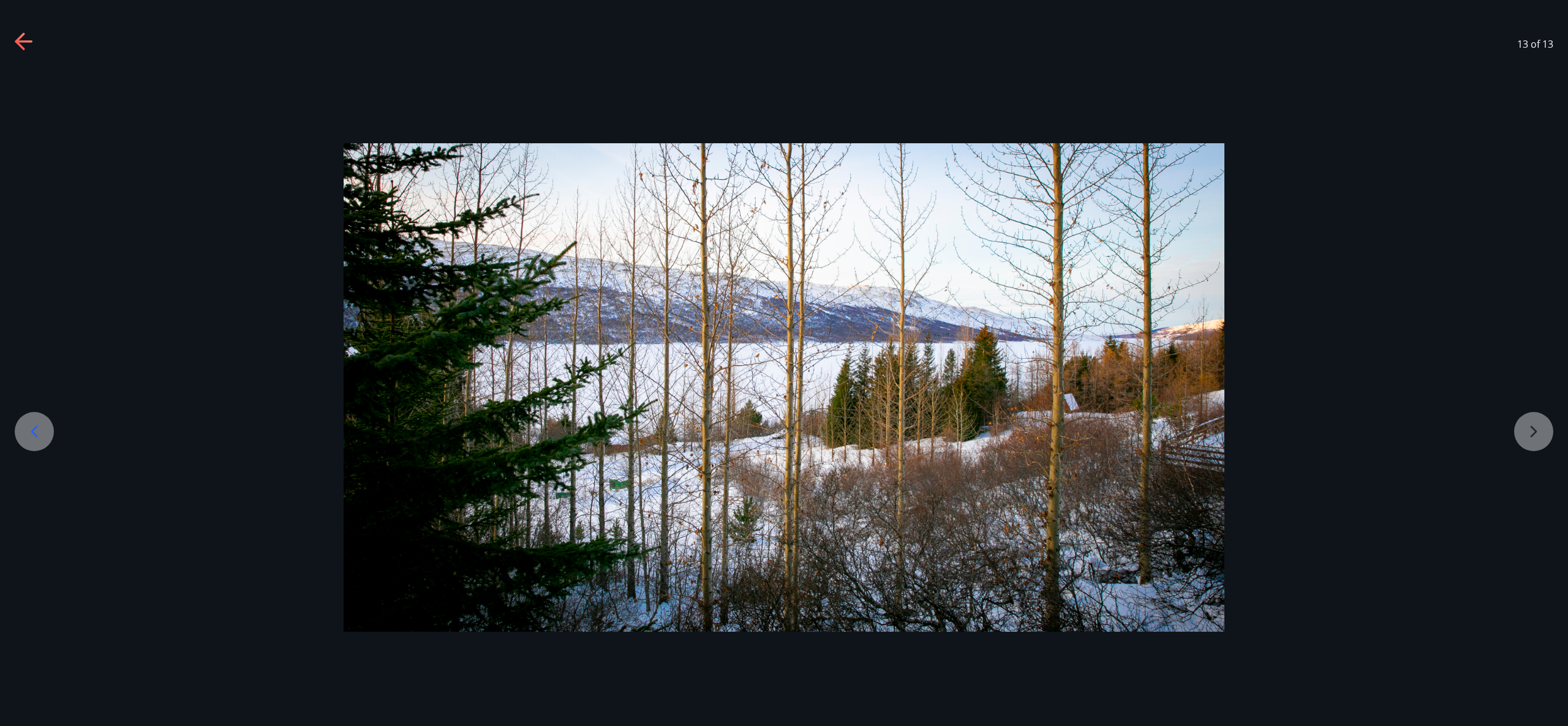
click at [1529, 431] on div at bounding box center [784, 387] width 1568 height 489
click at [1529, 431] on div at bounding box center [784, 387] width 1568 height 489
click at [28, 414] on div at bounding box center [35, 432] width 40 height 39
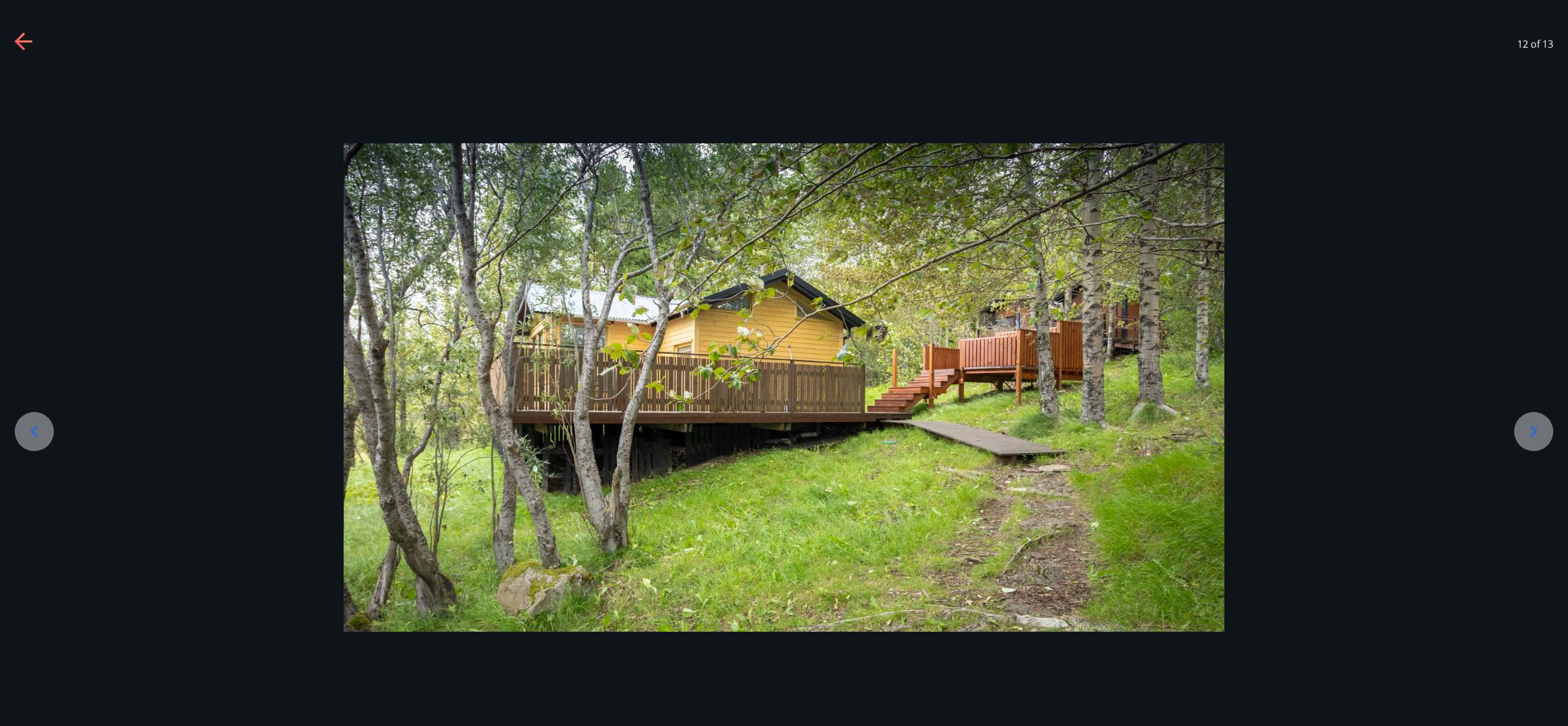
click at [28, 414] on div at bounding box center [35, 432] width 40 height 39
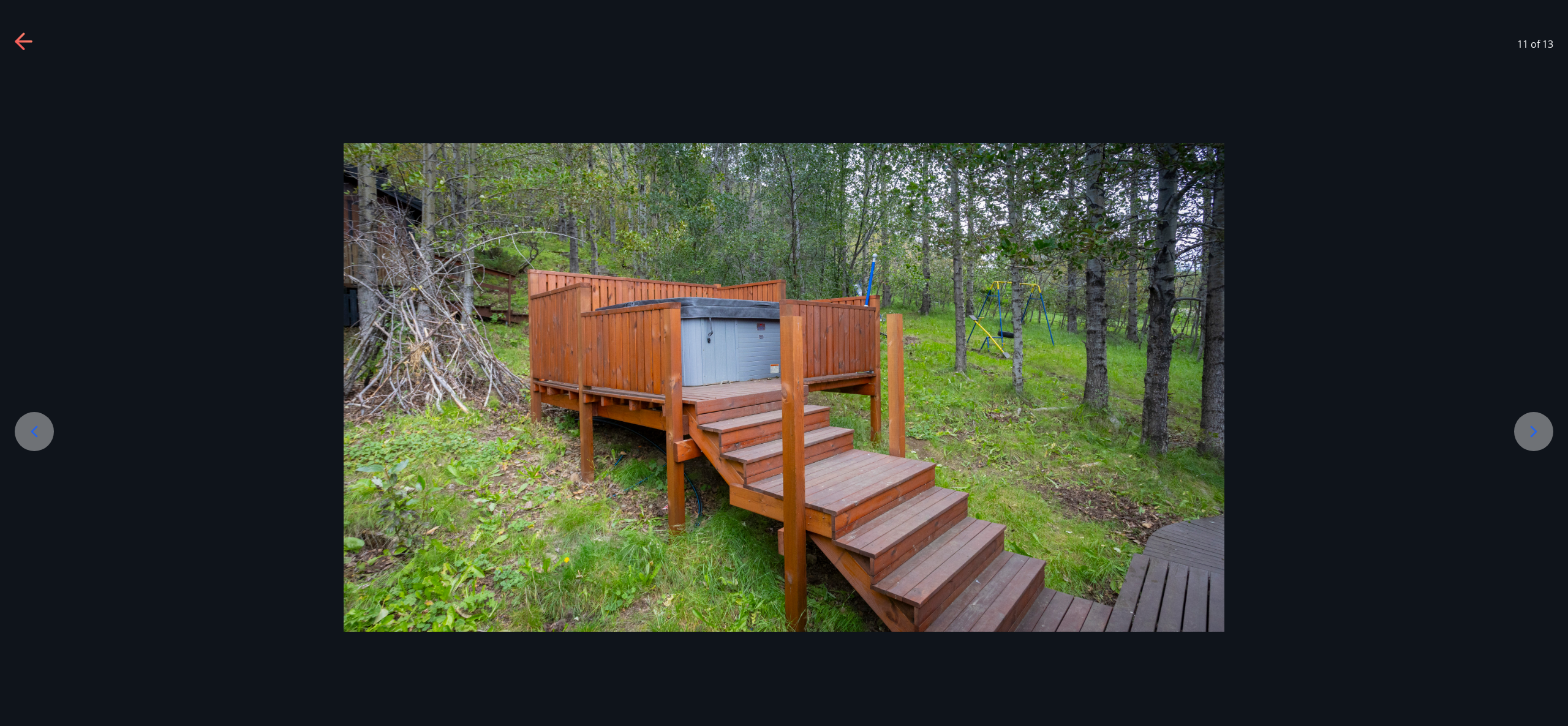
click at [979, 389] on img at bounding box center [784, 387] width 881 height 489
click at [38, 440] on icon at bounding box center [34, 431] width 20 height 20
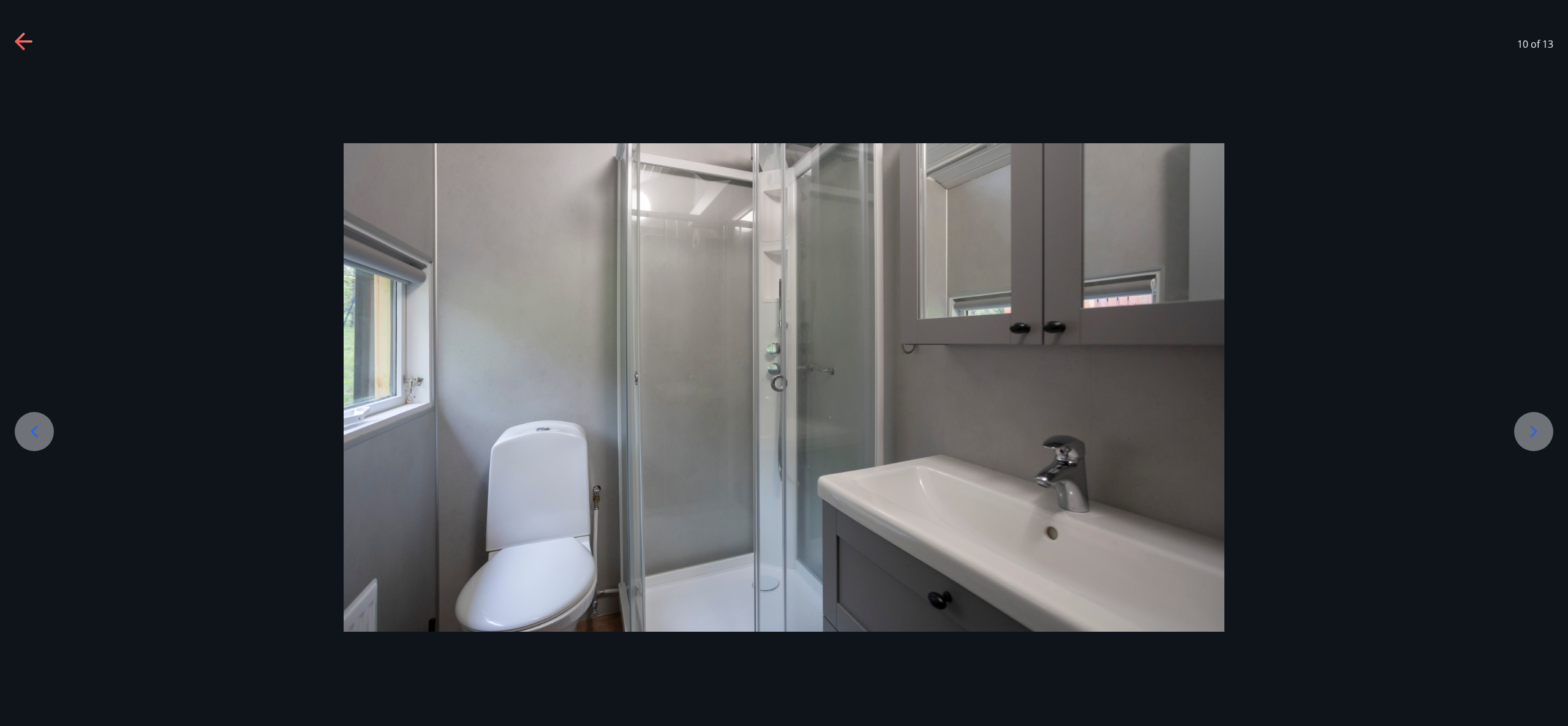
click at [30, 447] on div at bounding box center [35, 432] width 40 height 39
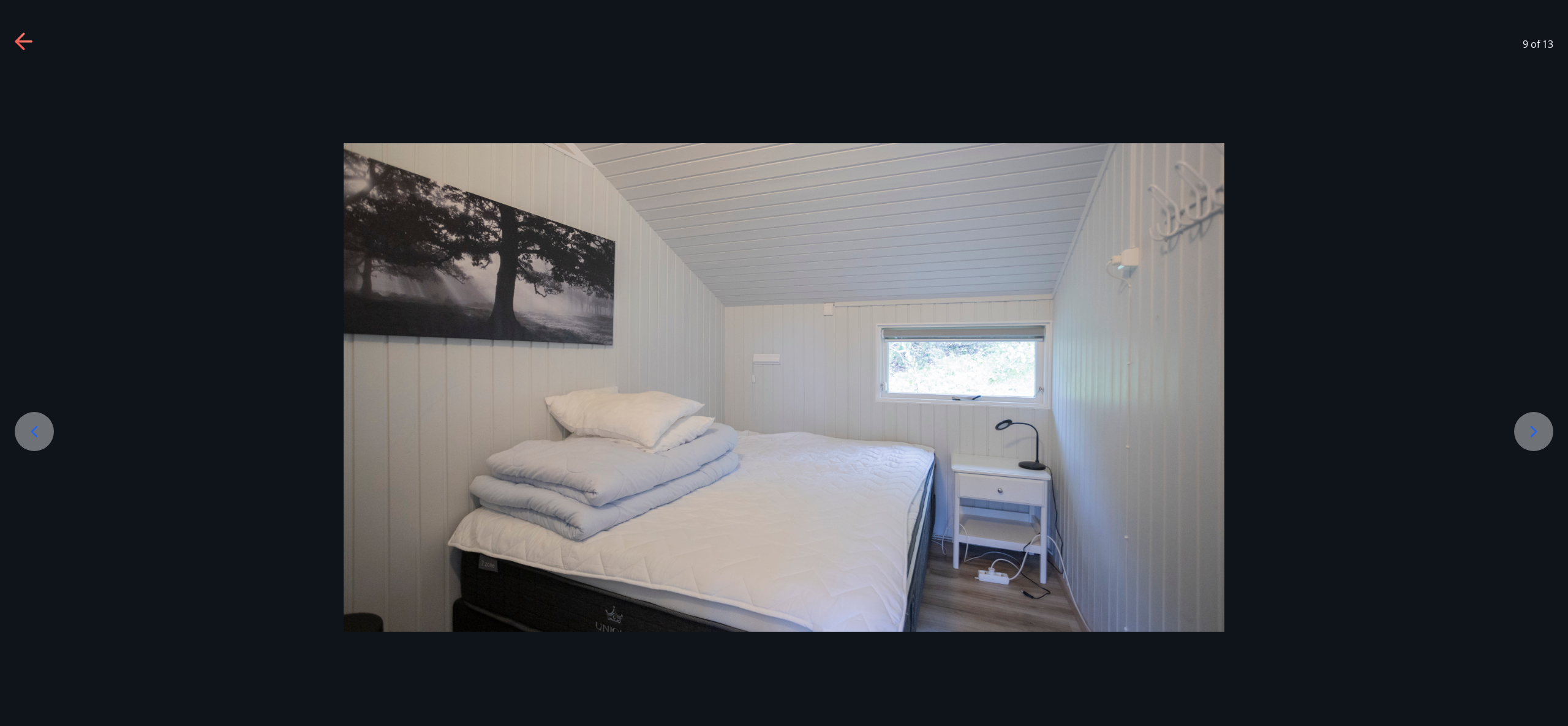
click at [30, 447] on div at bounding box center [35, 432] width 40 height 39
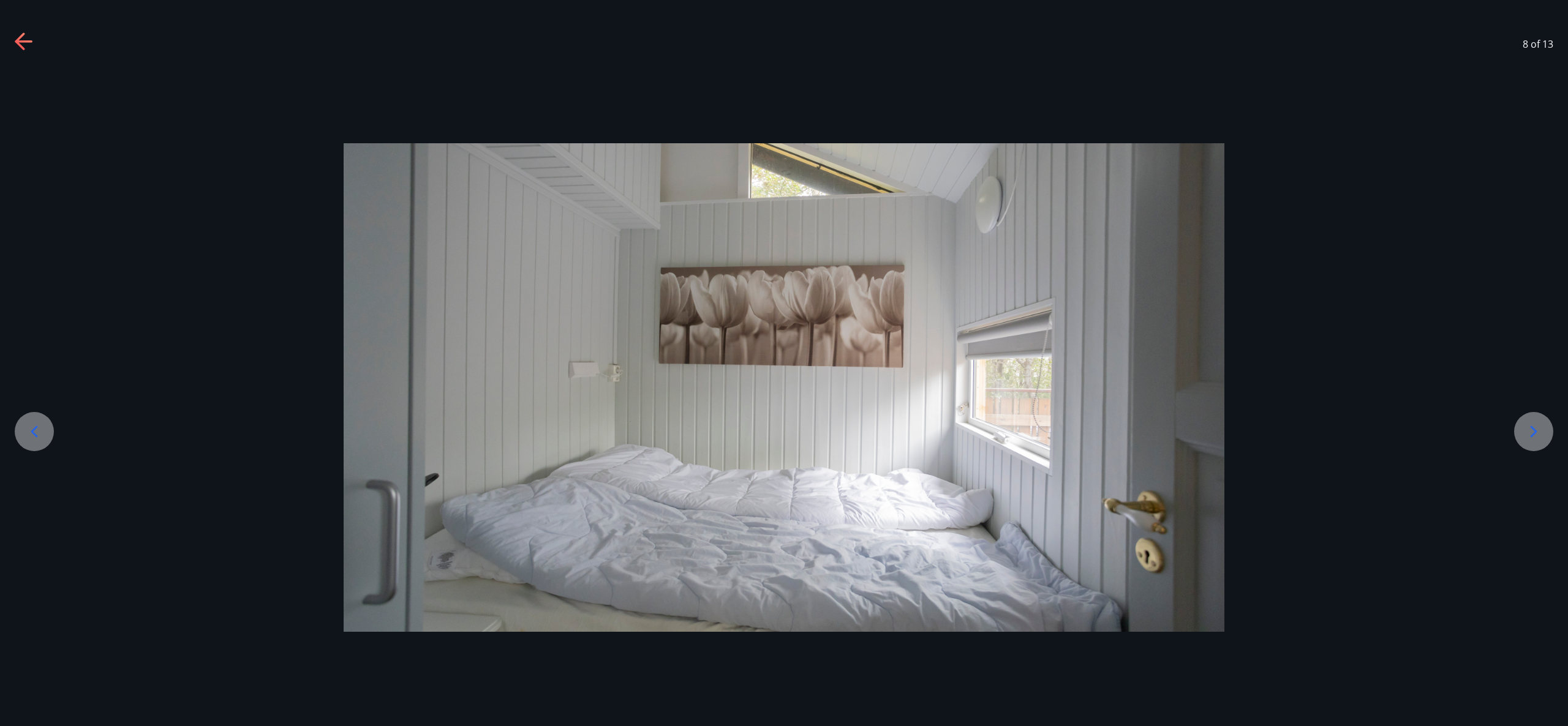
click at [30, 447] on div at bounding box center [35, 432] width 40 height 39
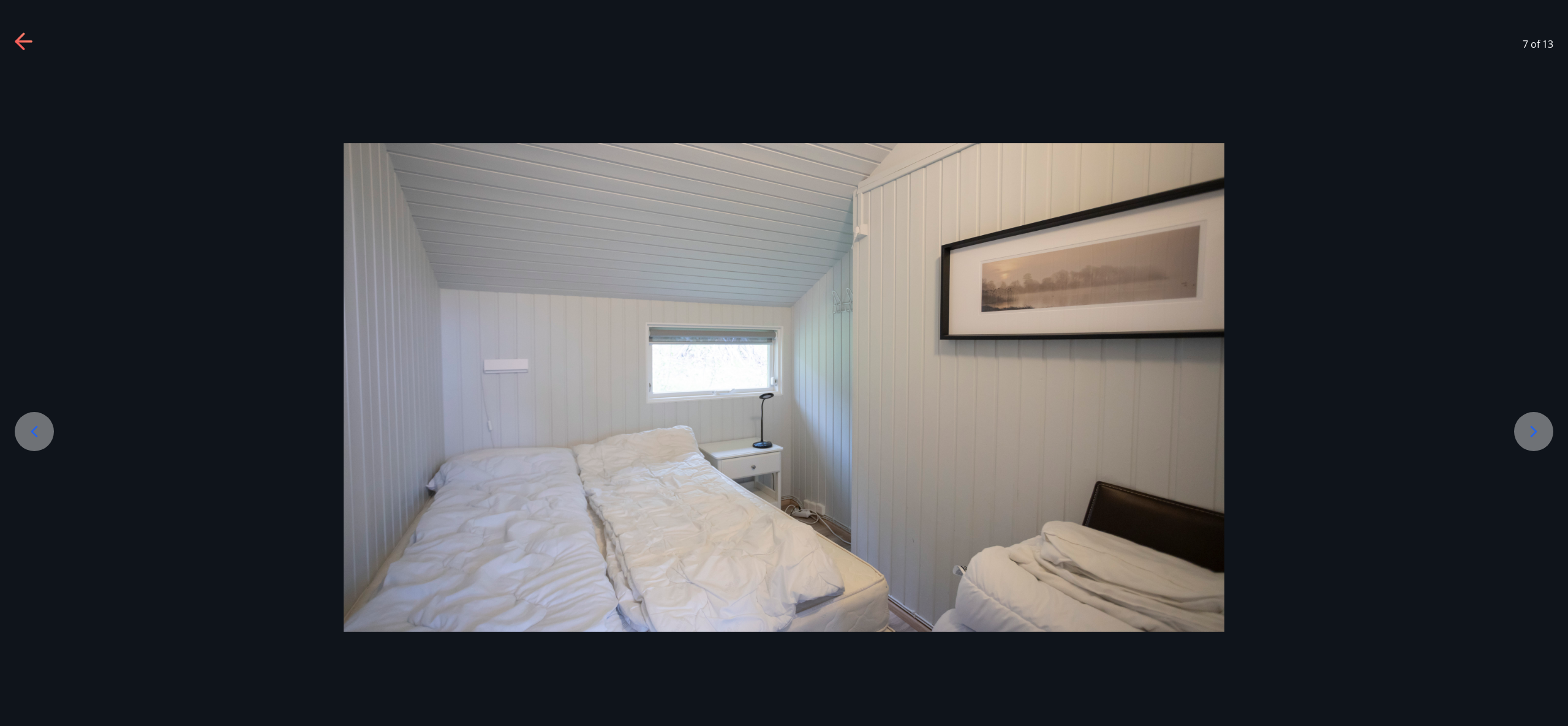
click at [30, 447] on div at bounding box center [35, 432] width 40 height 39
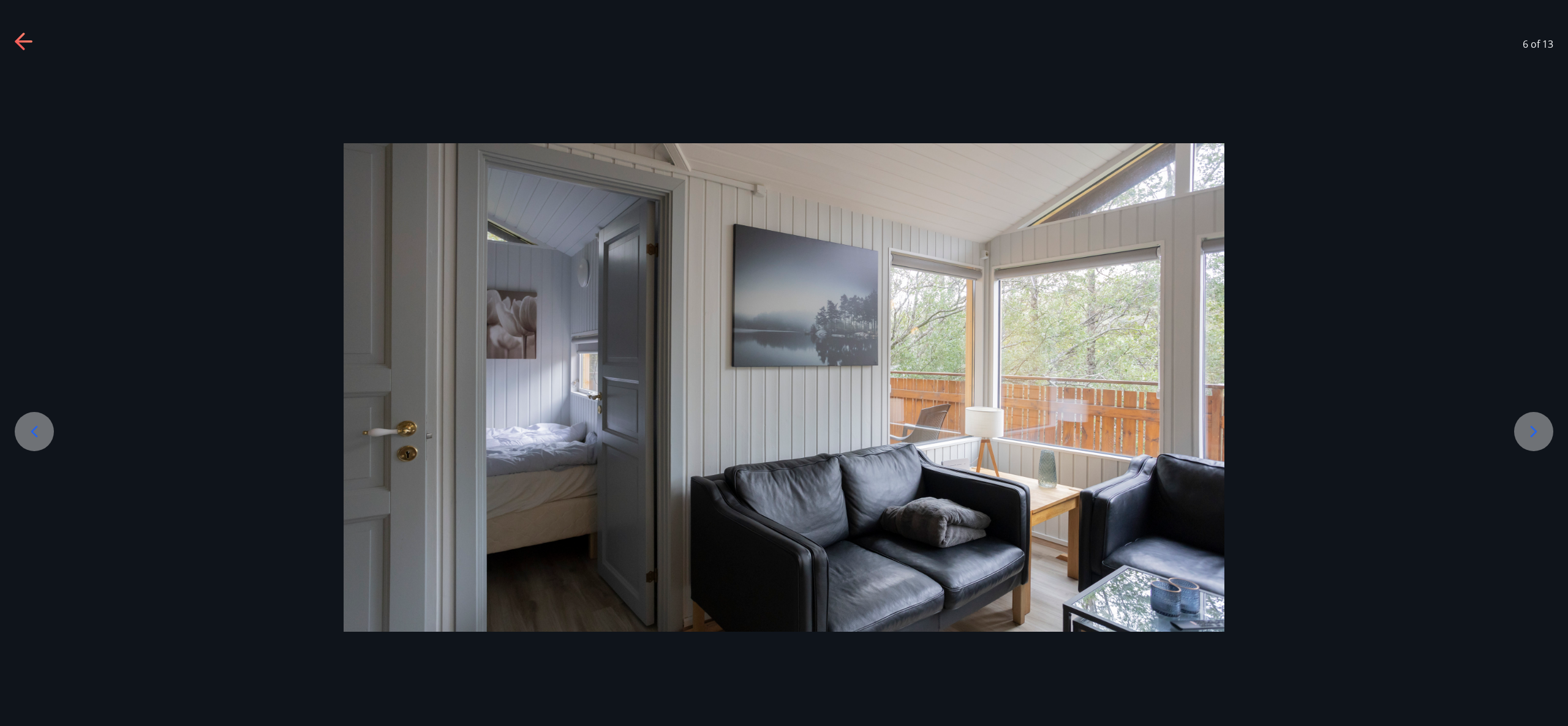
click at [30, 447] on div at bounding box center [35, 432] width 40 height 39
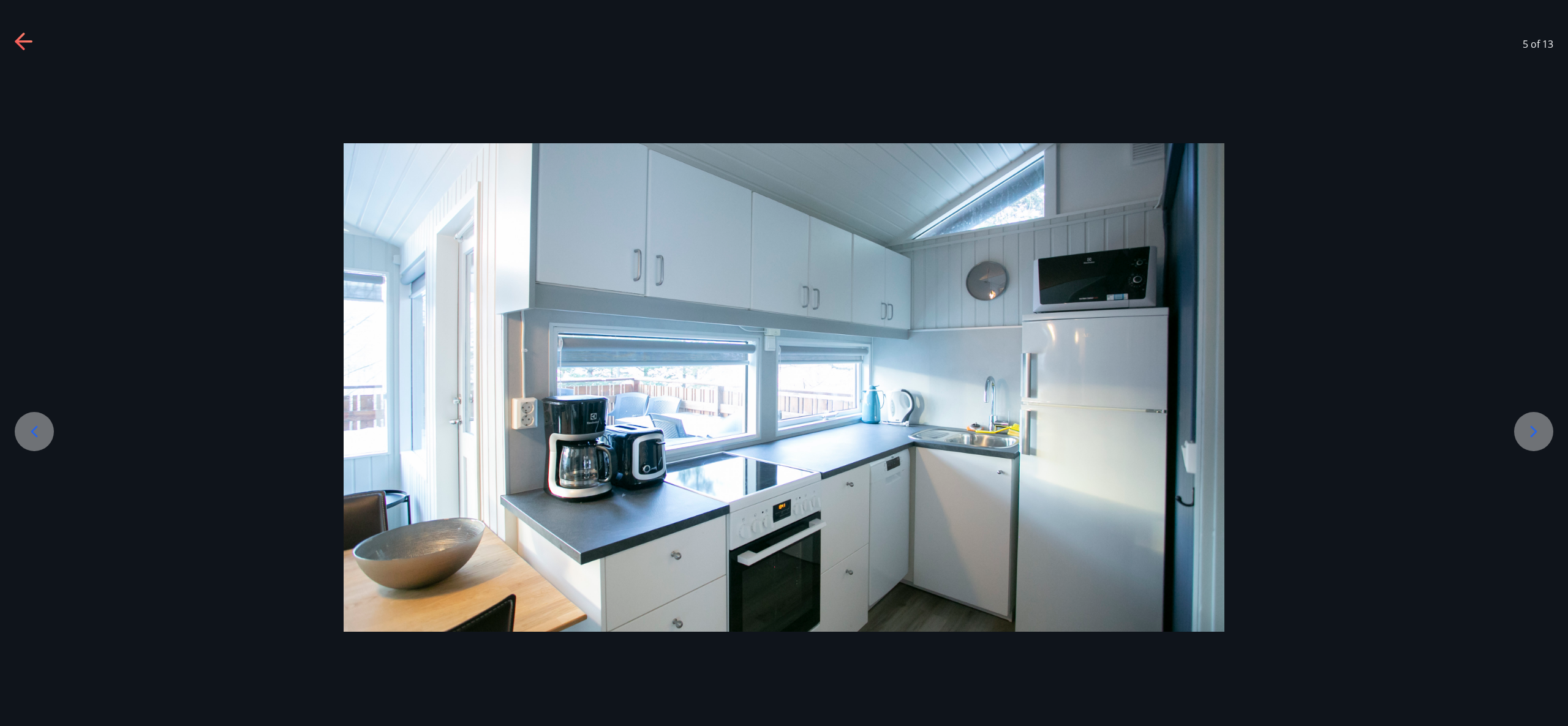
click at [27, 34] on icon at bounding box center [24, 42] width 20 height 20
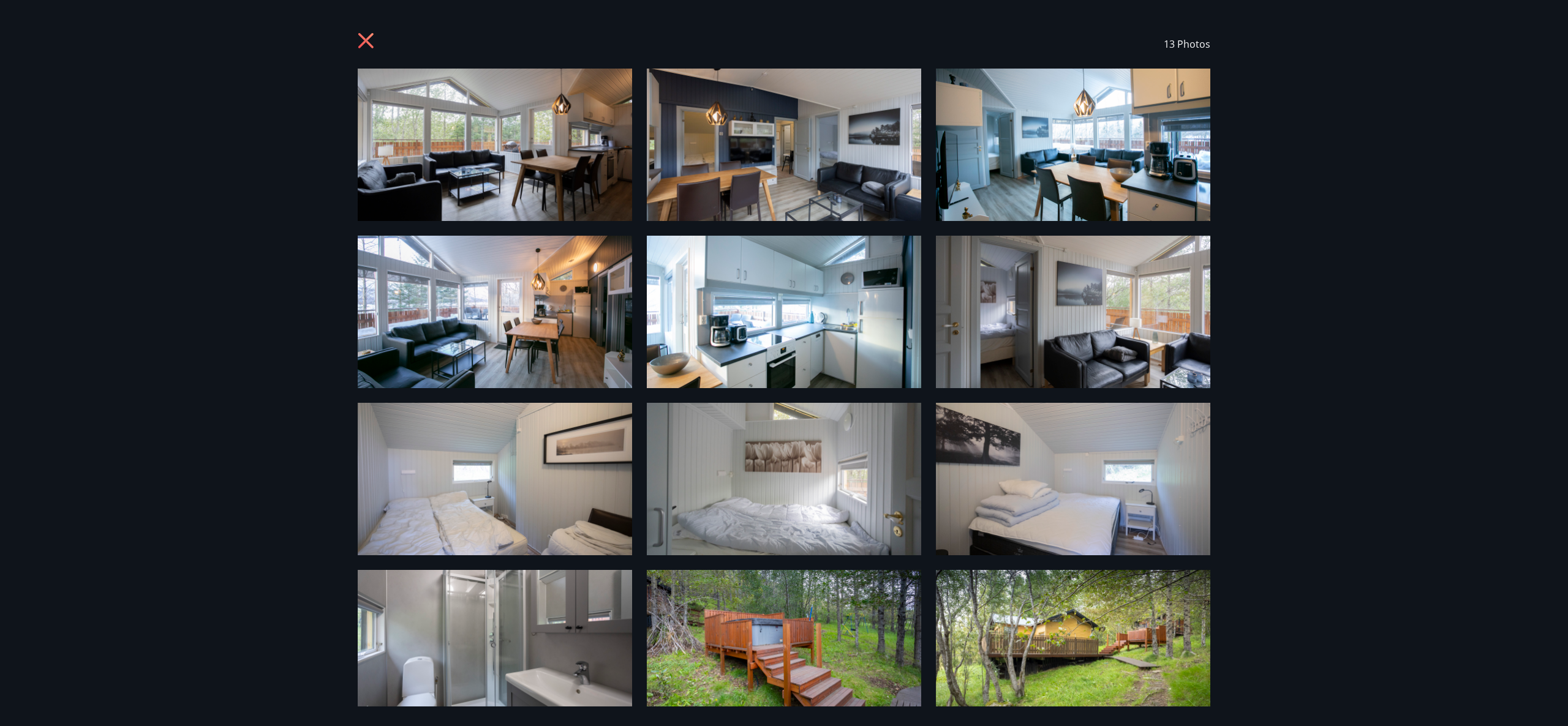
click at [367, 47] on icon at bounding box center [368, 42] width 20 height 20
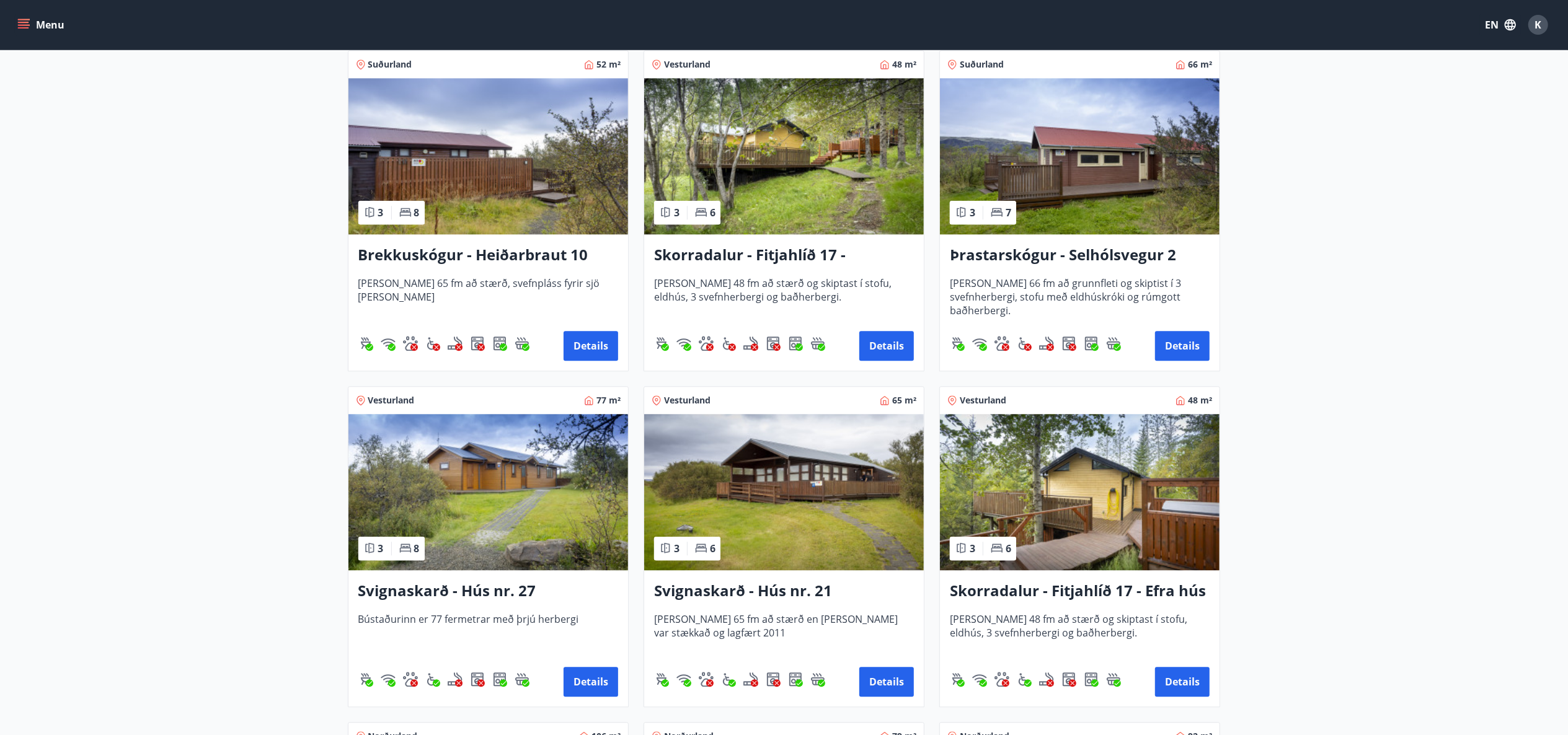
scroll to position [2926, 0]
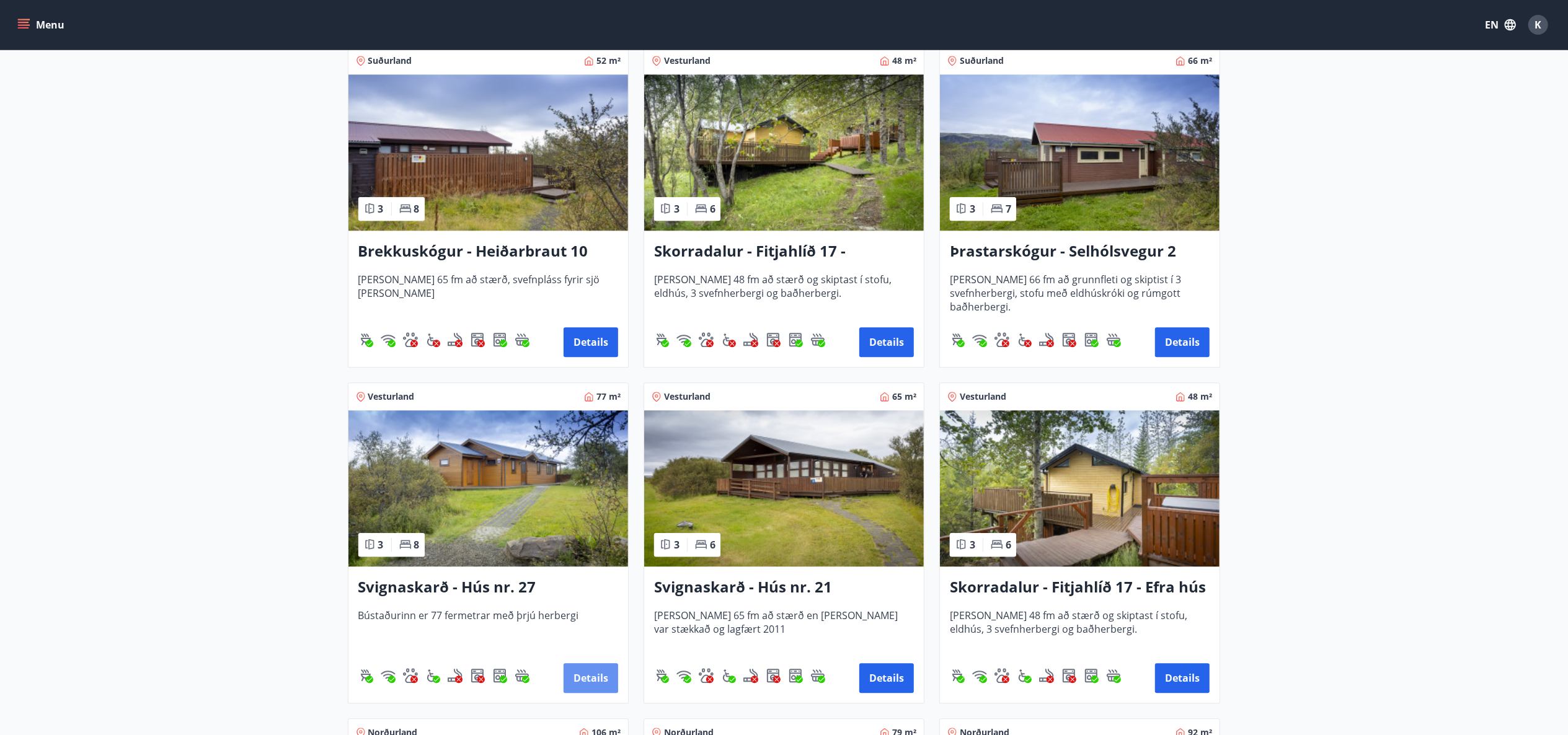
click at [578, 669] on button "Details" at bounding box center [591, 677] width 54 height 30
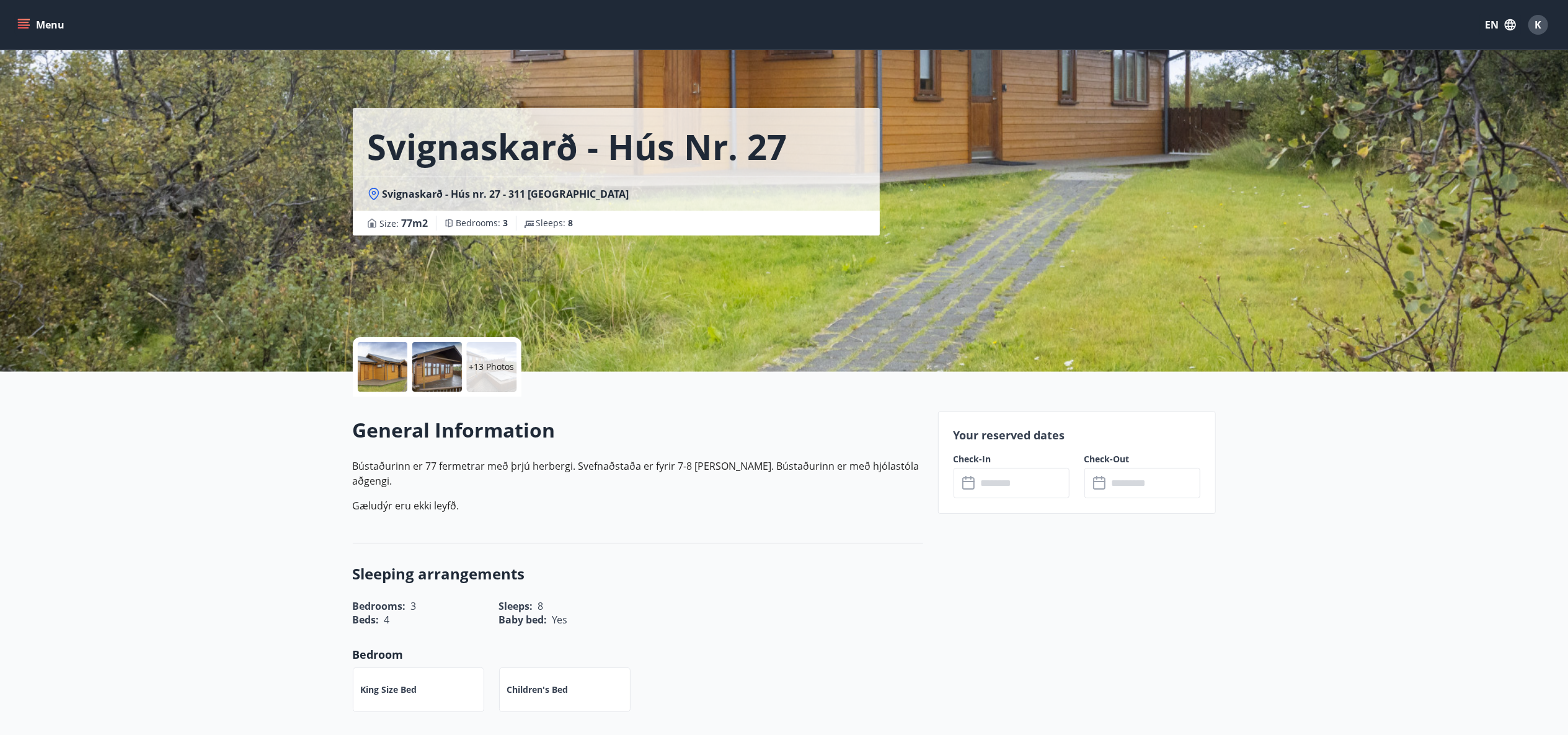
click at [387, 366] on div at bounding box center [382, 367] width 50 height 50
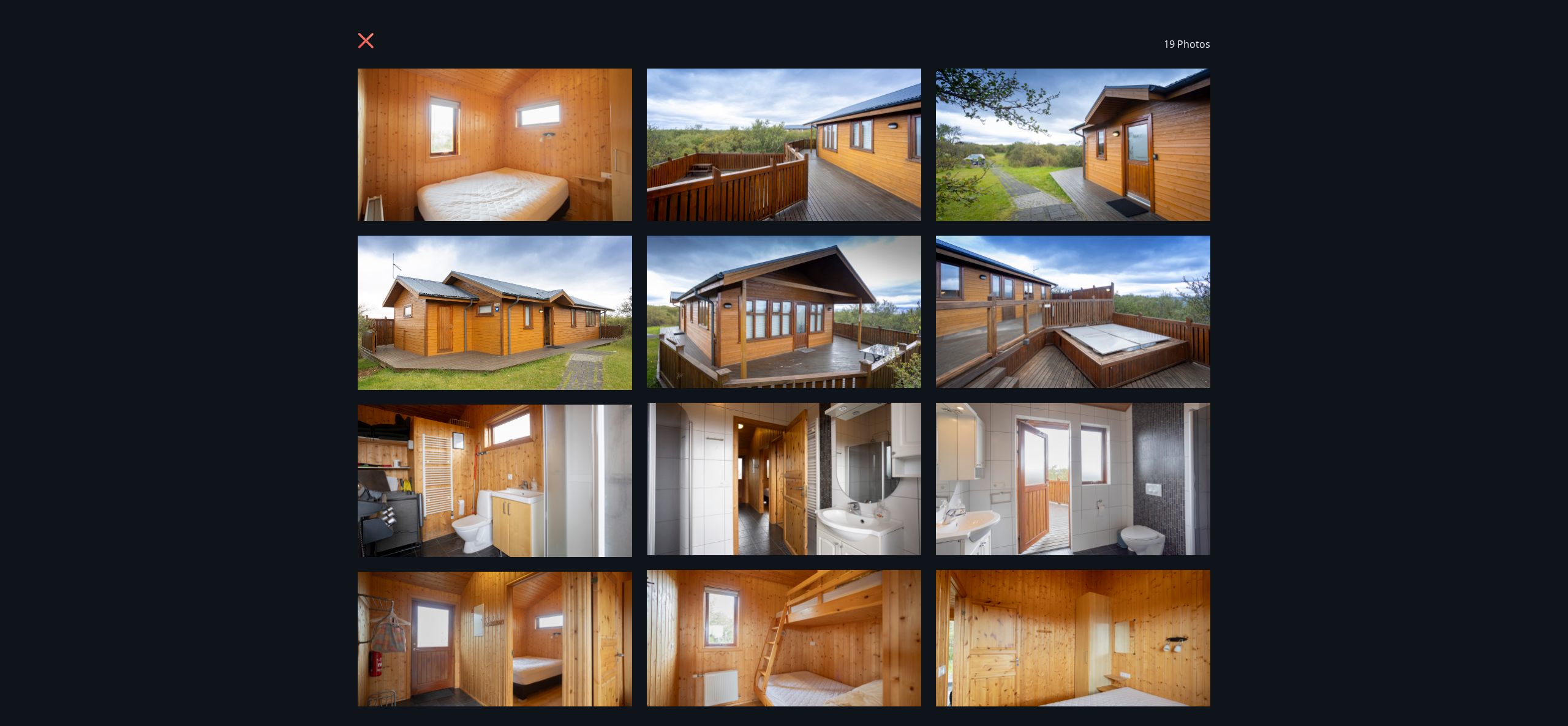
click at [530, 182] on img at bounding box center [495, 145] width 274 height 152
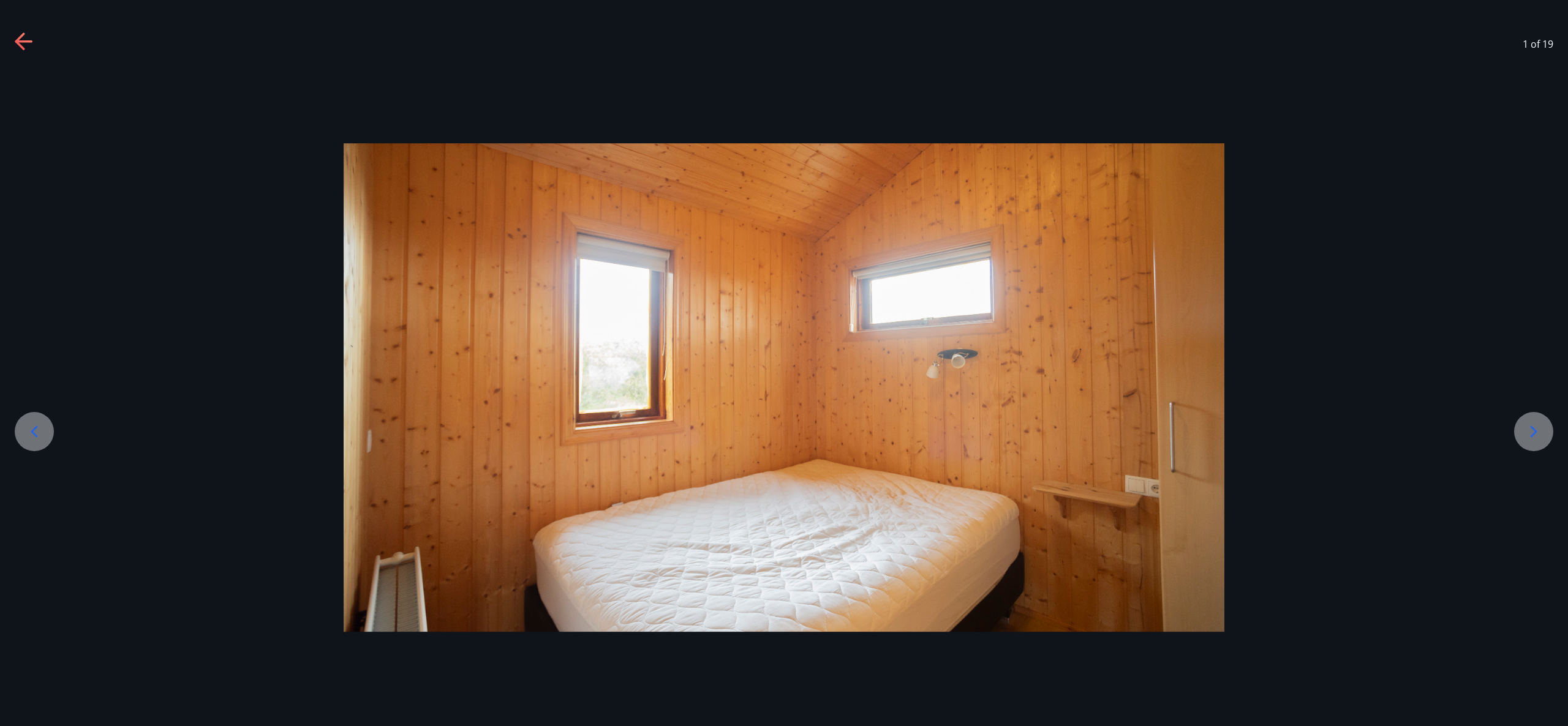
click at [1535, 433] on icon at bounding box center [1534, 431] width 7 height 12
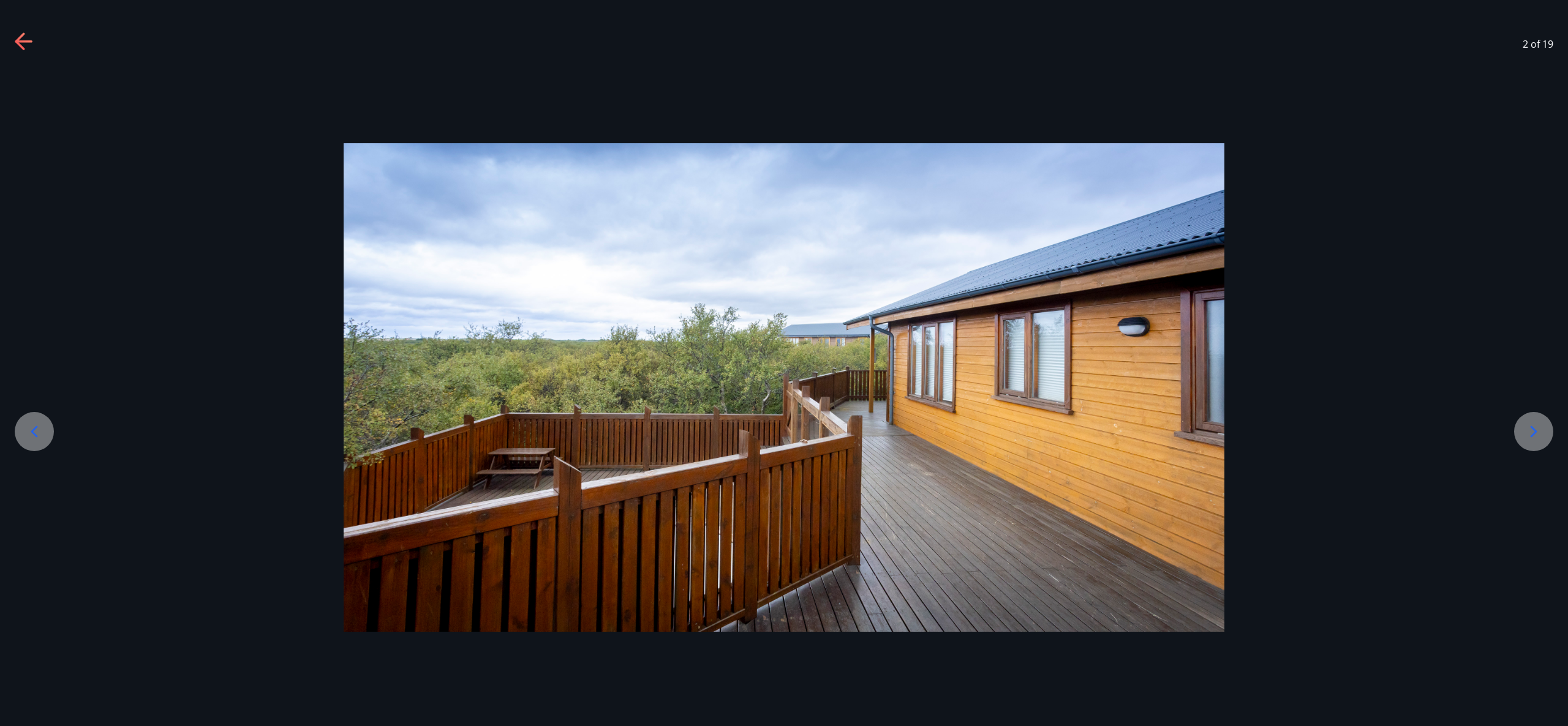
click at [1534, 434] on icon at bounding box center [1534, 431] width 7 height 12
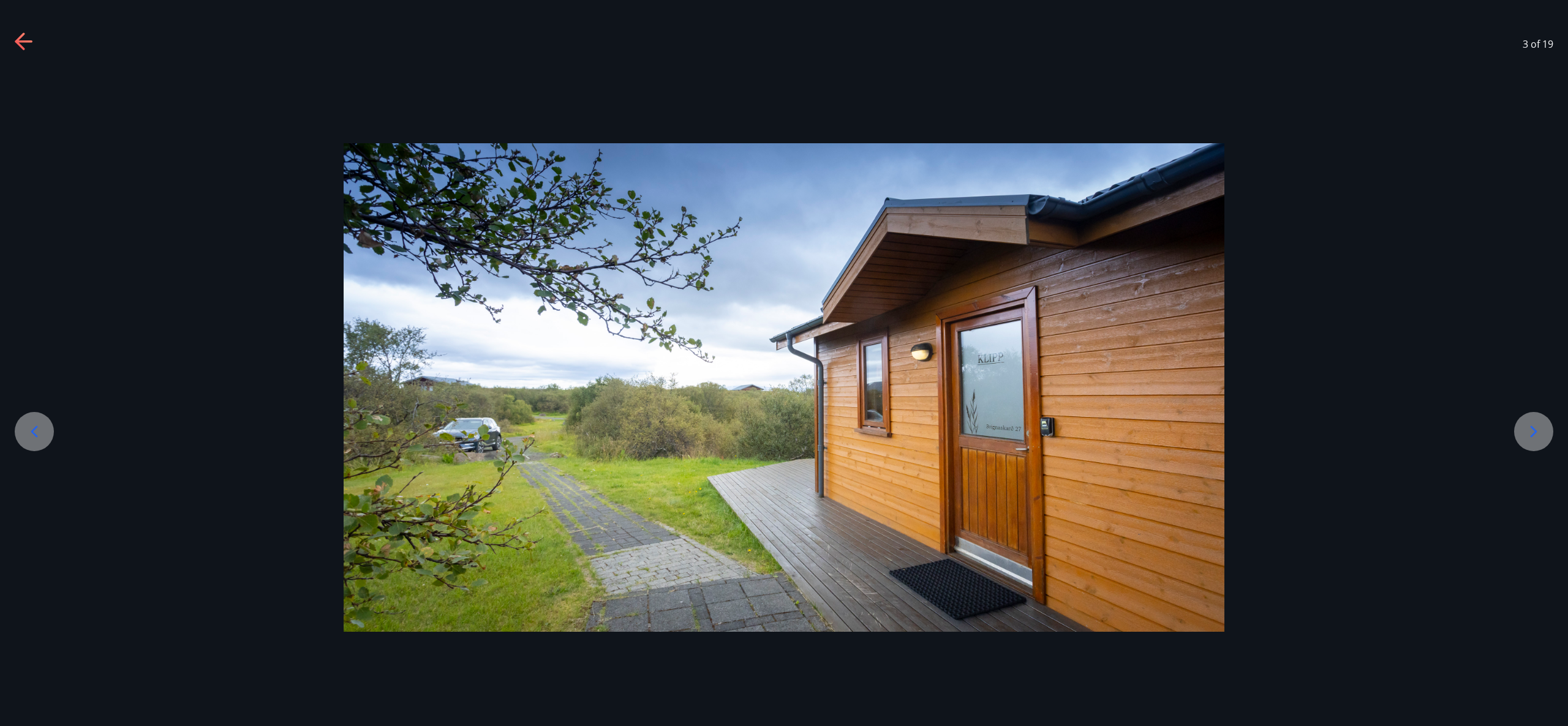
click at [1534, 434] on icon at bounding box center [1534, 431] width 7 height 12
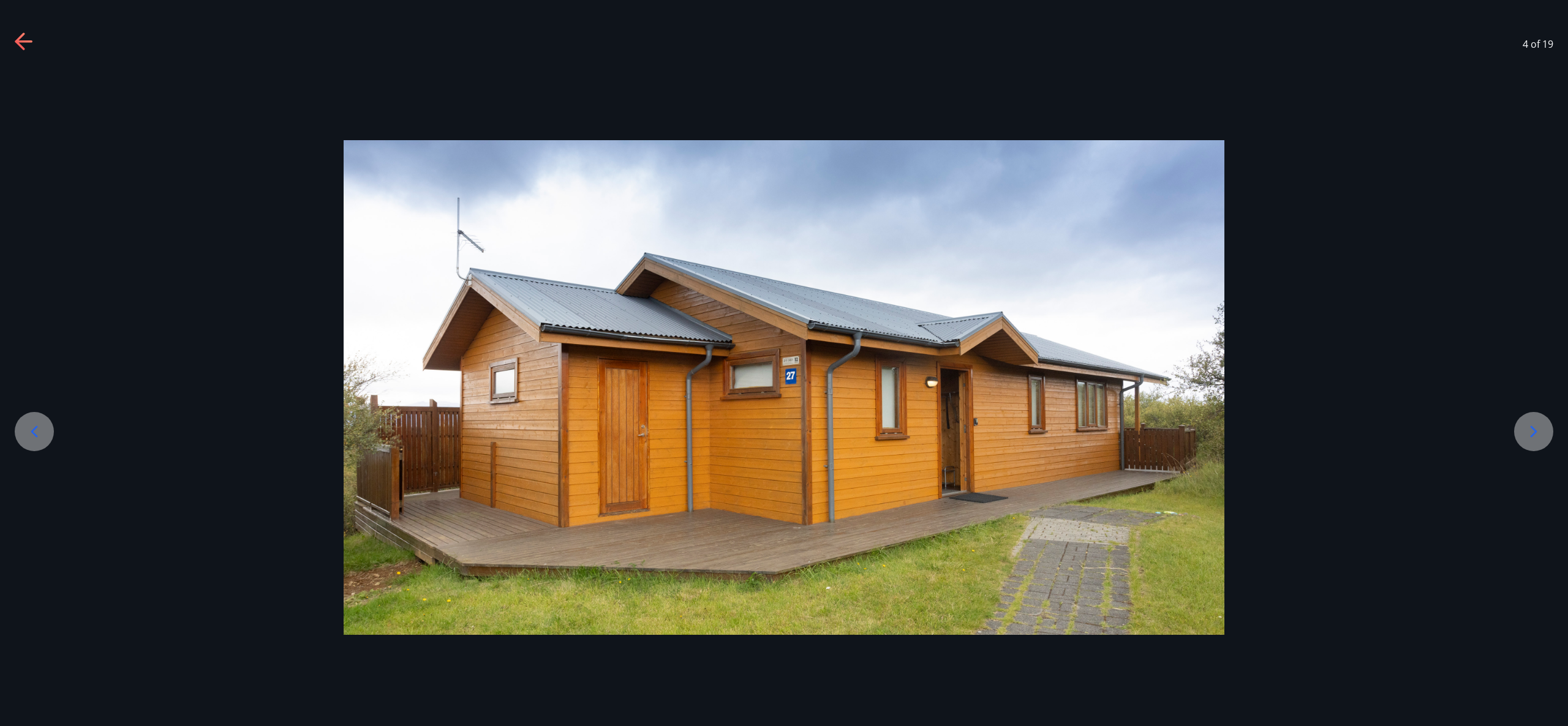
click at [1534, 434] on icon at bounding box center [1534, 431] width 7 height 12
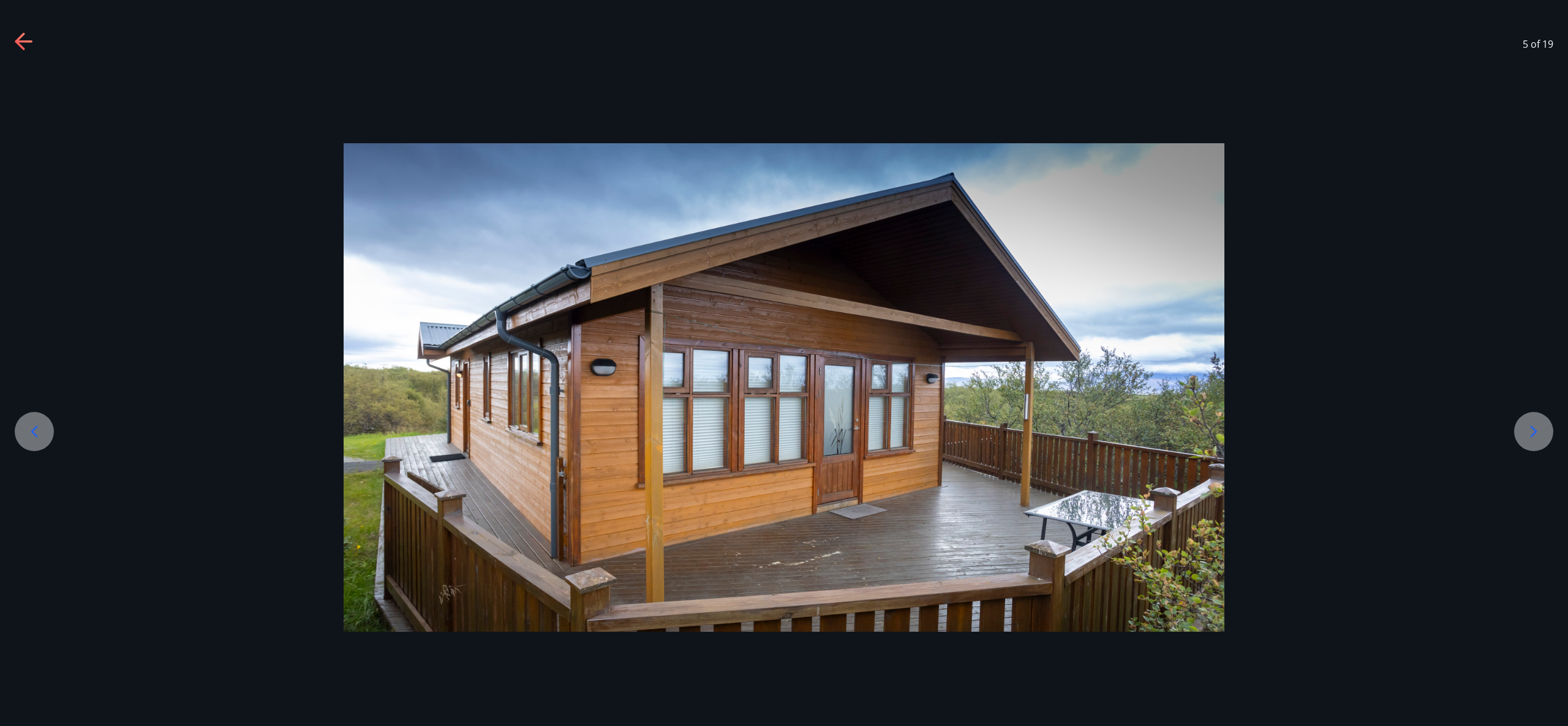
click at [1535, 434] on icon at bounding box center [1534, 431] width 7 height 12
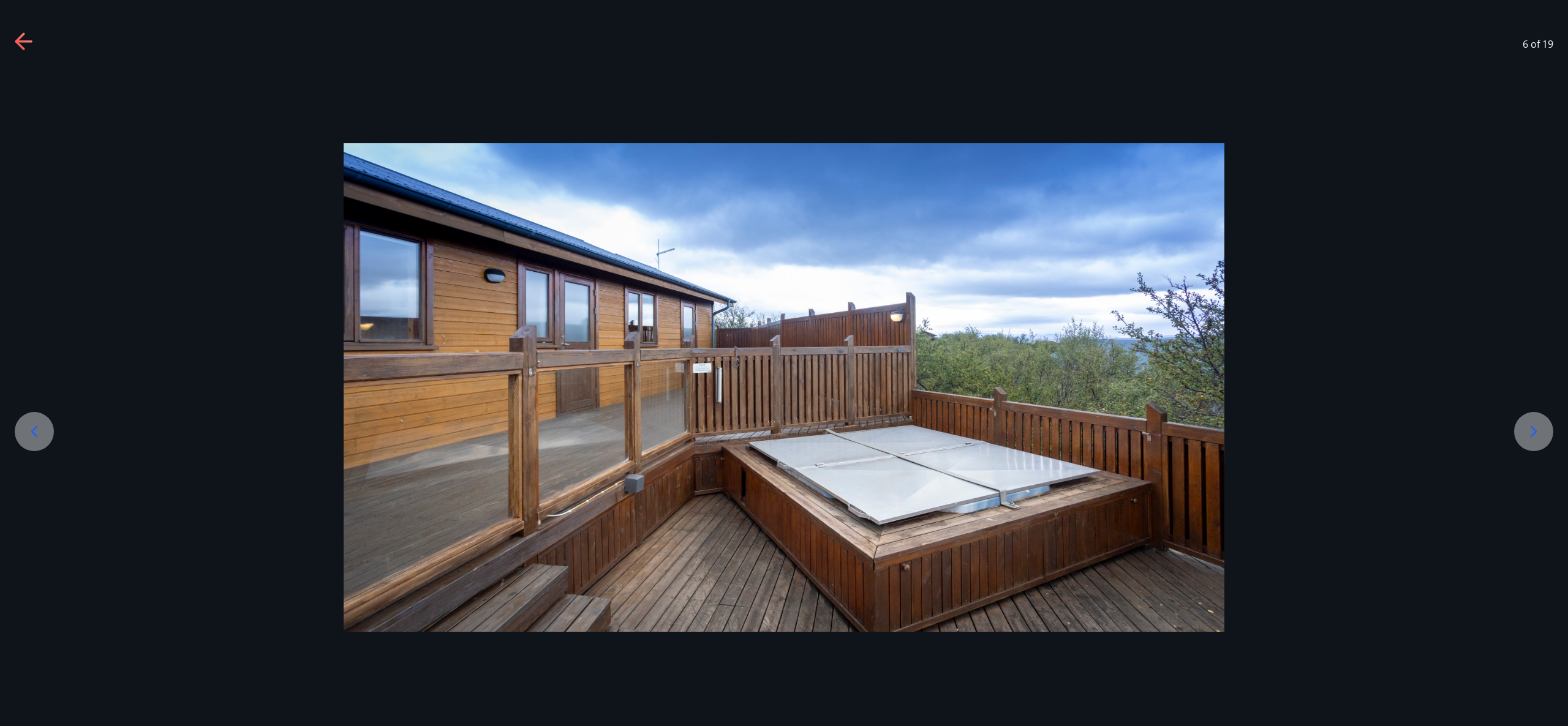
click at [1534, 434] on icon at bounding box center [1534, 431] width 7 height 12
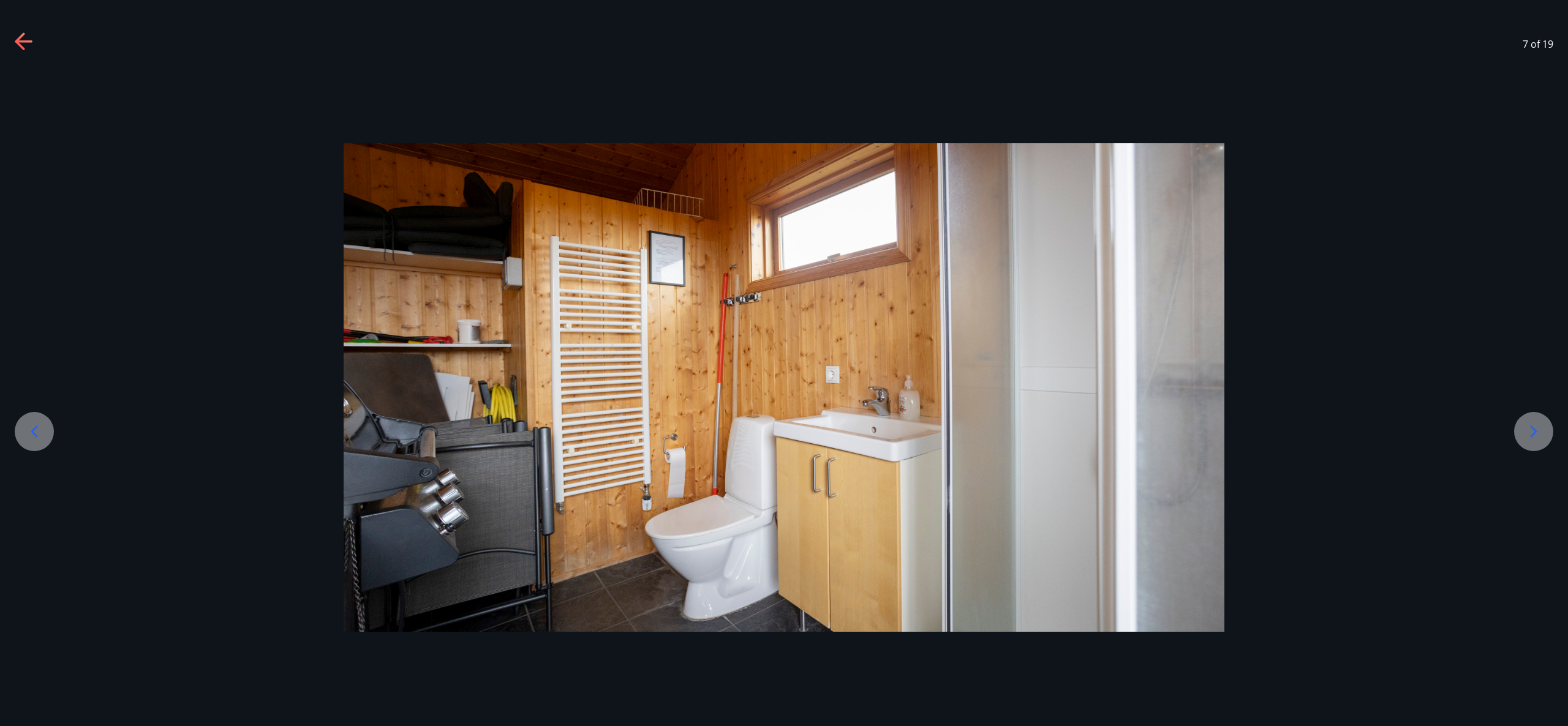
click at [1534, 434] on icon at bounding box center [1534, 431] width 7 height 12
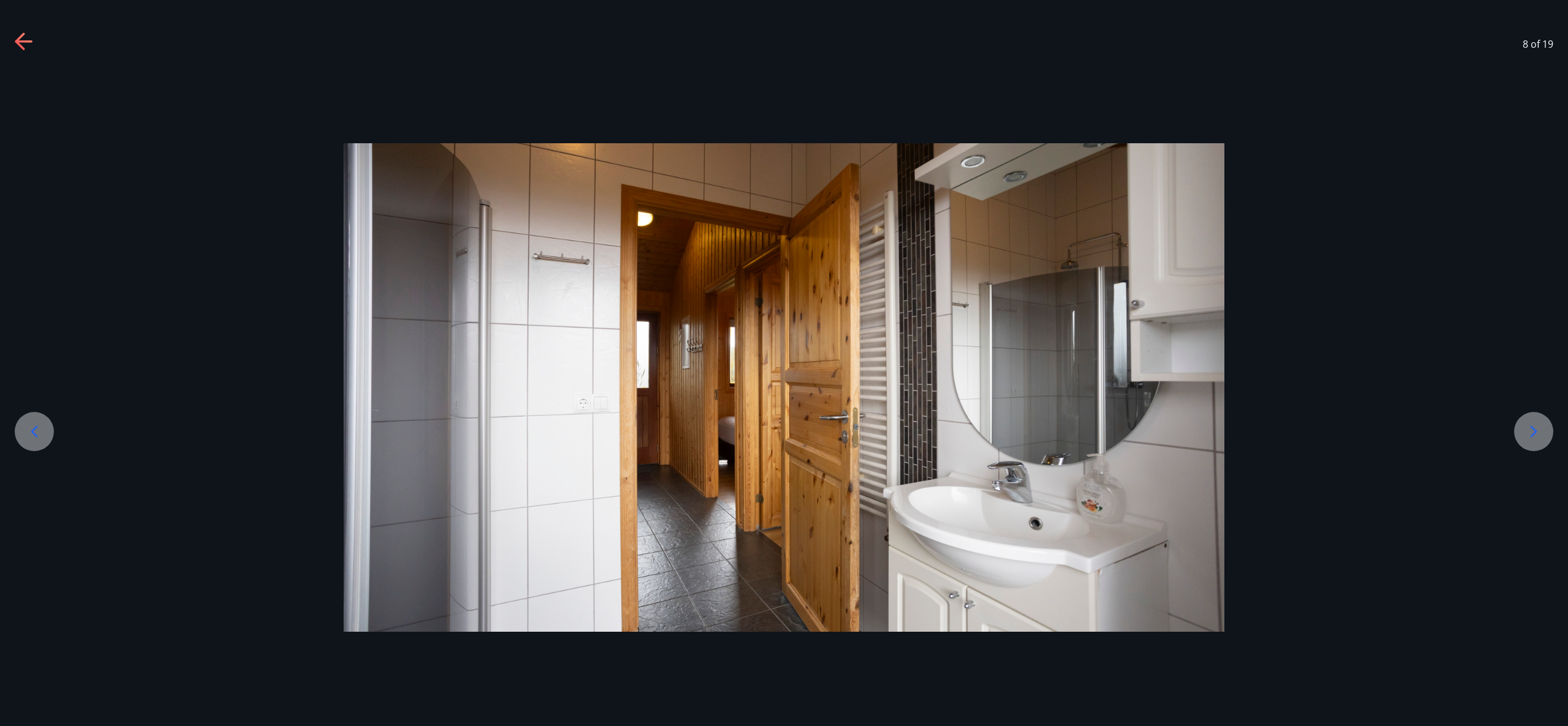
click at [32, 432] on icon at bounding box center [35, 431] width 7 height 12
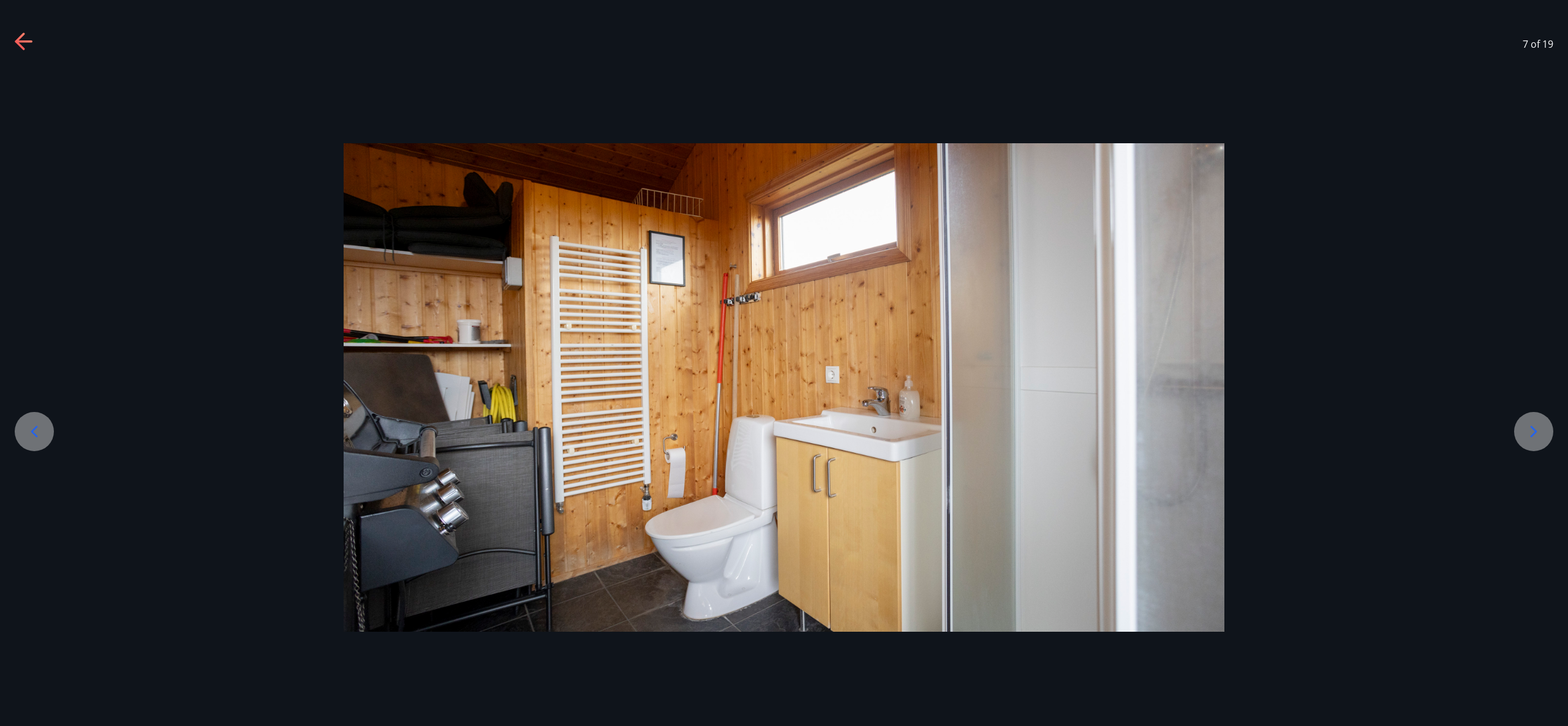
click at [1535, 441] on icon at bounding box center [1533, 431] width 20 height 20
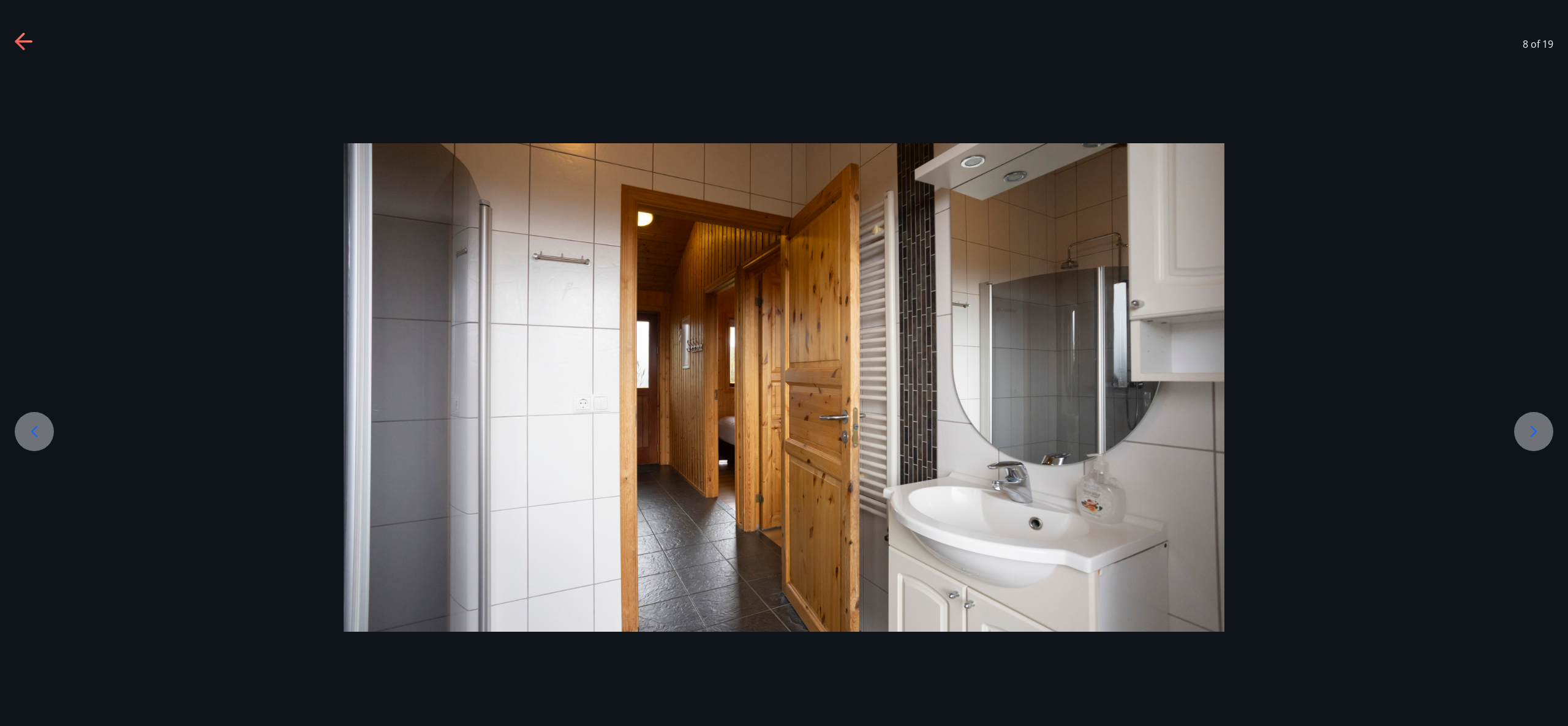
click at [1535, 441] on icon at bounding box center [1533, 431] width 20 height 20
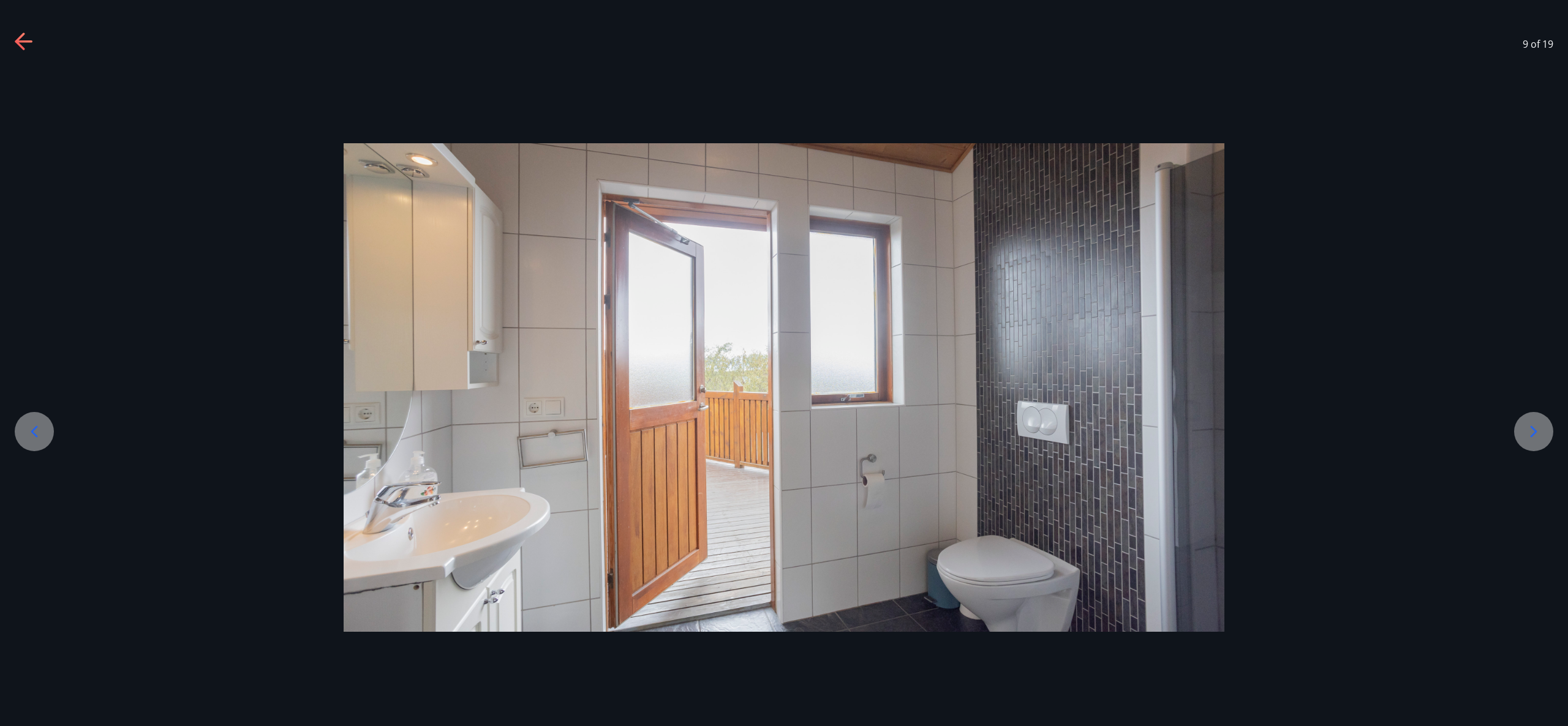
click at [1535, 441] on icon at bounding box center [1533, 431] width 20 height 20
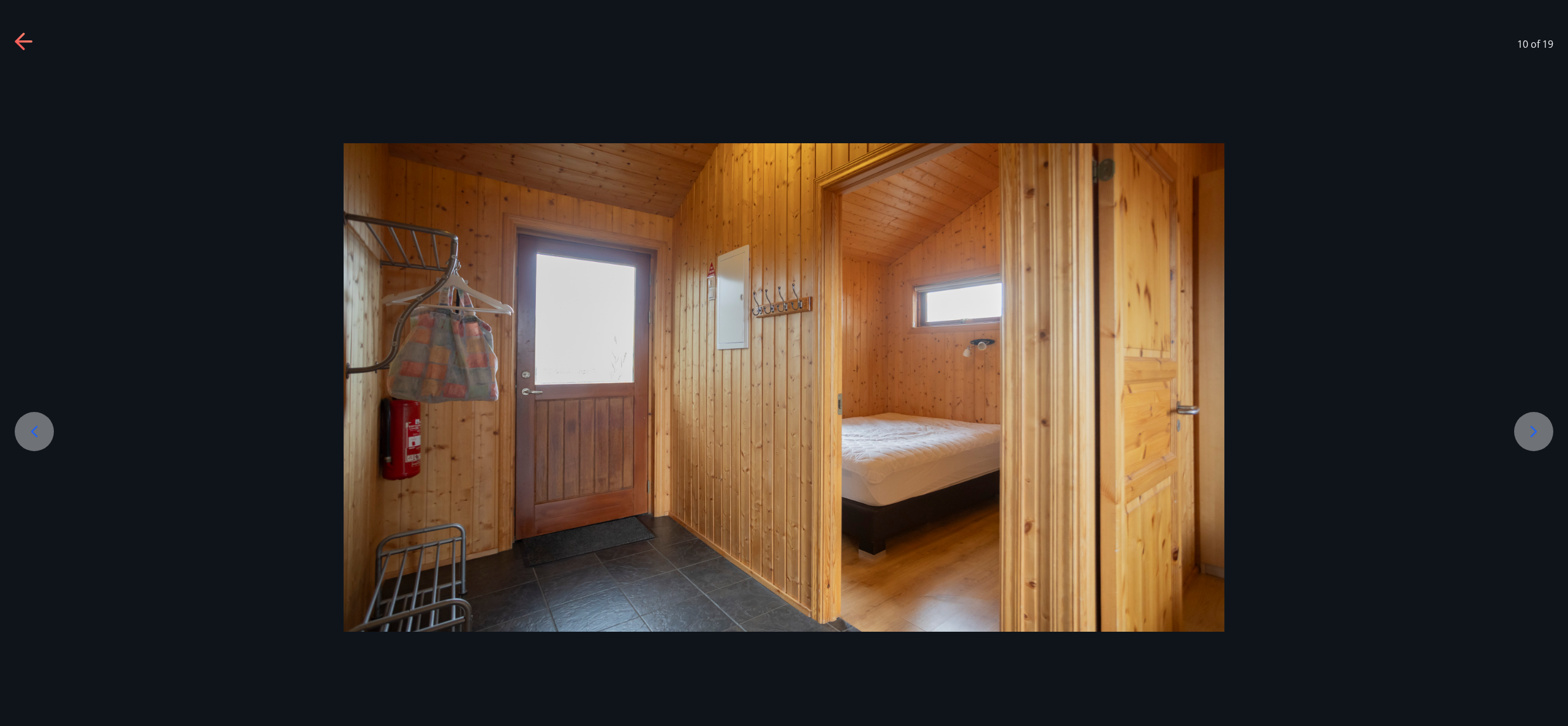
click at [1535, 441] on icon at bounding box center [1533, 431] width 20 height 20
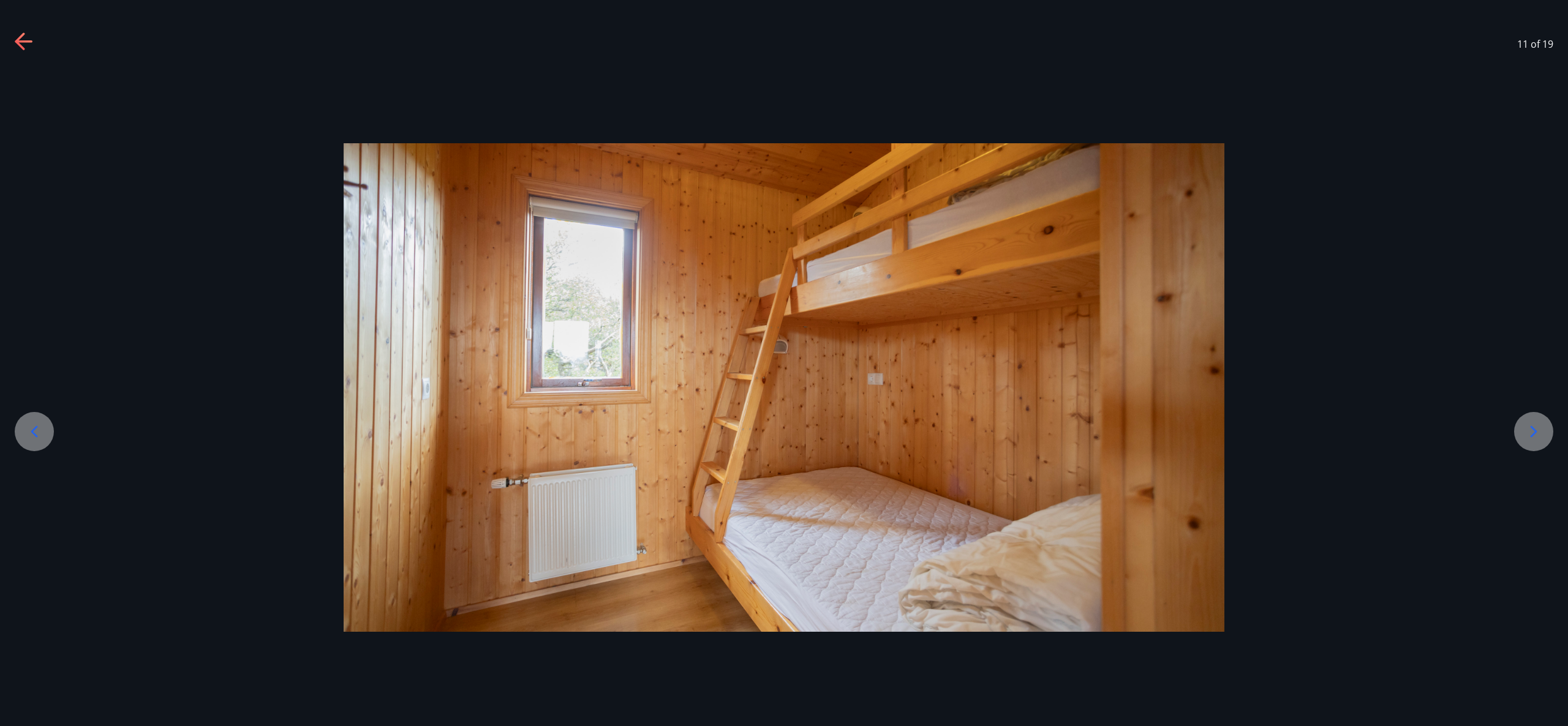
click at [1535, 441] on icon at bounding box center [1533, 431] width 20 height 20
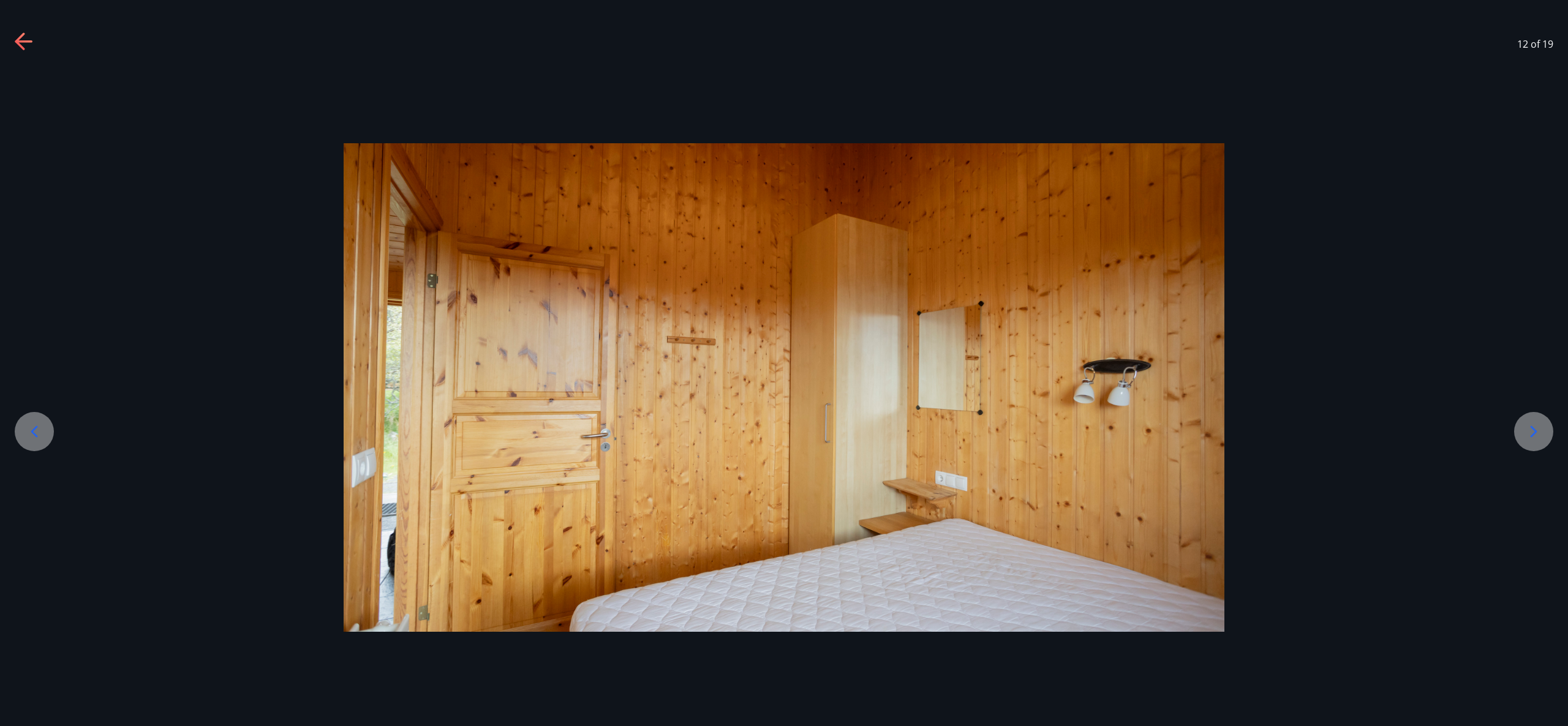
click at [1534, 441] on icon at bounding box center [1533, 431] width 20 height 20
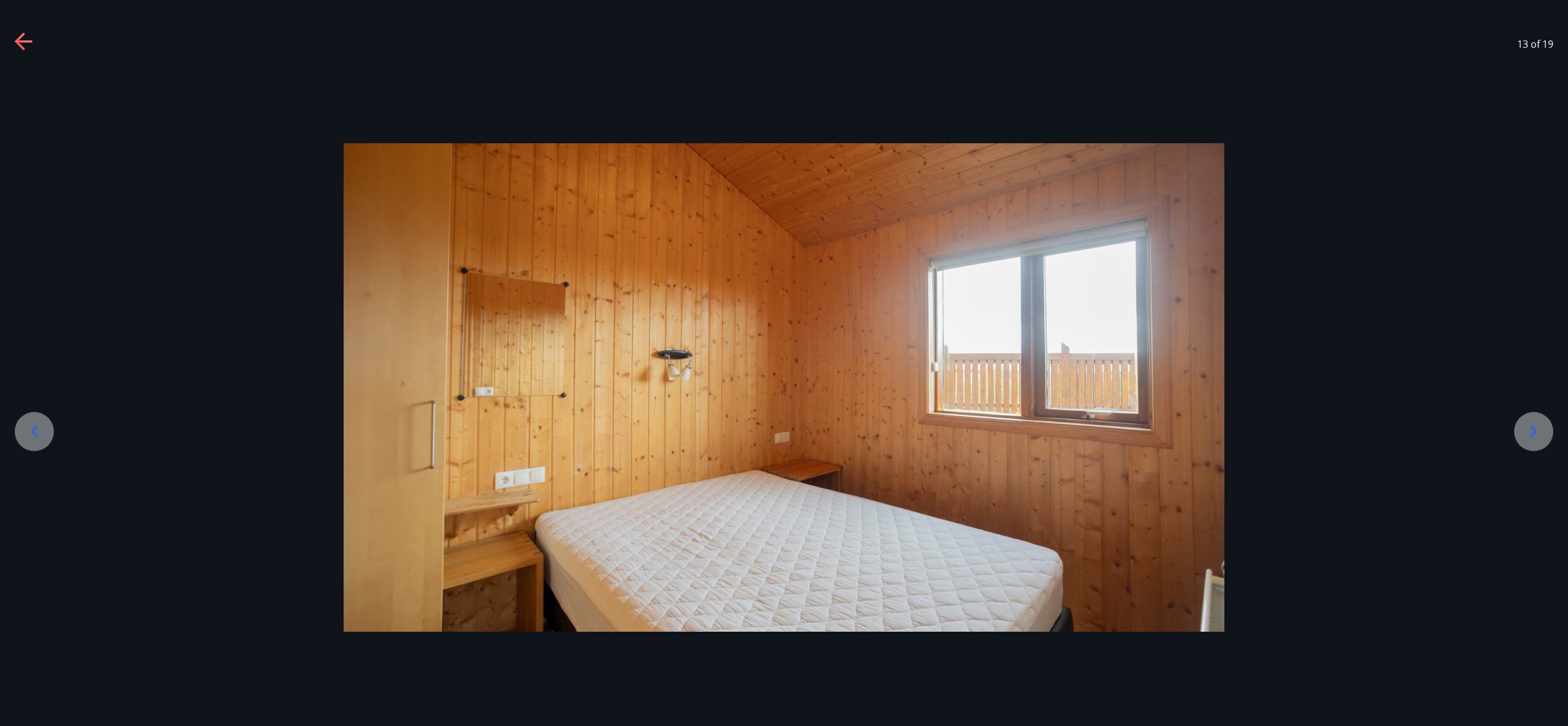
click at [1534, 441] on icon at bounding box center [1533, 431] width 20 height 20
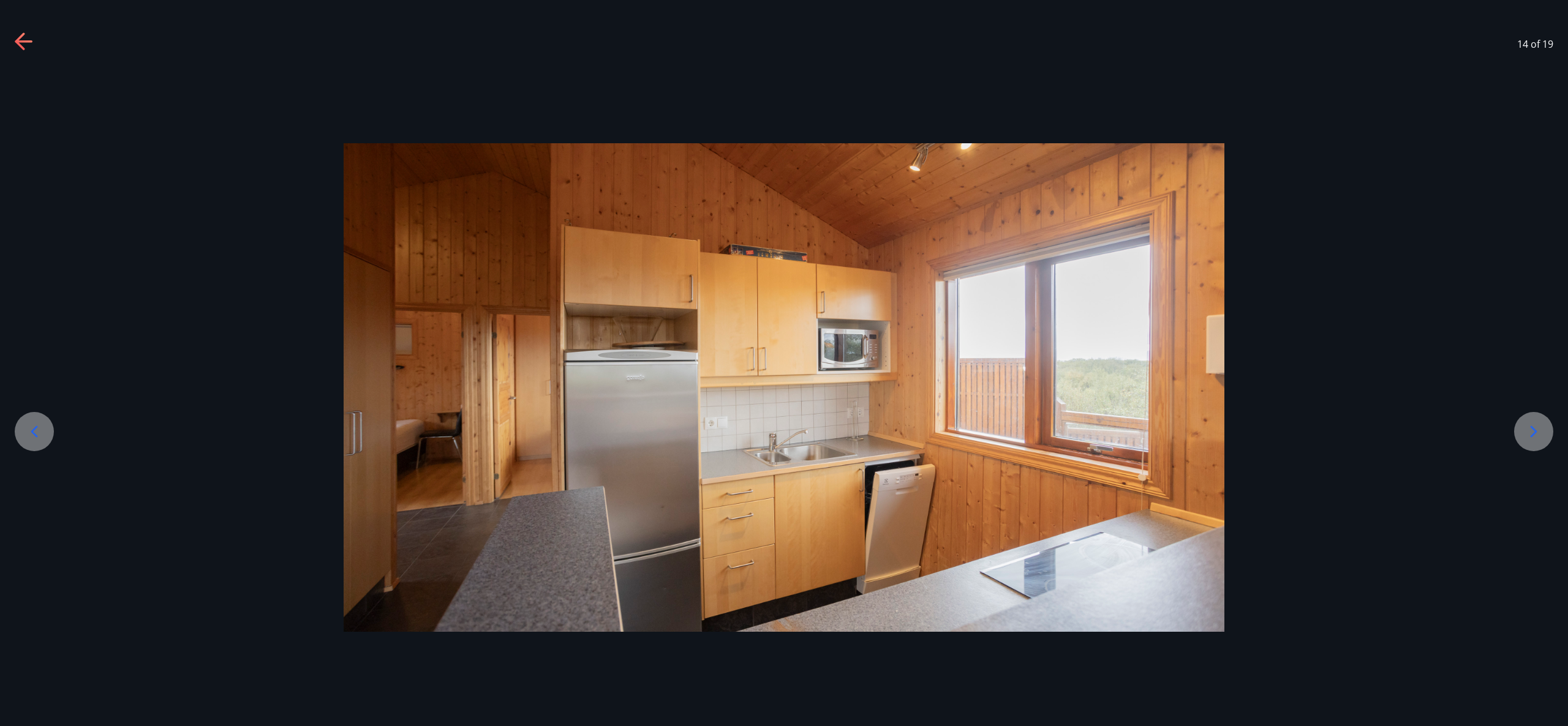
click at [1534, 441] on icon at bounding box center [1533, 431] width 20 height 20
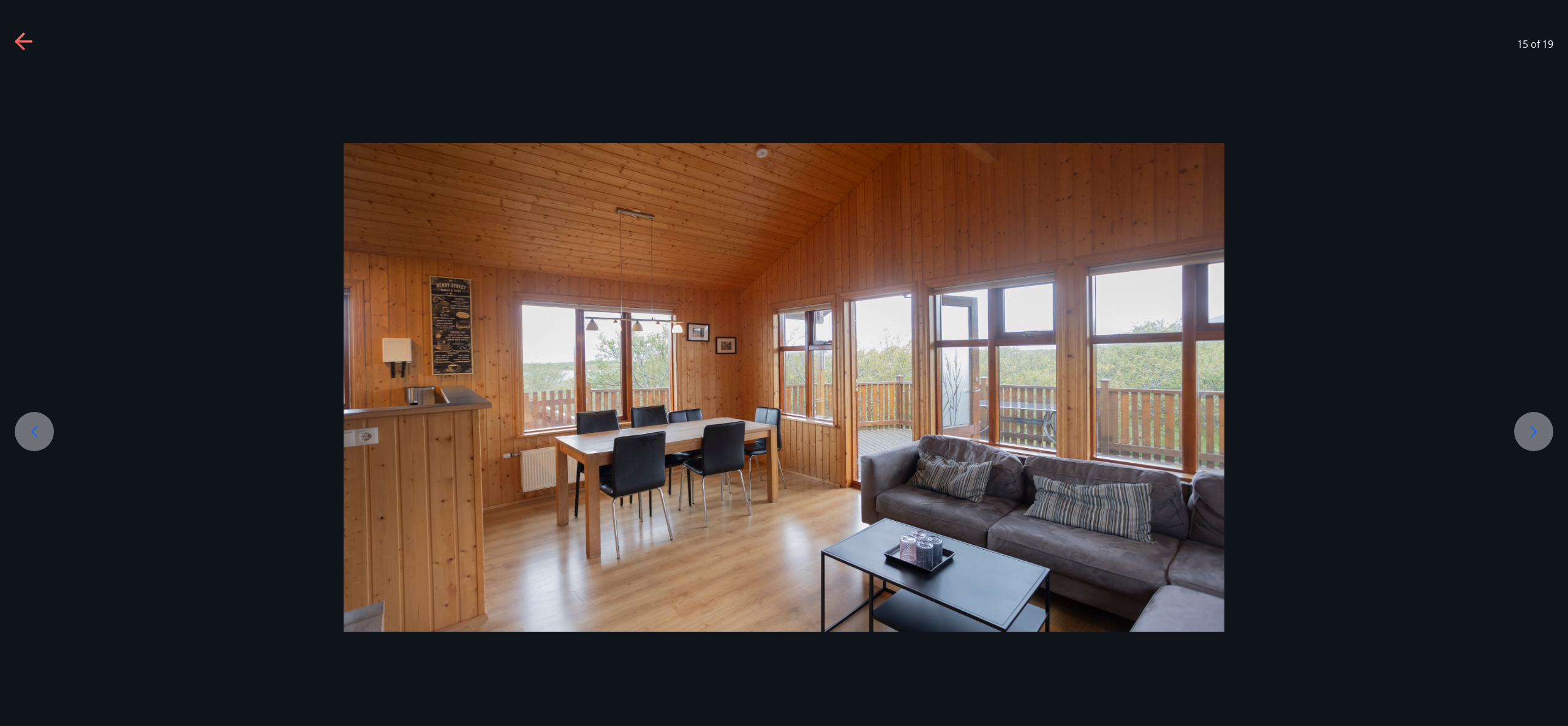
click at [1534, 441] on icon at bounding box center [1533, 431] width 20 height 20
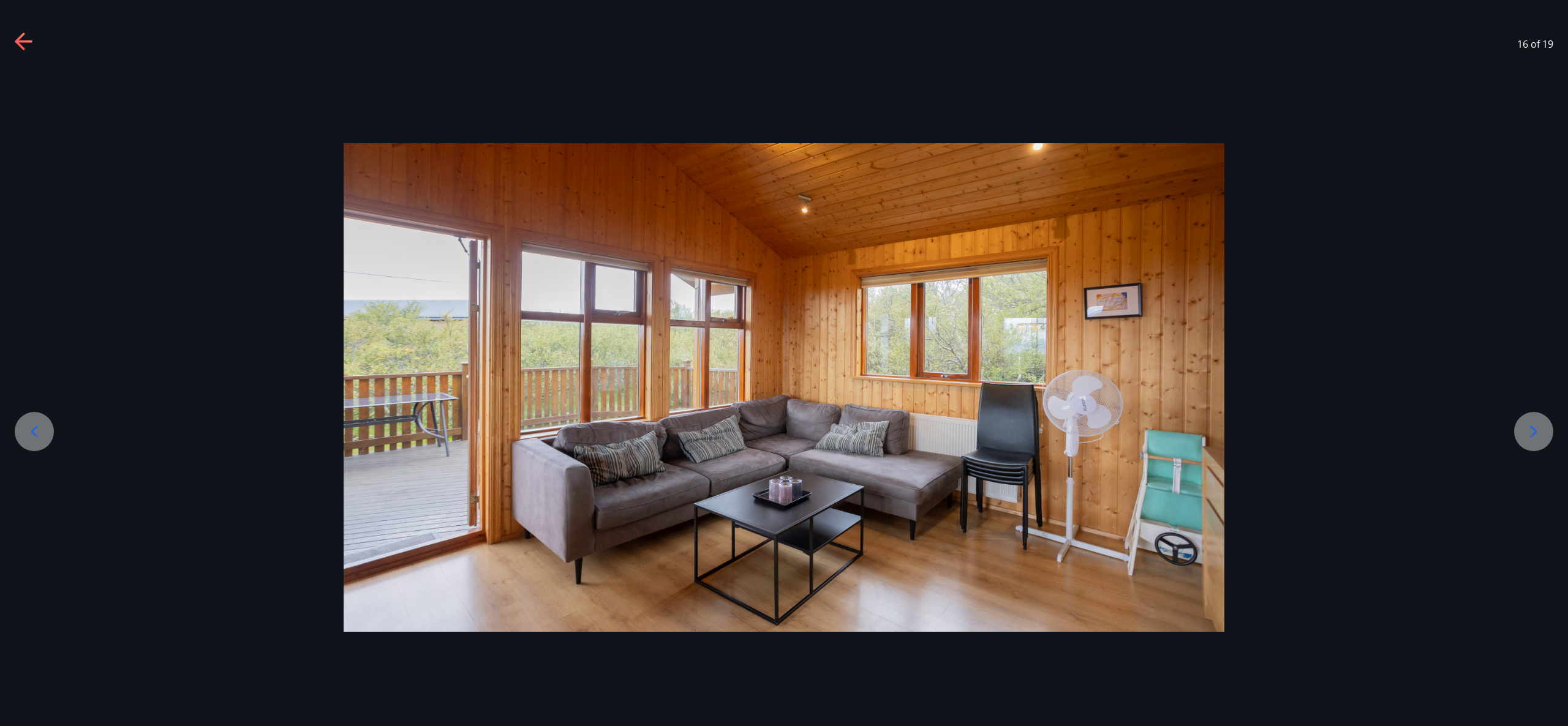
click at [1536, 441] on icon at bounding box center [1533, 431] width 20 height 20
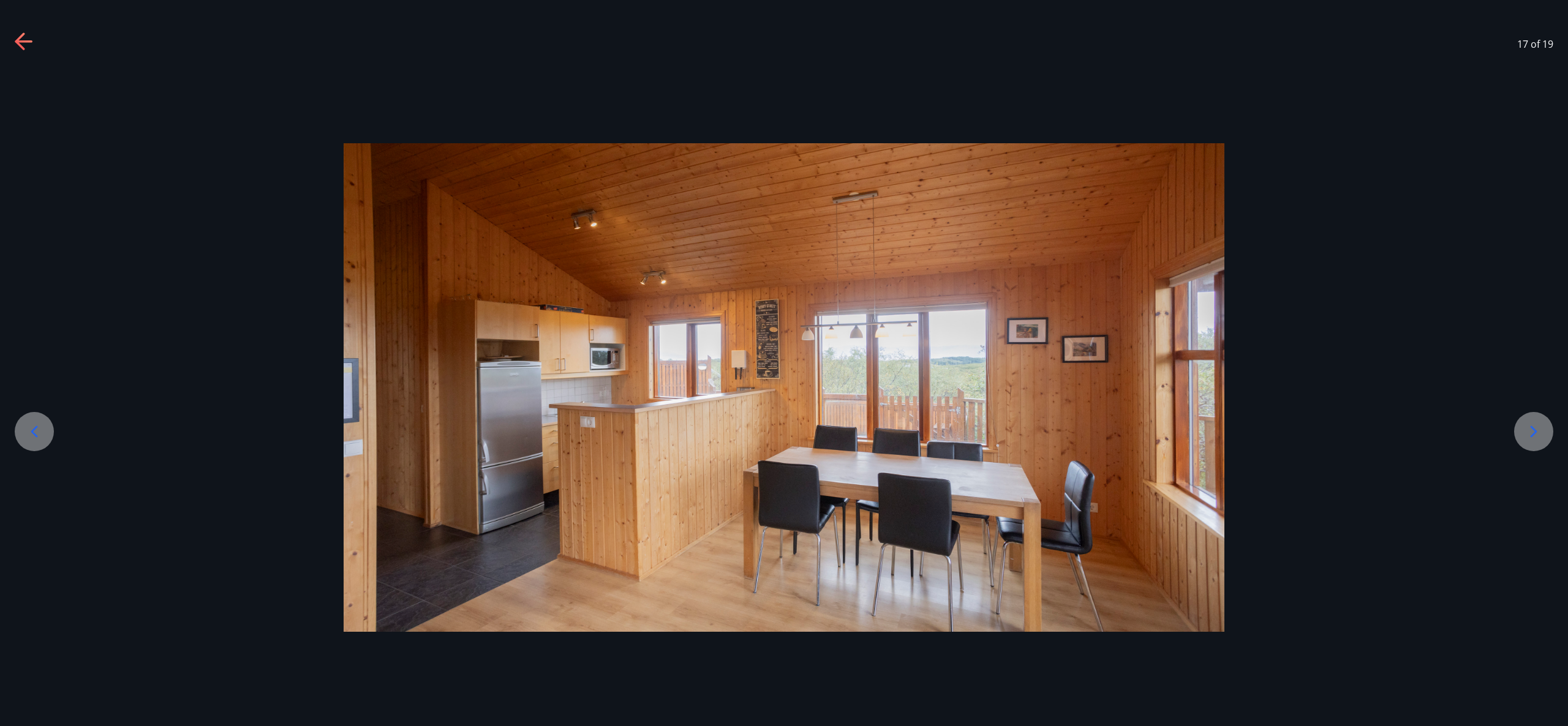
click at [1536, 441] on icon at bounding box center [1533, 431] width 20 height 20
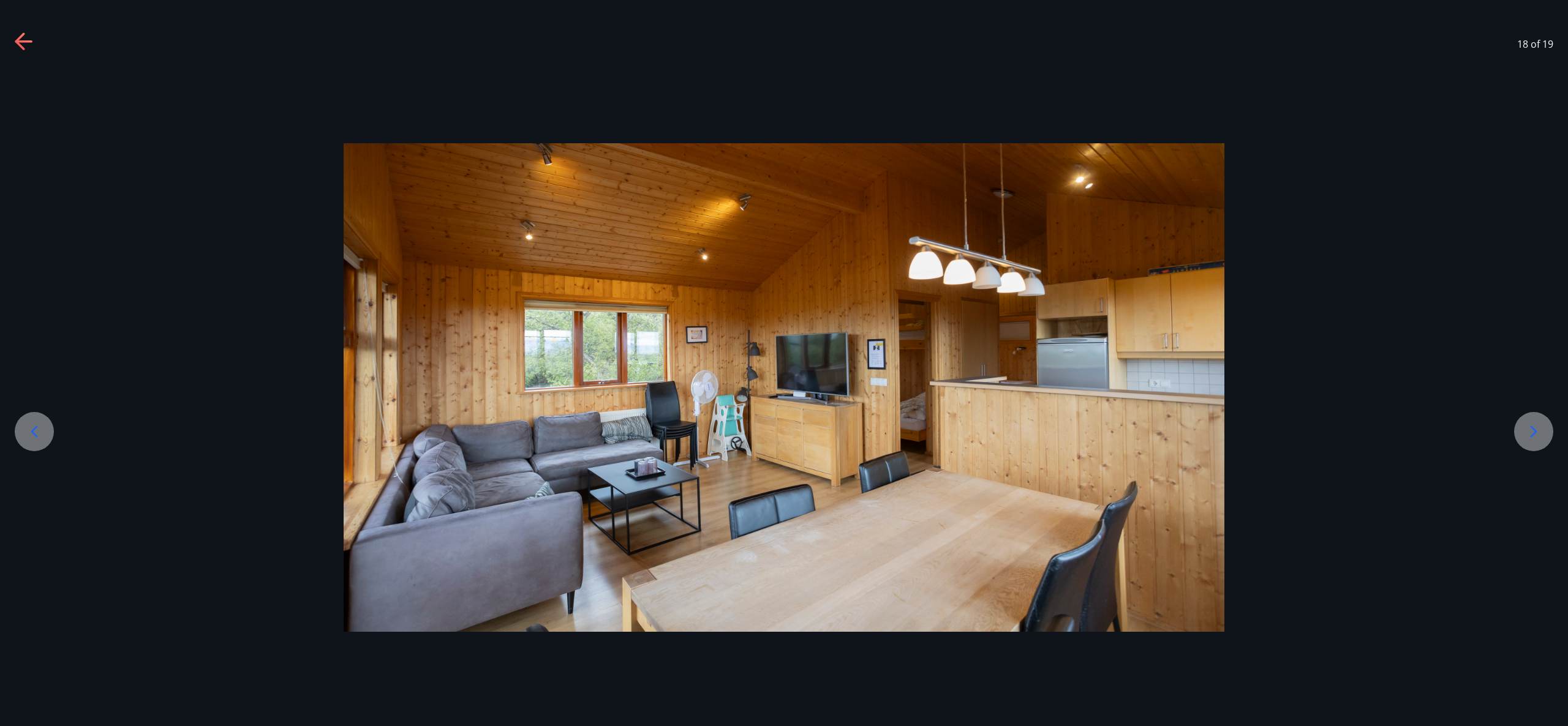
click at [25, 47] on icon at bounding box center [24, 42] width 20 height 20
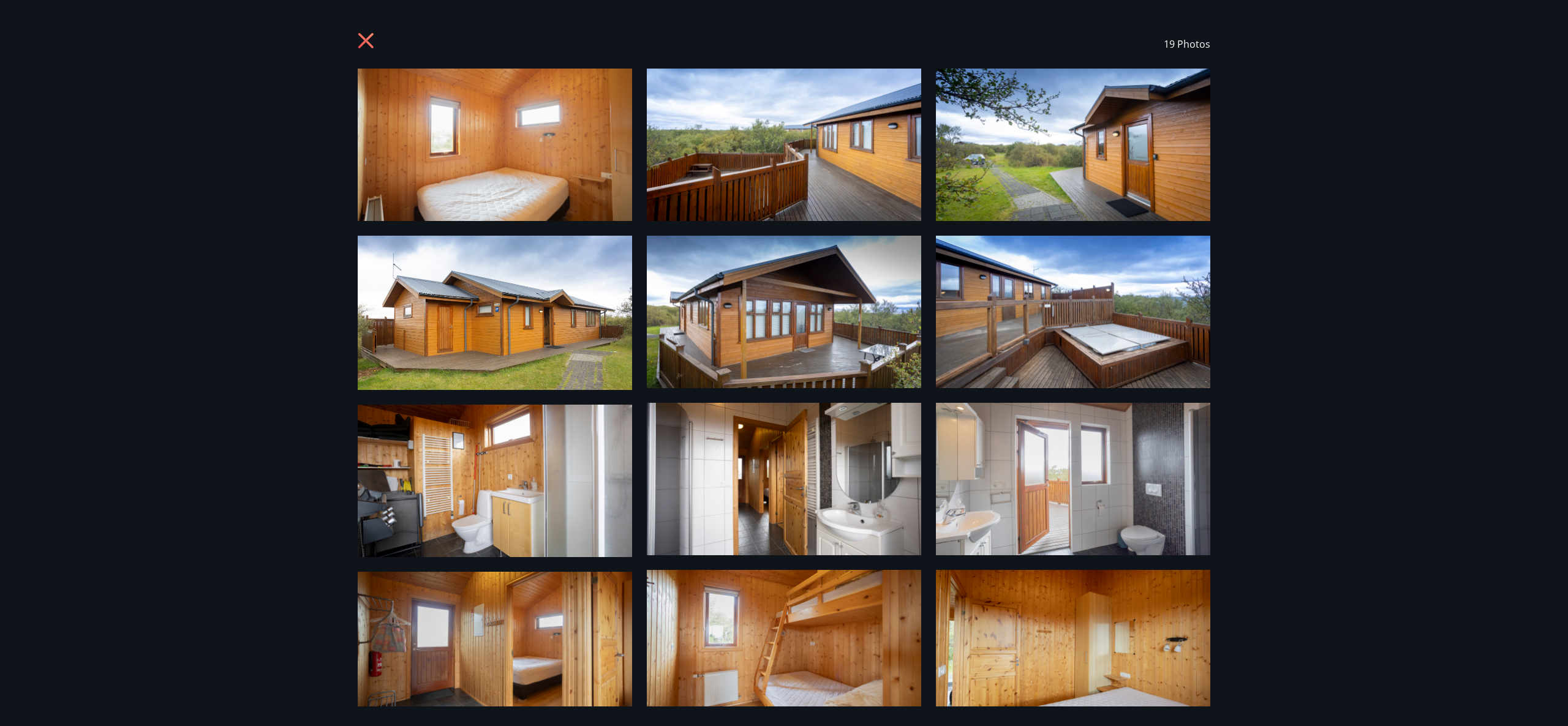
click at [365, 42] on icon at bounding box center [365, 40] width 15 height 15
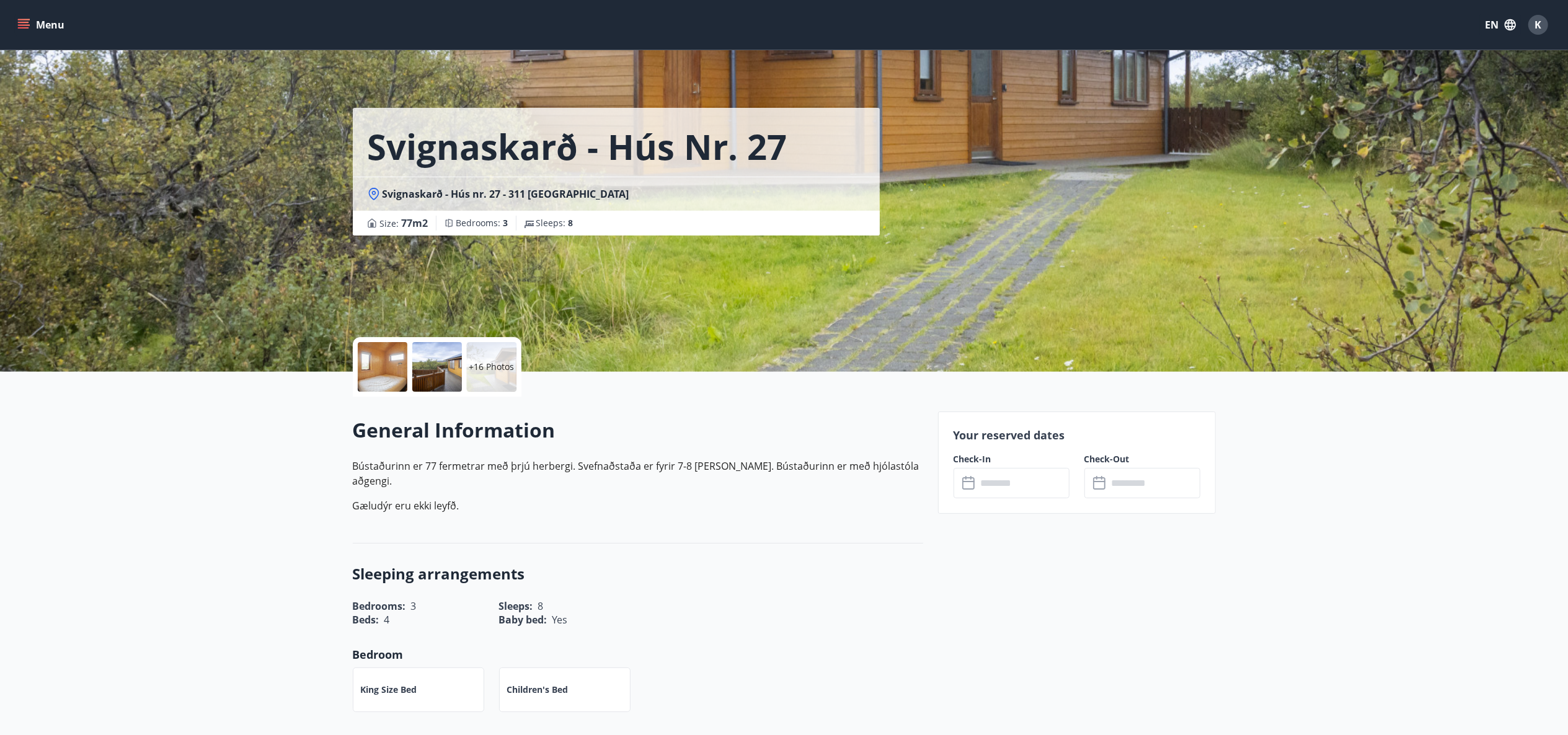
click at [1005, 482] on input "text" at bounding box center [1023, 483] width 92 height 30
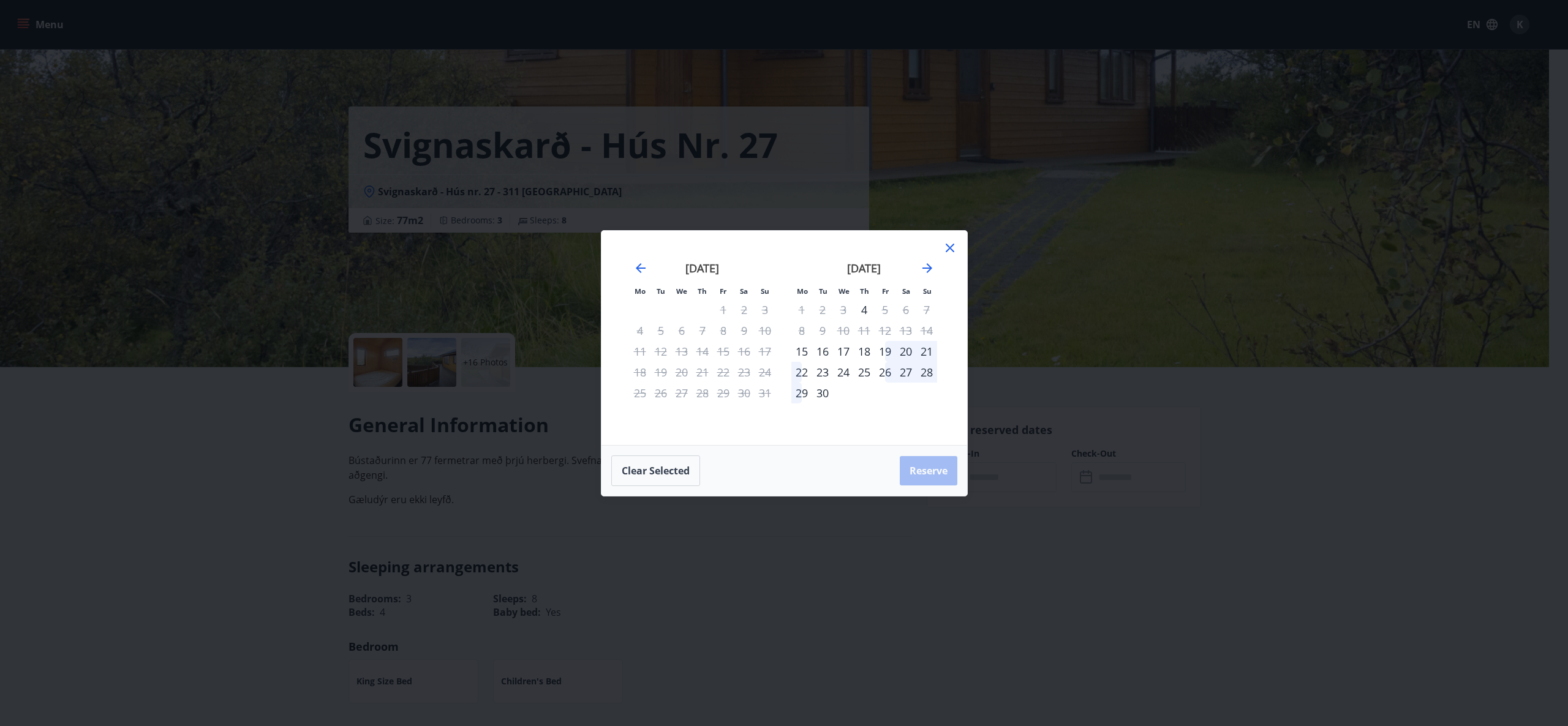
click at [929, 268] on icon "Move forward to switch to the next month." at bounding box center [927, 268] width 9 height 9
click at [886, 369] on div "21" at bounding box center [885, 372] width 21 height 21
click at [926, 374] on div "23" at bounding box center [927, 372] width 21 height 21
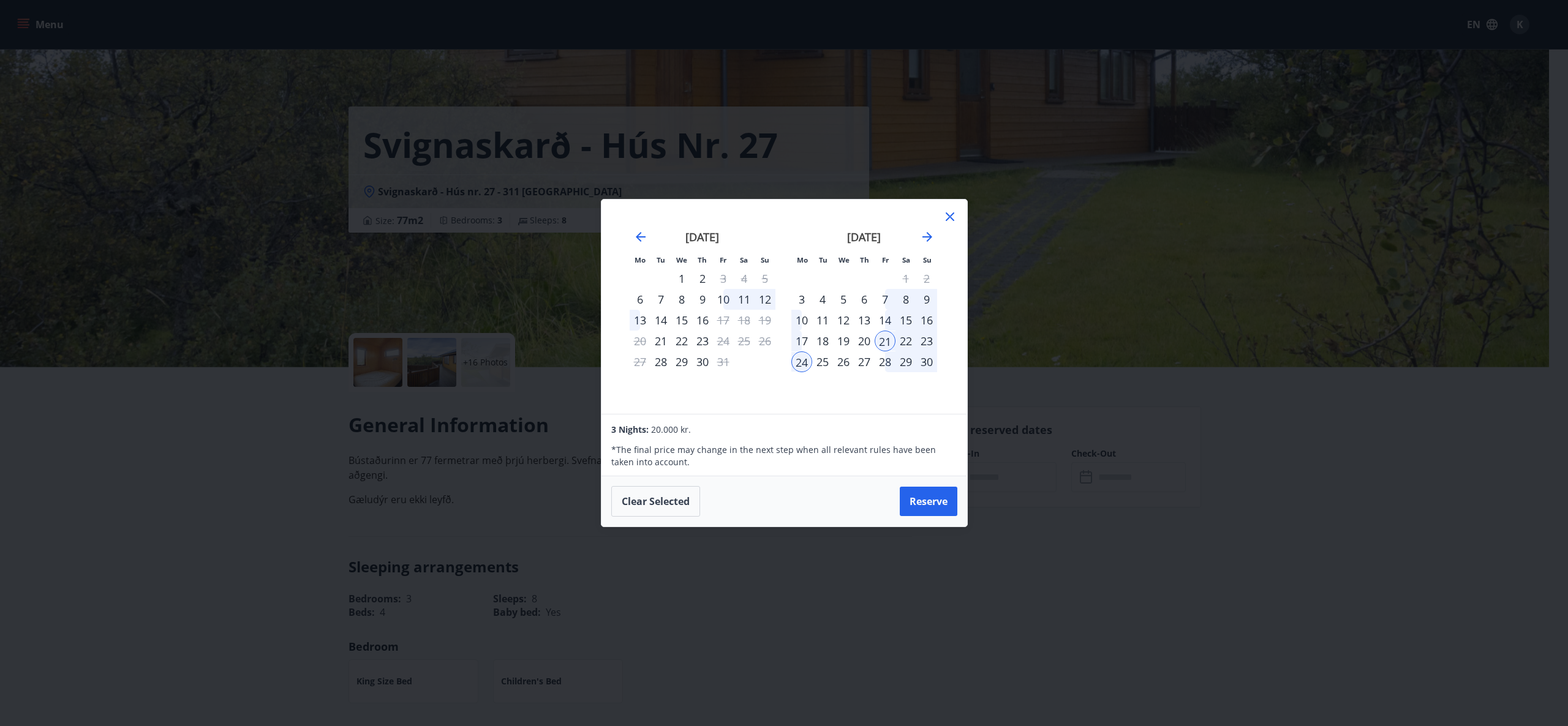
click at [927, 340] on div "23" at bounding box center [927, 341] width 21 height 21
click at [920, 344] on div "23" at bounding box center [927, 341] width 21 height 21
